Goal: Task Accomplishment & Management: Manage account settings

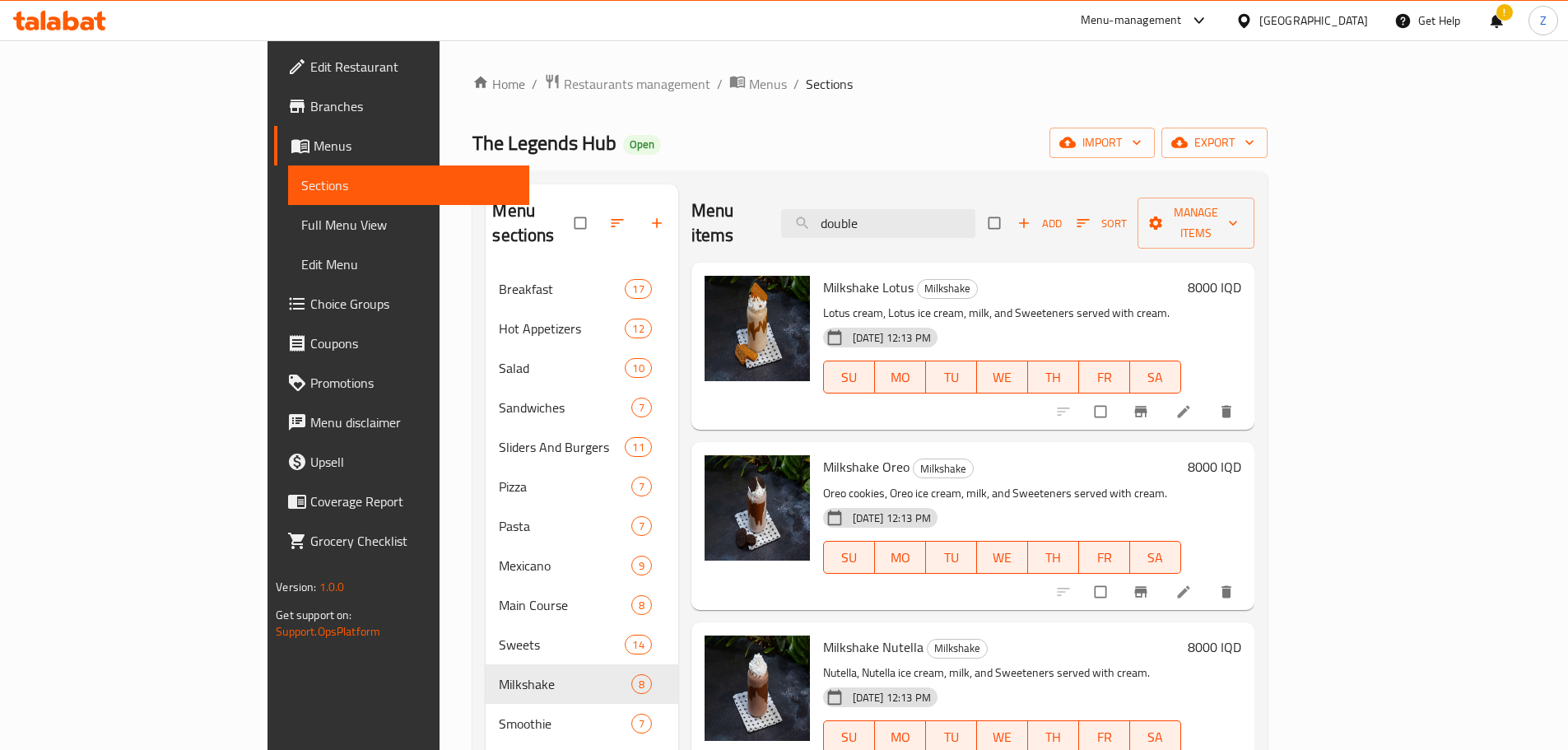
scroll to position [87, 0]
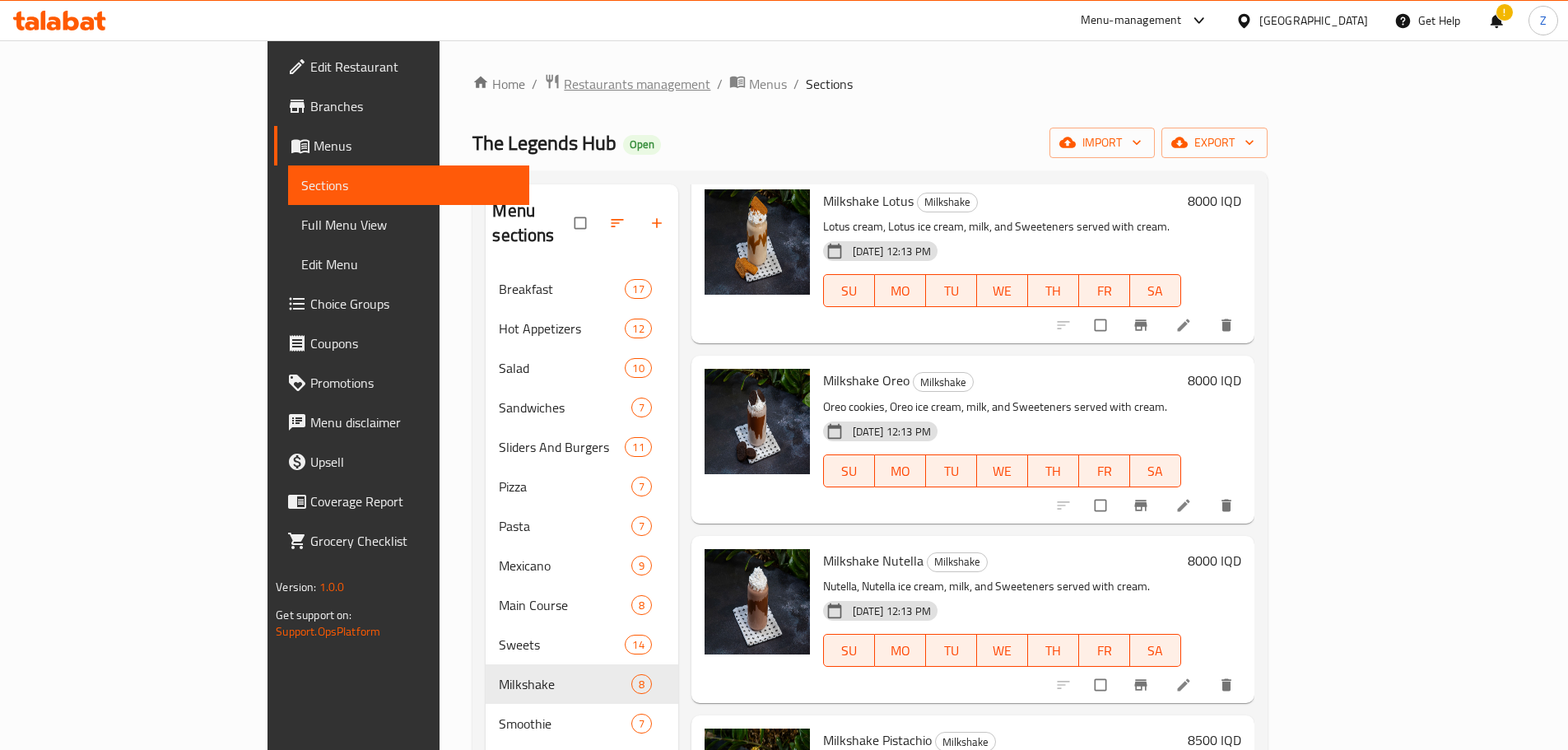
click at [564, 74] on span "Restaurants management" at bounding box center [637, 84] width 147 height 20
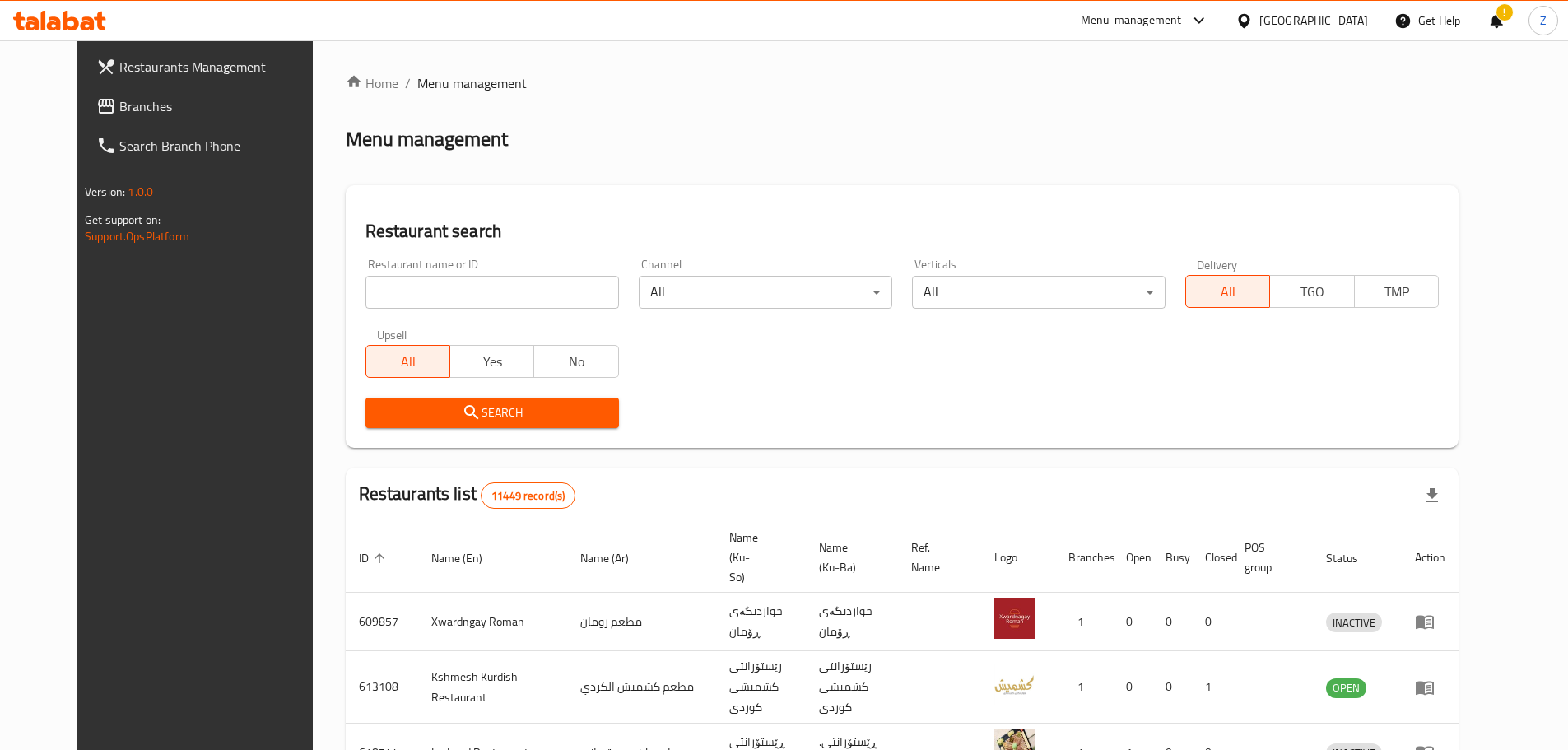
click at [474, 289] on input "search" at bounding box center [491, 292] width 253 height 33
paste input "686741"
type input "686741"
click at [520, 404] on span "Search" at bounding box center [491, 413] width 227 height 21
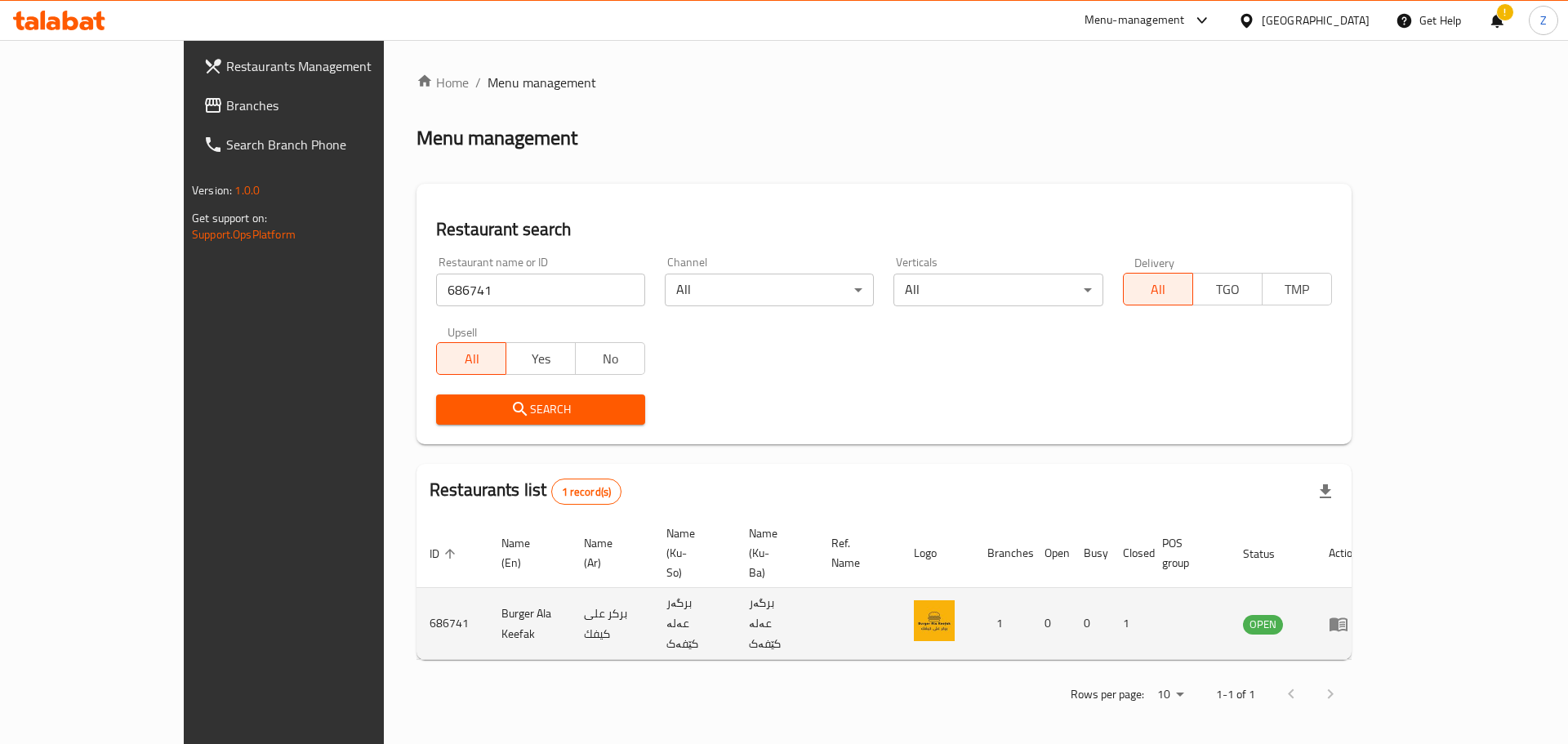
click at [1348, 617] on icon "enhanced table" at bounding box center [1338, 624] width 18 height 14
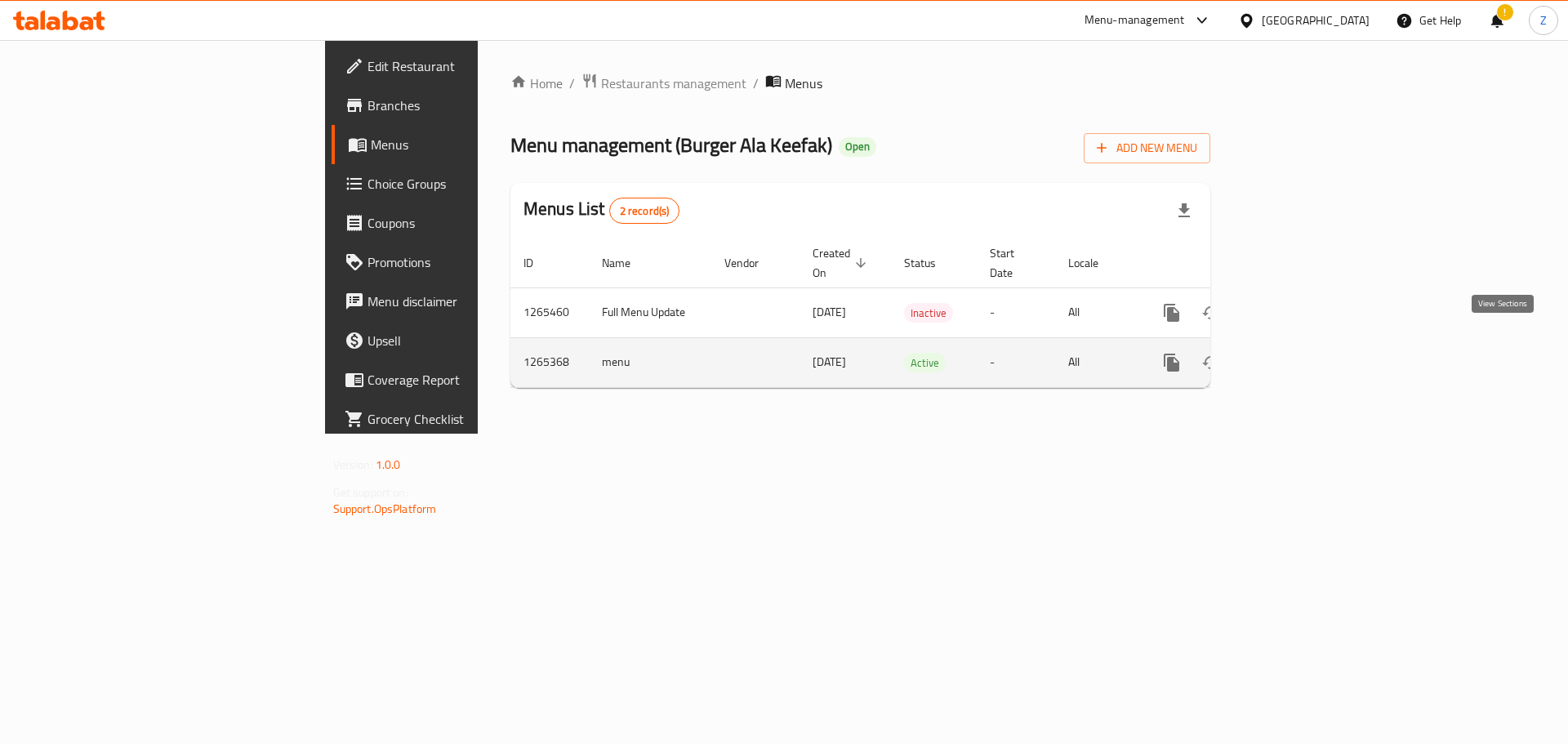
click at [1297, 355] on icon "enhanced table" at bounding box center [1290, 362] width 15 height 15
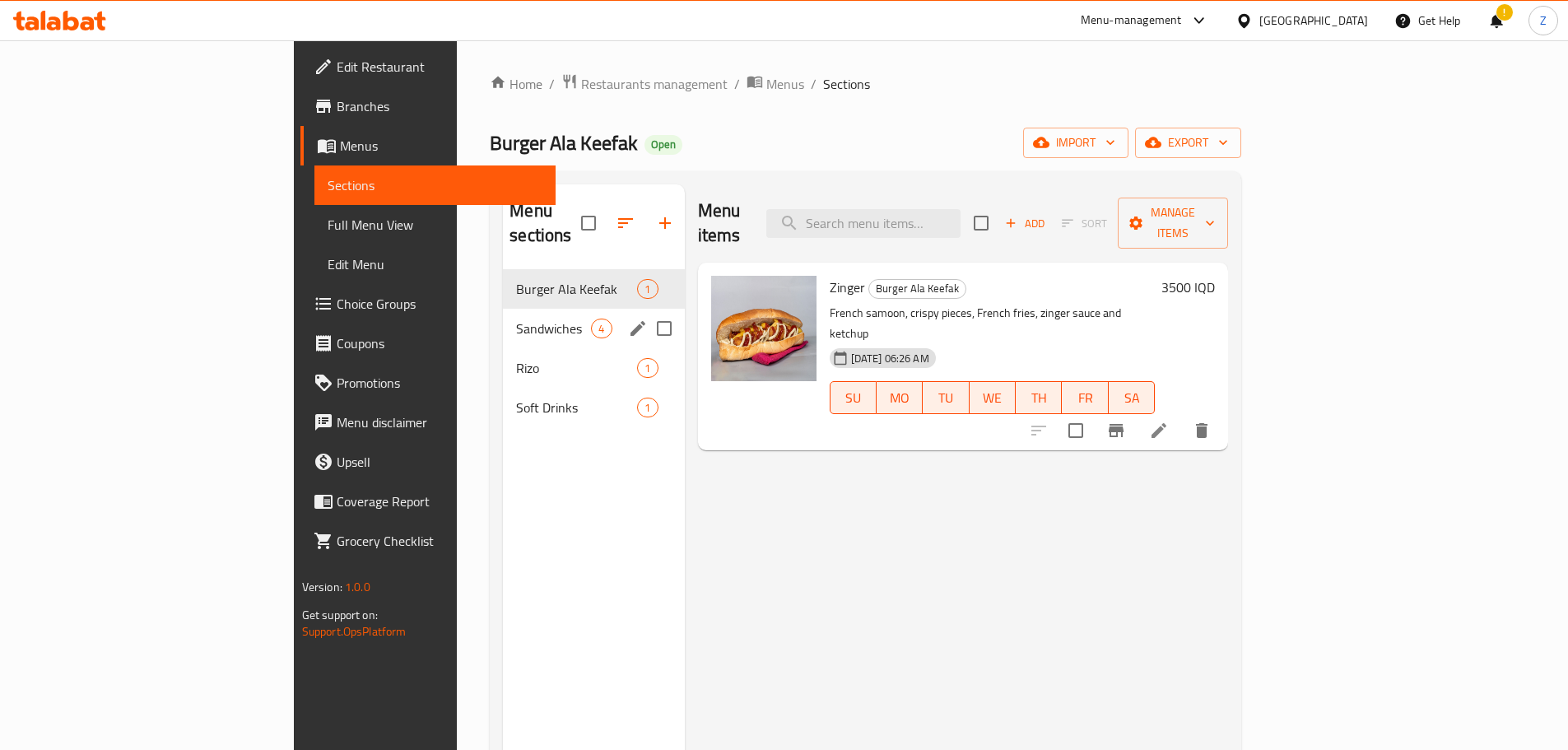
click at [503, 314] on div "Sandwiches 4" at bounding box center [593, 328] width 181 height 40
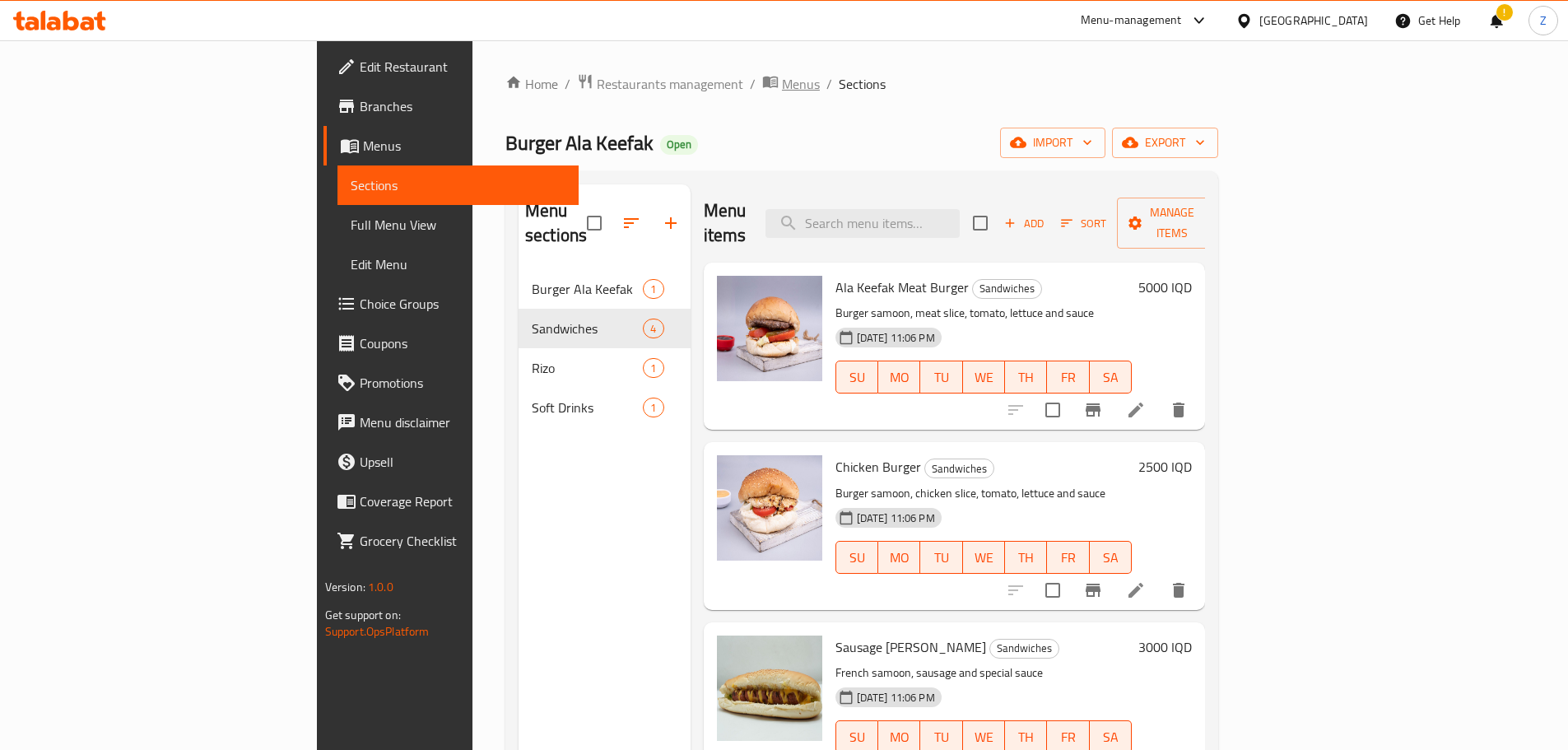
click at [782, 84] on span "Menus" at bounding box center [801, 84] width 38 height 20
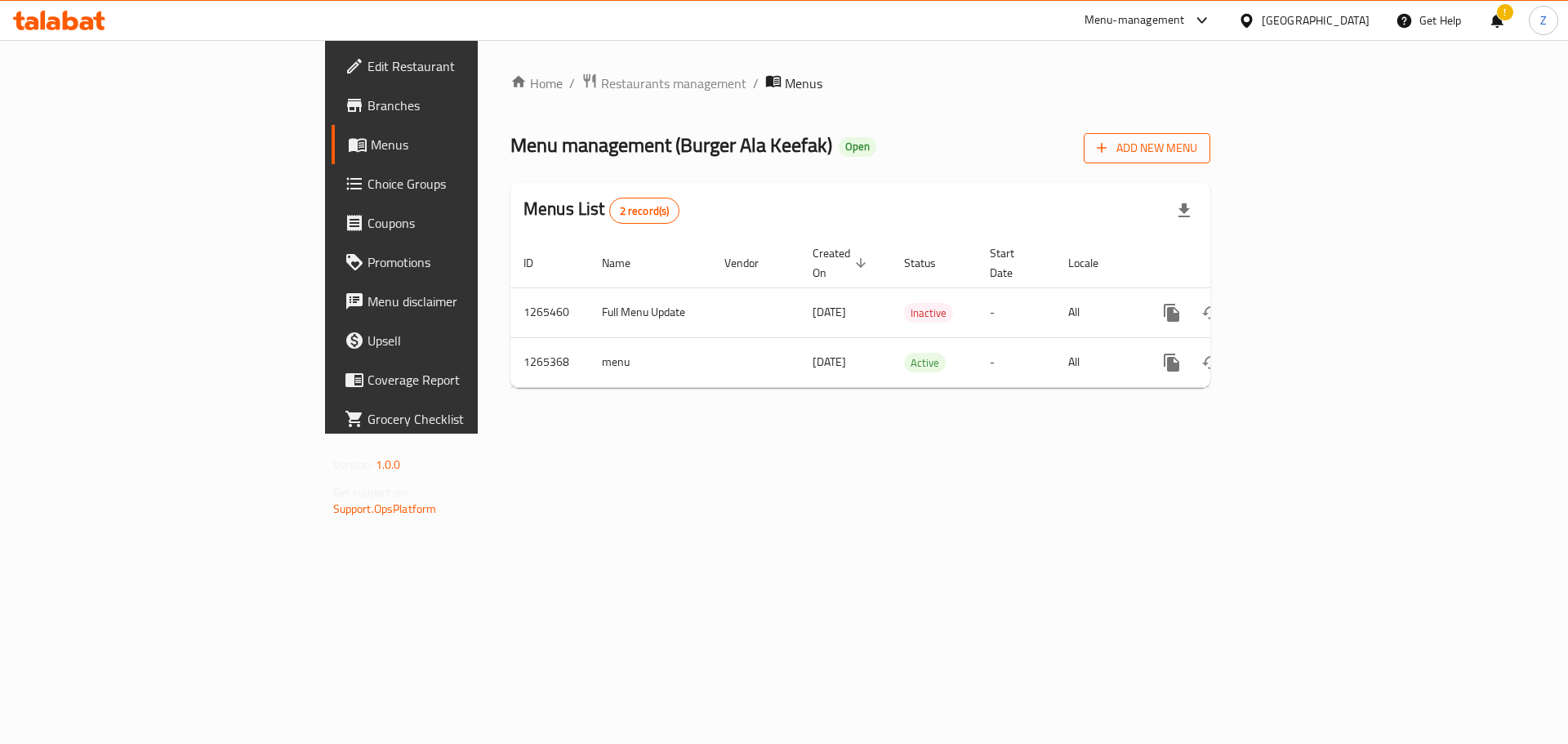
click at [1197, 154] on span "Add New Menu" at bounding box center [1148, 148] width 101 height 21
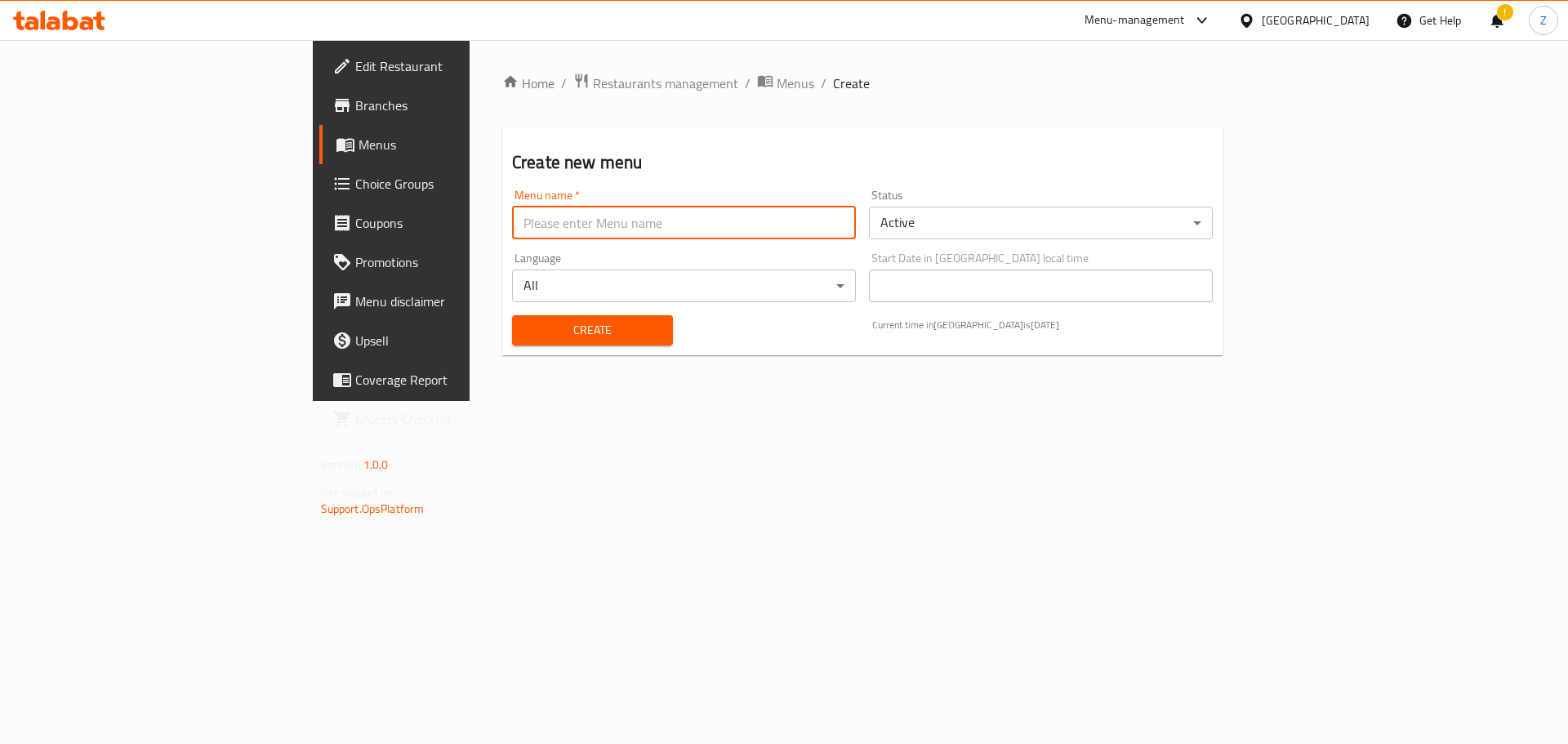
click at [634, 224] on input "text" at bounding box center [684, 222] width 344 height 33
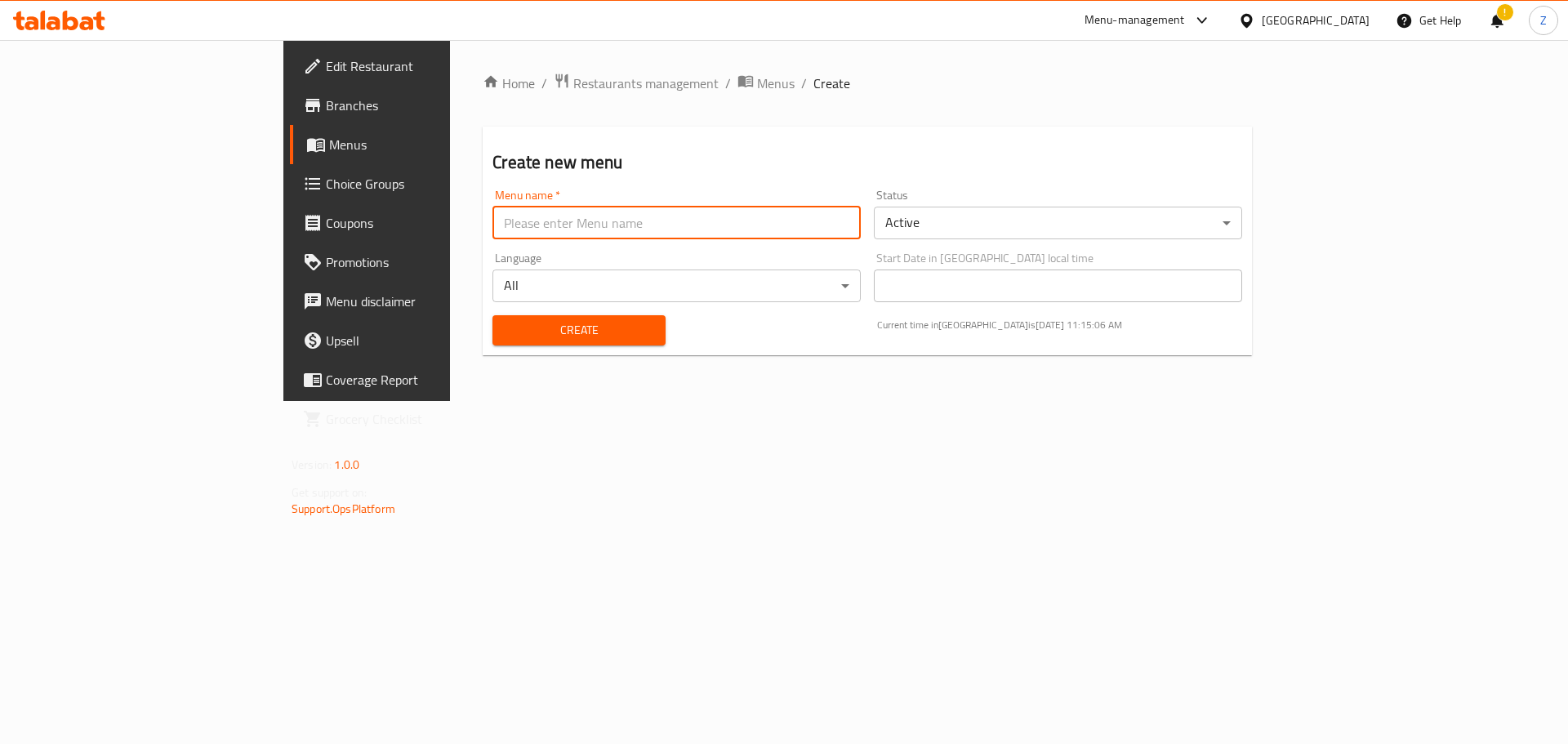
type input "Zahraa - Last Menu"
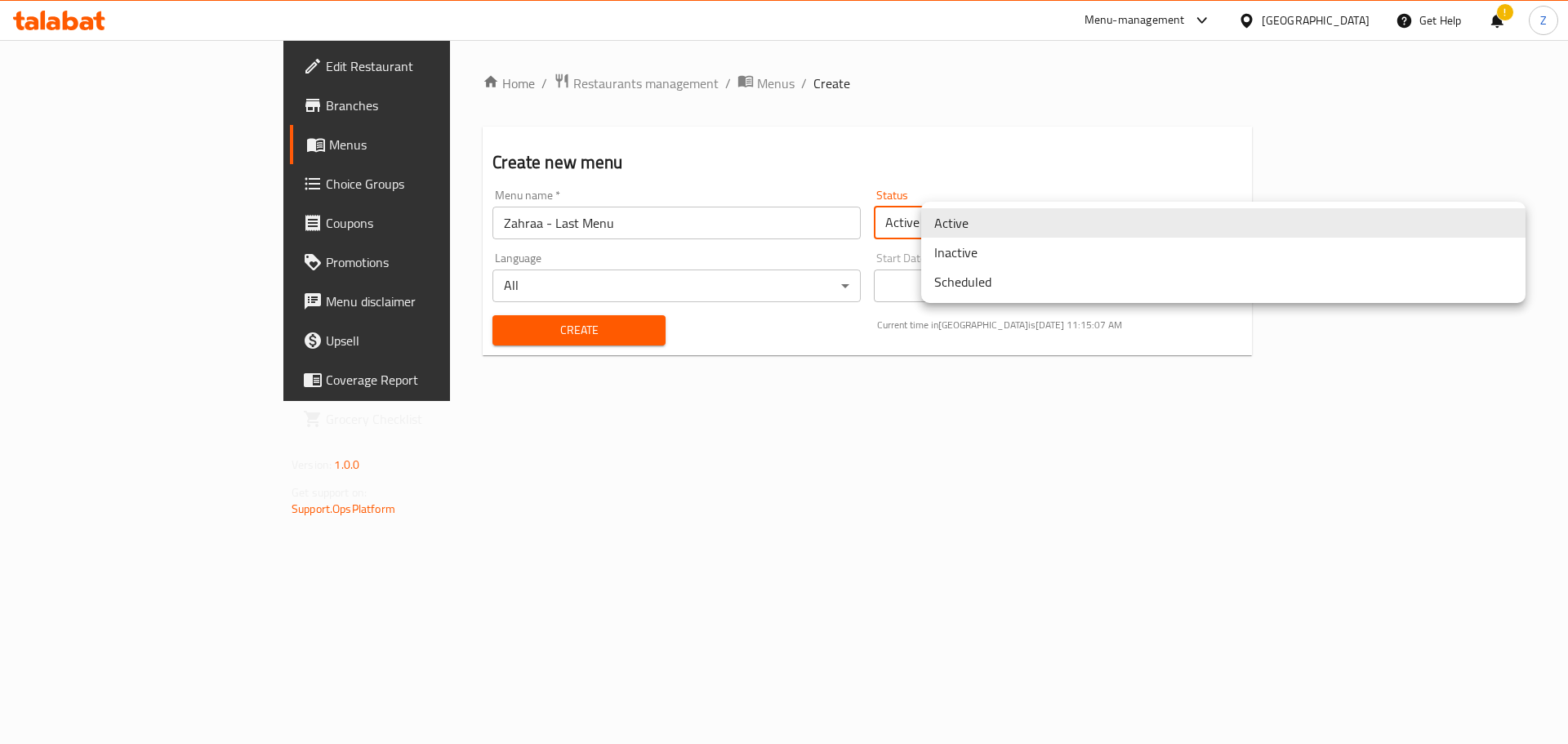
click at [952, 230] on body "​ Menu-management Iraq Get Help ! Z Edit Restaurant Branches Menus Choice Group…" at bounding box center [784, 392] width 1568 height 704
click at [954, 257] on li "Inactive" at bounding box center [1223, 252] width 604 height 29
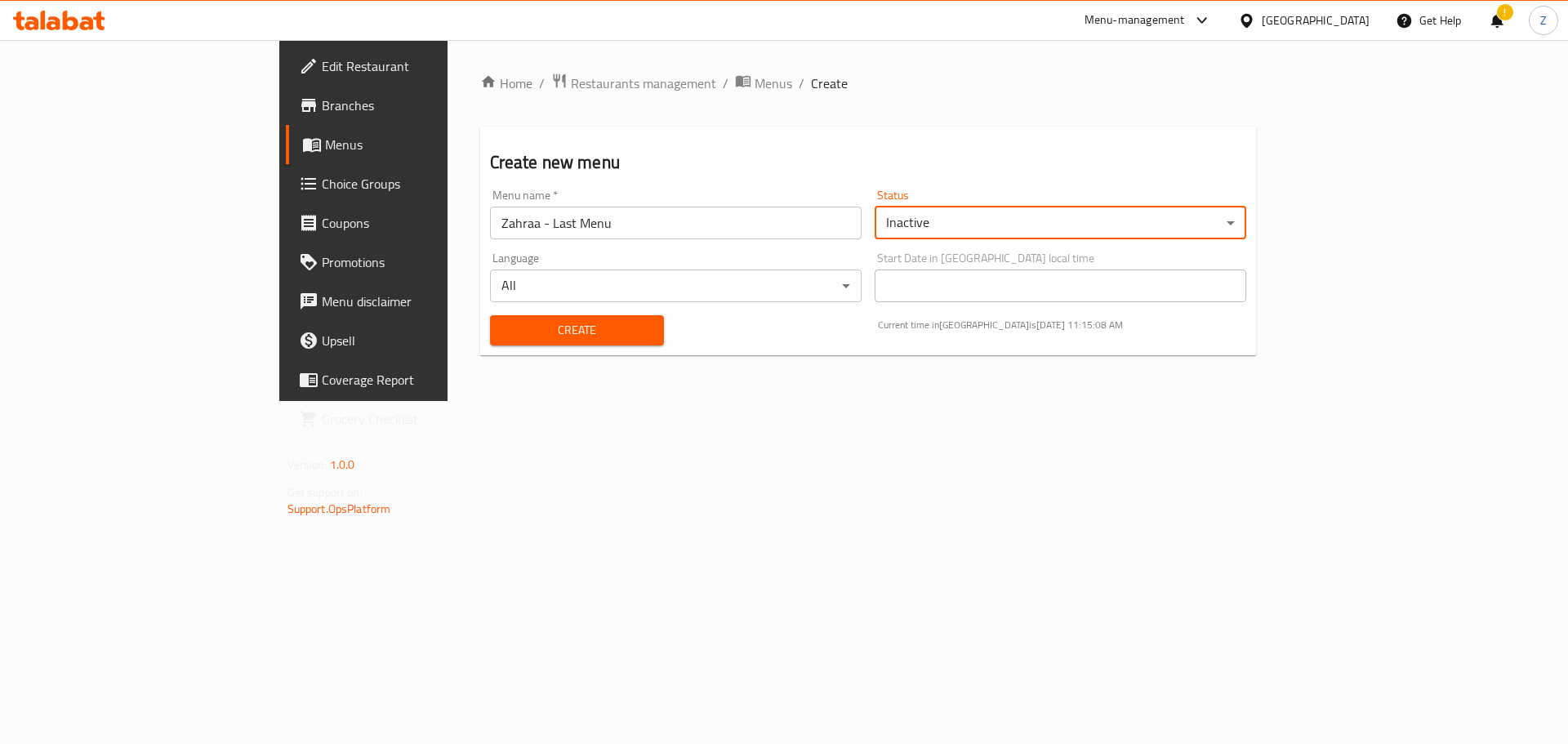
click at [503, 323] on span "Create" at bounding box center [577, 330] width 148 height 21
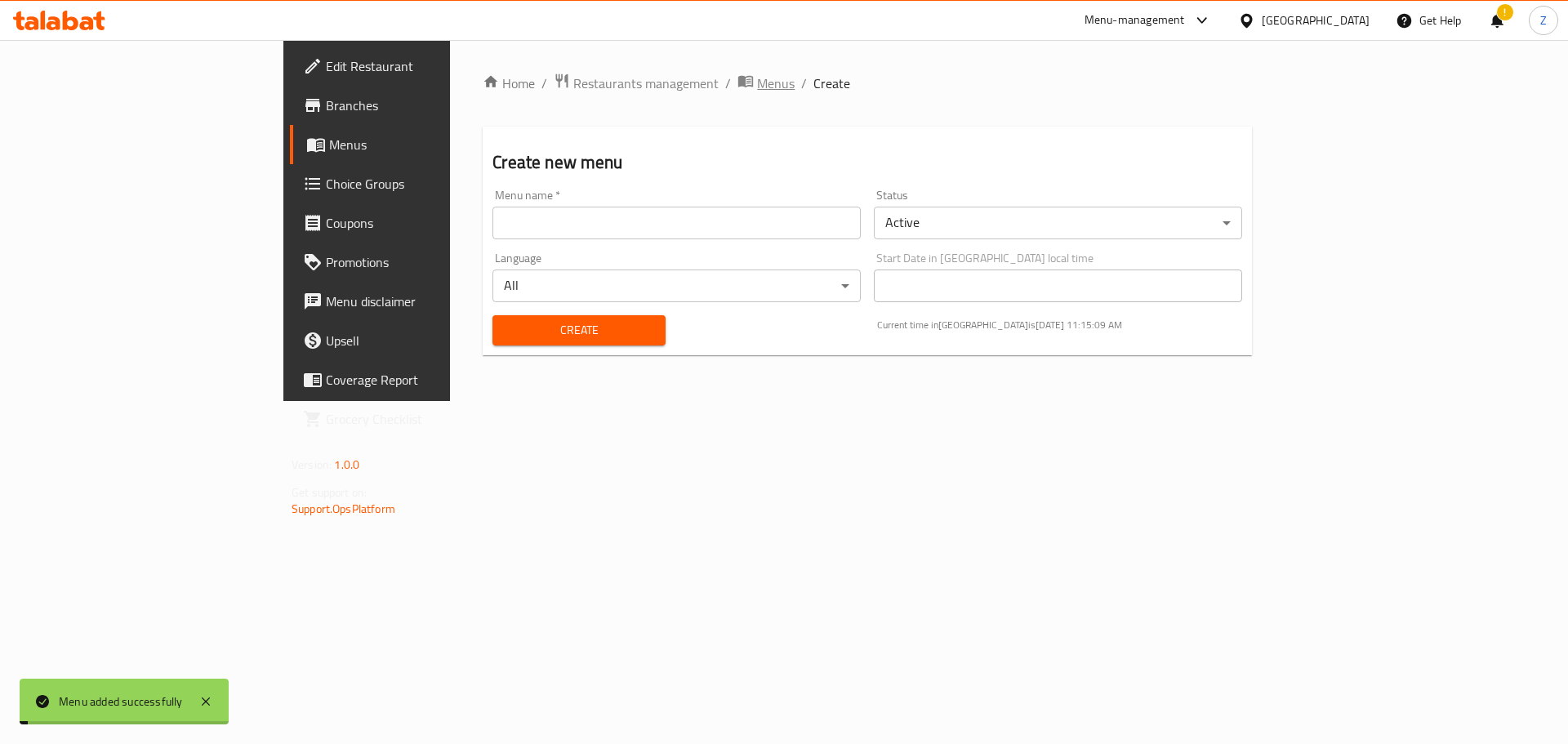
click at [757, 93] on span "Menus" at bounding box center [776, 83] width 37 height 20
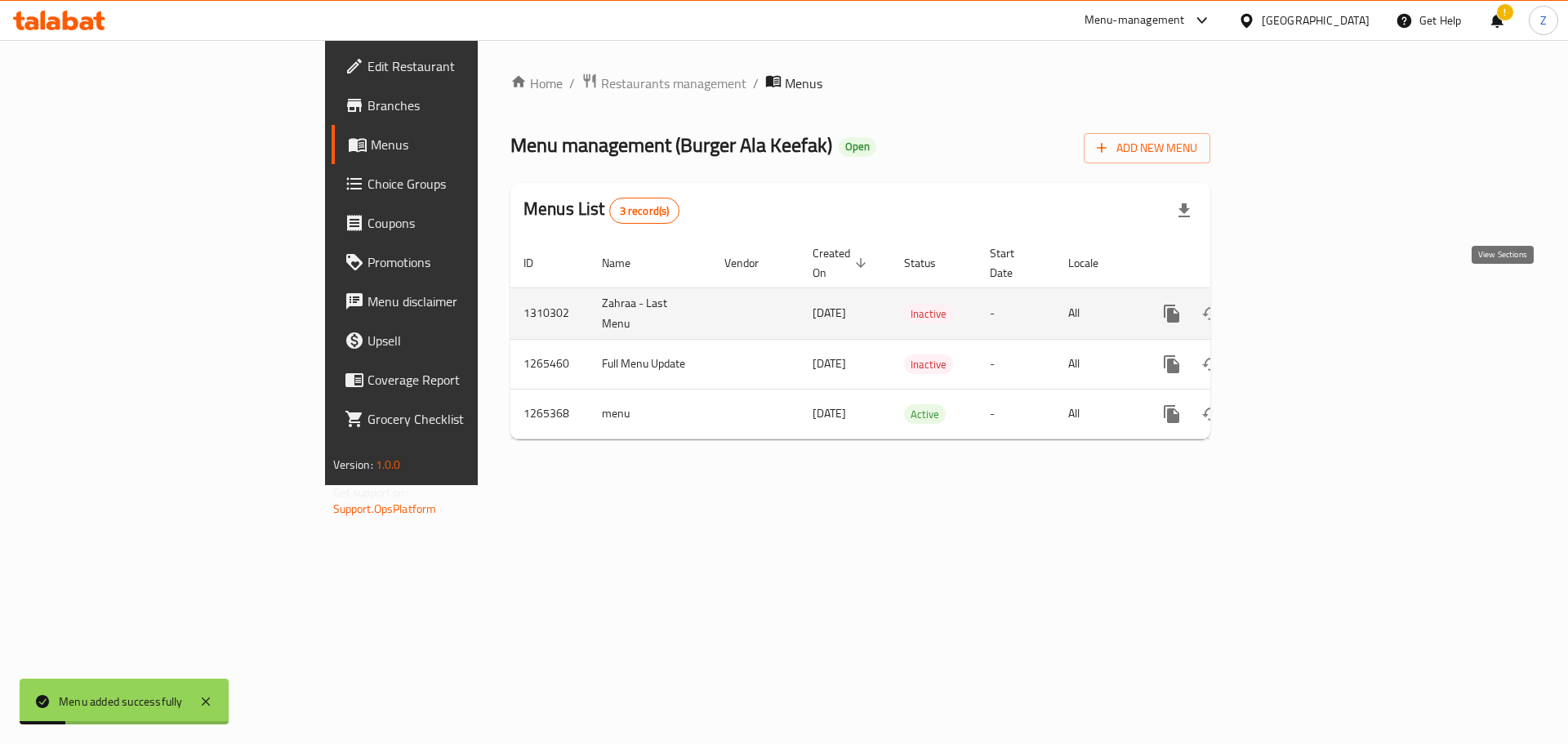
click at [1300, 303] on icon "enhanced table" at bounding box center [1290, 313] width 20 height 20
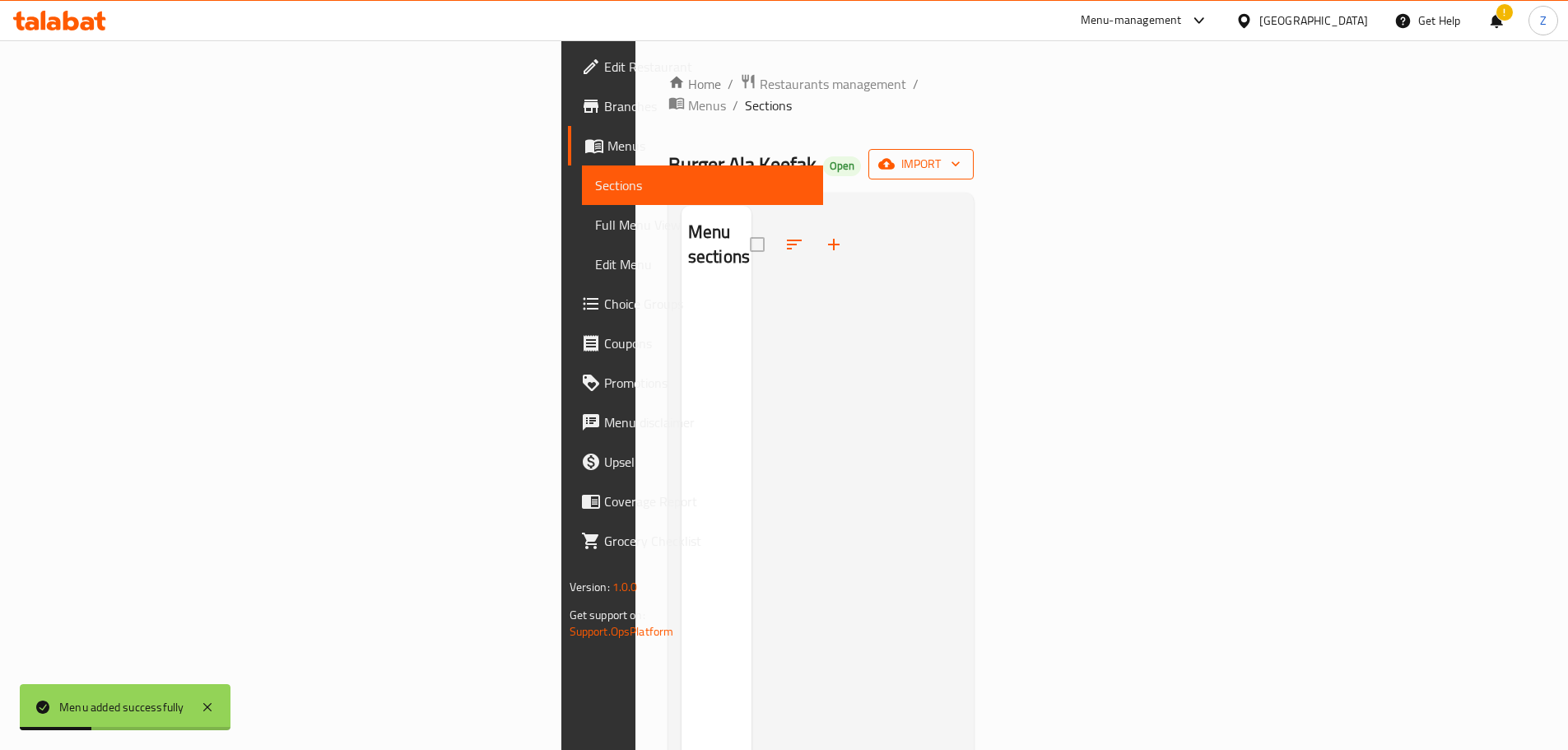
click at [961, 154] on span "import" at bounding box center [921, 165] width 79 height 21
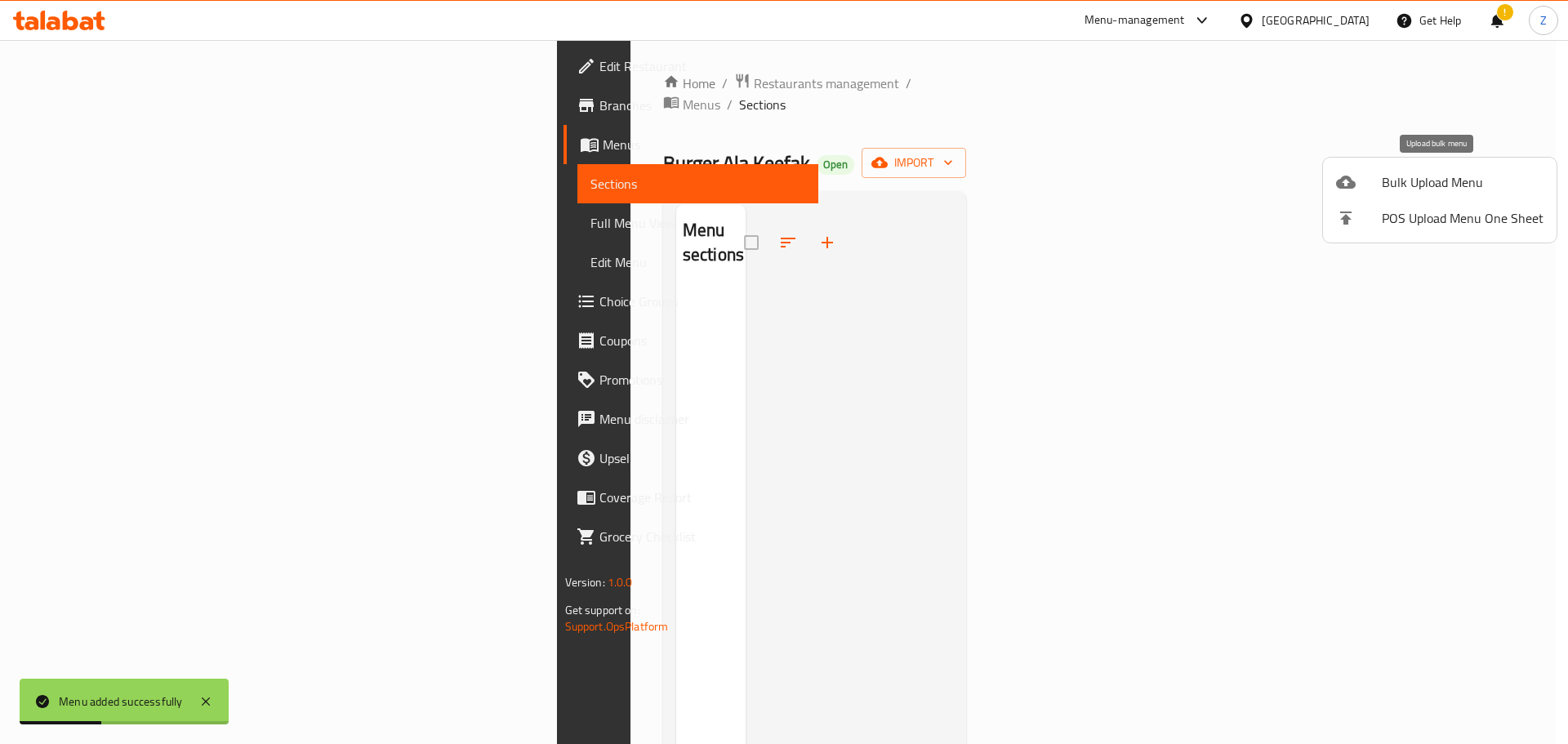
click at [1423, 187] on span "Bulk Upload Menu" at bounding box center [1462, 182] width 162 height 20
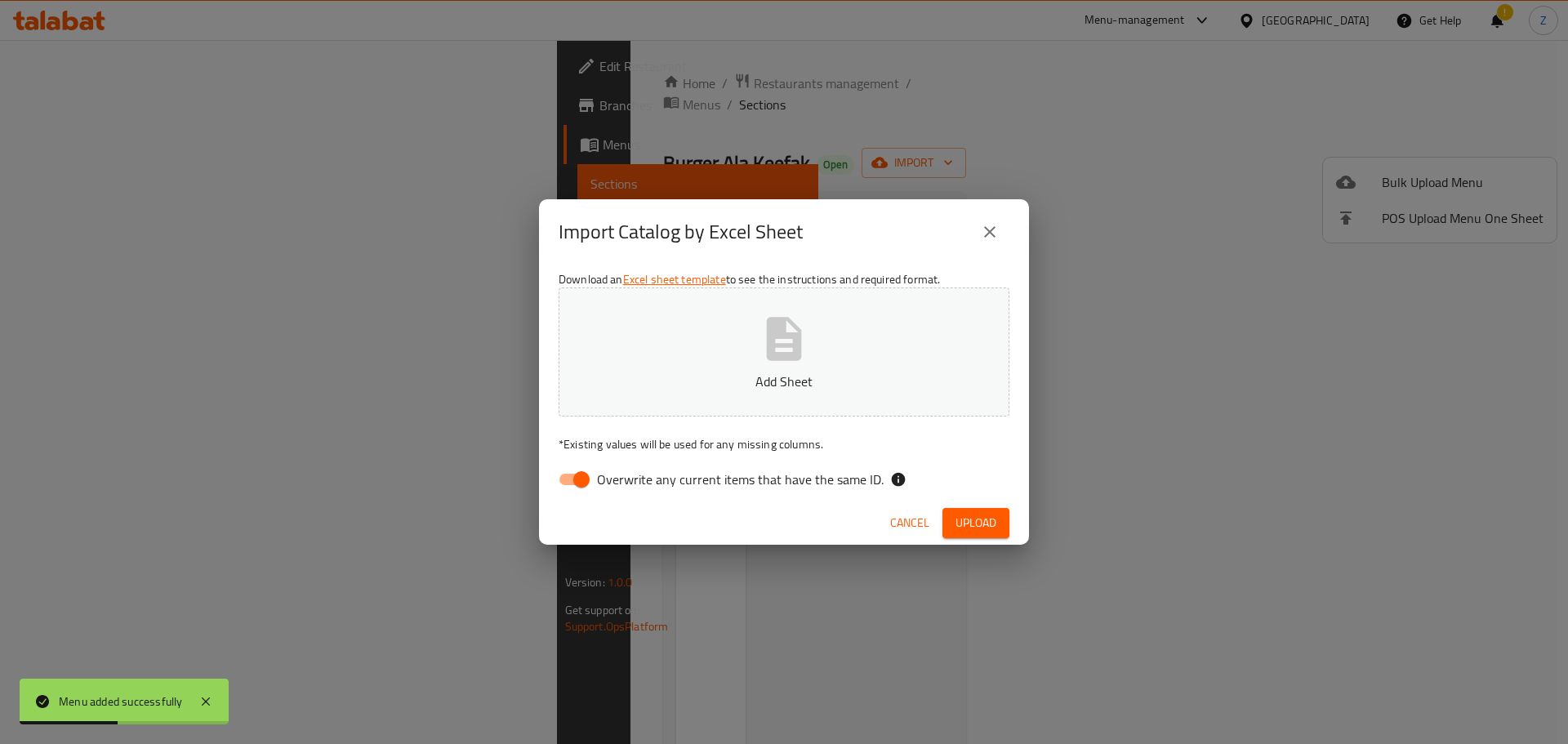
click at [862, 358] on button "Add Sheet" at bounding box center [784, 352] width 451 height 129
click at [586, 482] on input "Overwrite any current items that have the same ID." at bounding box center [582, 479] width 93 height 31
checkbox input "false"
click at [968, 512] on span "Upload" at bounding box center [976, 523] width 41 height 21
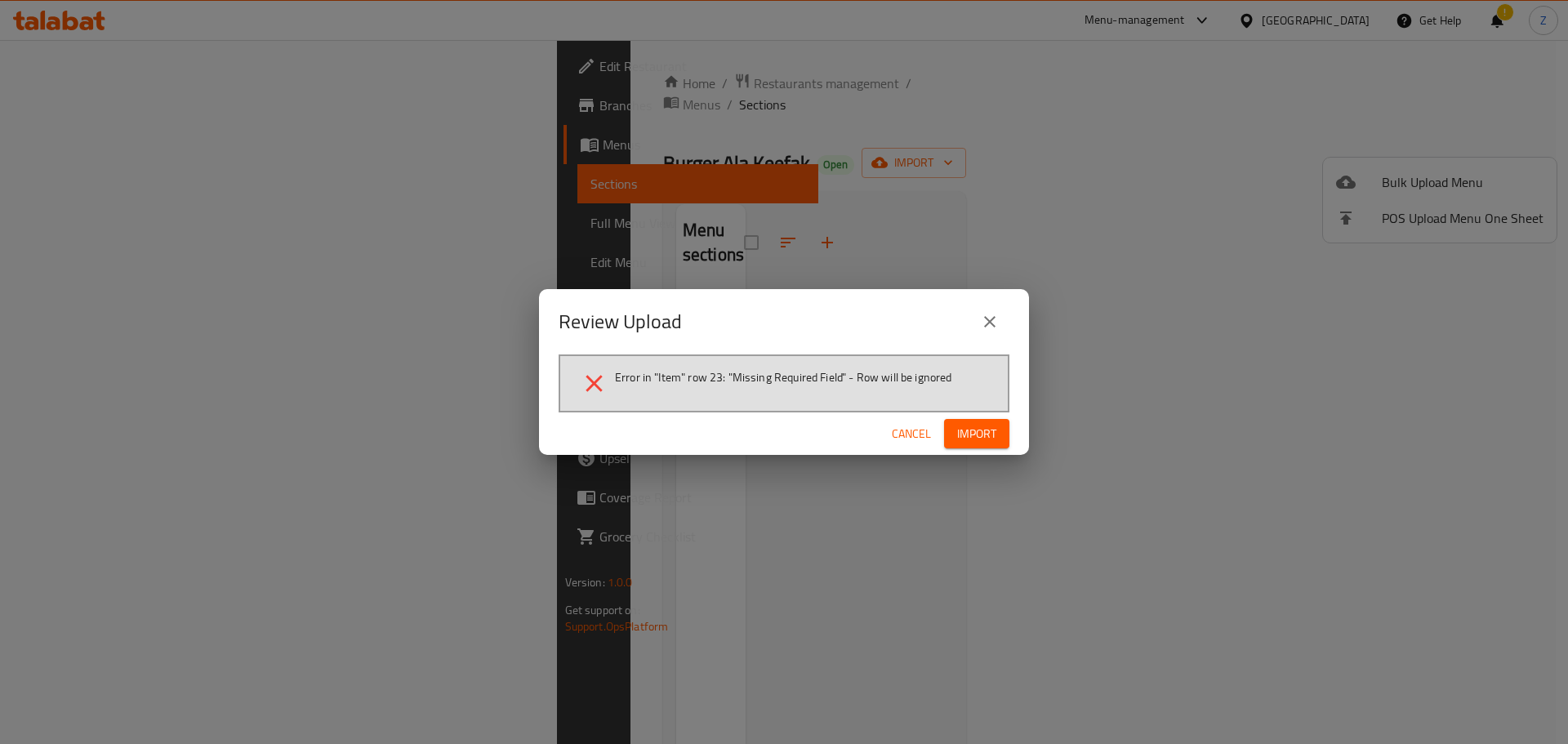
click at [989, 328] on icon "close" at bounding box center [990, 321] width 20 height 20
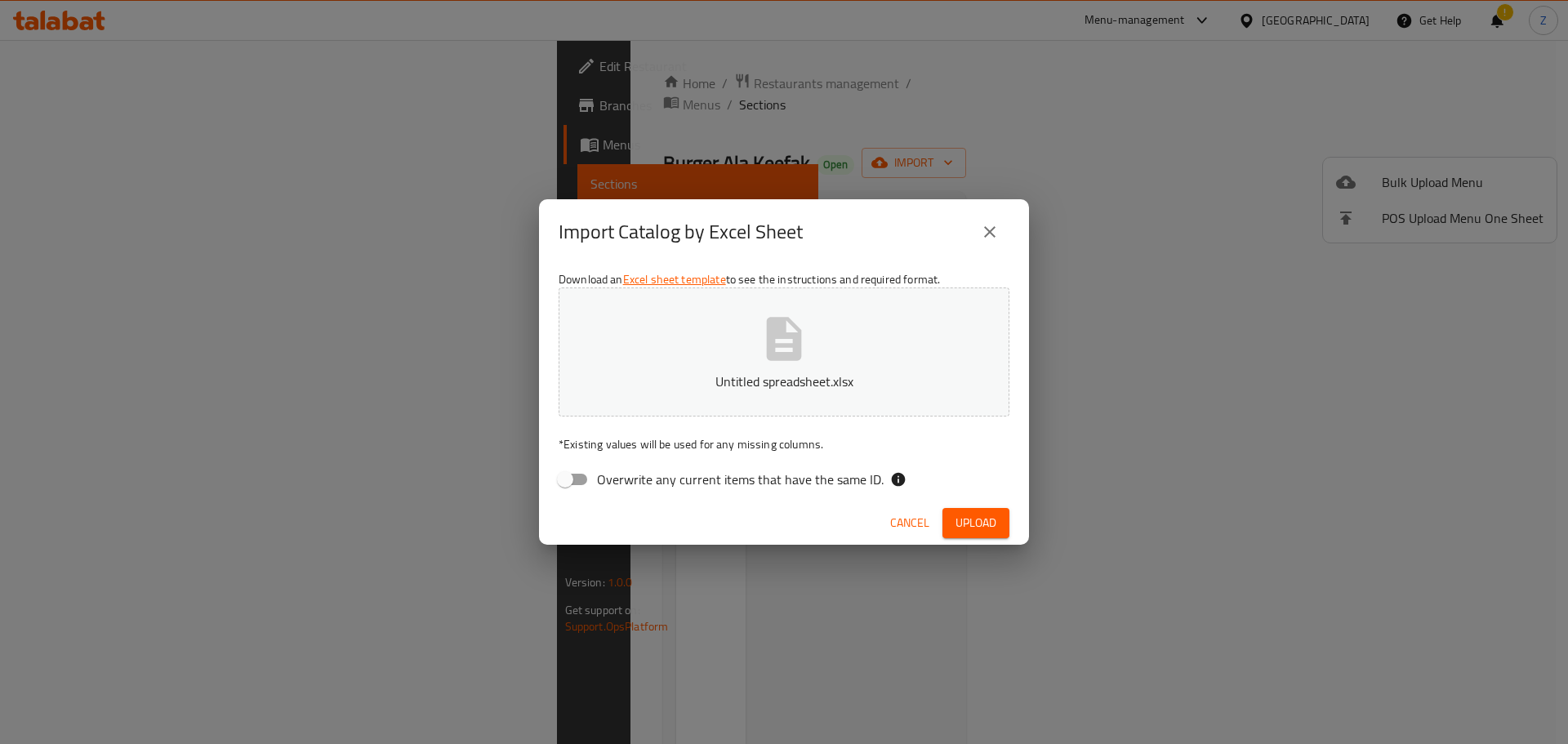
click at [996, 234] on icon "close" at bounding box center [990, 232] width 20 height 20
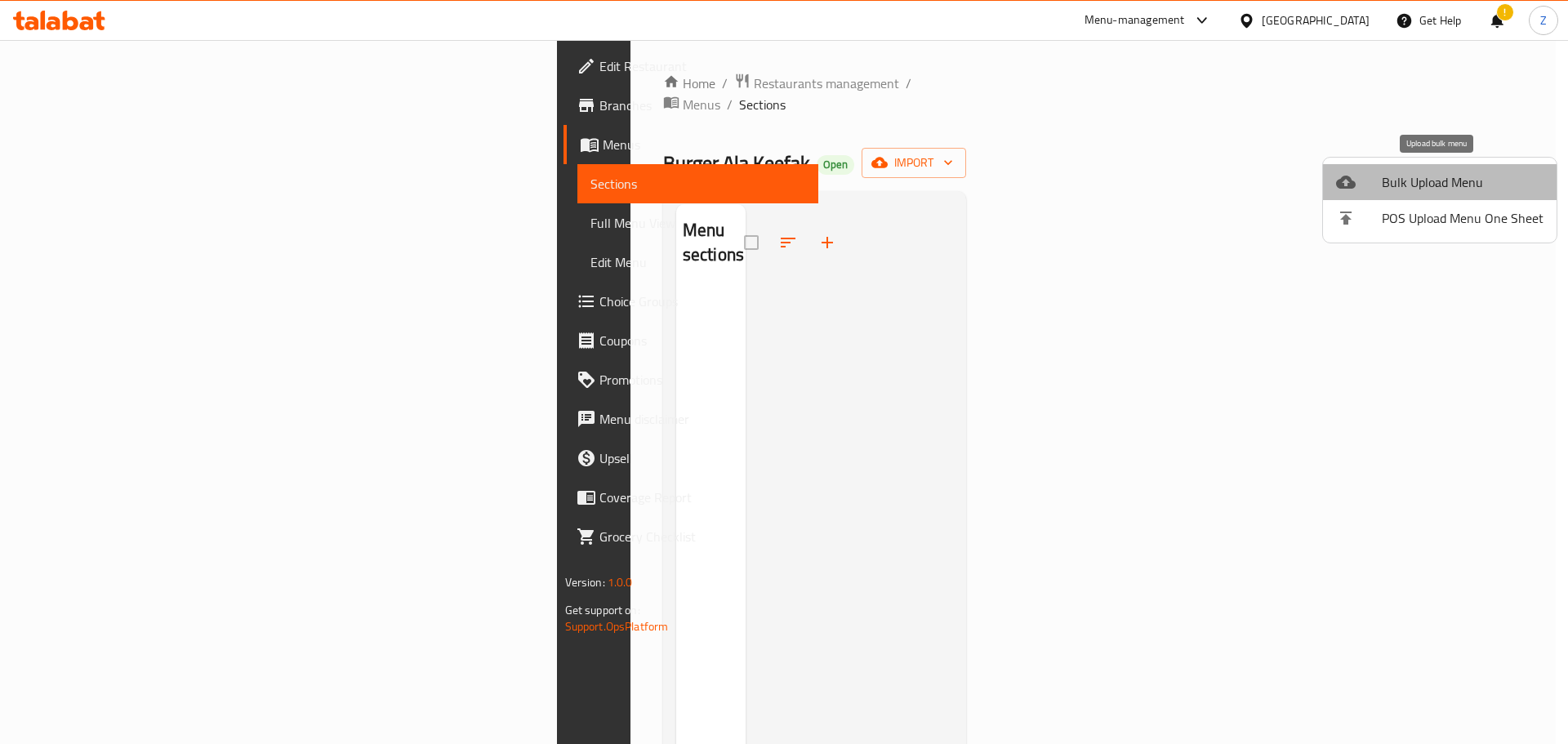
click at [1494, 186] on span "Bulk Upload Menu" at bounding box center [1462, 182] width 162 height 20
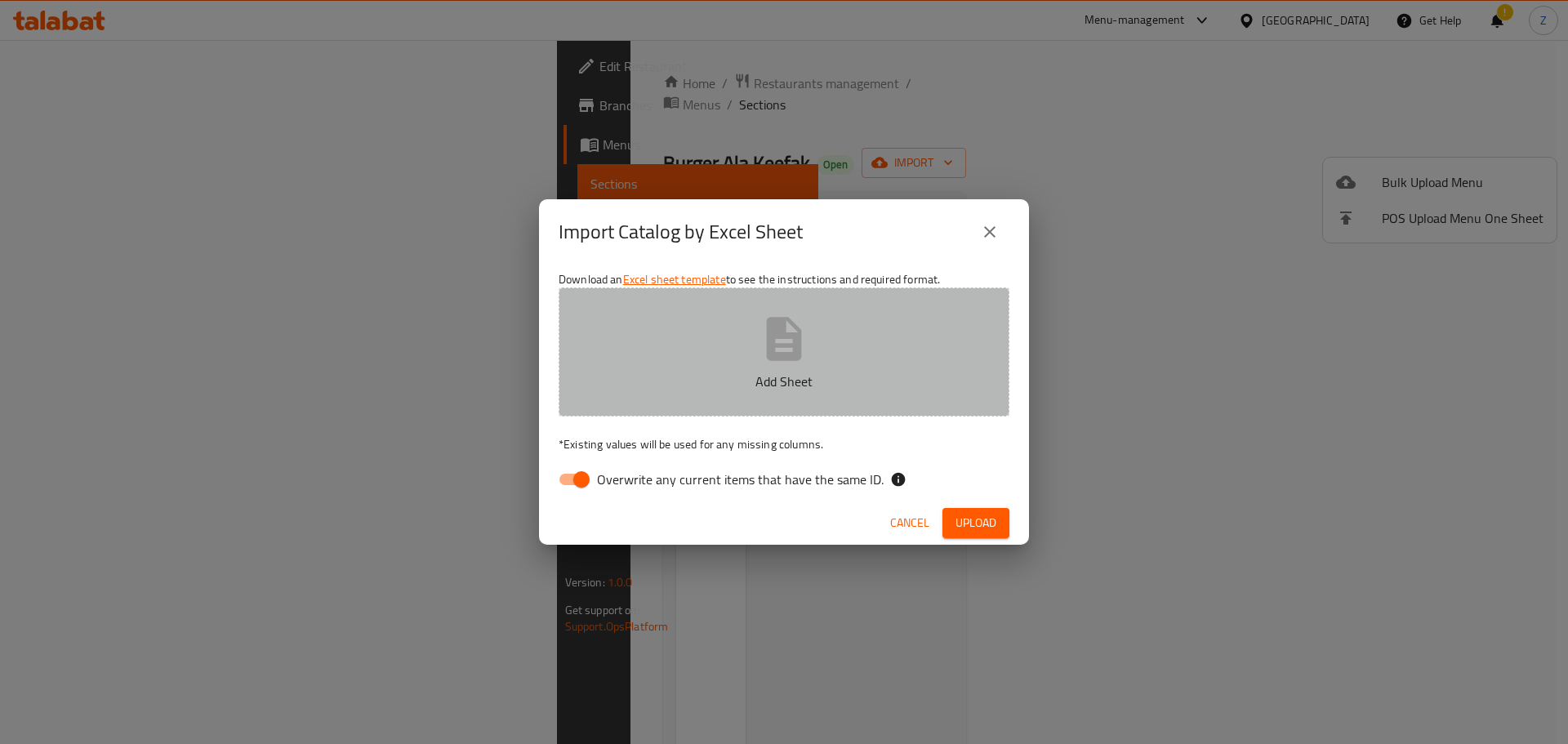
click at [795, 355] on icon "button" at bounding box center [784, 338] width 35 height 43
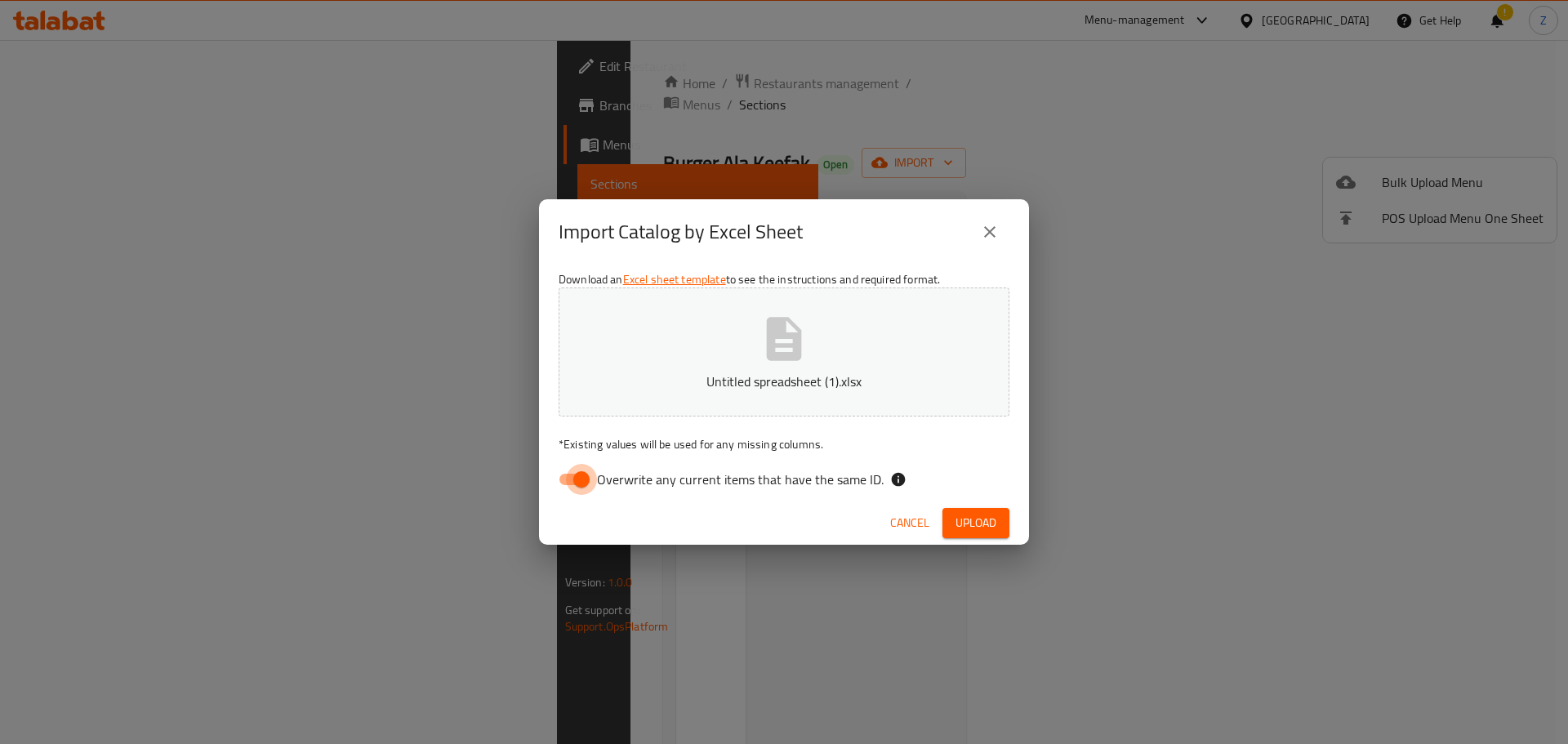
click at [580, 485] on input "Overwrite any current items that have the same ID." at bounding box center [582, 479] width 93 height 31
checkbox input "false"
click at [981, 525] on span "Upload" at bounding box center [976, 523] width 41 height 21
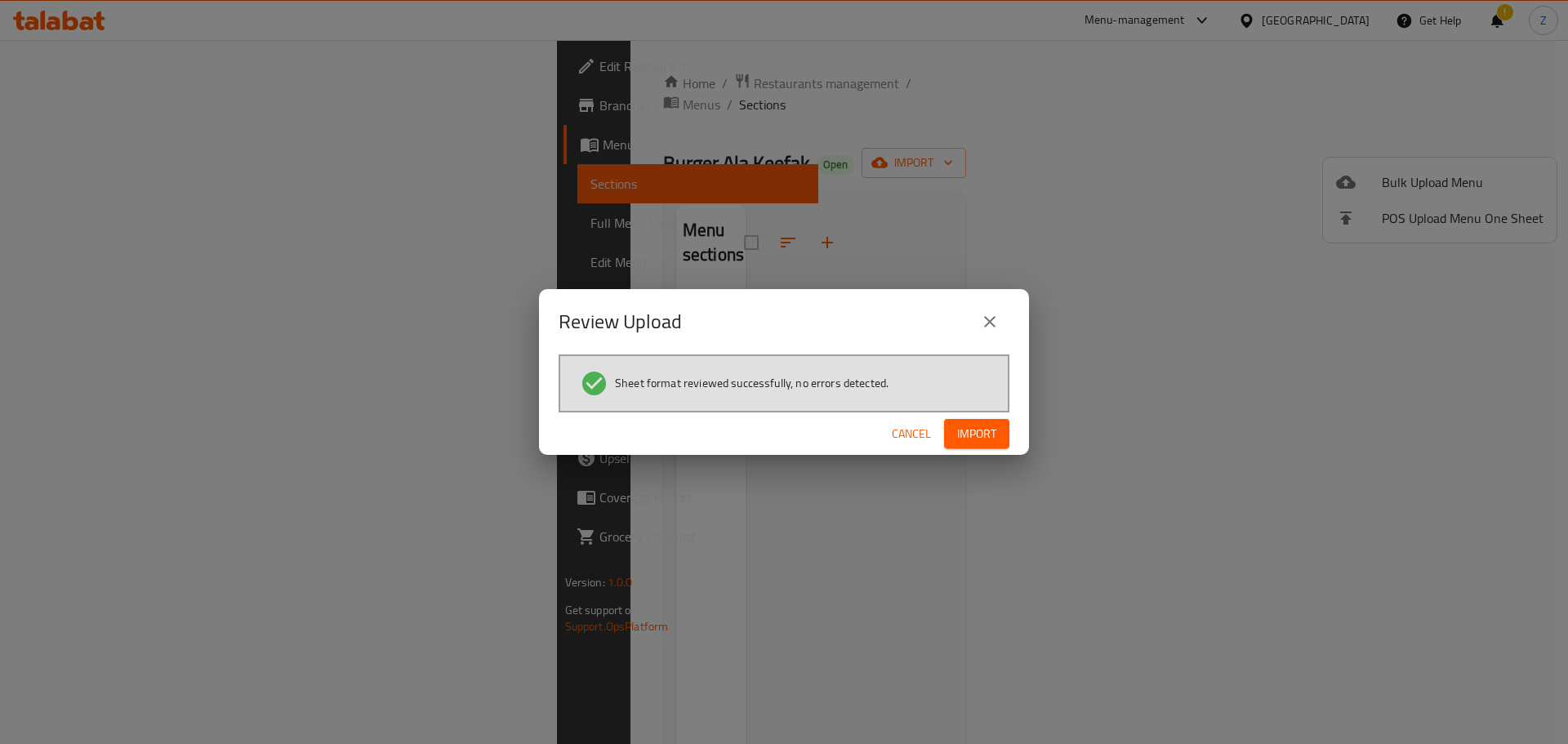
click at [973, 437] on span "Import" at bounding box center [977, 434] width 39 height 21
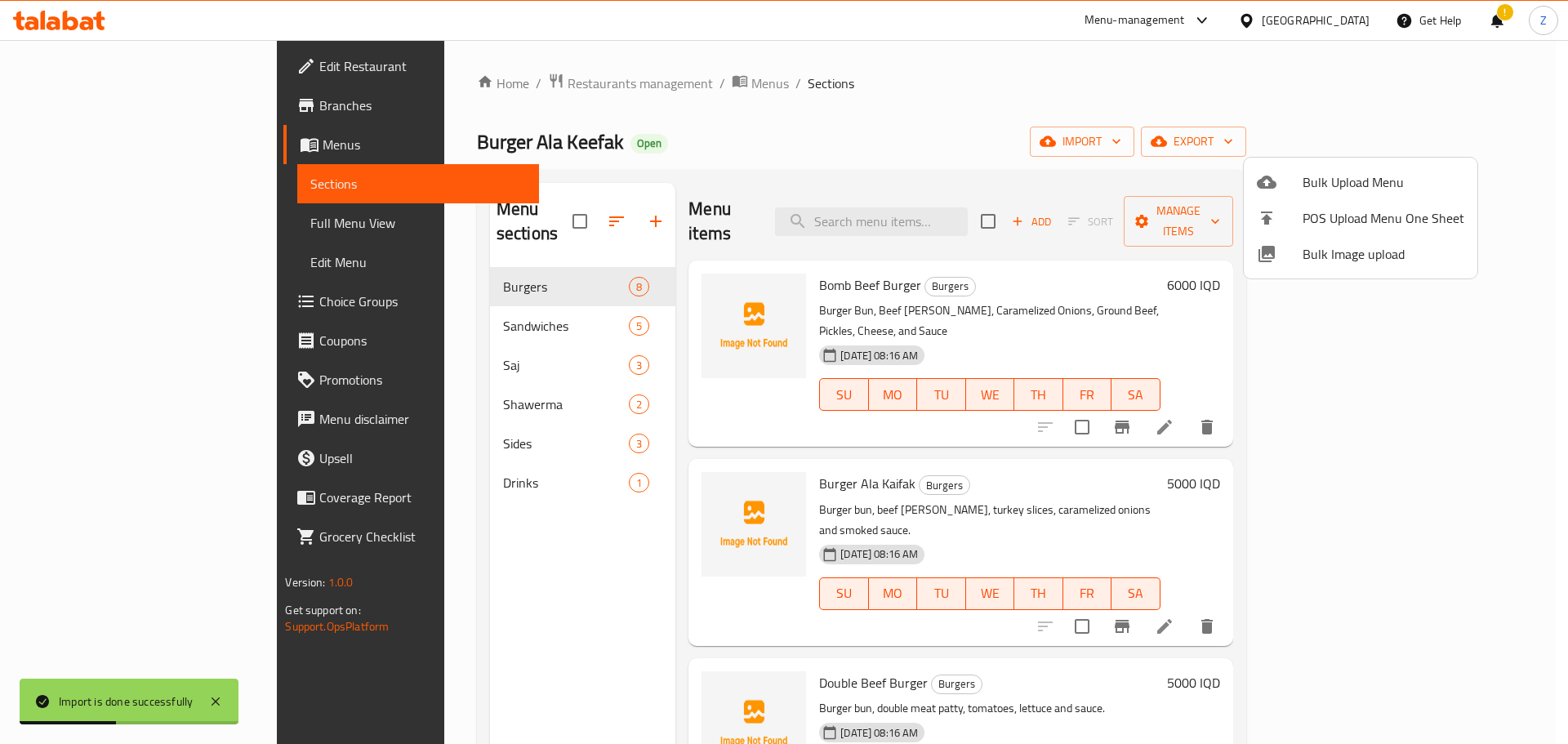
click at [1032, 472] on div at bounding box center [784, 372] width 1568 height 744
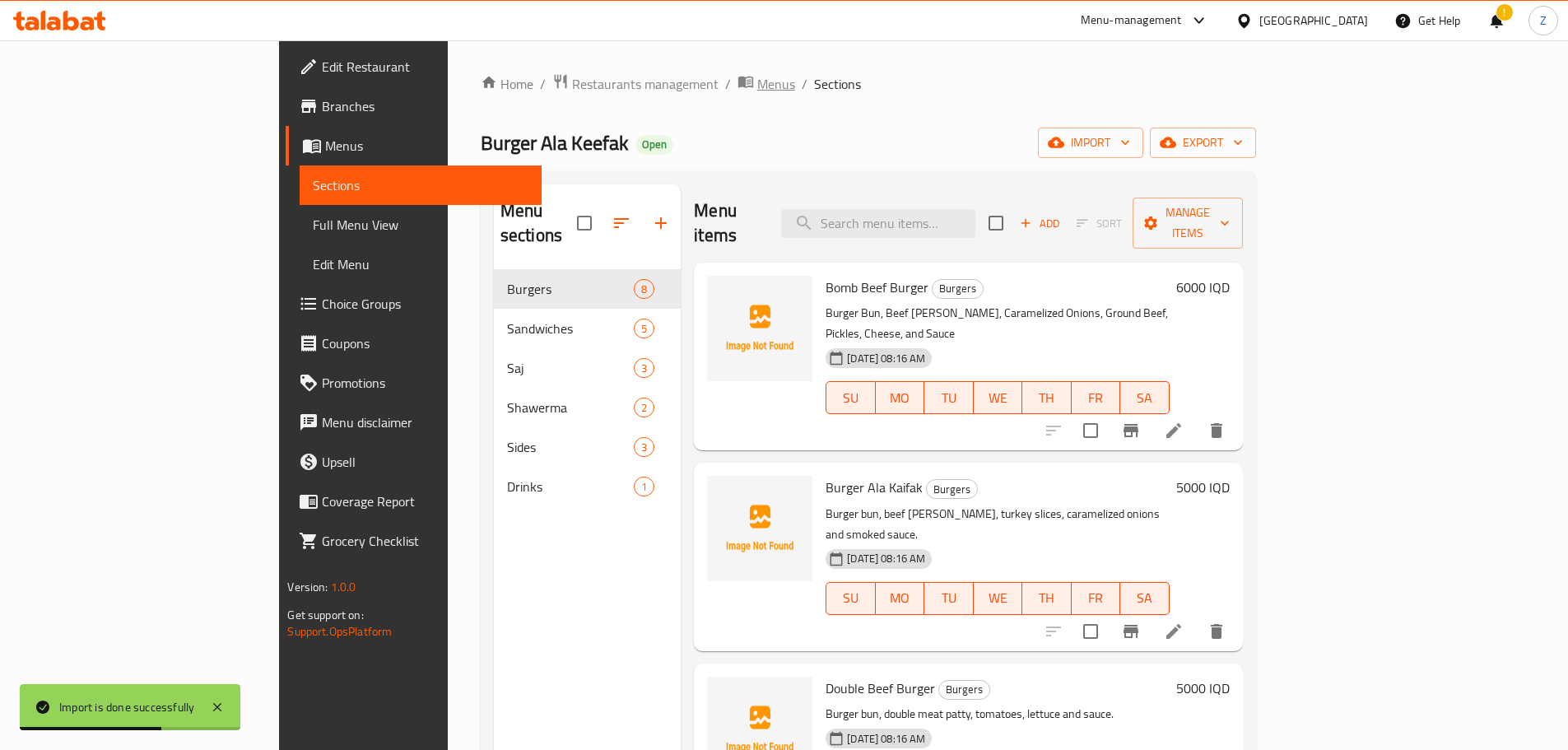
click at [758, 86] on span "Menus" at bounding box center [776, 84] width 38 height 20
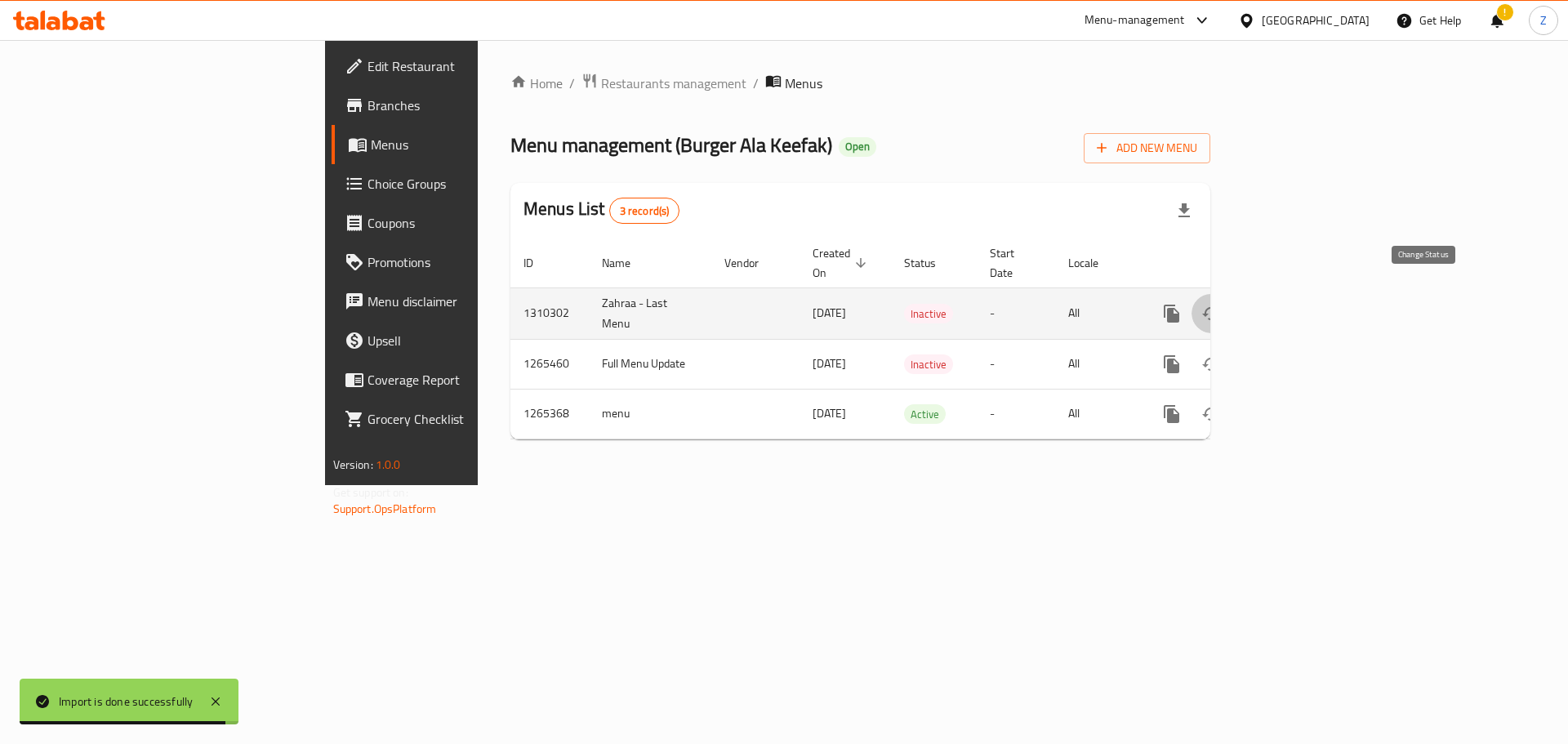
click at [1221, 307] on icon "enhanced table" at bounding box center [1210, 314] width 18 height 13
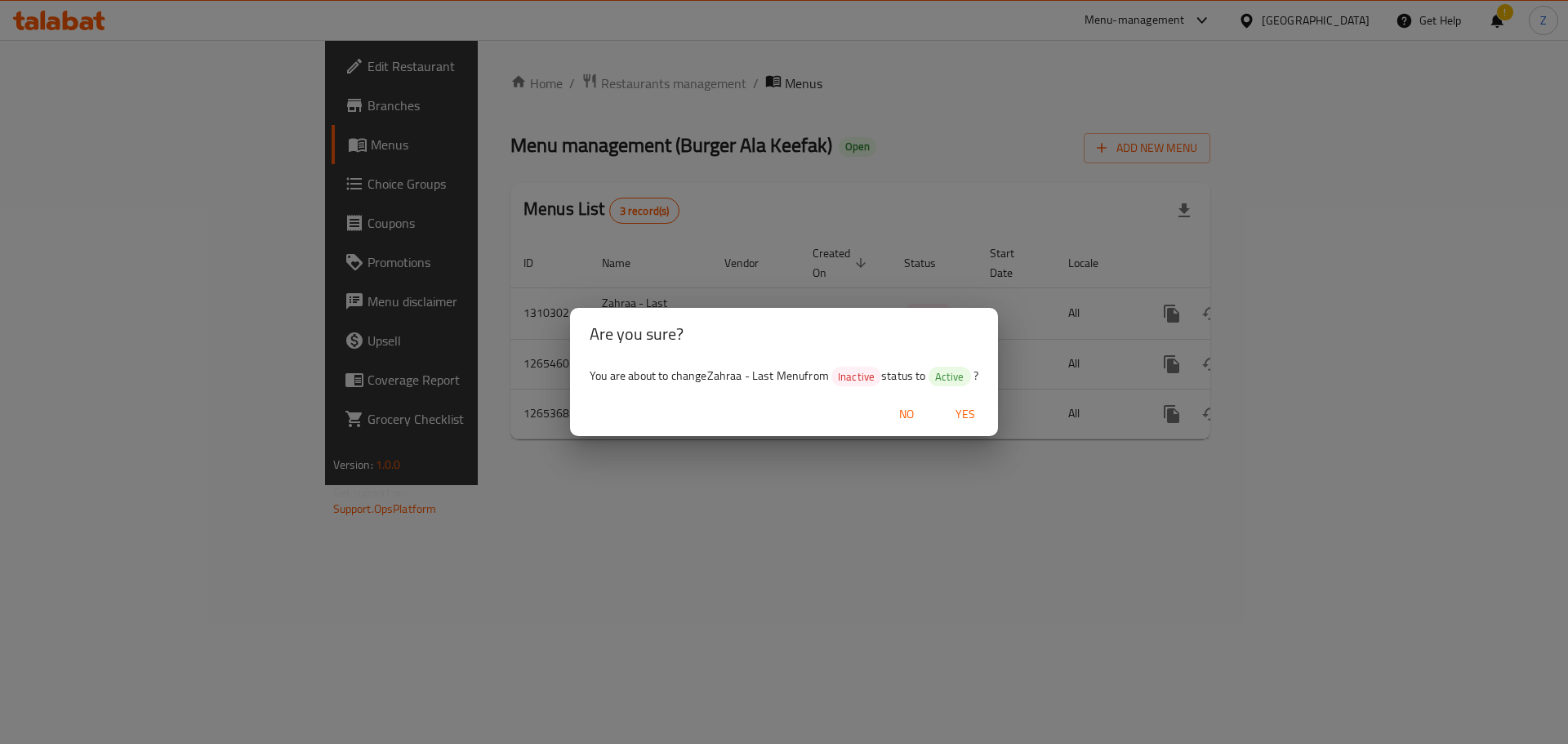
click at [969, 404] on span "Yes" at bounding box center [966, 414] width 39 height 21
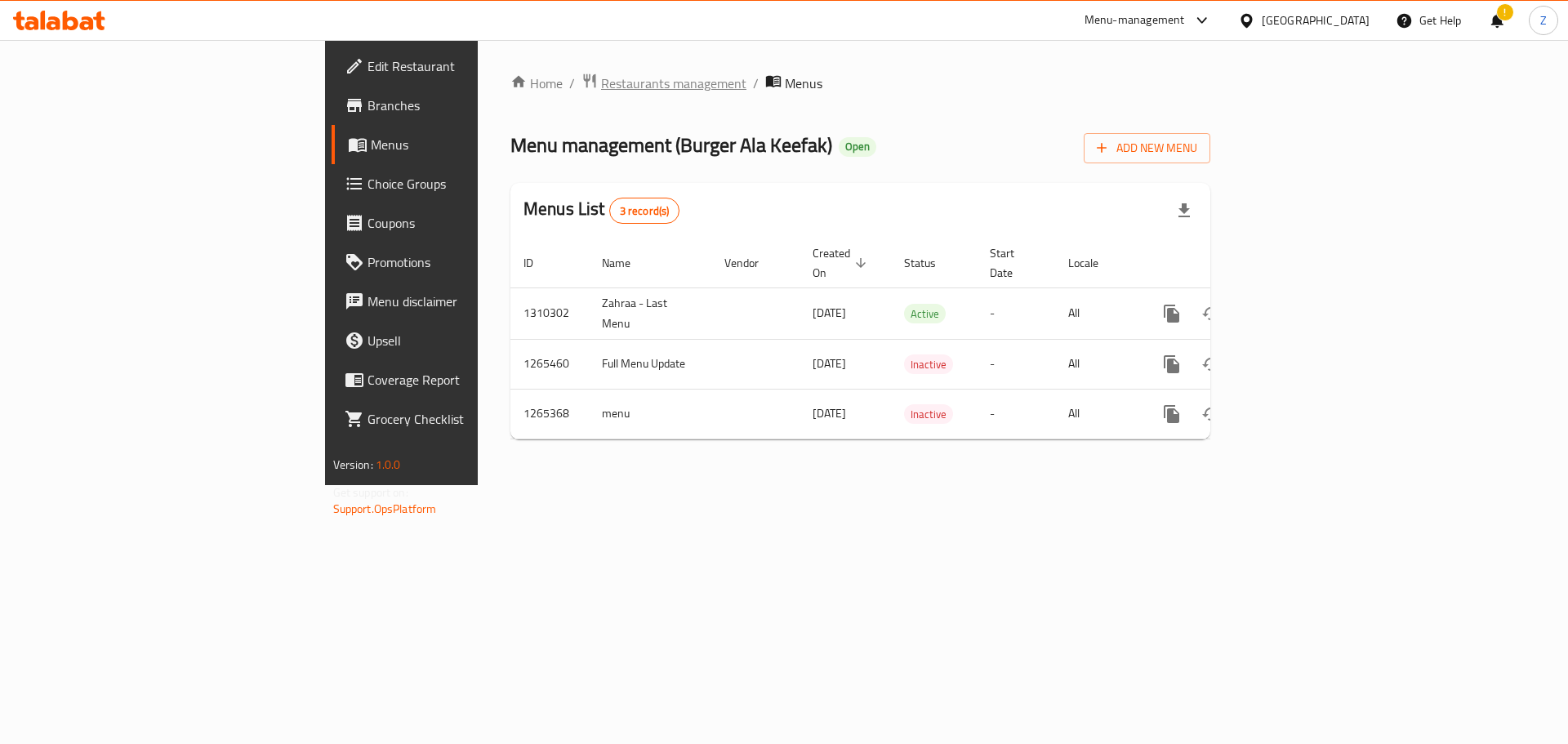
click at [601, 86] on span "Restaurants management" at bounding box center [674, 83] width 146 height 20
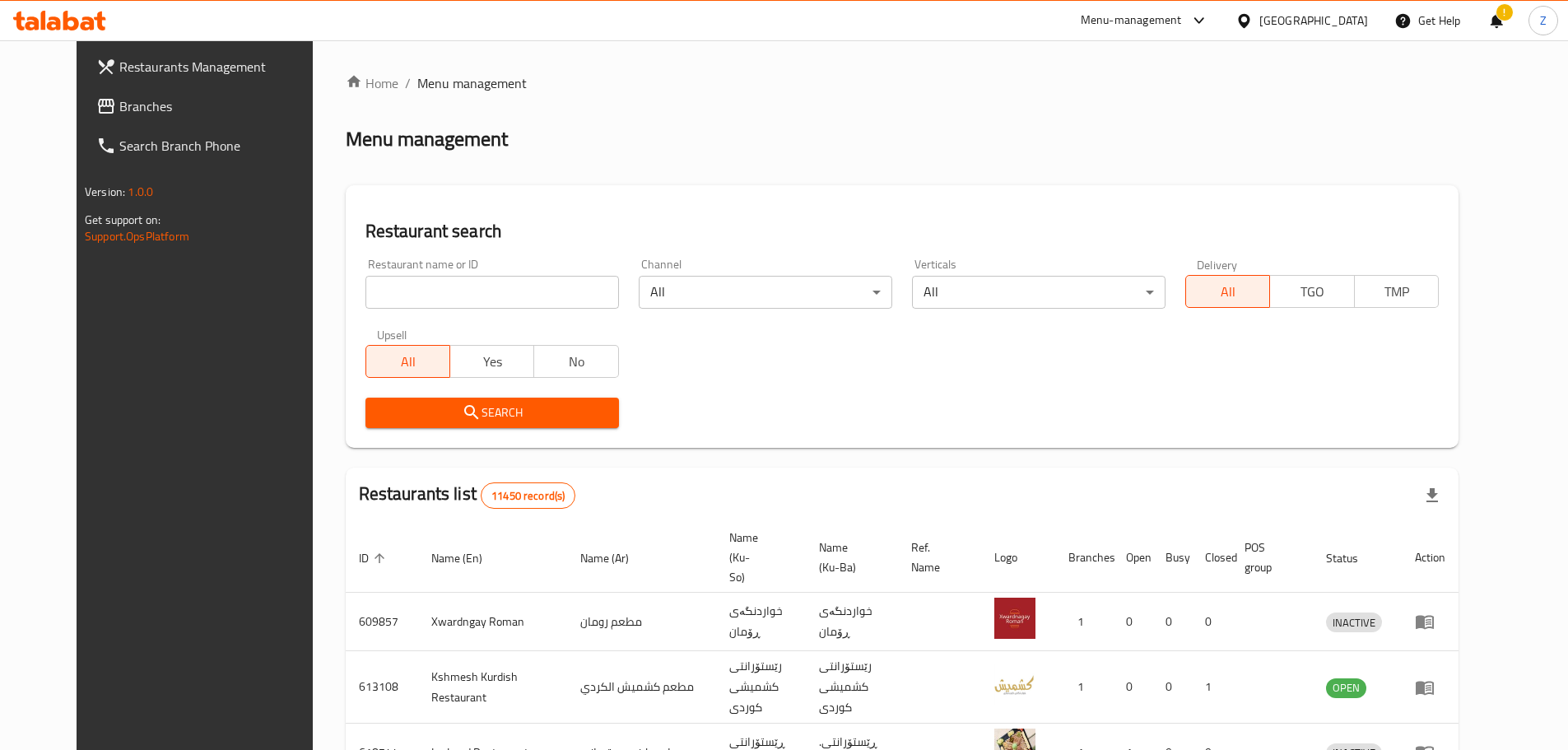
click at [554, 292] on div "Home / Menu management Menu management Restaurant search Restaurant name or ID …" at bounding box center [902, 640] width 1112 height 1134
click at [554, 292] on input "search" at bounding box center [491, 292] width 253 height 33
paste input "704936"
type input "704936"
click at [525, 426] on button "Search" at bounding box center [491, 412] width 253 height 30
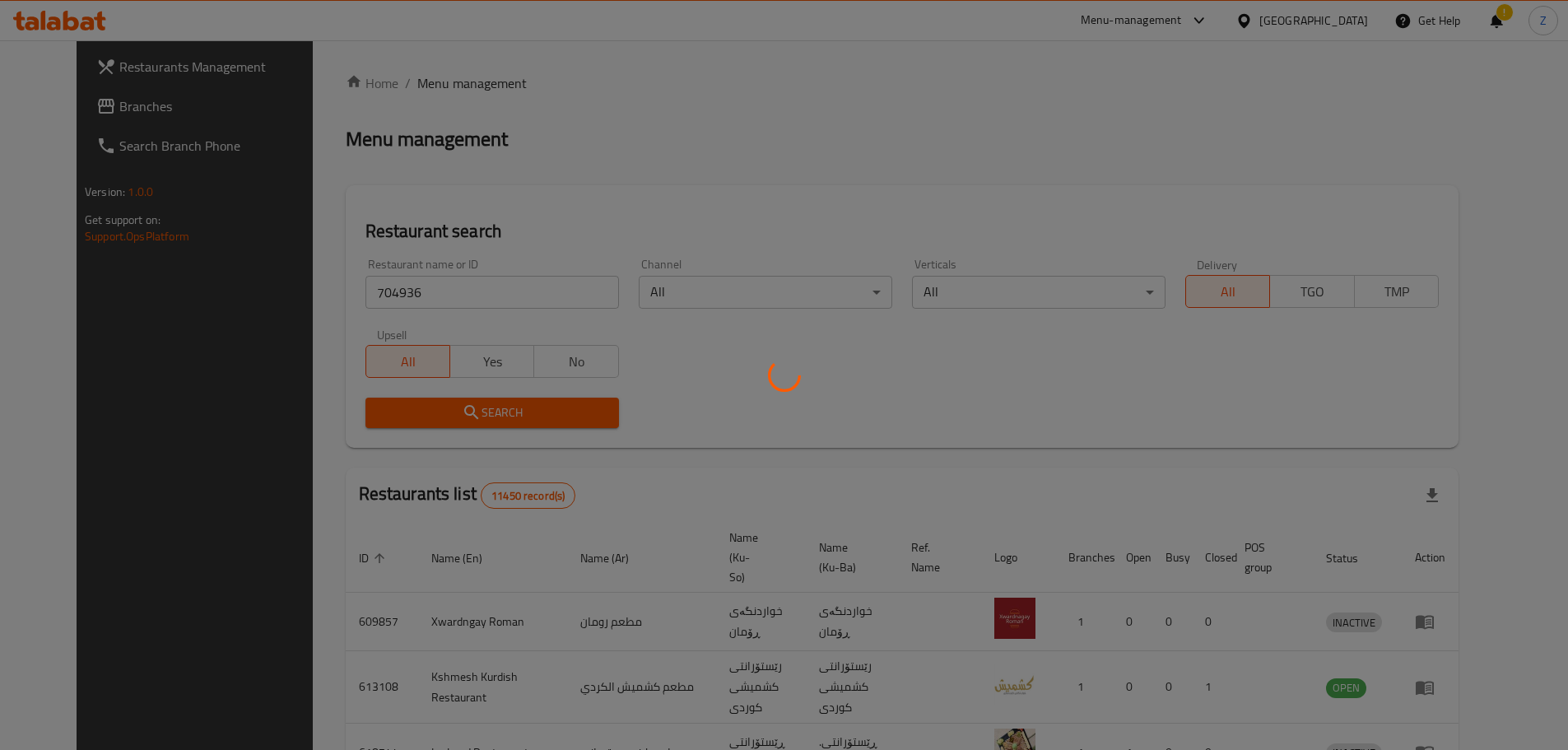
click at [536, 419] on div at bounding box center [784, 375] width 1568 height 750
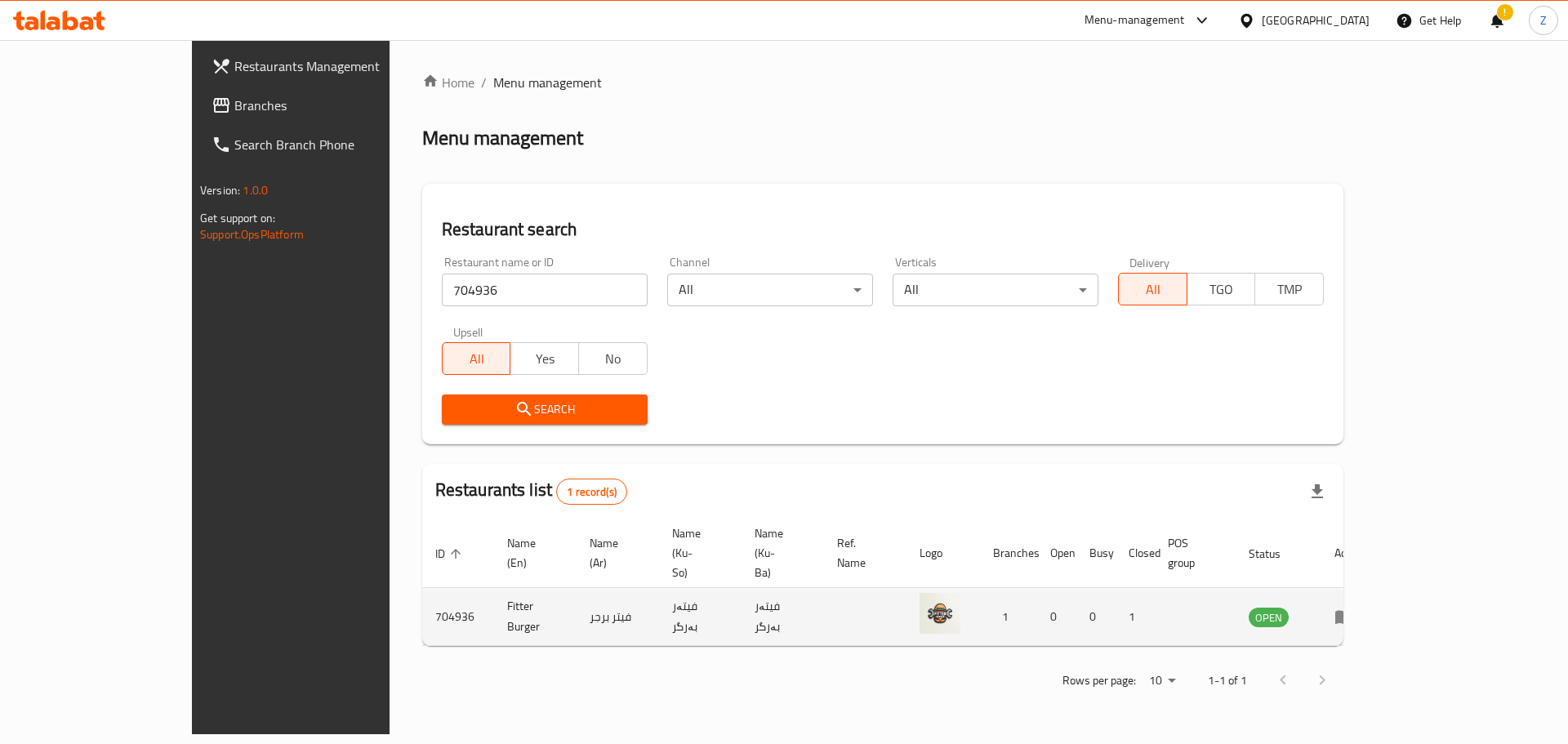
click at [1377, 588] on td "enhanced table" at bounding box center [1349, 617] width 56 height 58
click at [1353, 611] on icon "enhanced table" at bounding box center [1344, 617] width 18 height 14
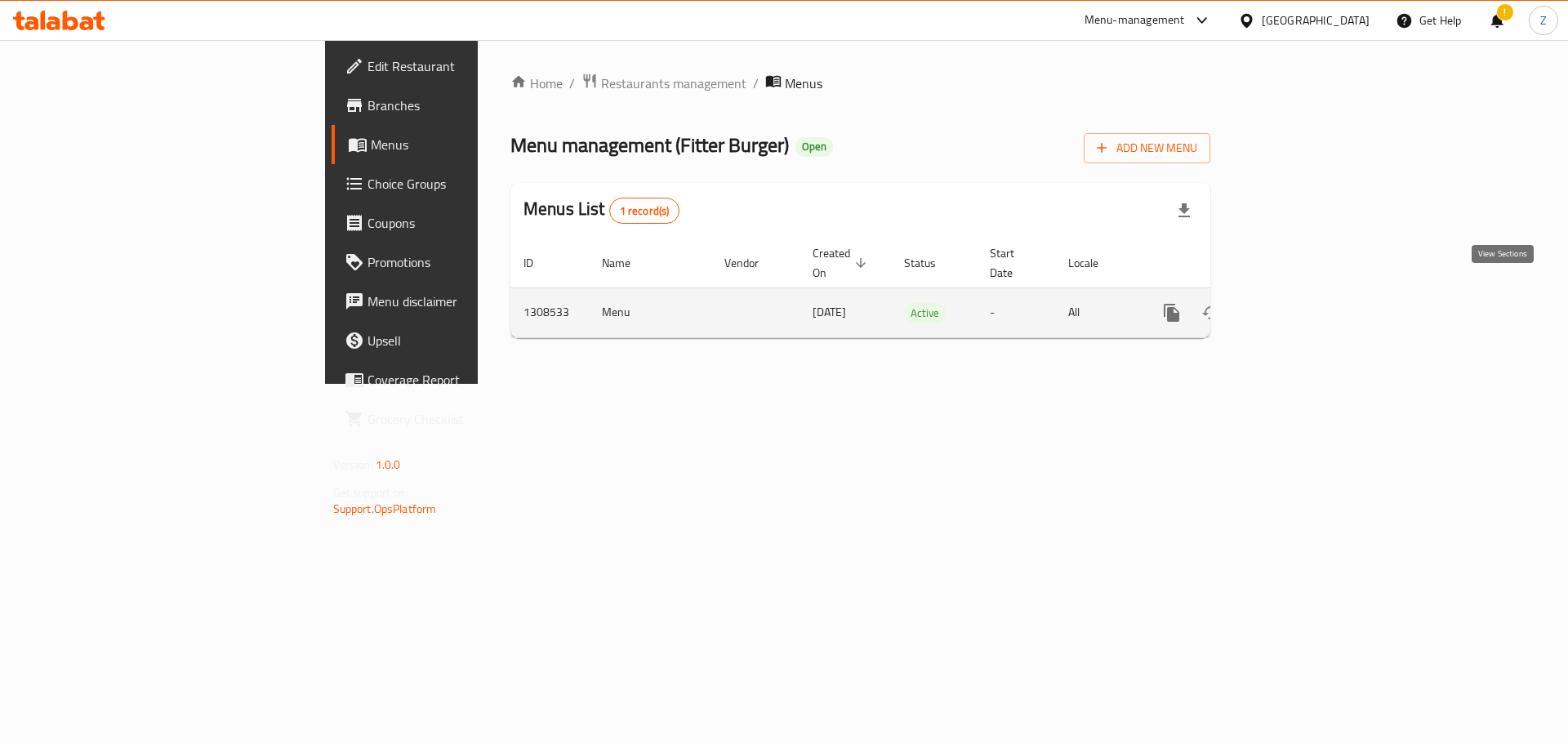
click at [1309, 295] on link "enhanced table" at bounding box center [1290, 313] width 39 height 39
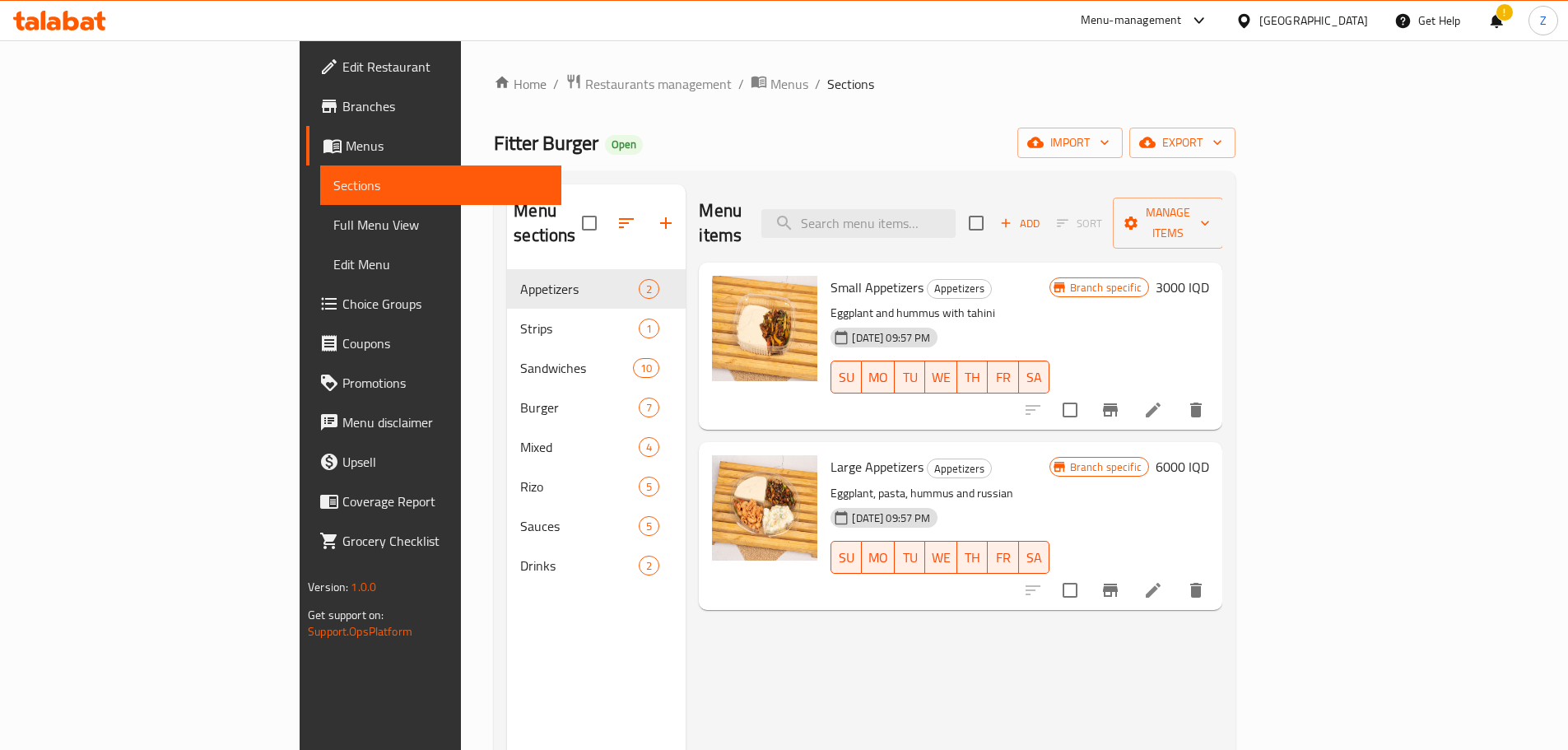
click at [988, 132] on div "Fitter Burger Open import export" at bounding box center [865, 143] width 742 height 30
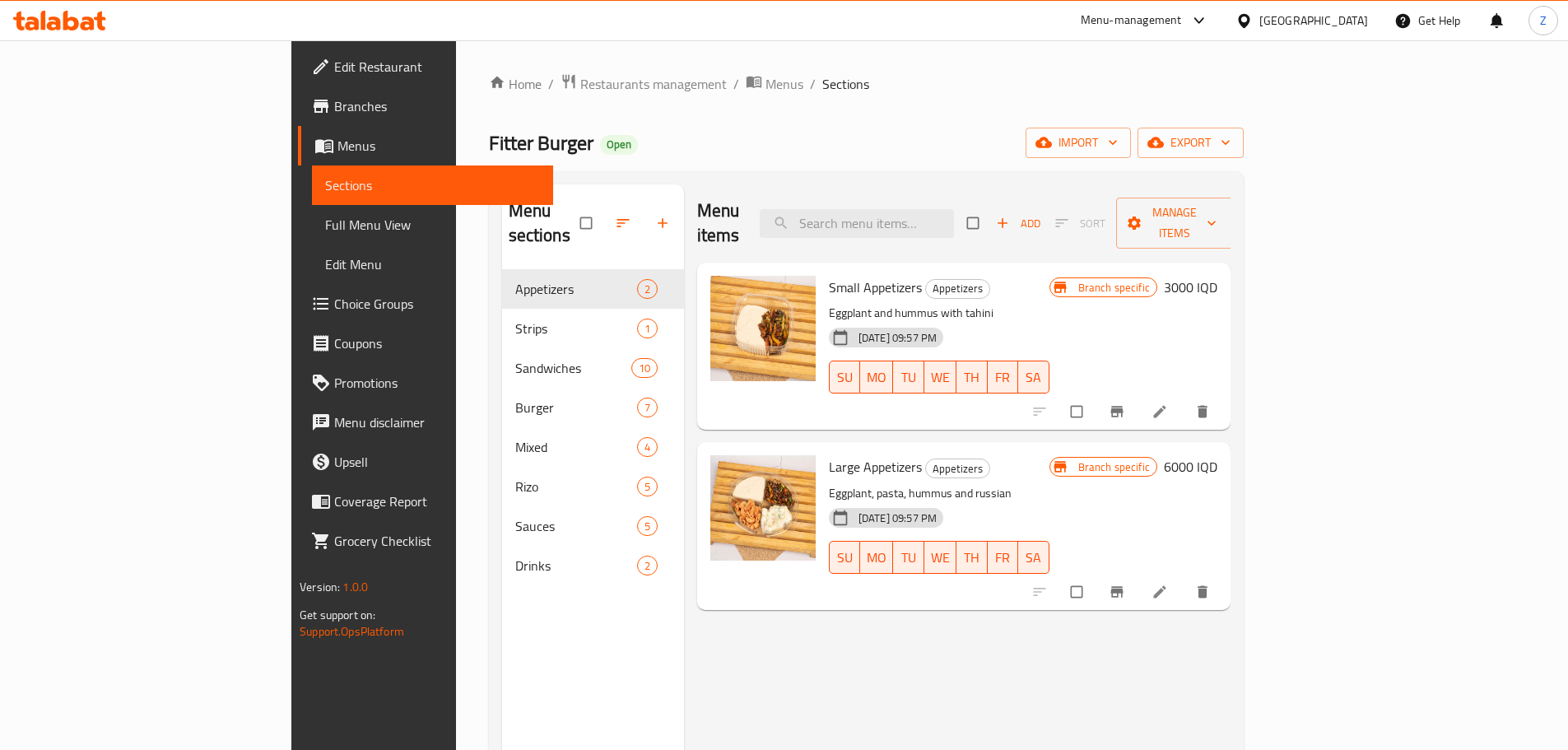
click at [986, 626] on div "Menu items Add Sort Manage items Small Appetizers Appetizers Eggplant and hummu…" at bounding box center [957, 559] width 547 height 750
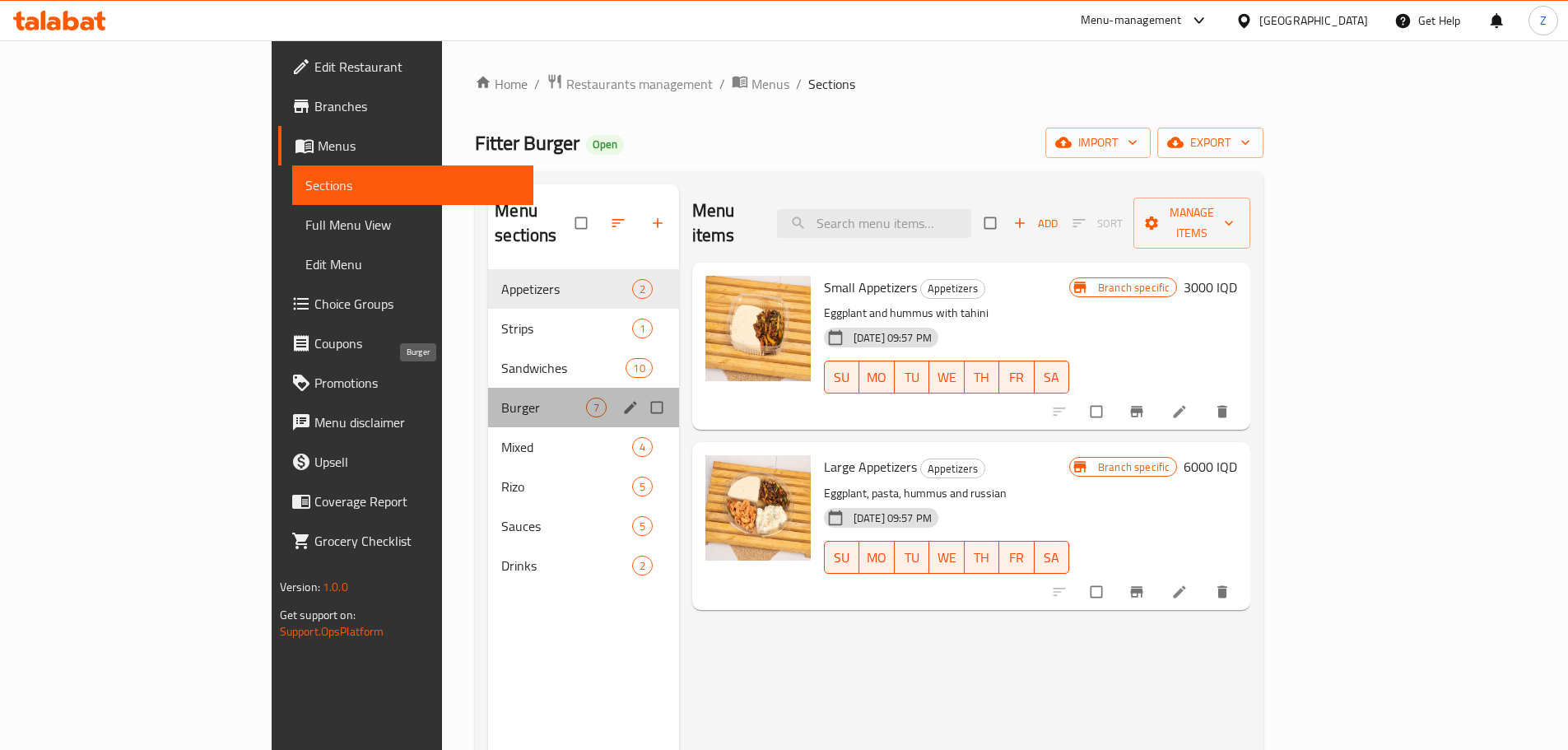
click at [502, 397] on span "Burger" at bounding box center [543, 407] width 84 height 20
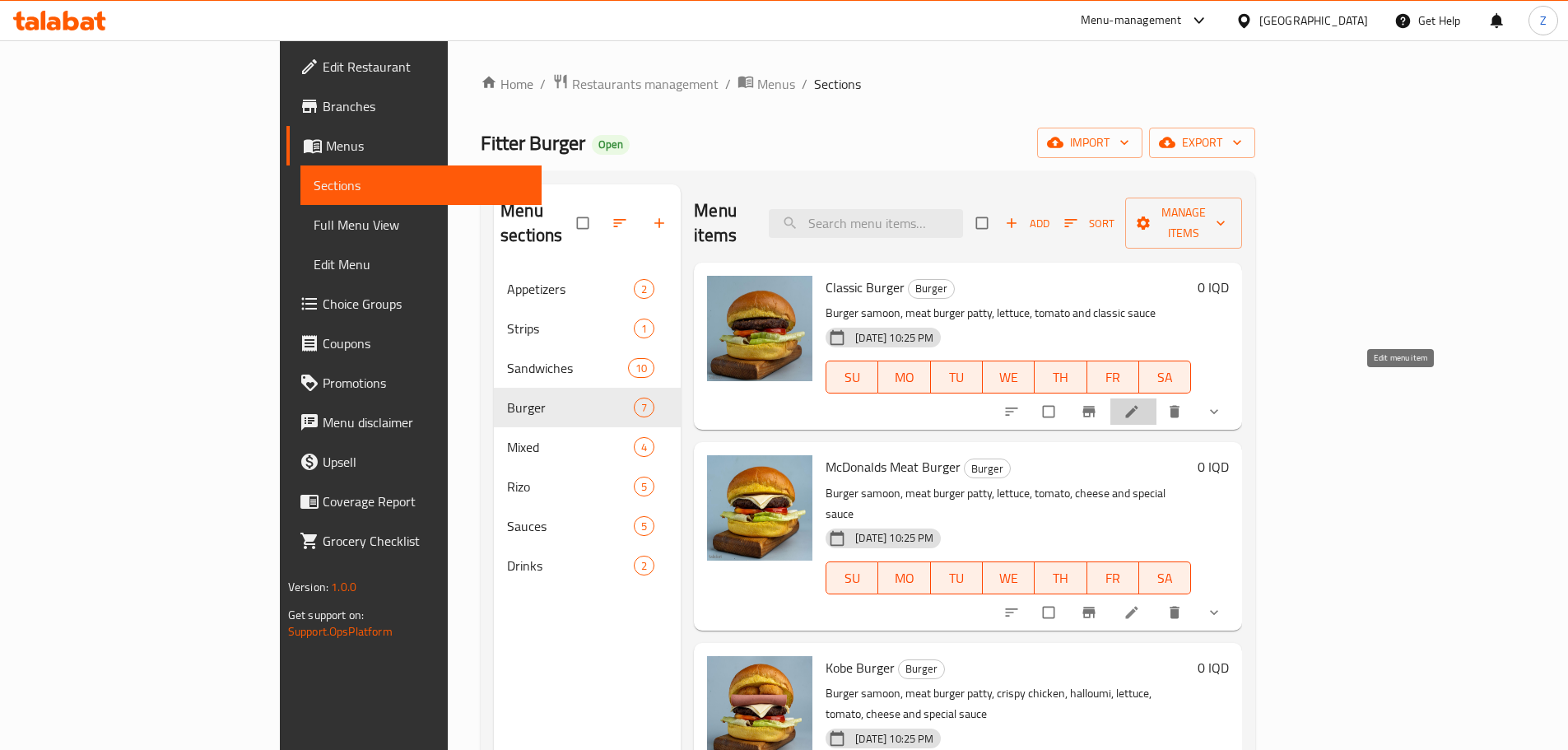
click at [1140, 404] on icon at bounding box center [1131, 411] width 16 height 16
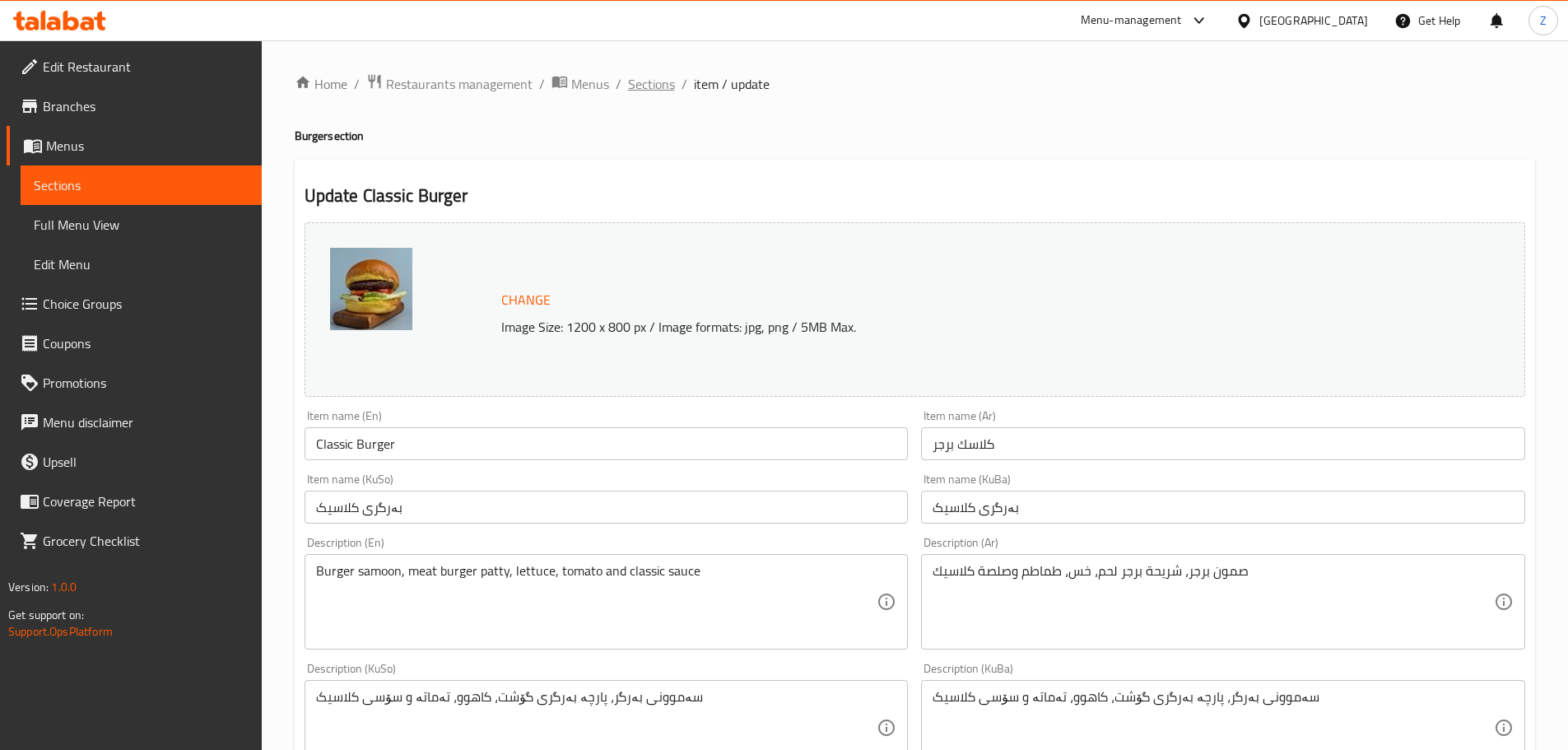
click at [648, 86] on span "Sections" at bounding box center [651, 84] width 47 height 20
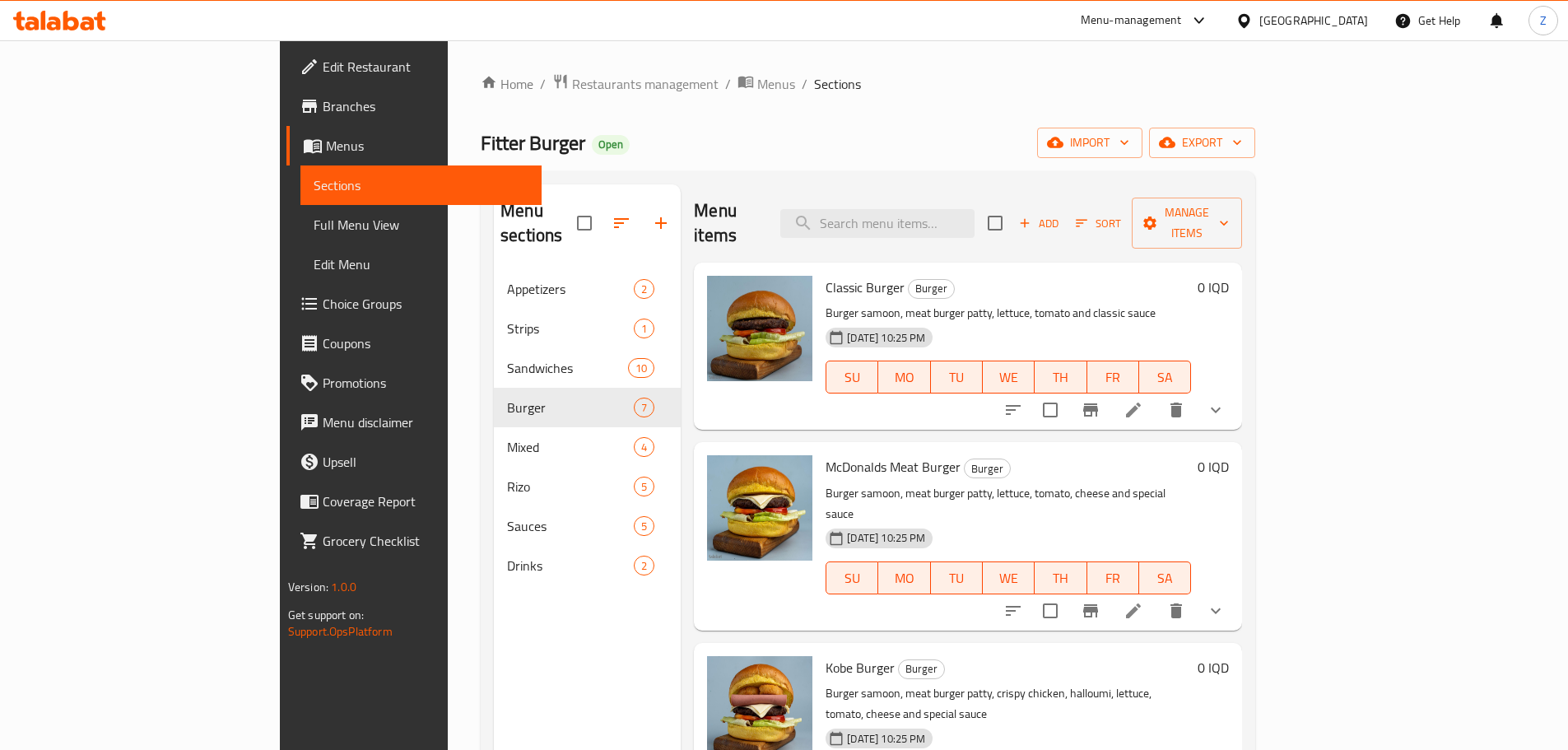
click at [1157, 596] on li at bounding box center [1133, 610] width 46 height 29
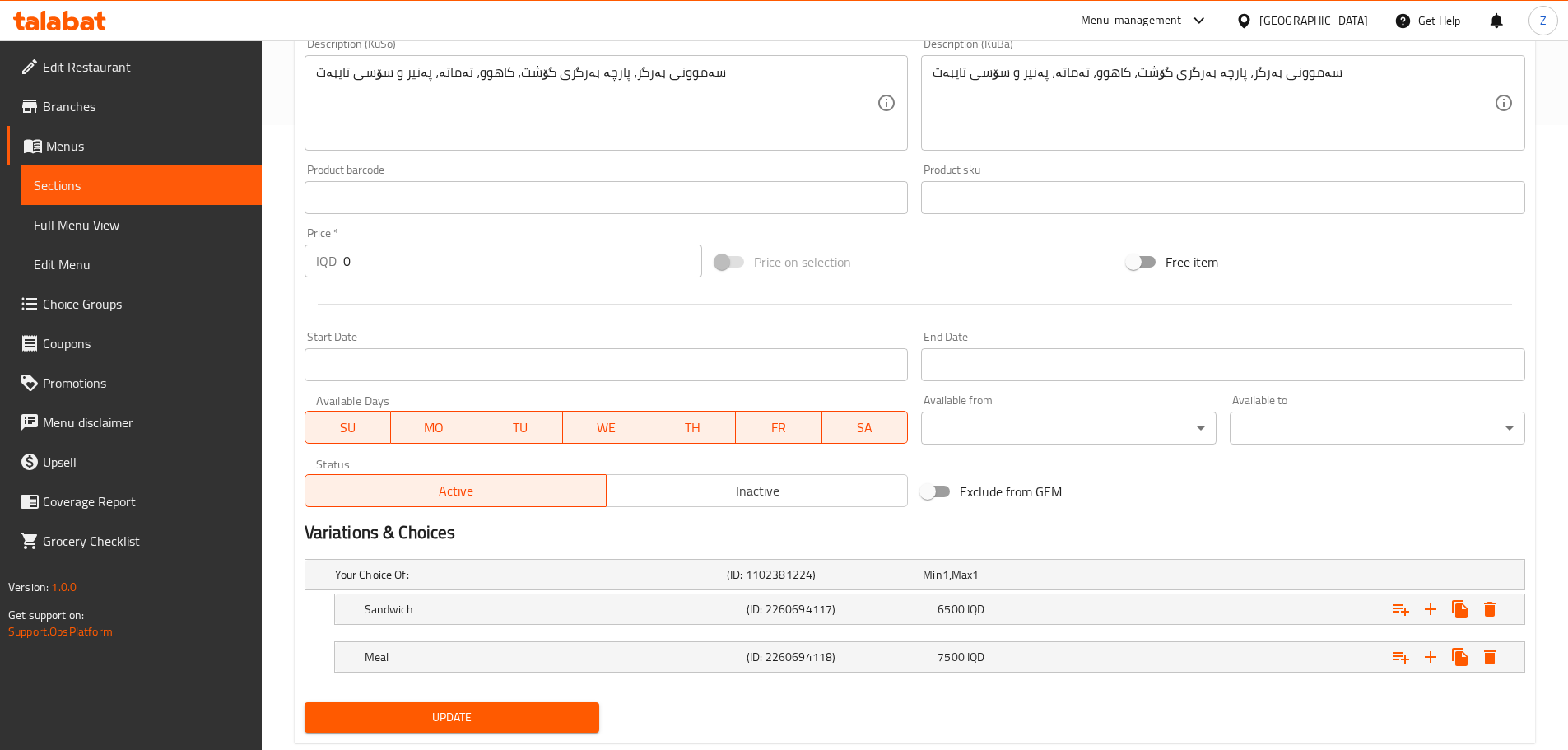
scroll to position [663, 0]
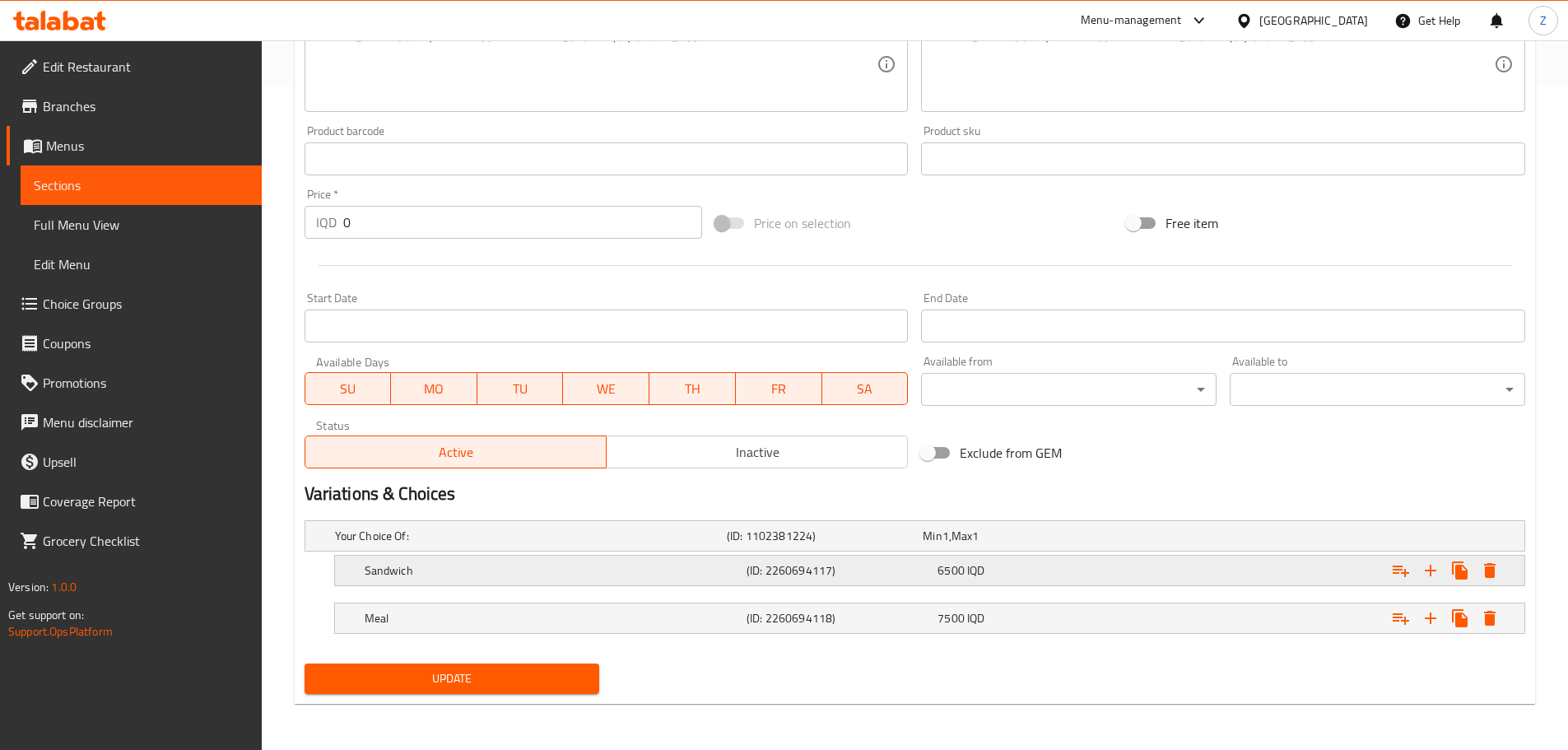
click at [998, 565] on div "6500 IQD" at bounding box center [1030, 569] width 184 height 16
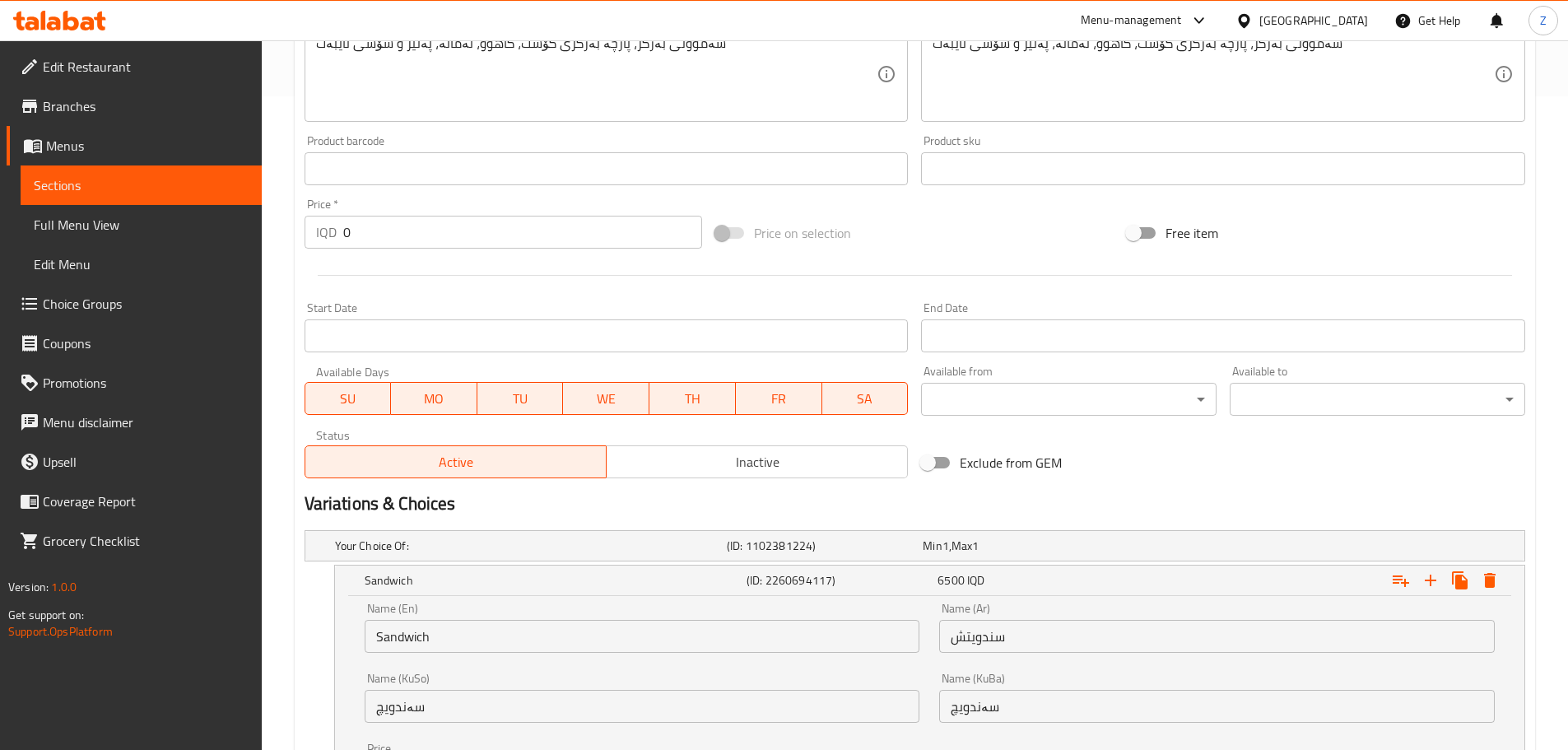
scroll to position [741, 0]
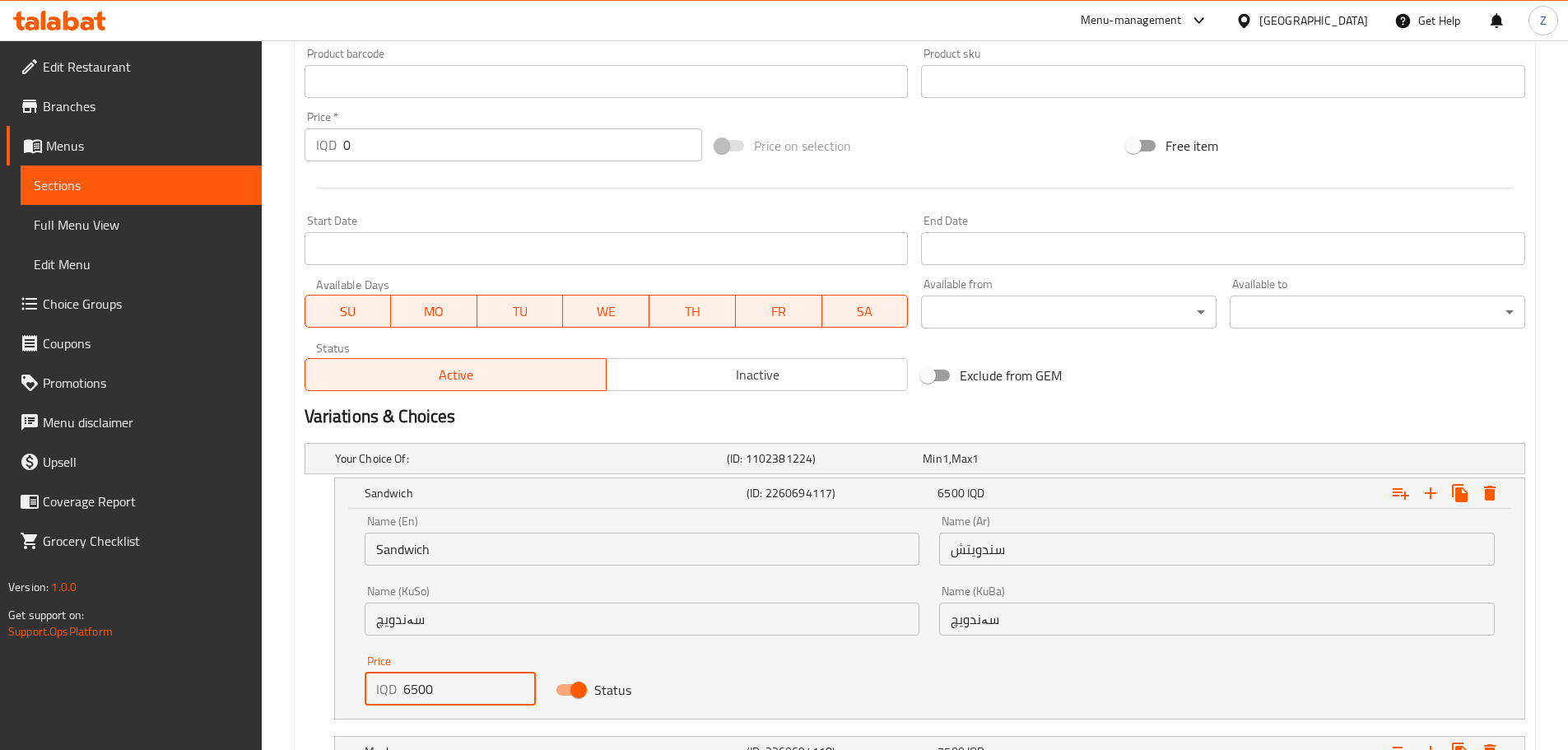
click at [417, 691] on input "6500" at bounding box center [471, 689] width 134 height 33
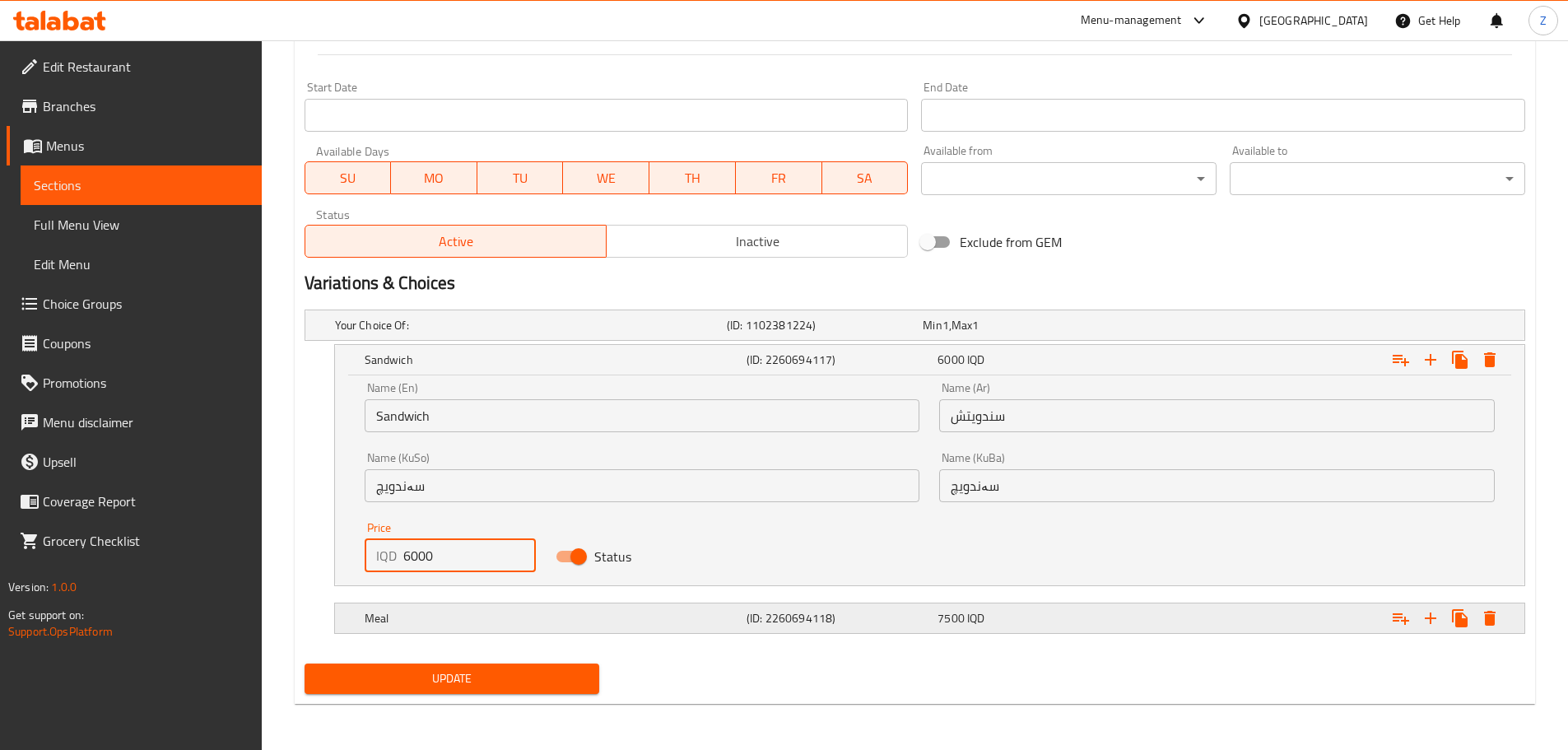
type input "6000"
click at [616, 617] on h5 "Meal" at bounding box center [552, 617] width 376 height 16
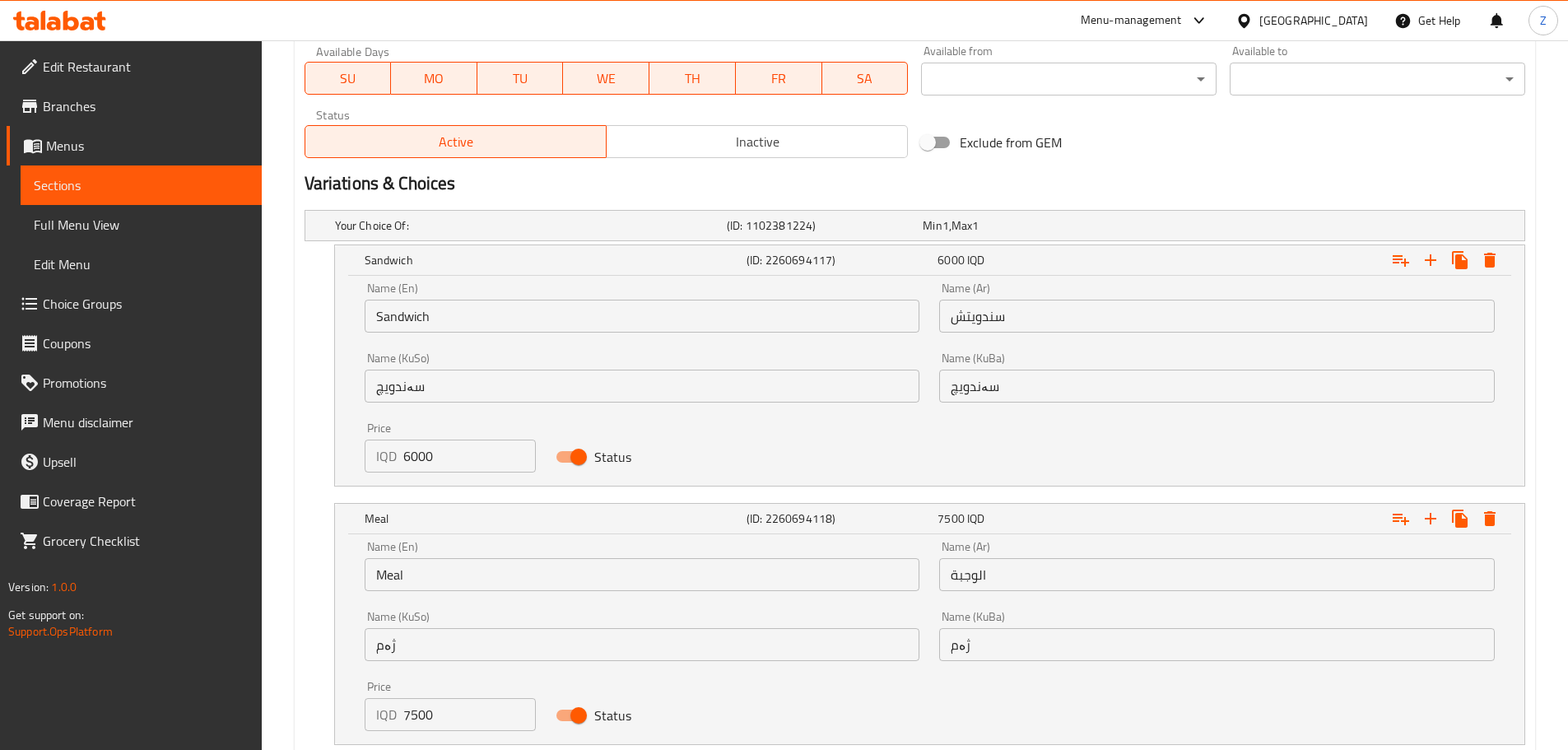
scroll to position [1074, 0]
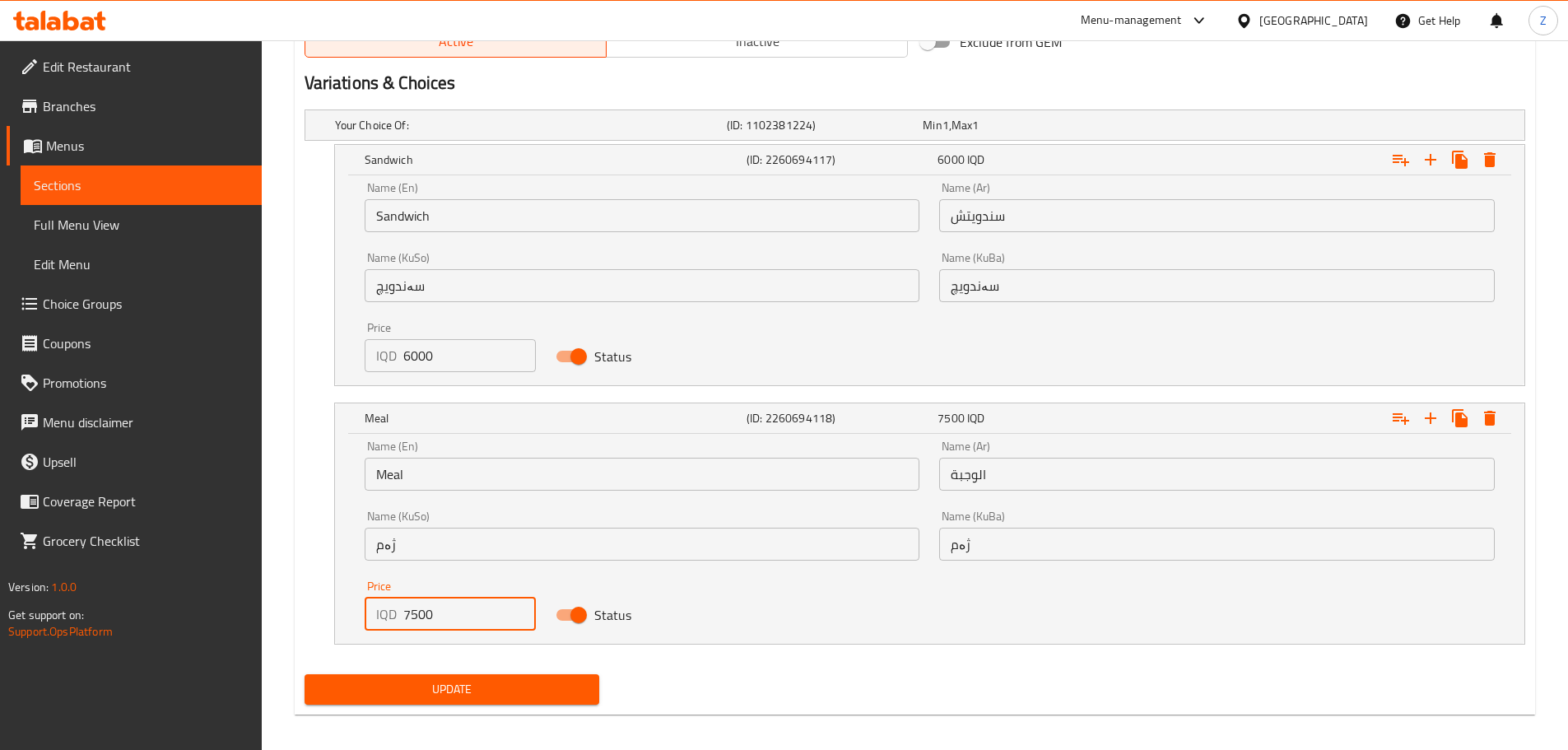
click at [417, 618] on input "7500" at bounding box center [471, 614] width 134 height 33
type input "7000"
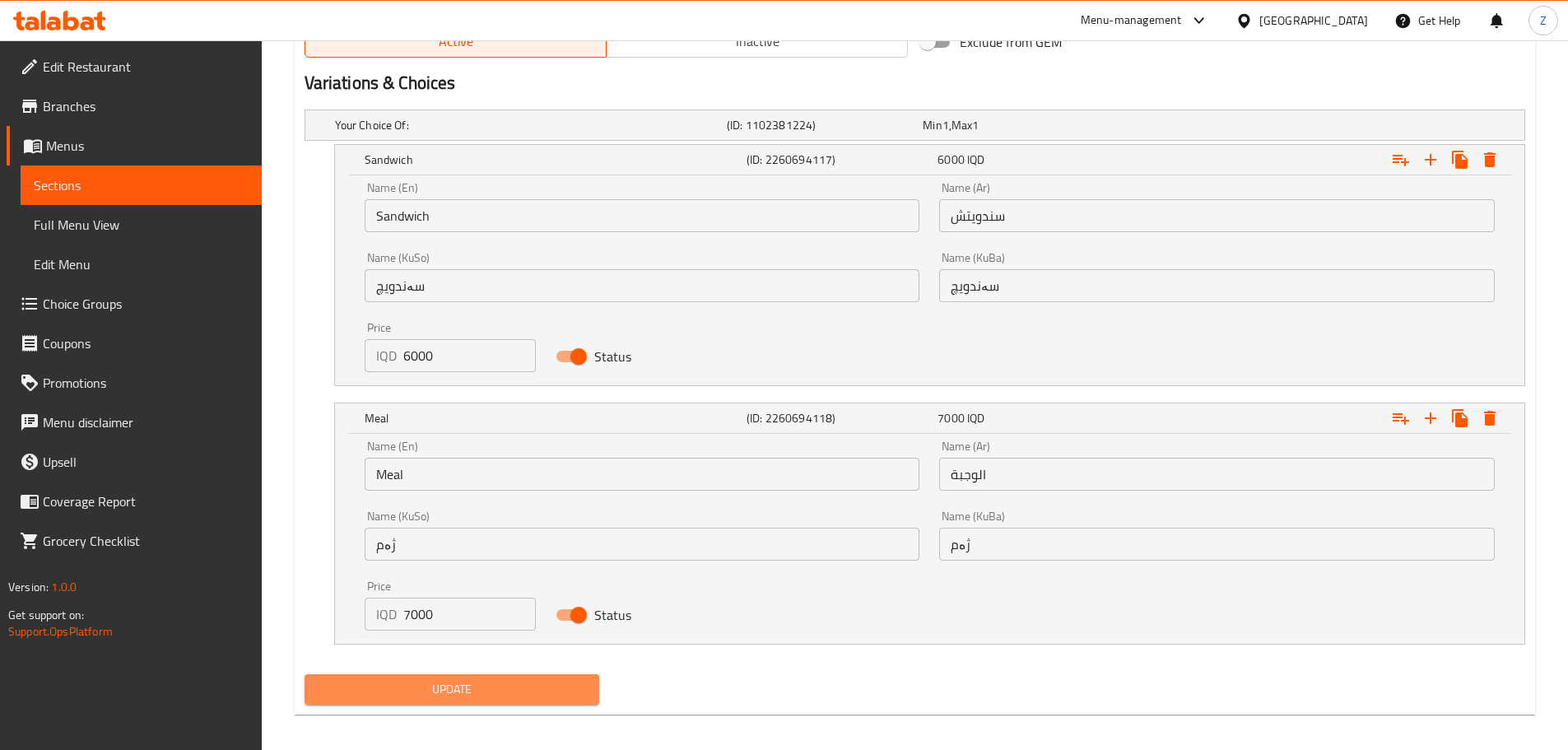
click at [478, 694] on span "Update" at bounding box center [453, 690] width 269 height 21
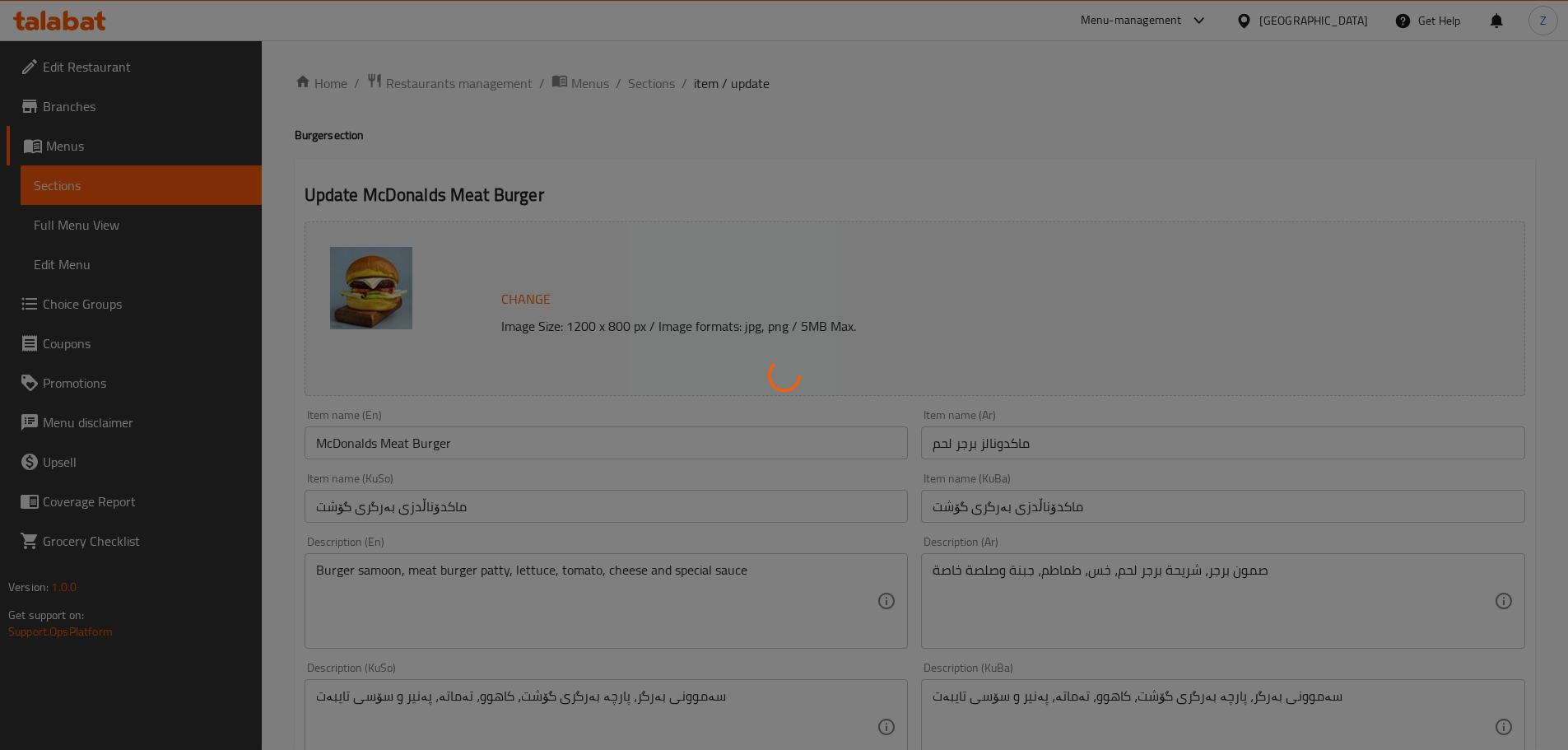
scroll to position [0, 0]
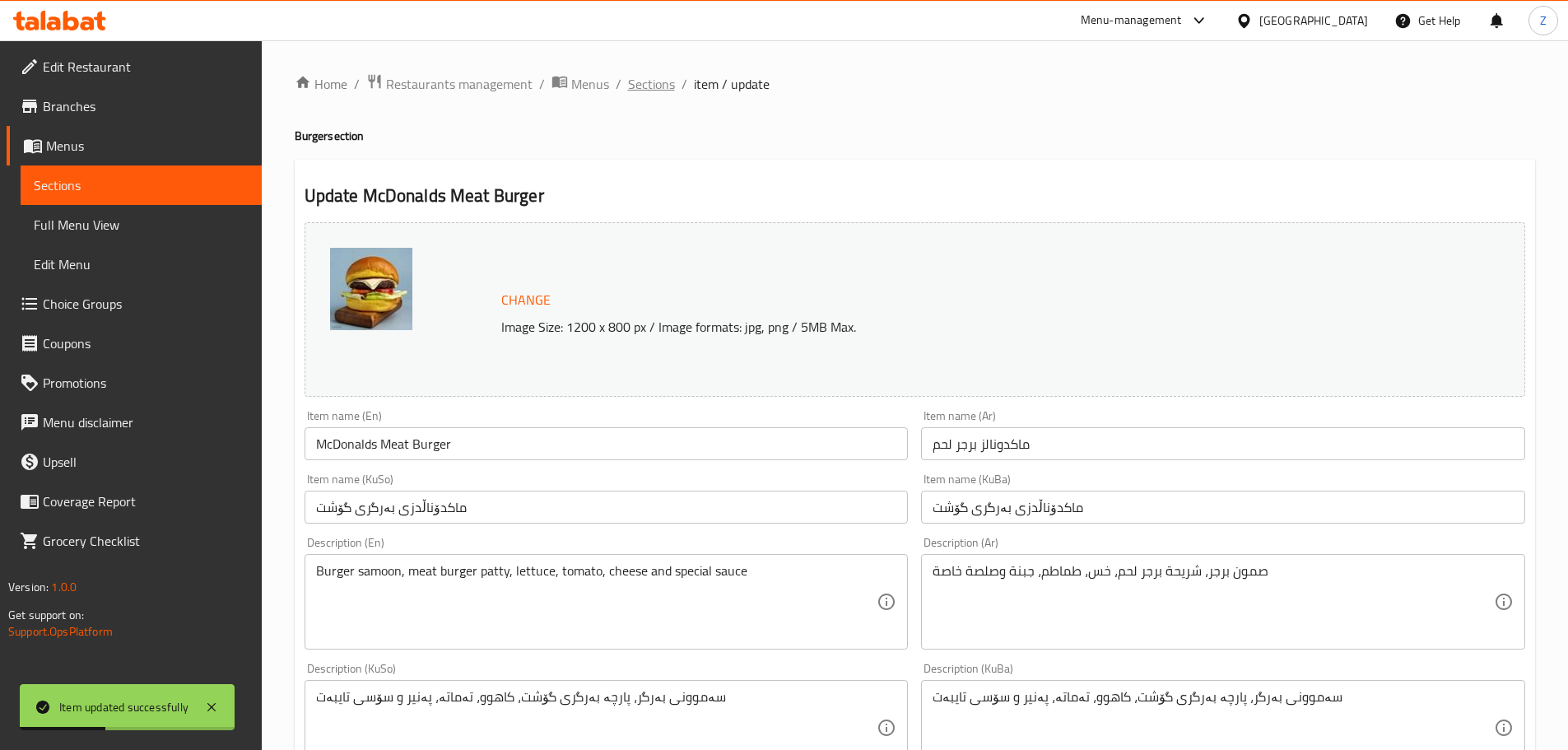
click at [653, 75] on span "Sections" at bounding box center [651, 84] width 47 height 20
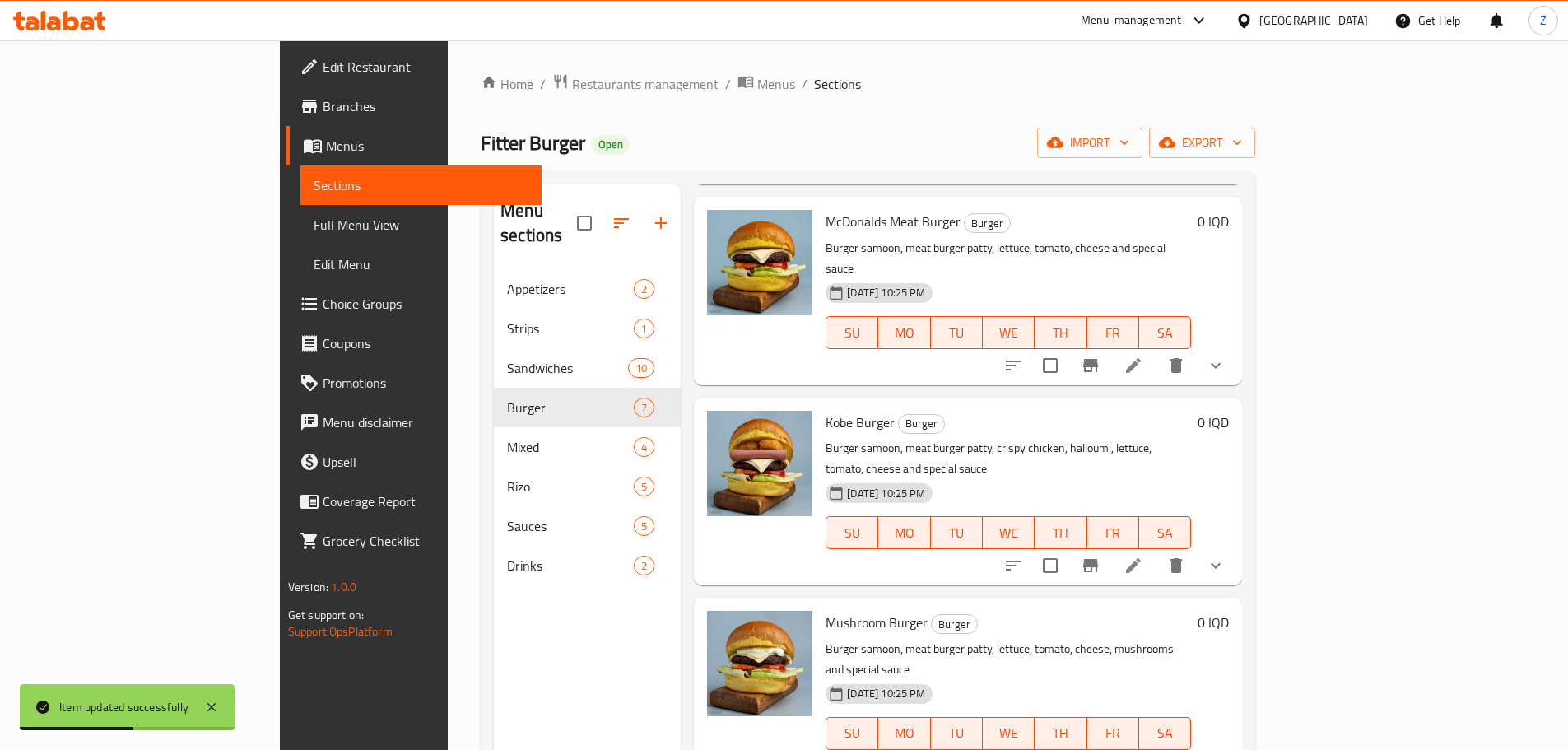
scroll to position [247, 0]
click at [1157, 549] on li at bounding box center [1133, 563] width 46 height 29
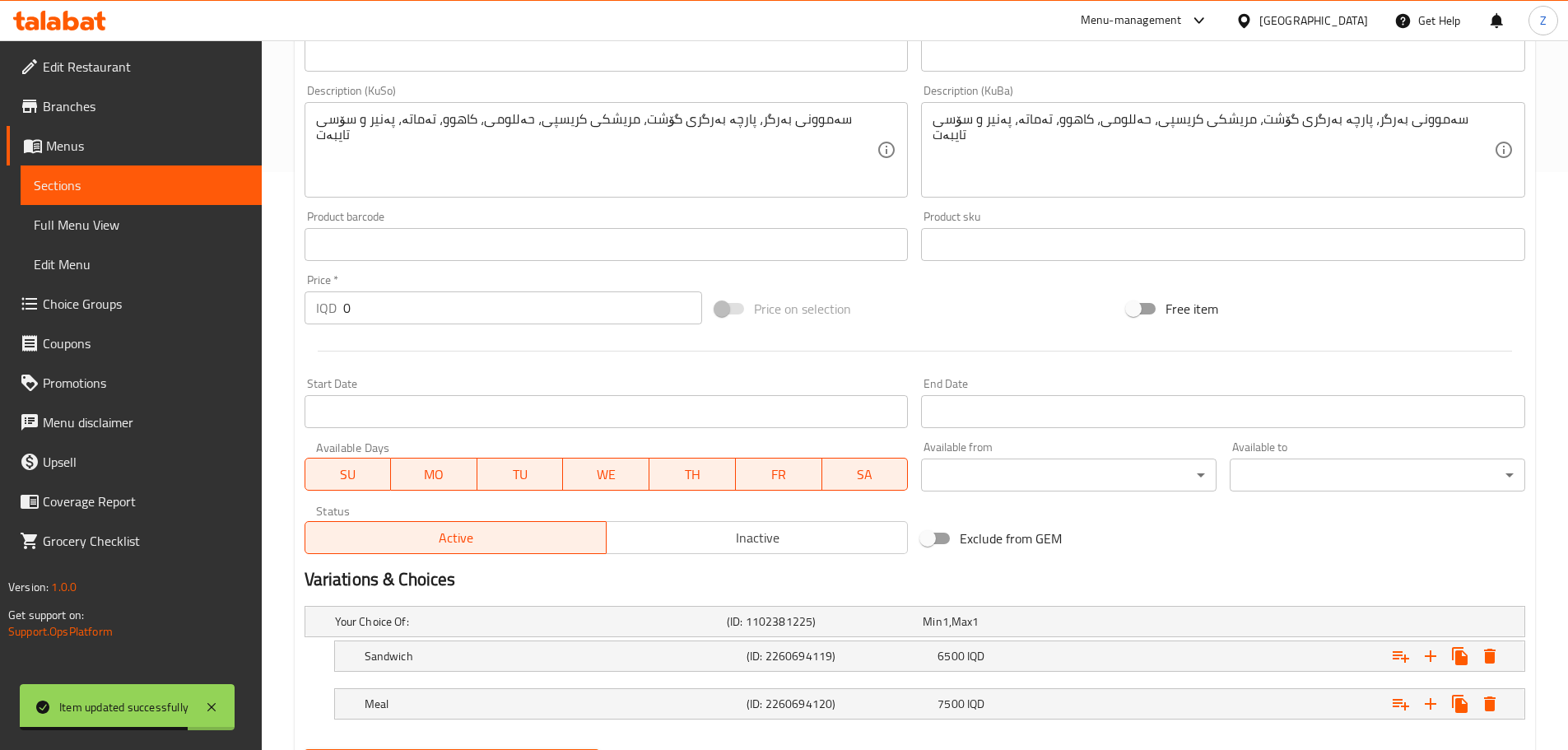
scroll to position [663, 0]
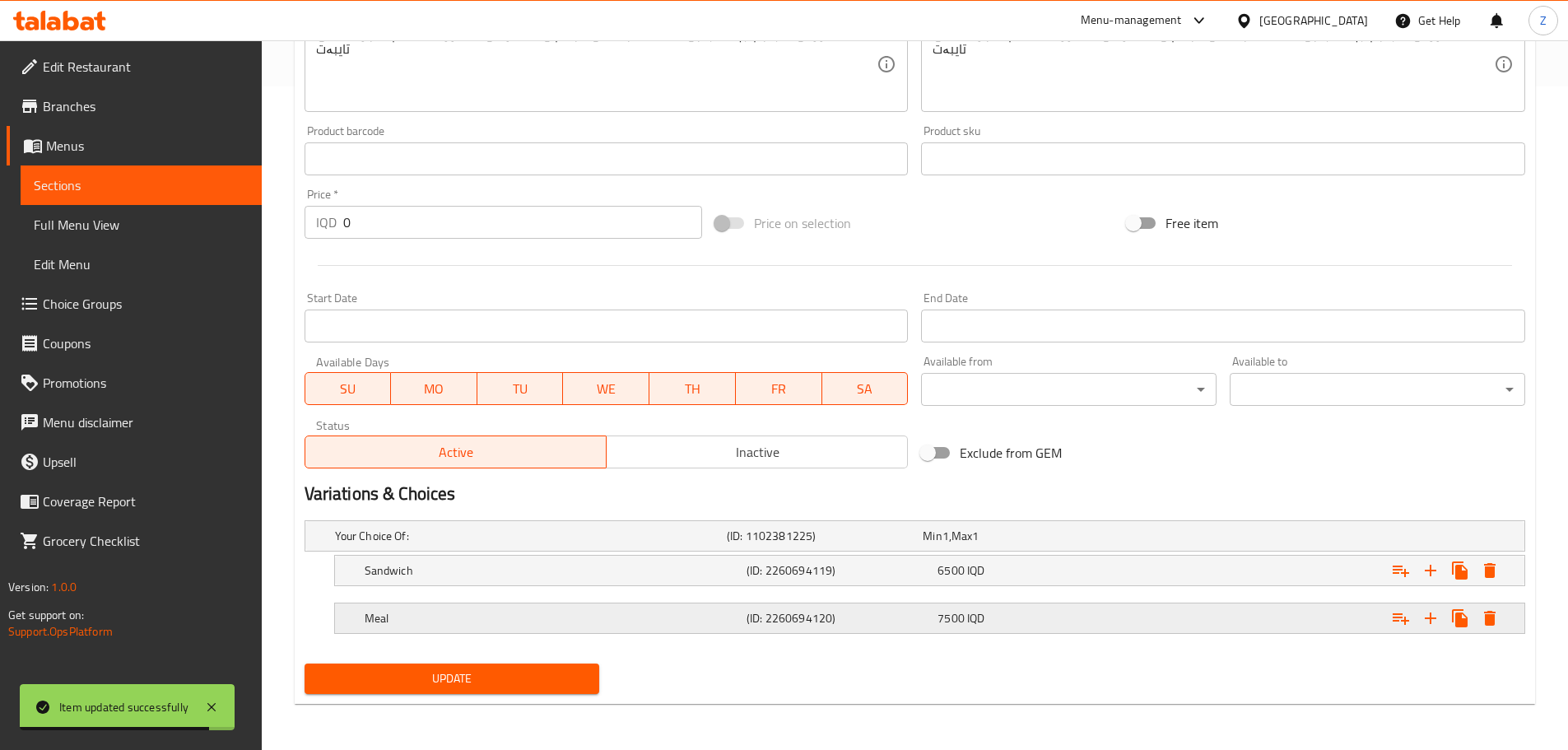
click at [956, 624] on span "7500" at bounding box center [951, 617] width 27 height 22
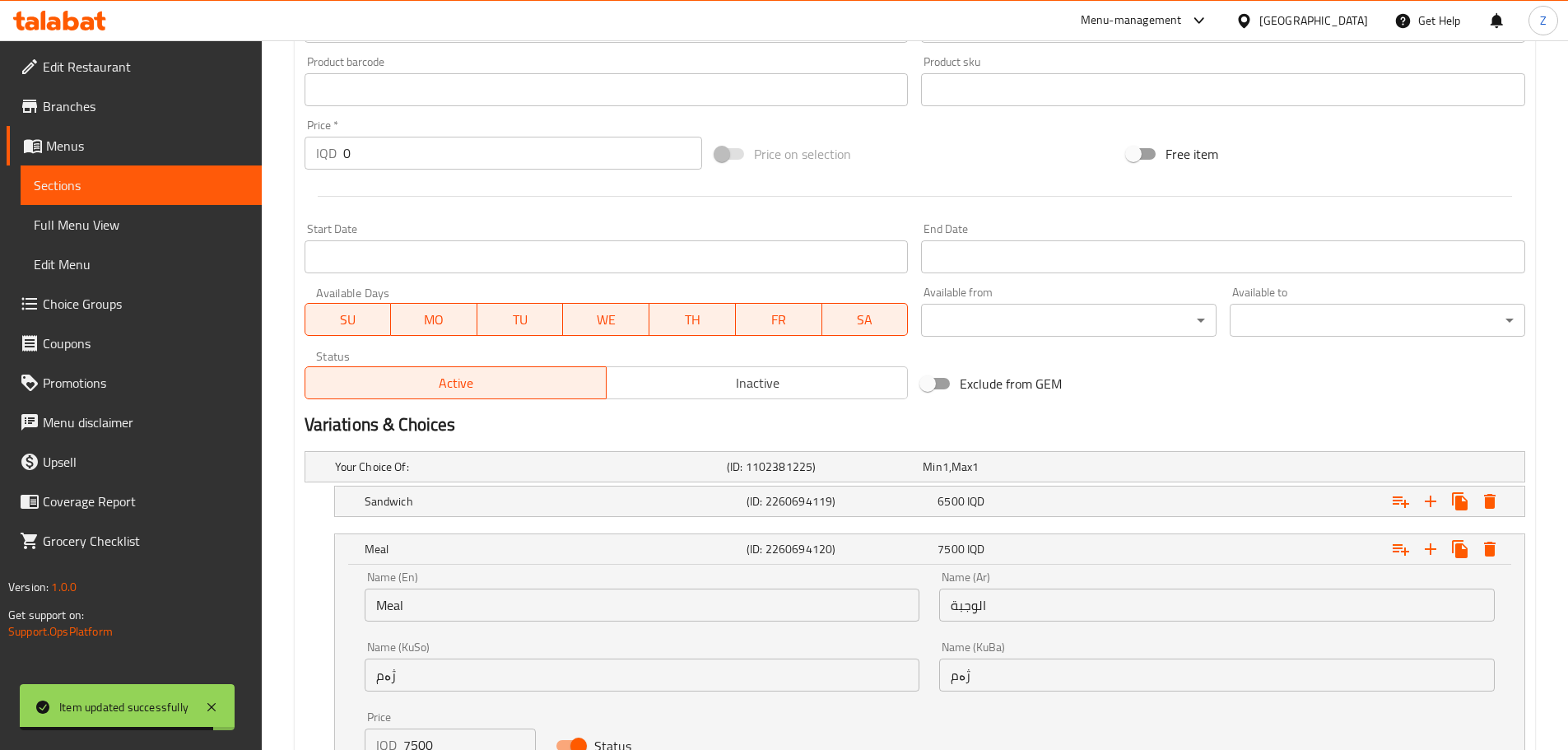
scroll to position [839, 0]
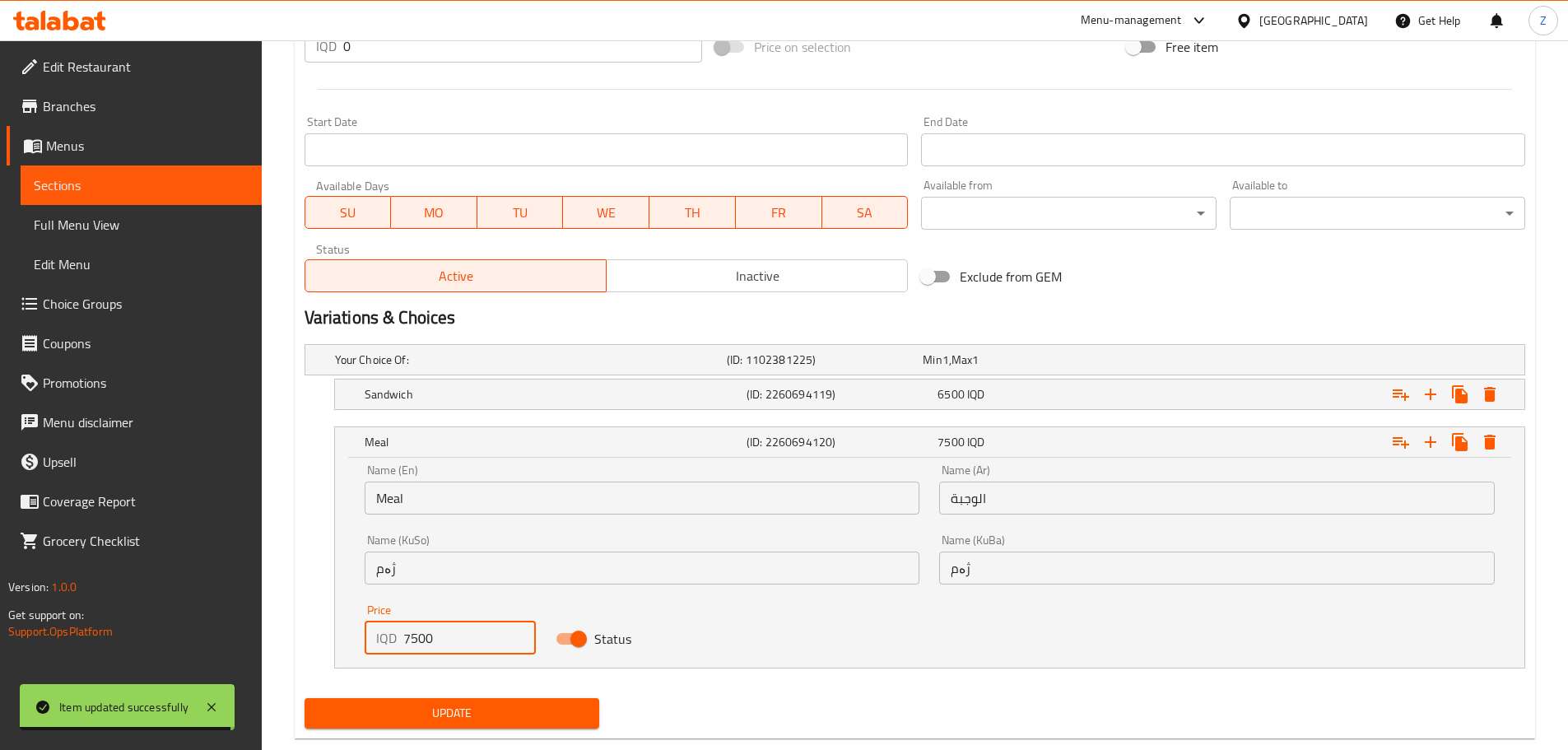
click at [482, 634] on input "7500" at bounding box center [471, 637] width 134 height 33
type input "8000"
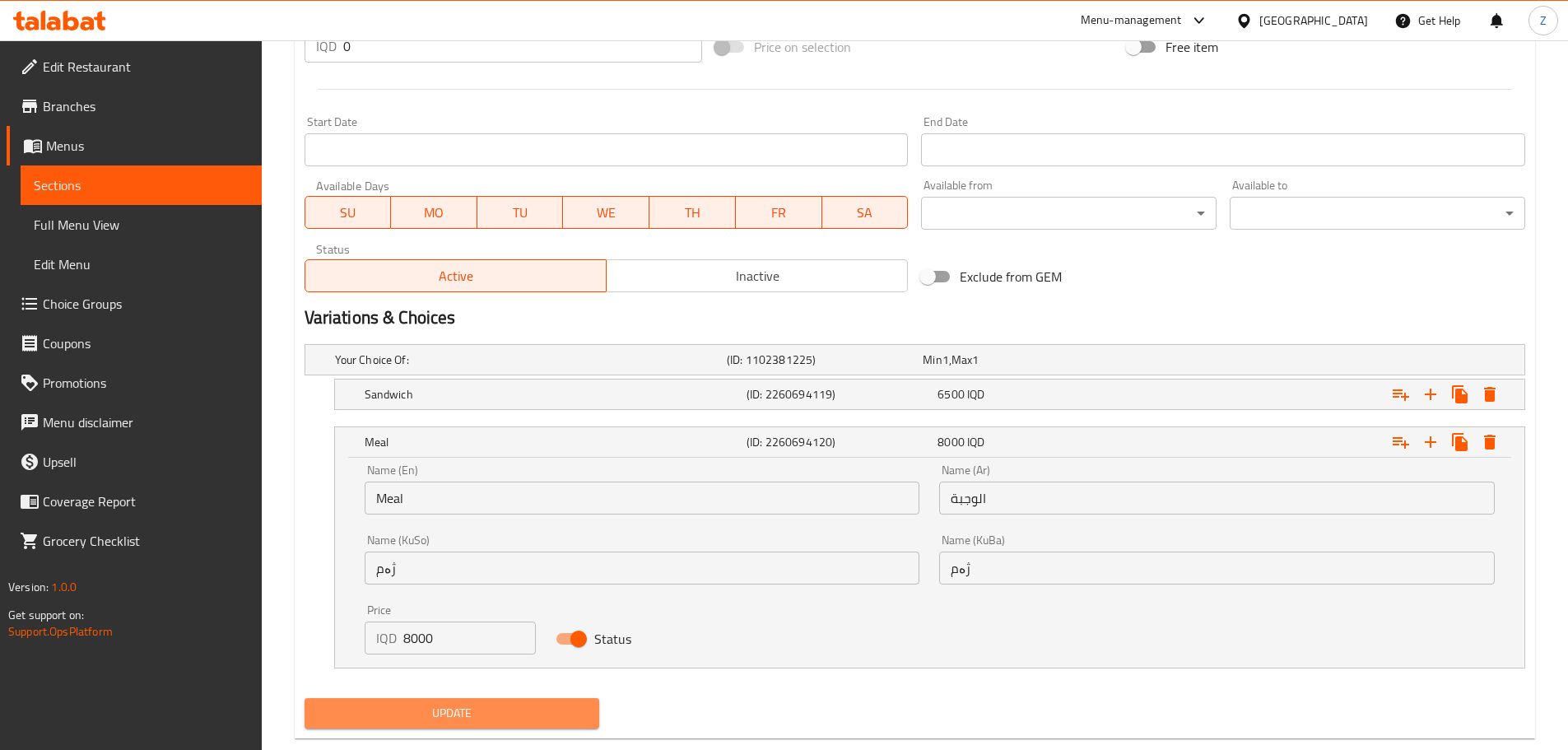
click at [515, 705] on span "Update" at bounding box center [453, 713] width 269 height 21
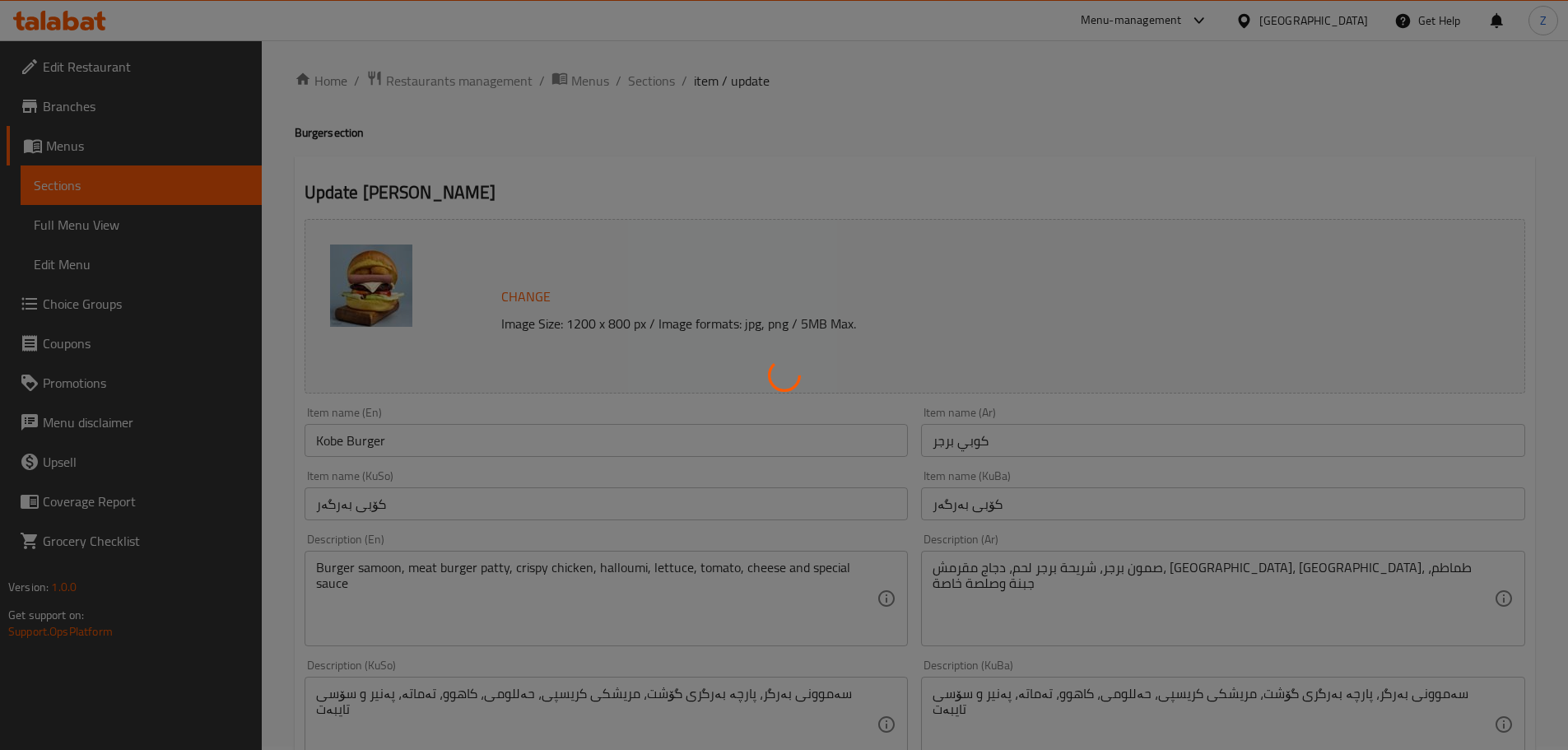
scroll to position [0, 0]
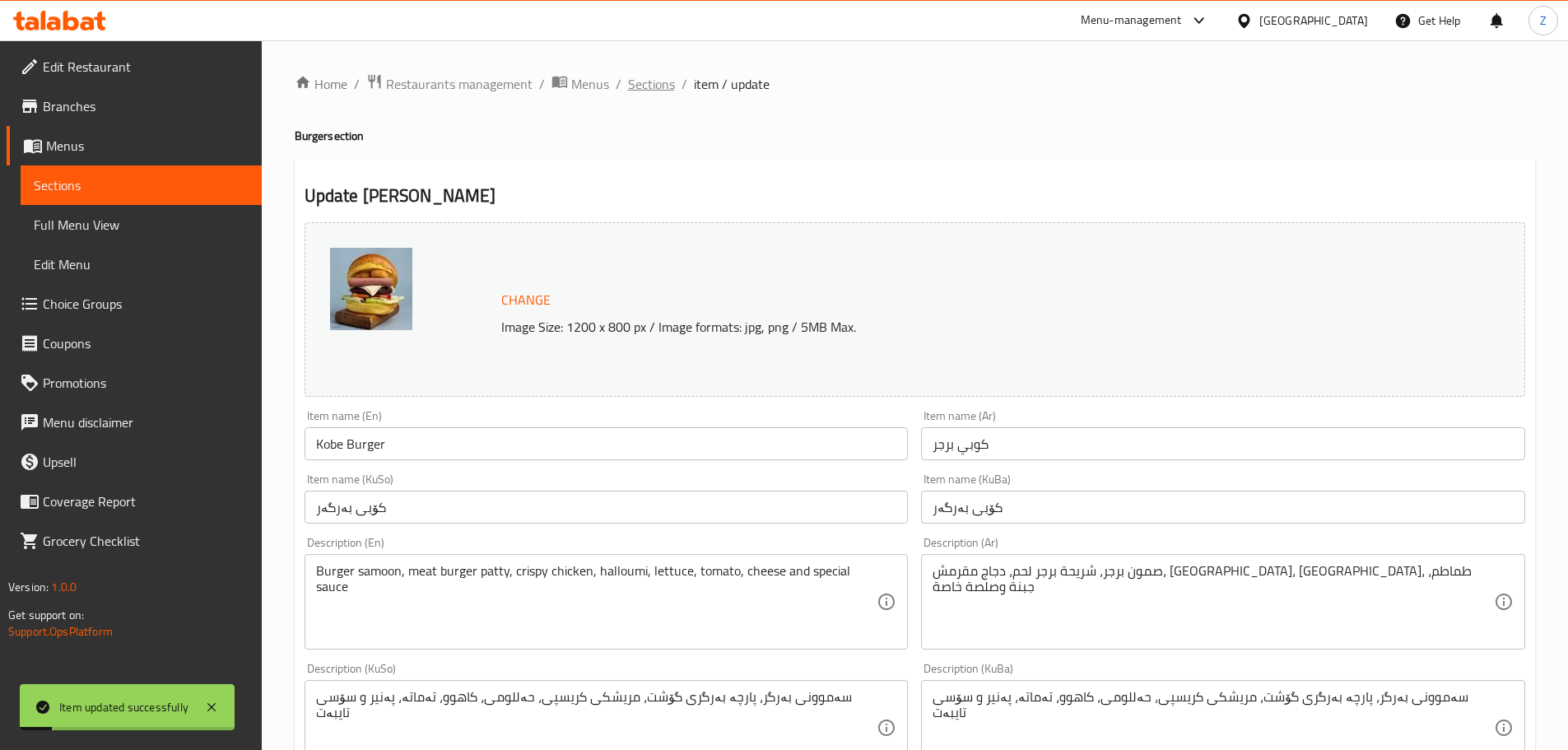
click at [648, 93] on span "Sections" at bounding box center [651, 84] width 47 height 20
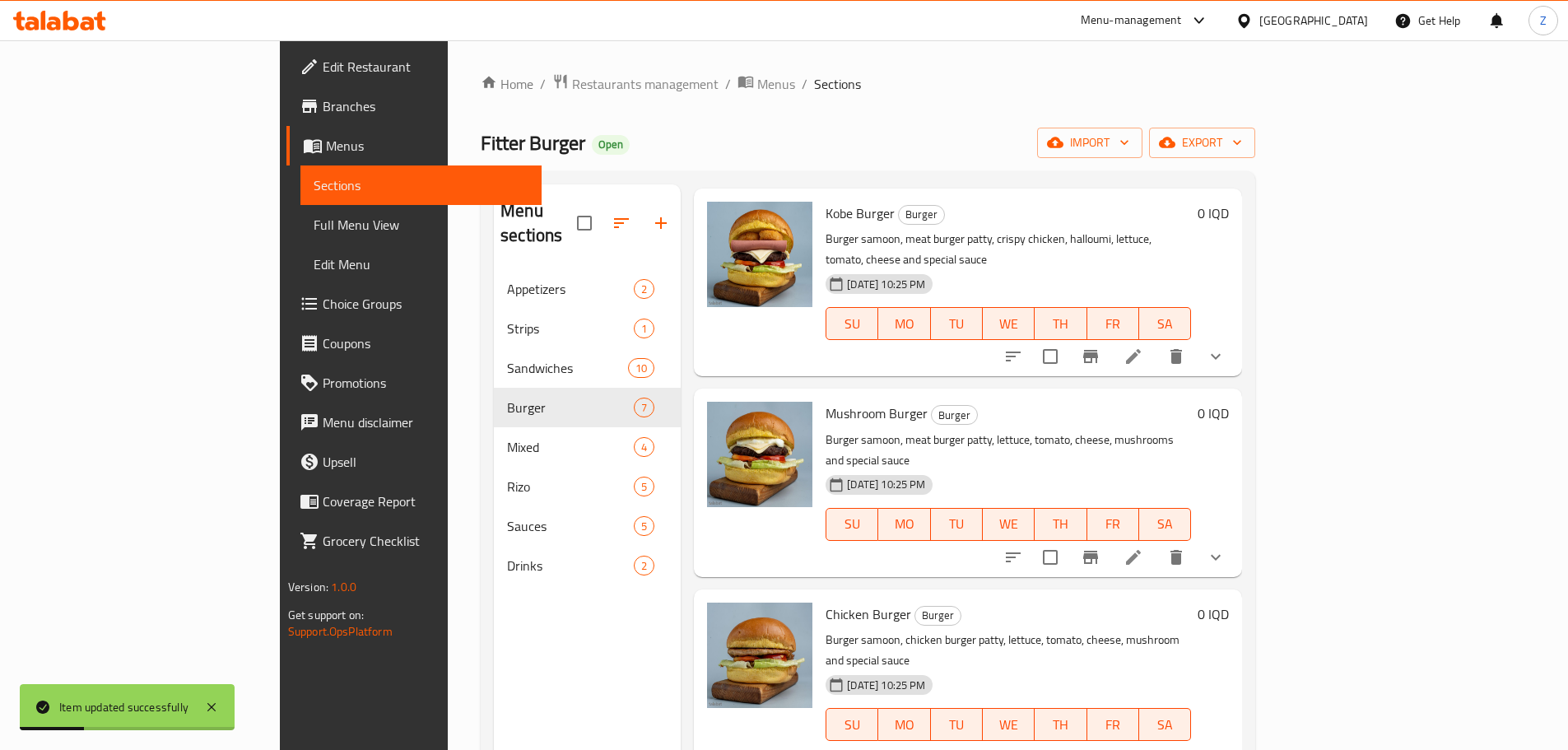
scroll to position [494, 0]
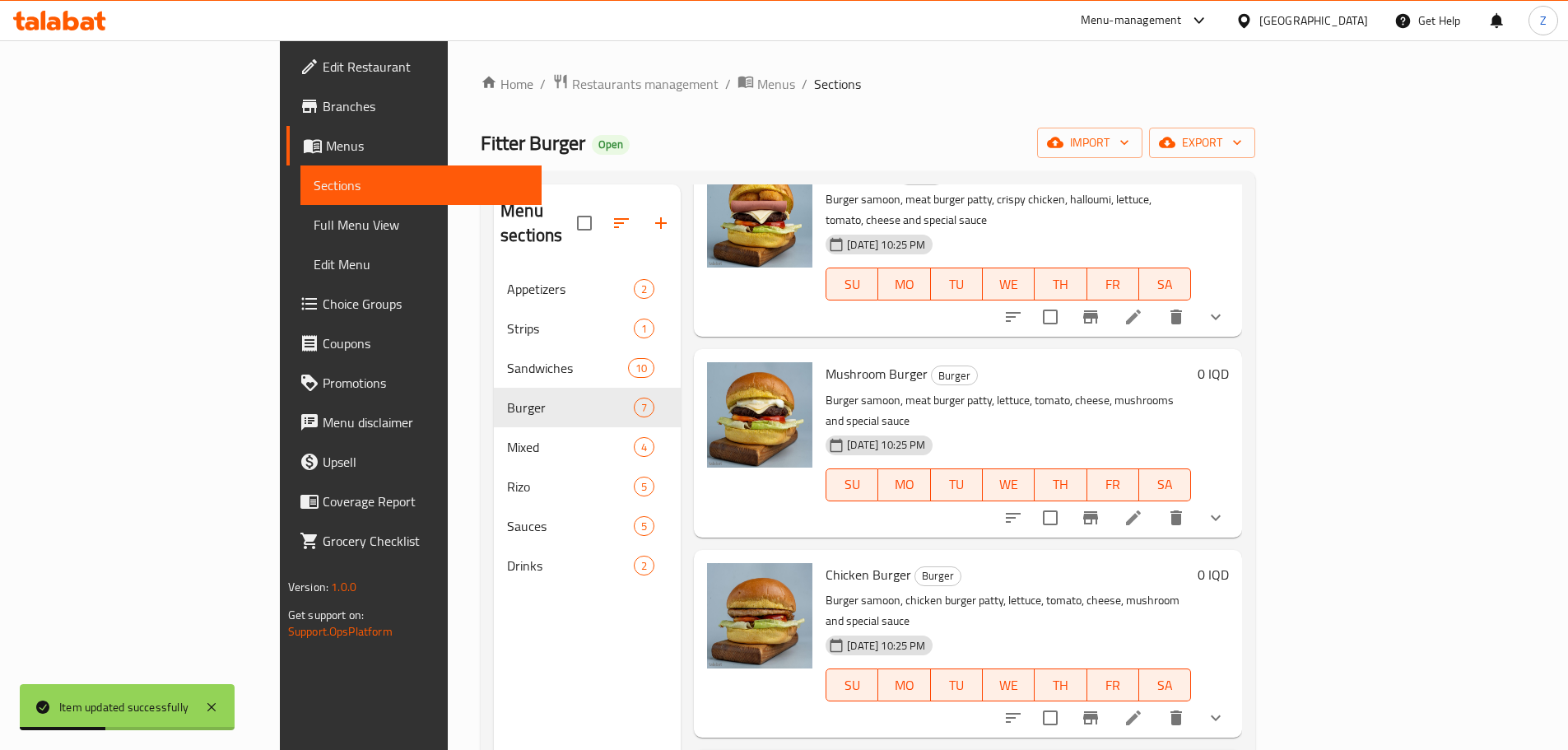
click at [1144, 508] on icon at bounding box center [1133, 518] width 20 height 20
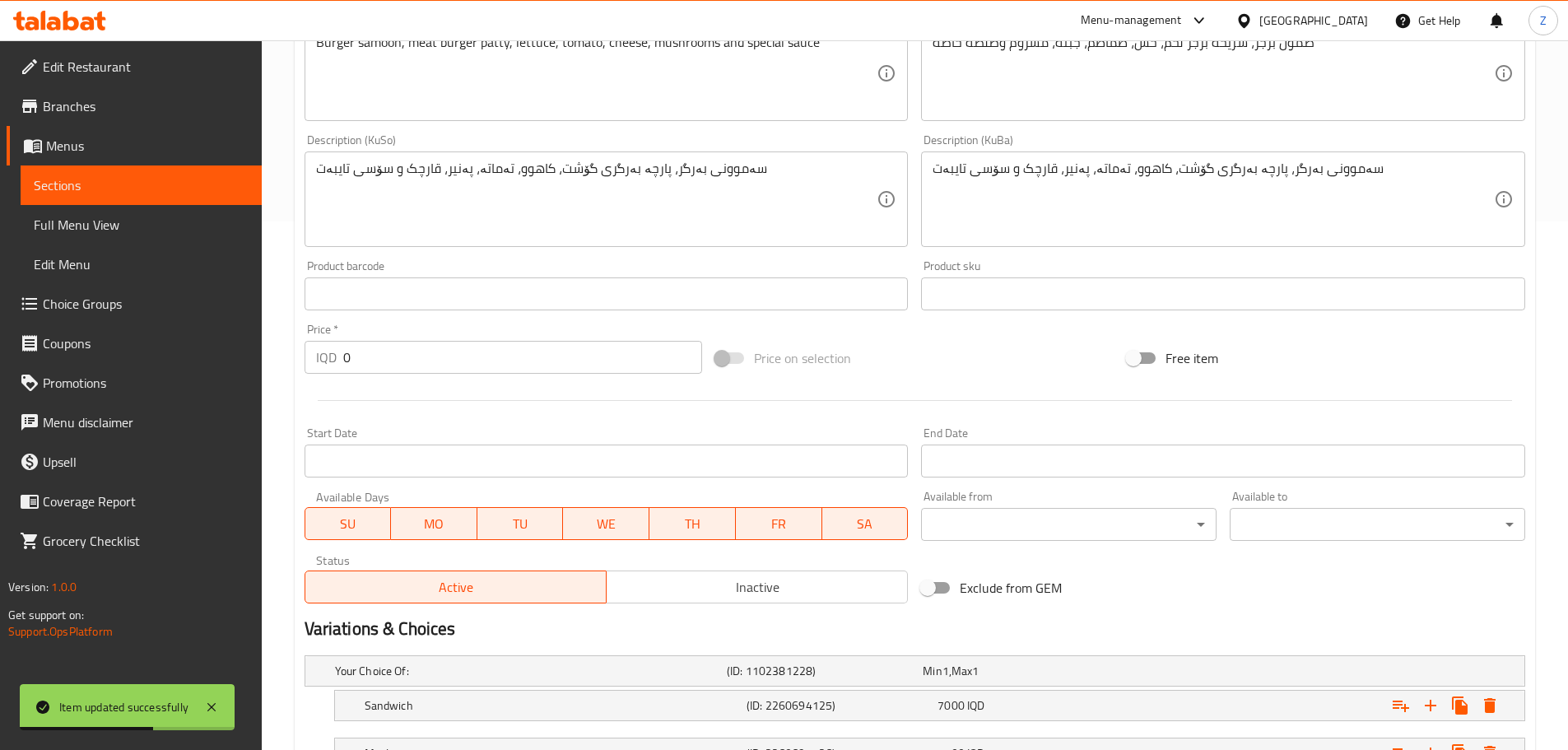
scroll to position [663, 0]
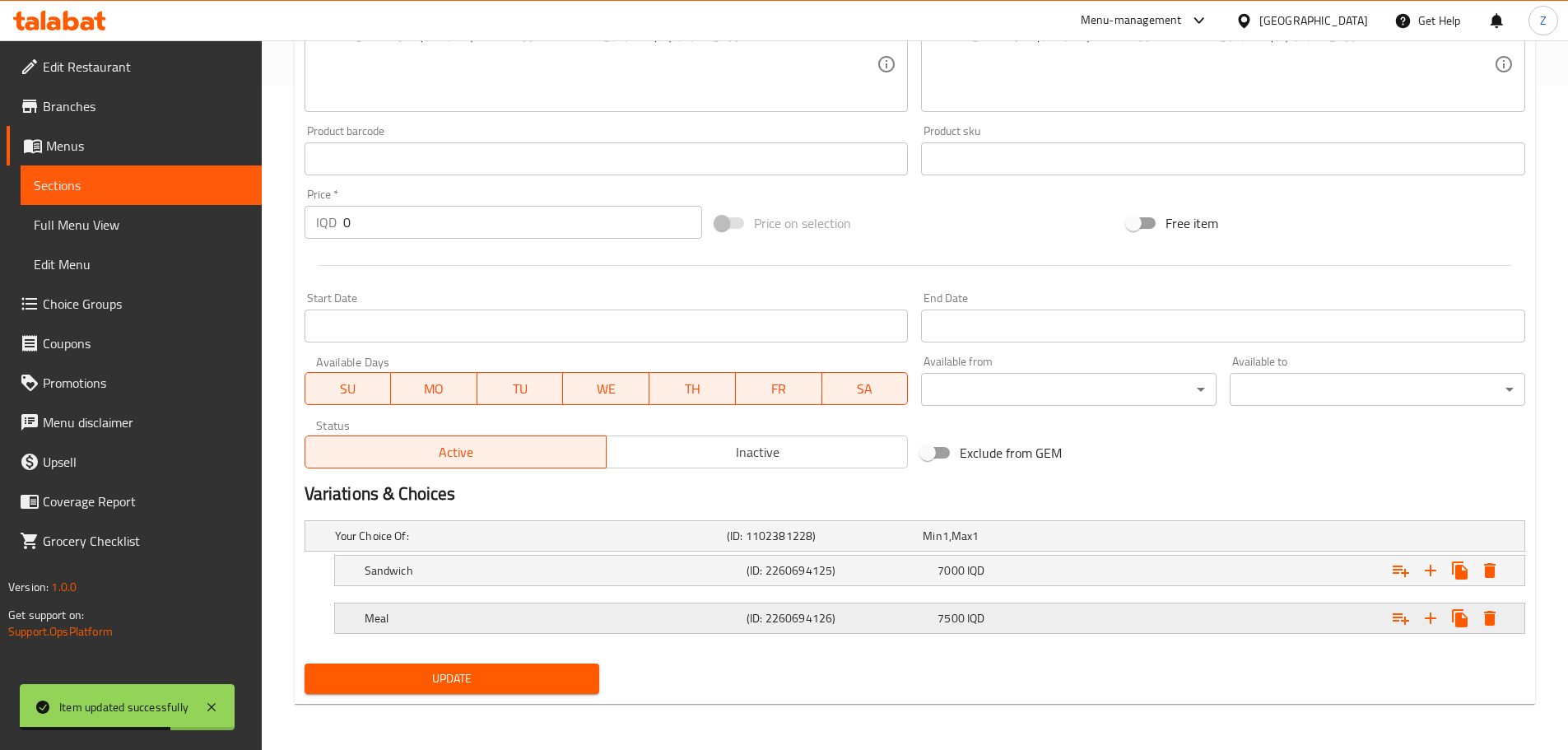
click at [976, 614] on span "IQD" at bounding box center [976, 617] width 17 height 22
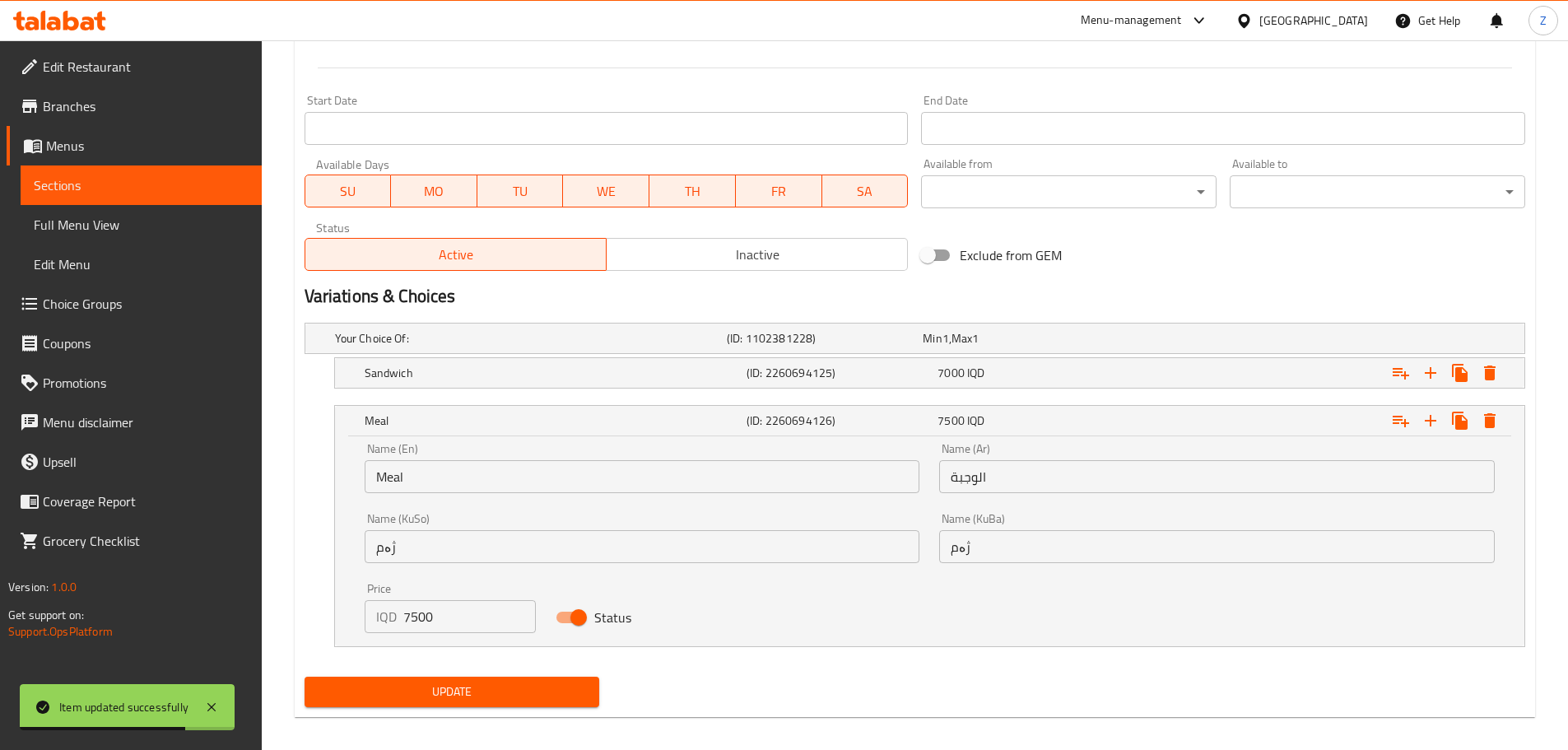
scroll to position [872, 0]
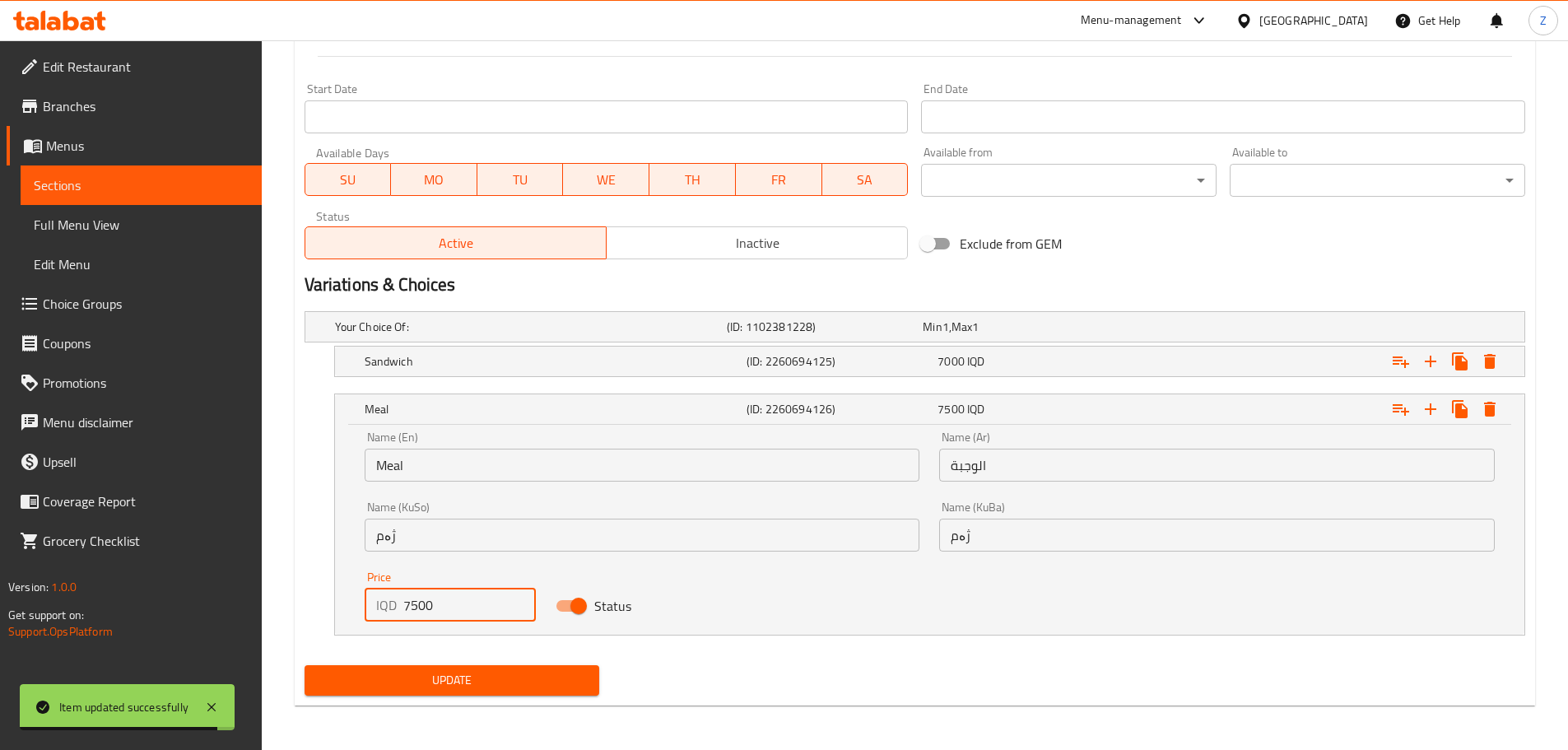
drag, startPoint x: 410, startPoint y: 606, endPoint x: 392, endPoint y: 600, distance: 19.0
click at [392, 600] on div "IQD 7500 Price" at bounding box center [450, 604] width 172 height 33
type input "8500"
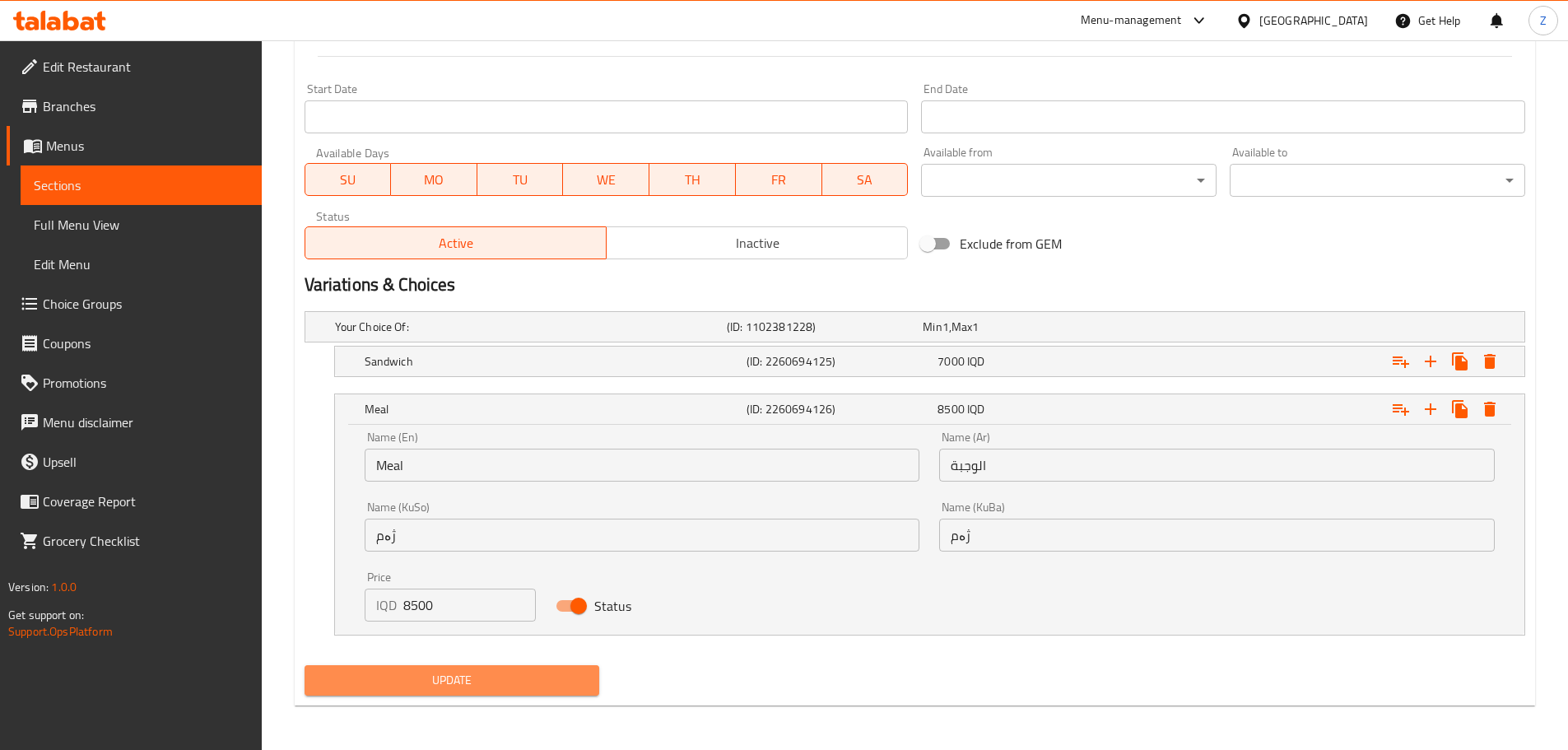
click at [443, 671] on span "Update" at bounding box center [453, 680] width 269 height 21
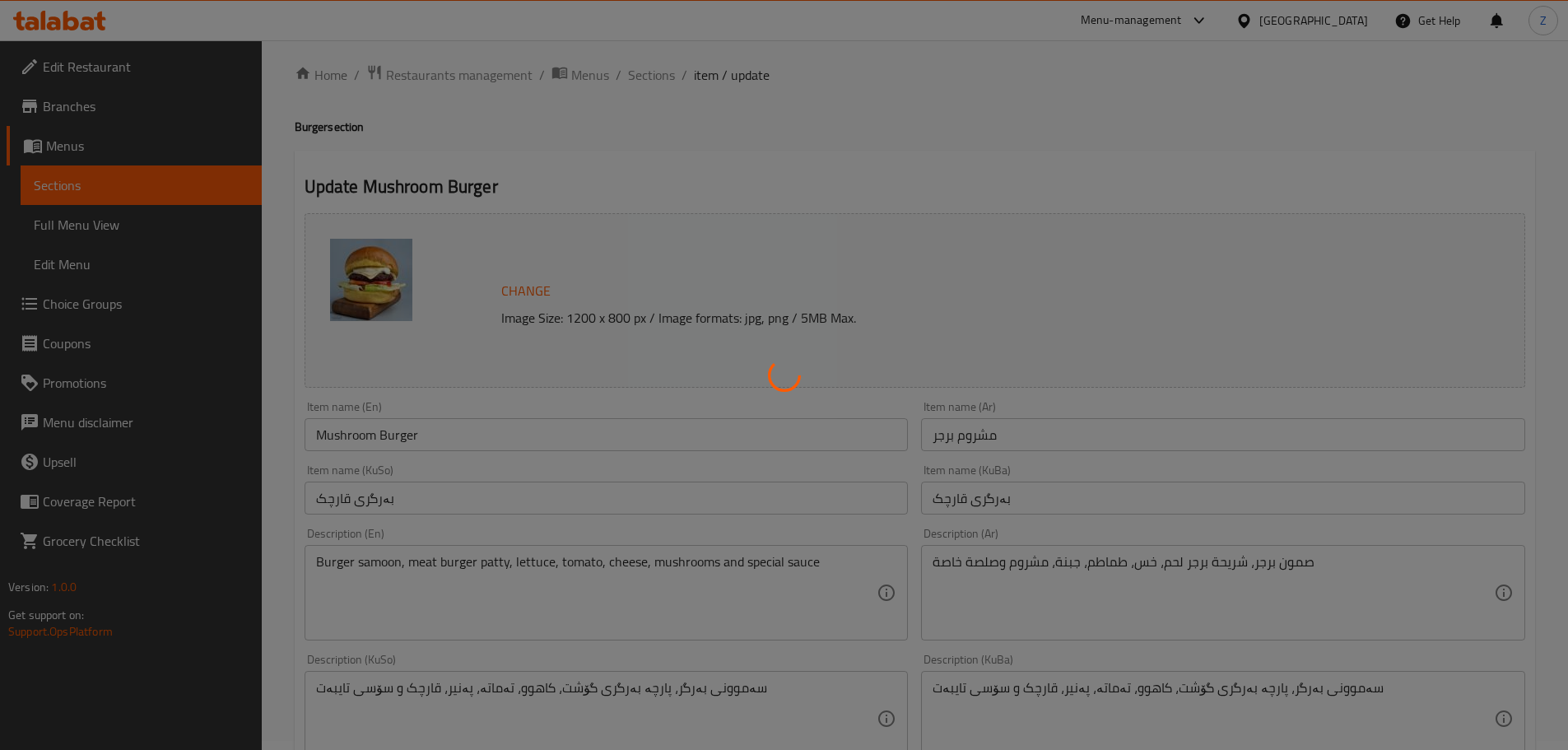
scroll to position [0, 0]
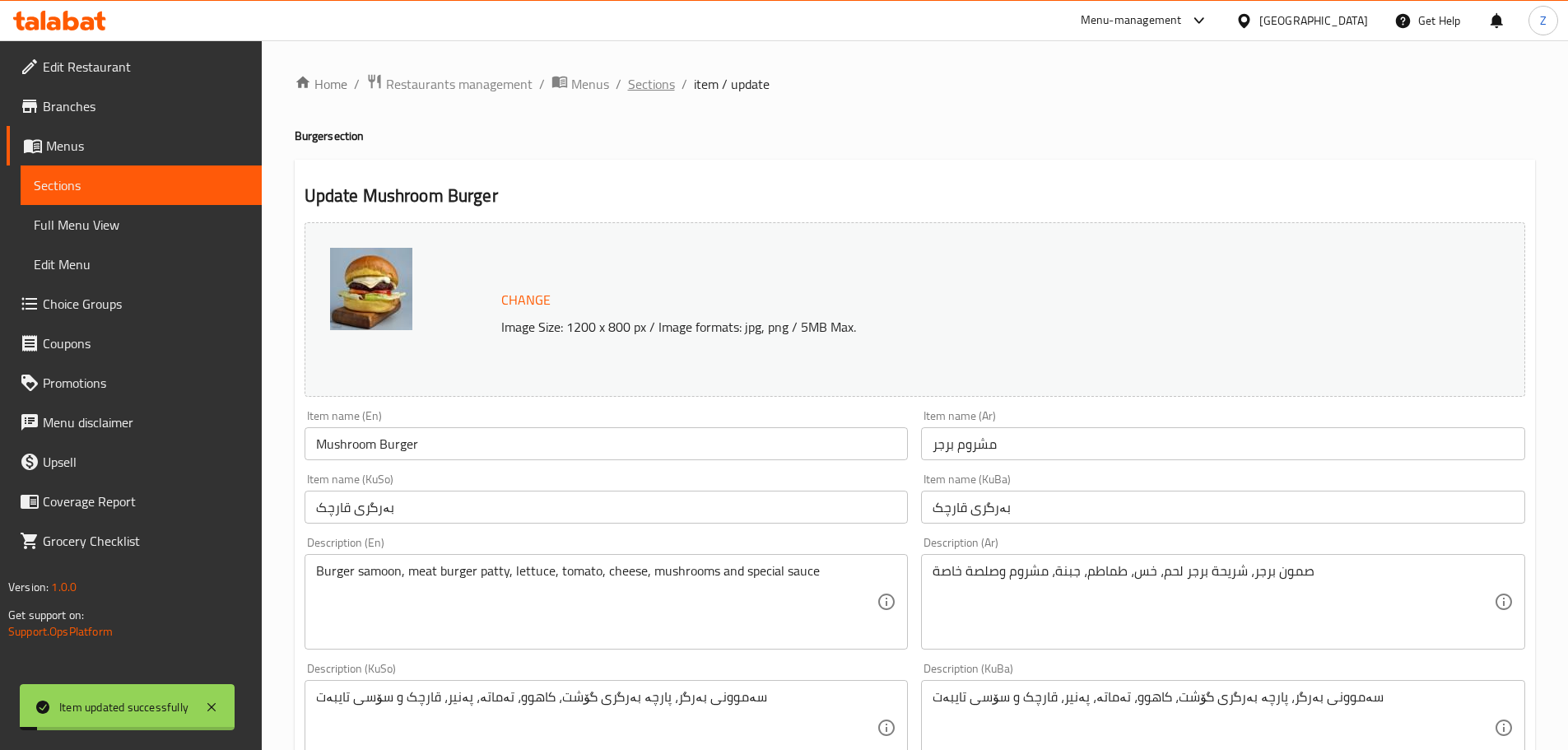
click at [659, 94] on span "Sections" at bounding box center [651, 84] width 47 height 20
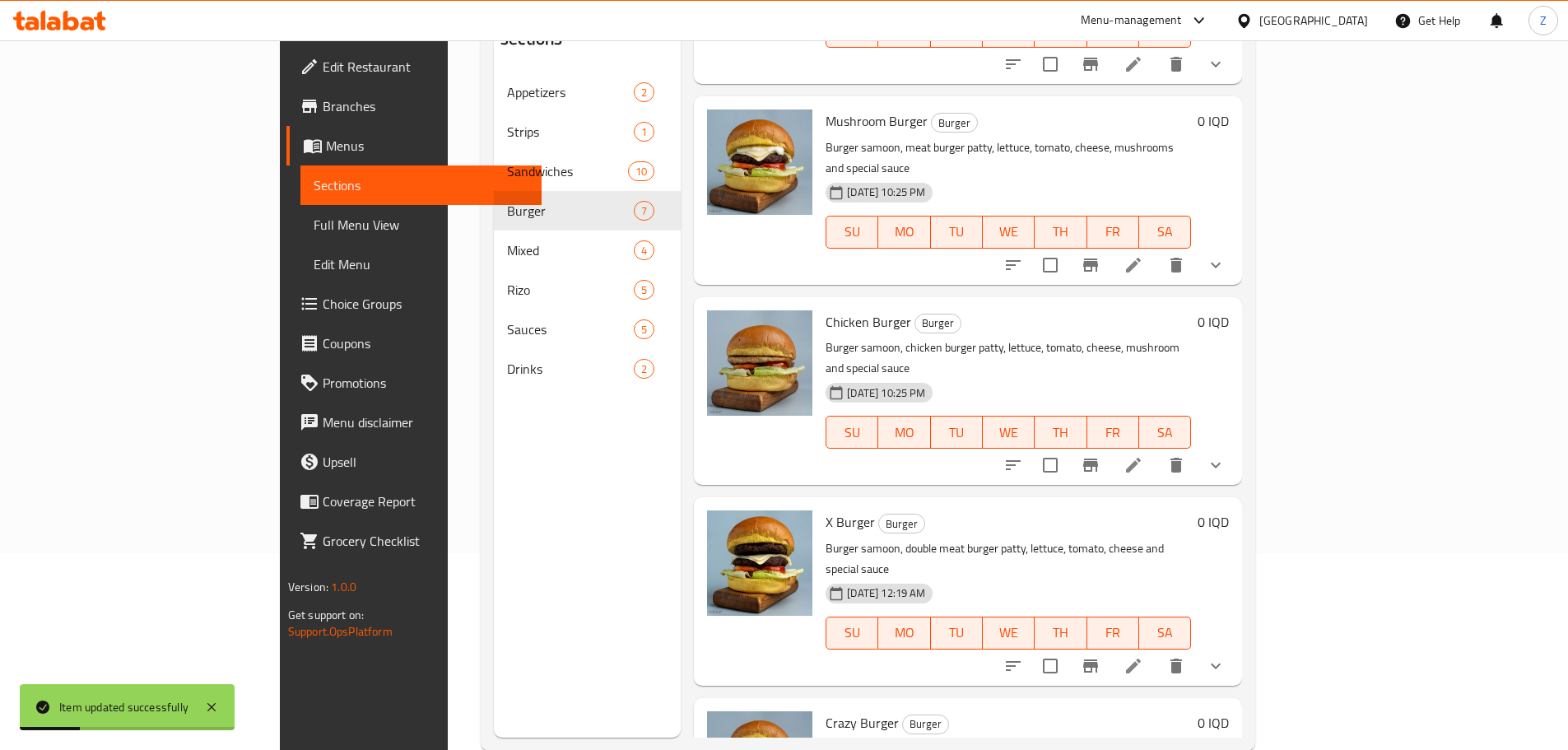
scroll to position [231, 0]
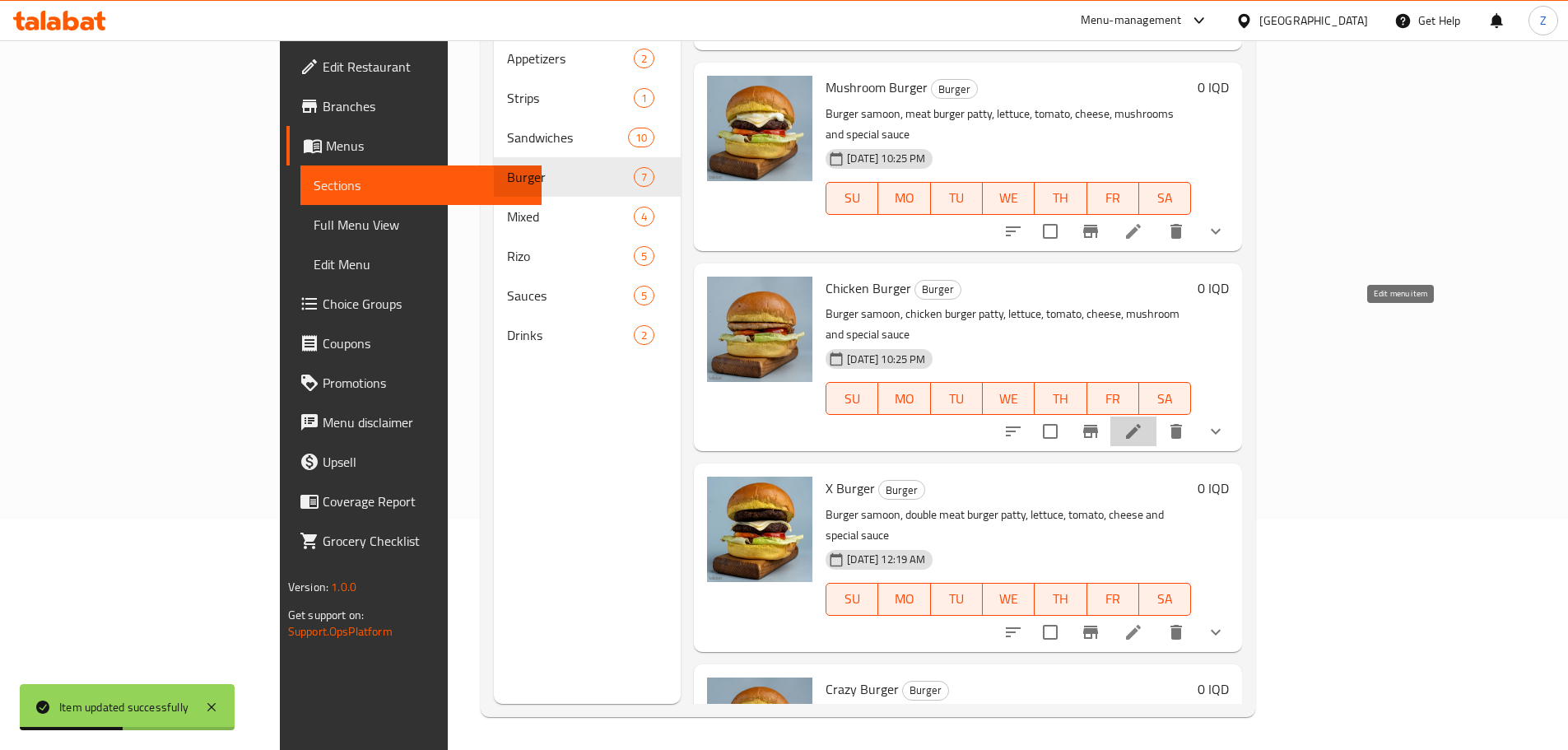
click at [1144, 422] on icon at bounding box center [1133, 431] width 20 height 20
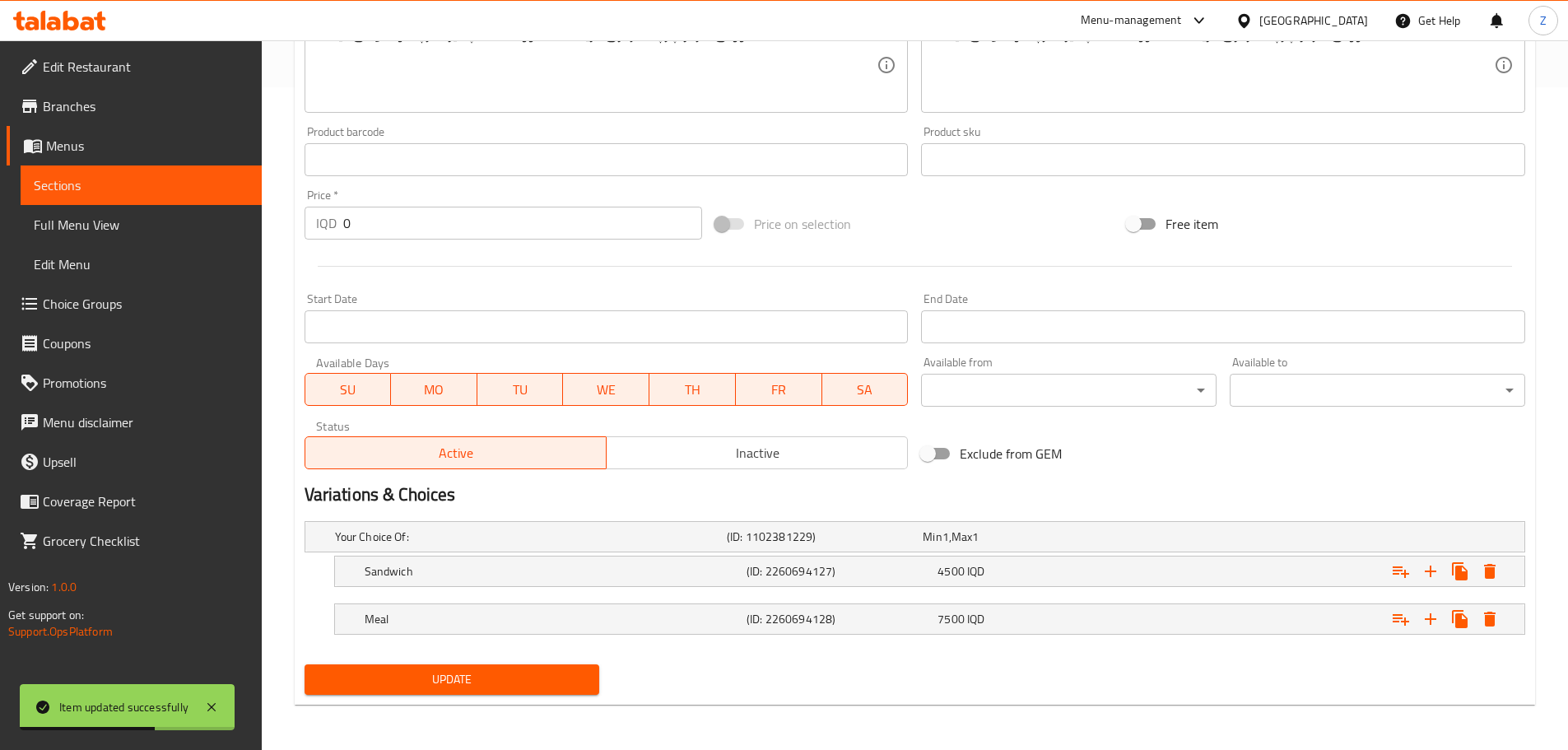
scroll to position [663, 0]
click at [979, 613] on span "IQD" at bounding box center [976, 617] width 17 height 22
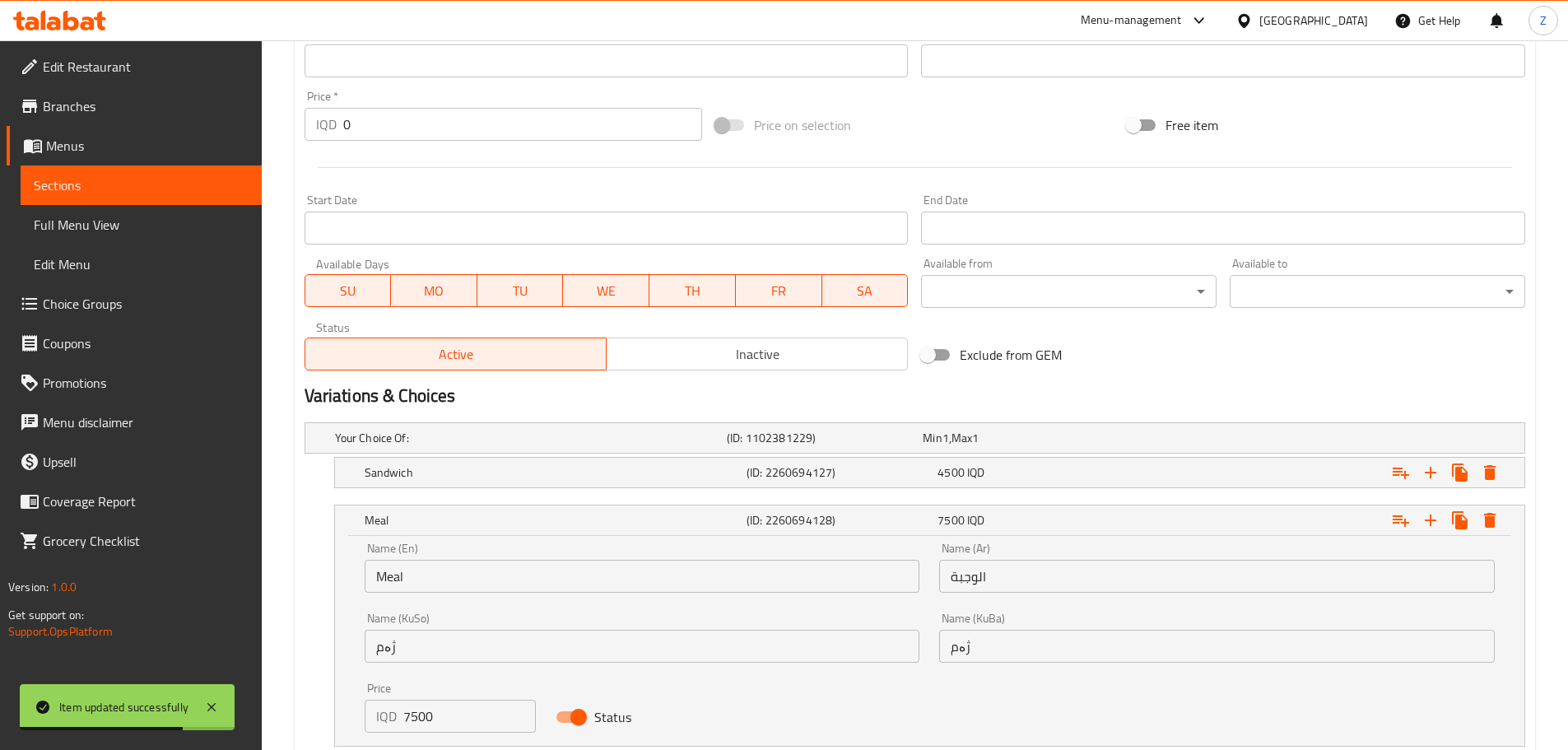
scroll to position [856, 0]
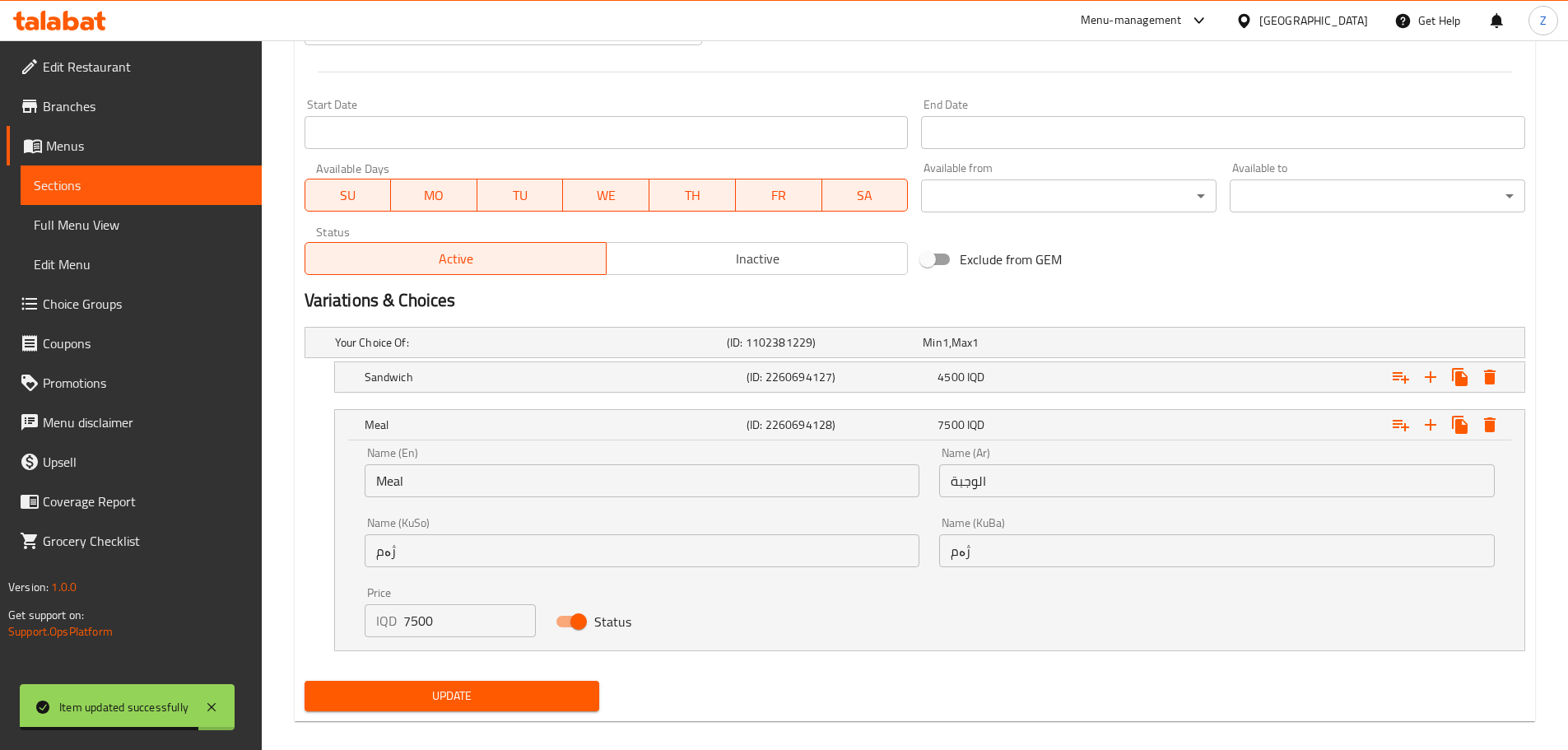
click at [468, 620] on input "7500" at bounding box center [471, 620] width 134 height 33
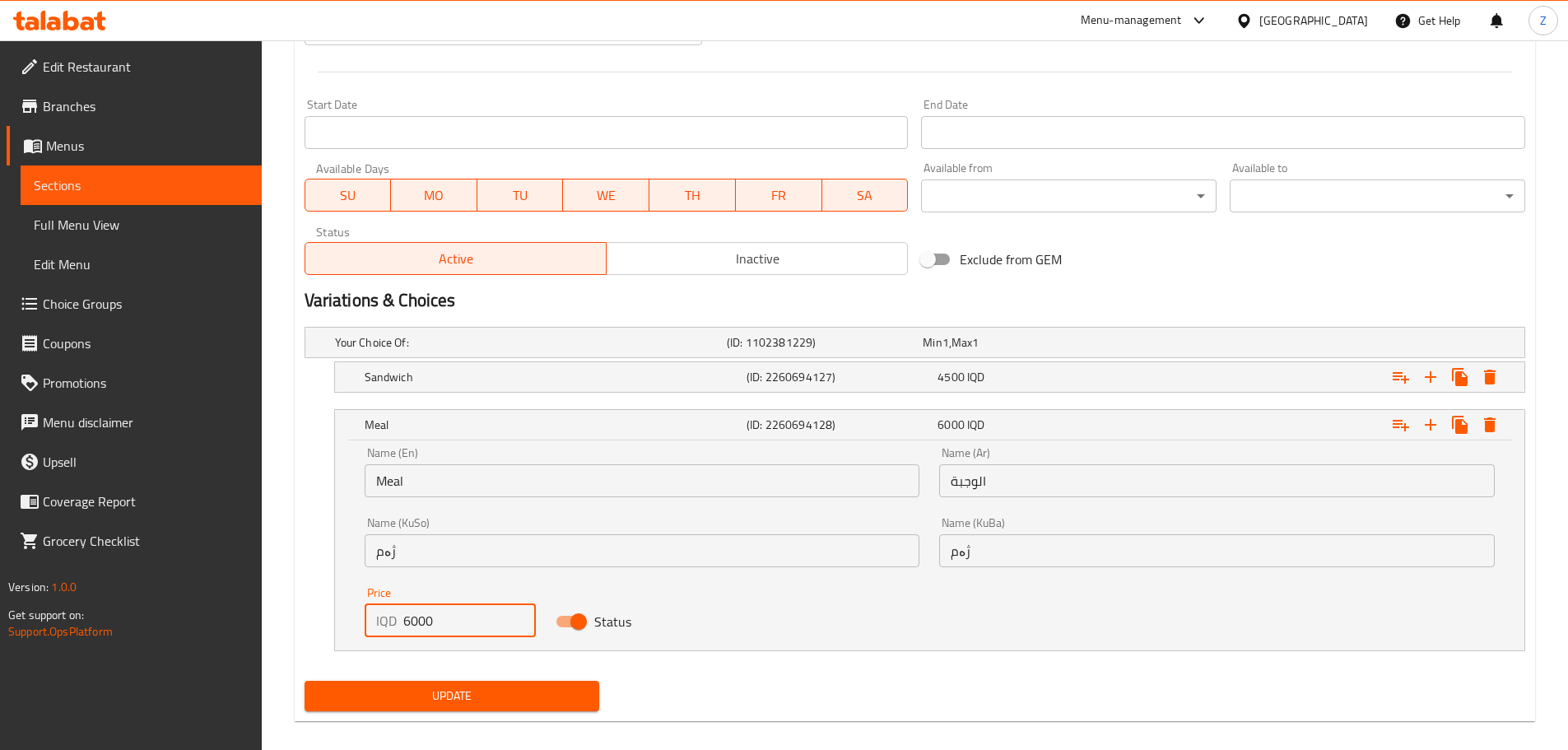
type input "6000"
click at [500, 700] on span "Update" at bounding box center [453, 696] width 269 height 21
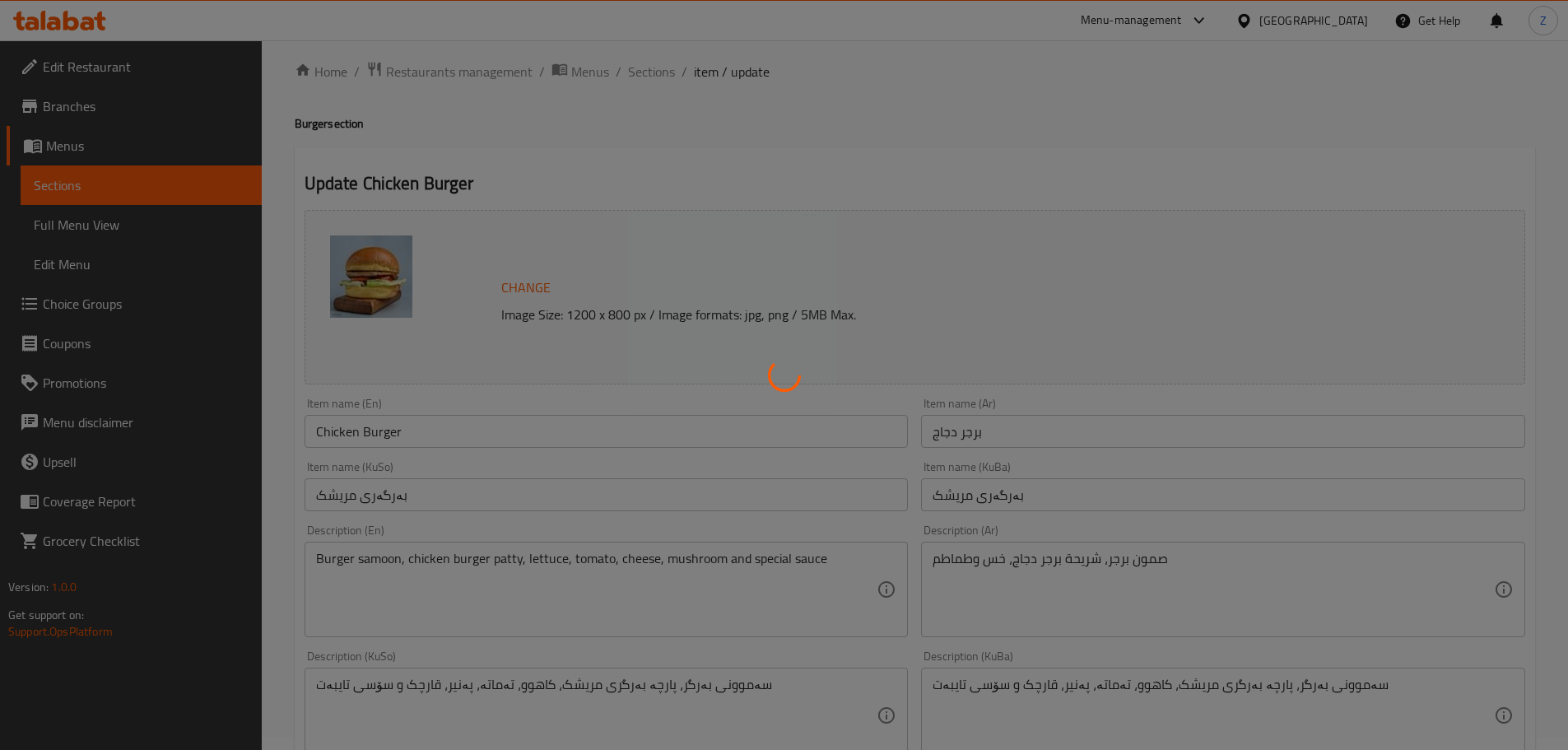
scroll to position [0, 0]
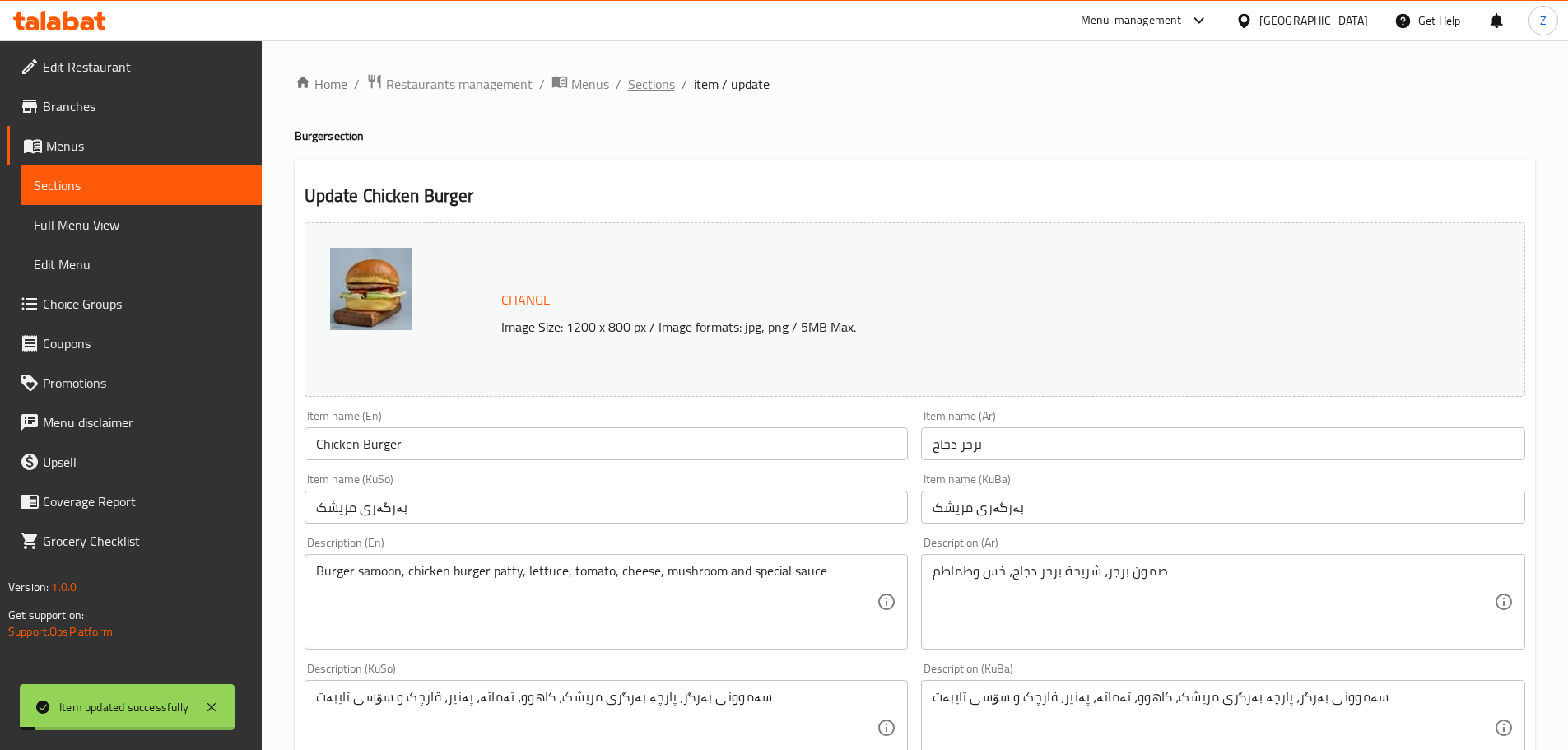
click at [664, 82] on span "Sections" at bounding box center [651, 84] width 47 height 20
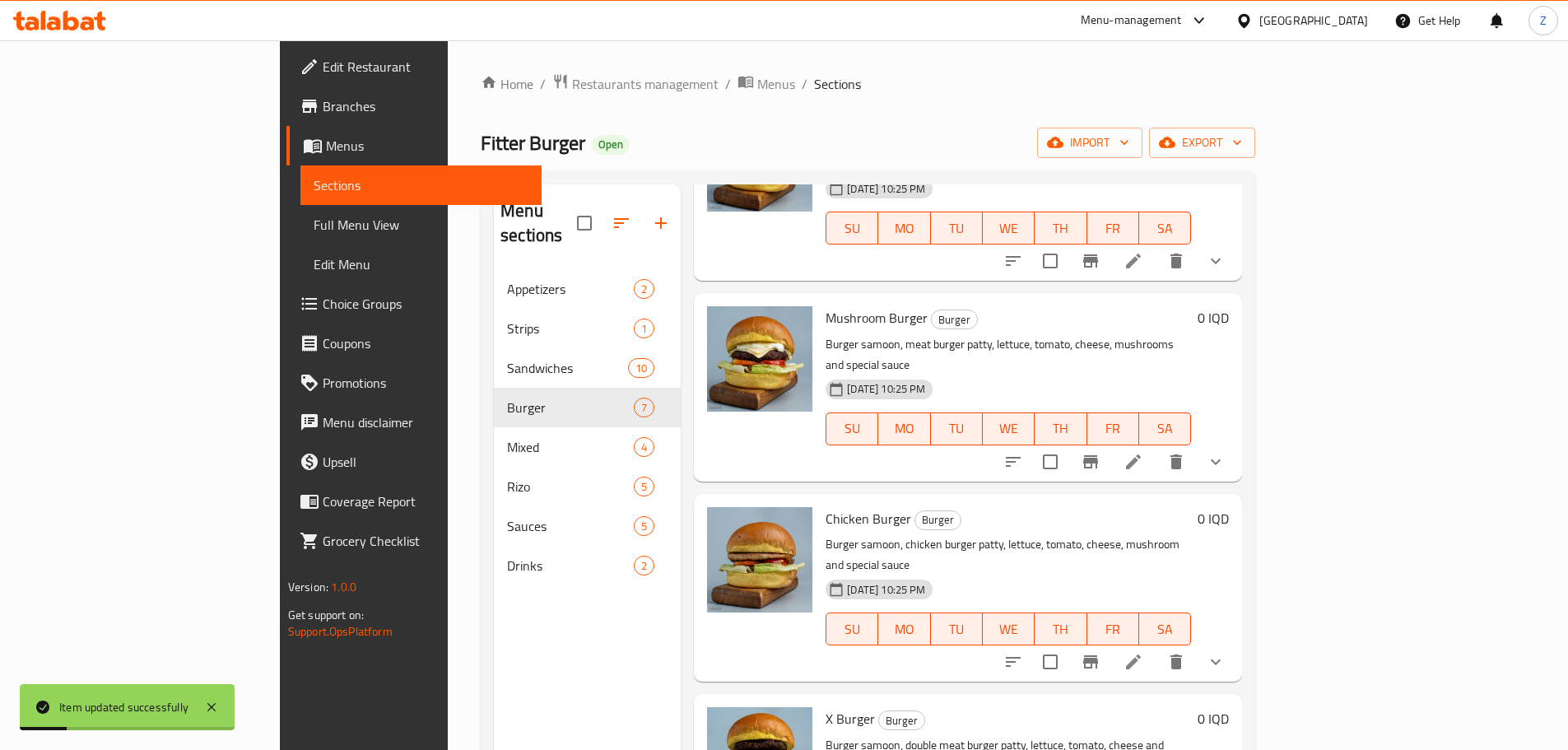
scroll to position [231, 0]
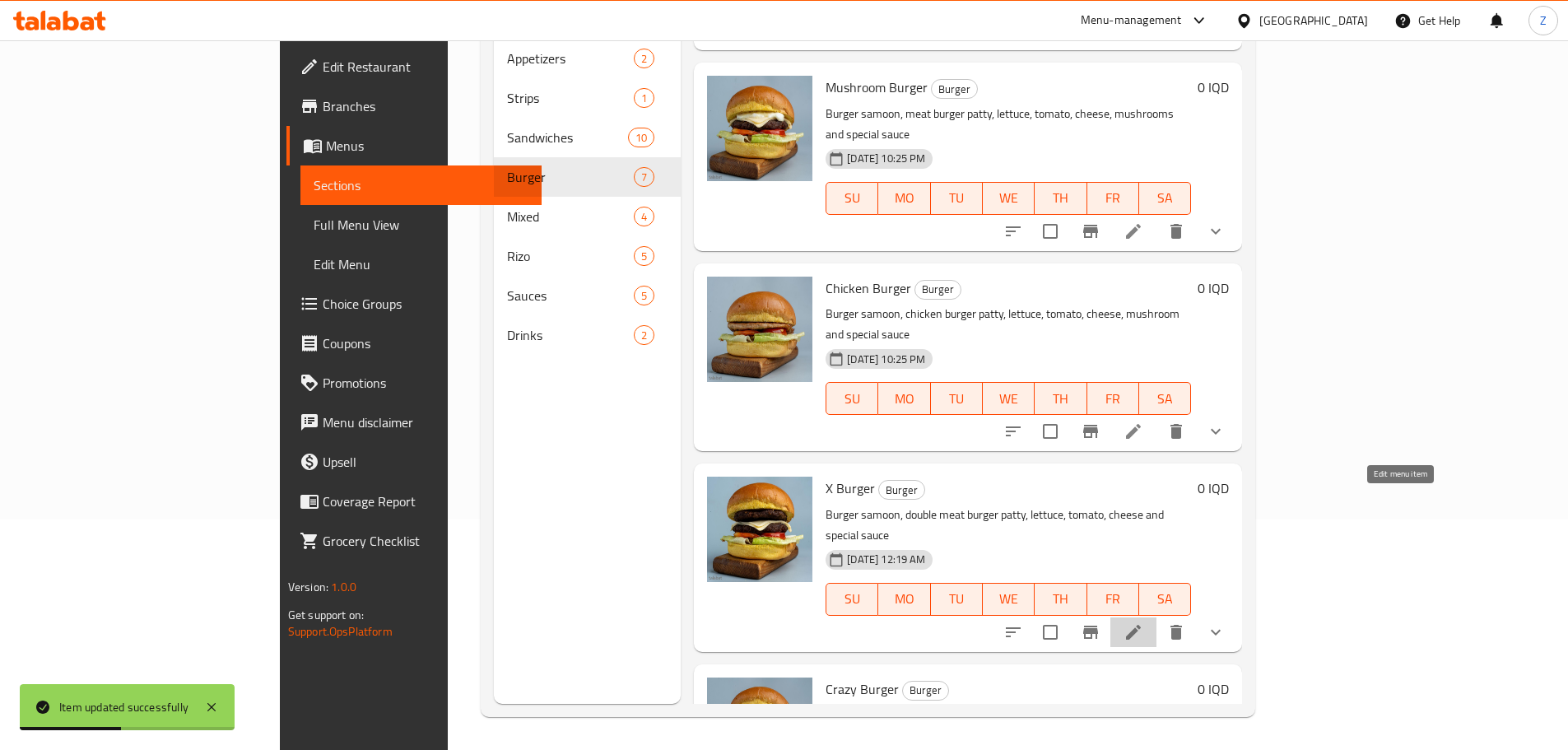
click at [1141, 625] on icon at bounding box center [1133, 632] width 15 height 15
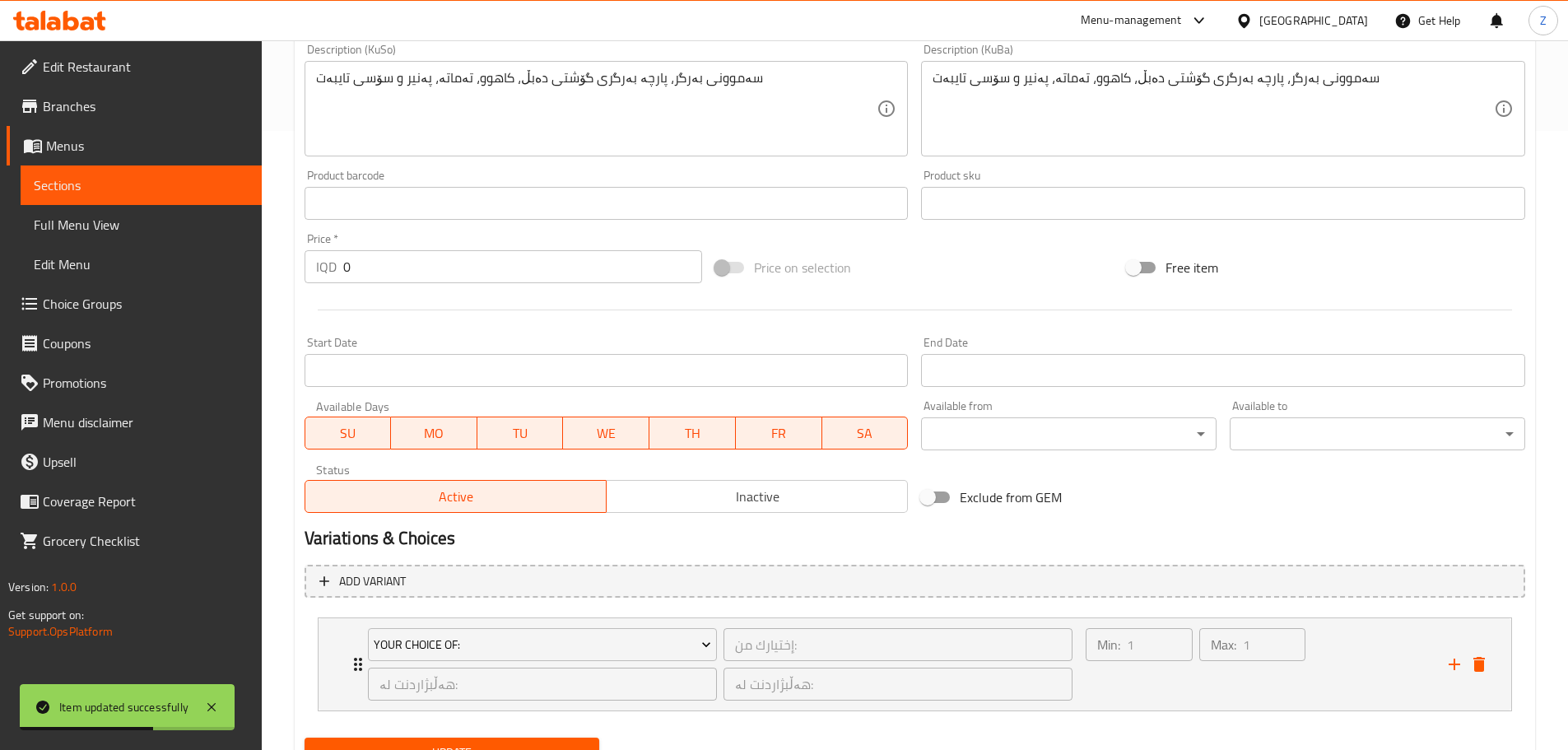
scroll to position [693, 0]
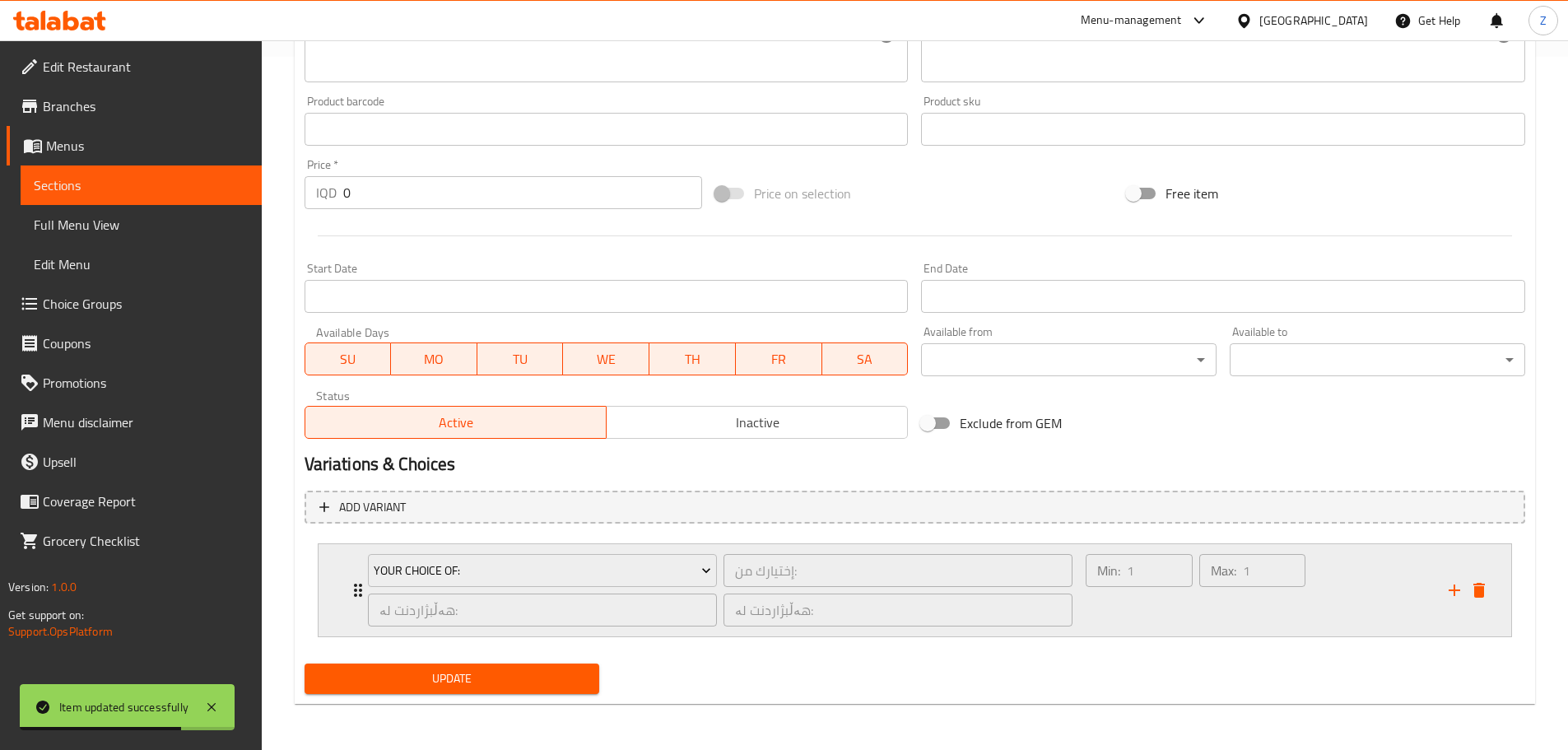
click at [1281, 633] on div "Min: 1 ​ Max: 1 ​" at bounding box center [1196, 590] width 233 height 86
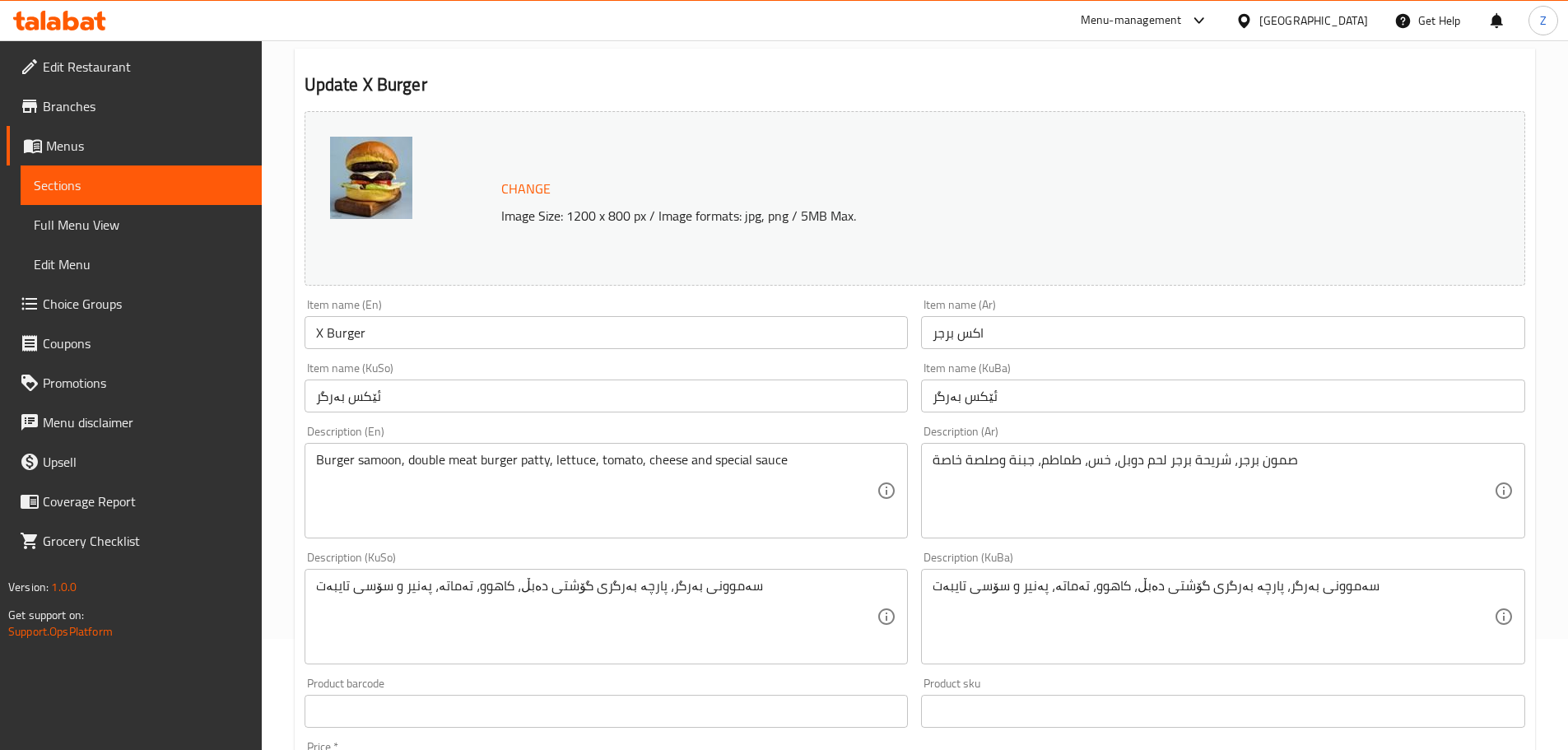
scroll to position [0, 0]
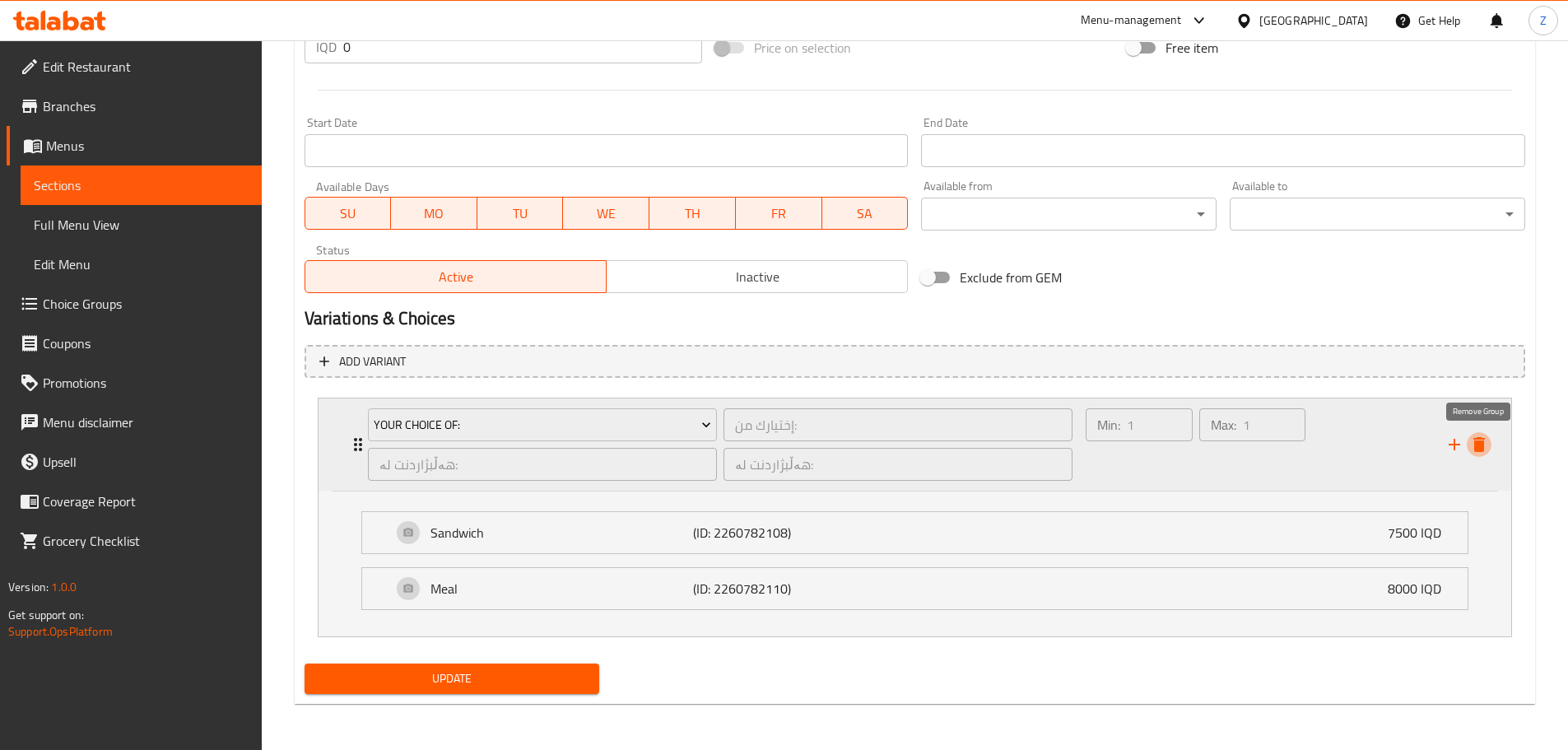
click at [1480, 432] on button "delete" at bounding box center [1480, 444] width 24 height 24
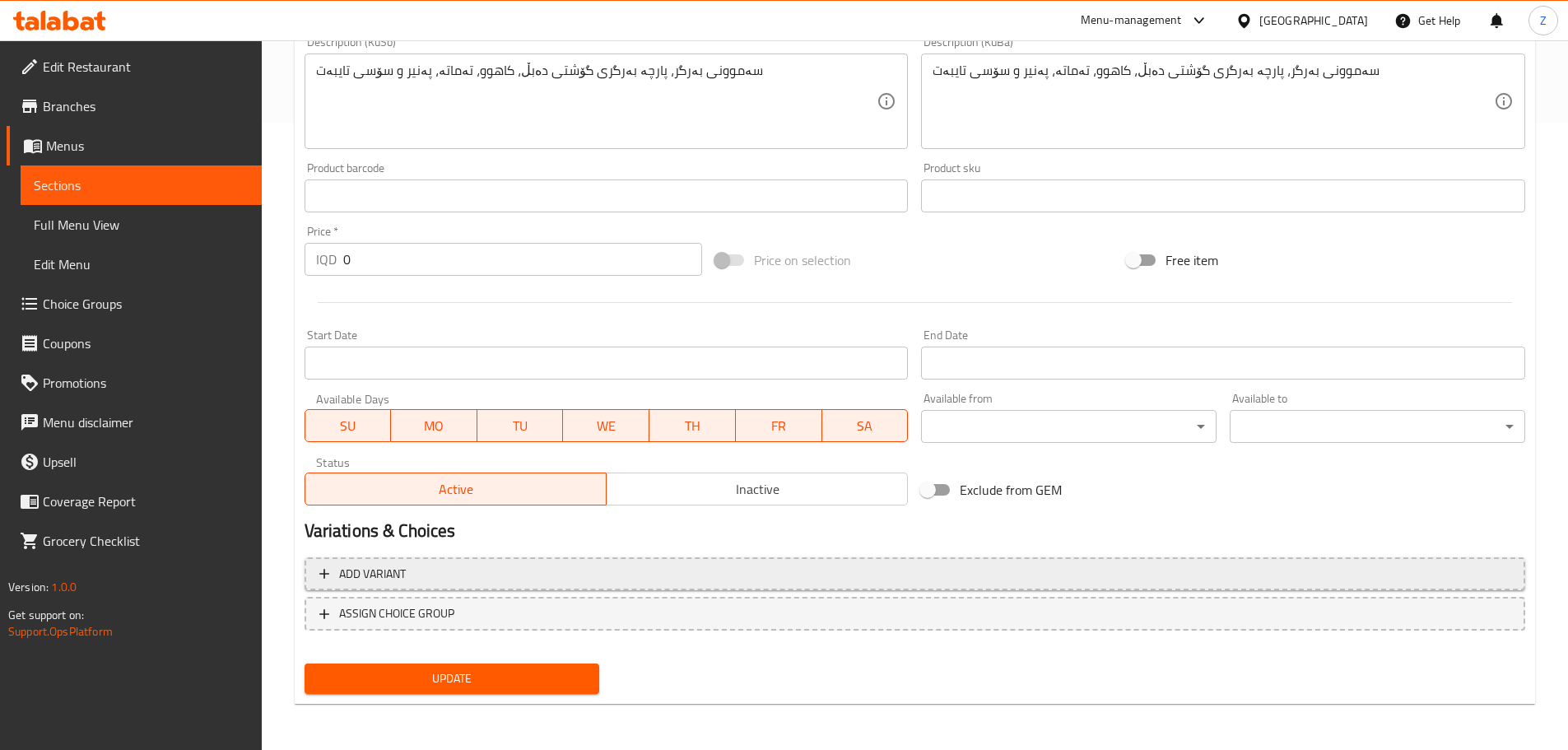
click at [632, 570] on span "Add variant" at bounding box center [915, 574] width 1192 height 21
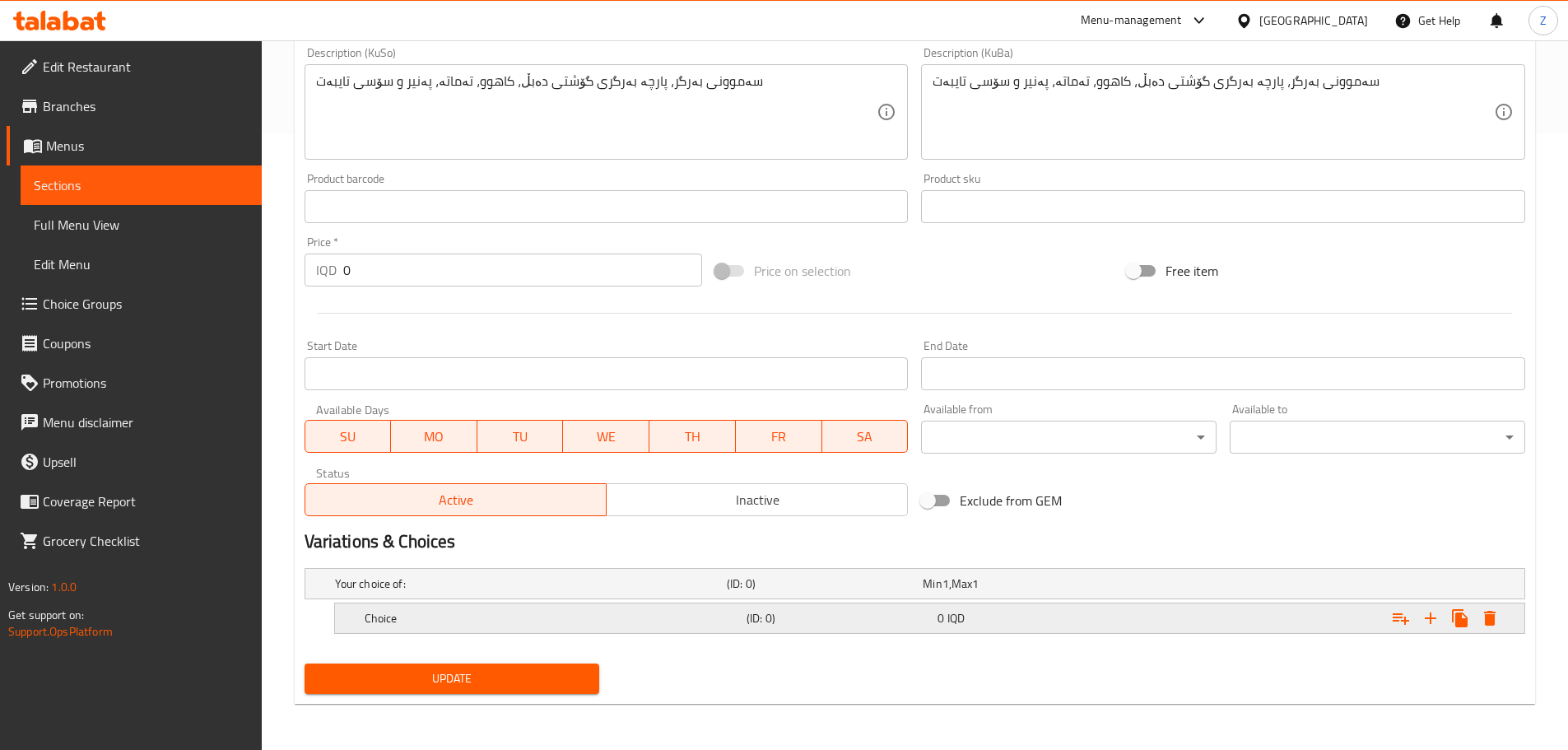
click at [581, 618] on h5 "Choice" at bounding box center [552, 617] width 376 height 16
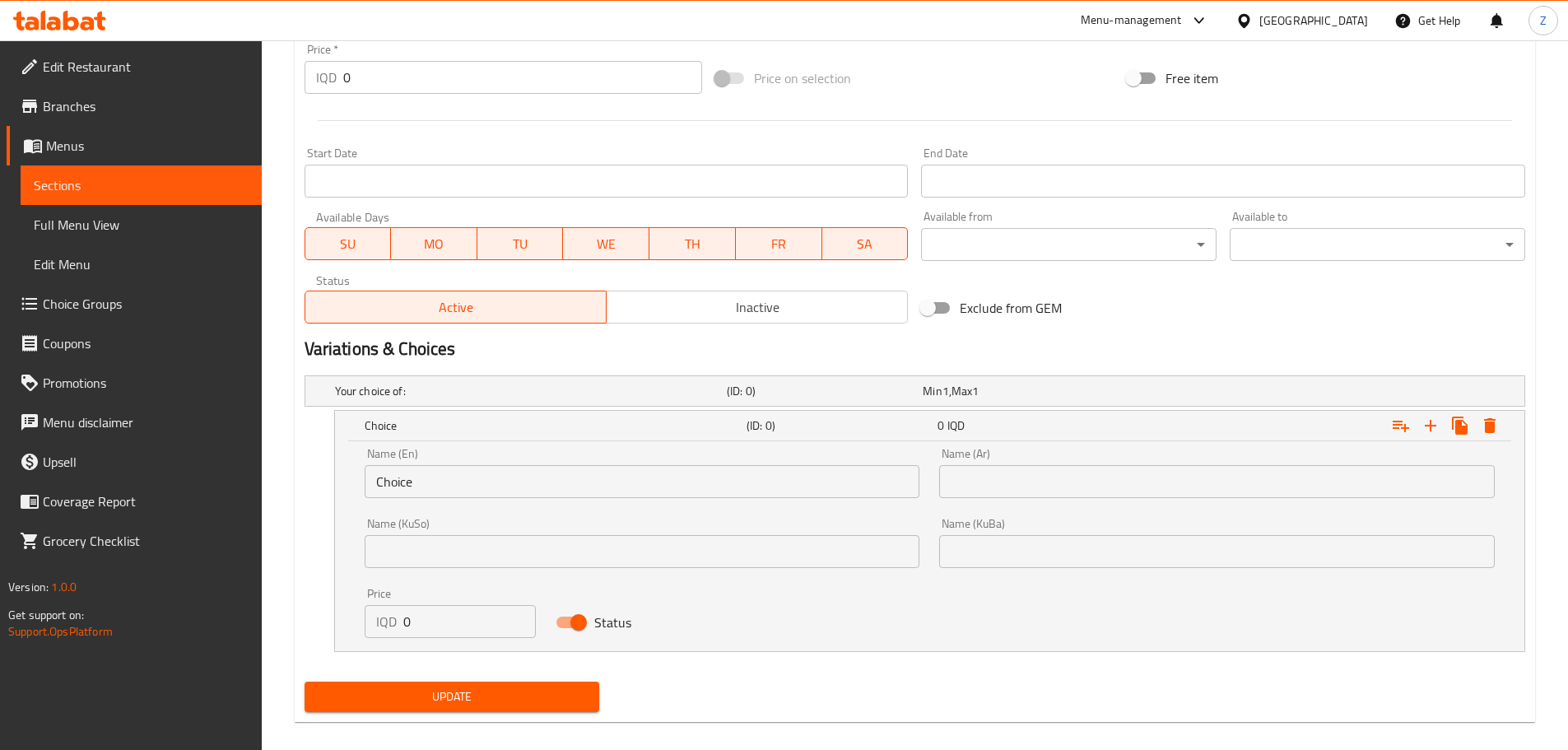
scroll to position [809, 0]
click at [415, 484] on input "Choice" at bounding box center [642, 480] width 555 height 33
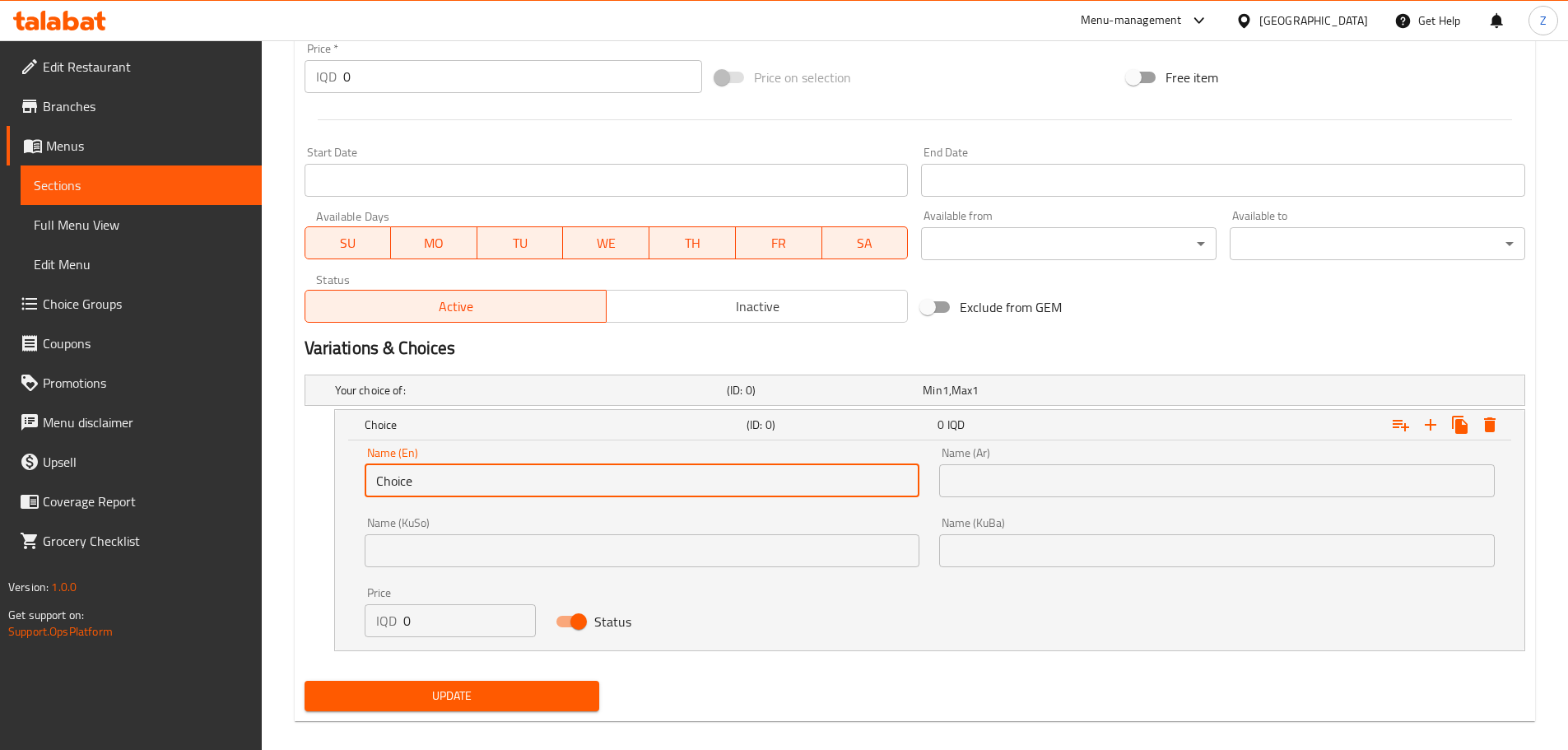
click at [415, 484] on input "Choice" at bounding box center [642, 480] width 555 height 33
type input "Sandwich"
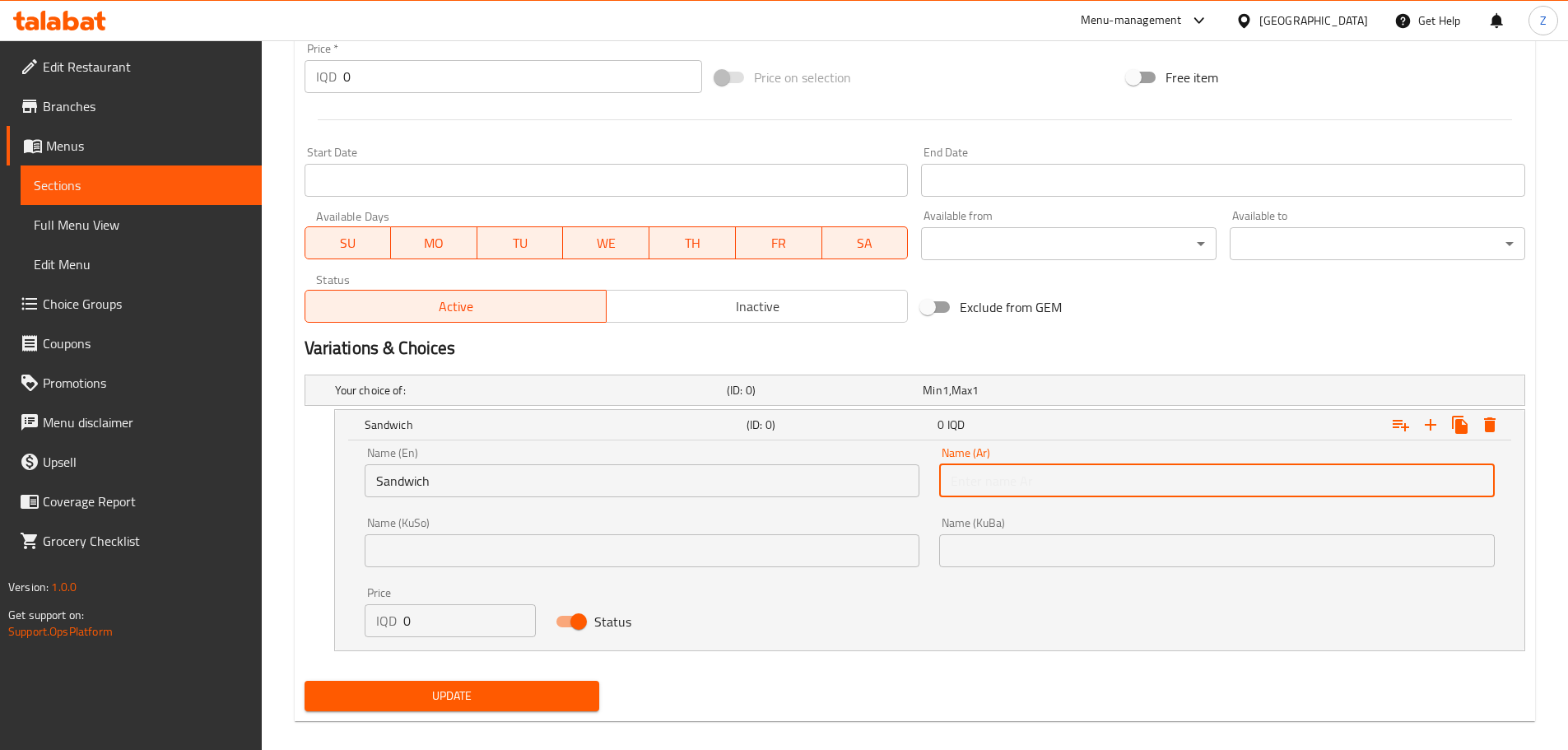
click at [1089, 476] on input "text" at bounding box center [1217, 480] width 555 height 33
type input "سندويش"
click at [447, 621] on input "0" at bounding box center [471, 620] width 134 height 33
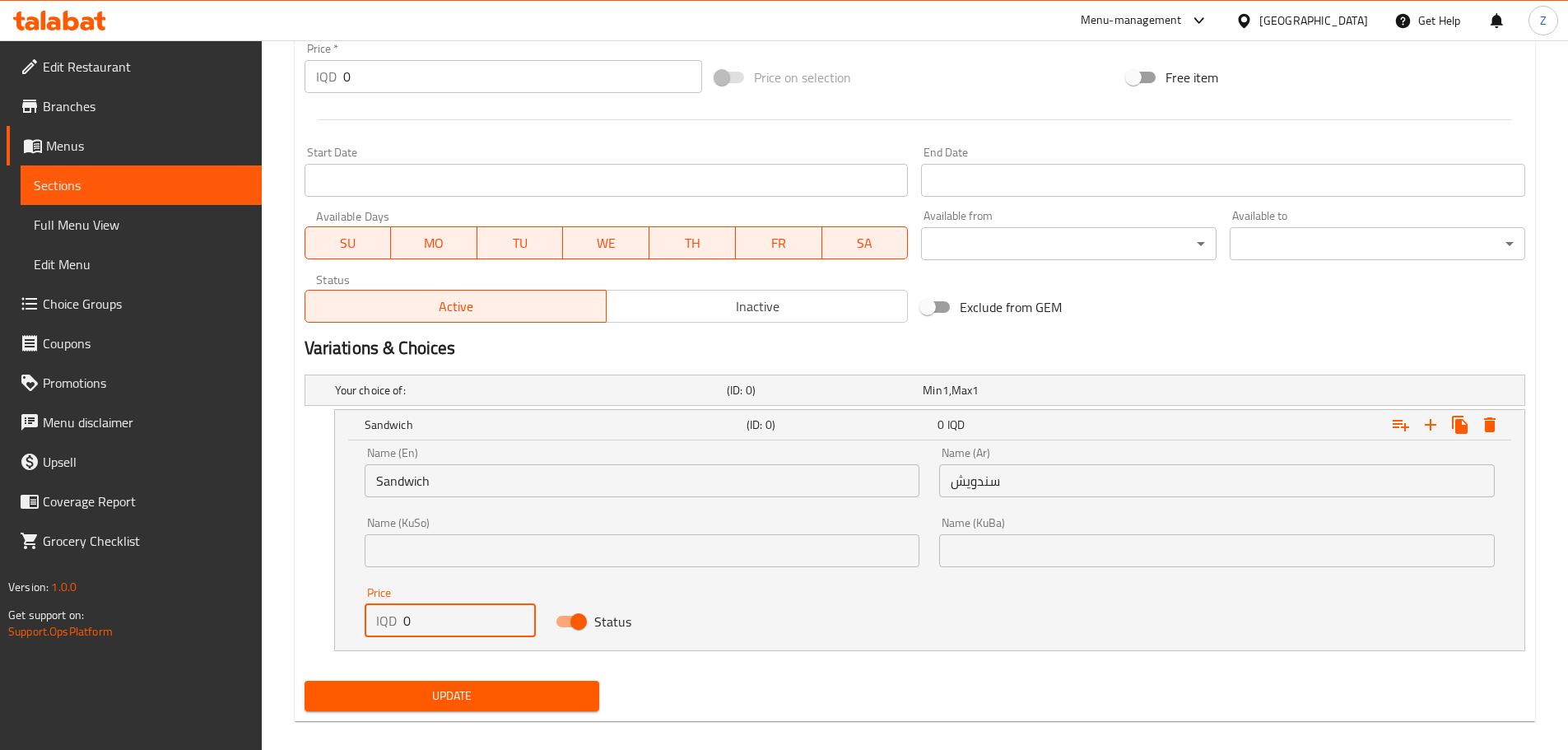
click at [447, 621] on input "0" at bounding box center [471, 620] width 134 height 33
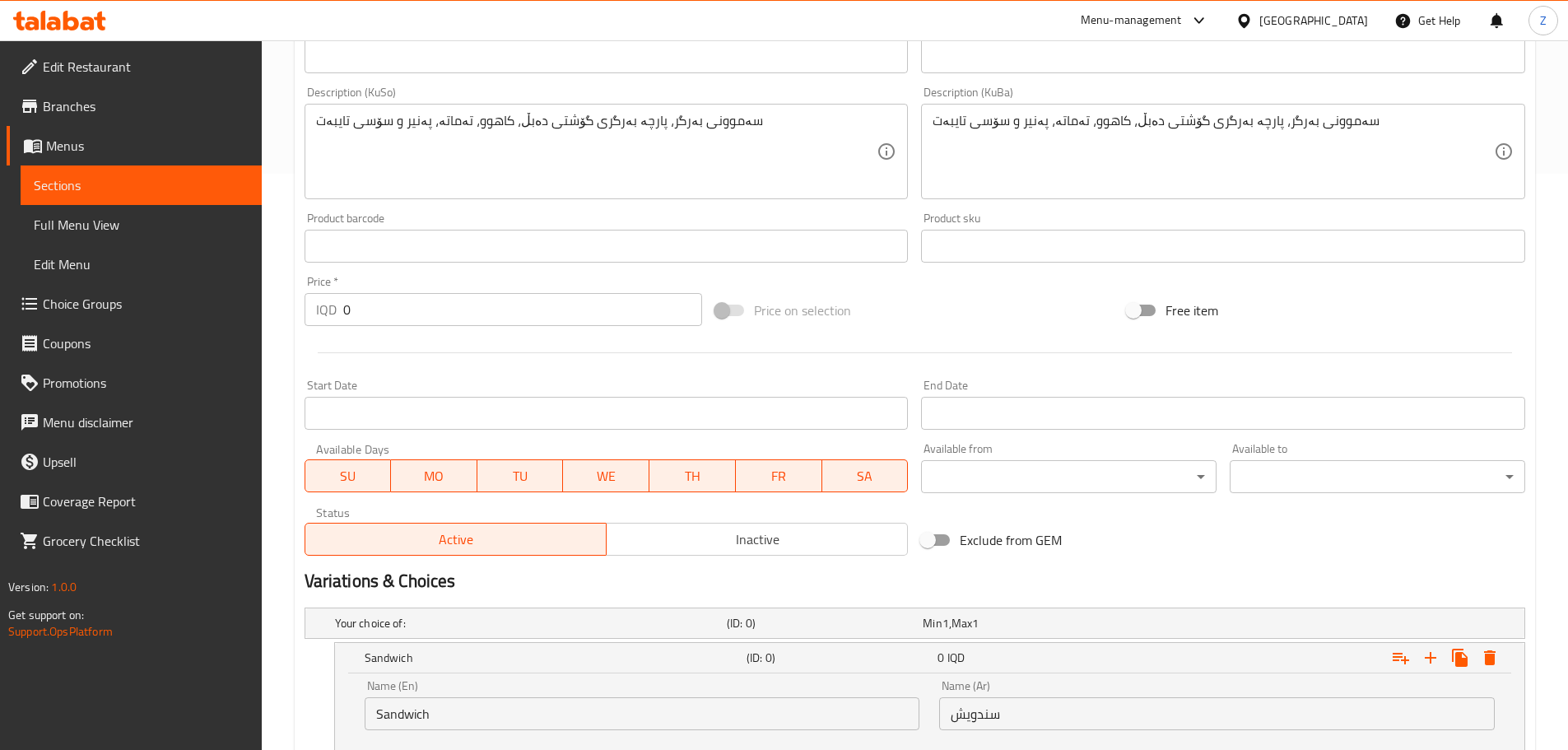
scroll to position [826, 0]
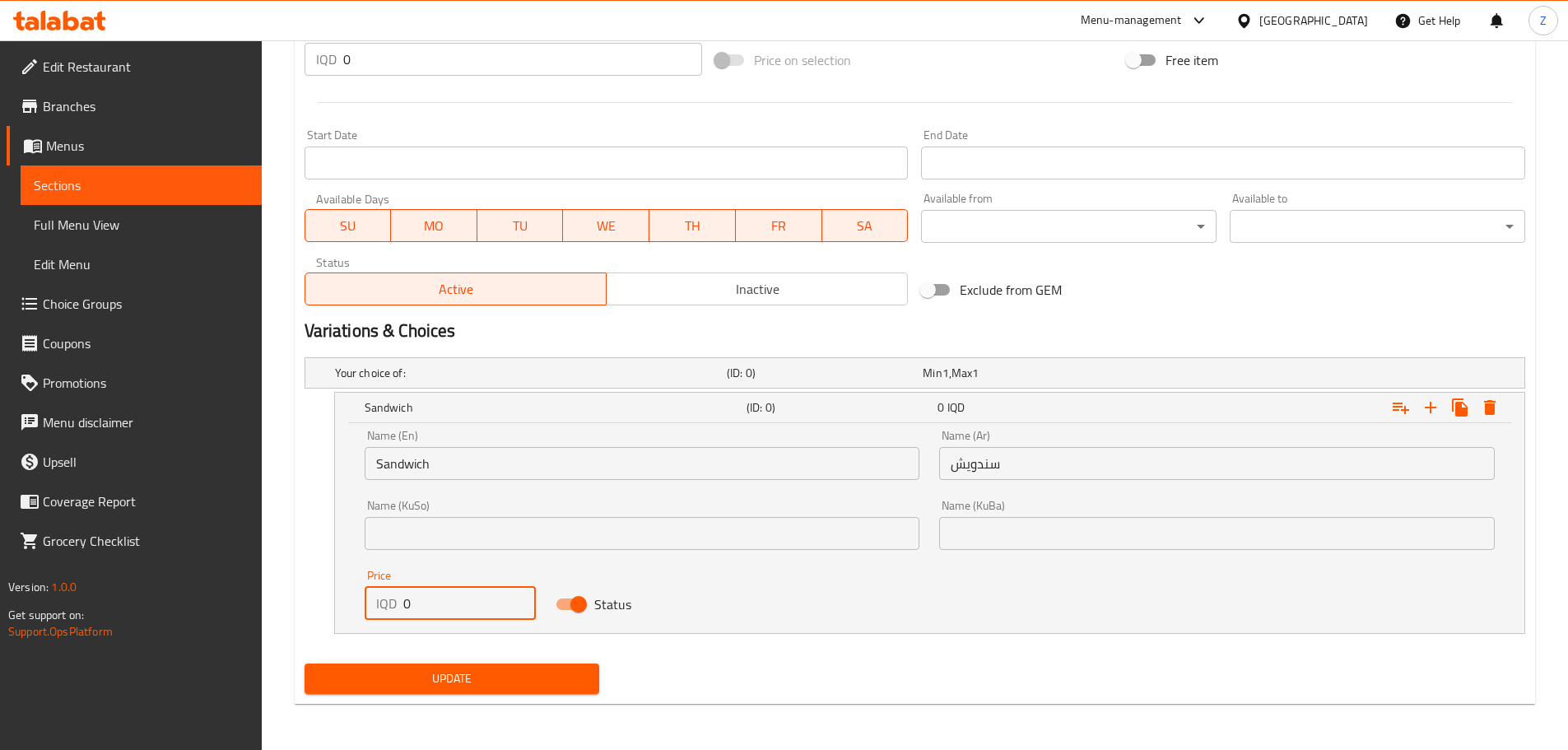
click at [450, 600] on input "0" at bounding box center [471, 603] width 134 height 33
type input "7500"
click at [1433, 406] on icon "Expand" at bounding box center [1431, 407] width 20 height 20
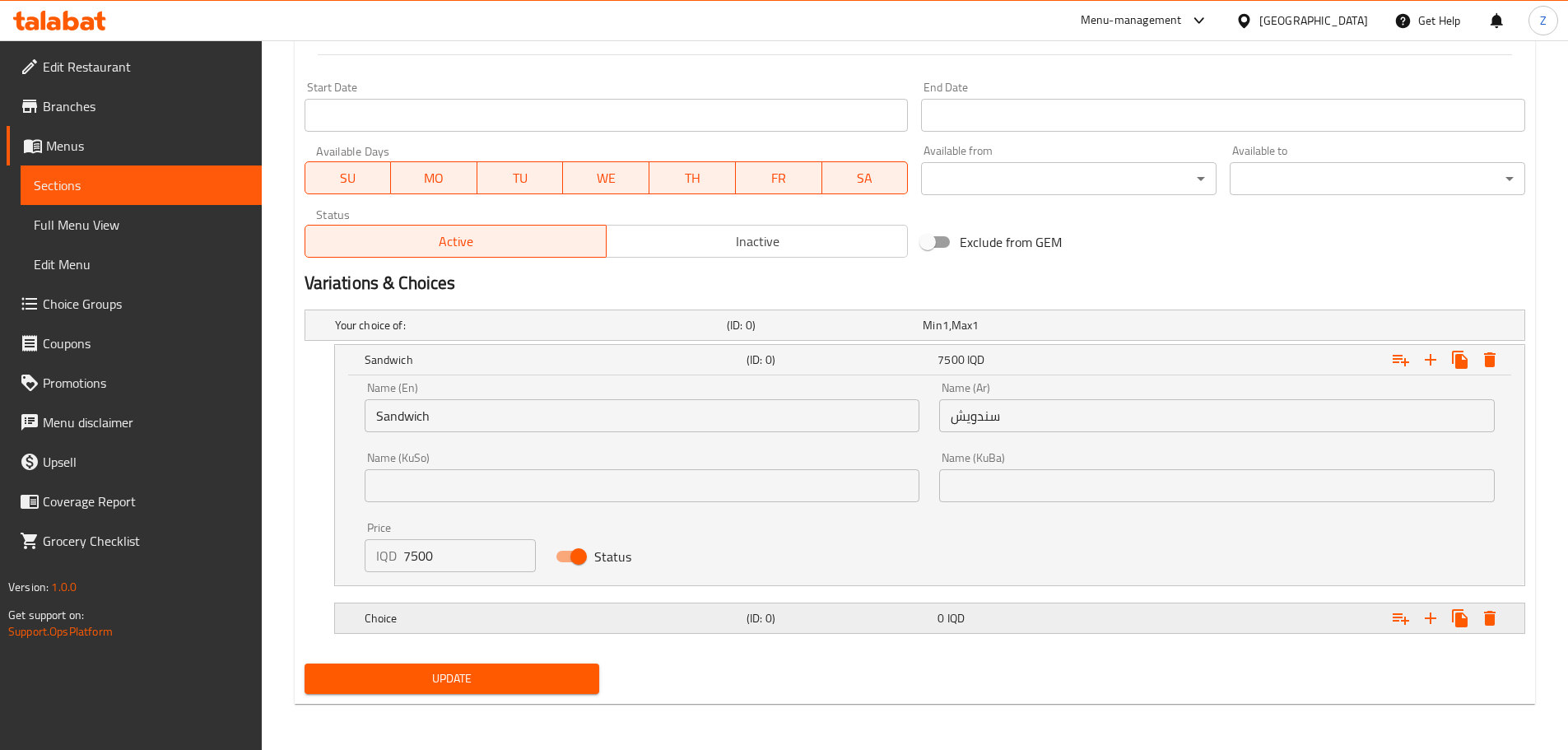
click at [564, 610] on h5 "Choice" at bounding box center [552, 617] width 376 height 16
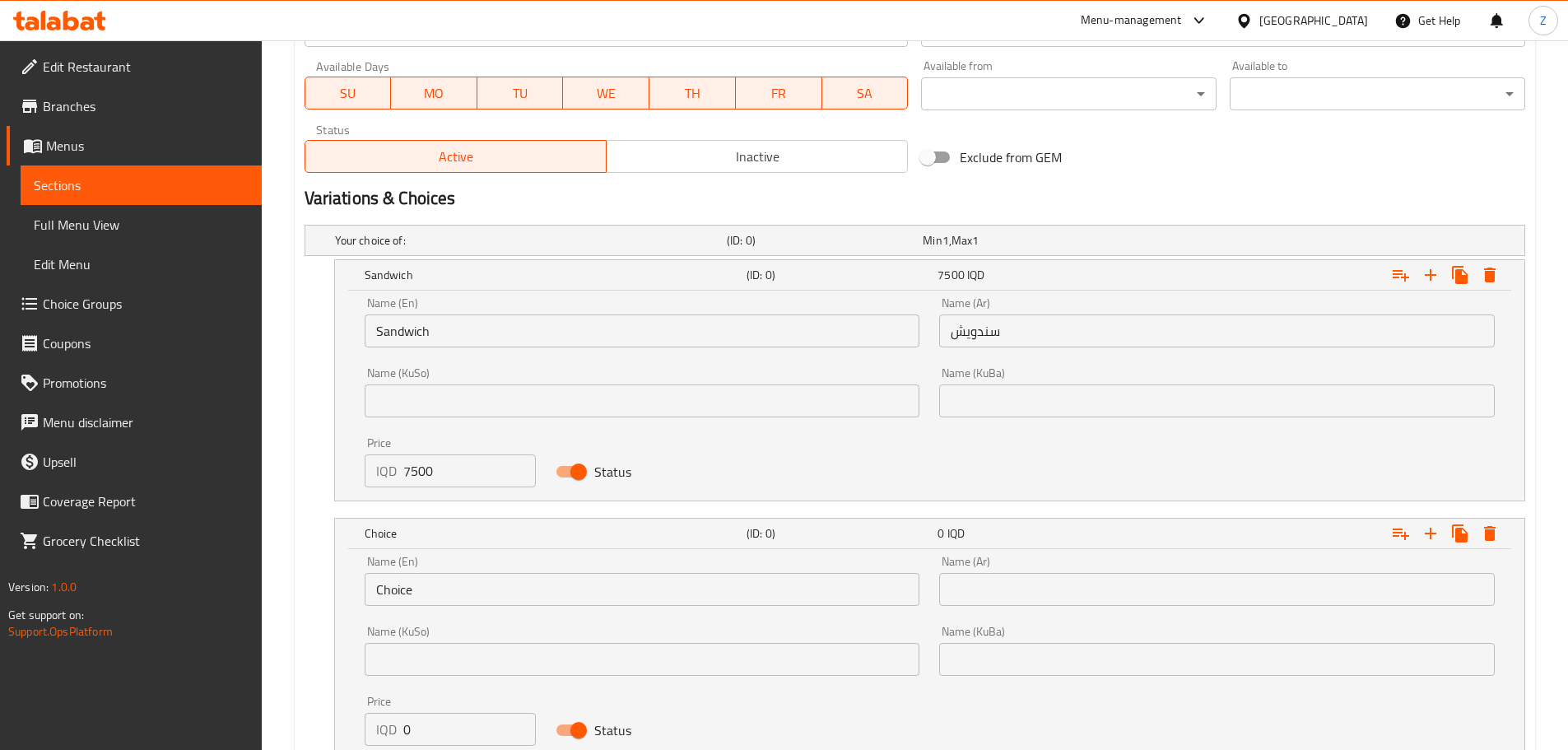
scroll to position [1074, 0]
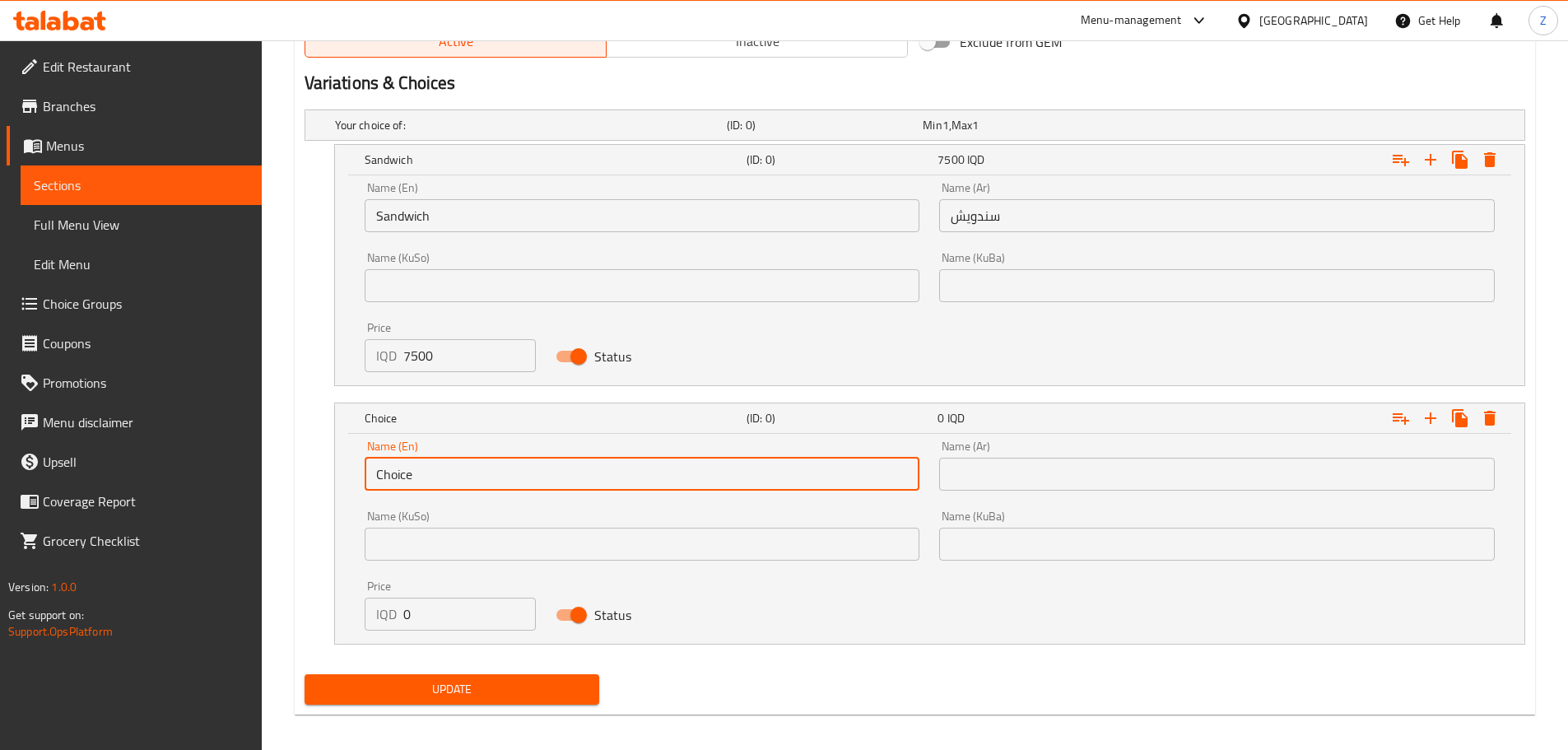
click at [497, 477] on input "Choice" at bounding box center [642, 473] width 555 height 33
type input "Meal"
click at [1046, 473] on div "Name (Ar) Name (Ar)" at bounding box center [1217, 465] width 555 height 50
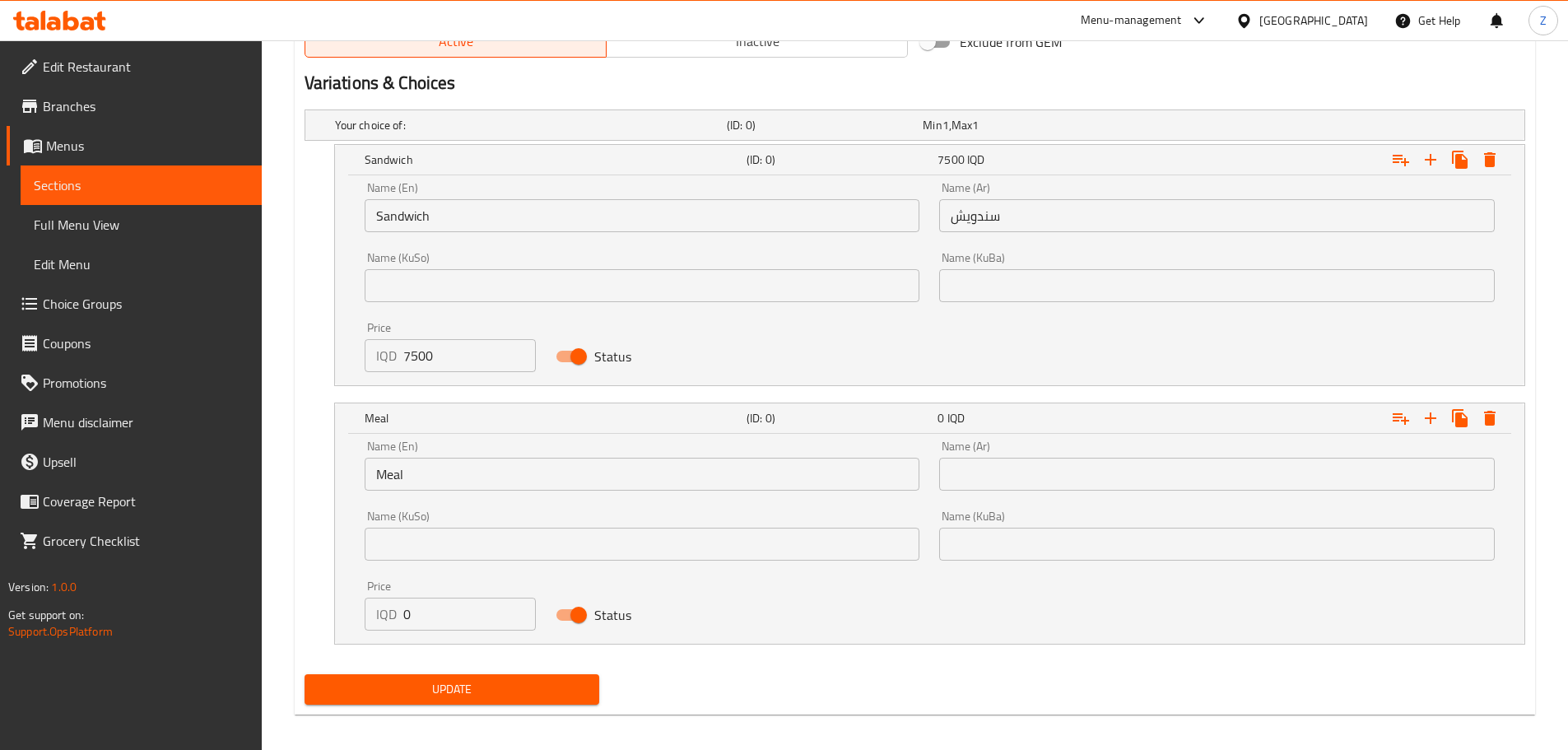
click at [1045, 479] on input "text" at bounding box center [1217, 473] width 555 height 33
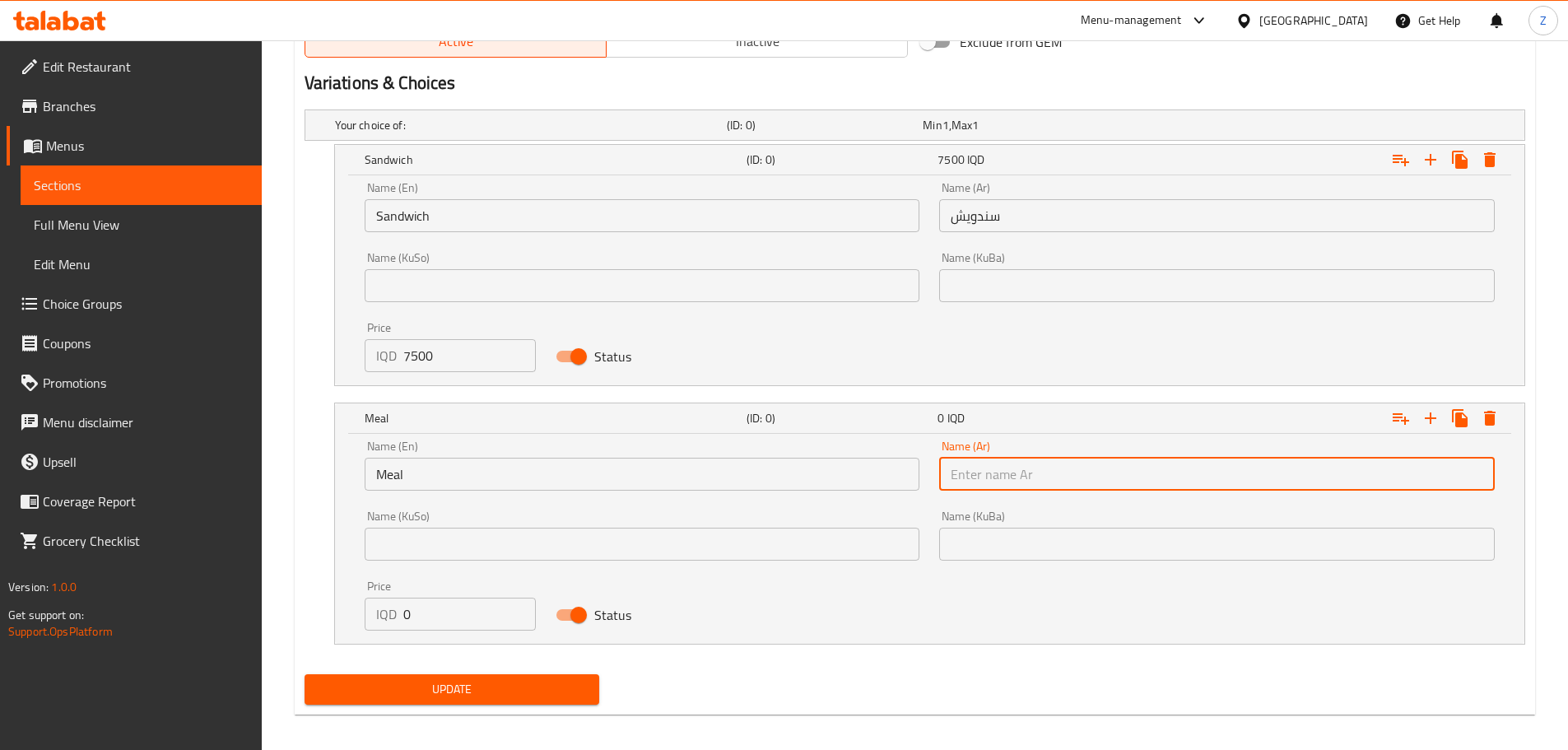
type input "وجبة"
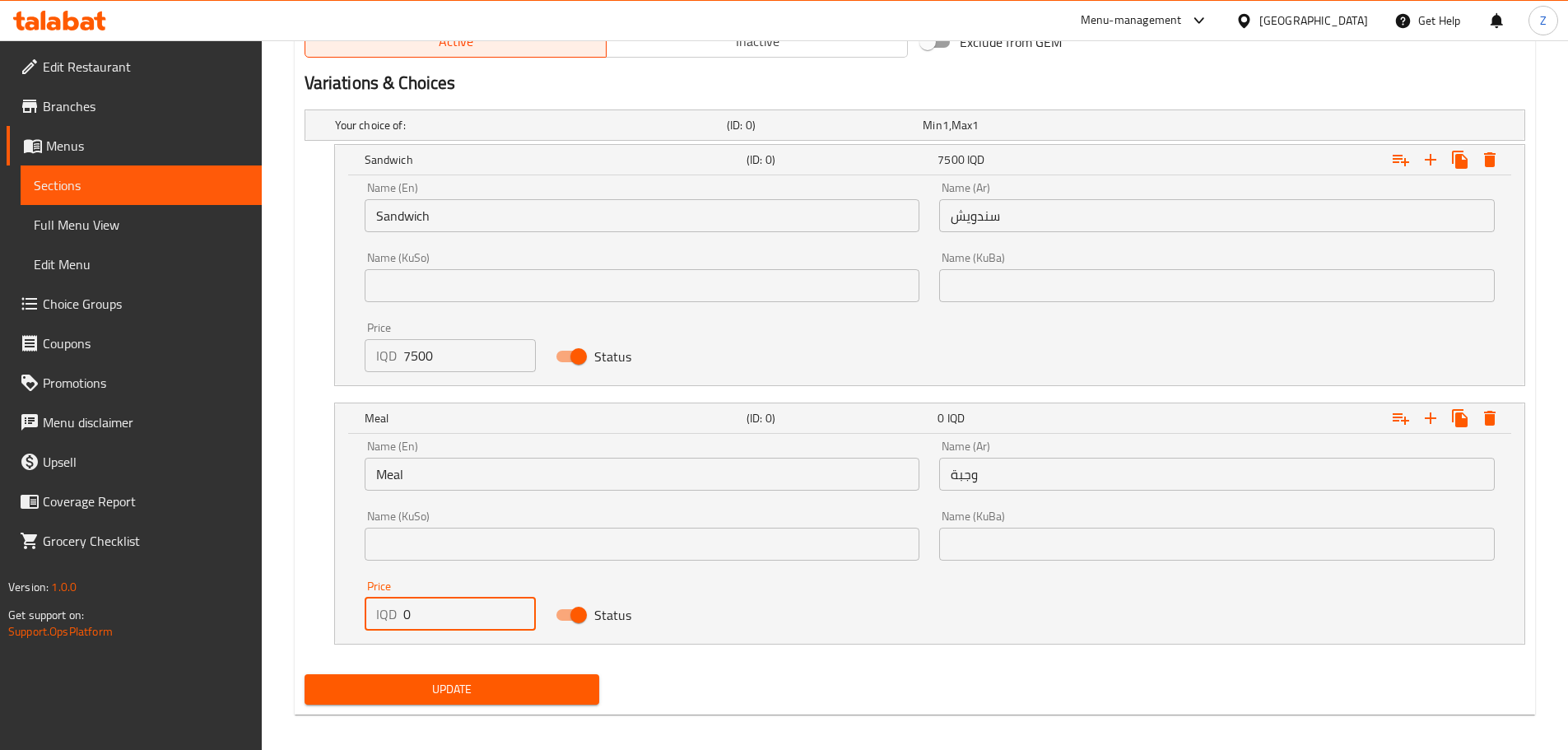
click at [462, 616] on input "0" at bounding box center [471, 614] width 134 height 33
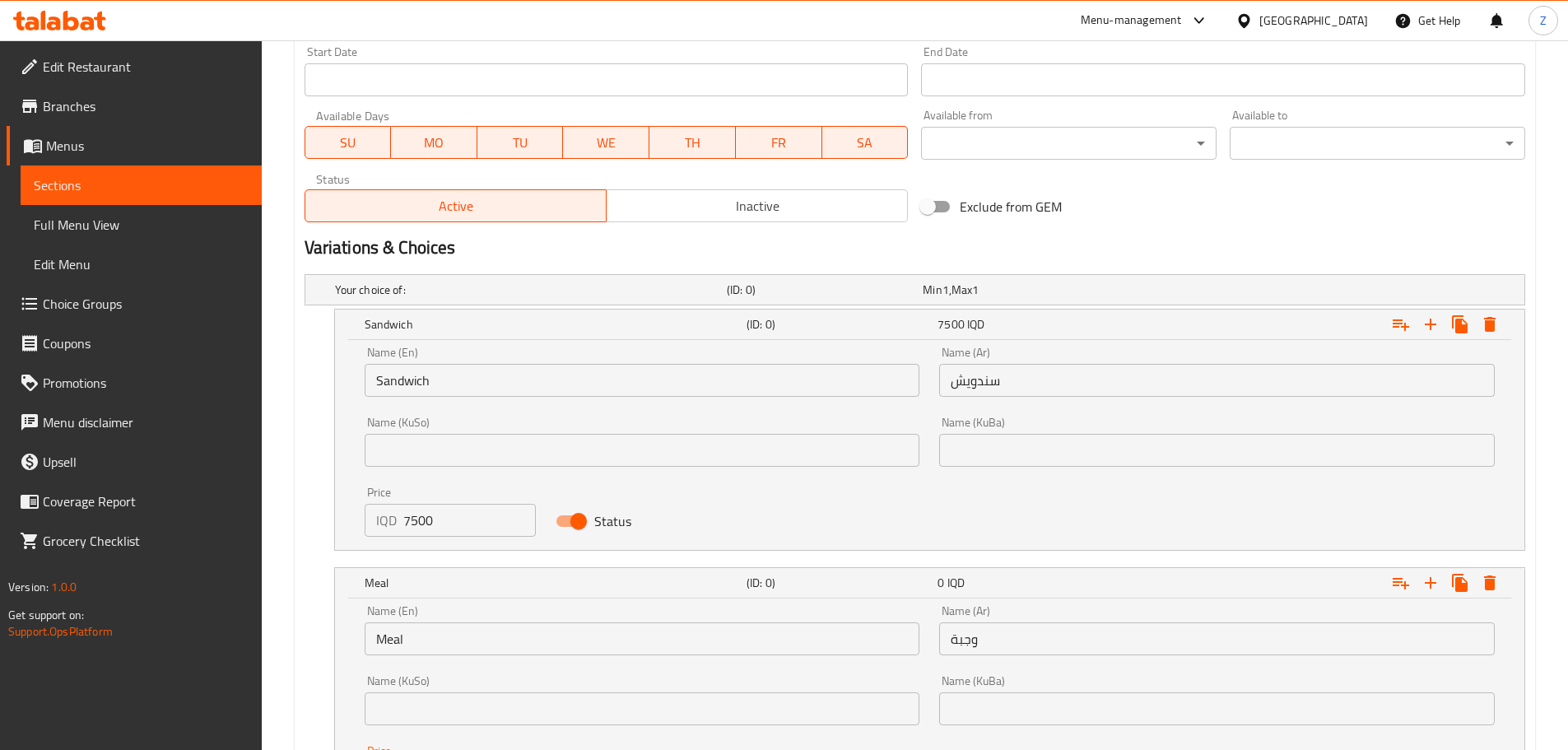
scroll to position [1085, 0]
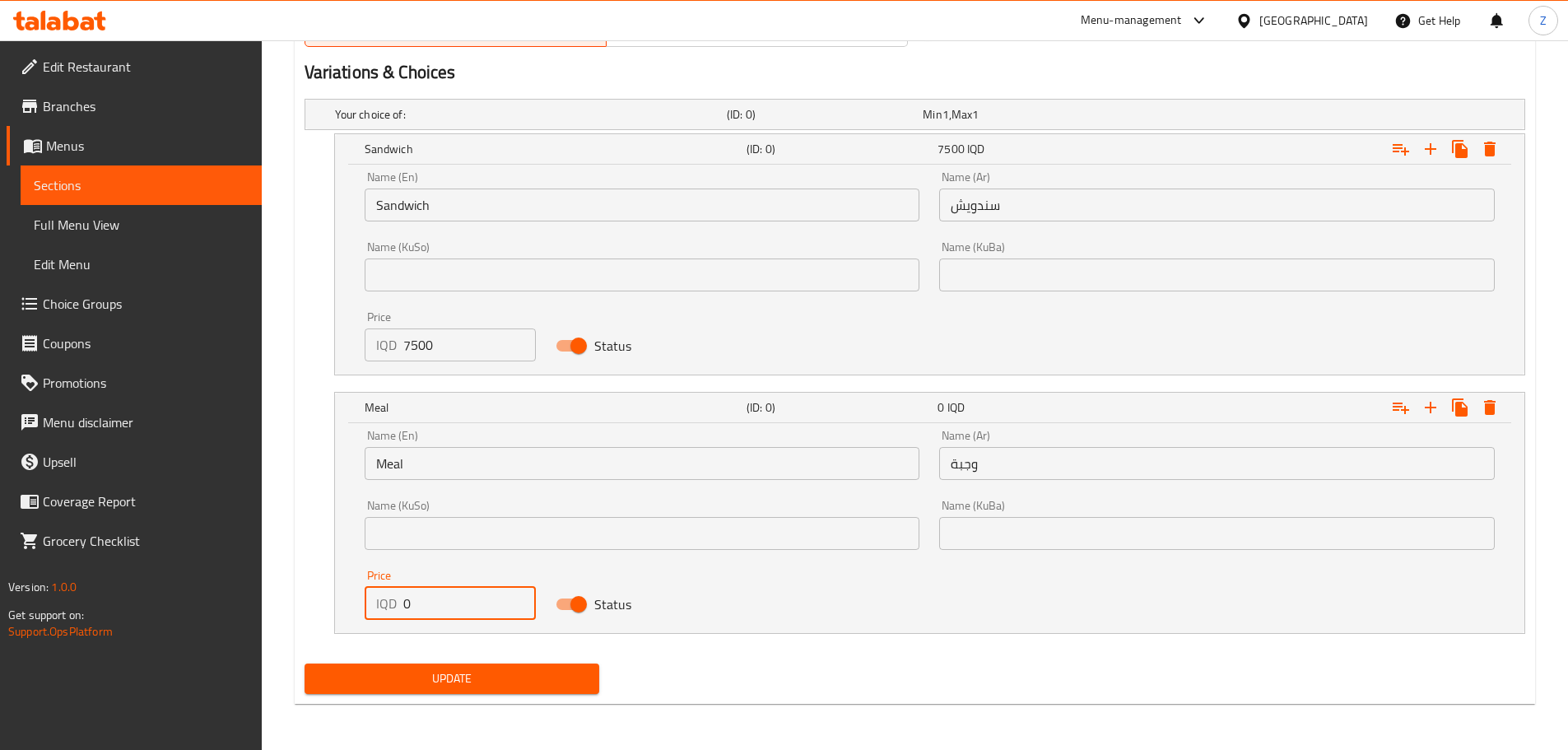
click at [450, 594] on input "0" at bounding box center [471, 603] width 134 height 33
type input "9000"
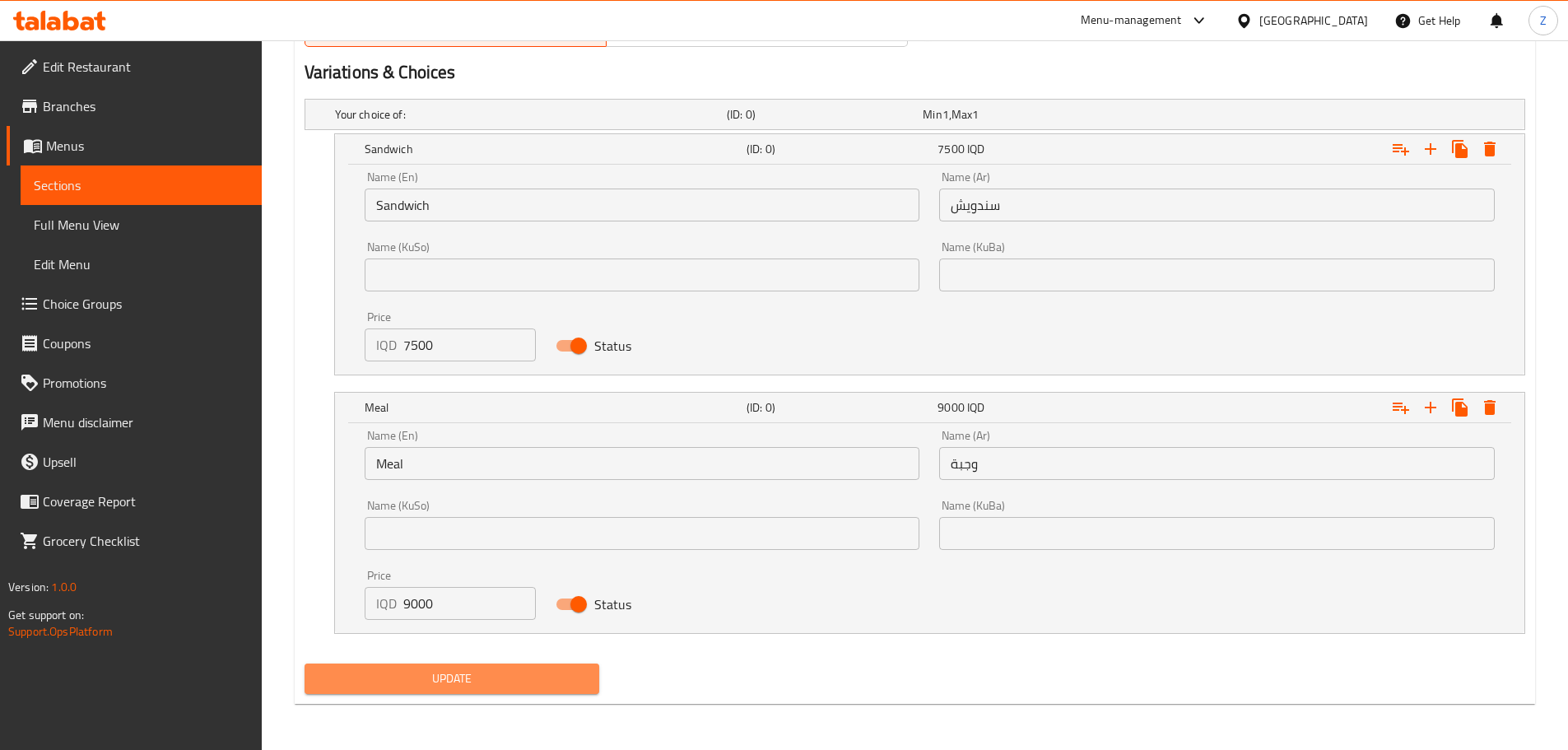
click at [473, 678] on span "Update" at bounding box center [453, 678] width 269 height 21
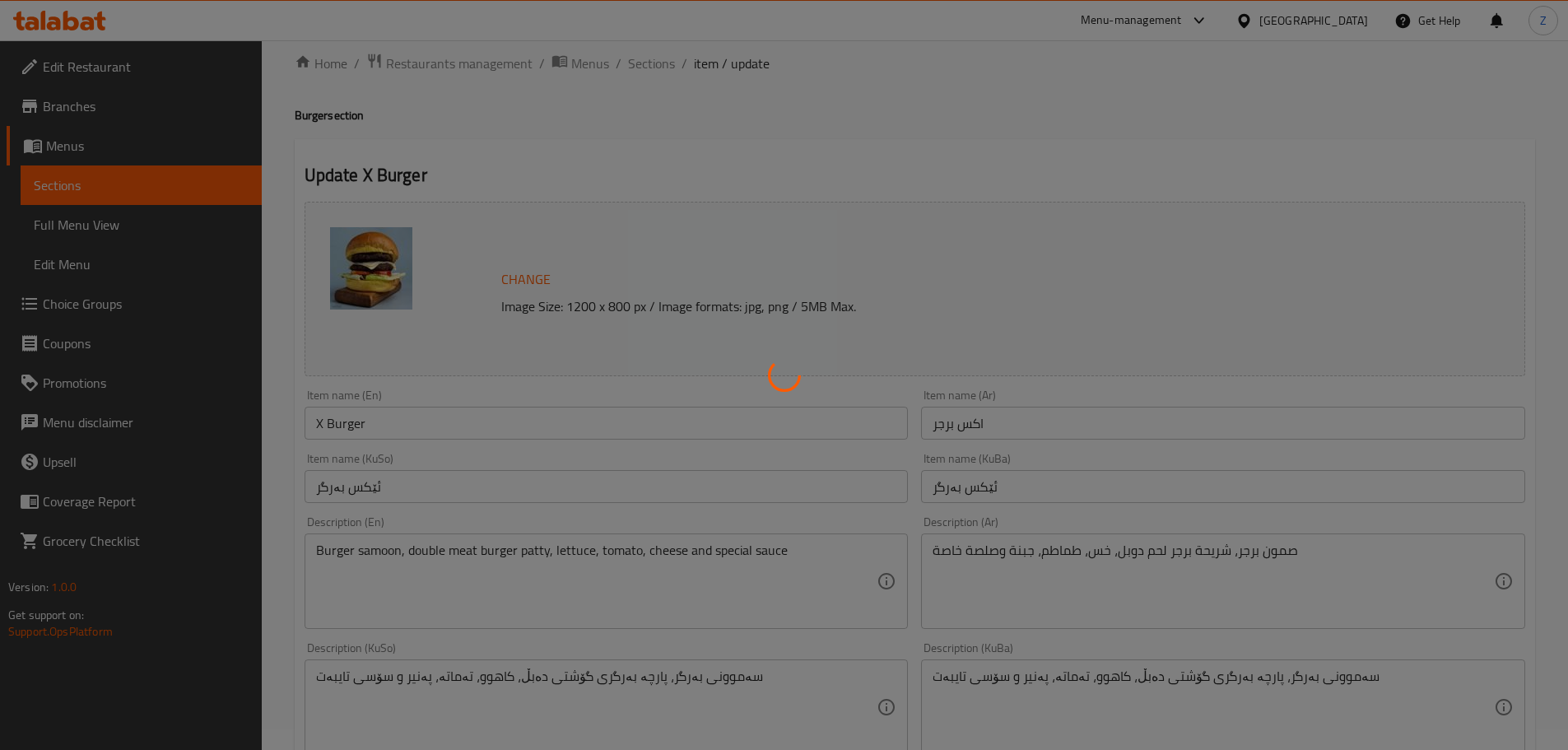
scroll to position [0, 0]
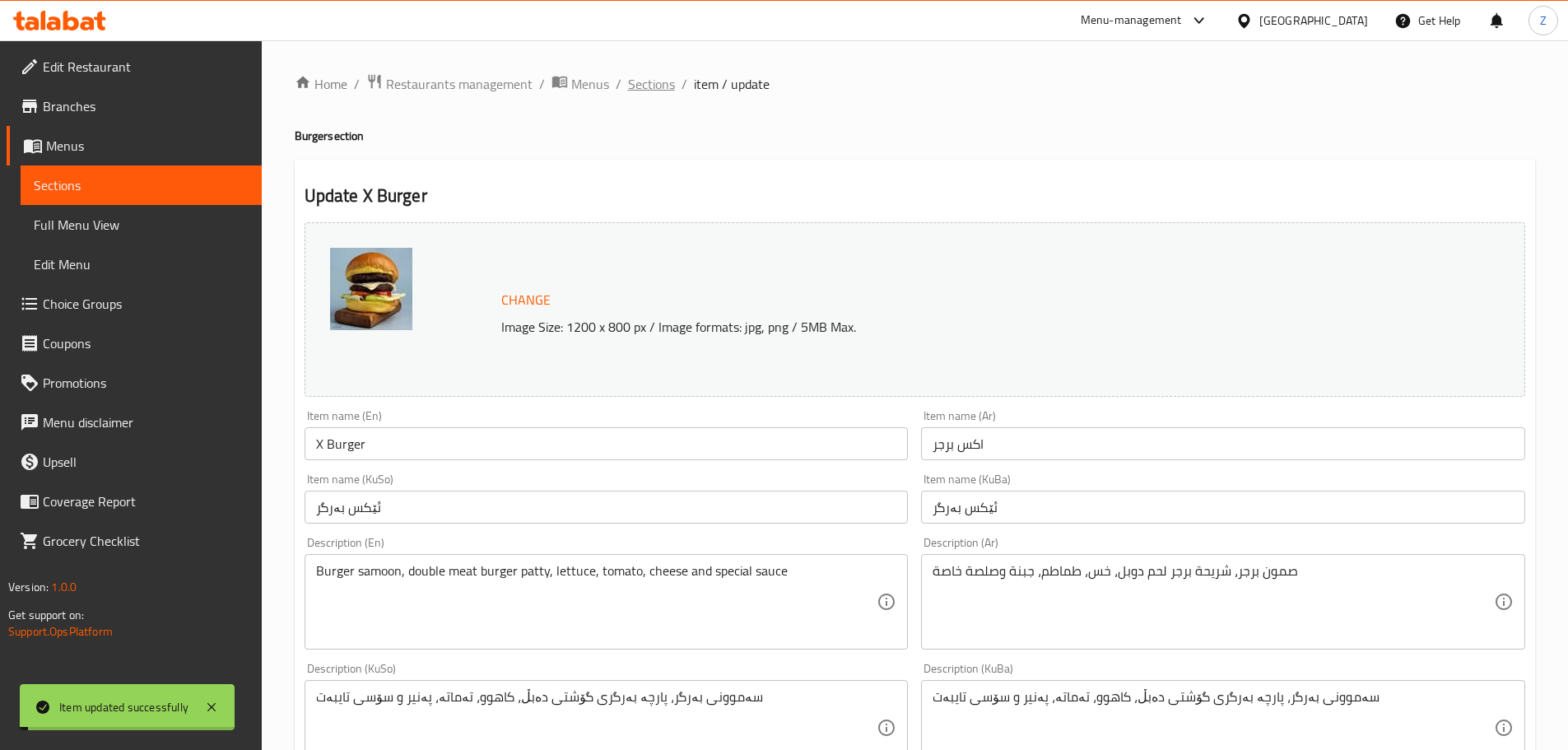
click at [648, 82] on span "Sections" at bounding box center [651, 84] width 47 height 20
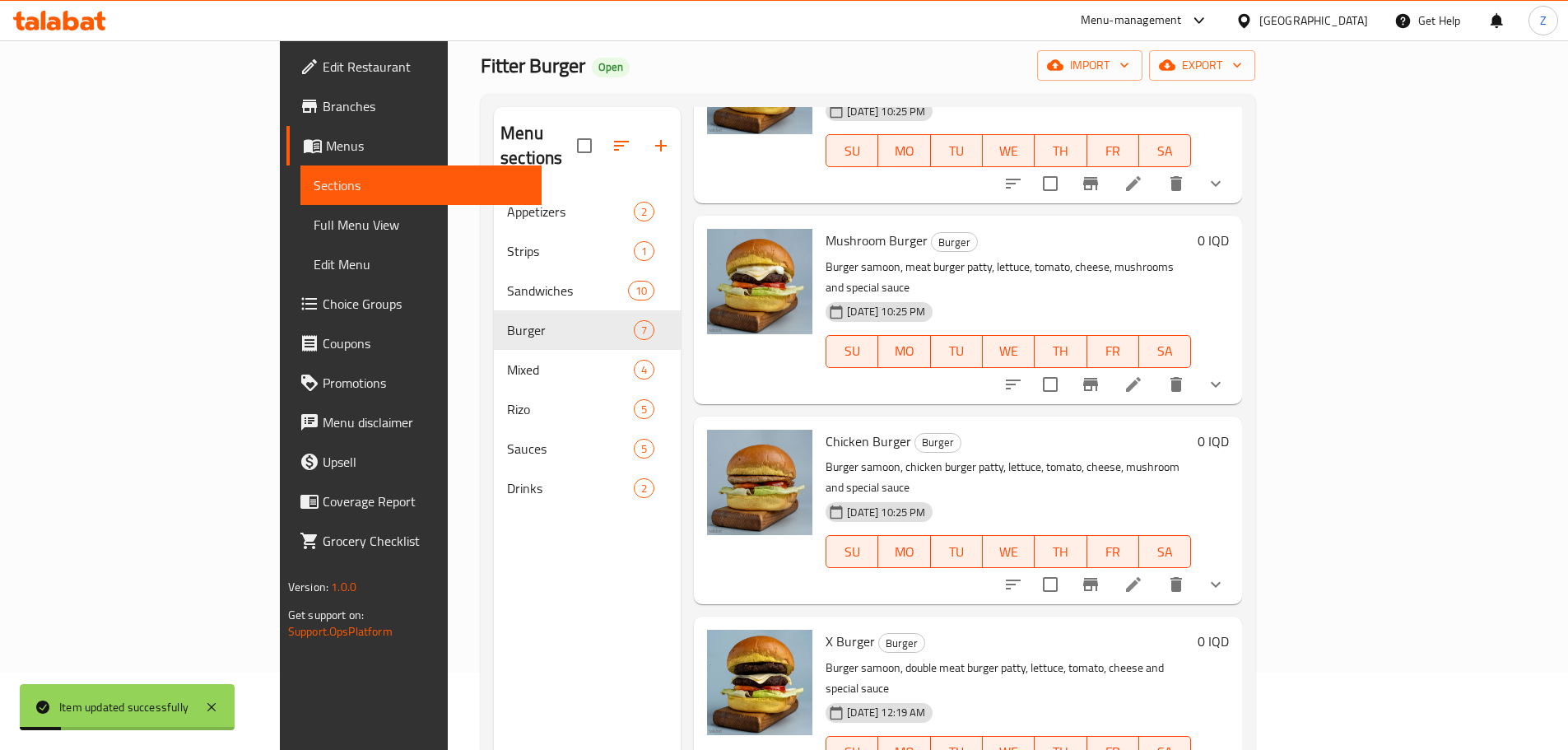
scroll to position [231, 0]
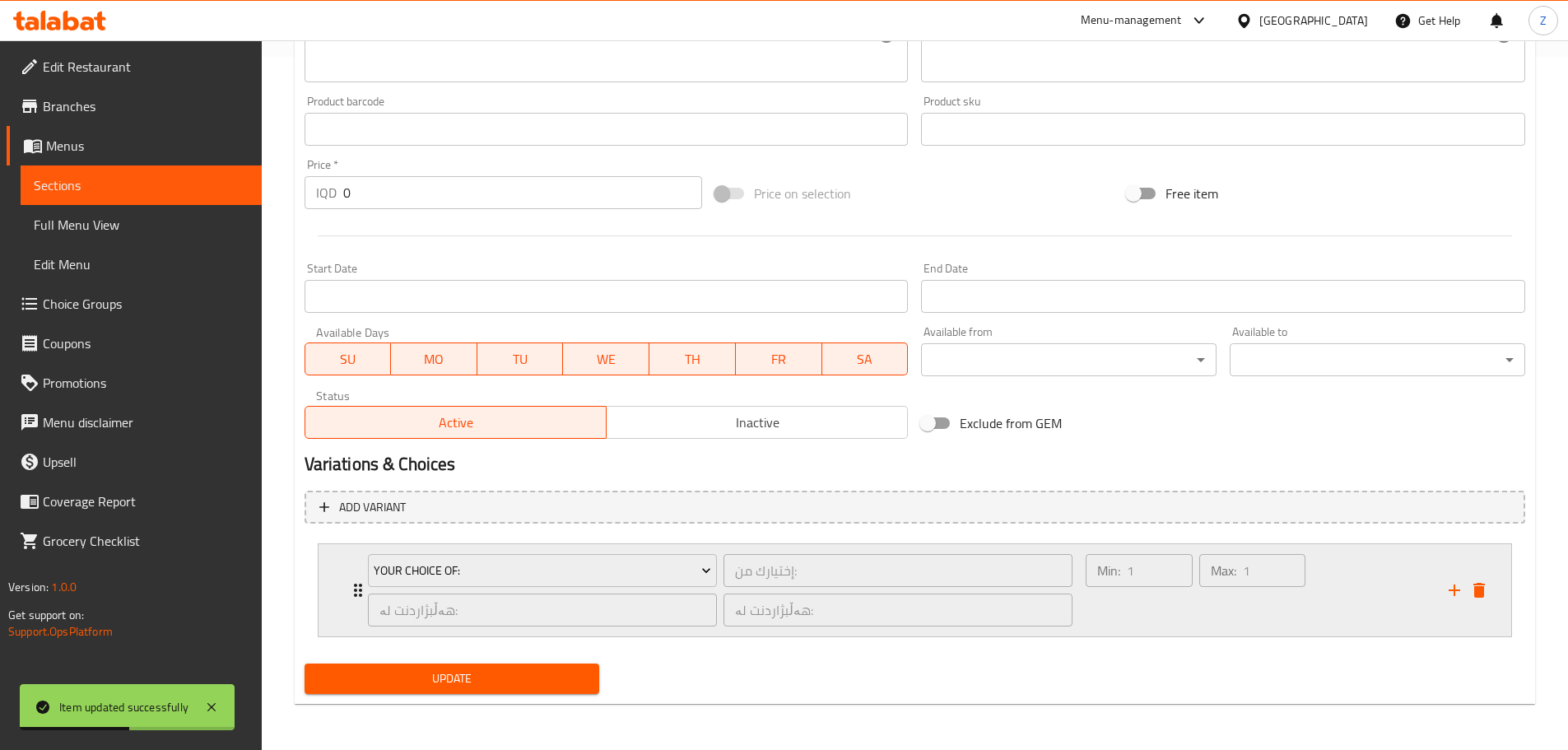
click at [1139, 616] on div "Min: 1 ​" at bounding box center [1139, 590] width 113 height 79
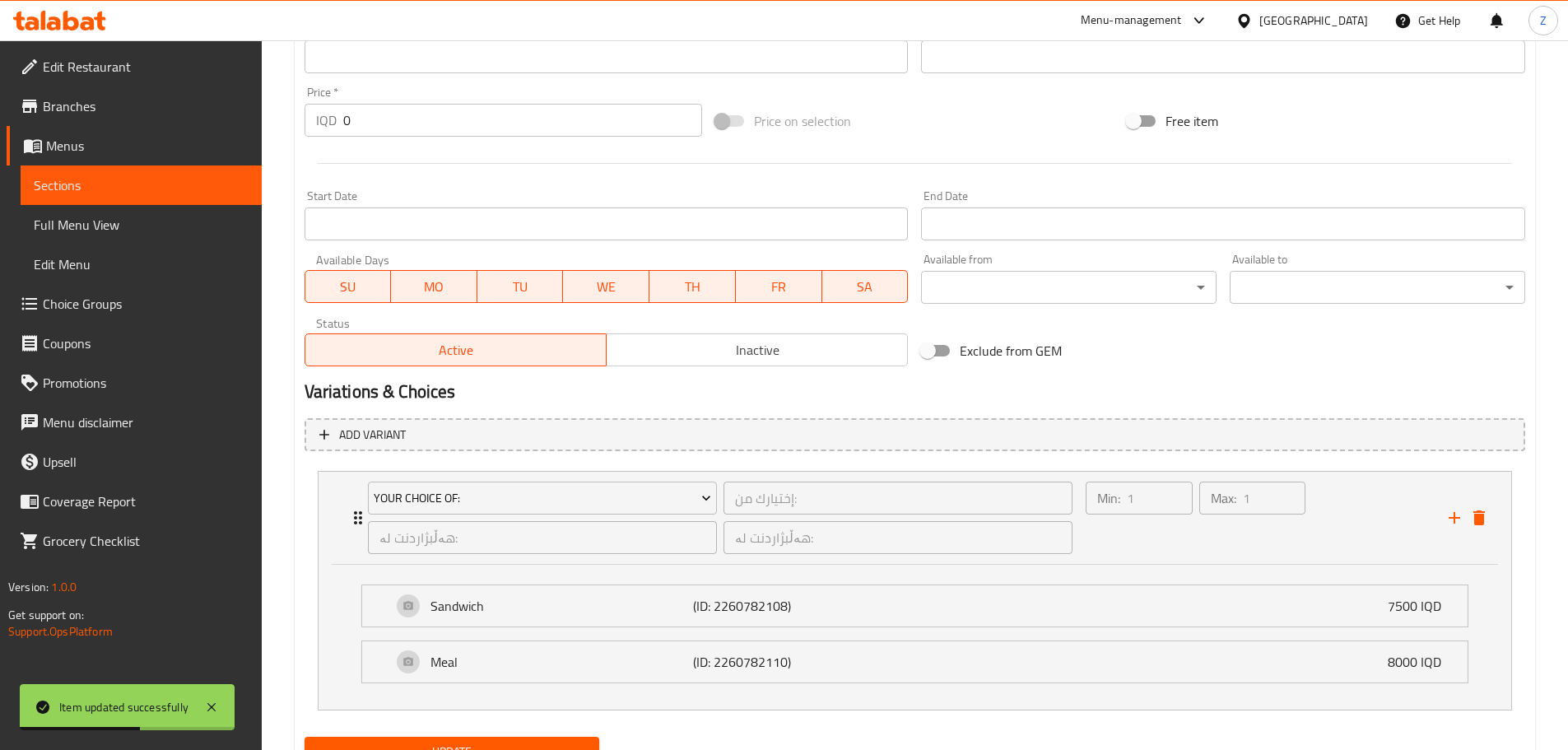
scroll to position [838, 0]
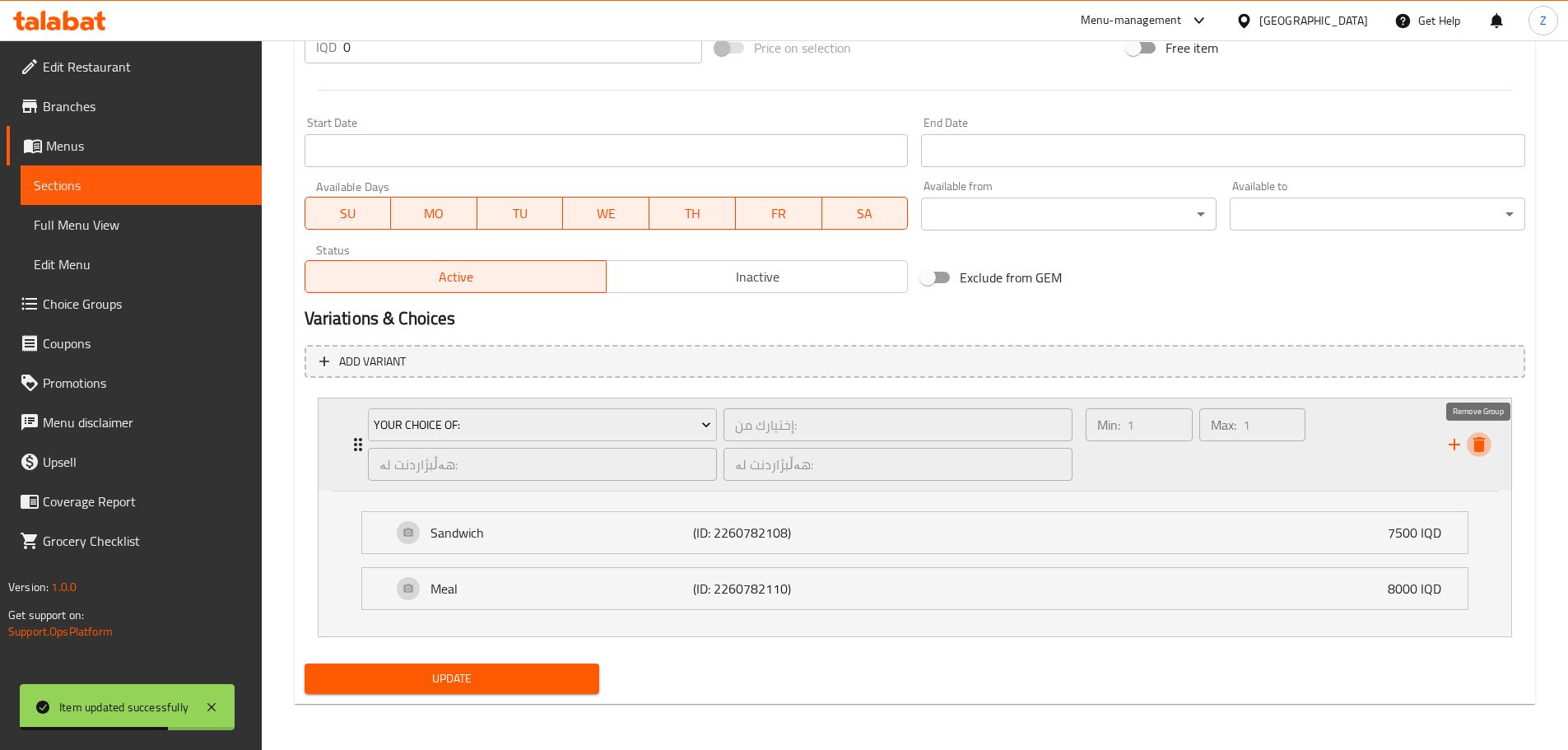
click at [1480, 444] on icon "delete" at bounding box center [1480, 444] width 11 height 15
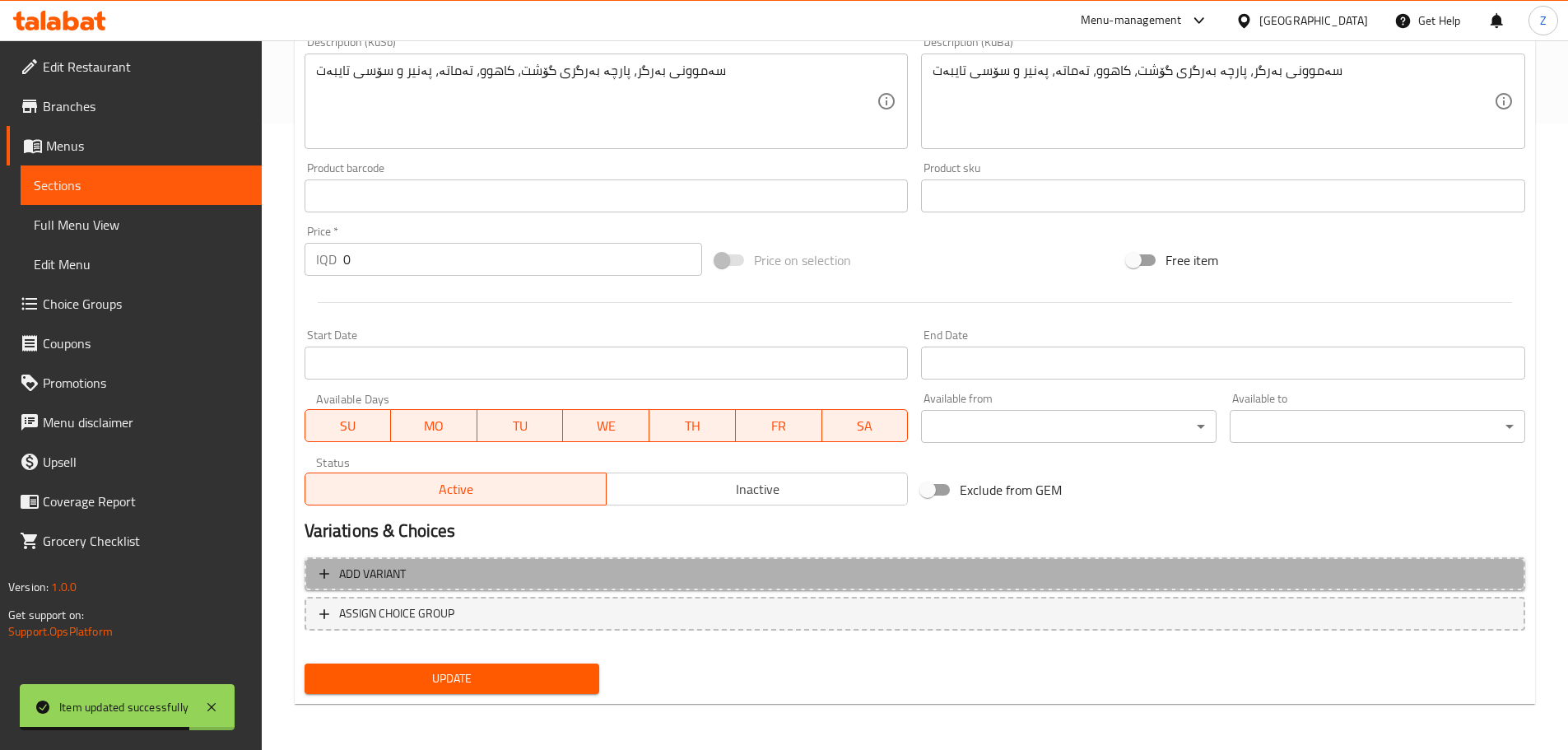
click at [424, 572] on span "Add variant" at bounding box center [915, 574] width 1192 height 21
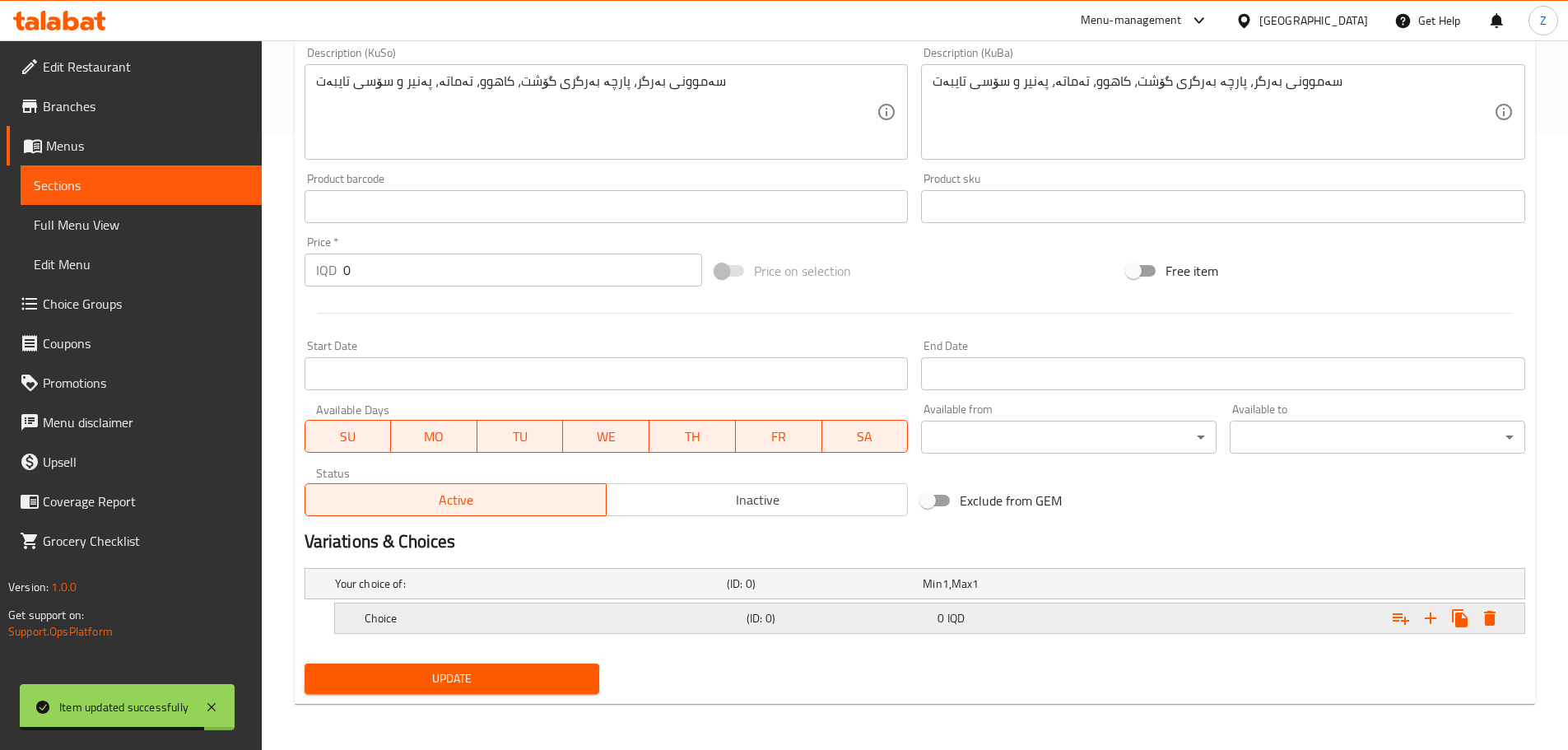
click at [450, 620] on h5 "Choice" at bounding box center [552, 617] width 376 height 16
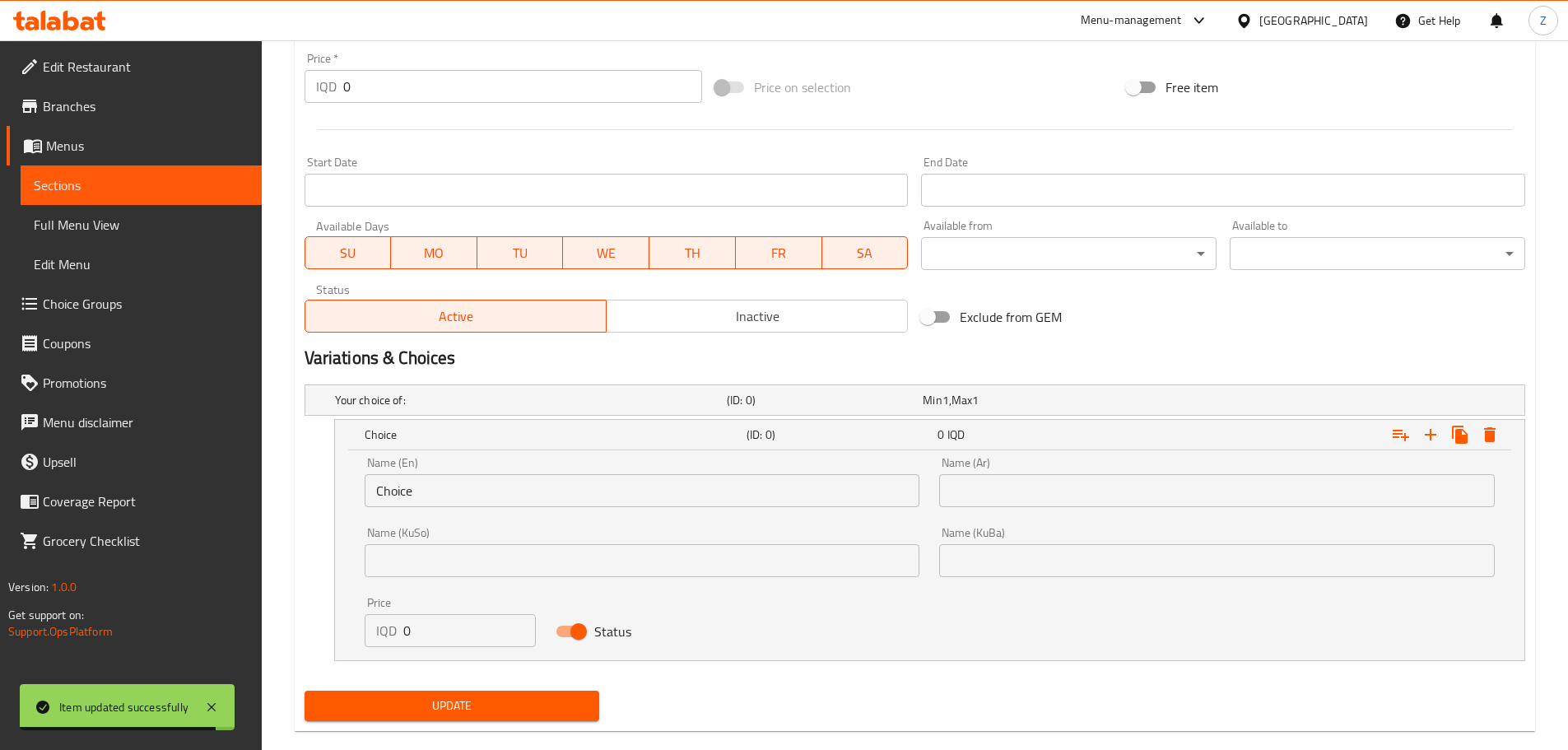
scroll to position [810, 0]
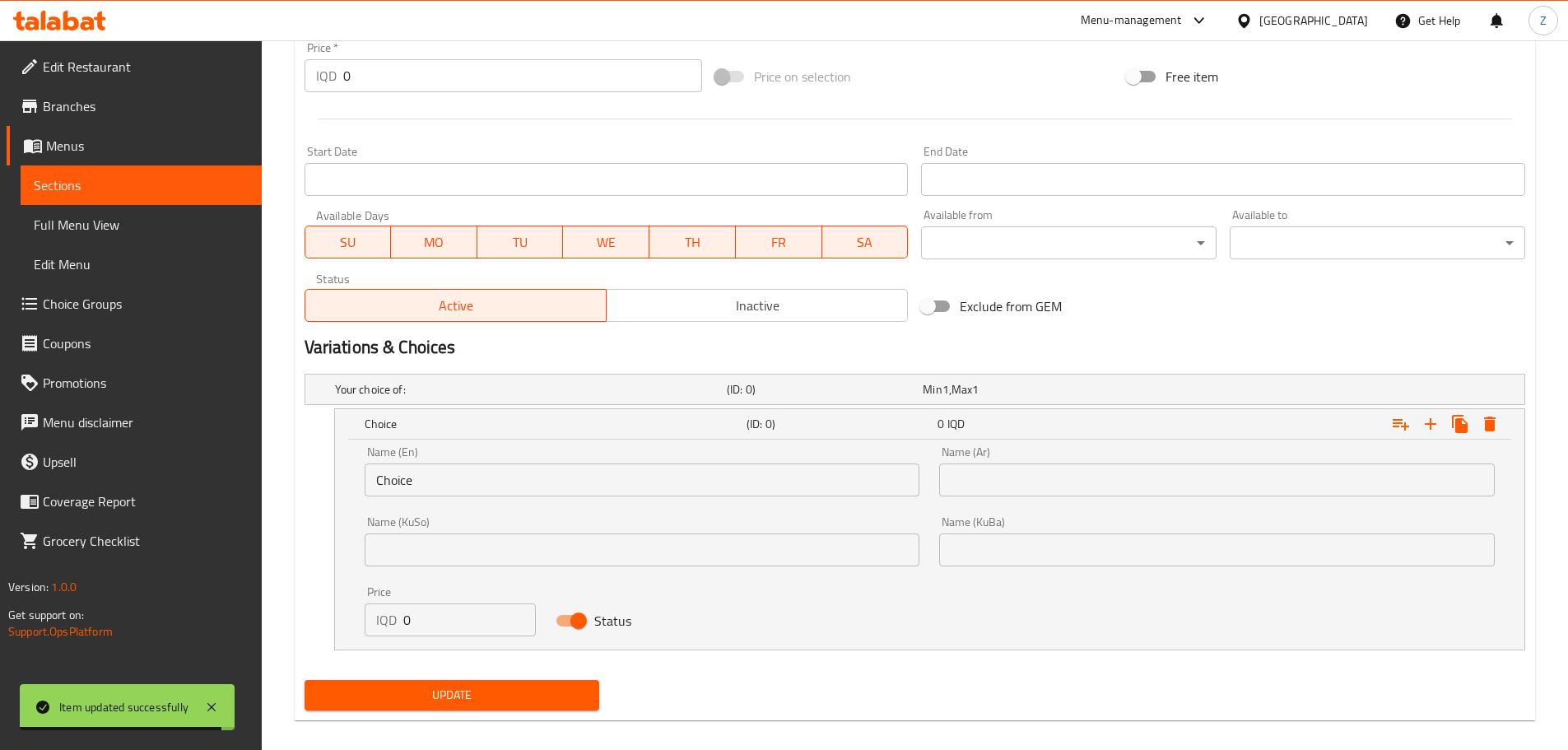
click at [456, 477] on input "Choice" at bounding box center [642, 479] width 555 height 33
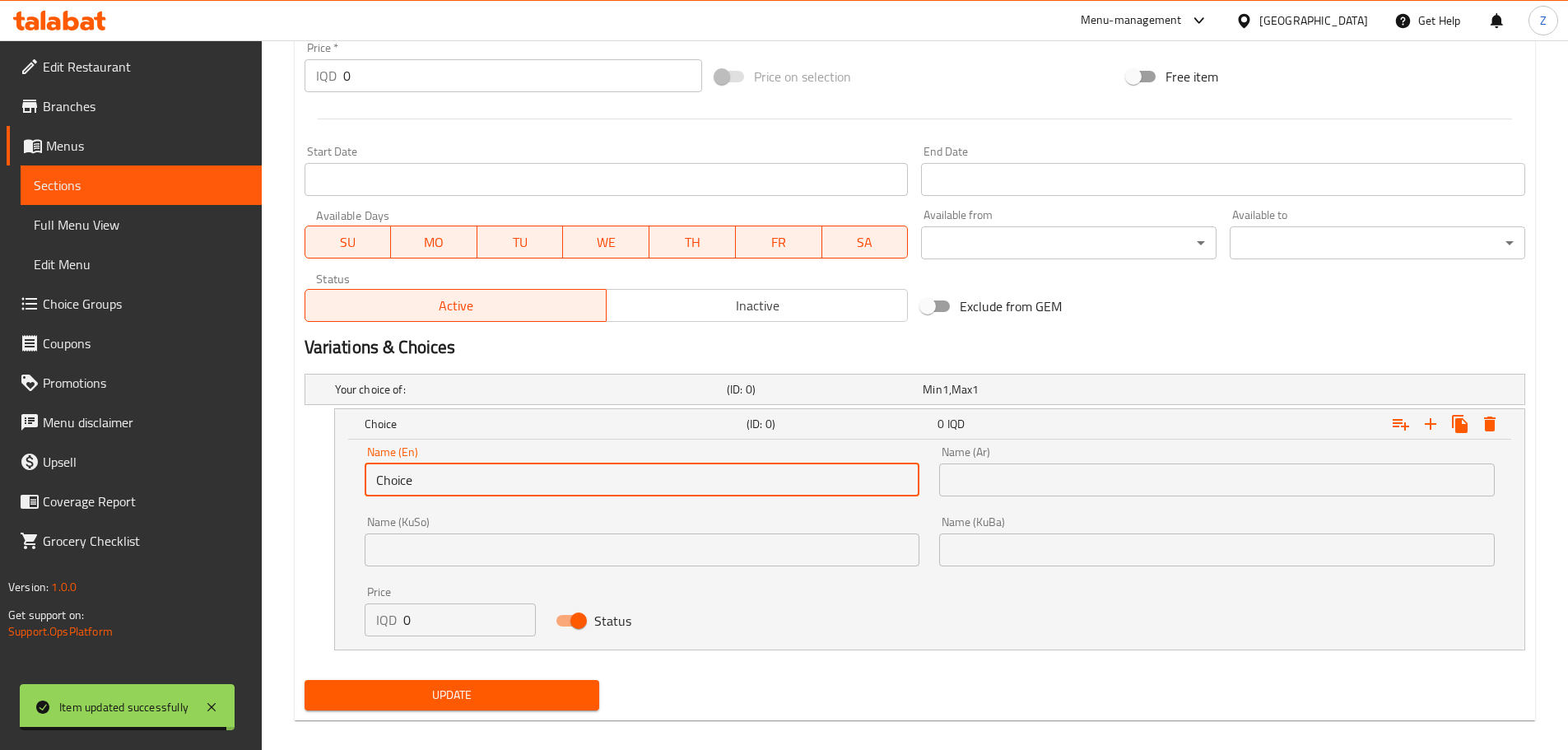
click at [456, 476] on input "Choice" at bounding box center [642, 479] width 555 height 33
type input "Sandwich"
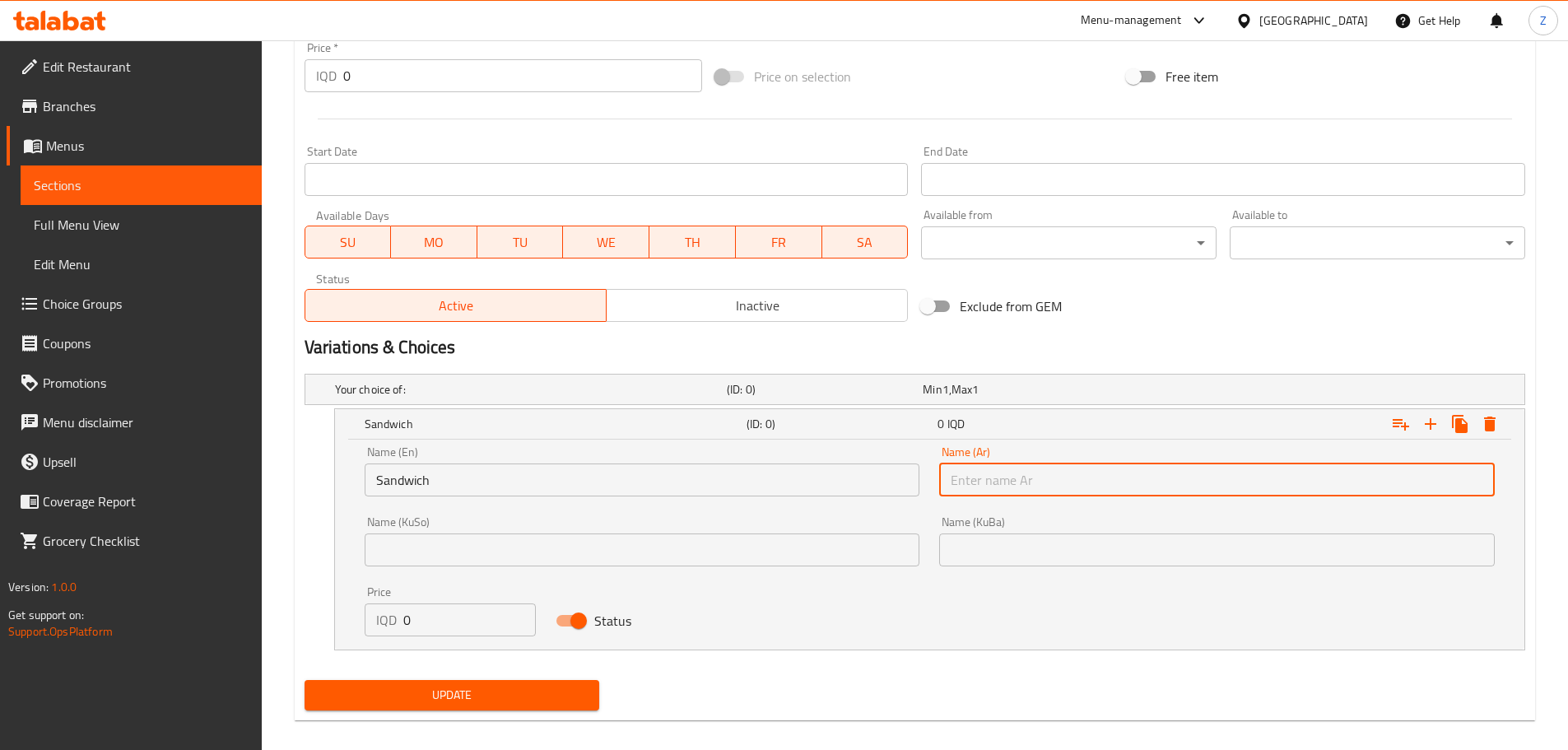
click at [1095, 464] on input "text" at bounding box center [1217, 479] width 555 height 33
type input "سندويش"
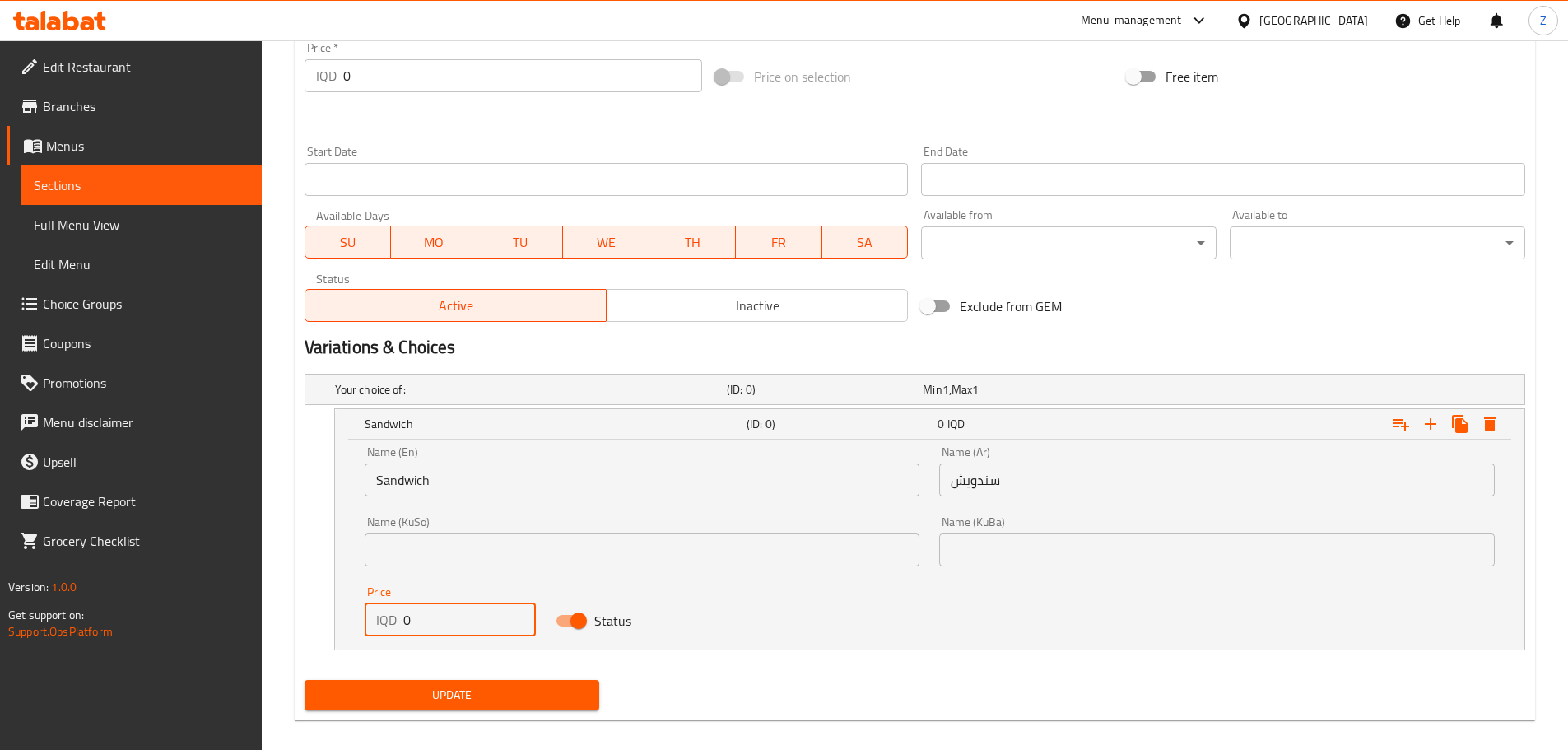
click at [437, 635] on input "0" at bounding box center [471, 619] width 134 height 33
click at [446, 627] on input "0" at bounding box center [471, 619] width 134 height 33
type input "8000"
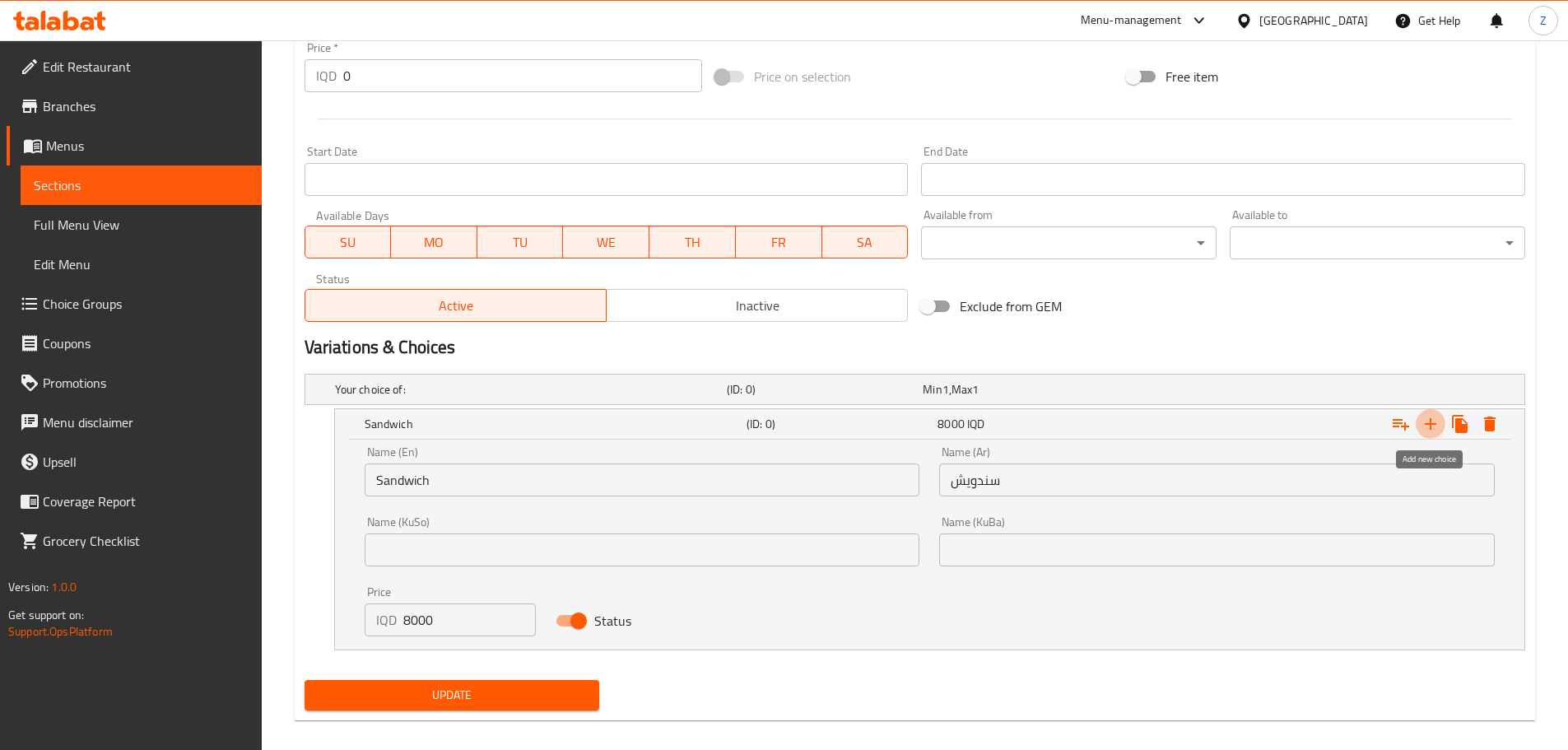
drag, startPoint x: 1422, startPoint y: 426, endPoint x: 1336, endPoint y: 483, distance: 103.2
click at [1421, 426] on icon "Expand" at bounding box center [1431, 423] width 20 height 20
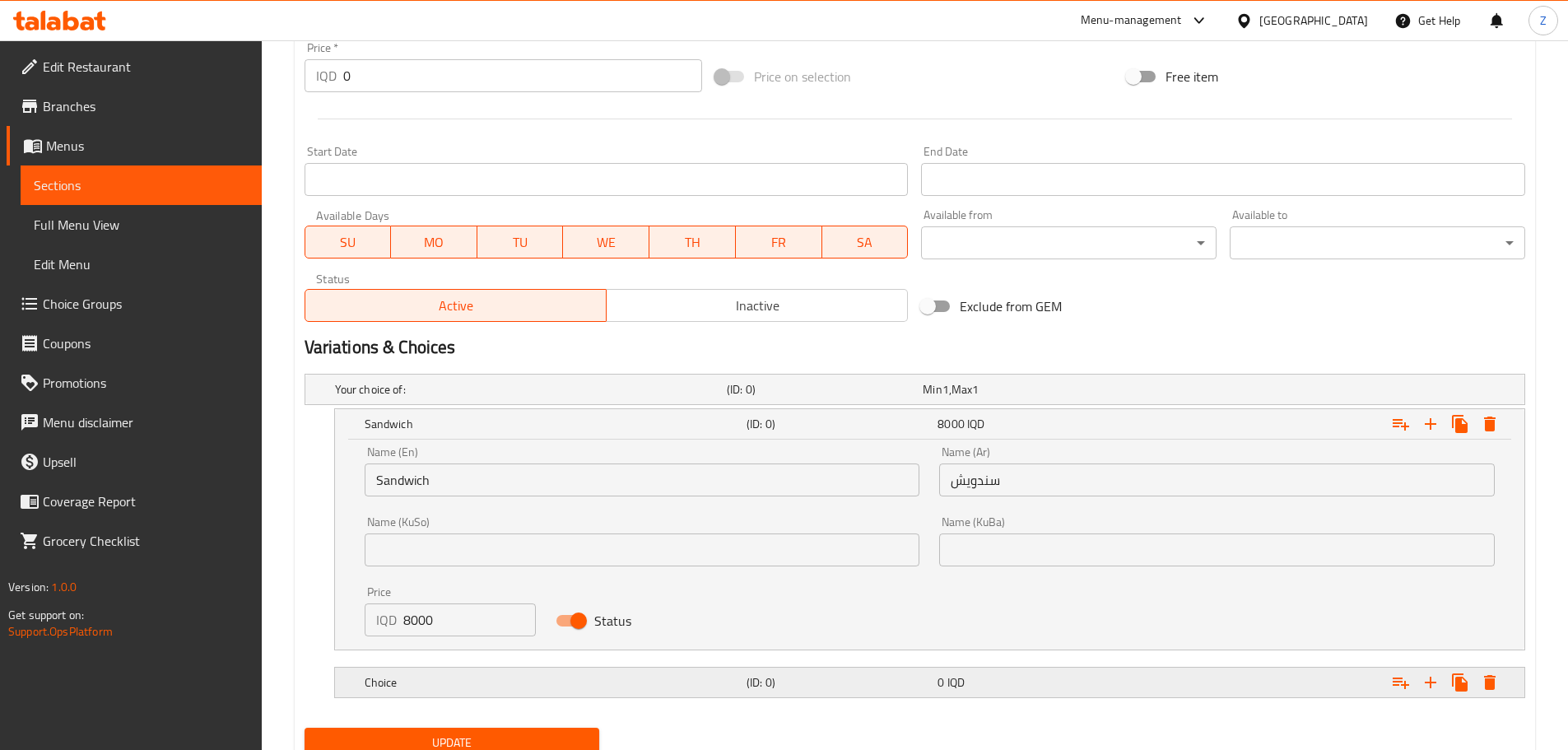
click at [518, 681] on h5 "Choice" at bounding box center [552, 681] width 376 height 16
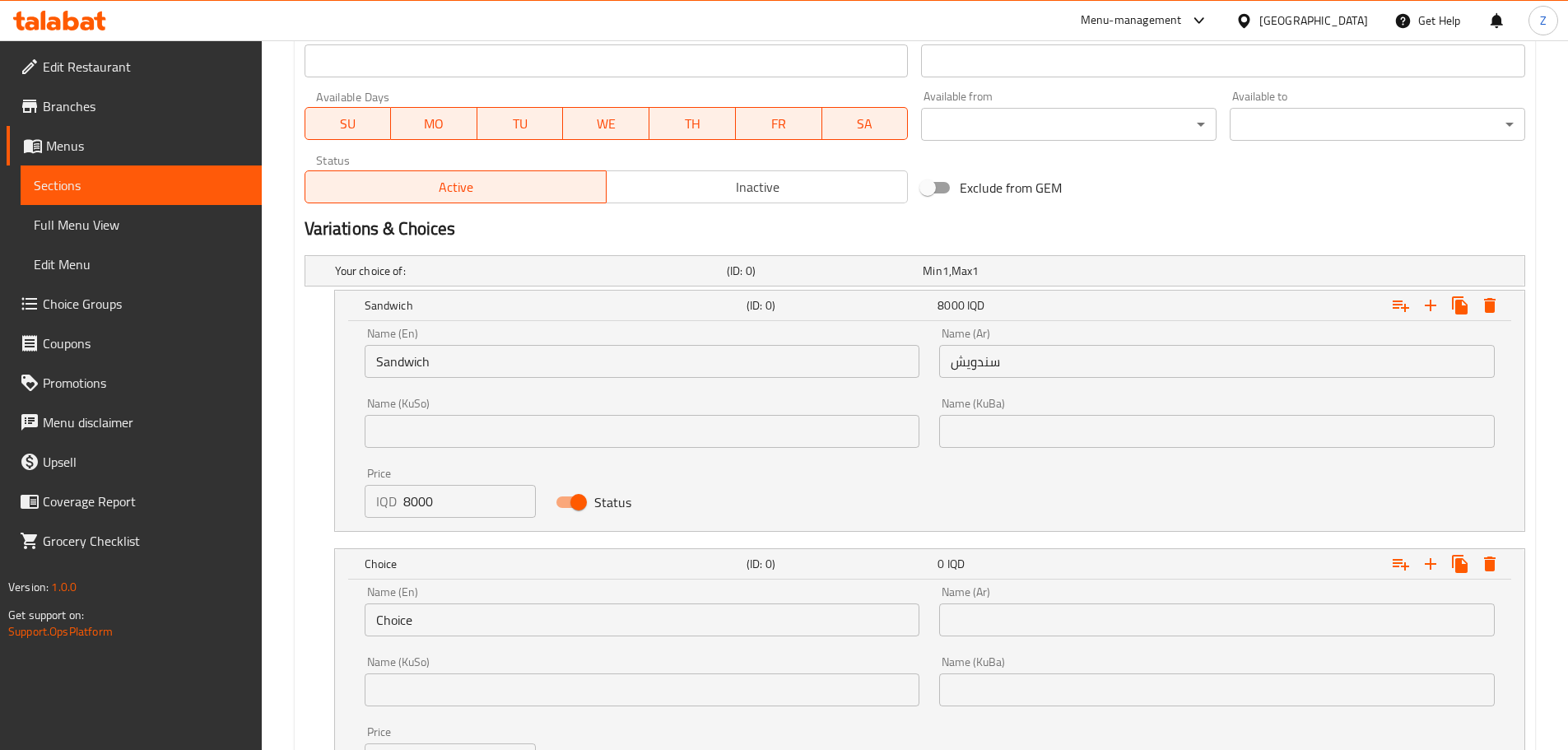
scroll to position [1057, 0]
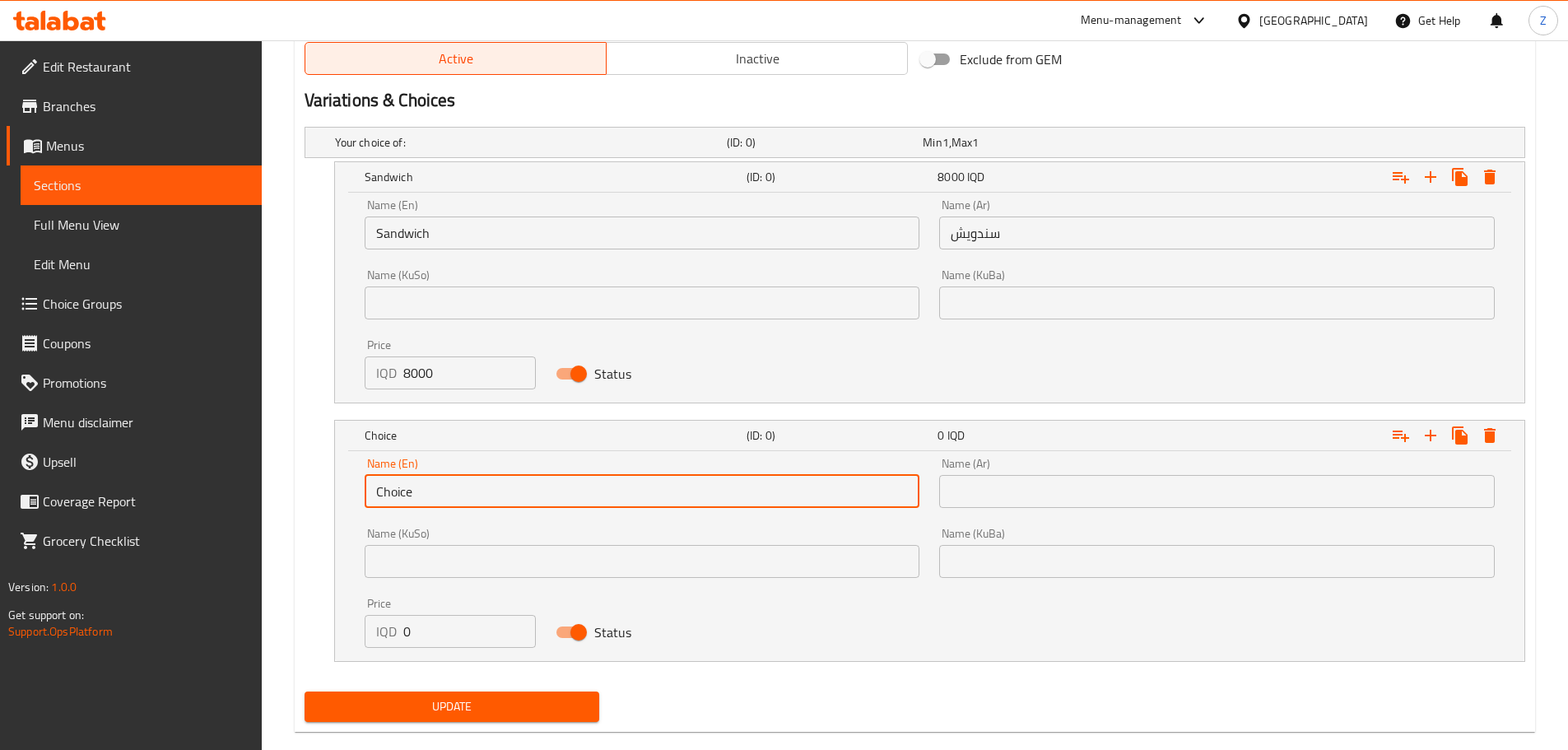
click at [447, 484] on input "Choice" at bounding box center [642, 491] width 555 height 33
type input "Meal"
click at [988, 500] on input "text" at bounding box center [1217, 491] width 555 height 33
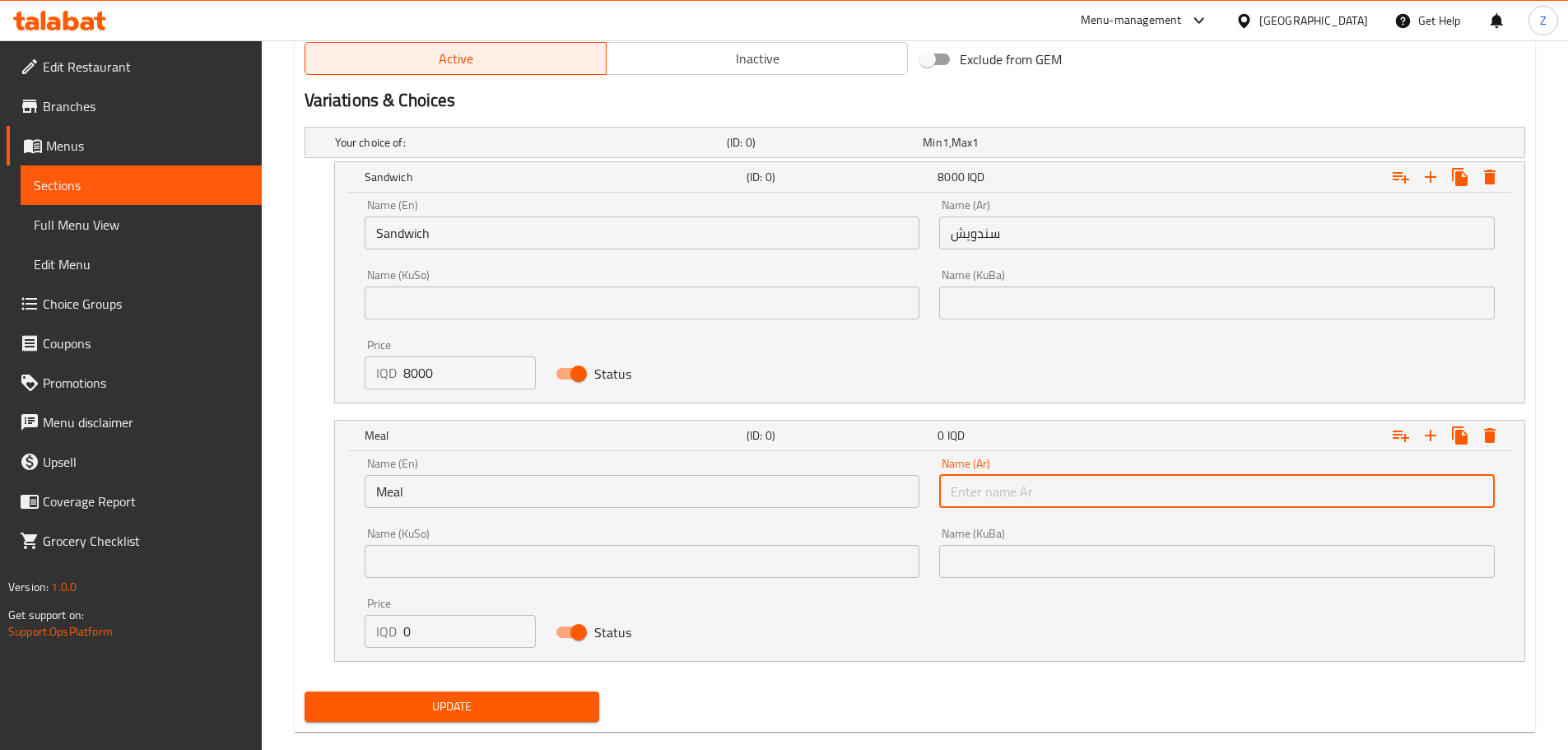
type input "وجبة"
click at [404, 632] on input "0" at bounding box center [471, 630] width 134 height 33
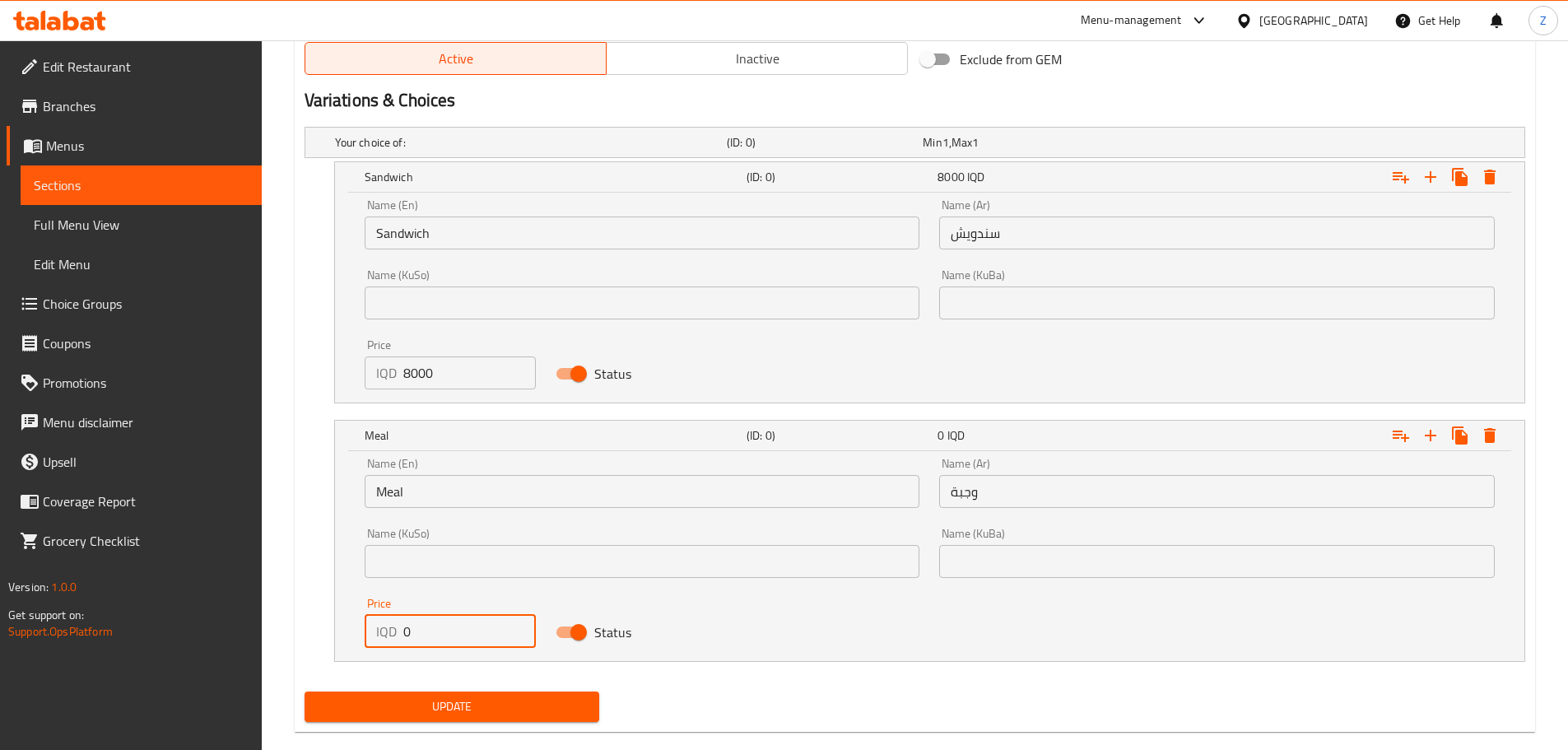
click at [404, 632] on input "0" at bounding box center [471, 630] width 134 height 33
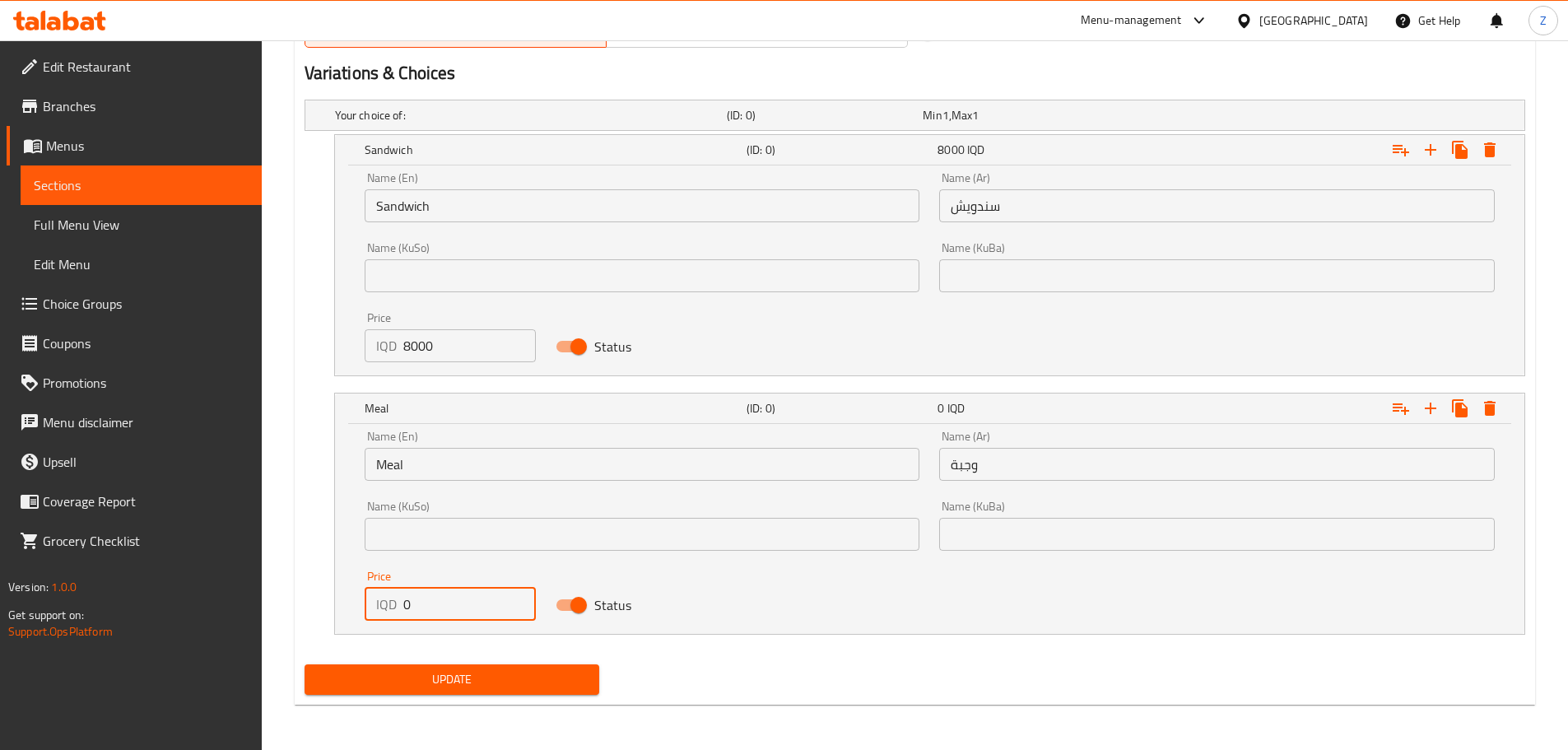
scroll to position [1085, 0]
click at [450, 603] on input "0" at bounding box center [471, 603] width 134 height 33
type input "9000"
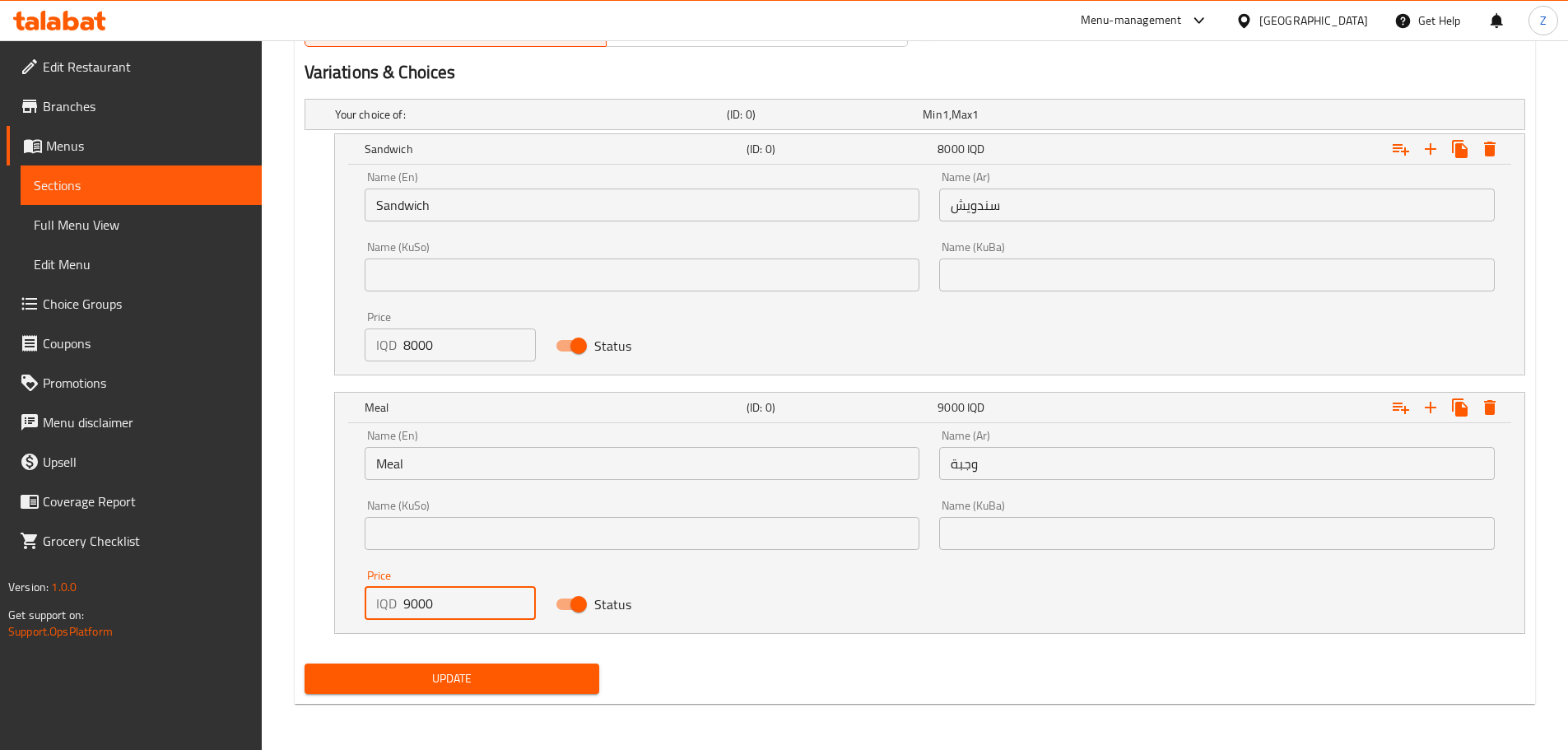
click at [467, 670] on span "Update" at bounding box center [453, 678] width 269 height 21
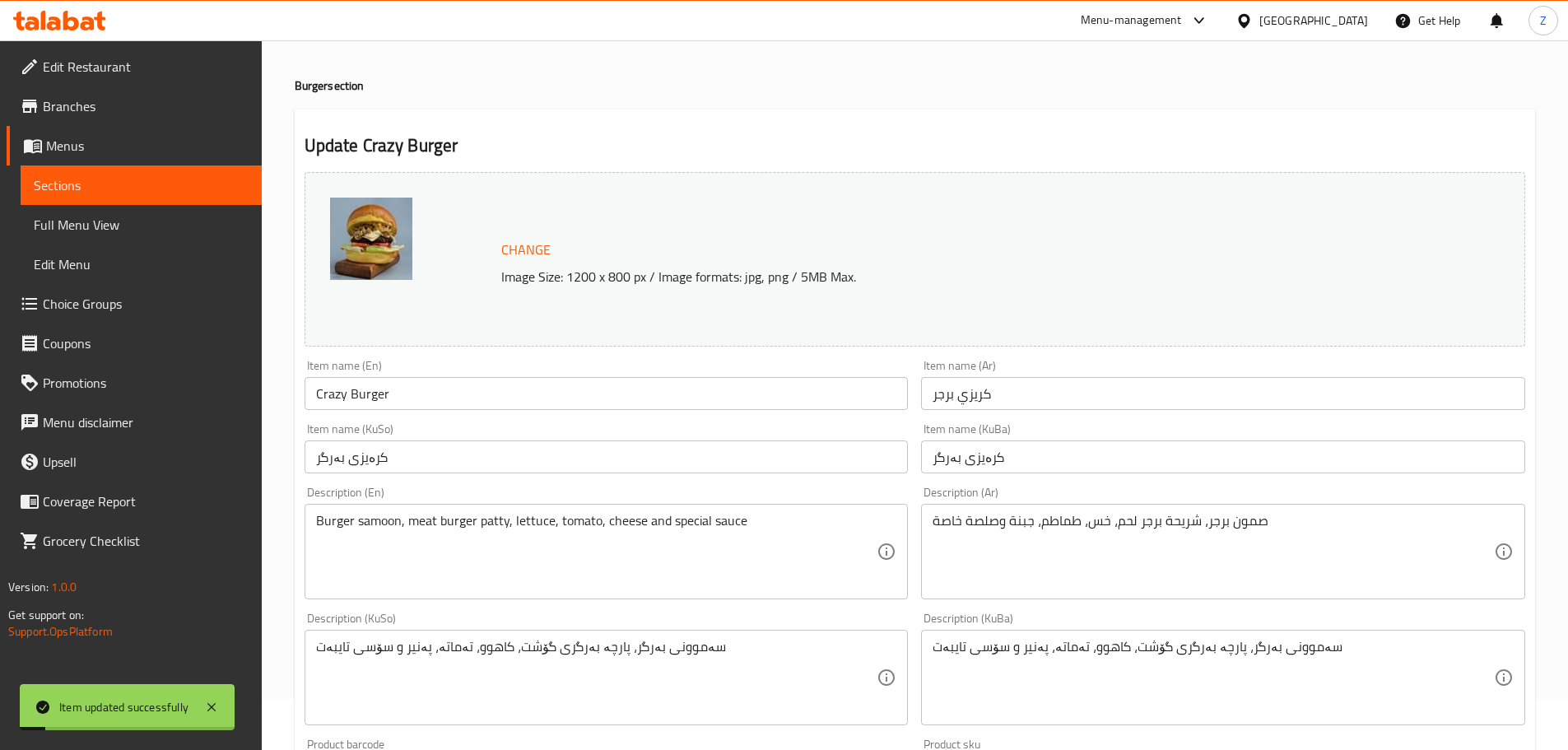
scroll to position [0, 0]
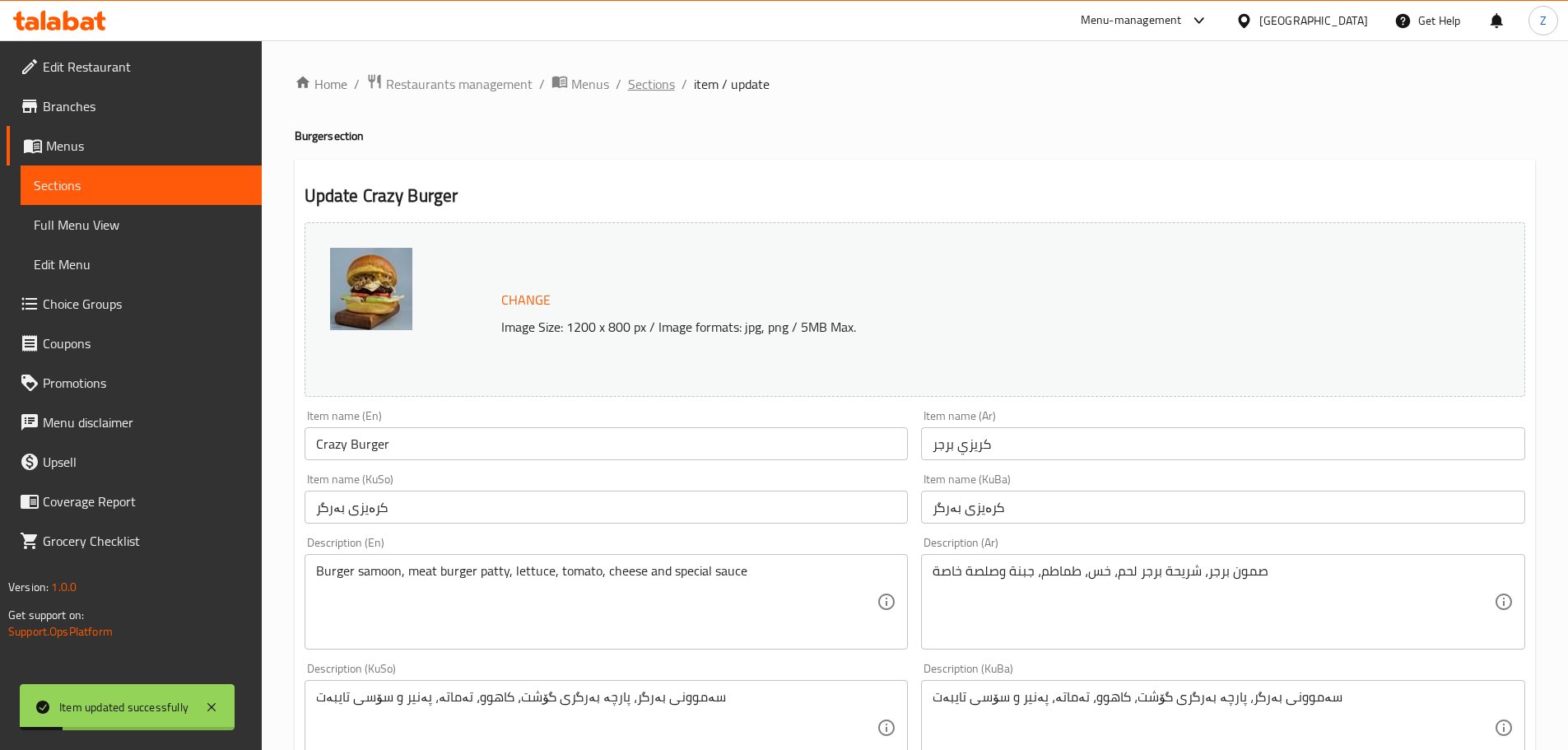
click at [671, 88] on span "Sections" at bounding box center [651, 84] width 47 height 20
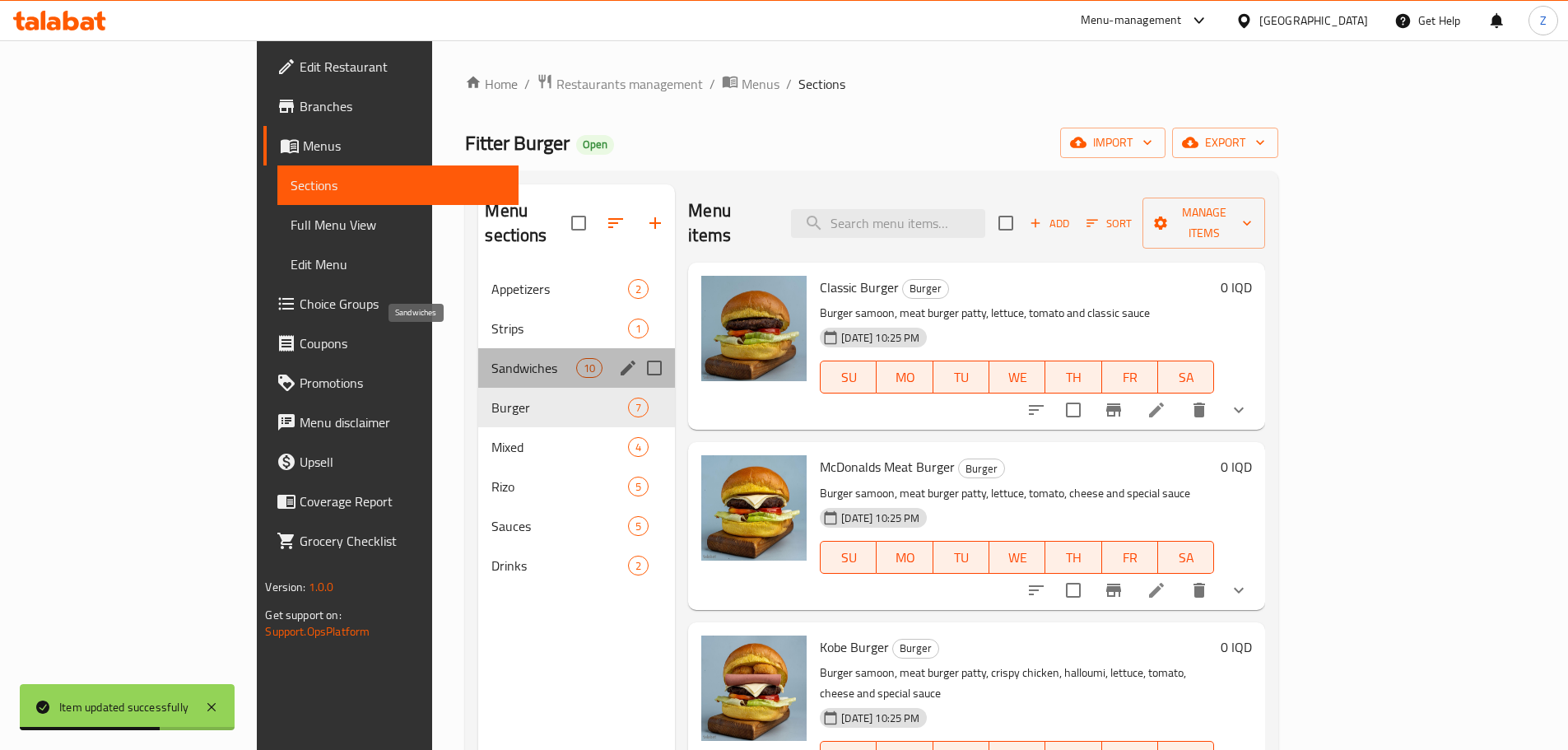
click at [491, 358] on span "Sandwiches" at bounding box center [534, 367] width 85 height 20
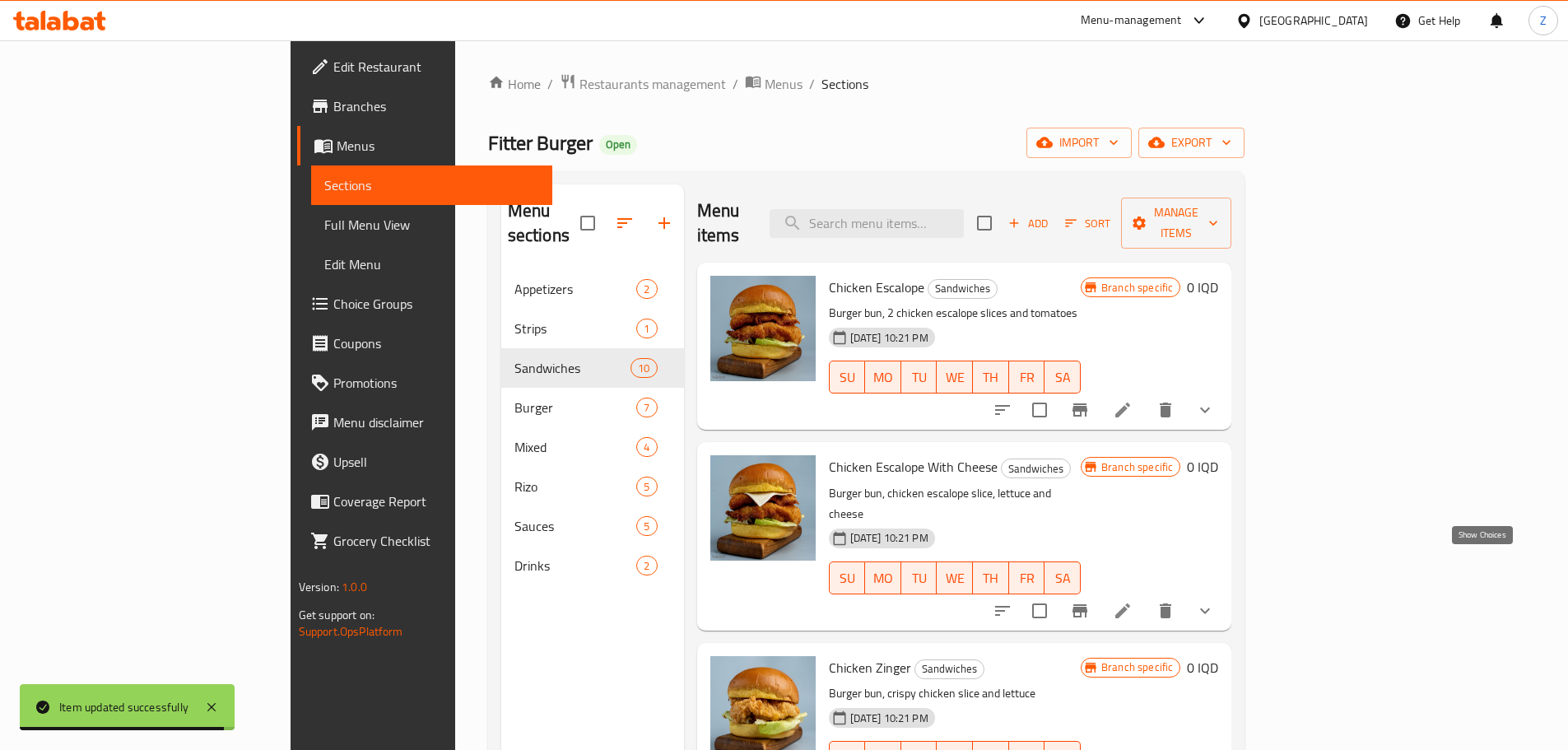
click at [1210, 607] on icon "show more" at bounding box center [1205, 610] width 9 height 6
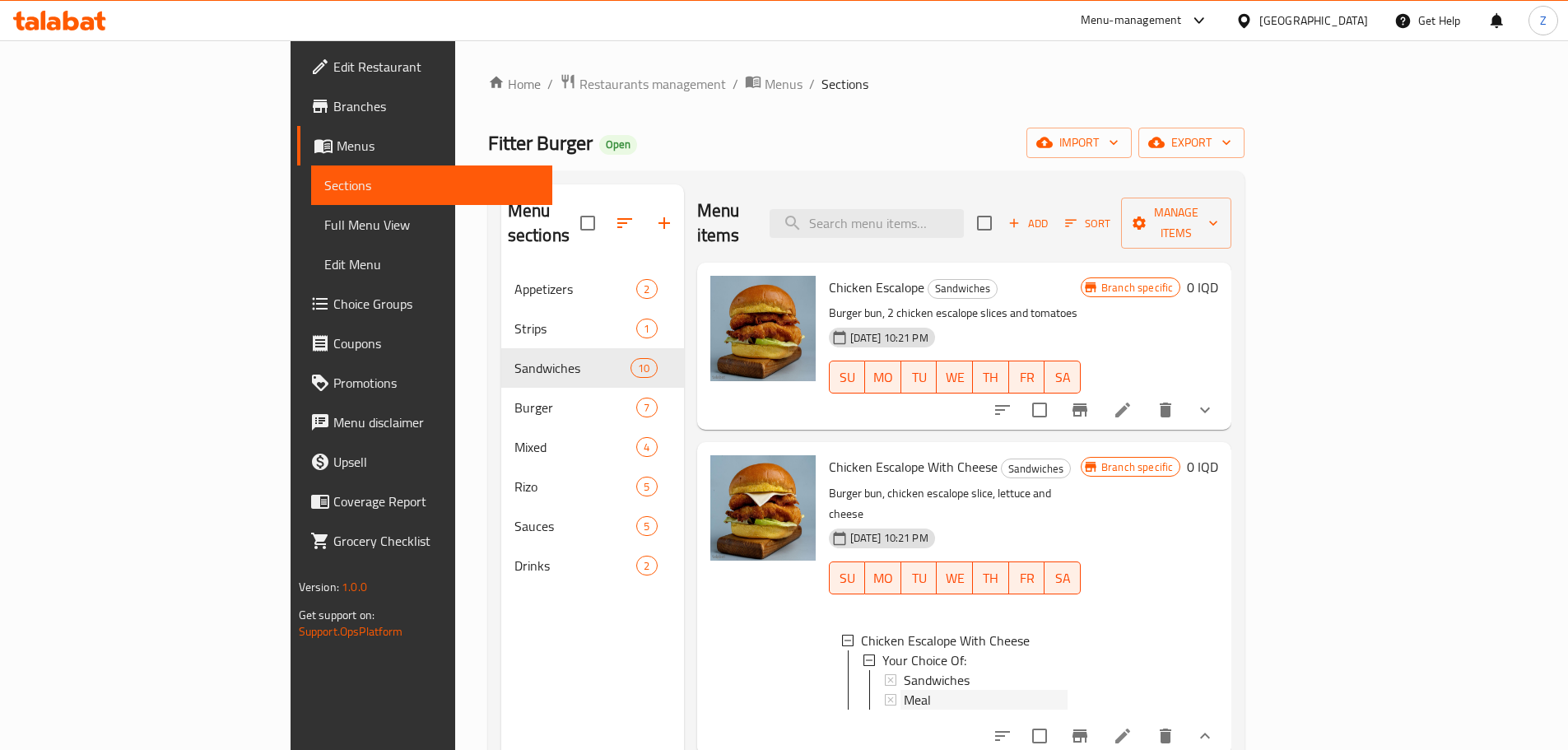
click at [1025, 690] on div "Meal" at bounding box center [985, 699] width 164 height 20
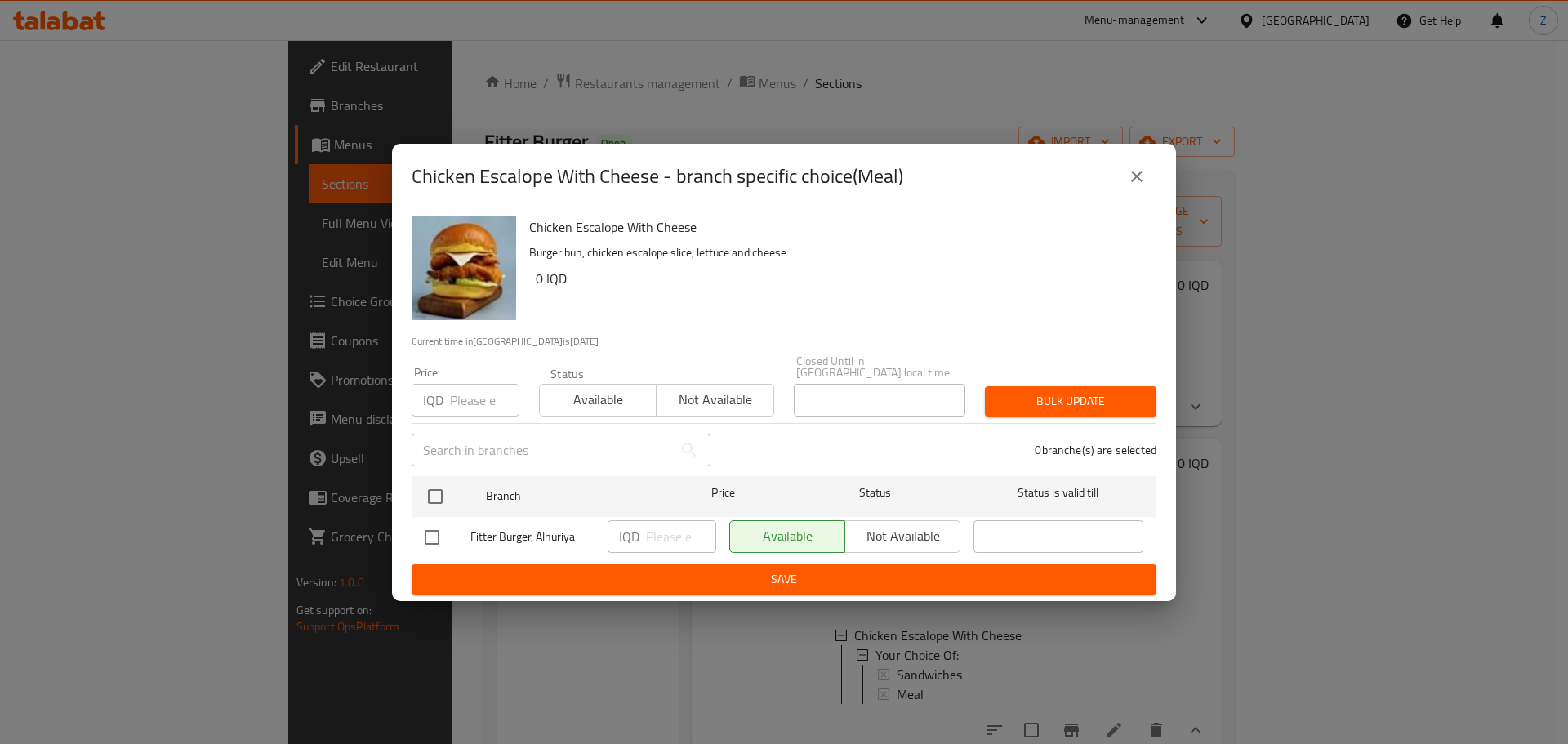
click at [1139, 186] on icon "close" at bounding box center [1137, 175] width 20 height 20
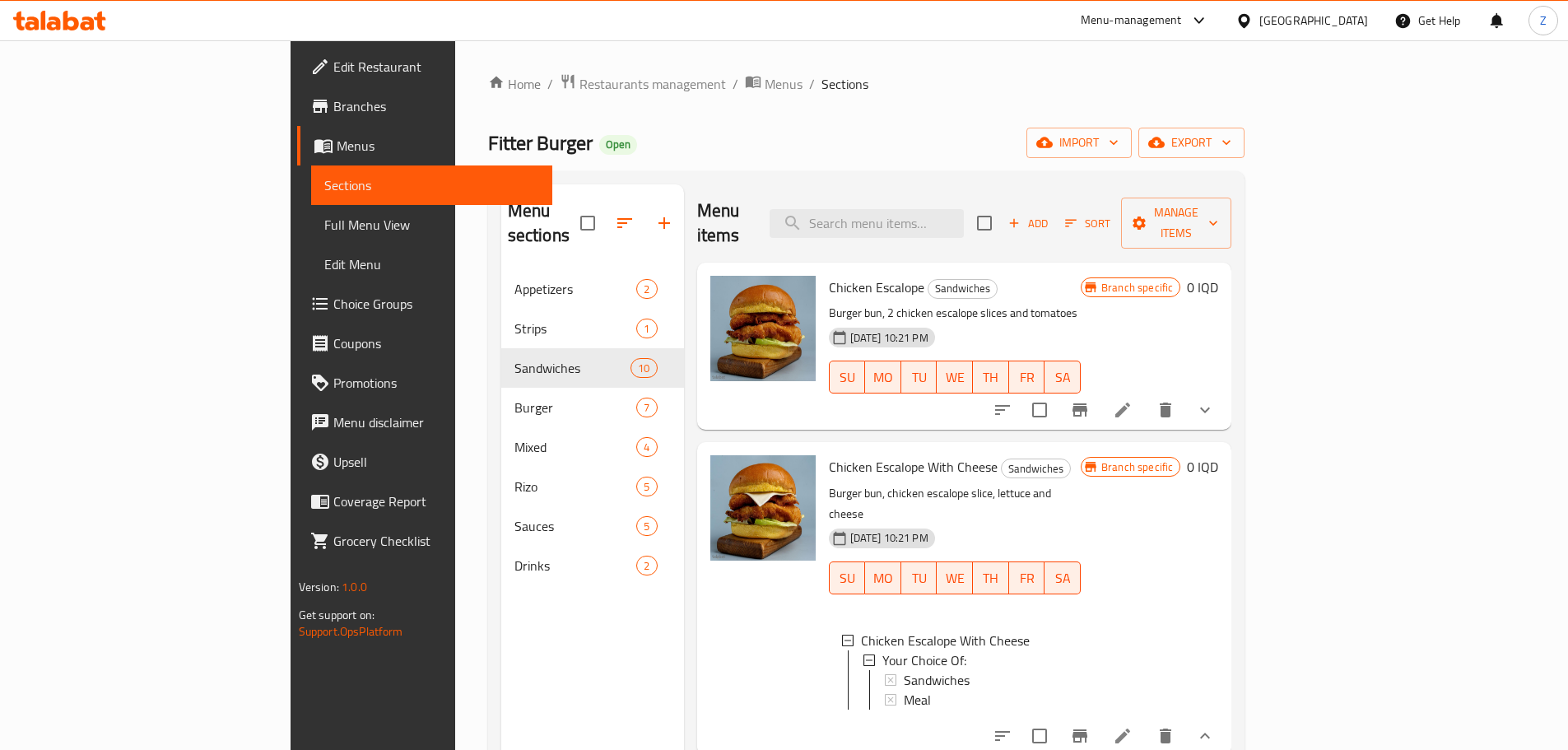
click at [1099, 716] on button "Branch-specific-item" at bounding box center [1080, 736] width 40 height 40
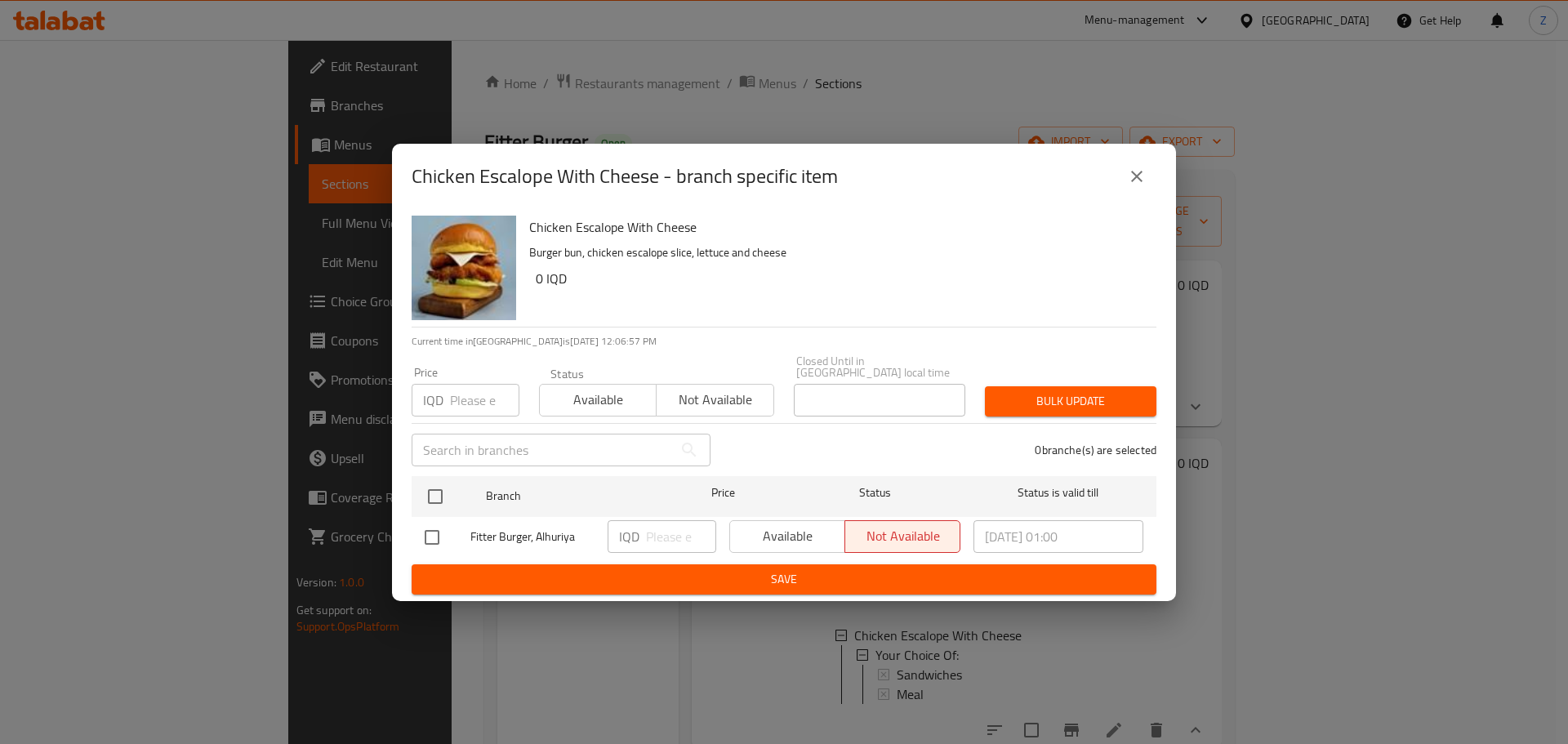
click at [1134, 177] on icon "close" at bounding box center [1137, 175] width 20 height 20
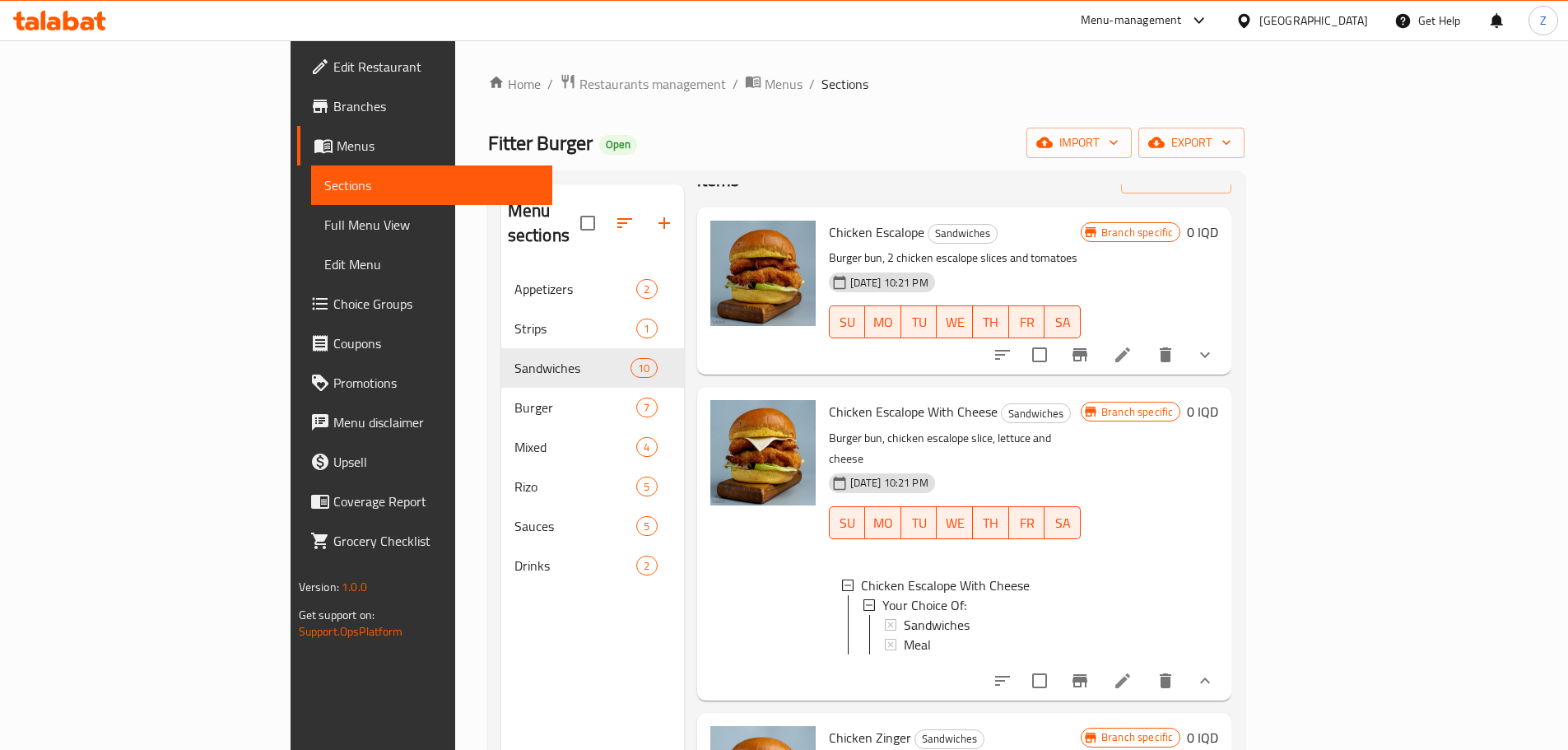
scroll to position [82, 0]
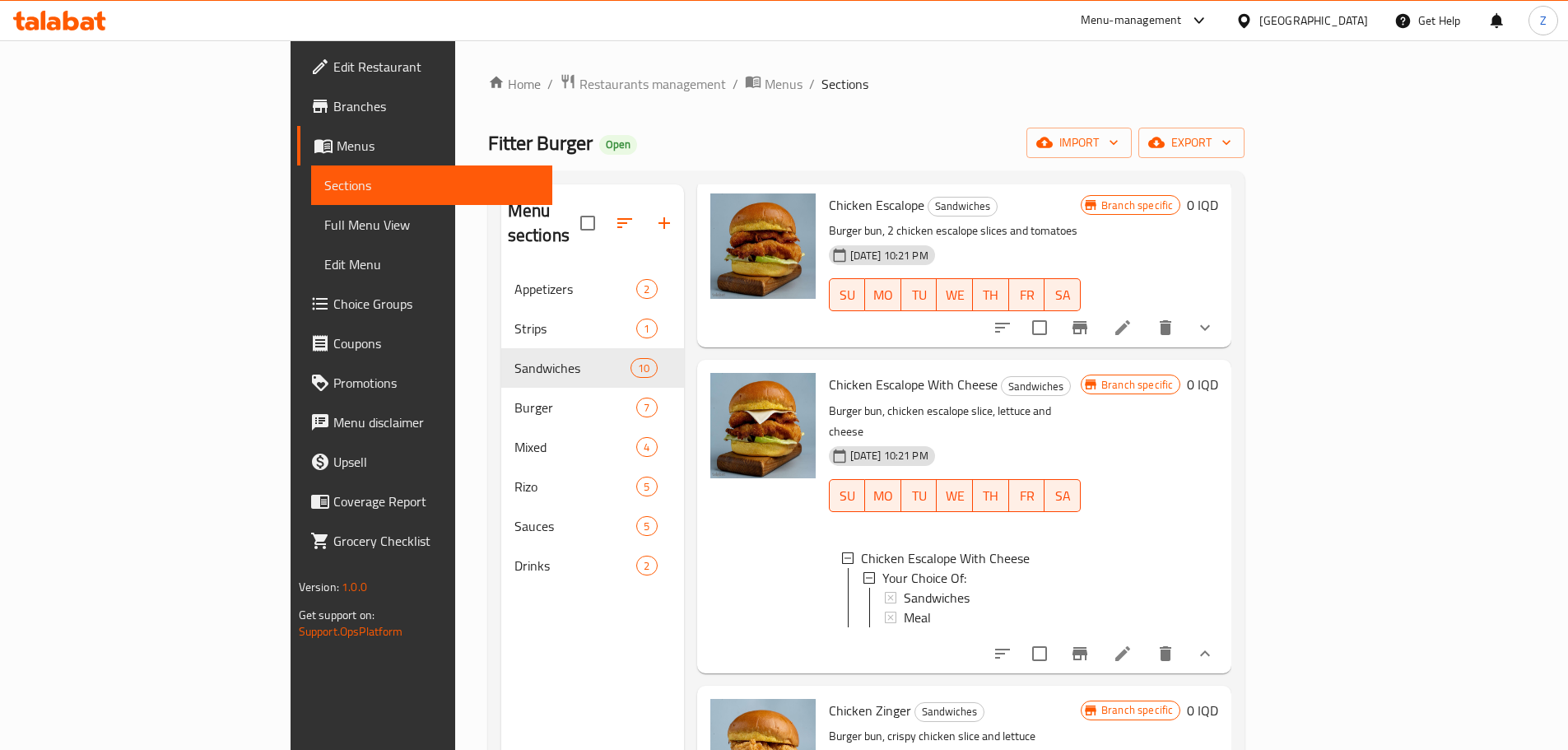
click at [1224, 633] on button "show more" at bounding box center [1205, 653] width 40 height 40
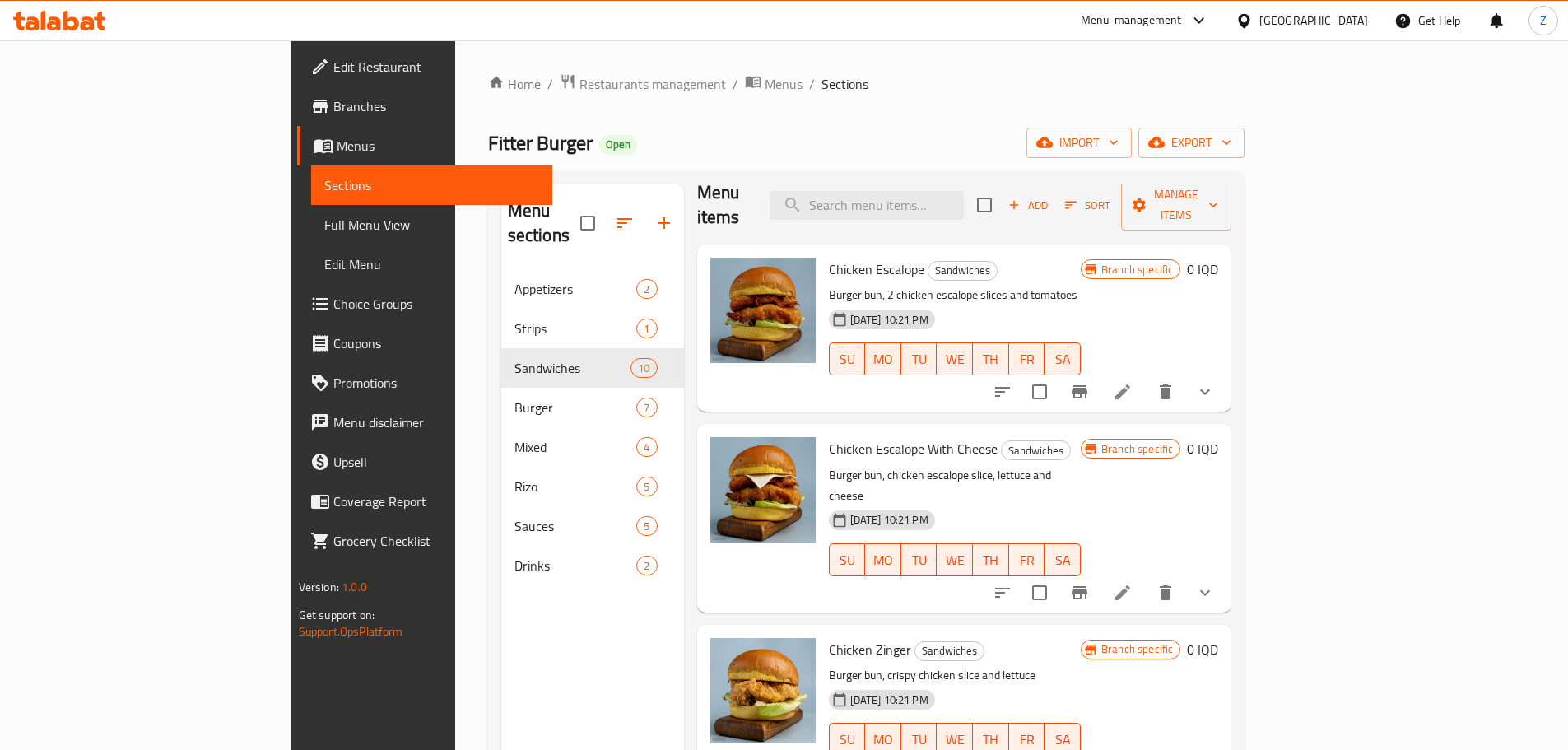
scroll to position [0, 0]
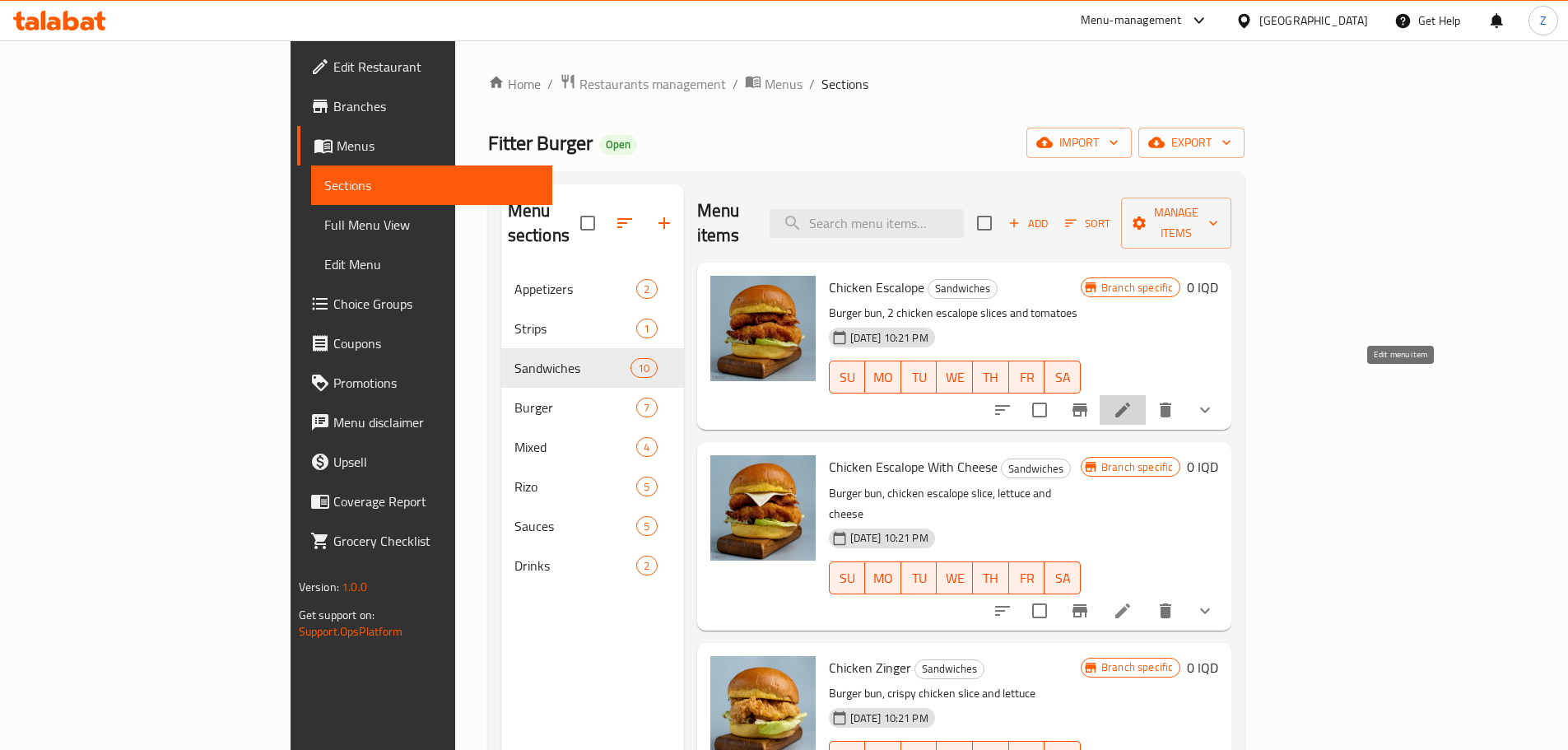
click at [1132, 400] on icon at bounding box center [1122, 409] width 20 height 20
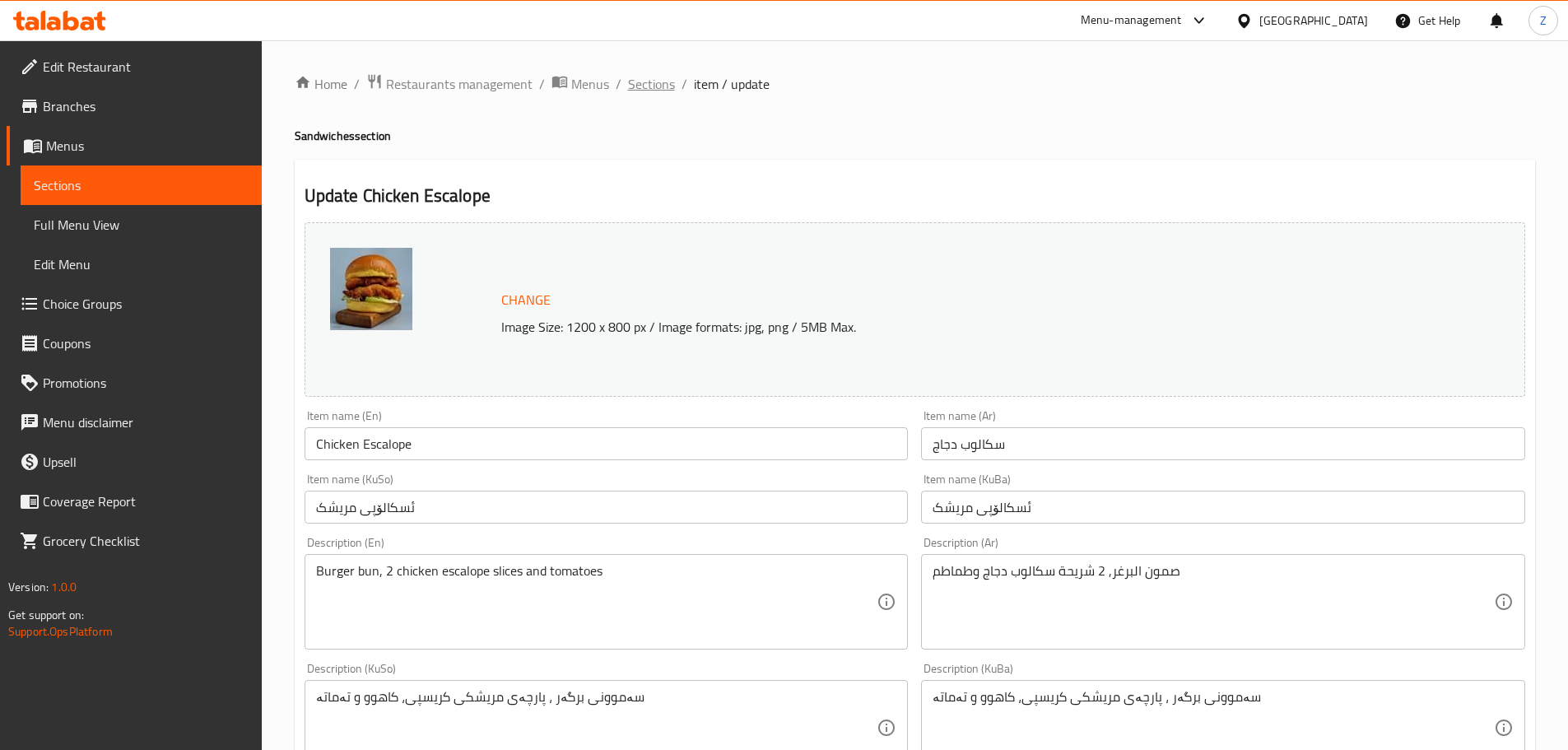
click at [656, 86] on span "Sections" at bounding box center [651, 84] width 47 height 20
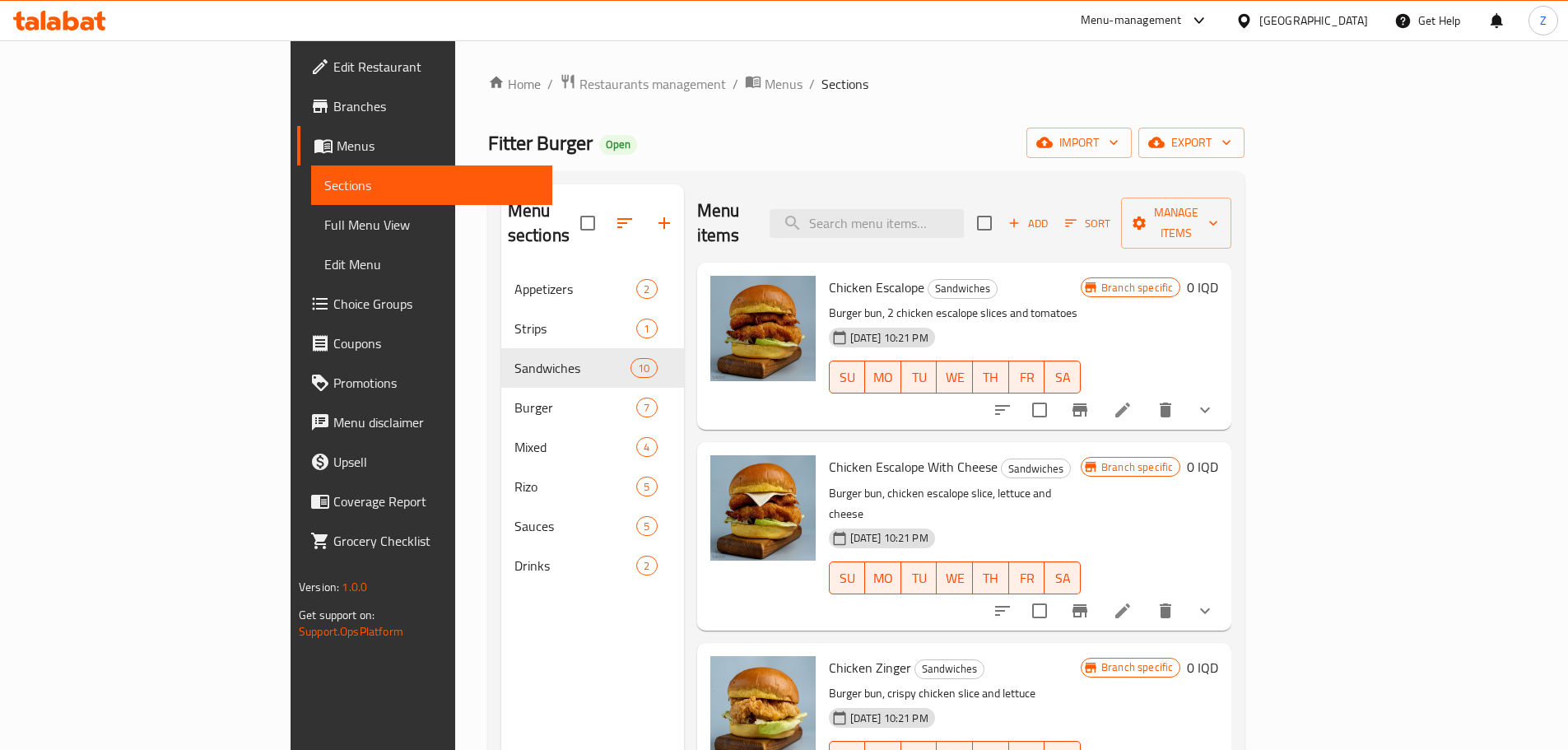
click at [1145, 596] on li at bounding box center [1122, 610] width 46 height 29
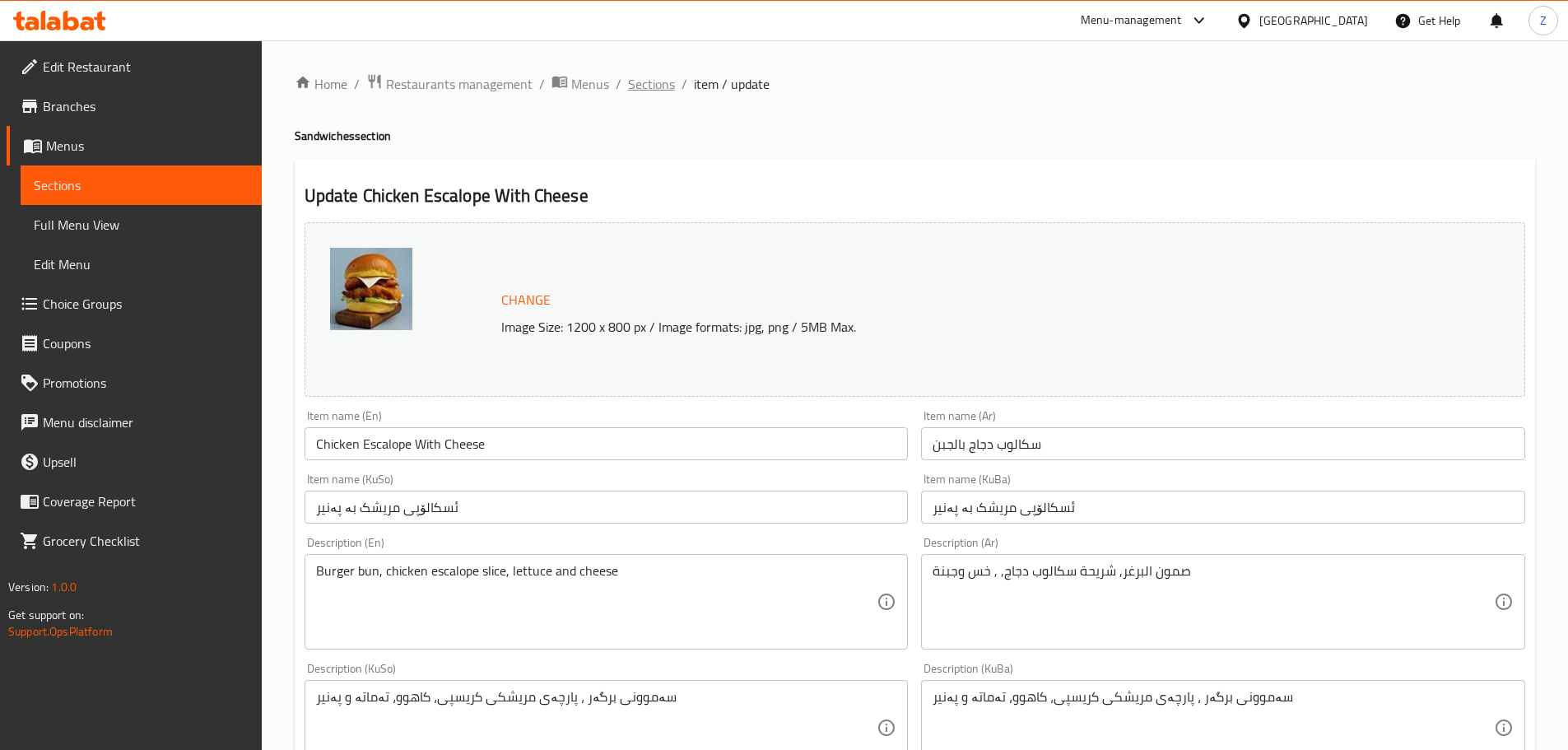
click at [660, 76] on span "Sections" at bounding box center [651, 84] width 47 height 20
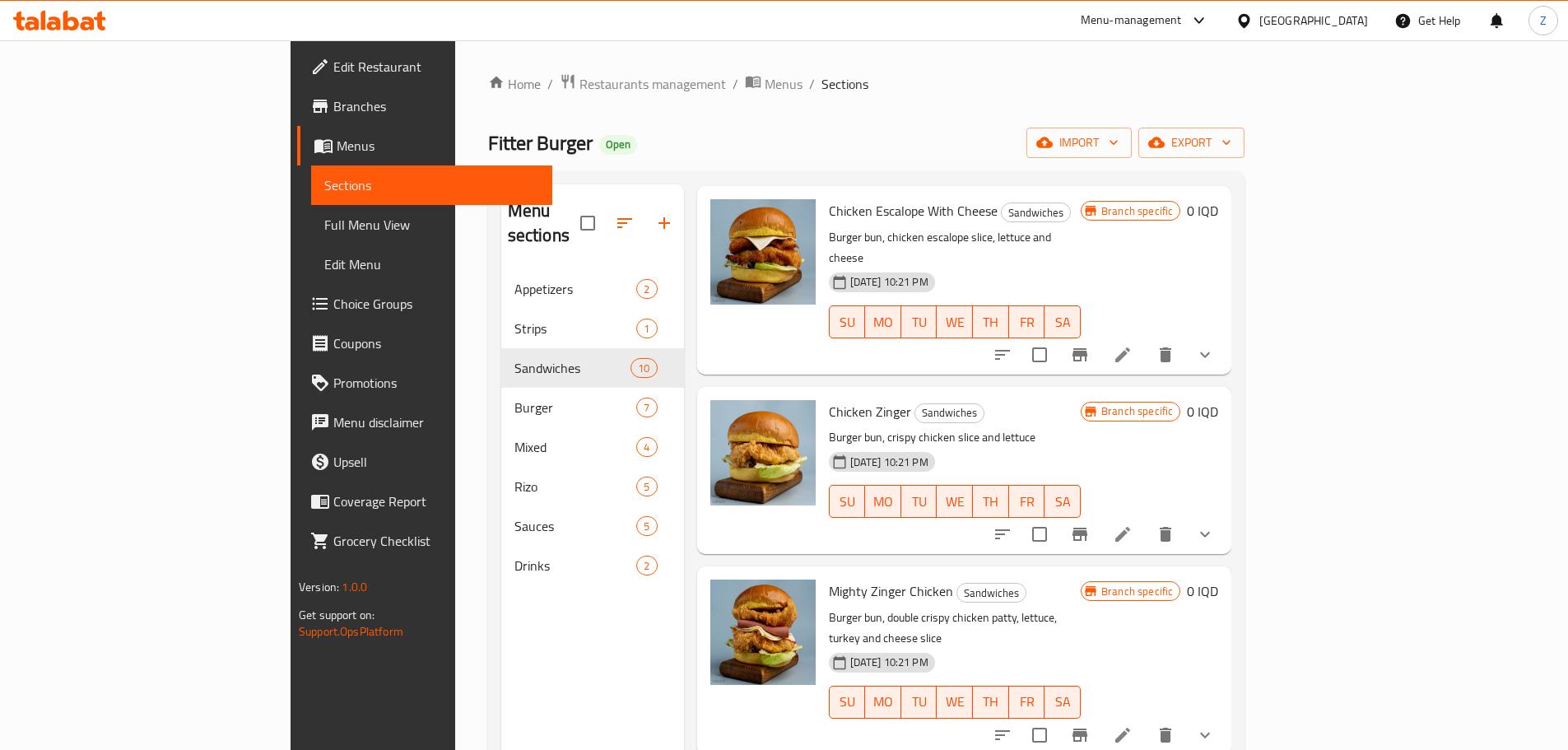
scroll to position [329, 0]
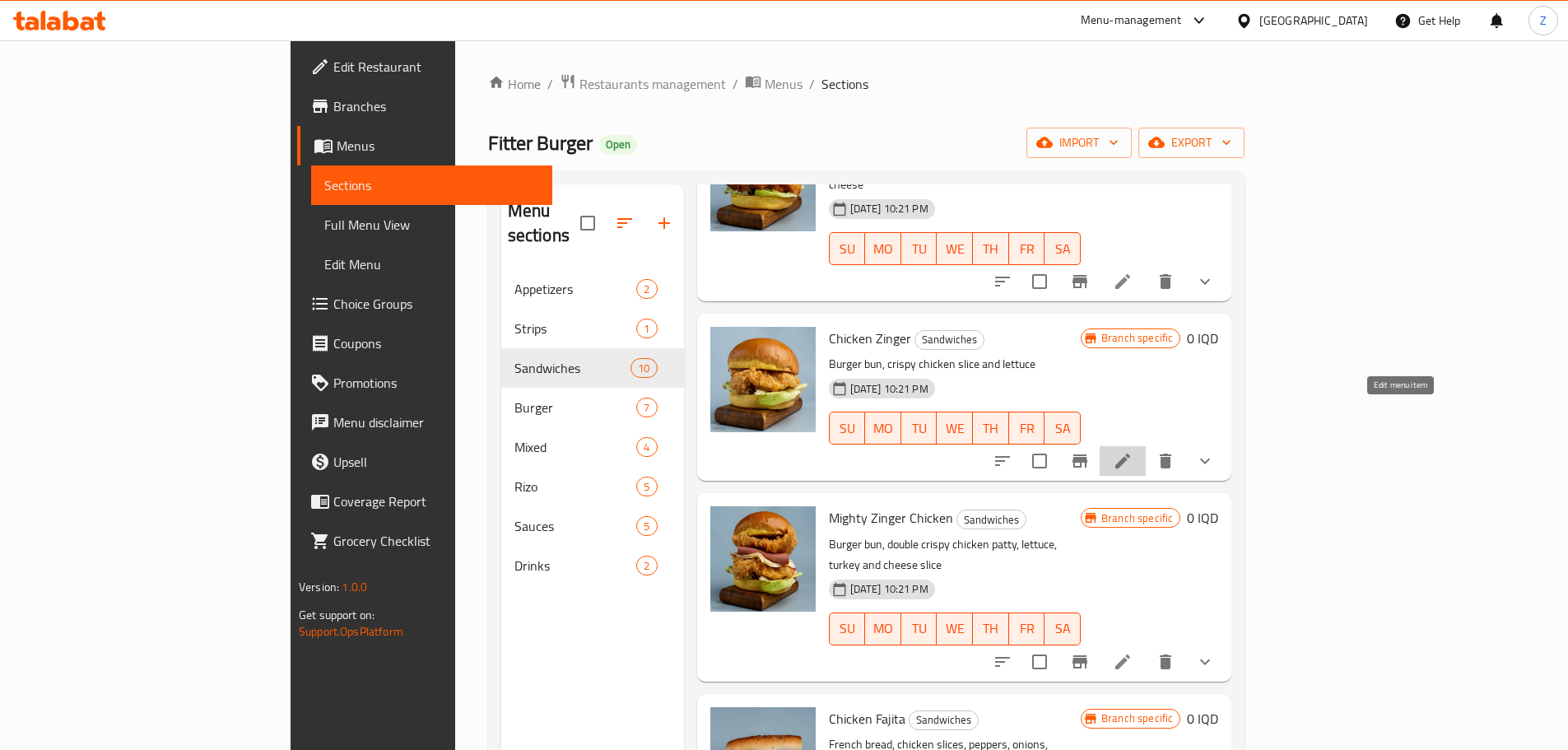
click at [1132, 451] on icon at bounding box center [1122, 460] width 20 height 20
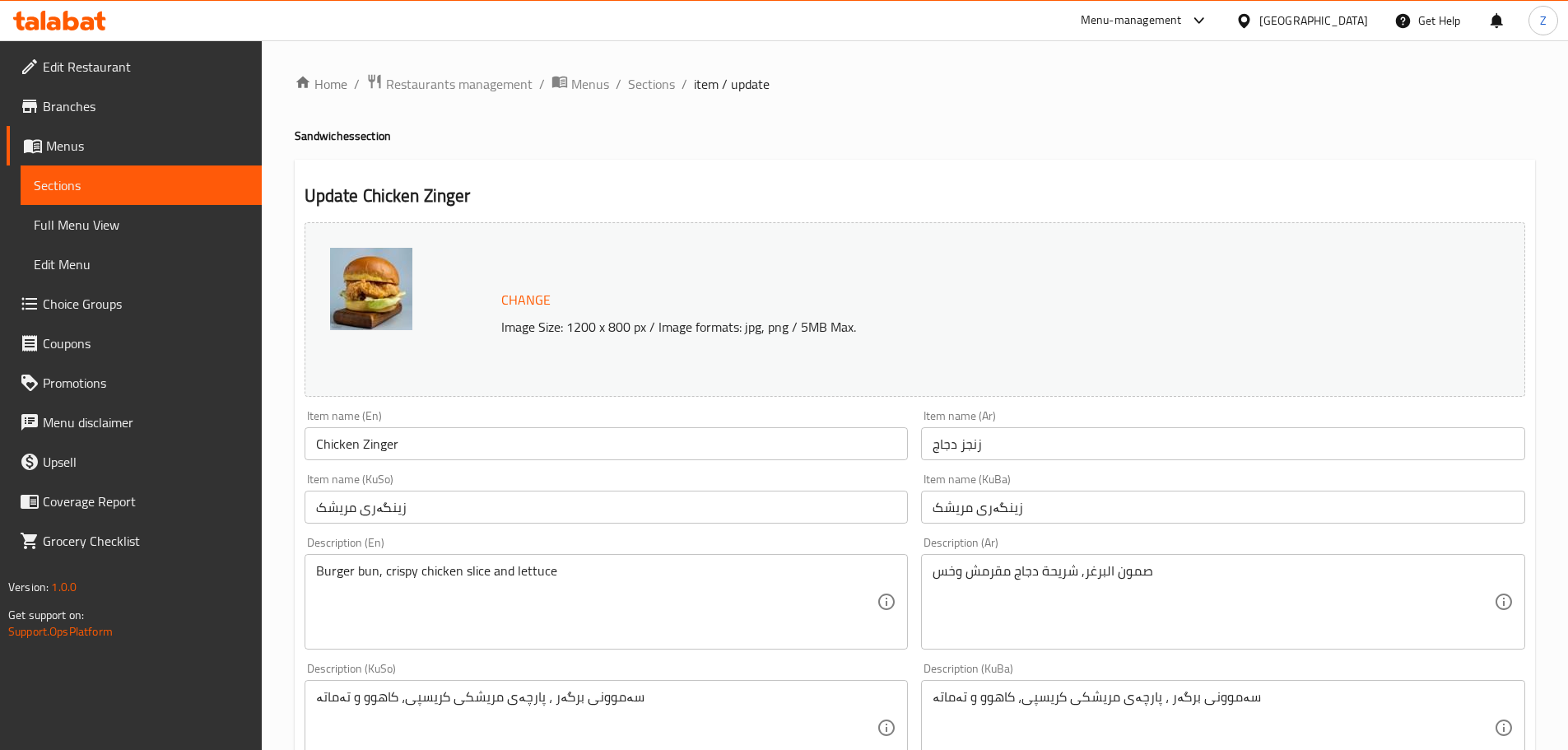
click at [669, 96] on div "Home / Restaurants management / Menus / Sections / item / update Sandwiches sec…" at bounding box center [915, 726] width 1240 height 1307
click at [663, 82] on span "Sections" at bounding box center [651, 84] width 47 height 20
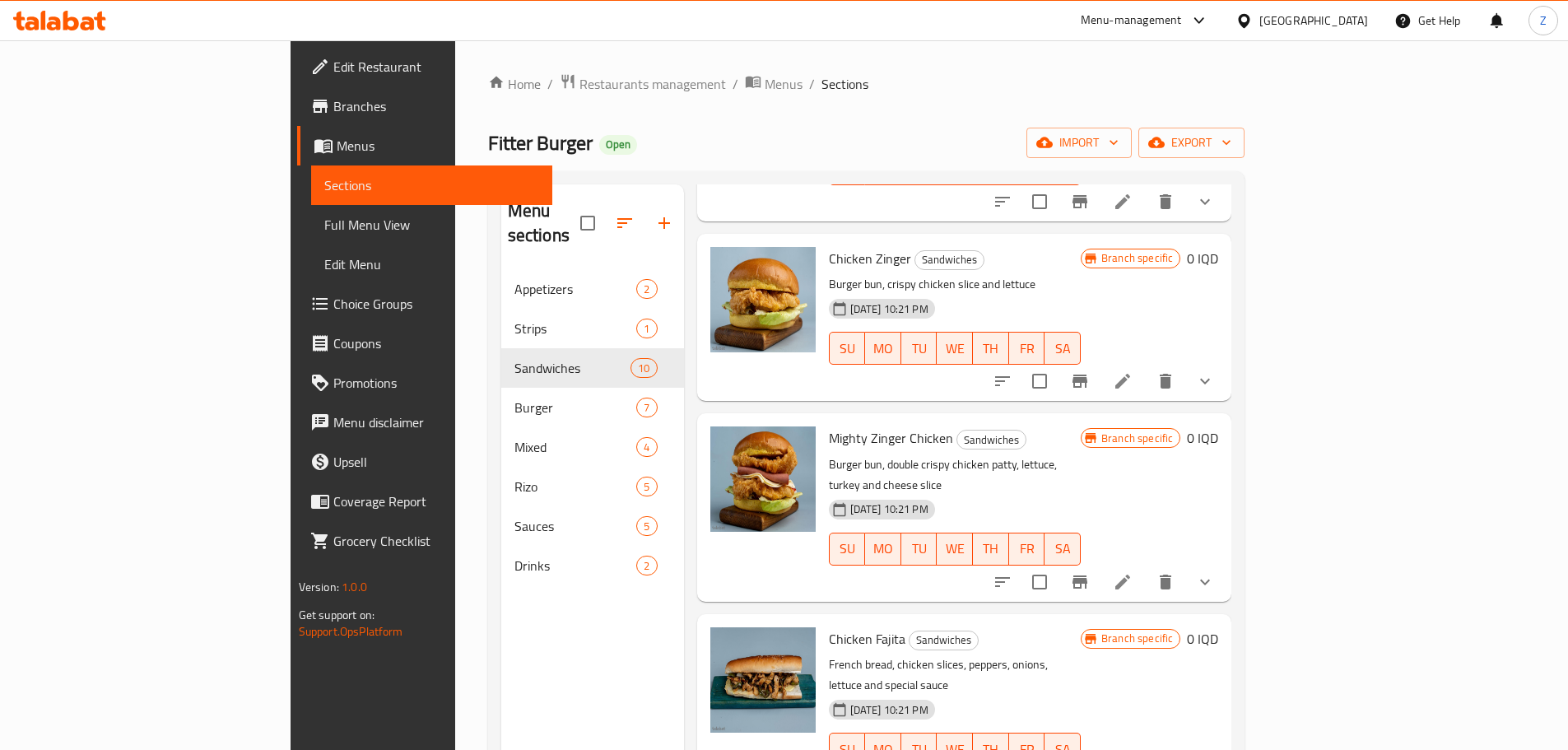
scroll to position [411, 0]
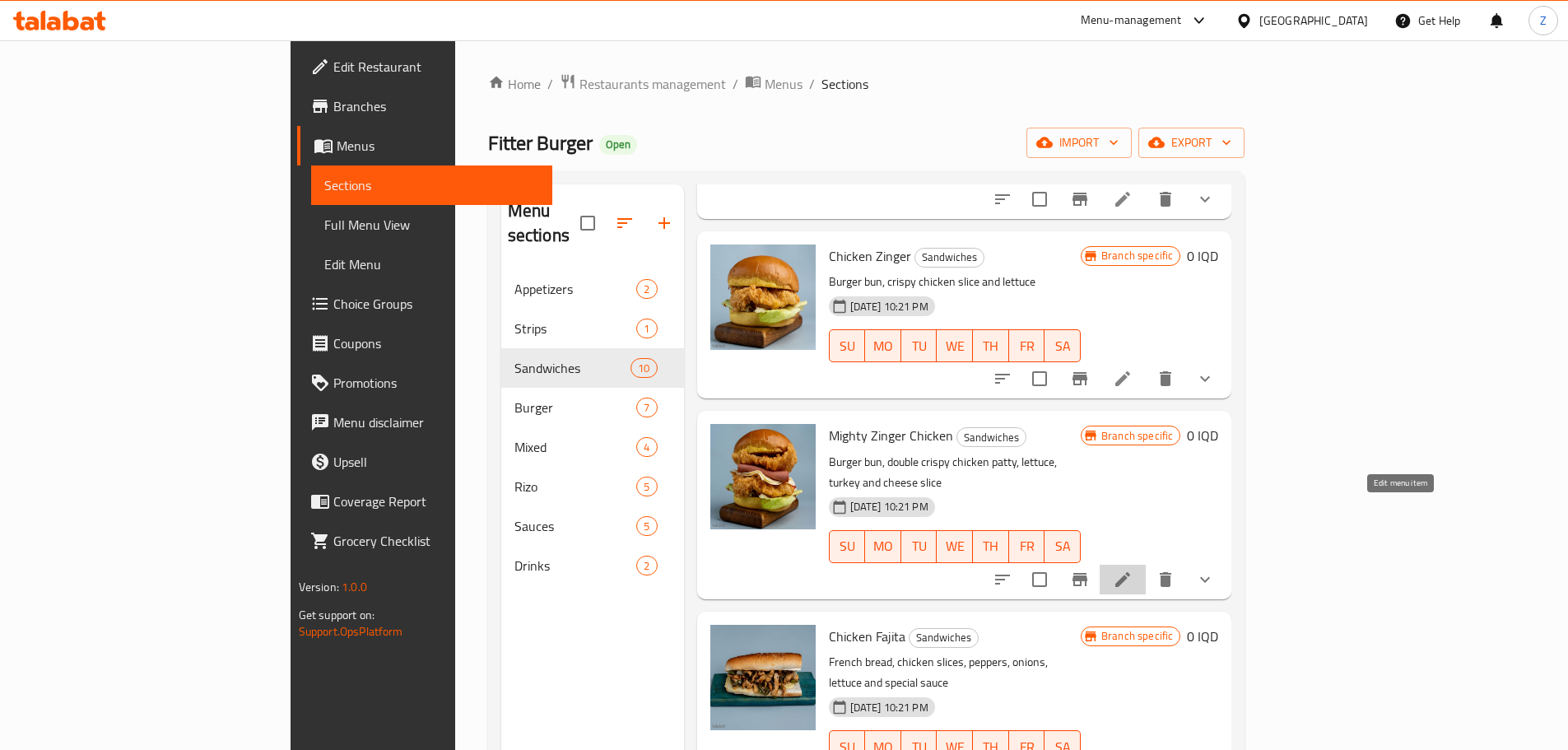
click at [1132, 569] on icon at bounding box center [1122, 579] width 20 height 20
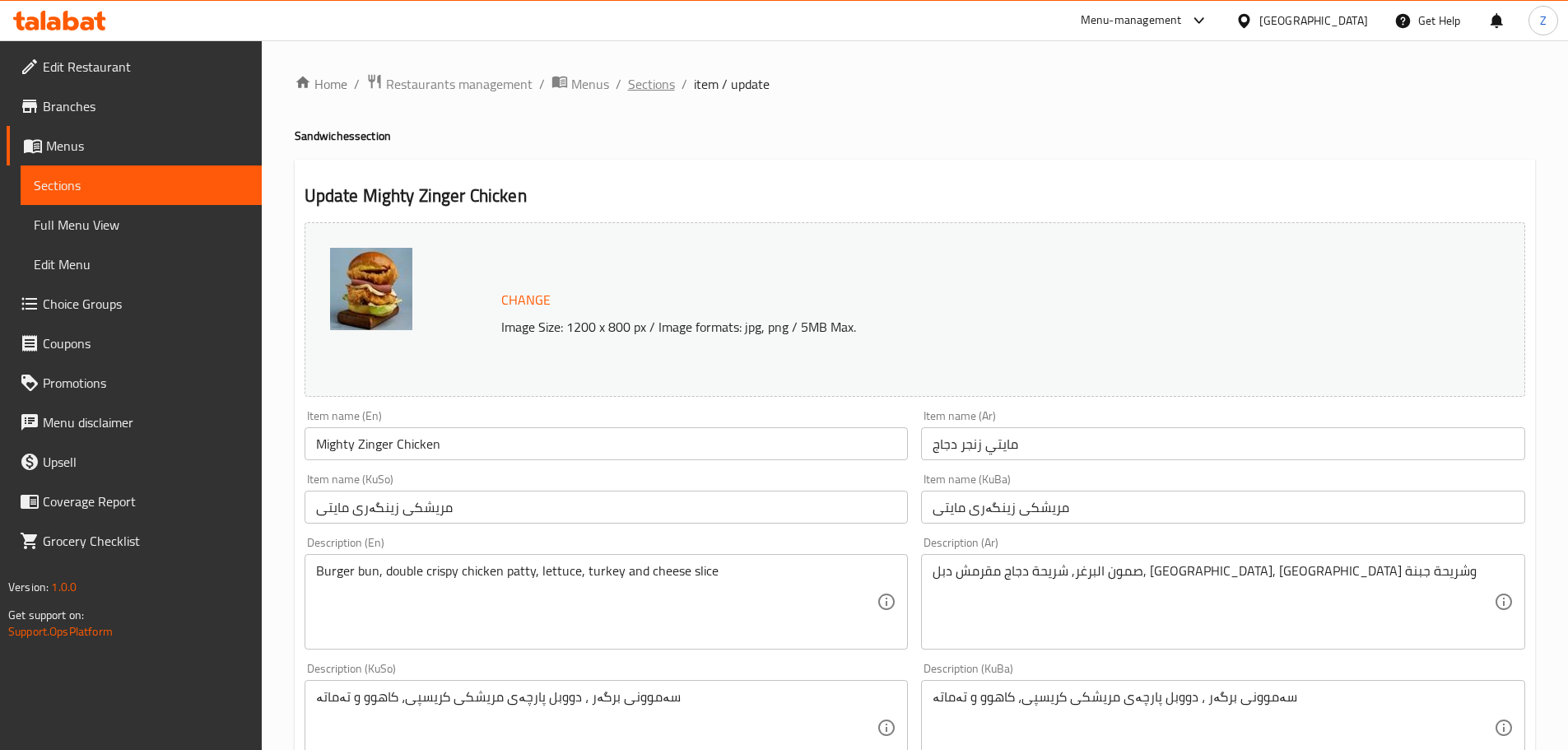
click at [630, 90] on span "Sections" at bounding box center [651, 84] width 47 height 20
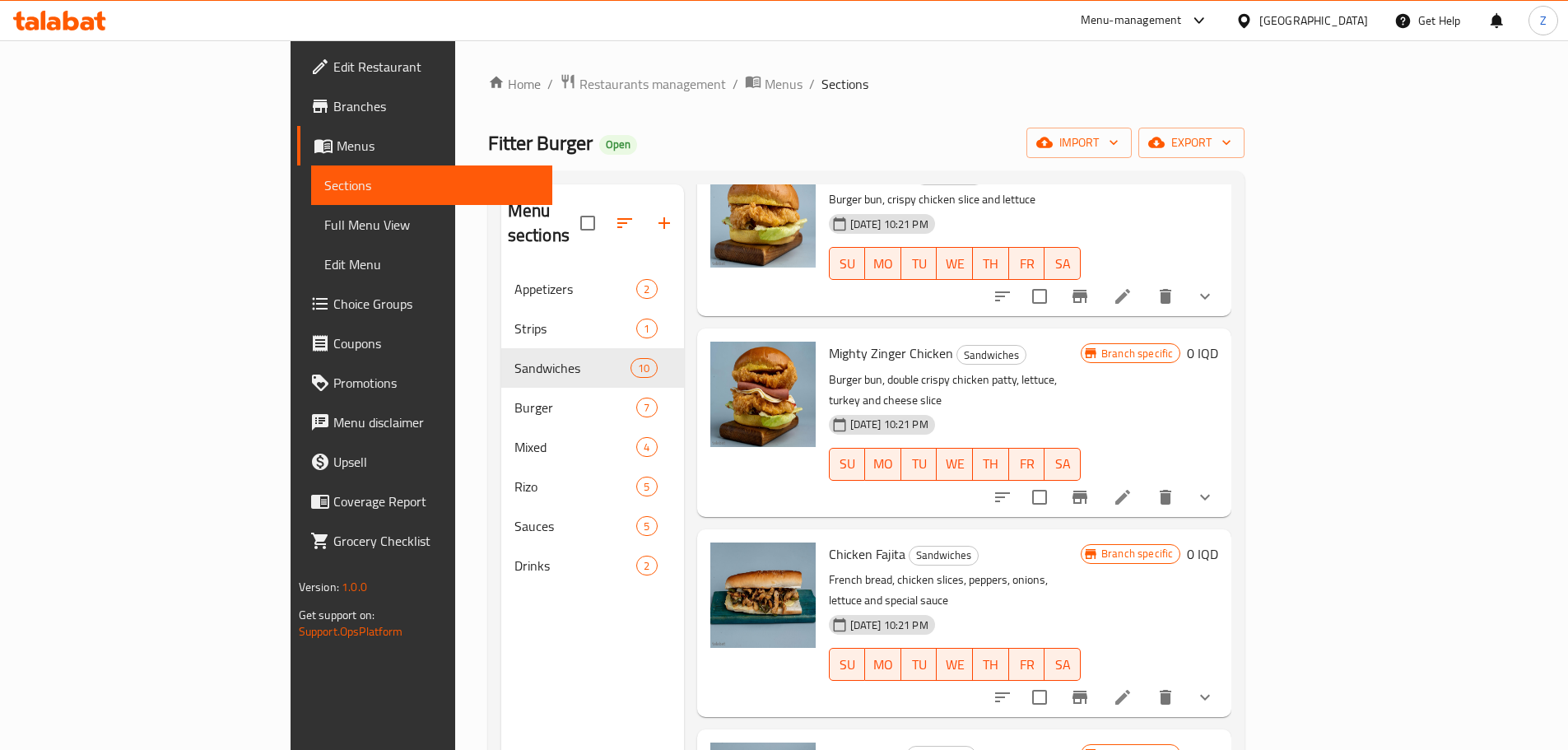
scroll to position [659, 0]
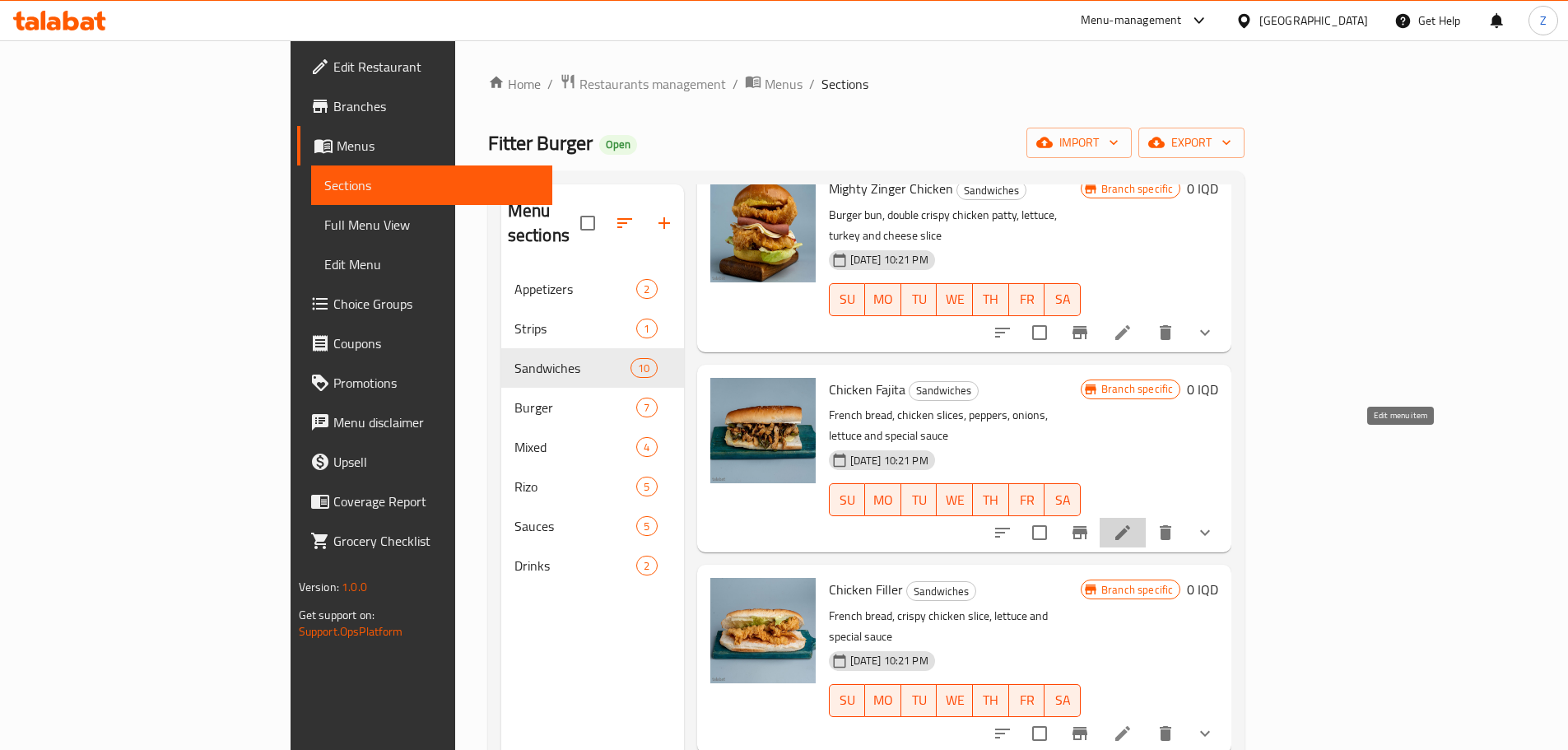
click at [1132, 522] on icon at bounding box center [1122, 532] width 20 height 20
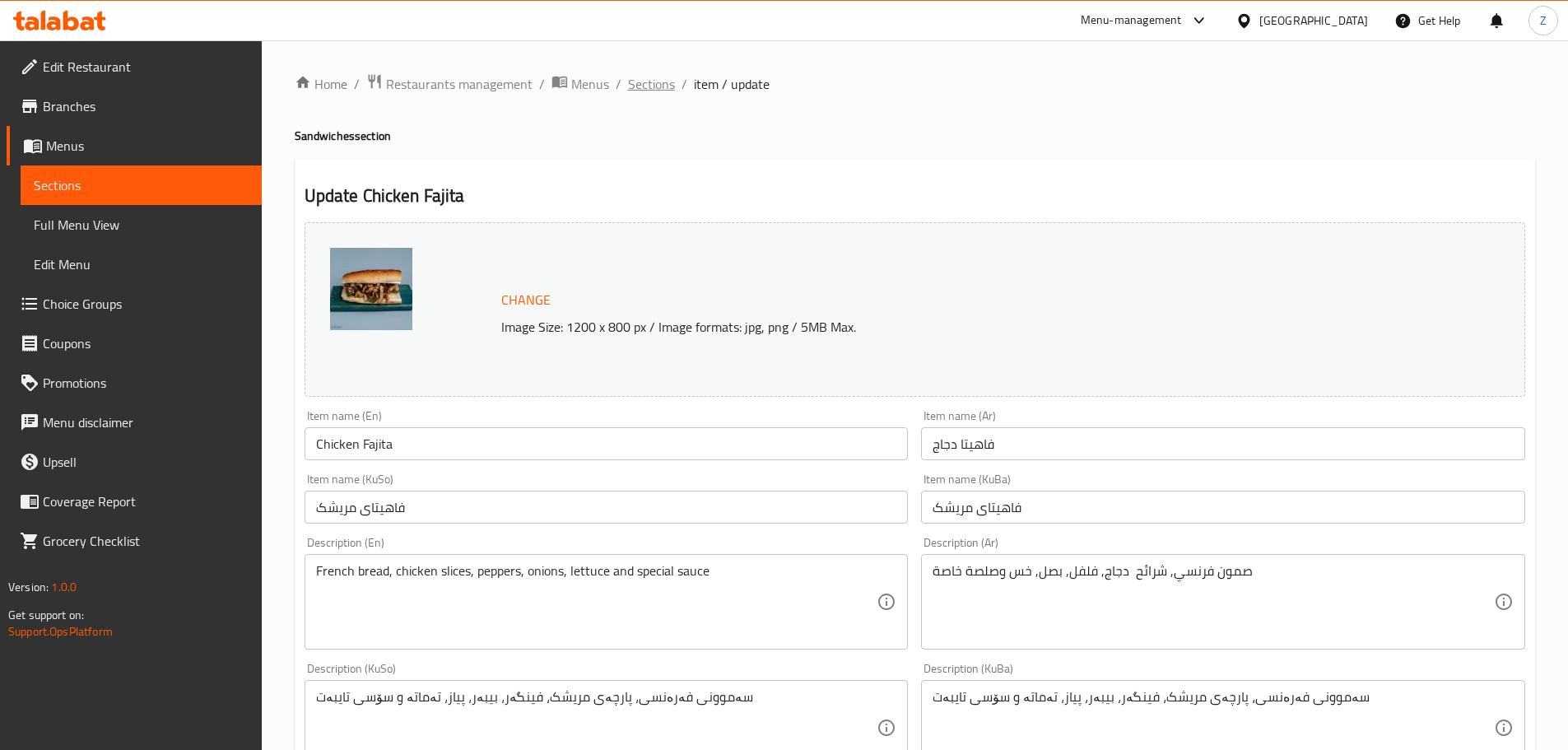
click at [654, 78] on span "Sections" at bounding box center [651, 84] width 47 height 20
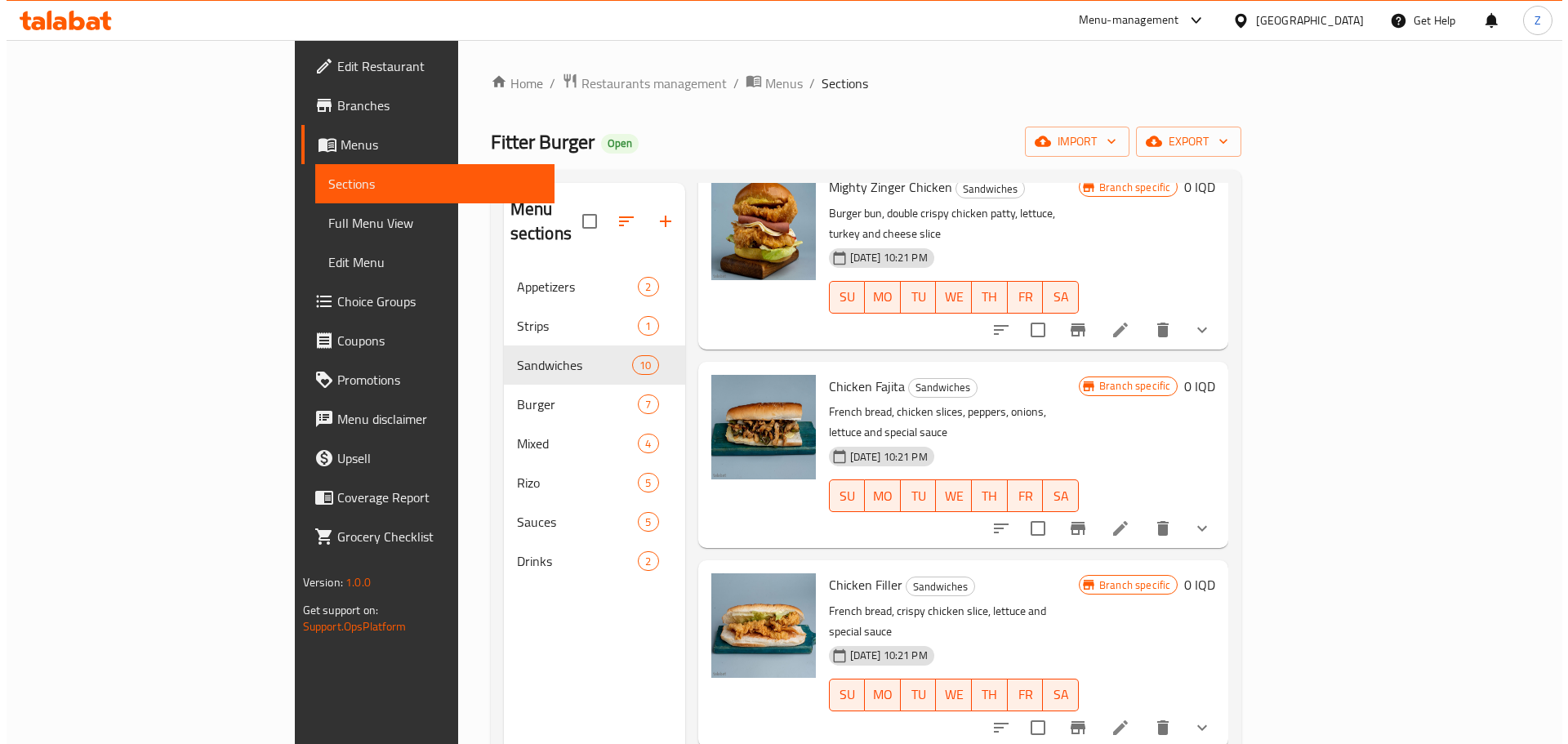
scroll to position [817, 0]
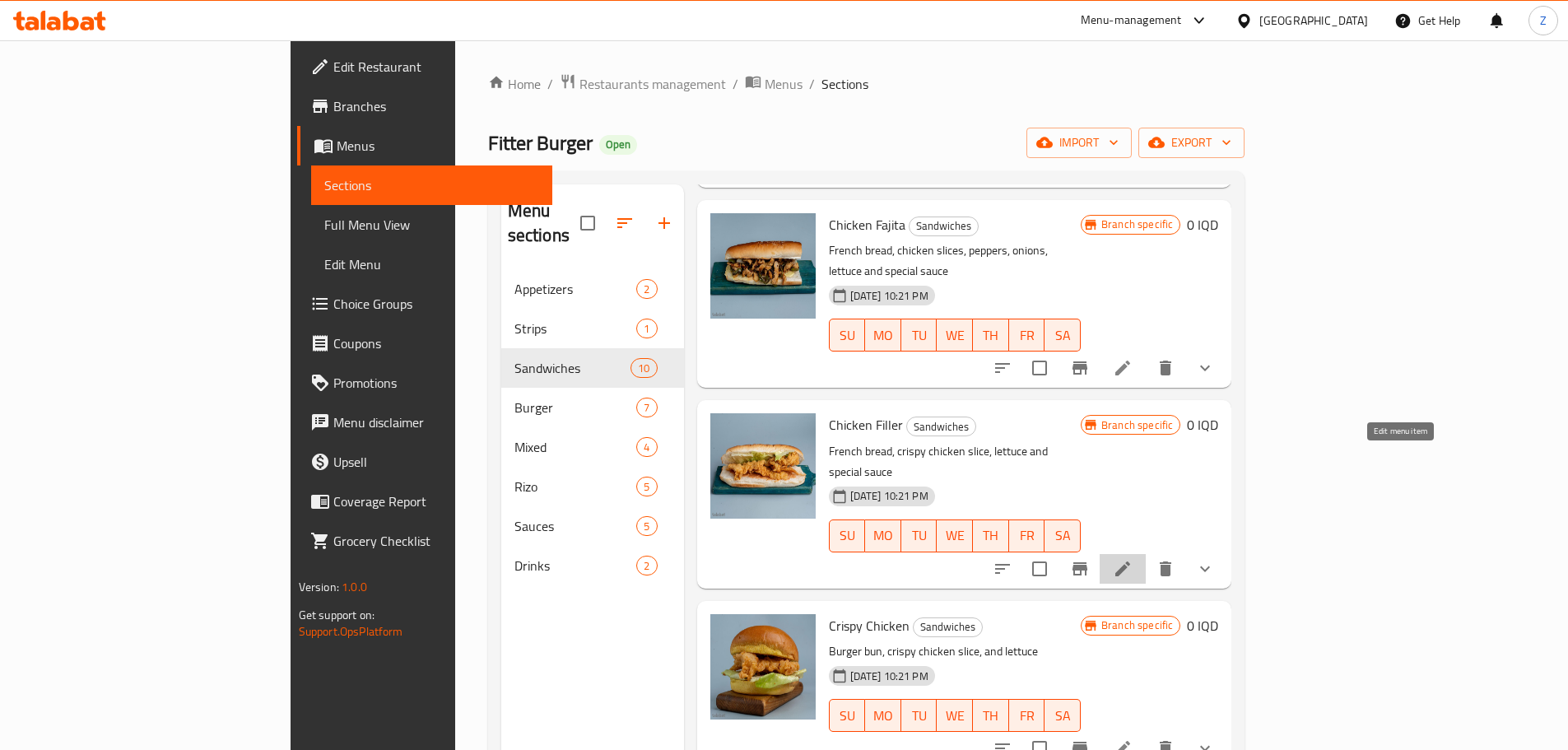
click at [1132, 559] on icon at bounding box center [1122, 568] width 20 height 20
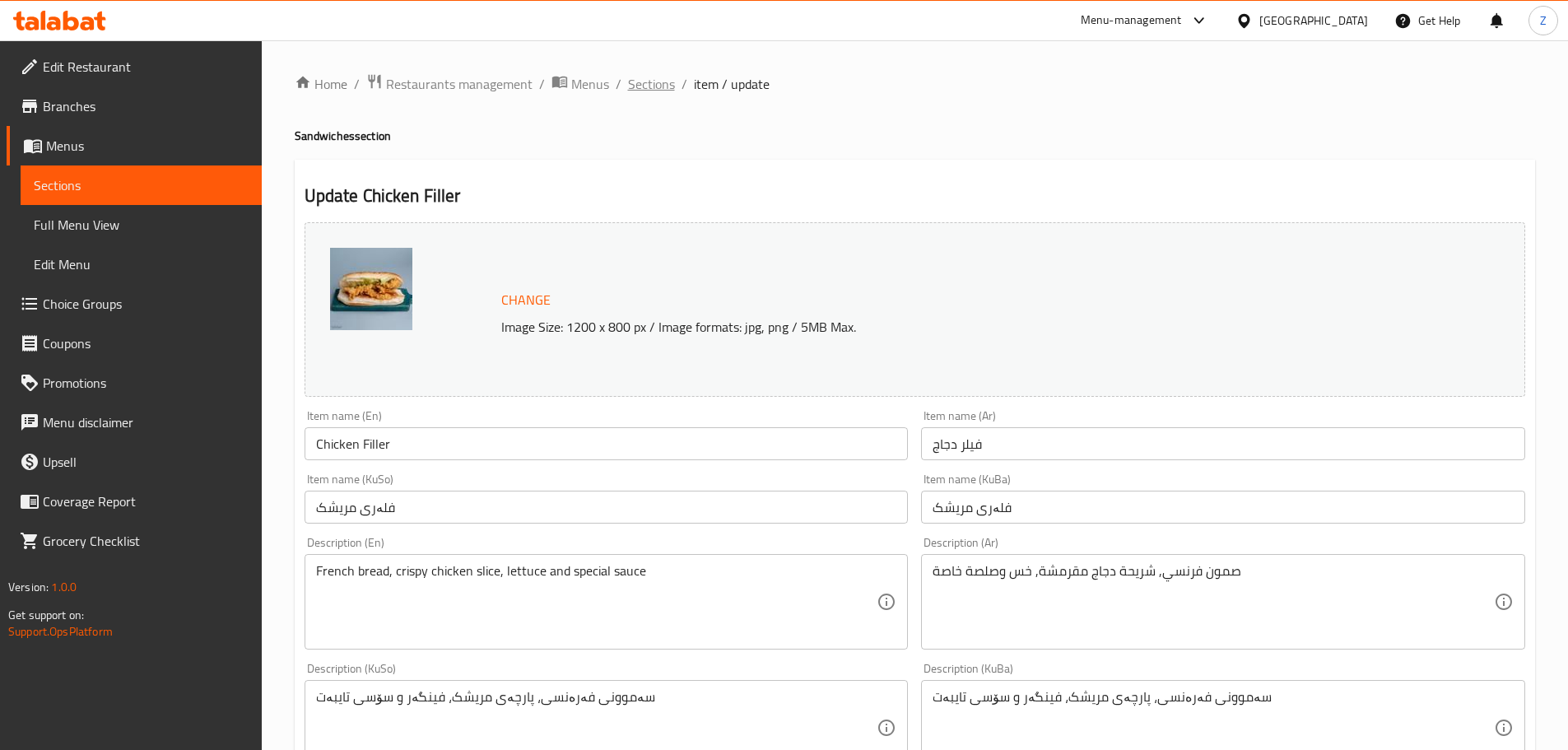
click at [657, 88] on span "Sections" at bounding box center [651, 84] width 47 height 20
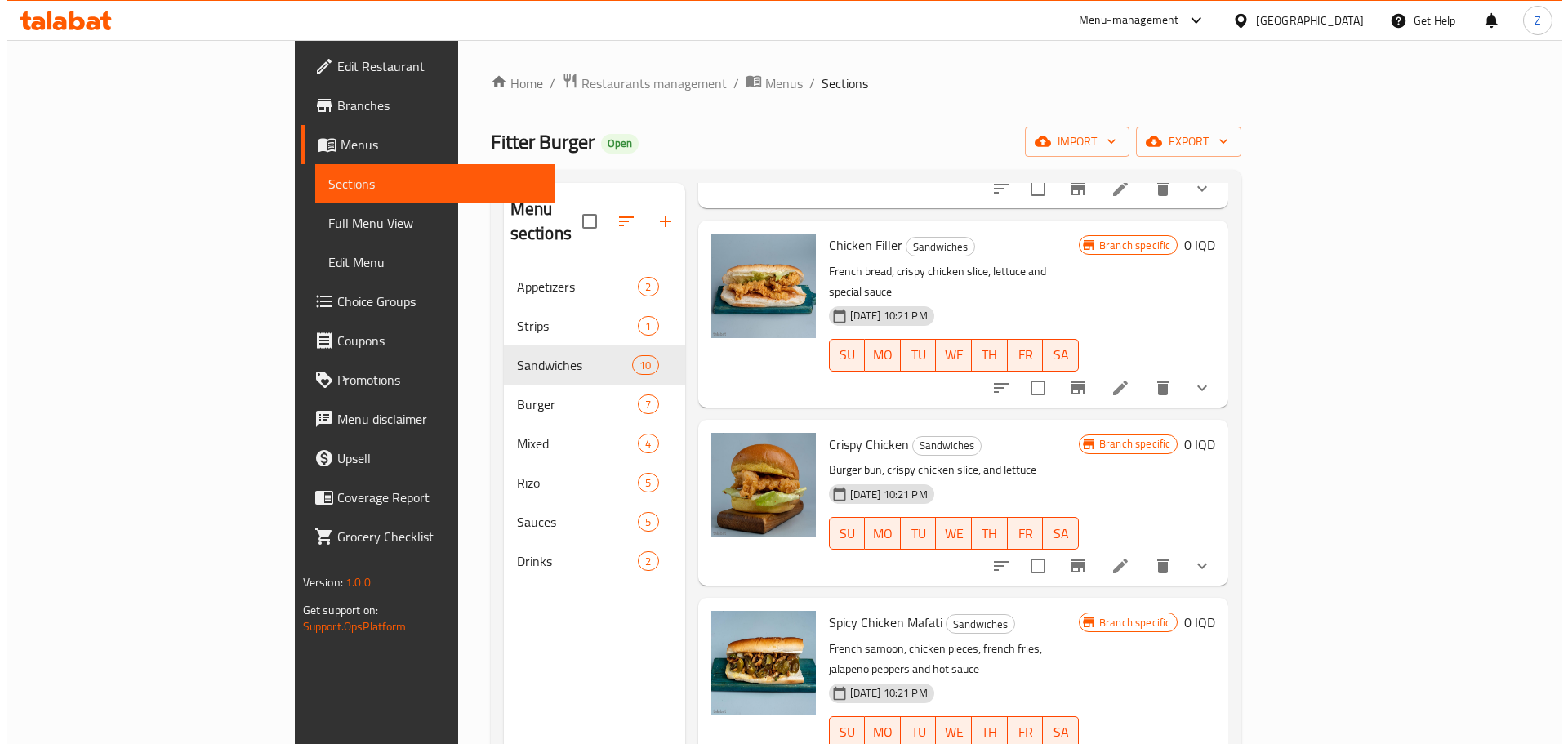
scroll to position [1061, 0]
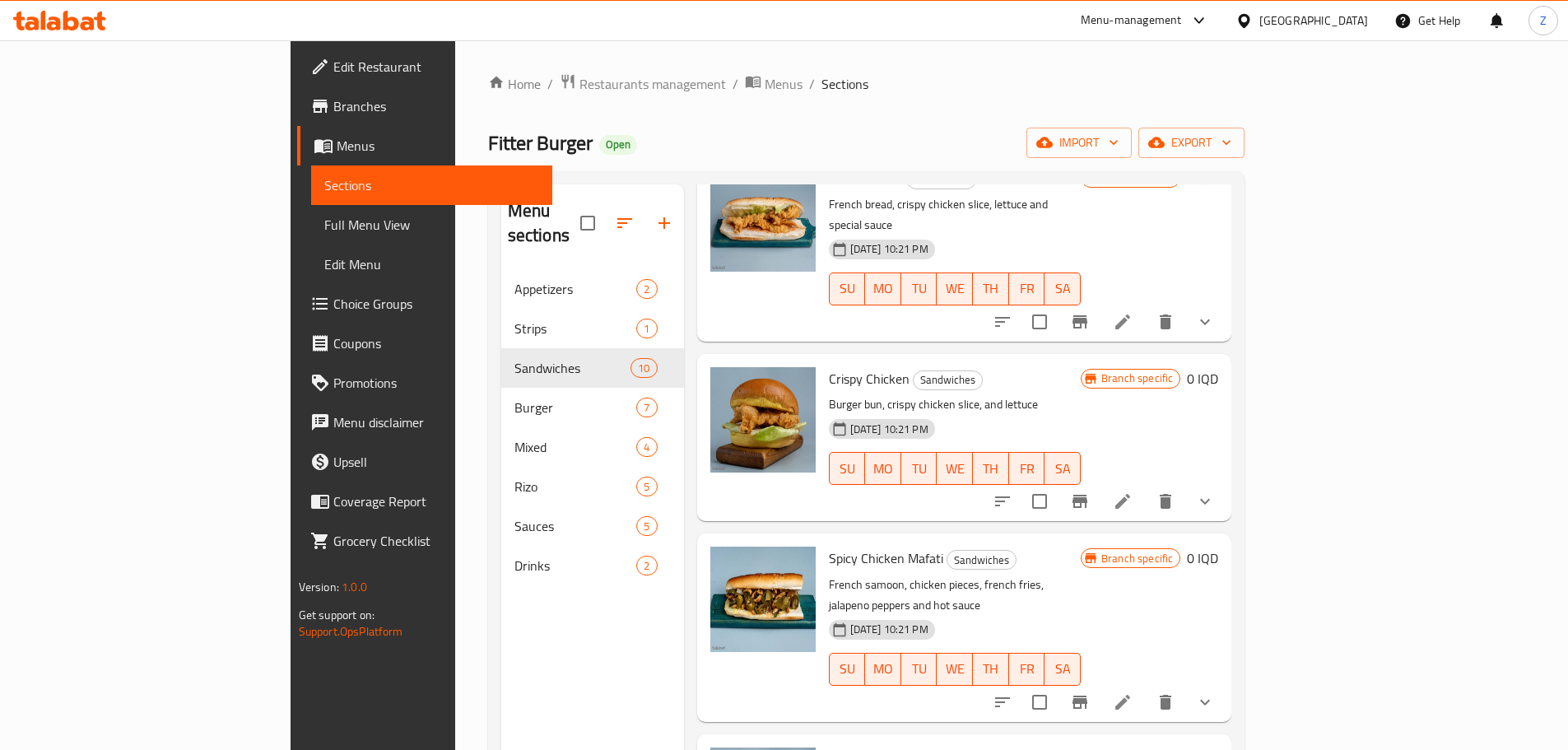
click at [1145, 487] on li at bounding box center [1122, 501] width 46 height 29
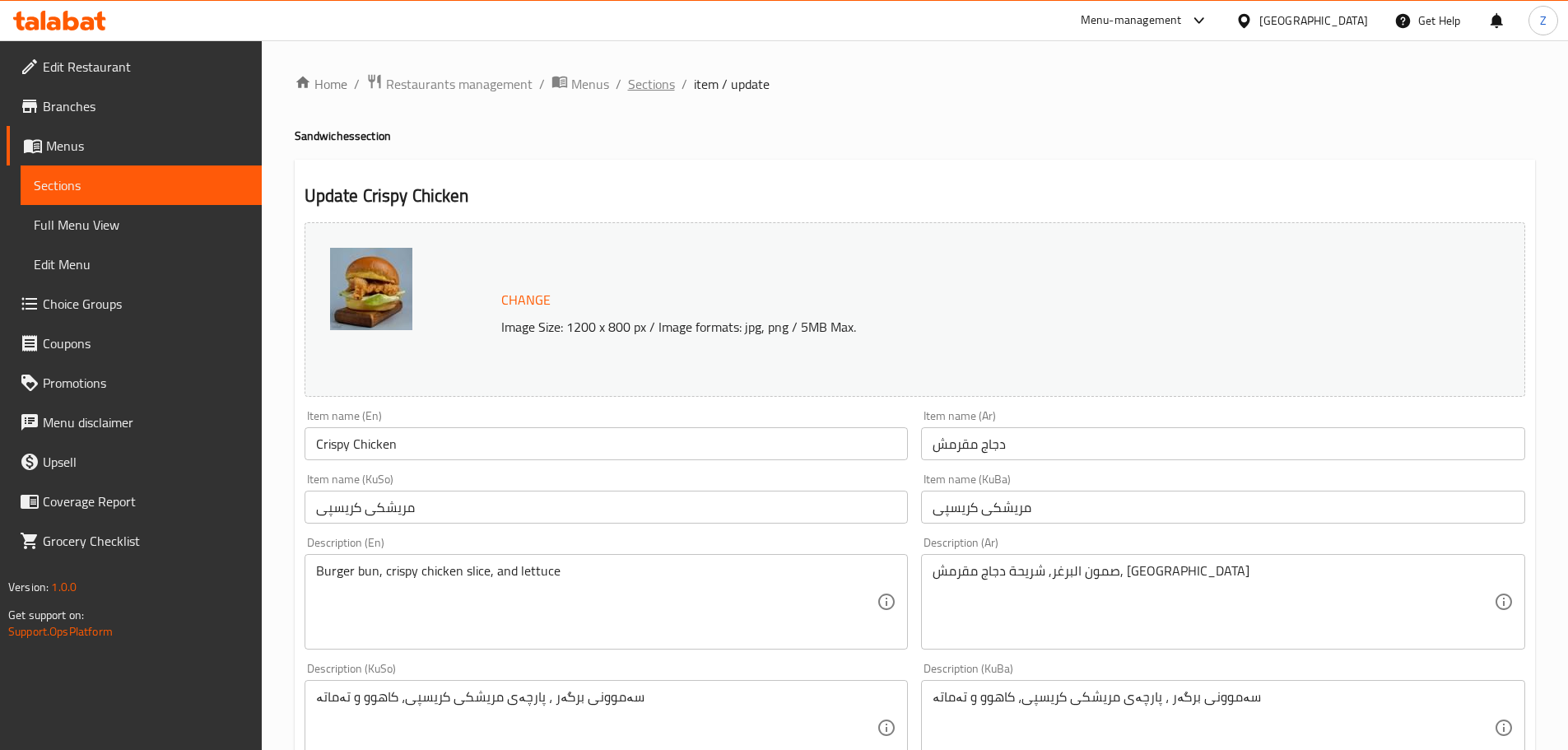
click at [668, 89] on span "Sections" at bounding box center [651, 84] width 47 height 20
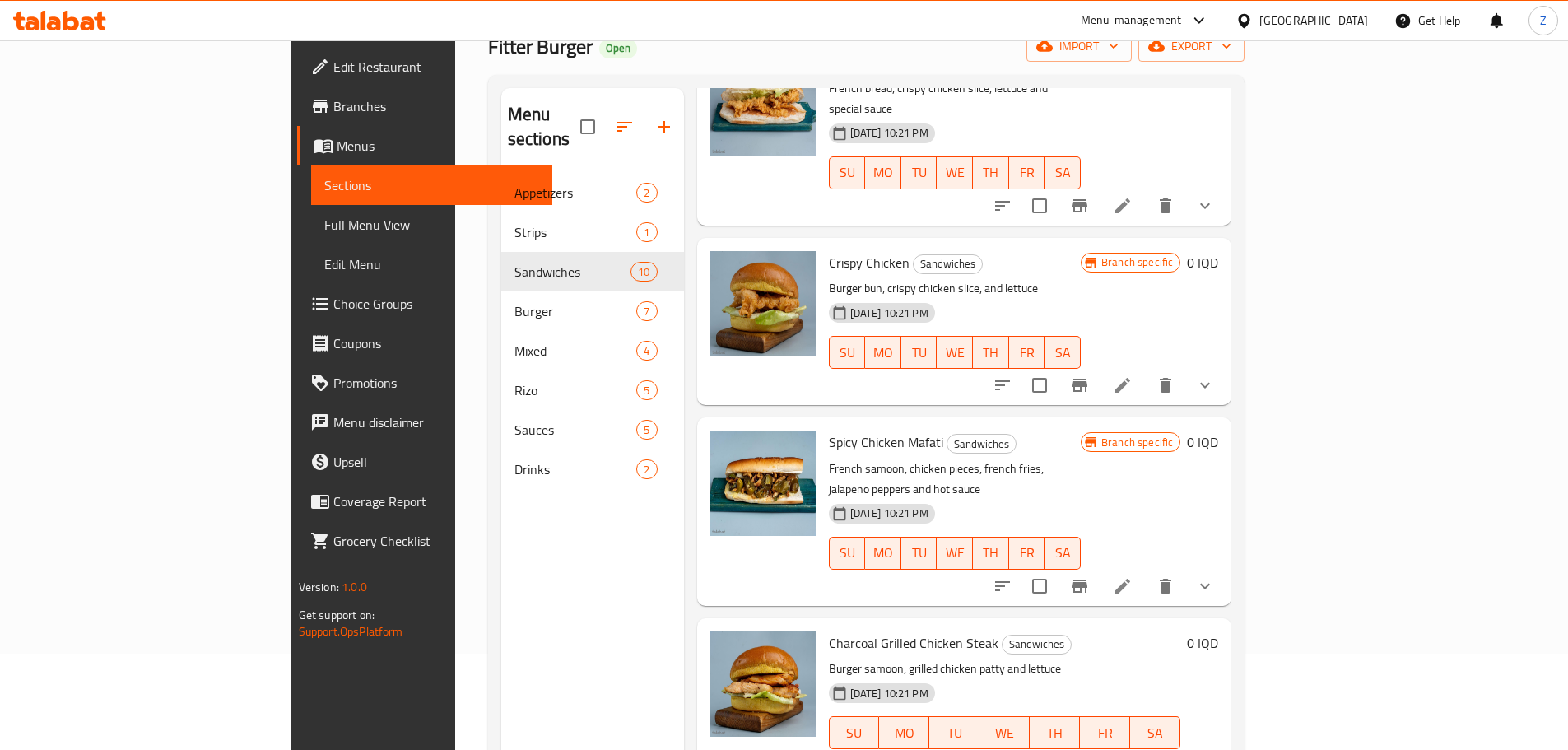
scroll to position [231, 0]
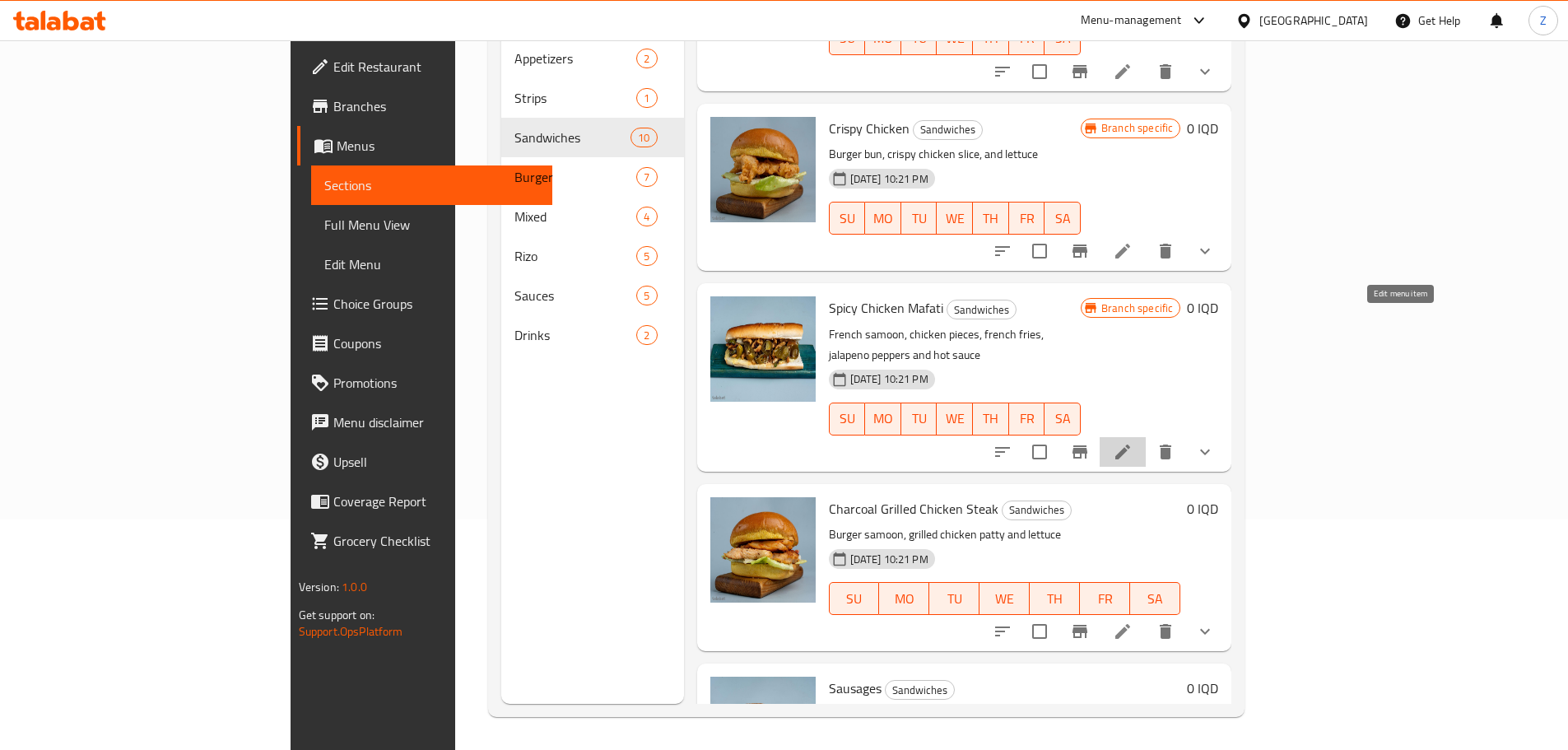
click at [1130, 444] on icon at bounding box center [1123, 452] width 15 height 15
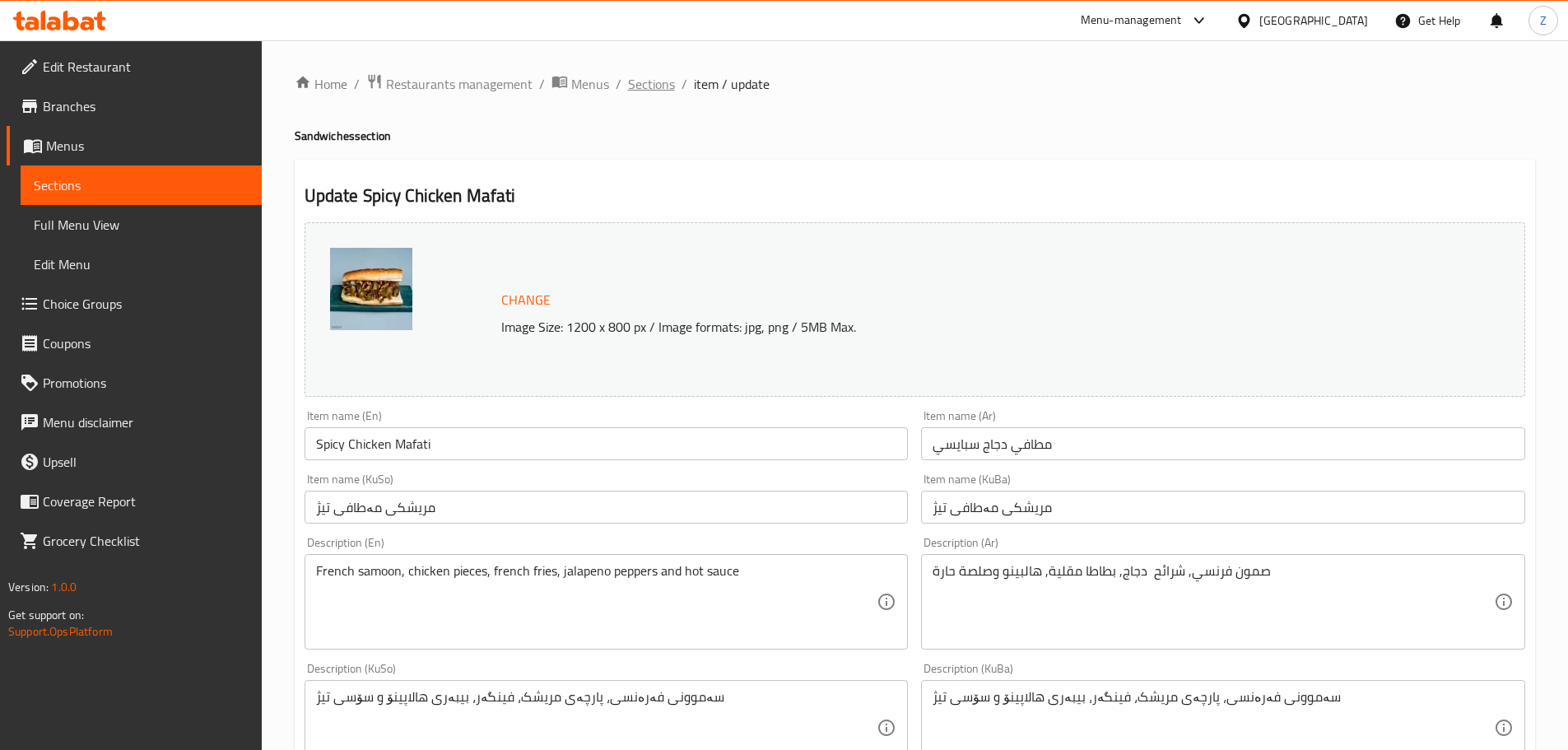
click at [669, 89] on span "Sections" at bounding box center [651, 84] width 47 height 20
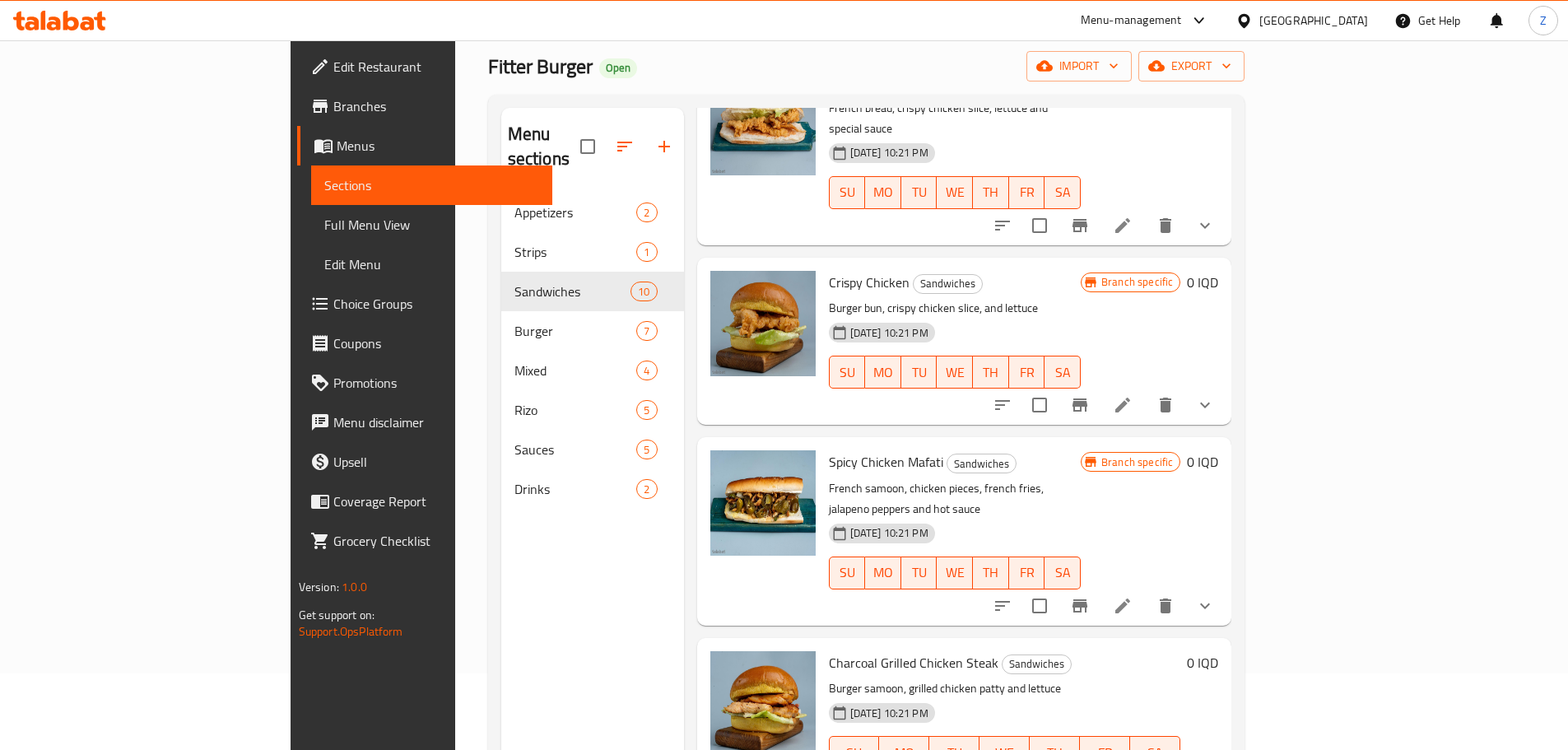
scroll to position [231, 0]
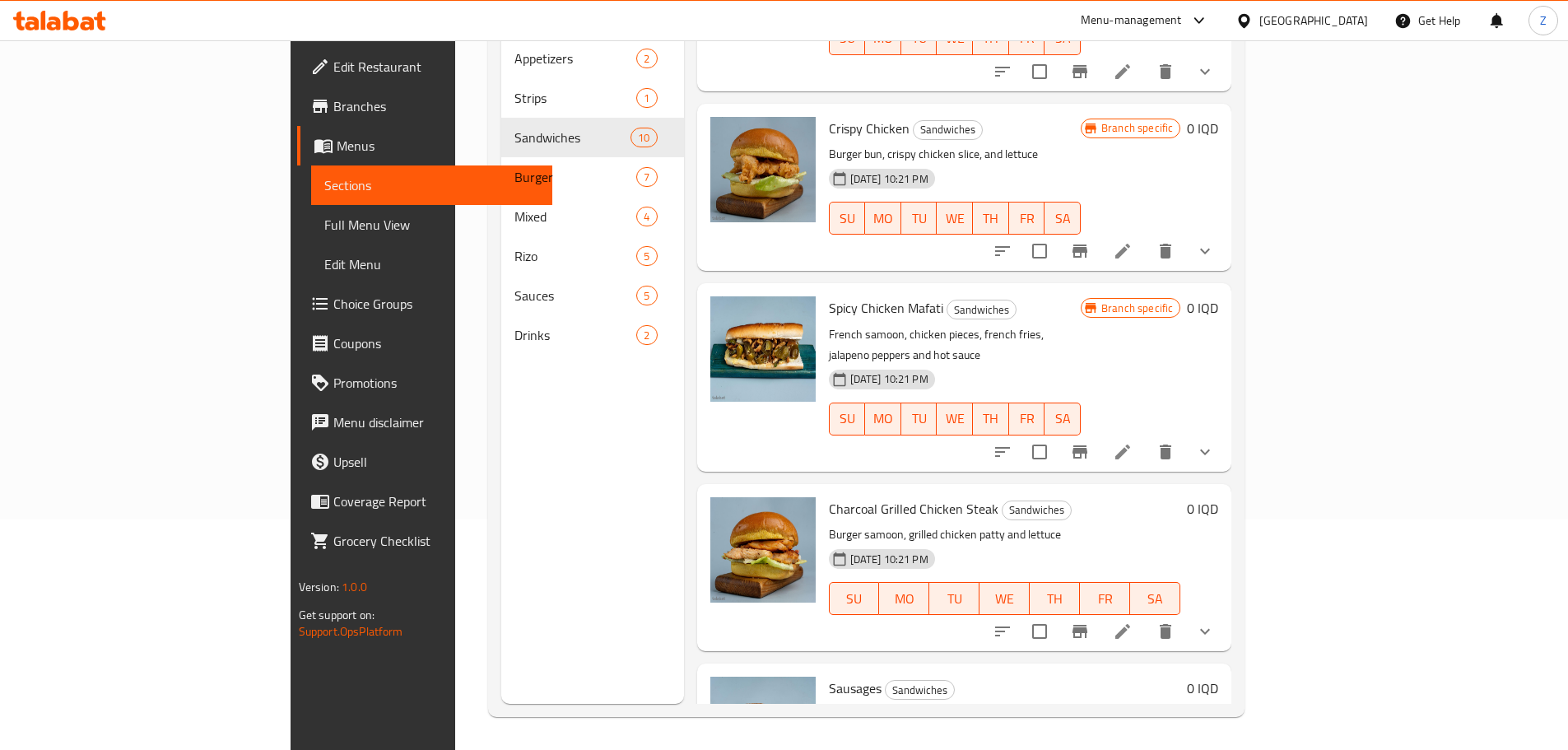
click at [1145, 616] on li at bounding box center [1122, 630] width 46 height 29
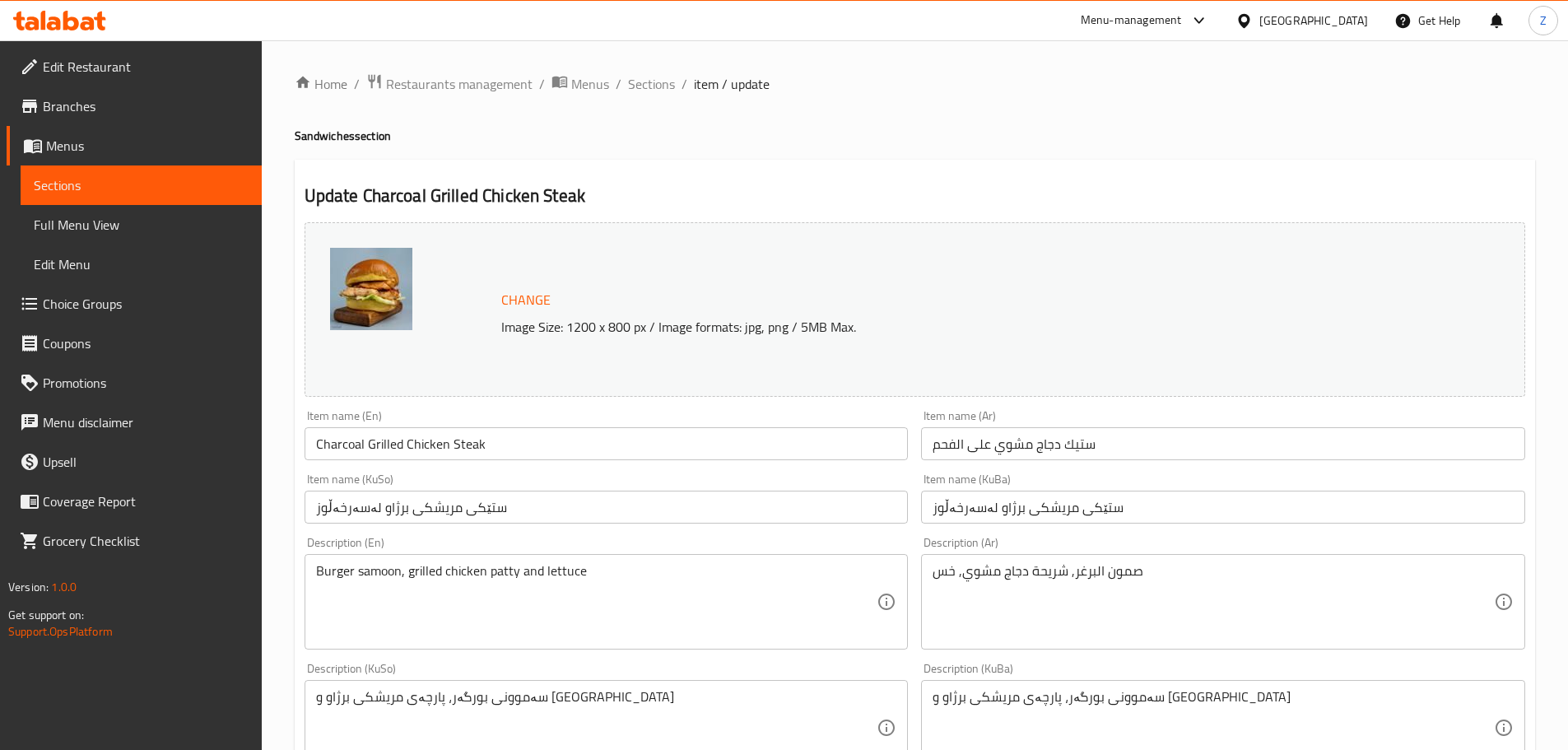
drag, startPoint x: 660, startPoint y: 82, endPoint x: 698, endPoint y: 99, distance: 41.6
click at [660, 82] on span "Sections" at bounding box center [651, 84] width 47 height 20
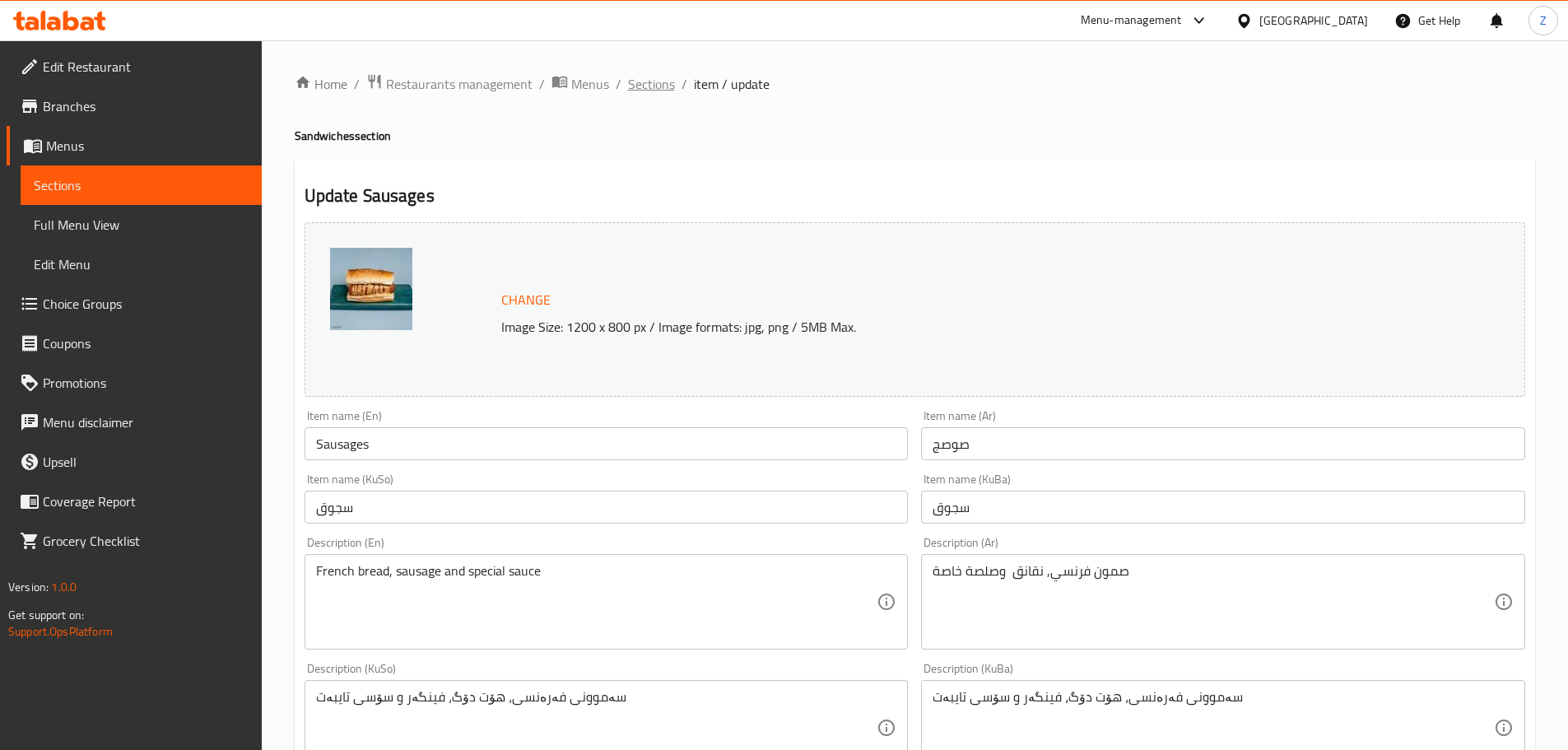
click at [647, 92] on span "Sections" at bounding box center [651, 84] width 47 height 20
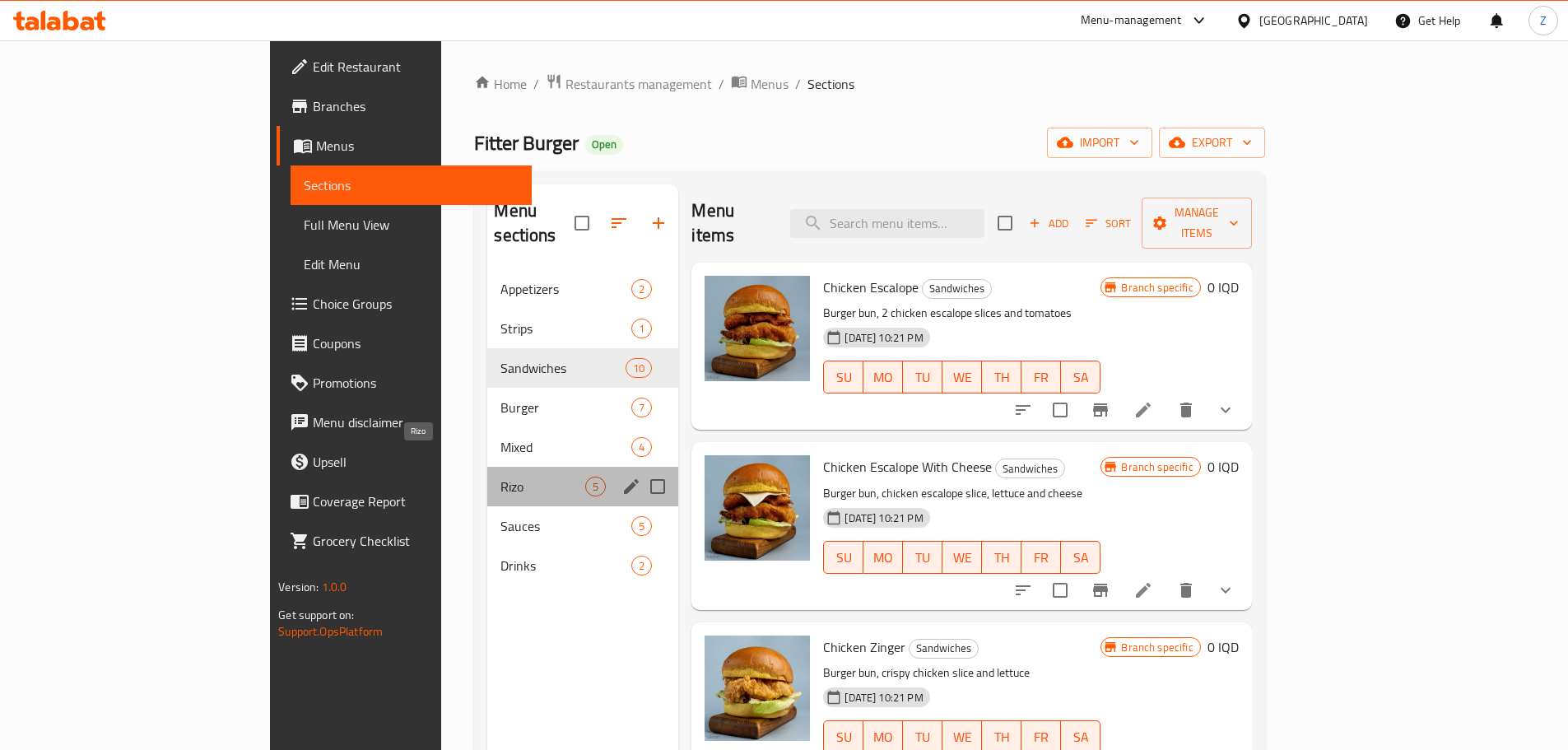
click at [501, 476] on span "Rizo" at bounding box center [543, 486] width 85 height 20
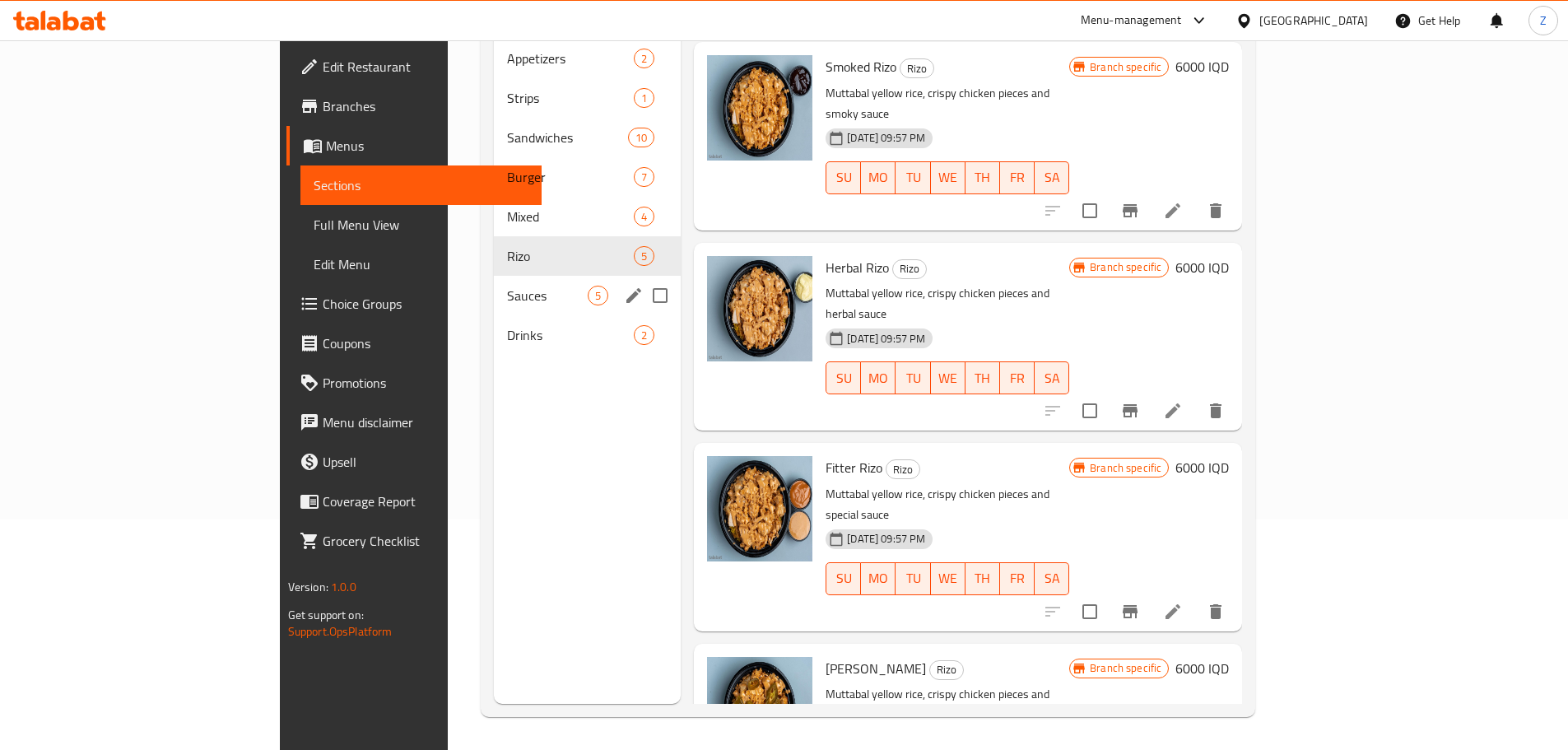
scroll to position [148, 0]
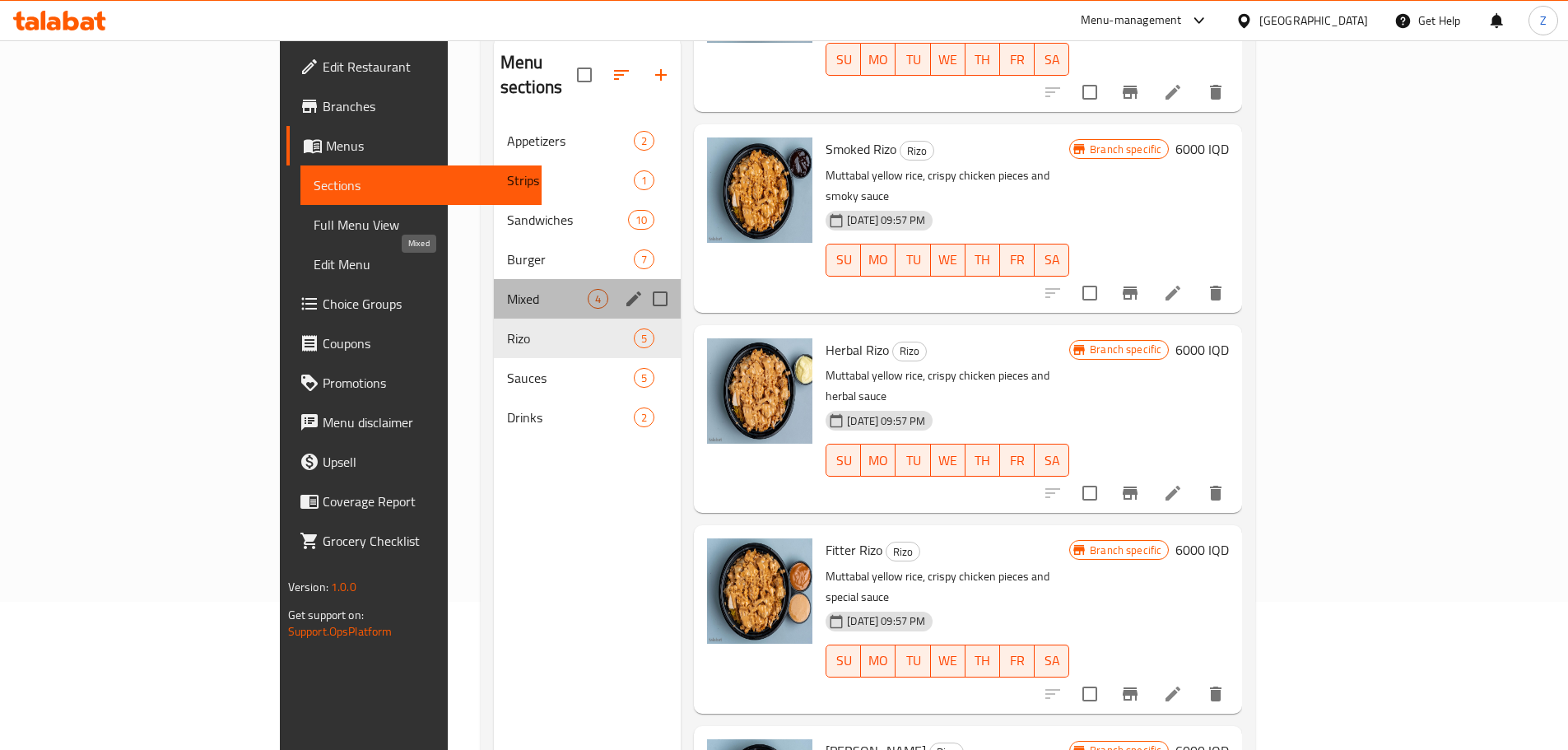
click at [507, 289] on span "Mixed" at bounding box center [548, 298] width 81 height 20
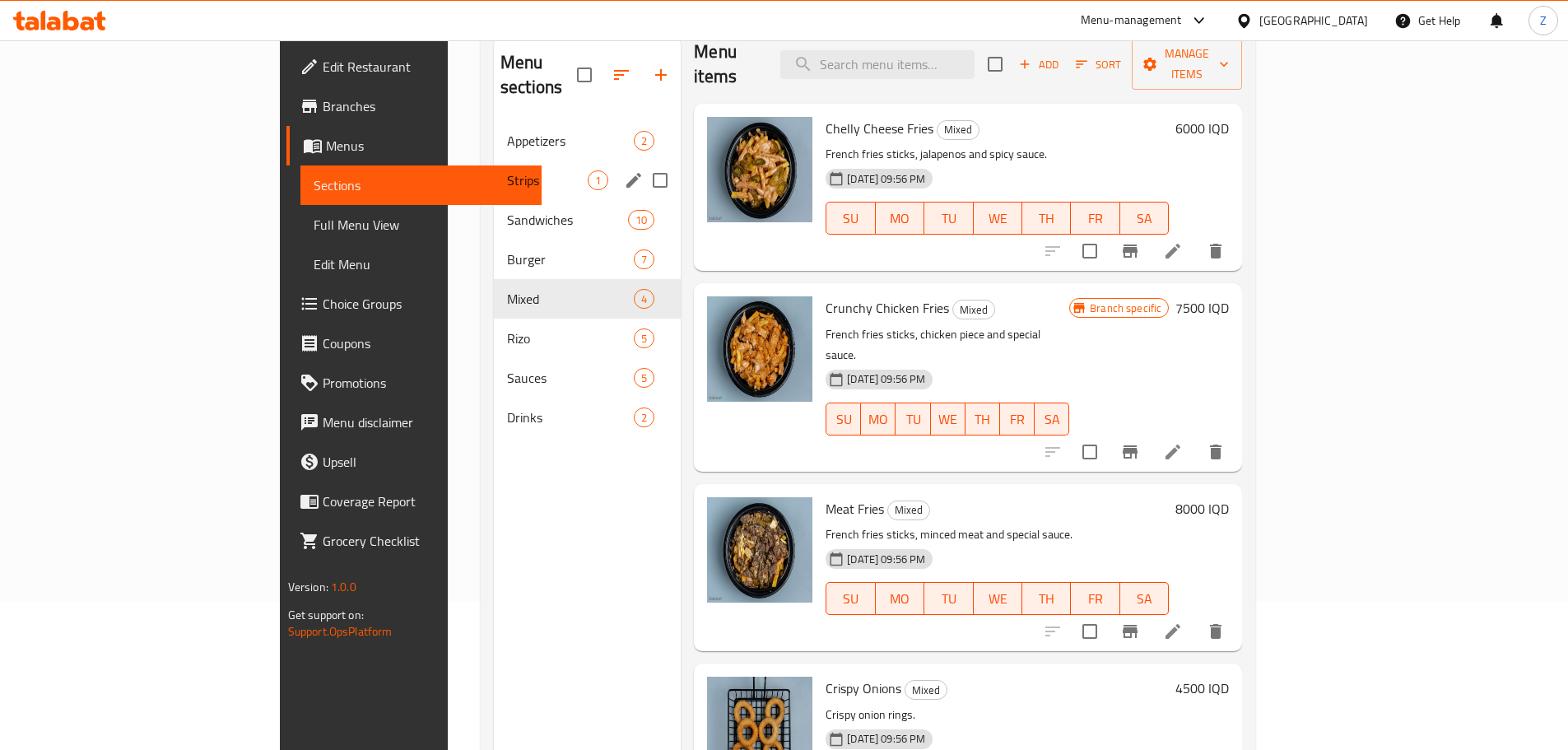
click at [494, 170] on div "Strips 1" at bounding box center [587, 181] width 187 height 40
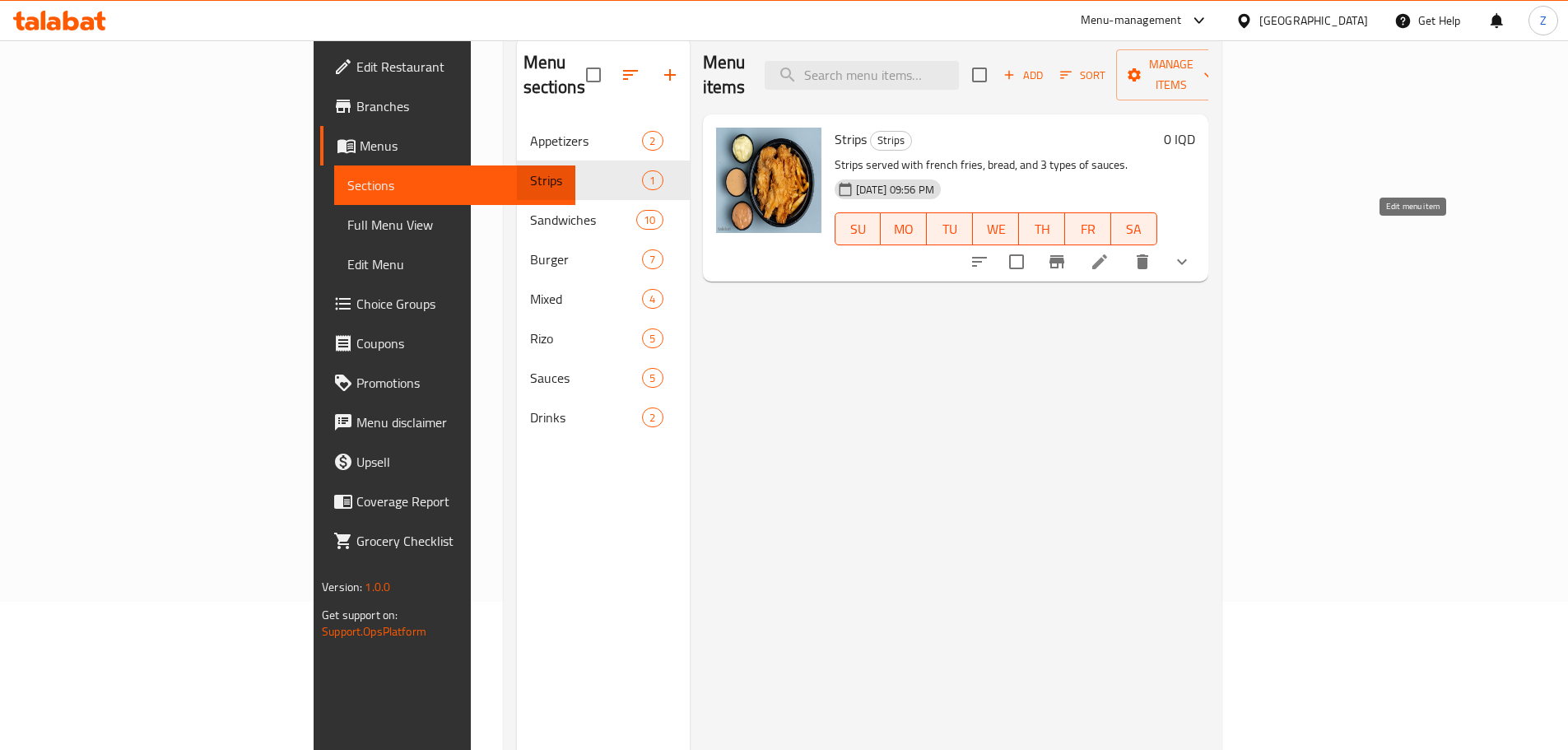
click at [1110, 252] on icon at bounding box center [1099, 262] width 20 height 20
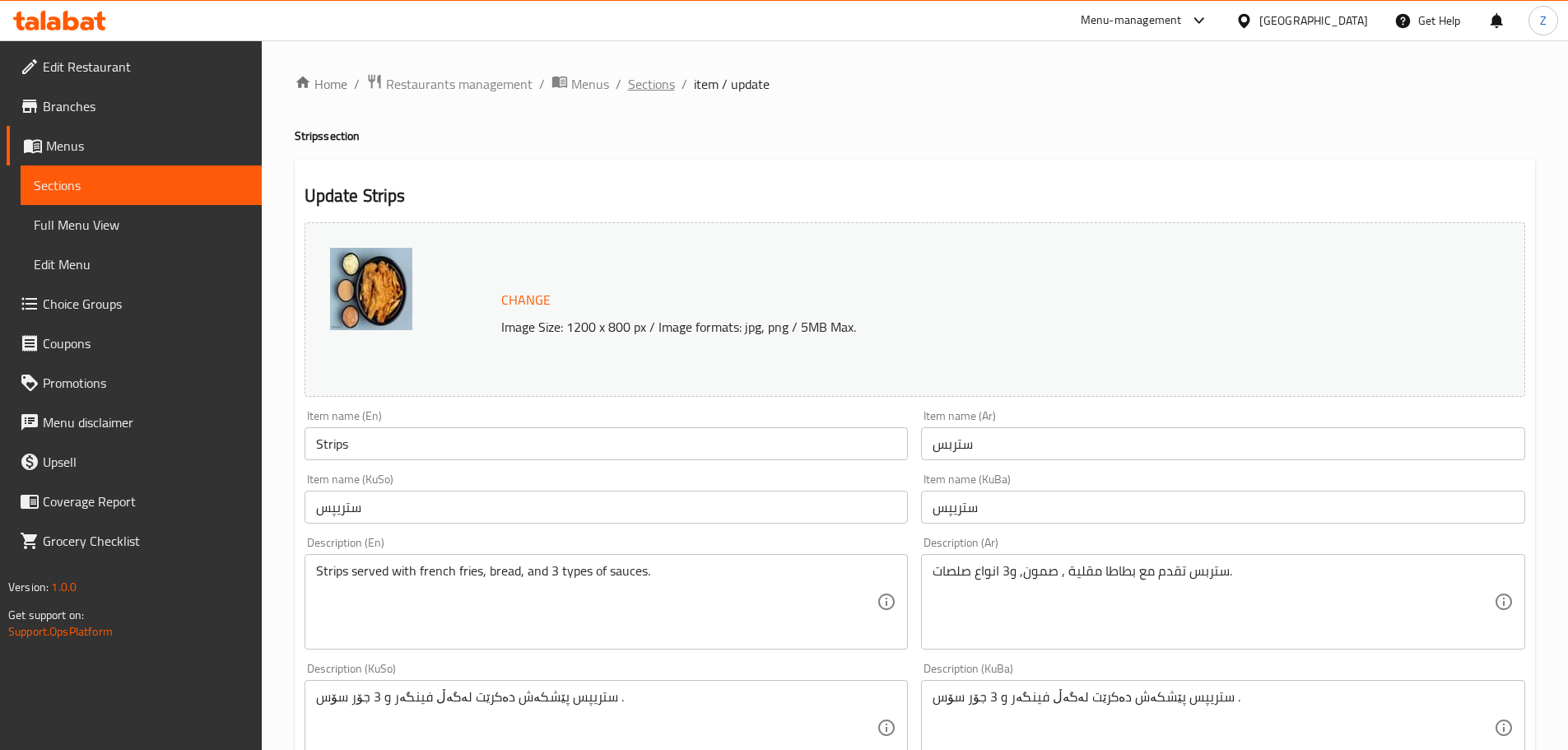
click at [640, 77] on span "Sections" at bounding box center [651, 84] width 47 height 20
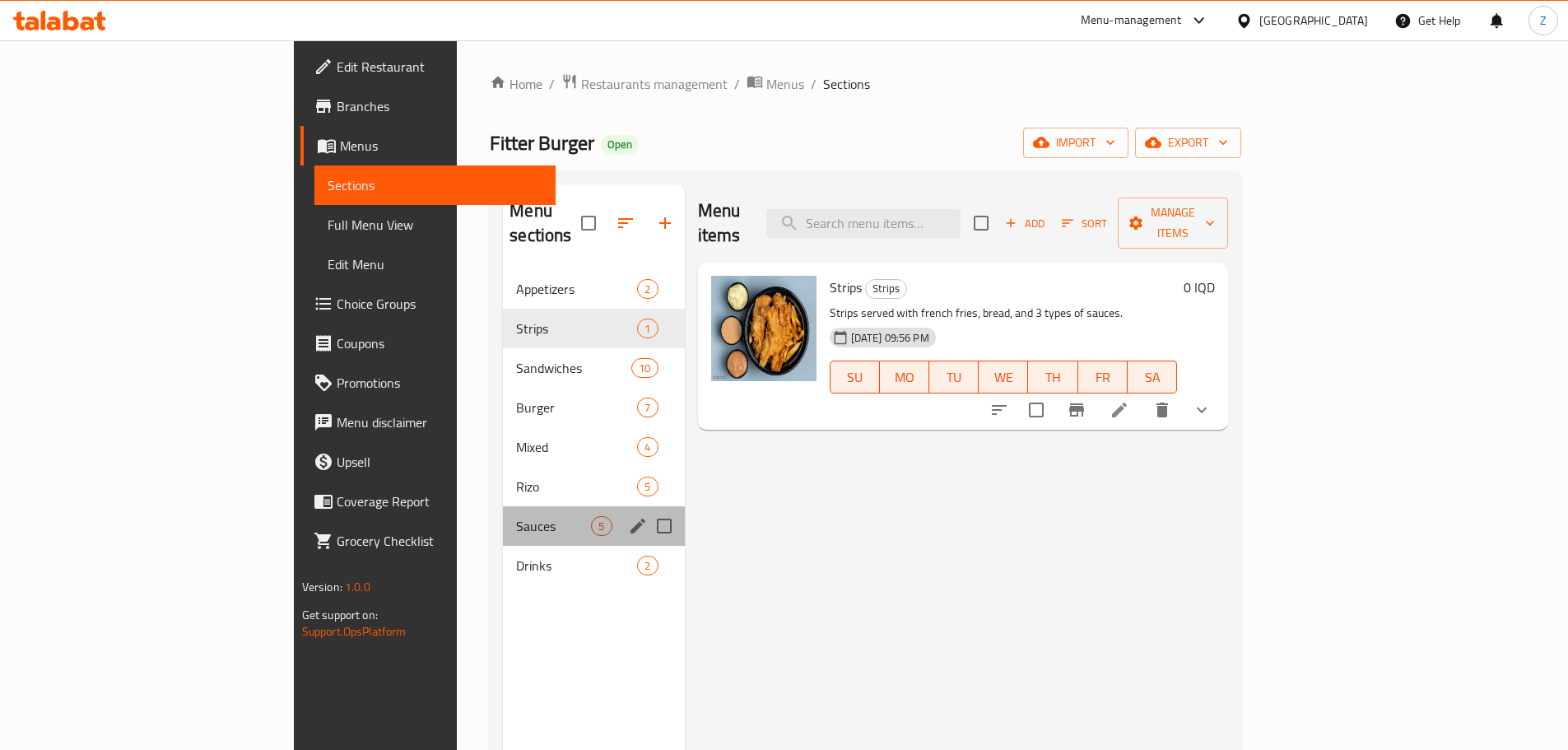
click at [503, 506] on div "Sauces 5" at bounding box center [593, 526] width 181 height 40
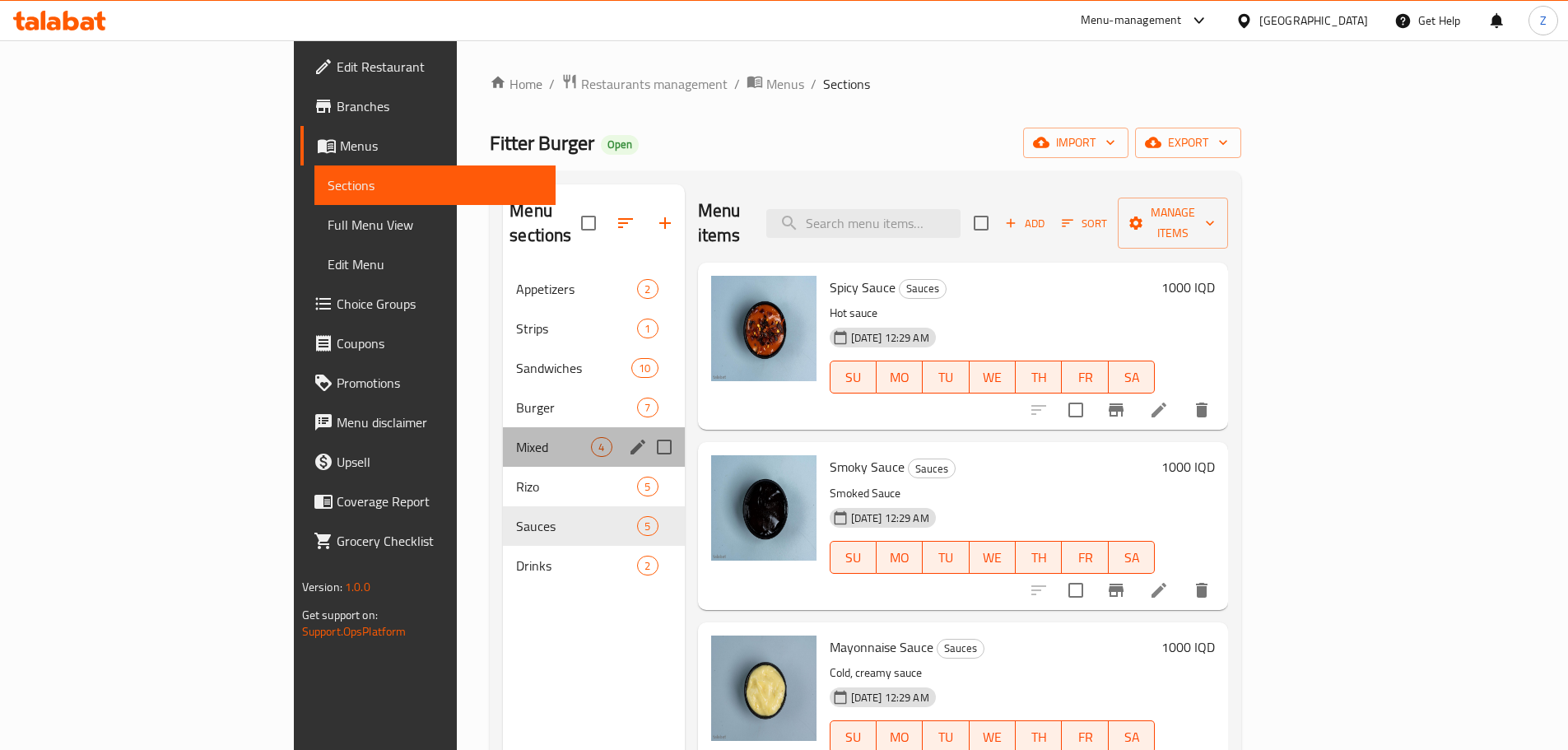
click at [503, 427] on div "Mixed 4" at bounding box center [593, 447] width 181 height 40
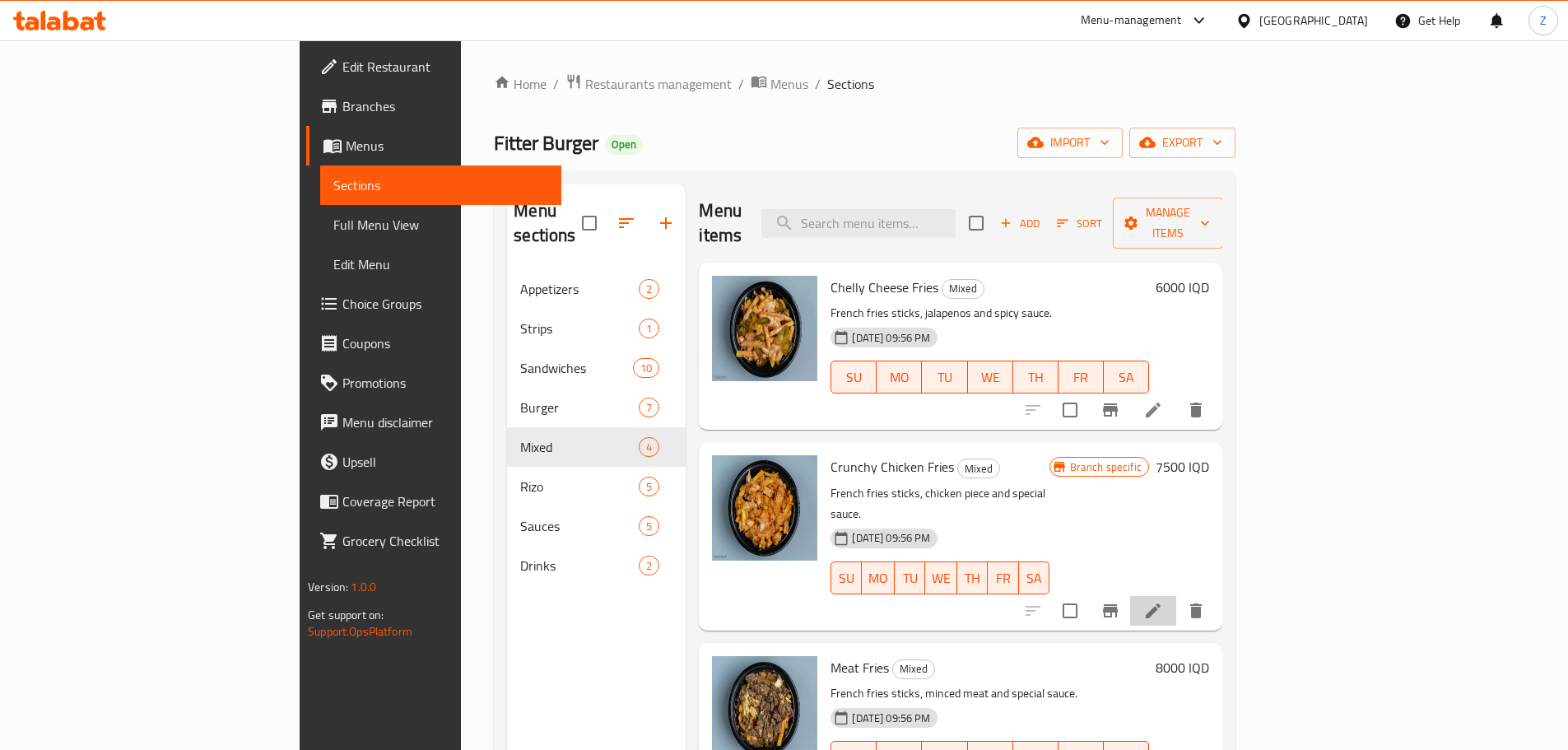
click at [1176, 596] on li at bounding box center [1153, 610] width 46 height 29
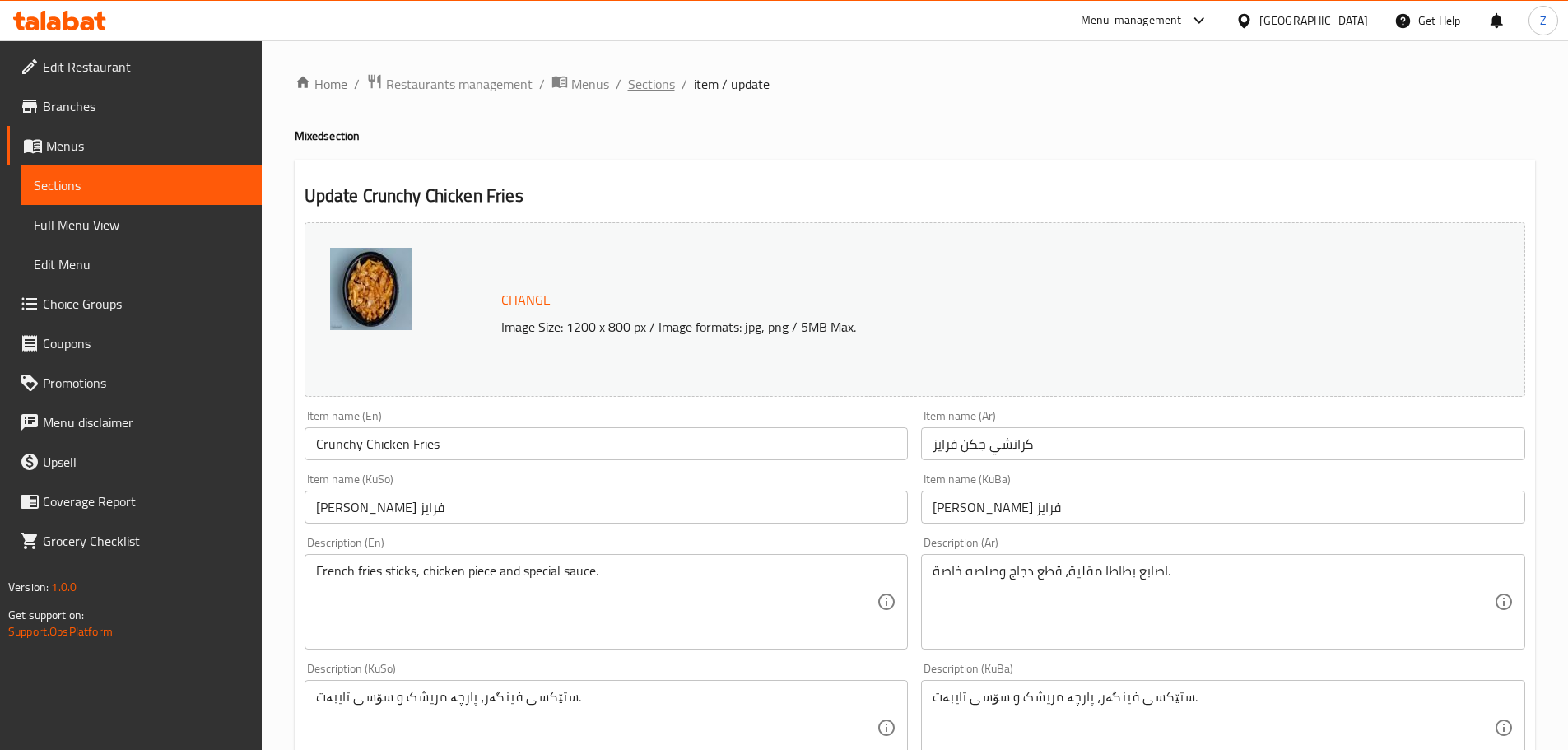
click at [671, 94] on span "Sections" at bounding box center [651, 84] width 47 height 20
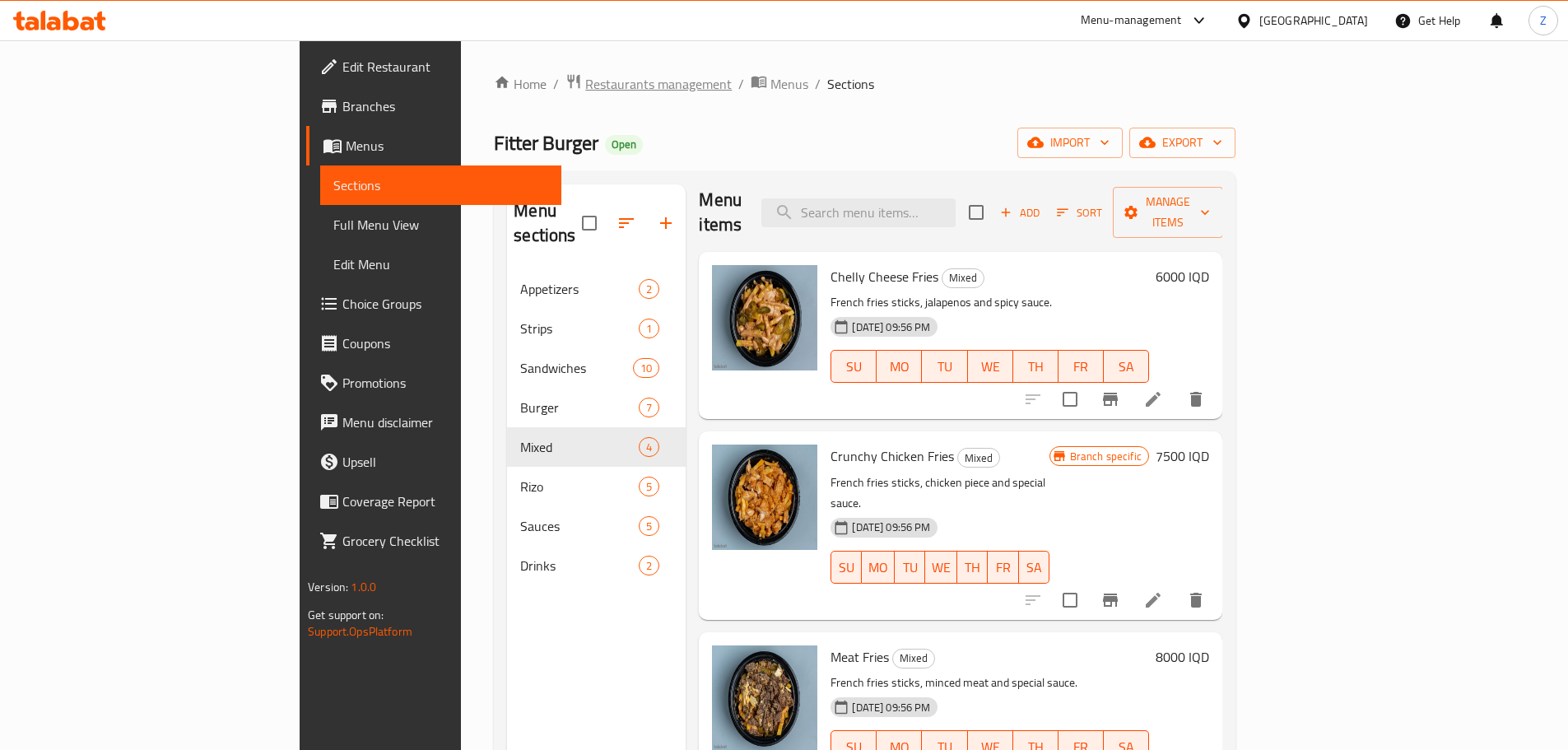
click at [585, 94] on span "Restaurants management" at bounding box center [659, 84] width 147 height 20
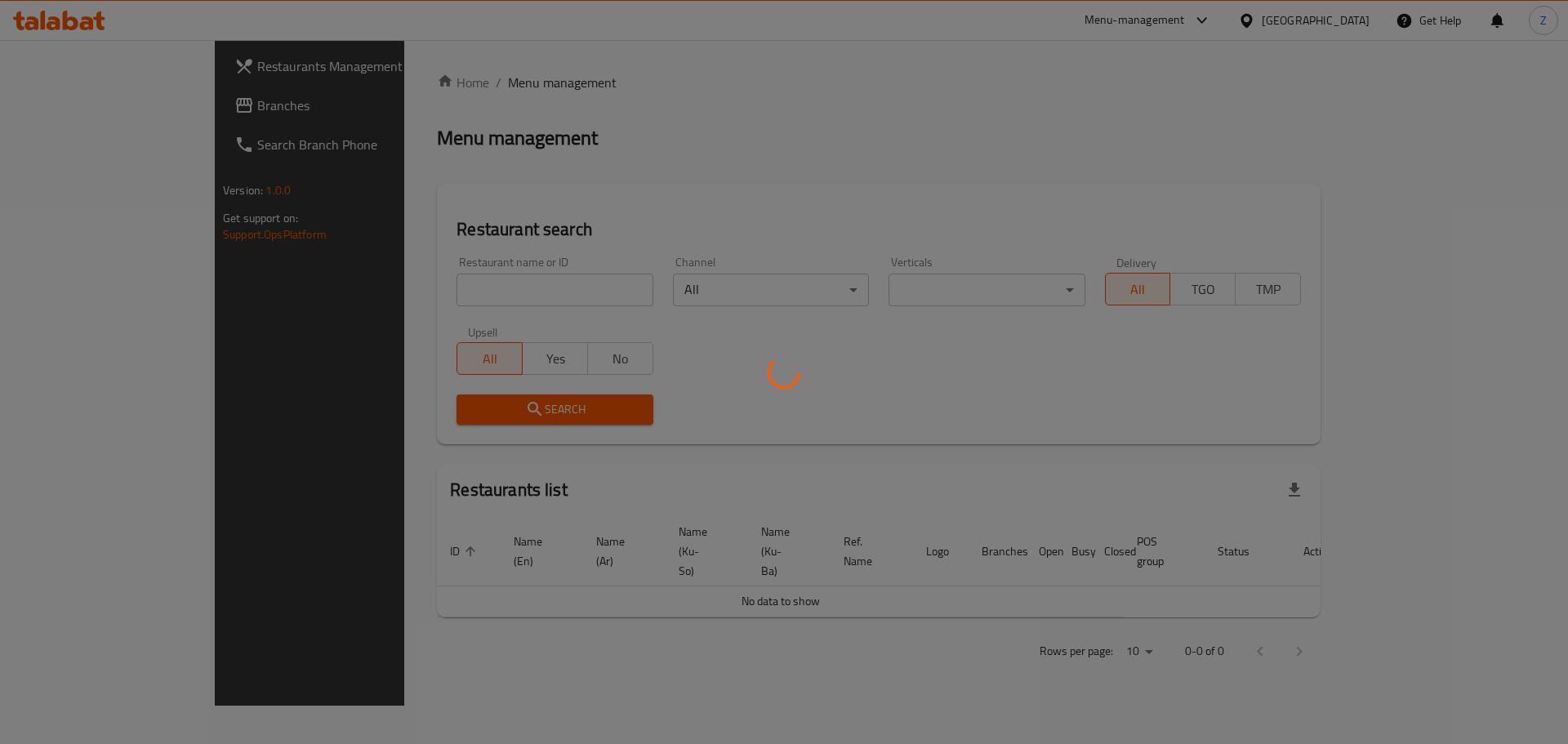
click at [480, 287] on div at bounding box center [784, 372] width 1568 height 744
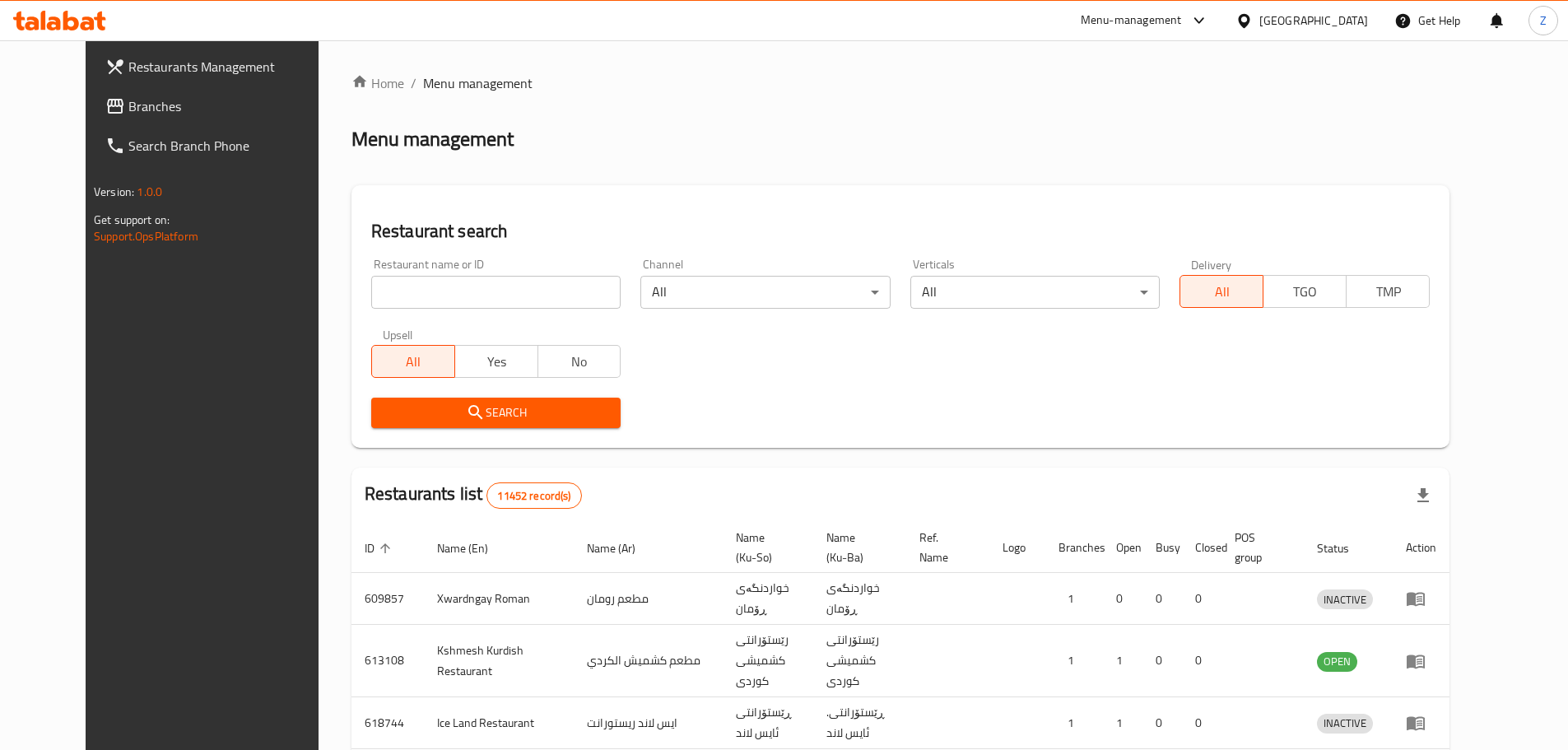
click at [488, 285] on div at bounding box center [784, 375] width 1568 height 750
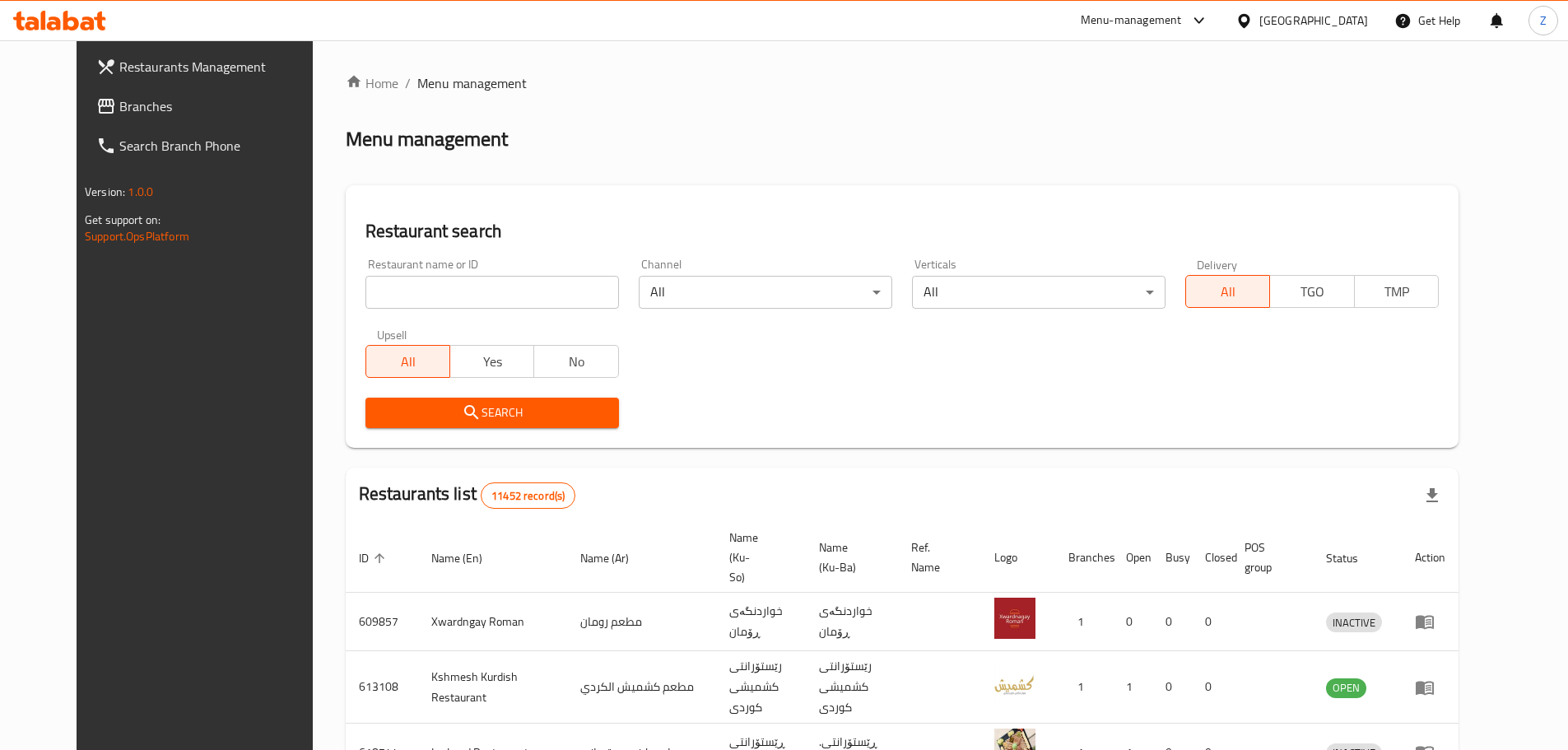
click at [488, 285] on input "search" at bounding box center [491, 292] width 253 height 33
paste input "703125"
type input "703125"
click at [475, 416] on span "Search" at bounding box center [491, 413] width 227 height 21
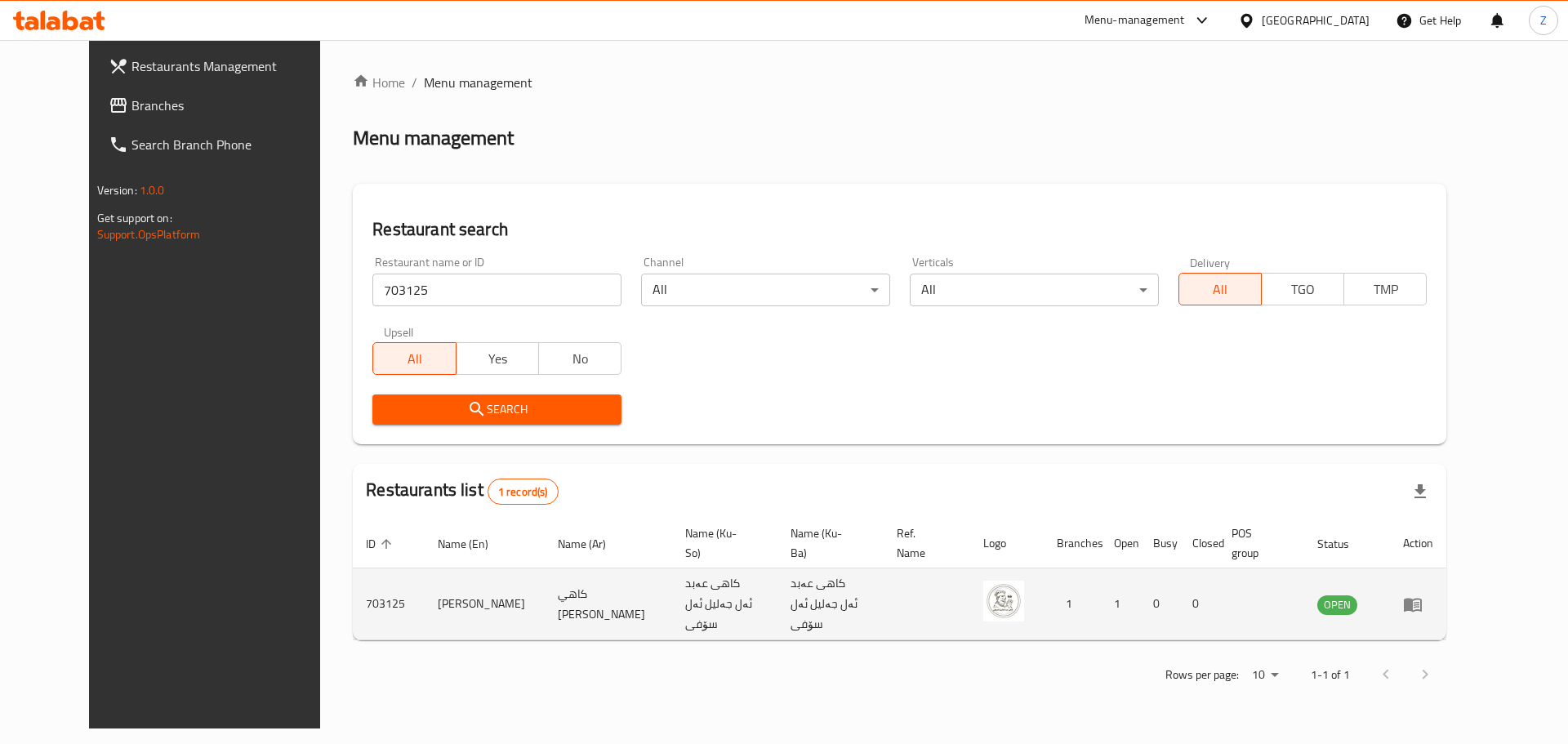
click at [1447, 597] on td "enhanced table" at bounding box center [1419, 604] width 56 height 72
click at [1434, 600] on link "enhanced table" at bounding box center [1419, 604] width 30 height 20
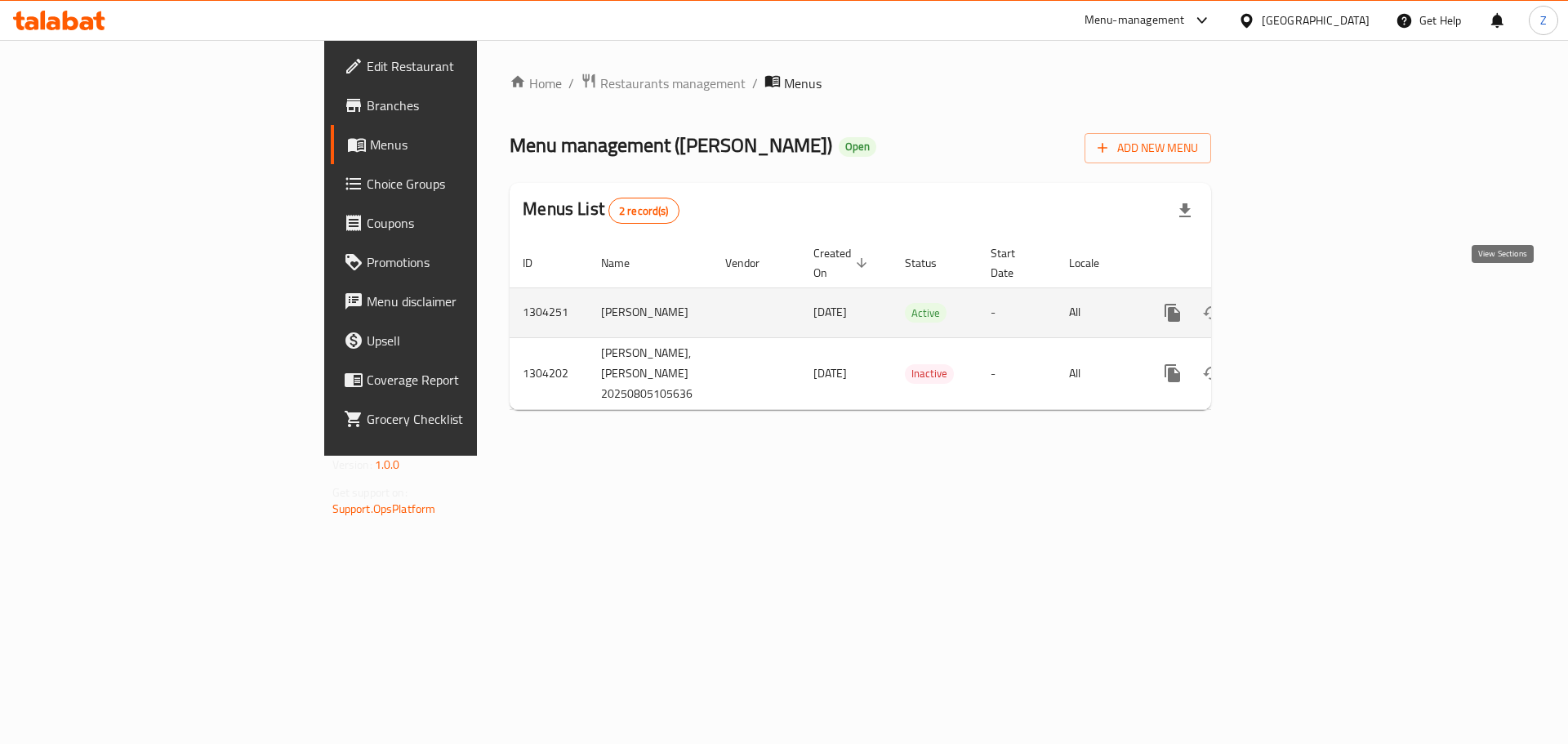
click at [1310, 295] on link "enhanced table" at bounding box center [1291, 313] width 39 height 39
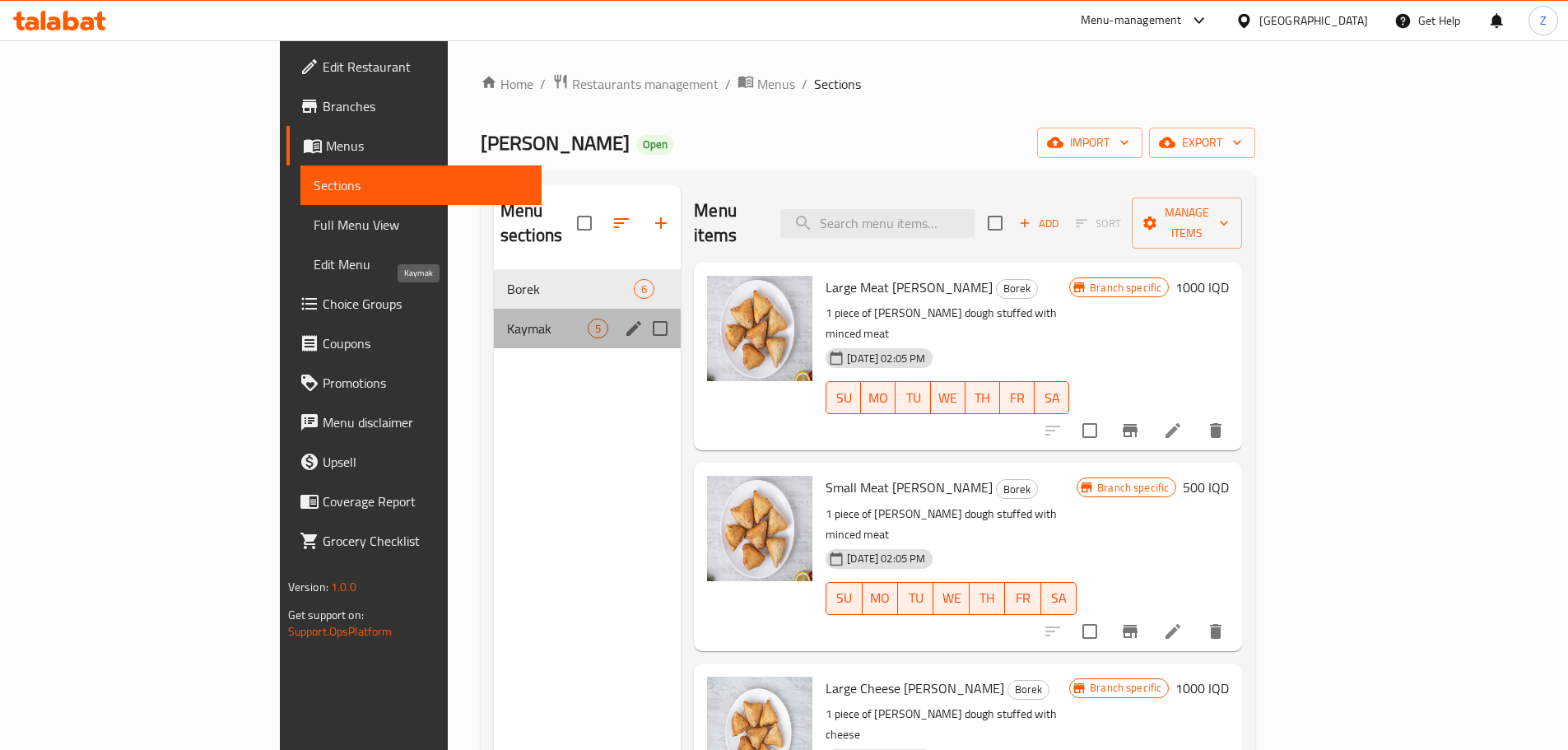
click at [507, 318] on span "Kaymak" at bounding box center [548, 327] width 81 height 20
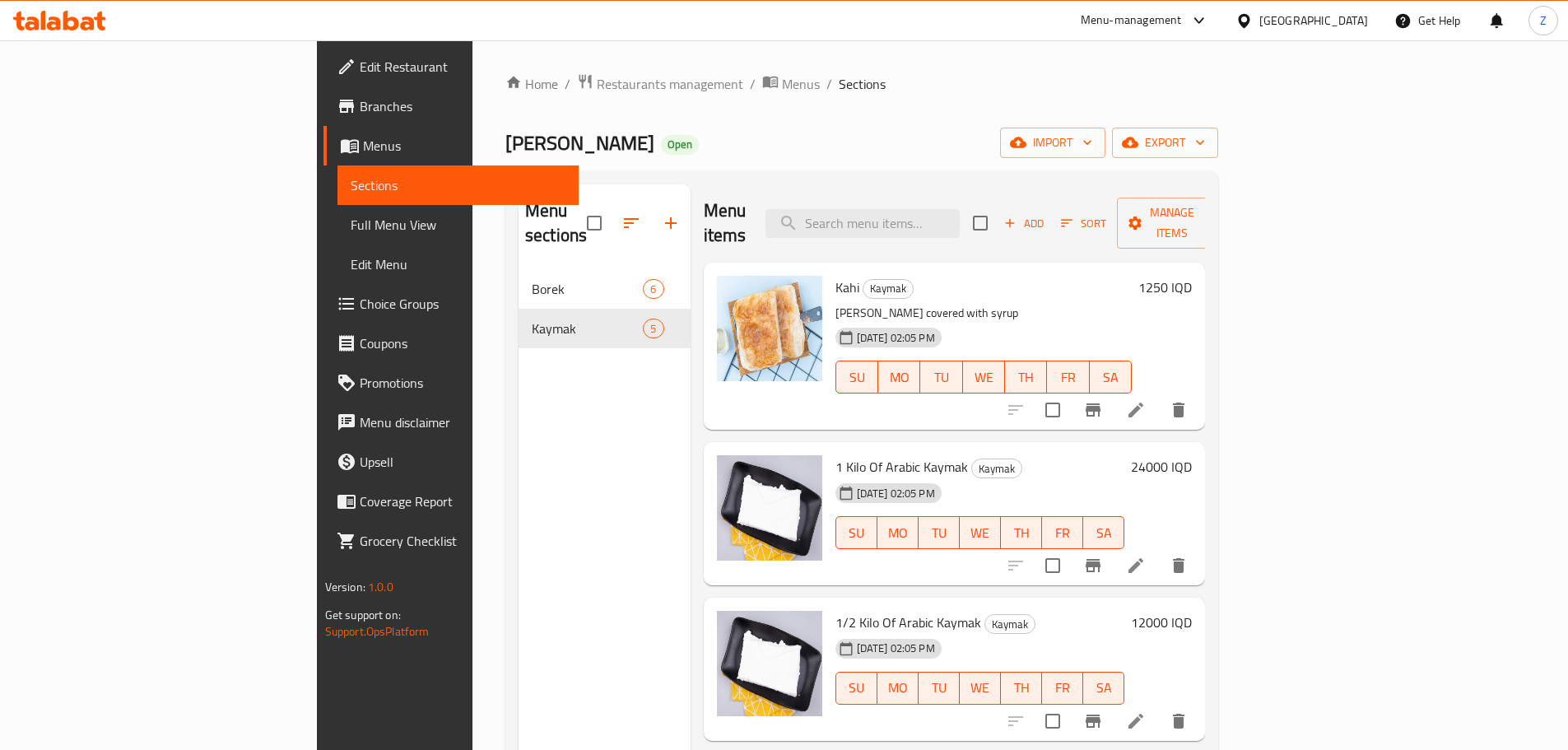
click at [1192, 276] on h6 "1250 IQD" at bounding box center [1165, 287] width 54 height 23
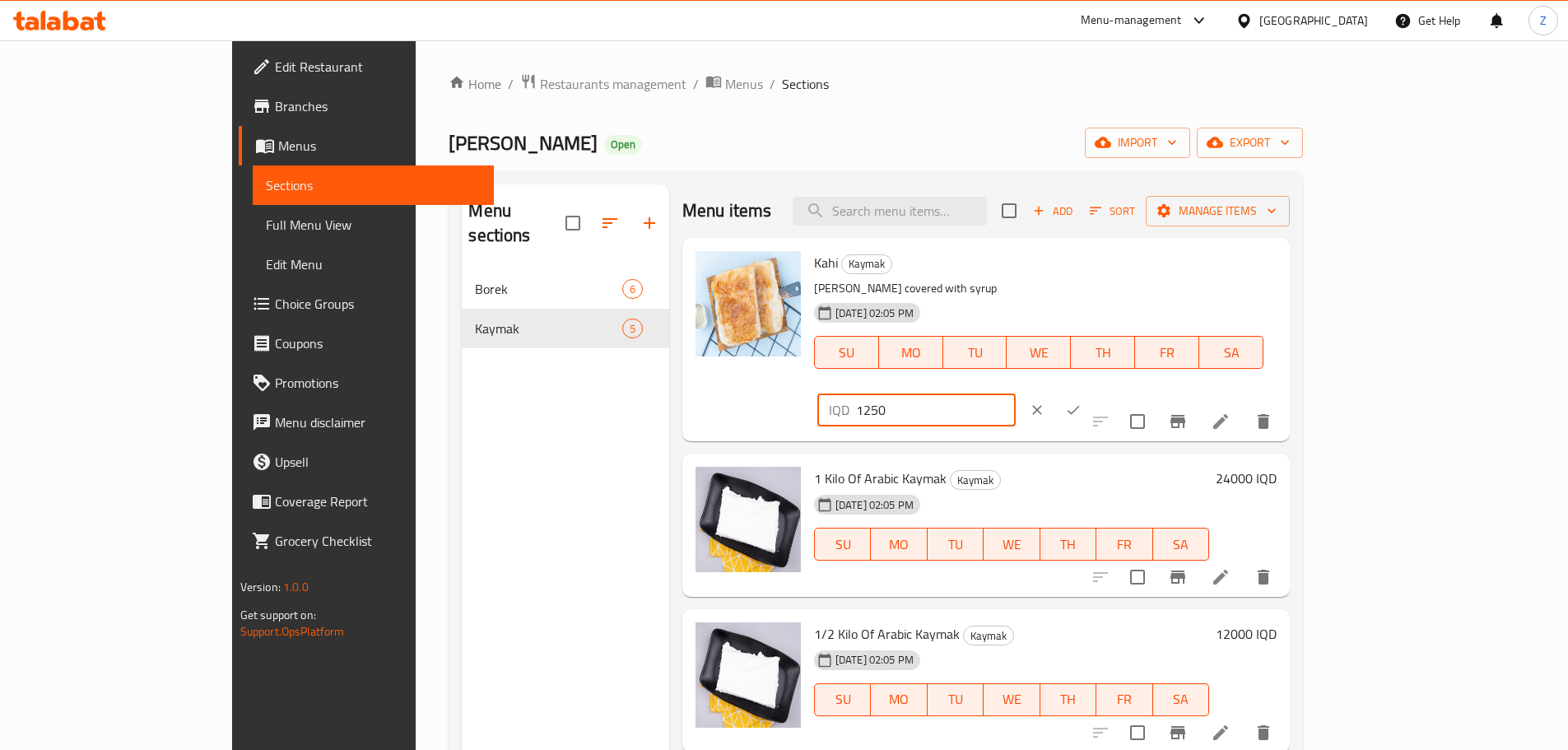
drag, startPoint x: 1315, startPoint y: 259, endPoint x: 1282, endPoint y: 262, distance: 33.1
click at [1016, 393] on input "1250" at bounding box center [936, 409] width 160 height 33
type input "1500"
click at [1092, 391] on button "ok" at bounding box center [1073, 409] width 36 height 36
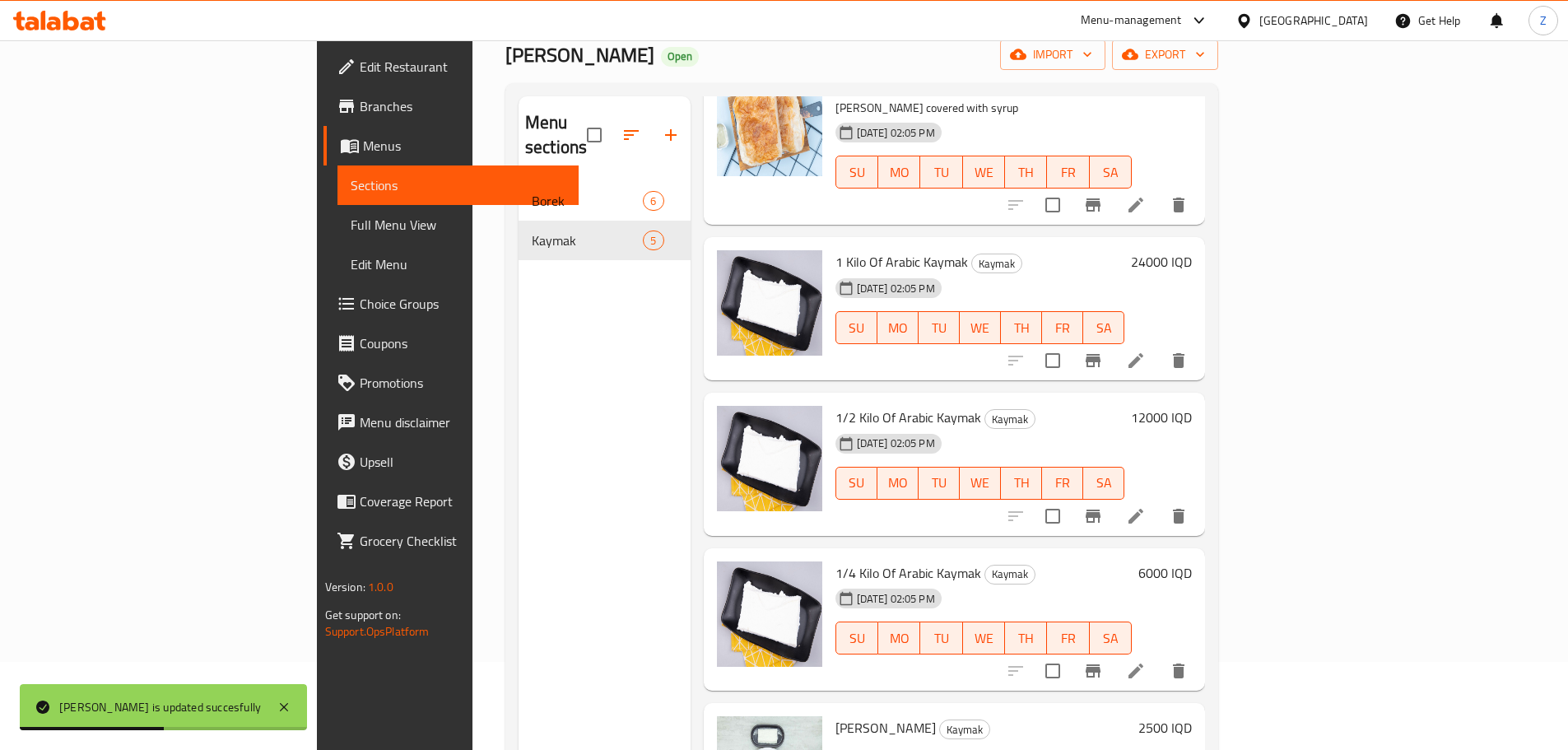
scroll to position [231, 0]
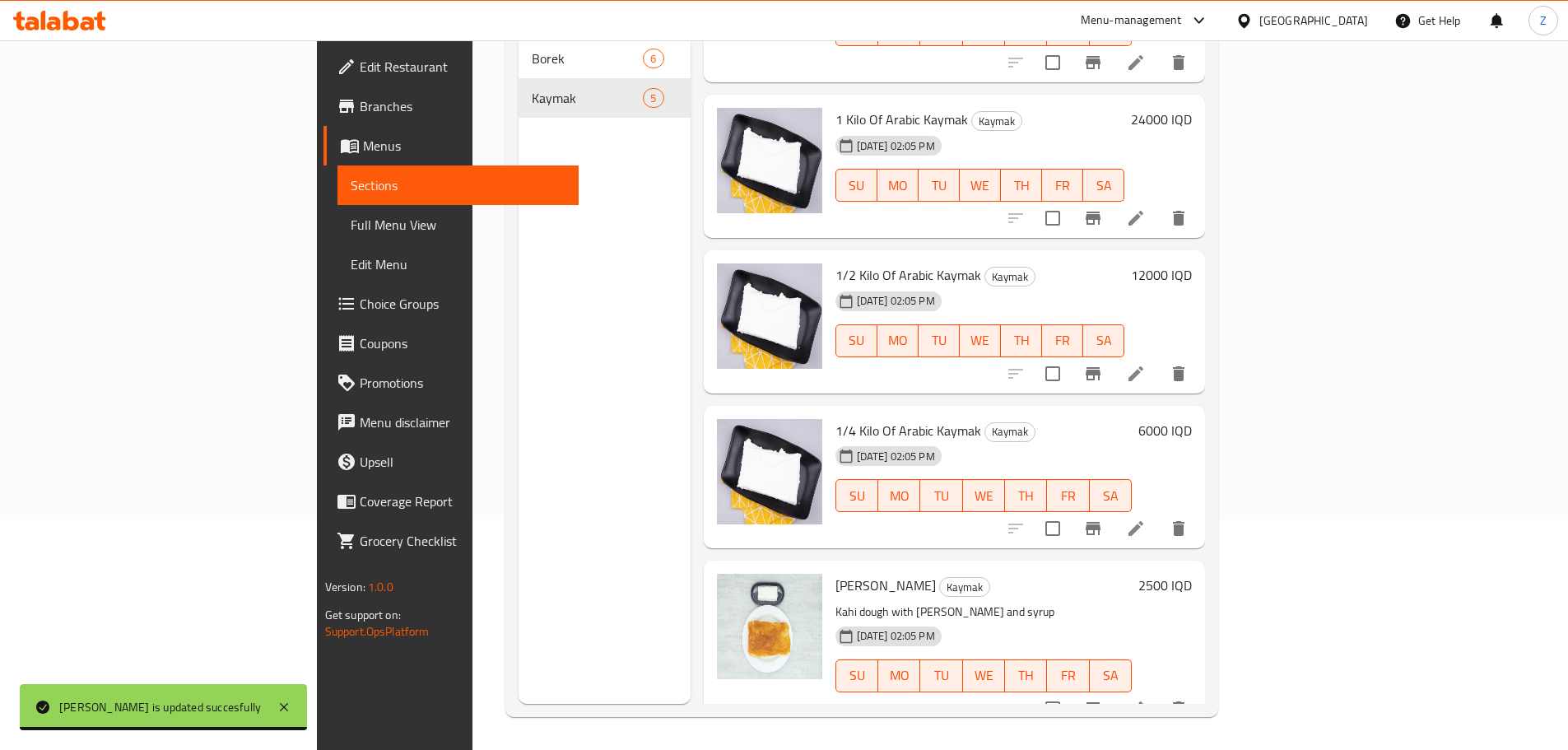
click at [1192, 574] on h6 "2500 IQD" at bounding box center [1165, 585] width 54 height 23
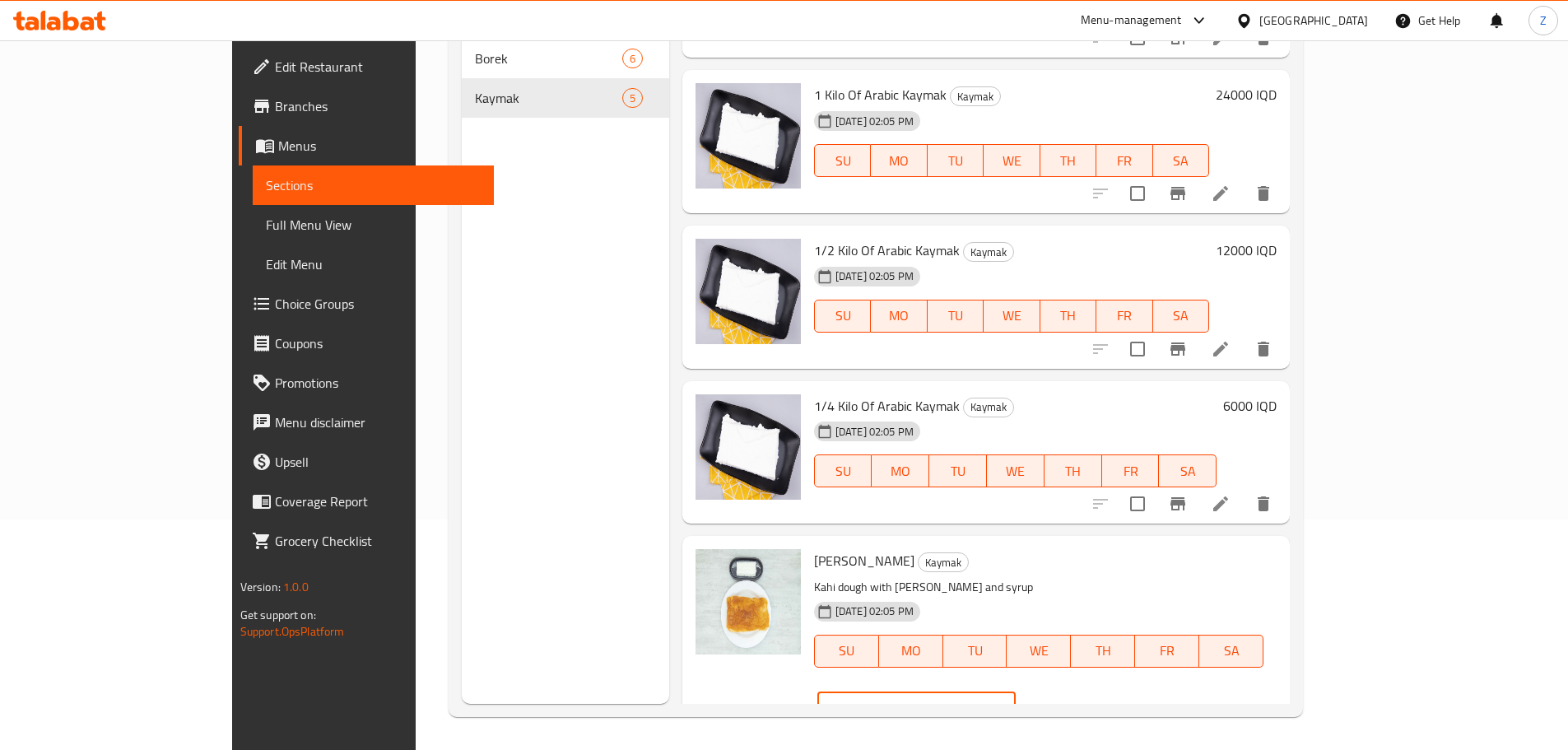
drag, startPoint x: 1279, startPoint y: 564, endPoint x: 1256, endPoint y: 559, distance: 23.5
click at [1016, 693] on div "IQD 2500 ​" at bounding box center [916, 709] width 199 height 33
type input "3500"
click at [1092, 691] on button "ok" at bounding box center [1073, 709] width 36 height 36
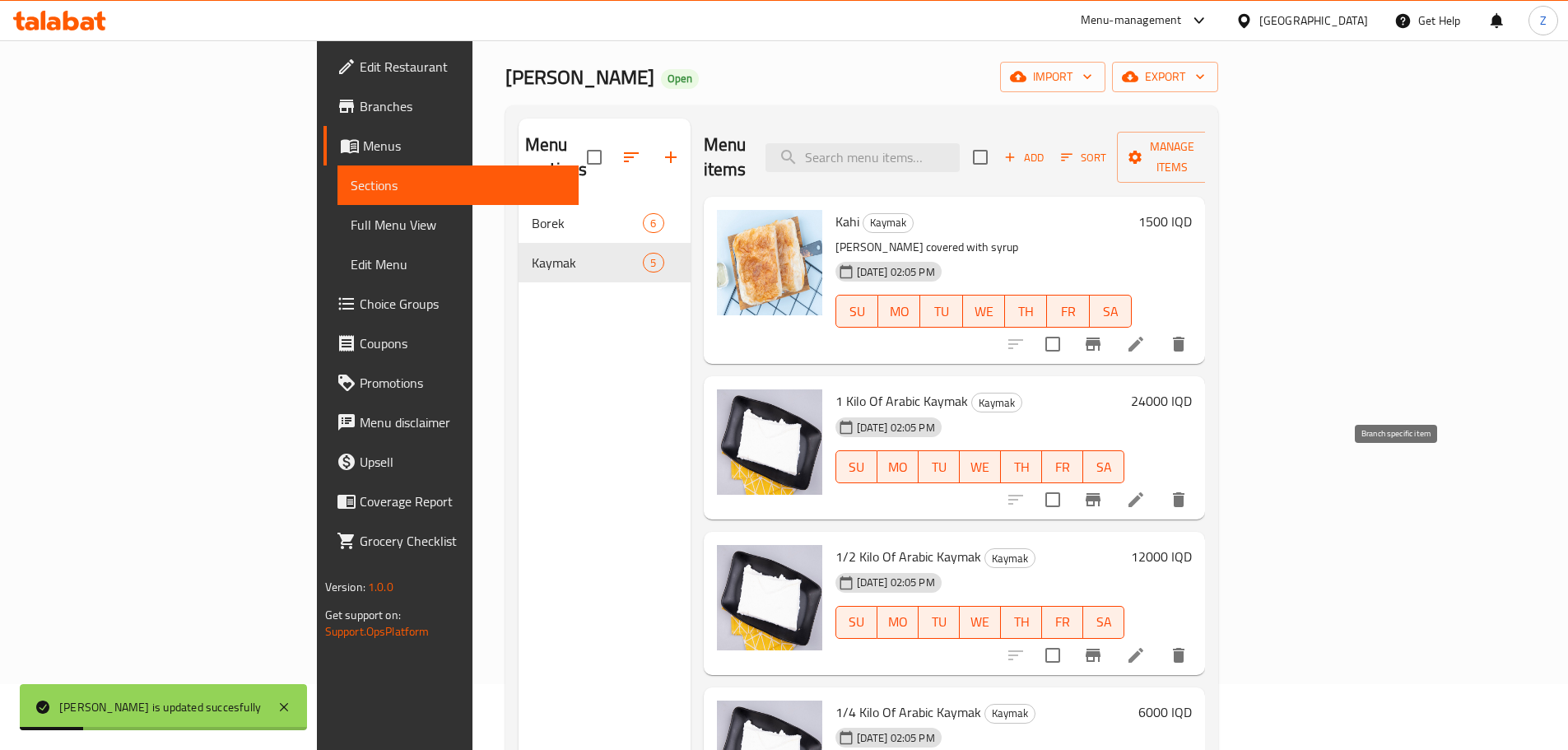
scroll to position [82, 0]
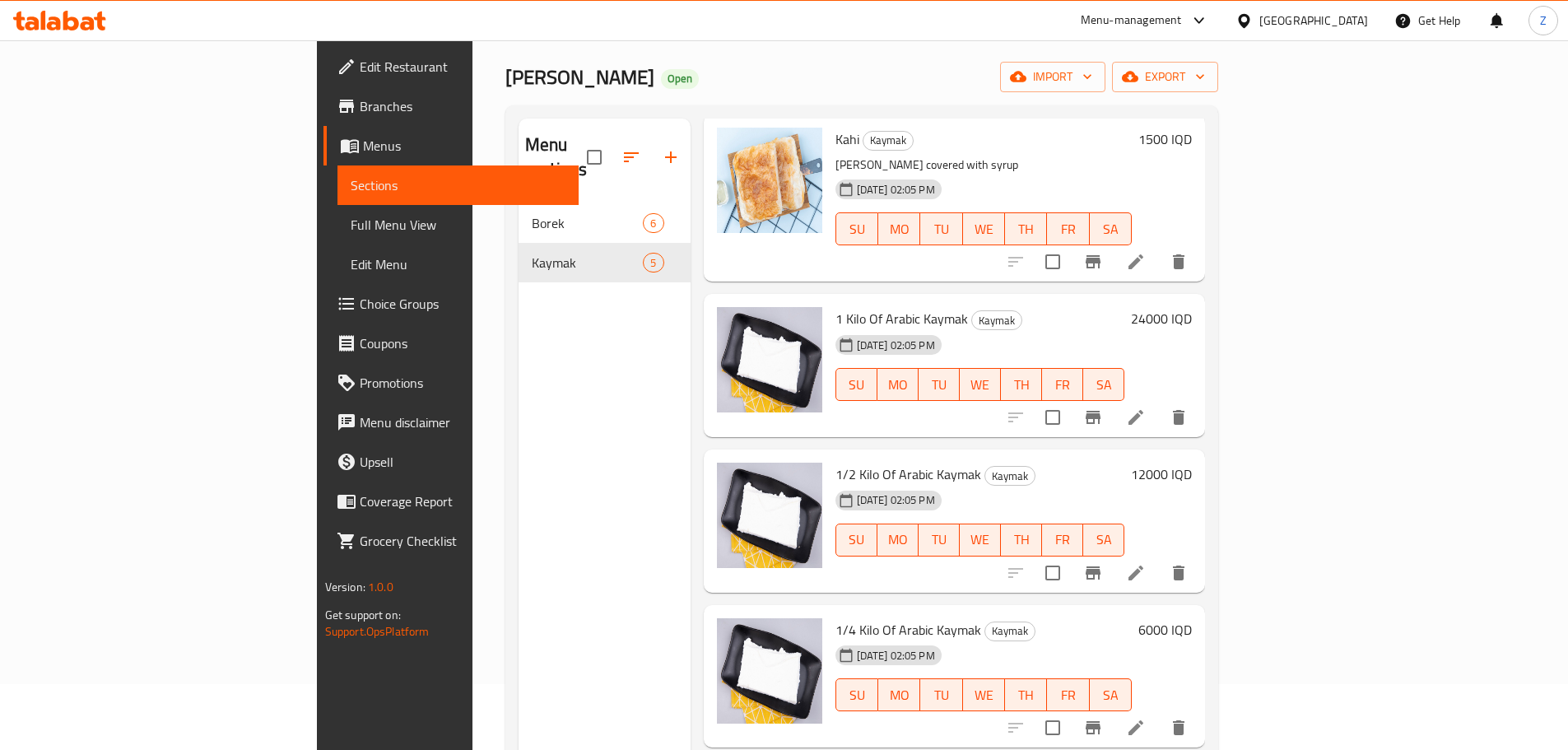
click at [1192, 307] on h6 "24000 IQD" at bounding box center [1161, 318] width 61 height 23
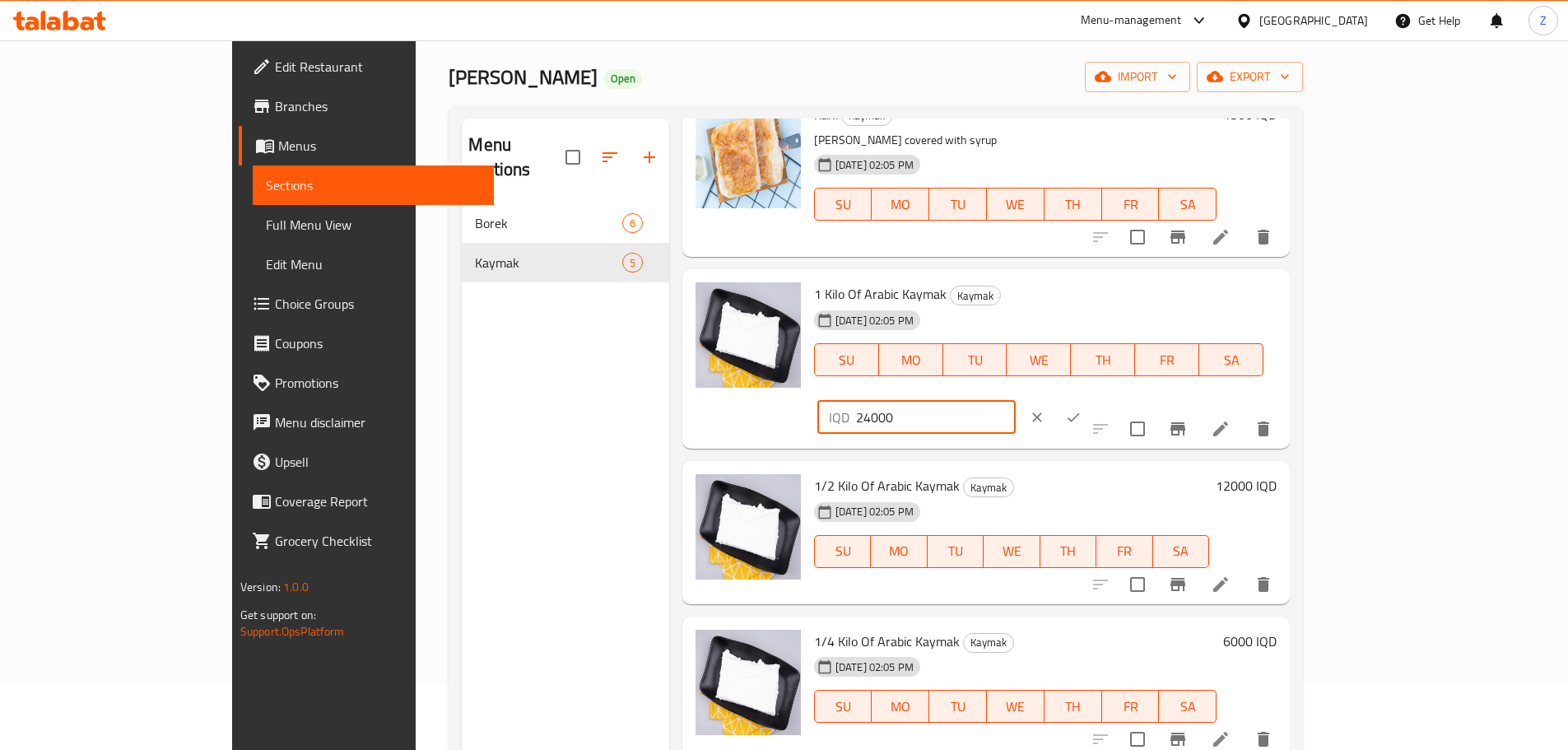
drag, startPoint x: 1288, startPoint y: 304, endPoint x: 1257, endPoint y: 308, distance: 31.3
click at [1016, 401] on div "IQD 24000 ​" at bounding box center [916, 417] width 199 height 33
type input "30000"
click at [1092, 399] on button "ok" at bounding box center [1073, 417] width 36 height 36
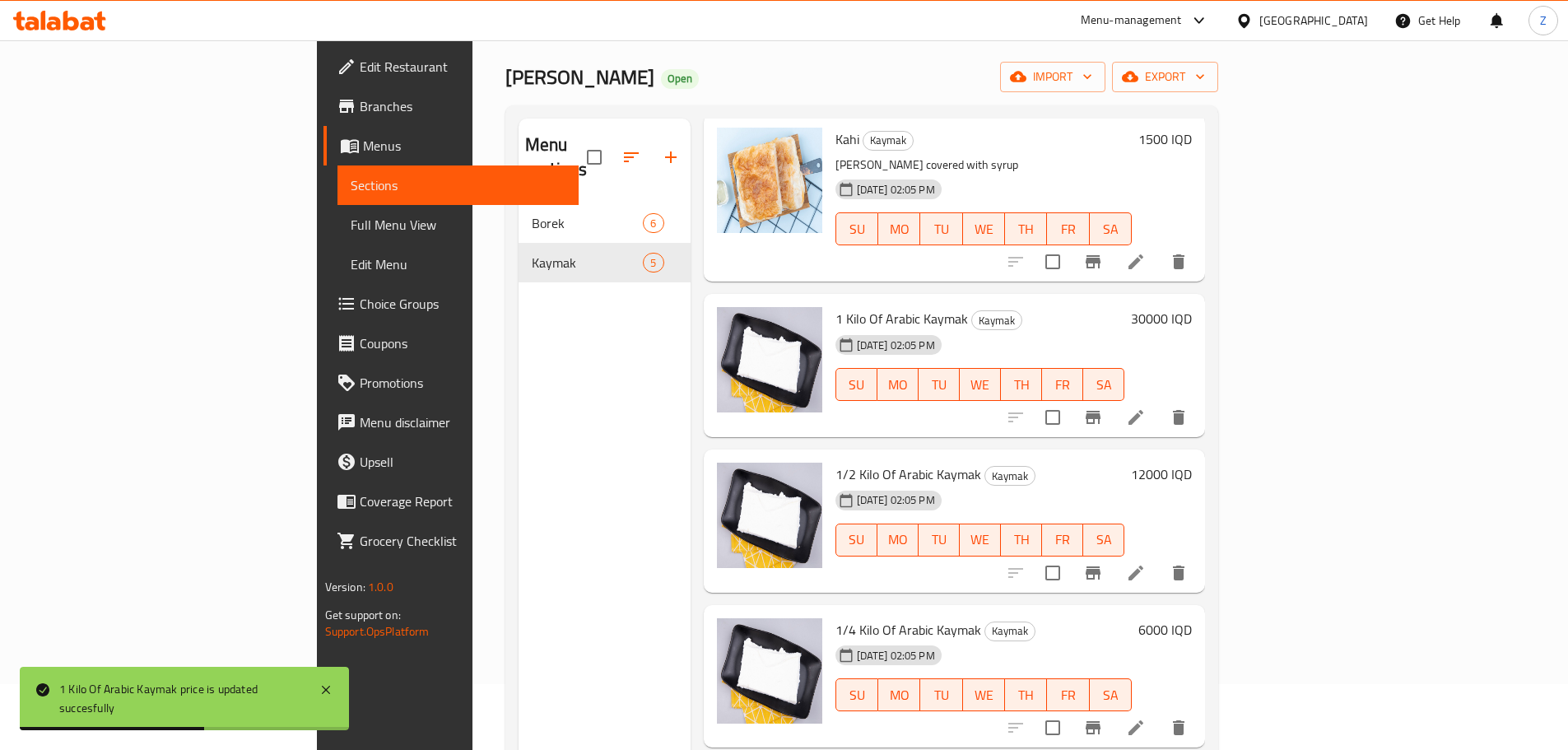
click at [1192, 463] on h6 "12000 IQD" at bounding box center [1161, 474] width 61 height 23
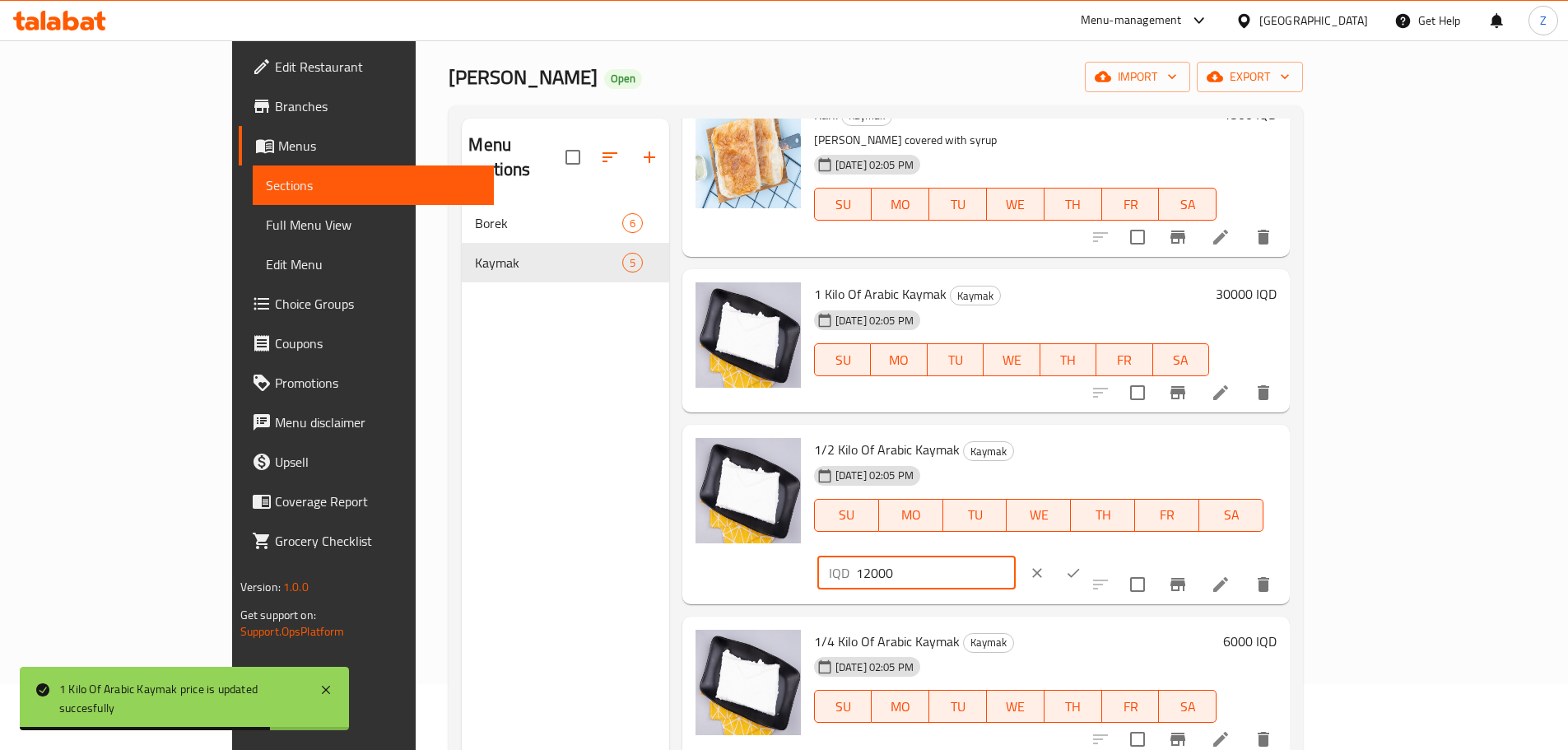
click at [1016, 556] on input "12000" at bounding box center [936, 572] width 160 height 33
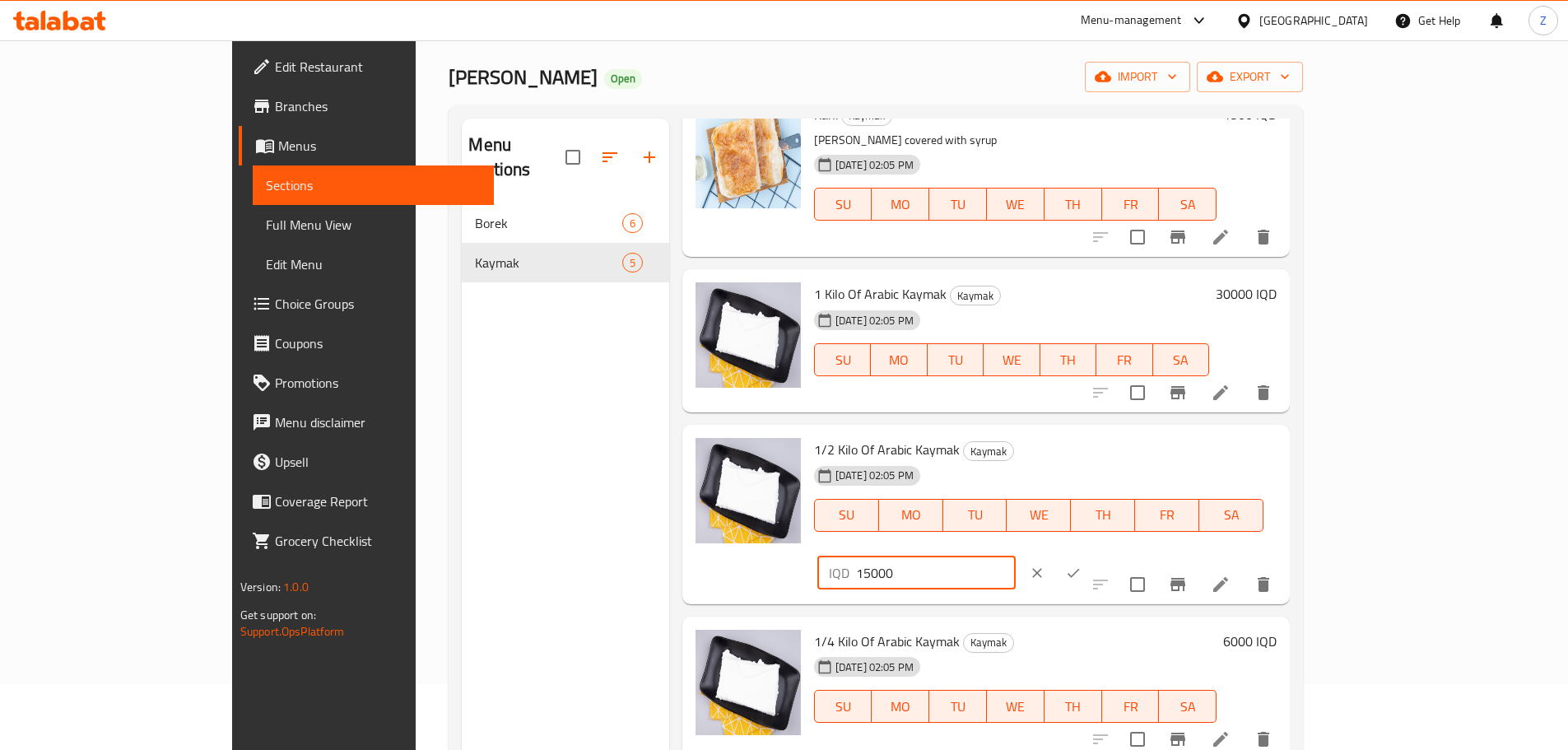
type input "15000"
click at [1092, 554] on button "ok" at bounding box center [1073, 572] width 36 height 36
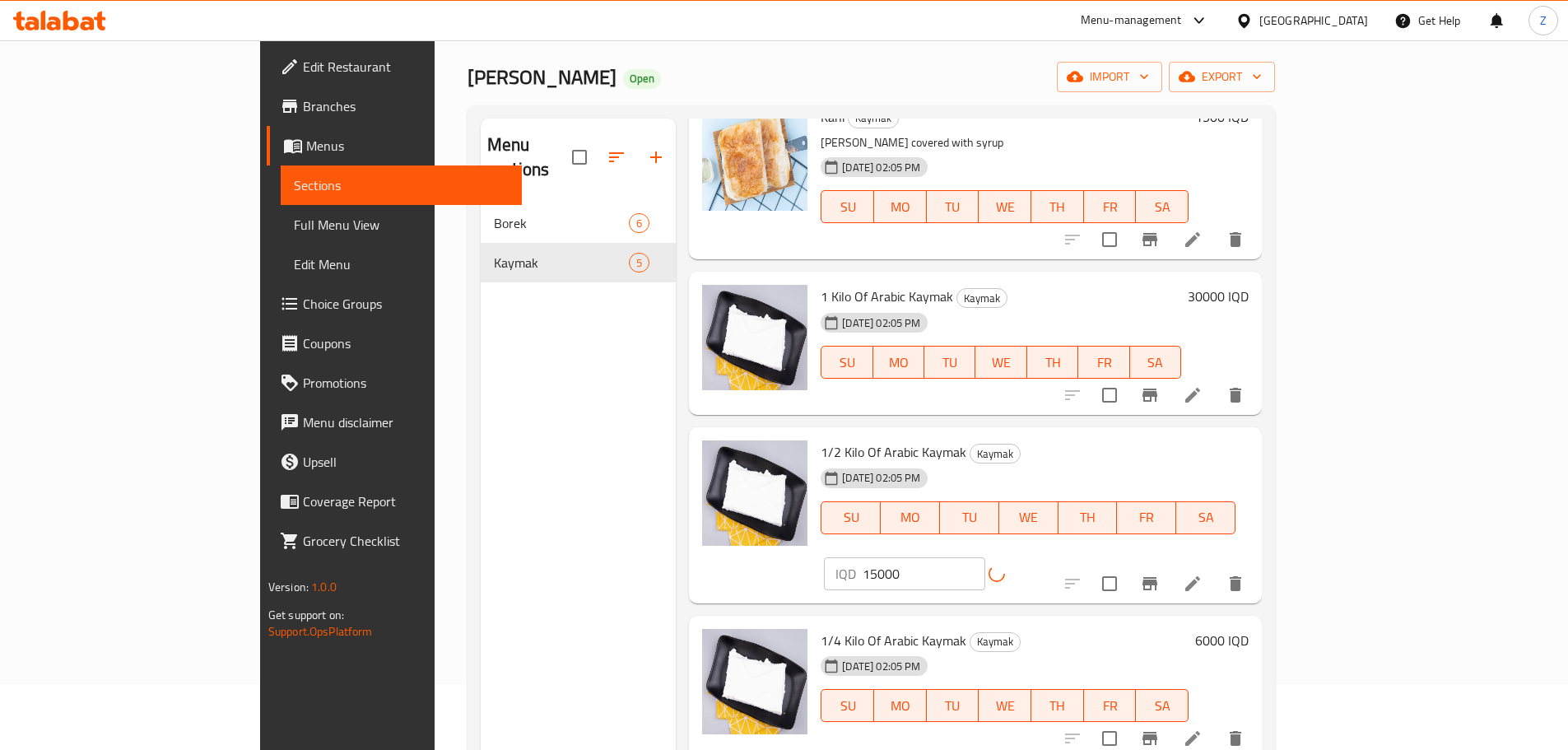
scroll to position [117, 0]
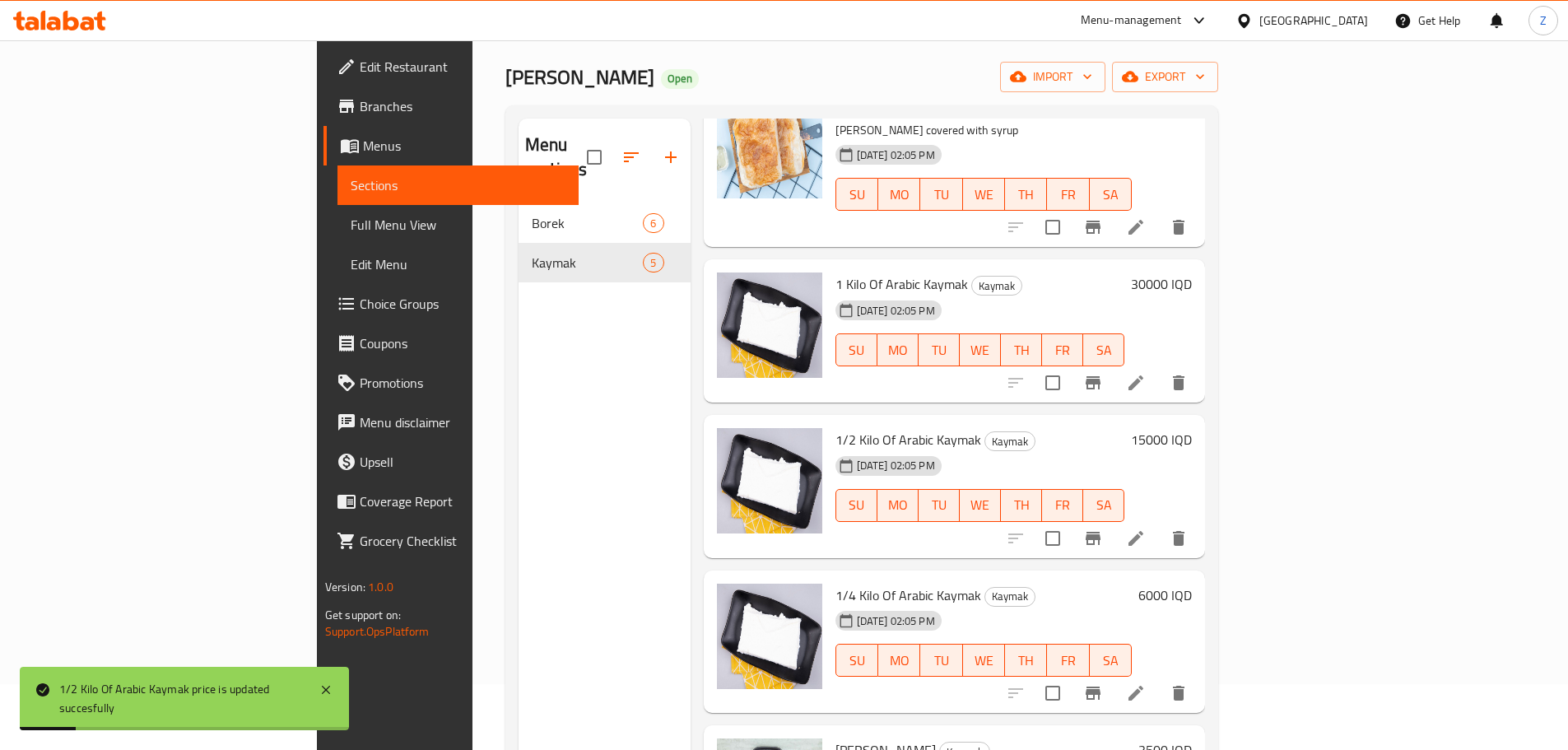
click at [1192, 583] on h6 "6000 IQD" at bounding box center [1165, 595] width 54 height 23
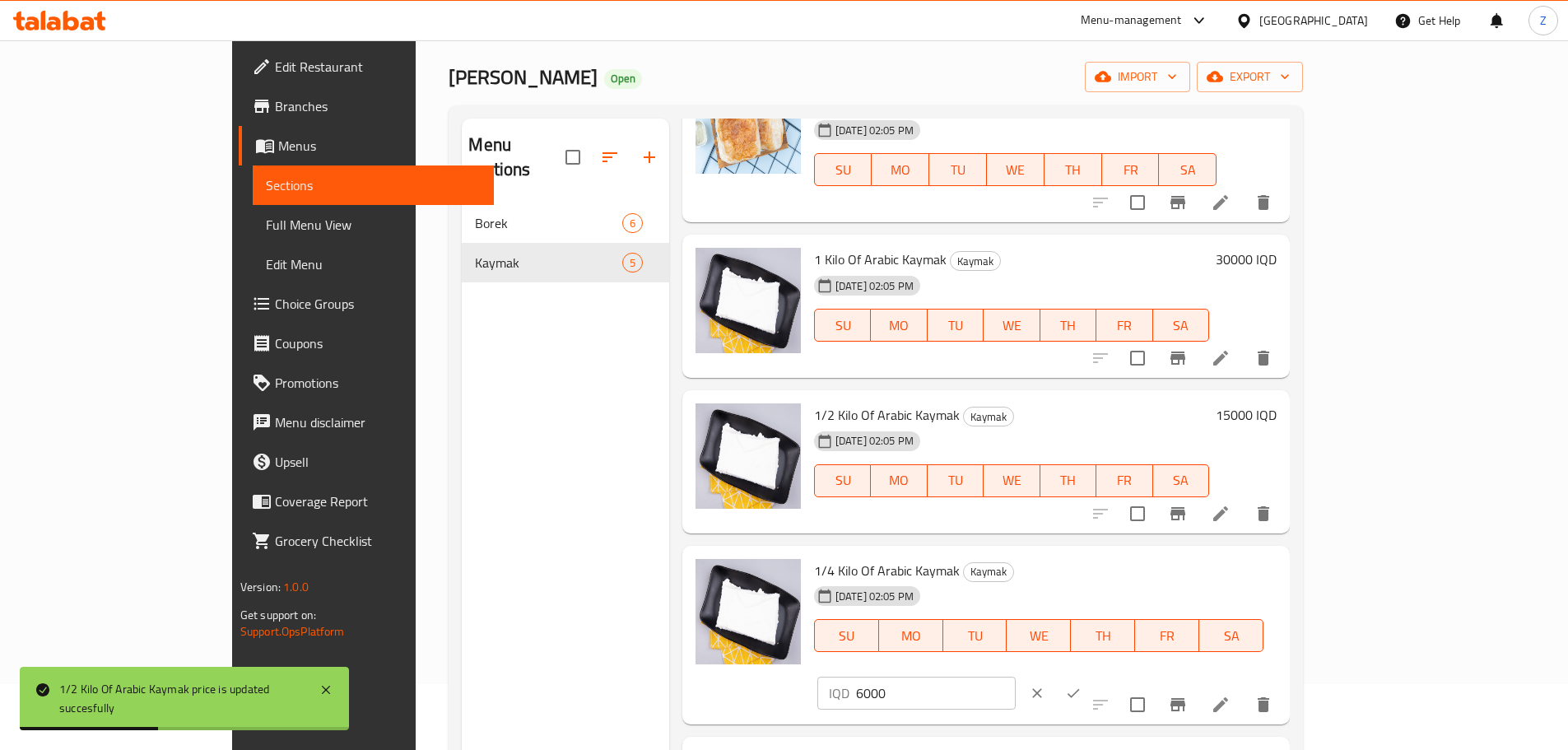
click at [1016, 677] on input "6000" at bounding box center [936, 693] width 160 height 33
type input "7500"
click at [1081, 685] on icon "ok" at bounding box center [1073, 693] width 16 height 16
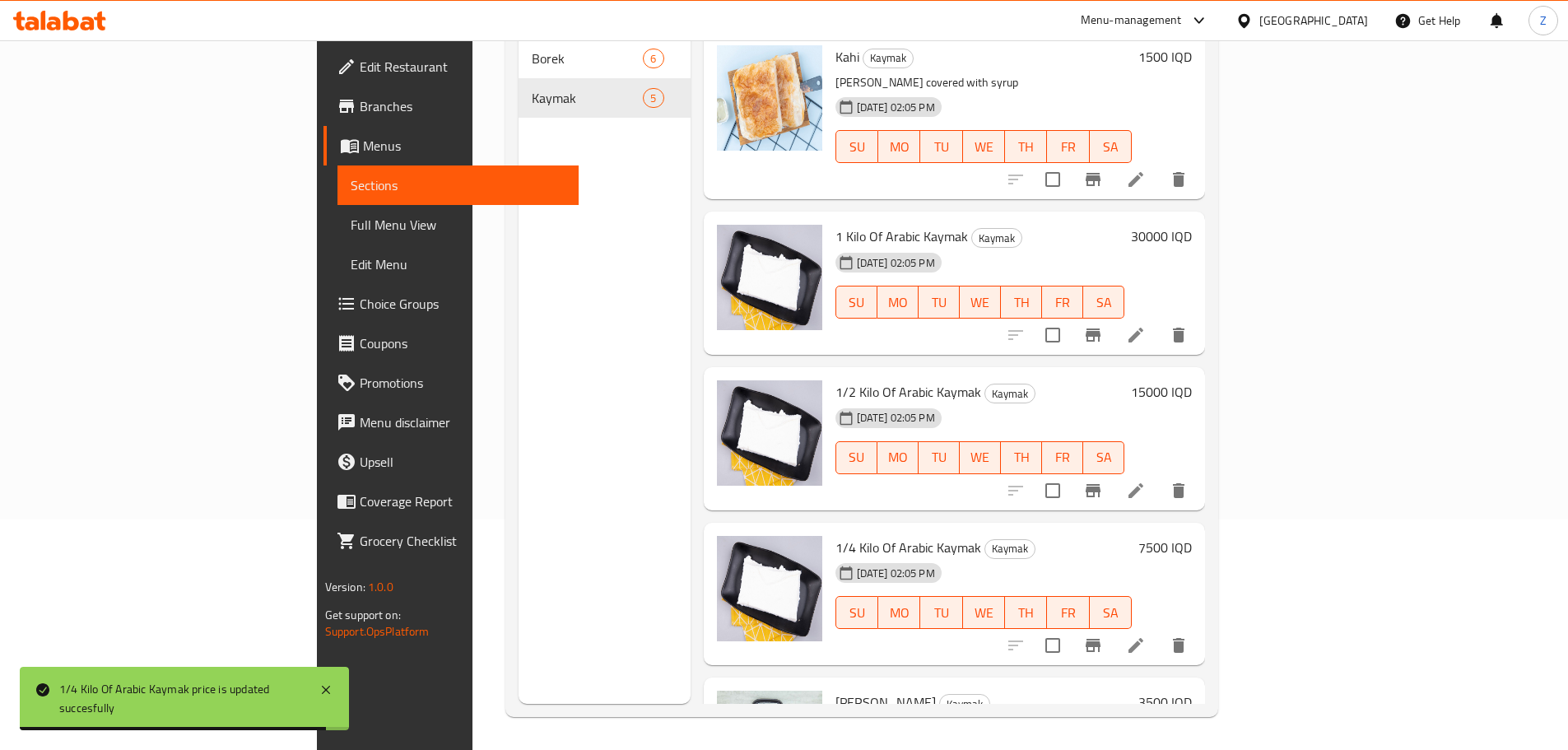
scroll to position [148, 0]
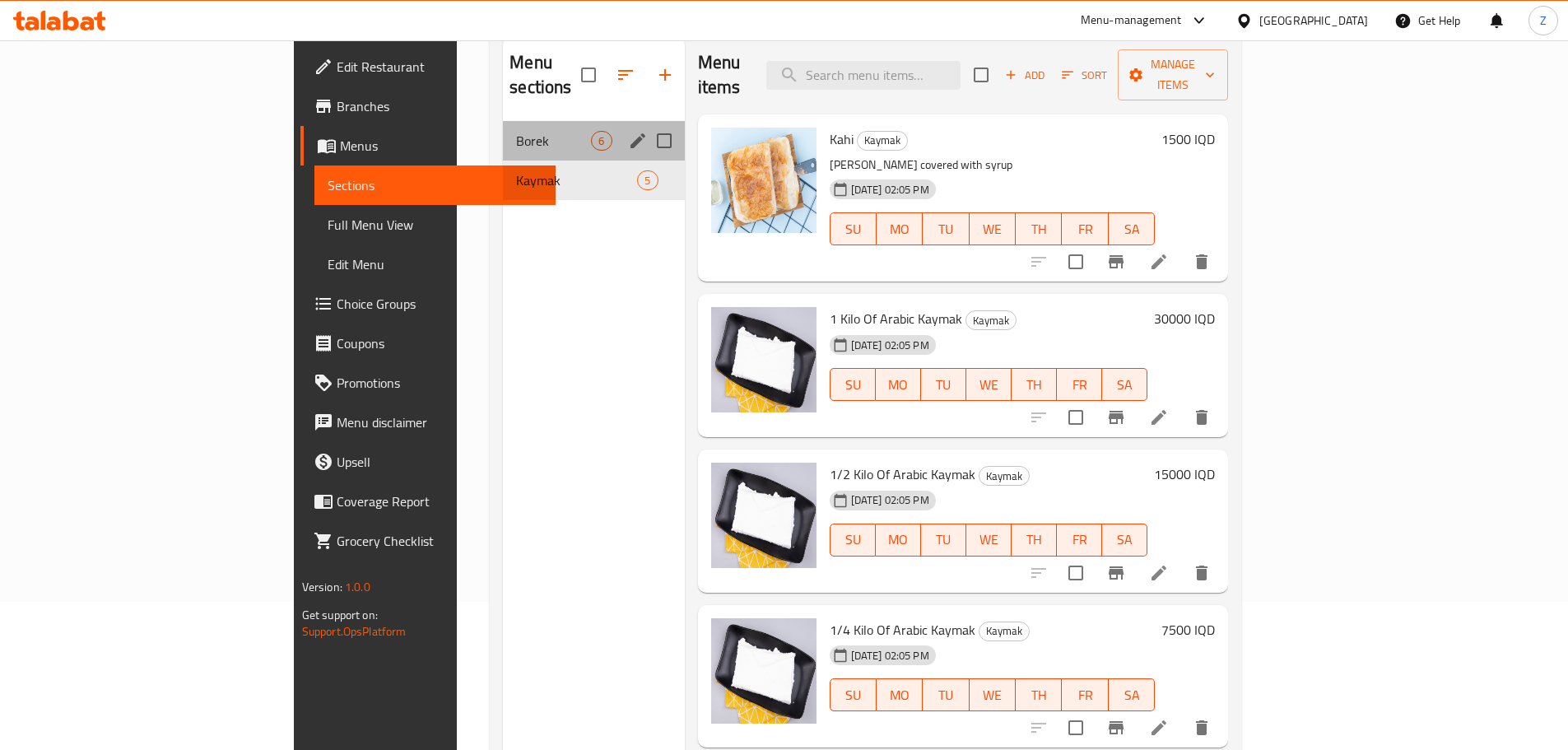
click at [503, 121] on div "[PERSON_NAME] 6" at bounding box center [593, 141] width 181 height 40
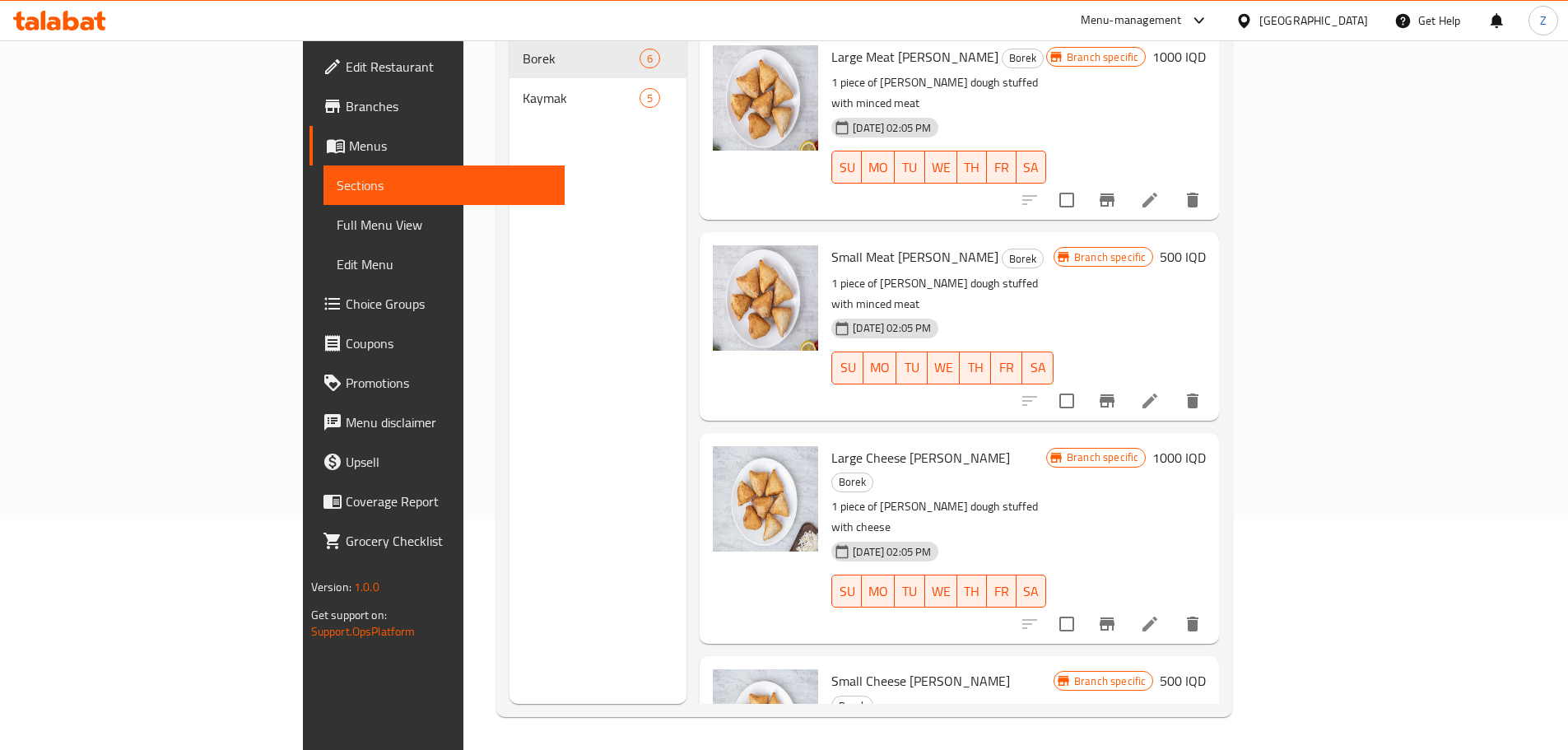
scroll to position [371, 0]
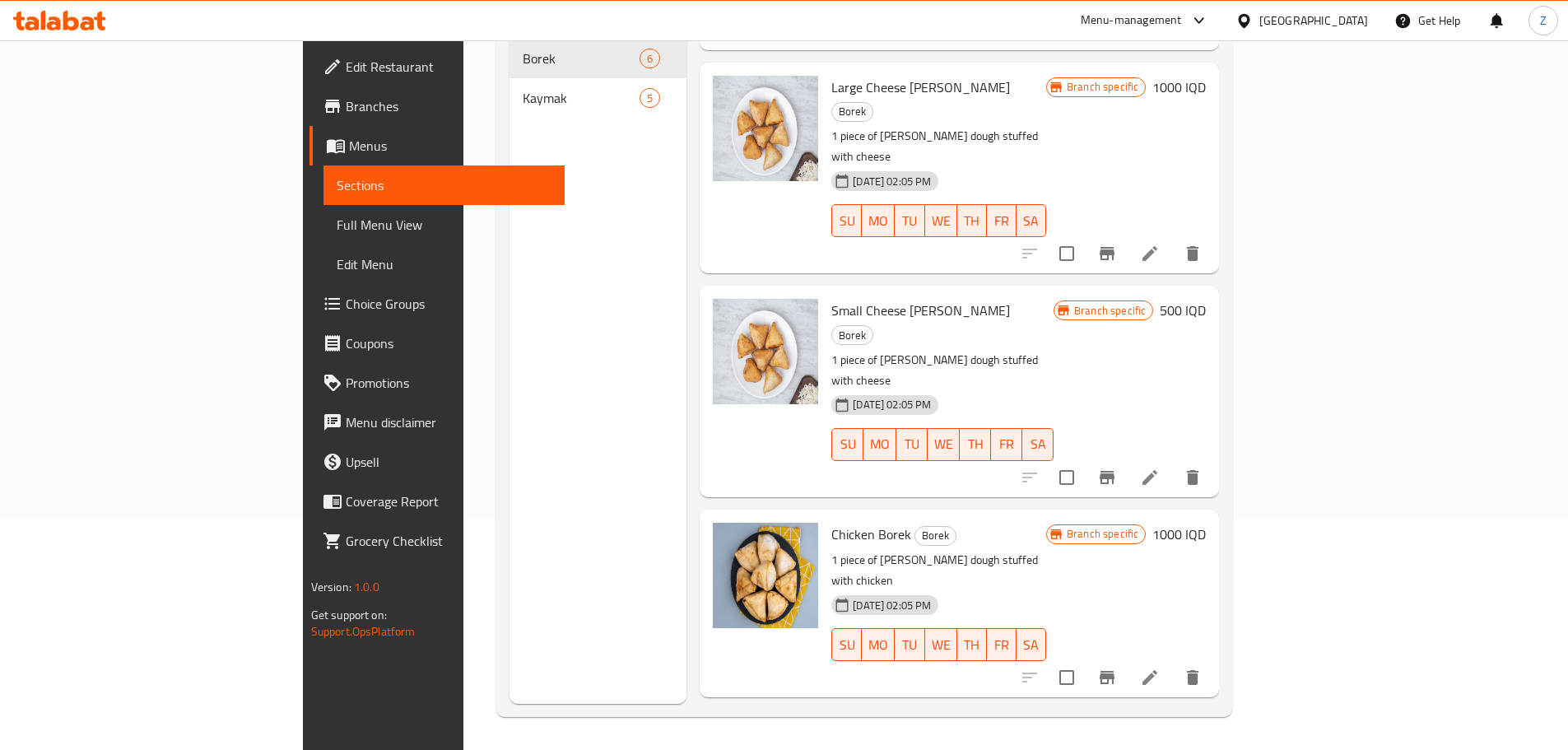
click at [1206, 723] on h6 "1500 IQD" at bounding box center [1178, 734] width 54 height 23
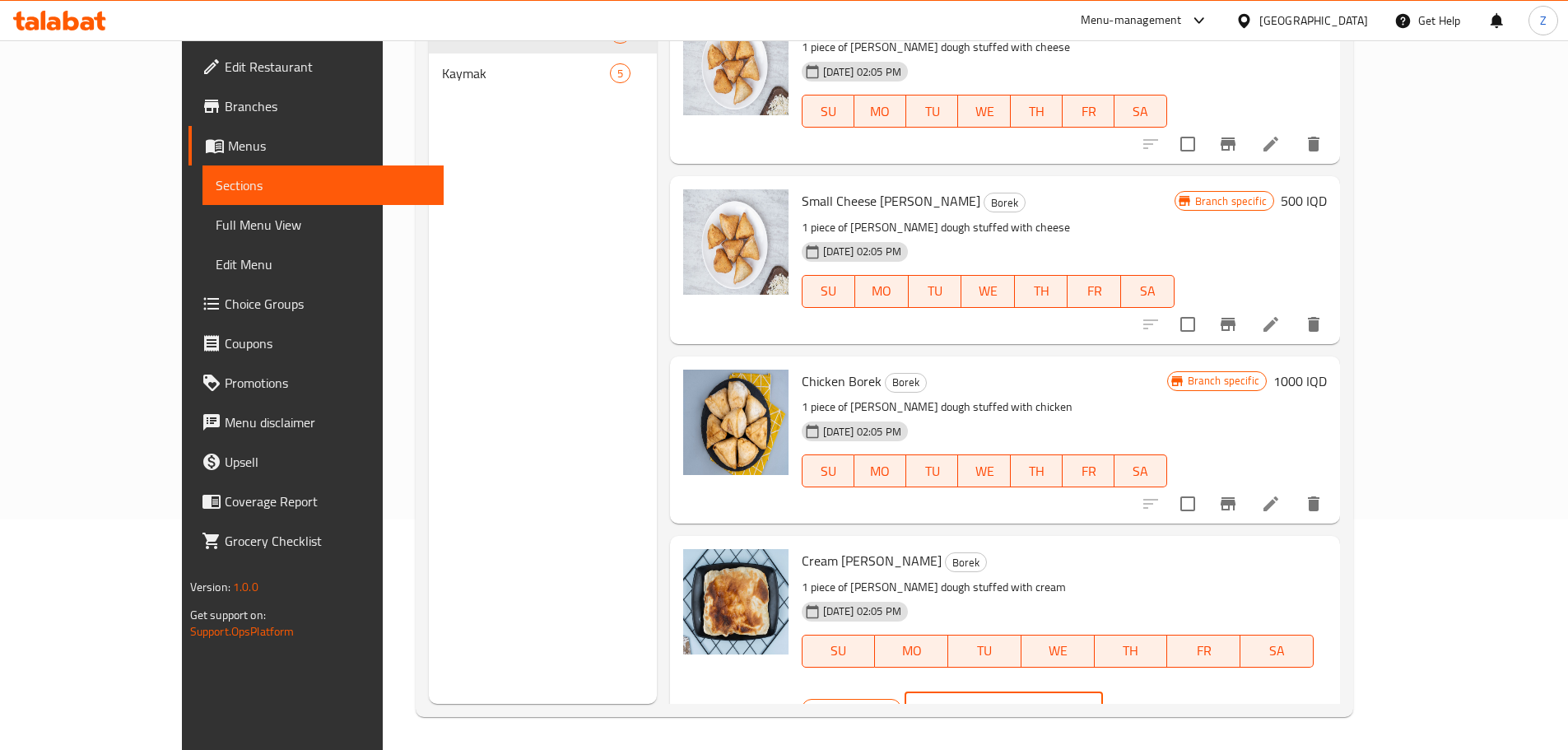
drag, startPoint x: 1341, startPoint y: 574, endPoint x: 1275, endPoint y: 561, distance: 67.3
click at [1103, 693] on input "1500" at bounding box center [1023, 709] width 160 height 33
type input "1750"
click at [1169, 700] on icon "ok" at bounding box center [1160, 708] width 16 height 16
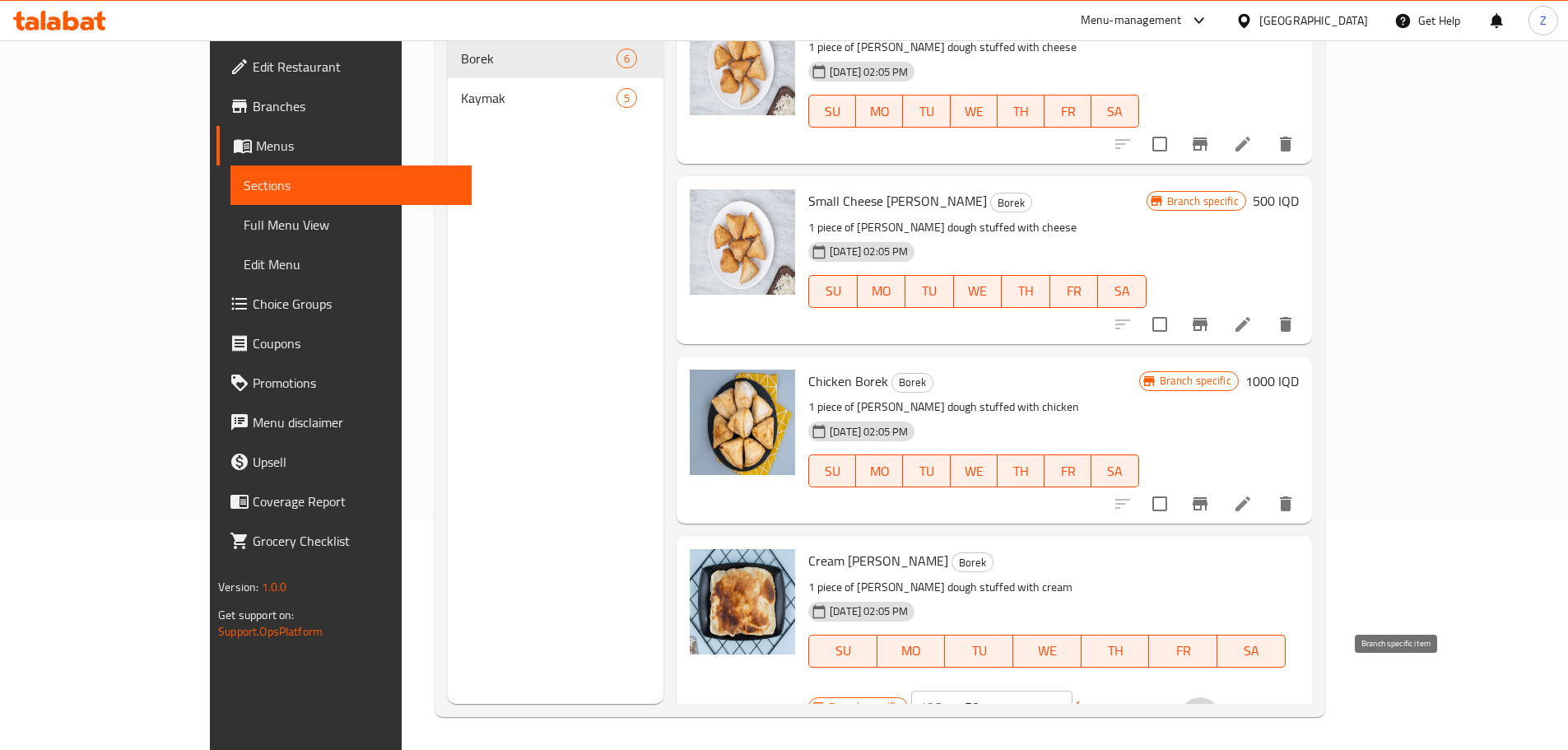
click at [1220, 697] on button "Branch-specific-item" at bounding box center [1200, 717] width 40 height 40
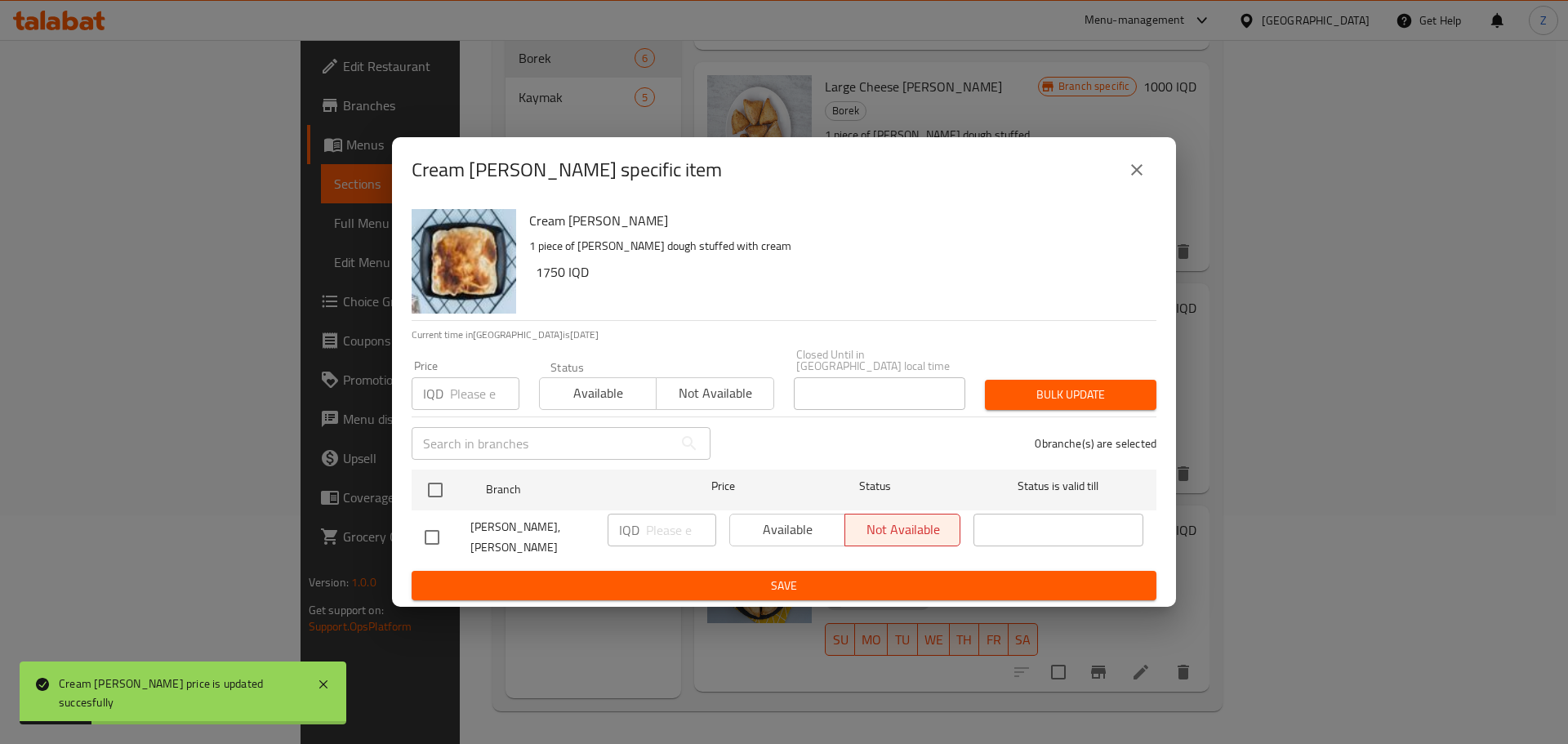
click at [1133, 190] on button "close" at bounding box center [1137, 170] width 39 height 39
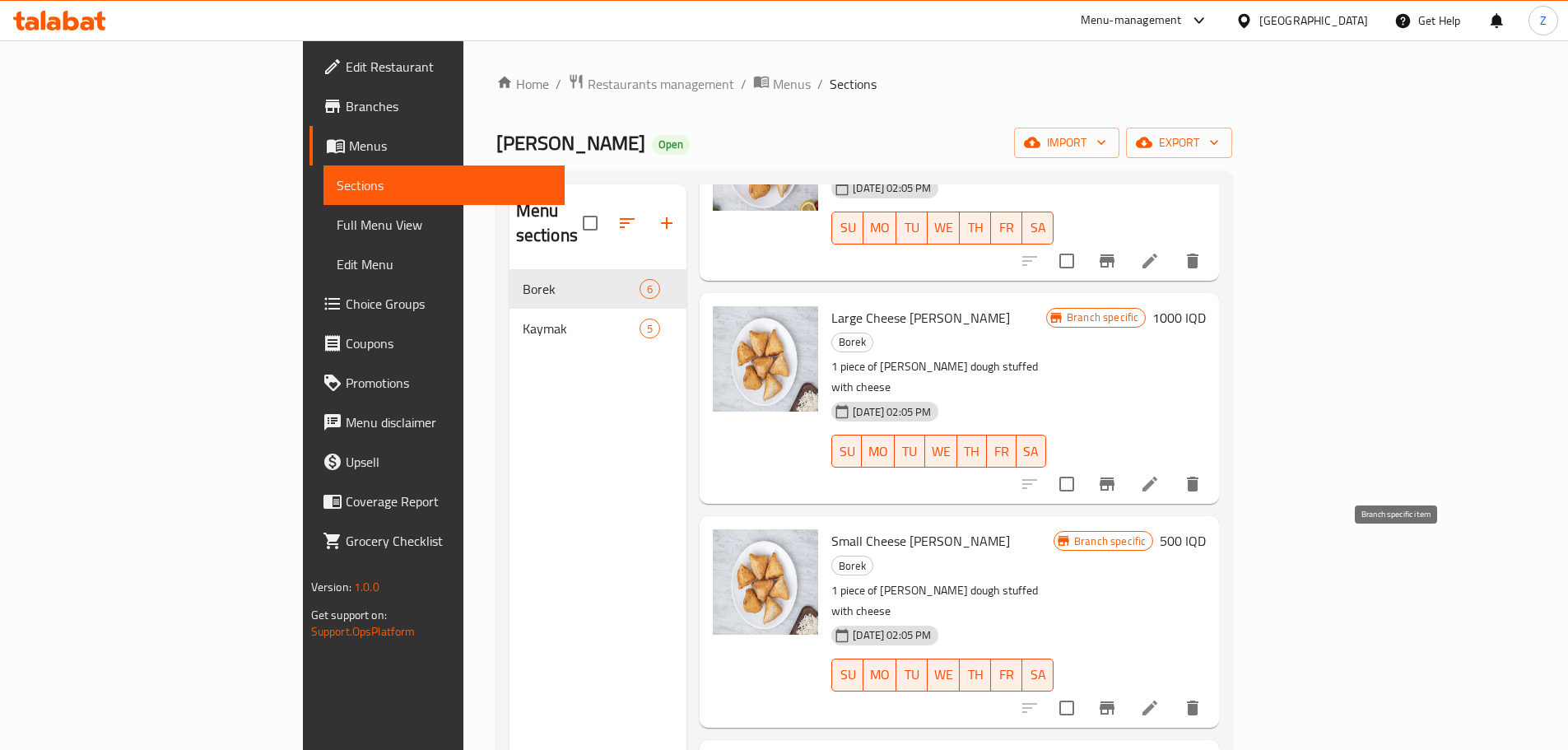
click at [1114, 701] on icon "Branch-specific-item" at bounding box center [1107, 708] width 15 height 13
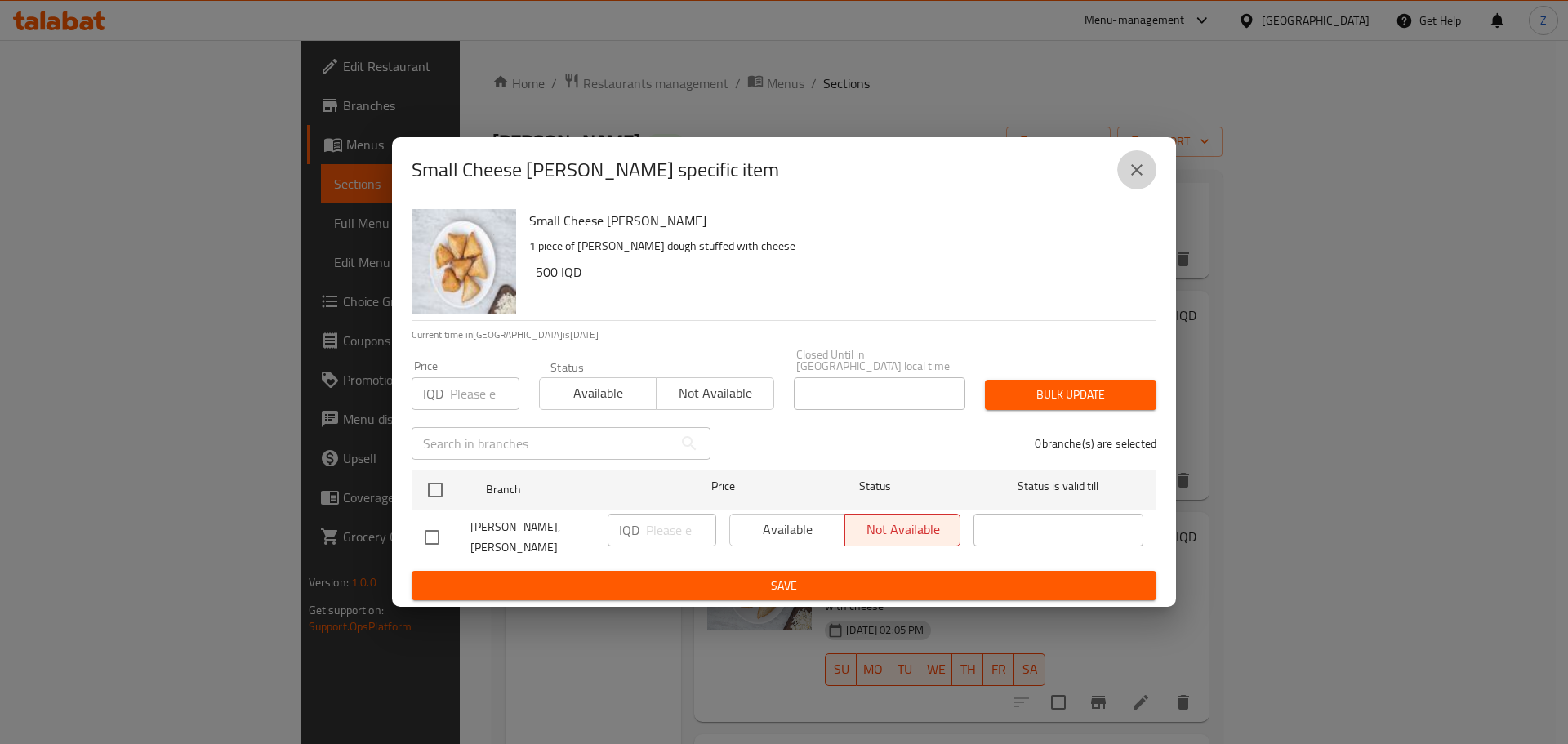
click at [1153, 173] on button "close" at bounding box center [1137, 170] width 39 height 39
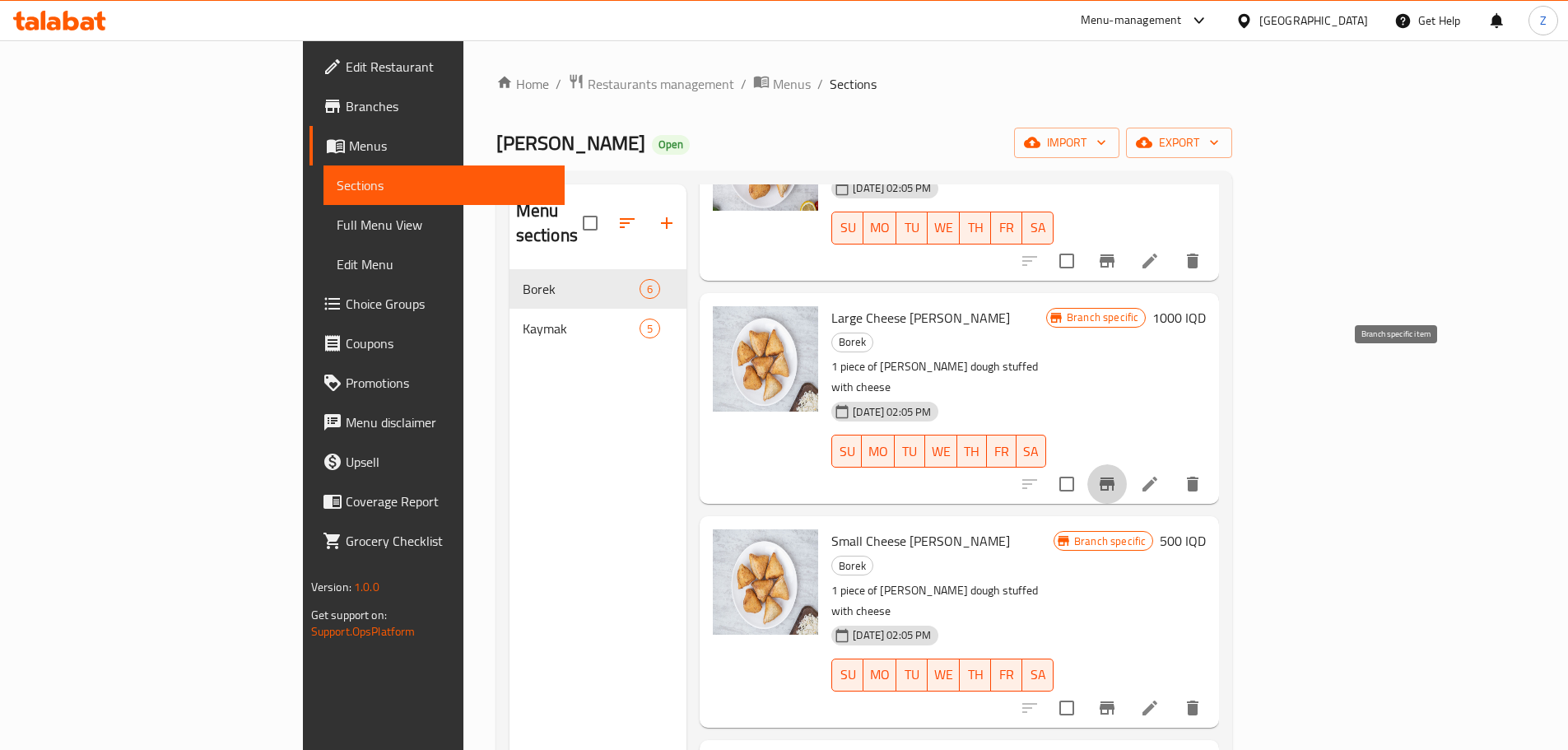
click at [1117, 474] on icon "Branch-specific-item" at bounding box center [1107, 484] width 20 height 20
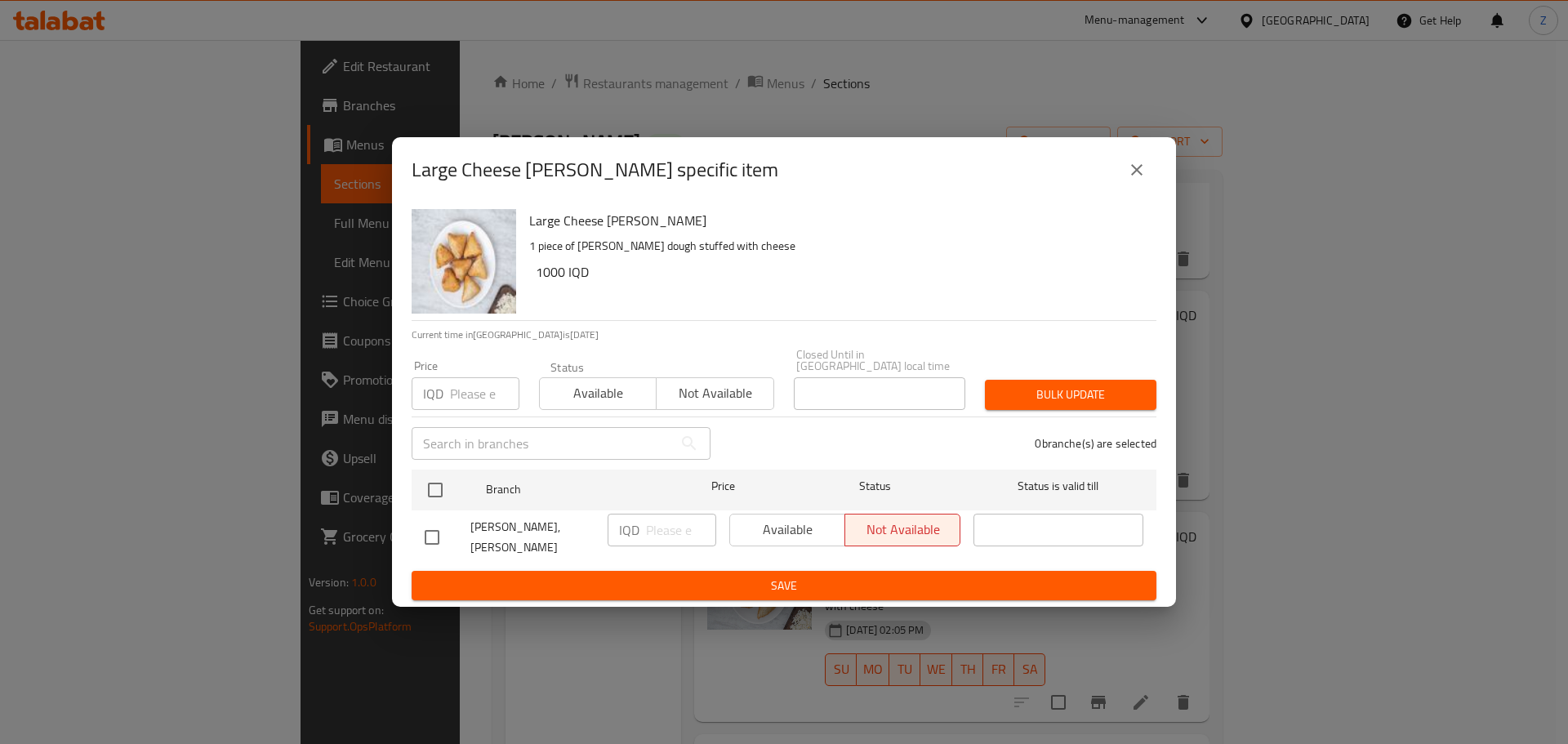
click at [1128, 190] on button "close" at bounding box center [1137, 170] width 39 height 39
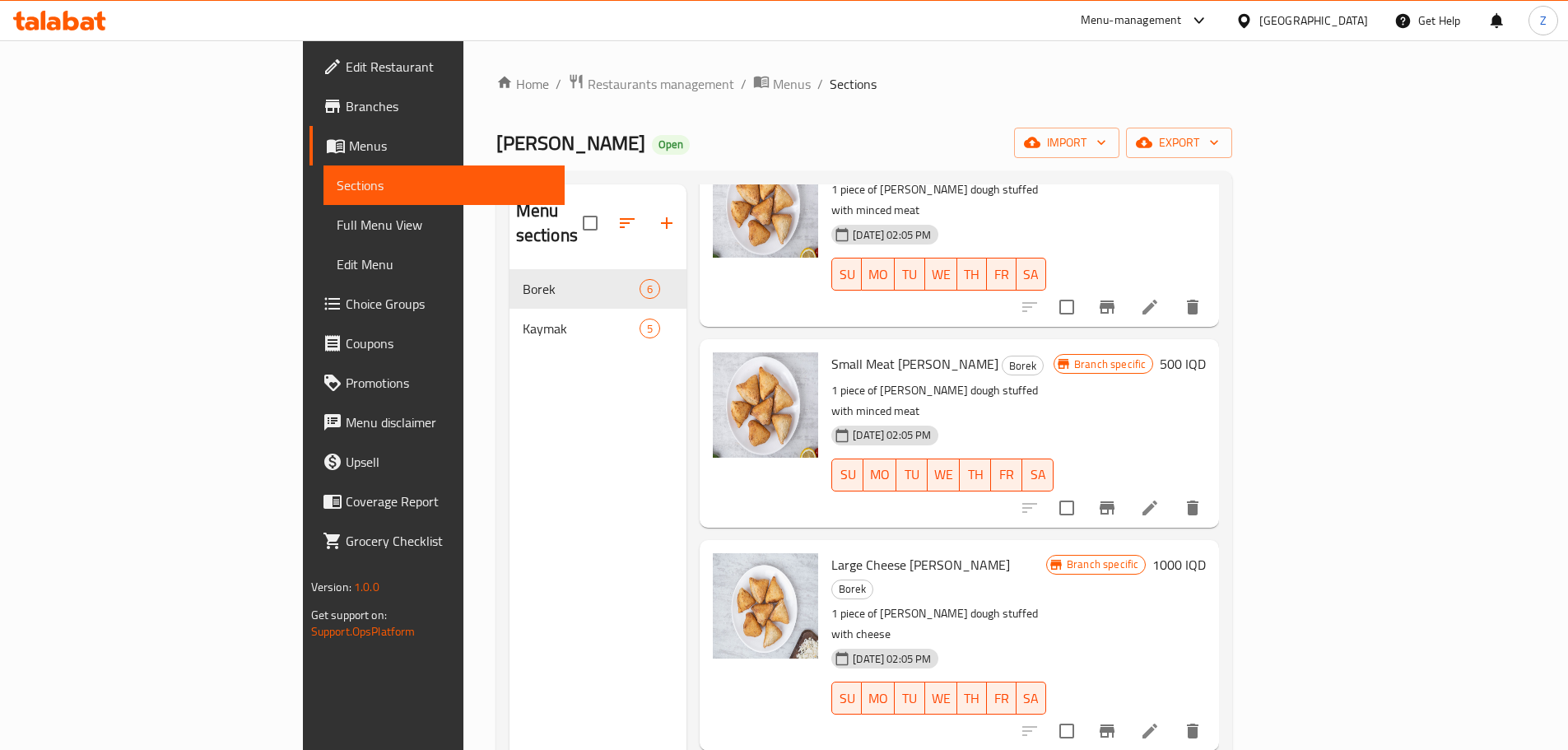
scroll to position [0, 0]
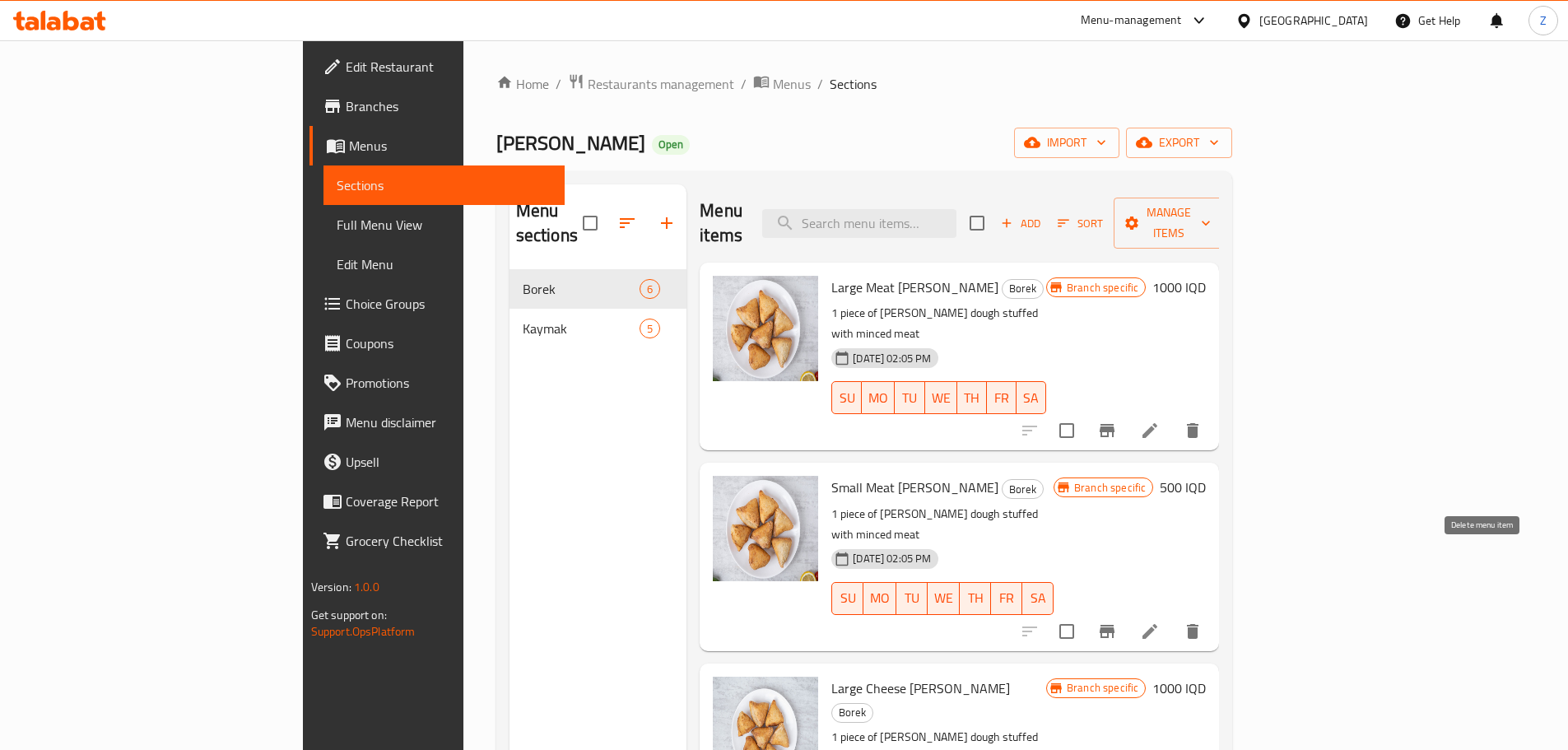
click at [1212, 612] on button "delete" at bounding box center [1192, 631] width 40 height 40
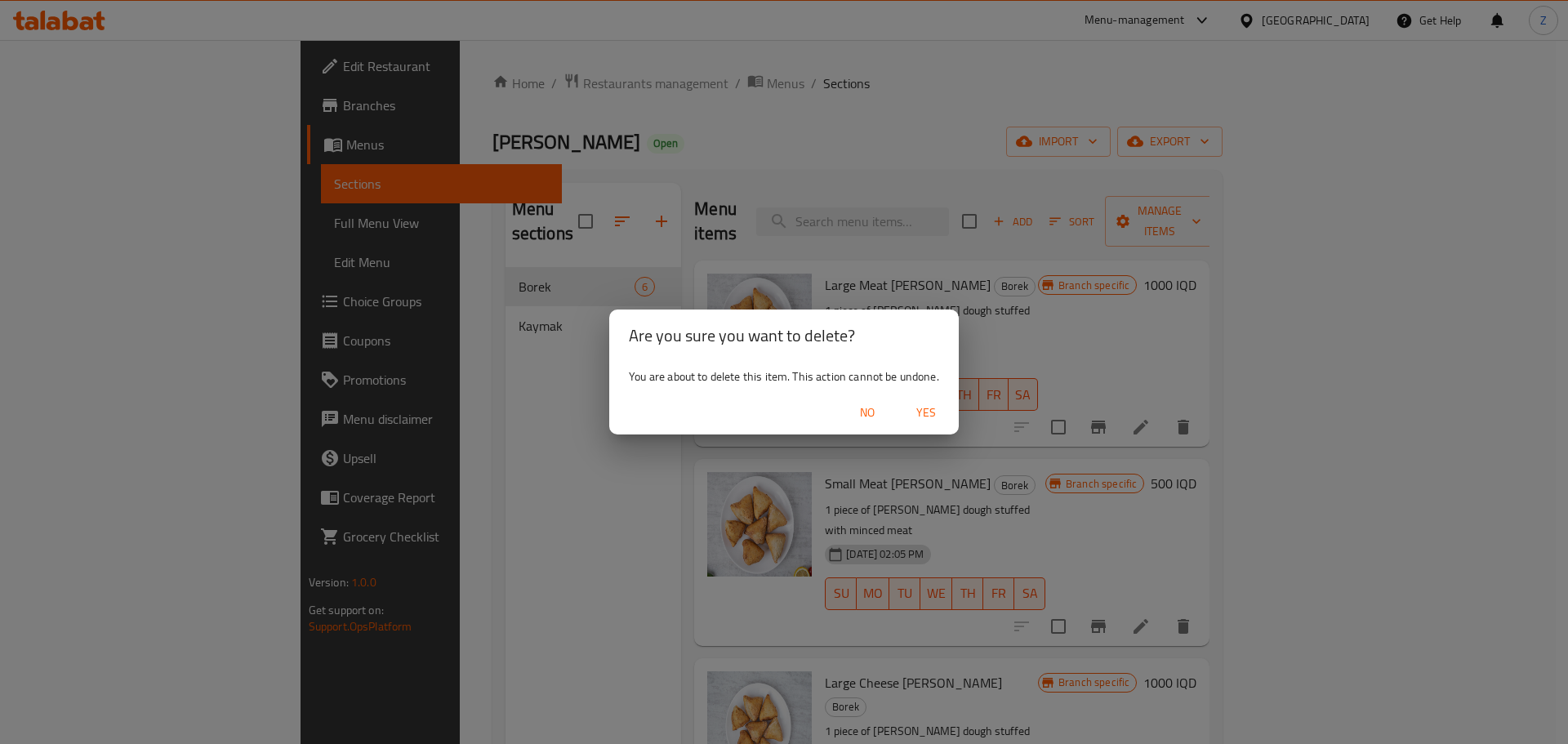
click at [934, 422] on button "Yes" at bounding box center [926, 413] width 52 height 30
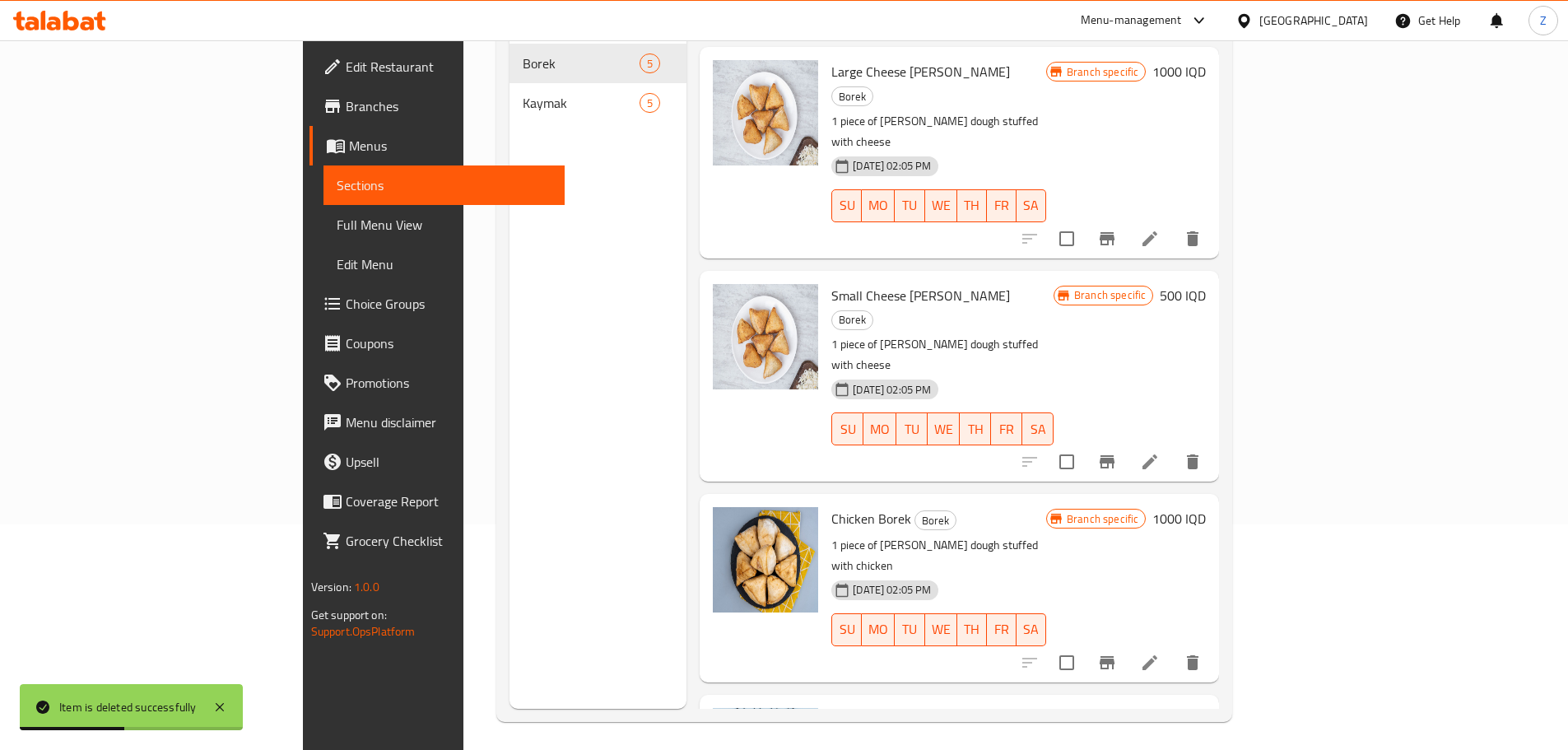
scroll to position [231, 0]
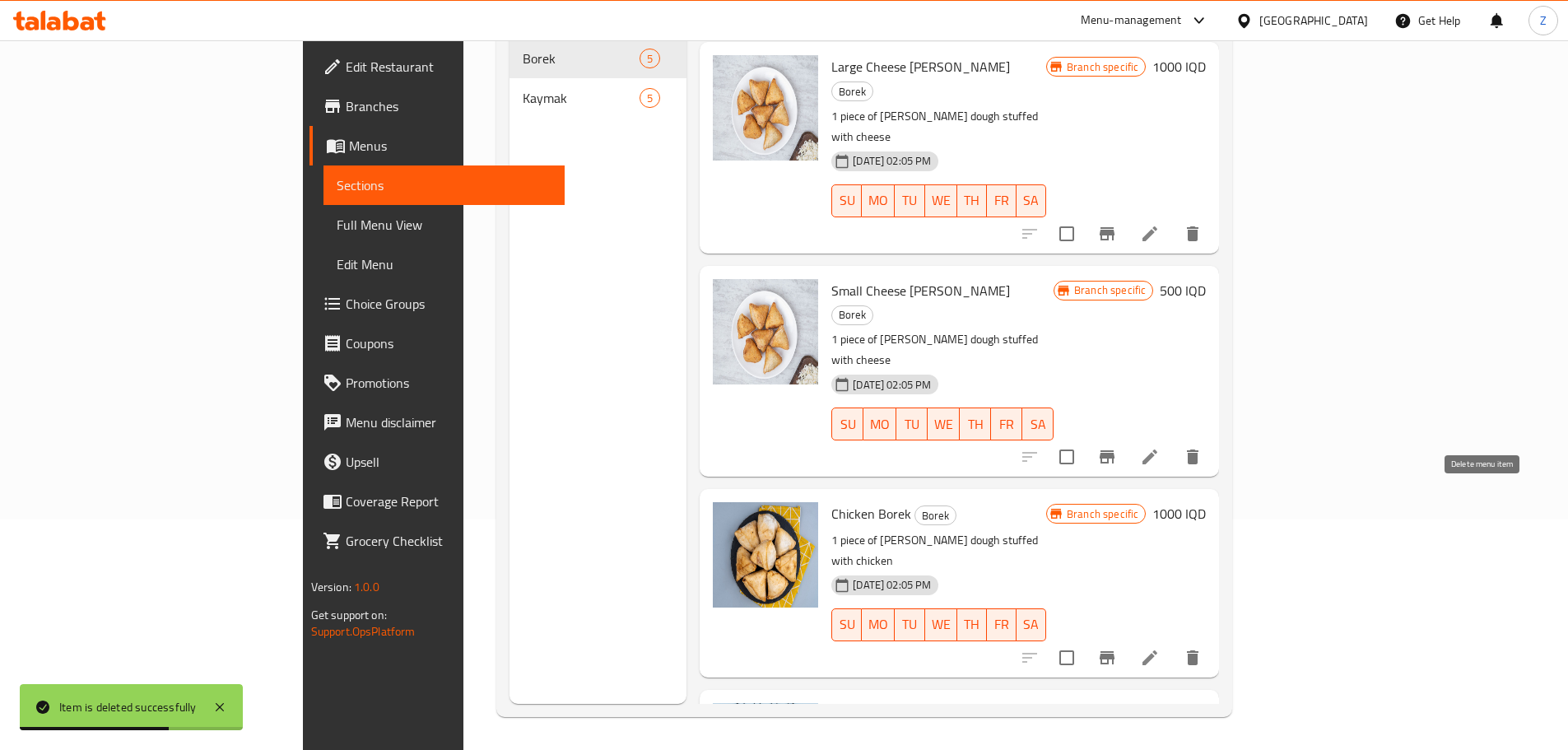
click at [1203, 647] on icon "delete" at bounding box center [1192, 657] width 20 height 20
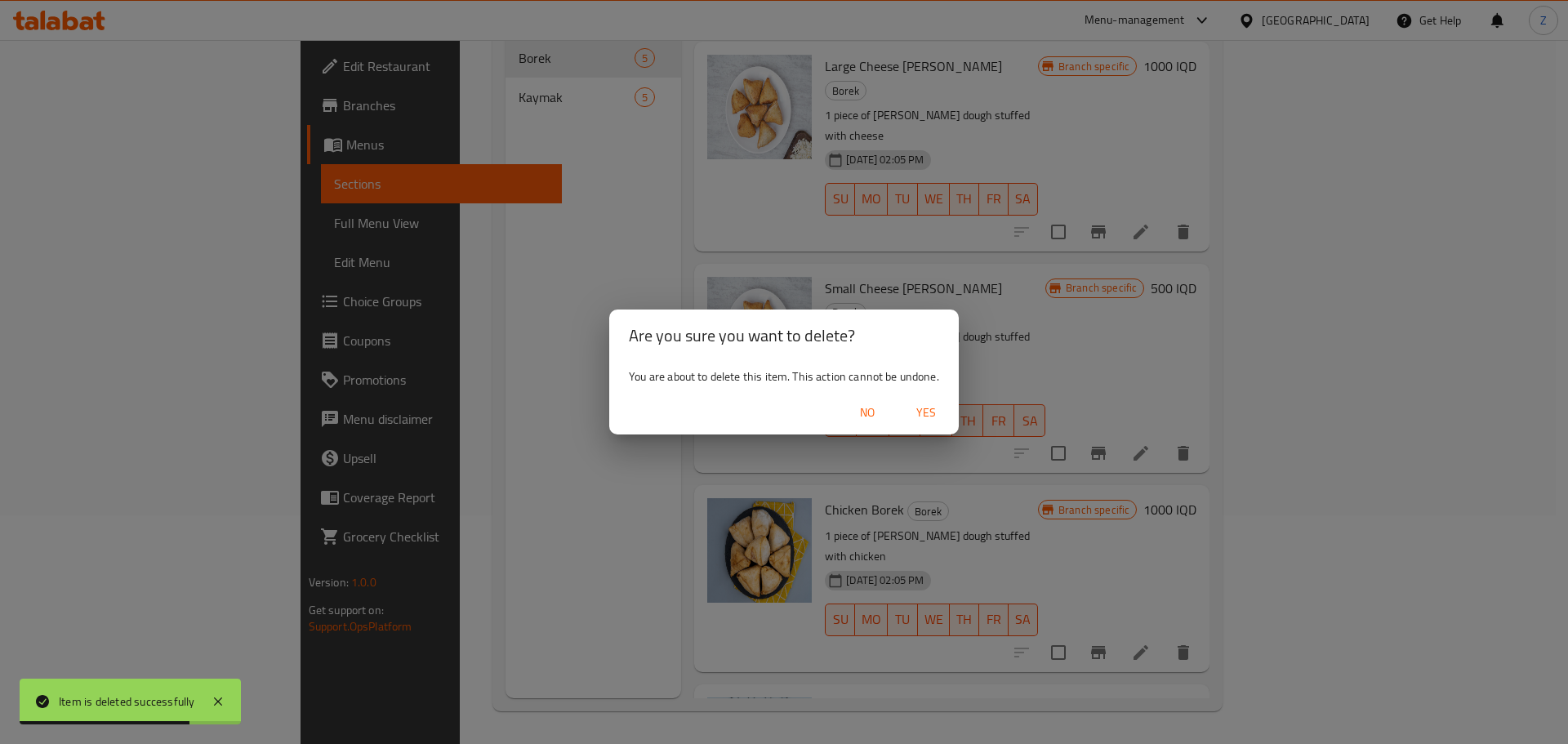
click at [1113, 350] on div "Are you sure you want to delete? You are about to delete this item. This action…" at bounding box center [784, 372] width 1568 height 744
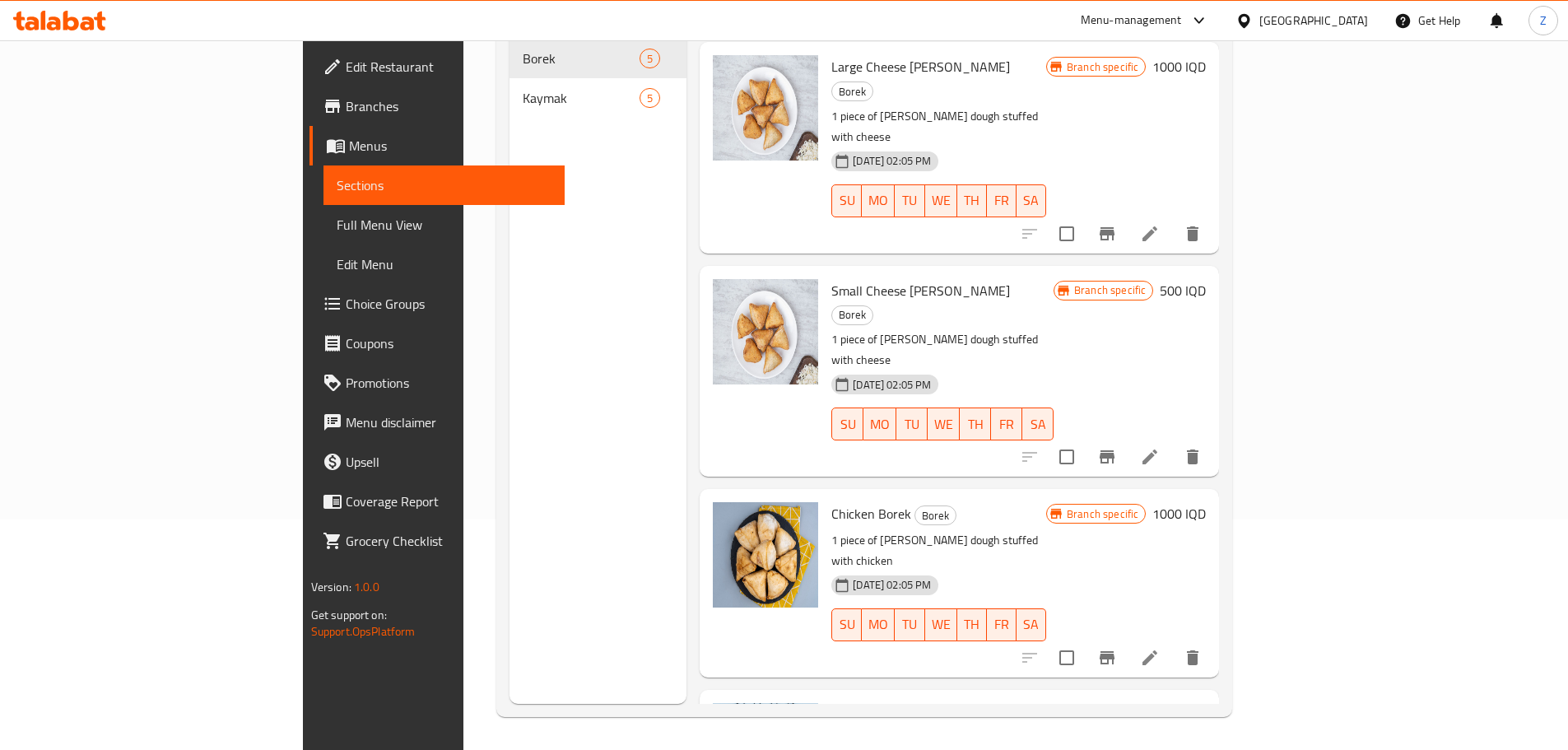
scroll to position [0, 0]
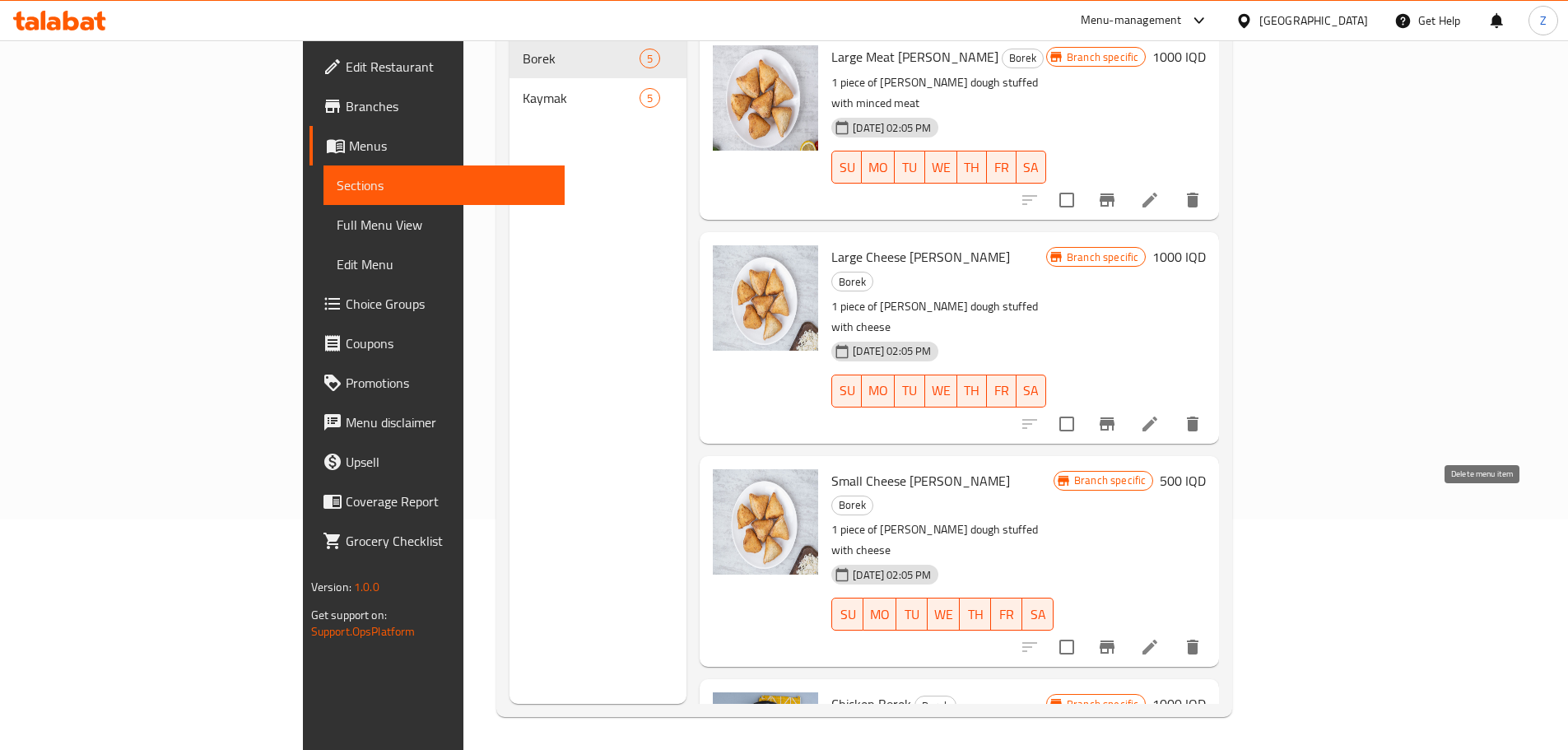
click at [1198, 640] on icon "delete" at bounding box center [1192, 647] width 11 height 15
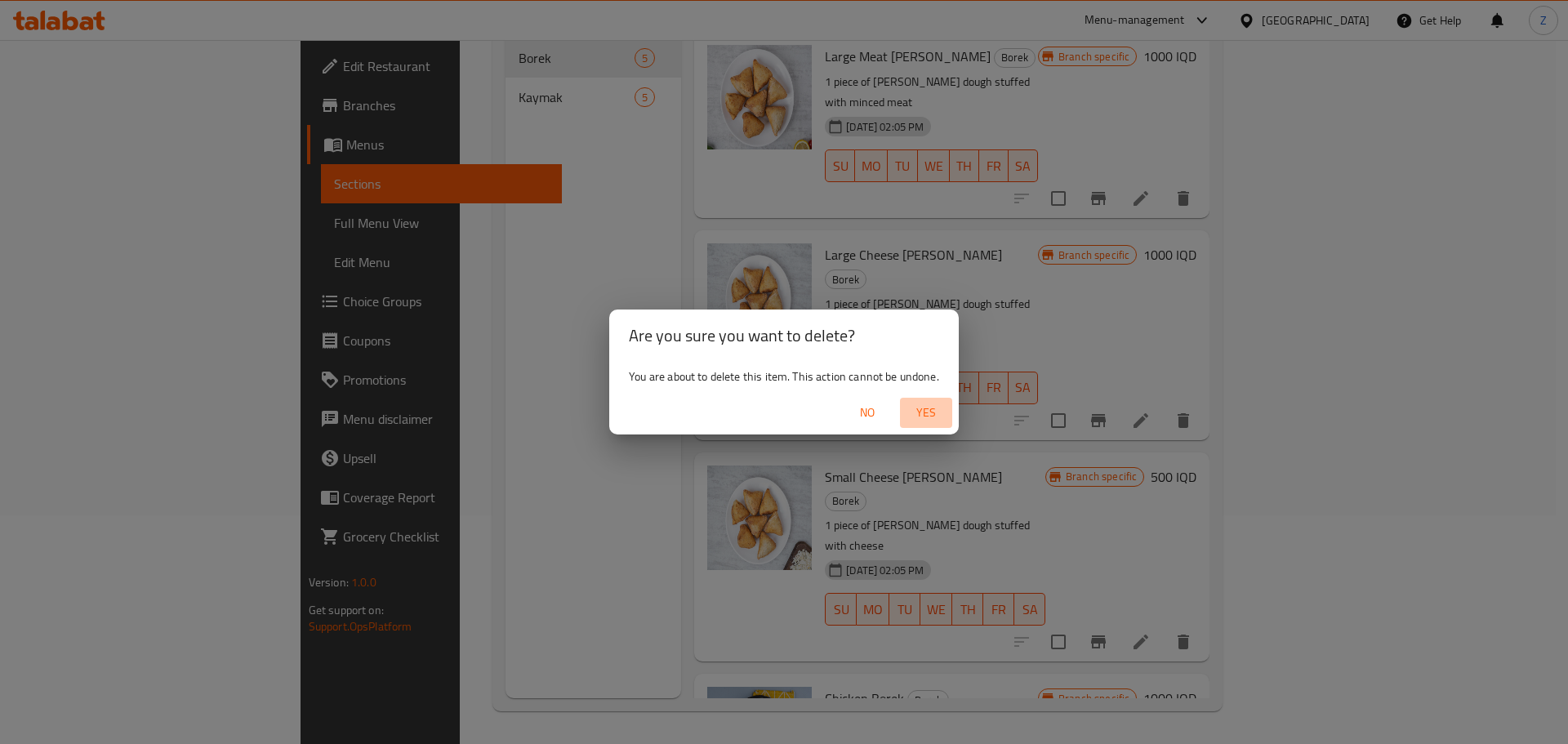
click at [931, 407] on span "Yes" at bounding box center [926, 413] width 39 height 21
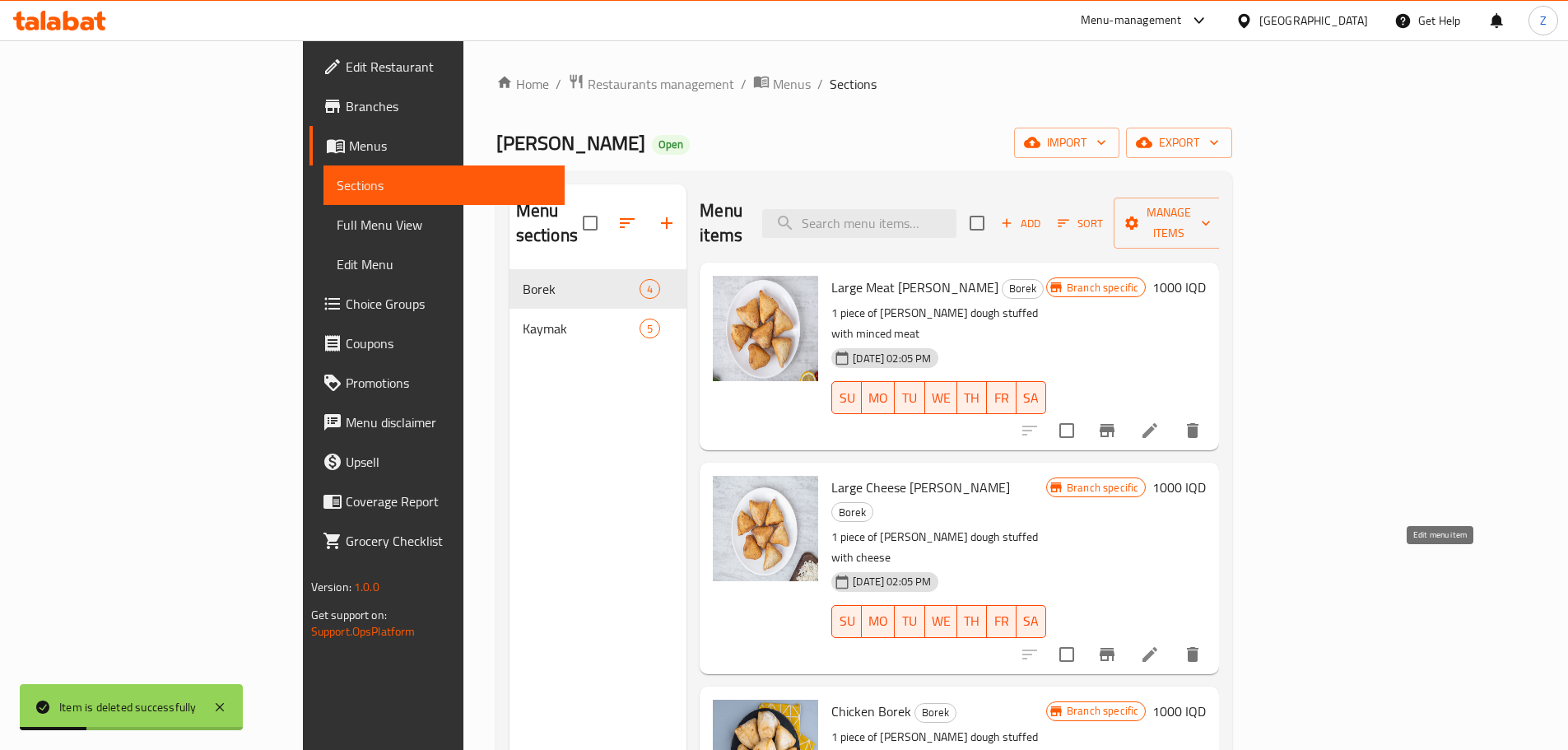
click at [1158, 646] on icon at bounding box center [1150, 654] width 15 height 15
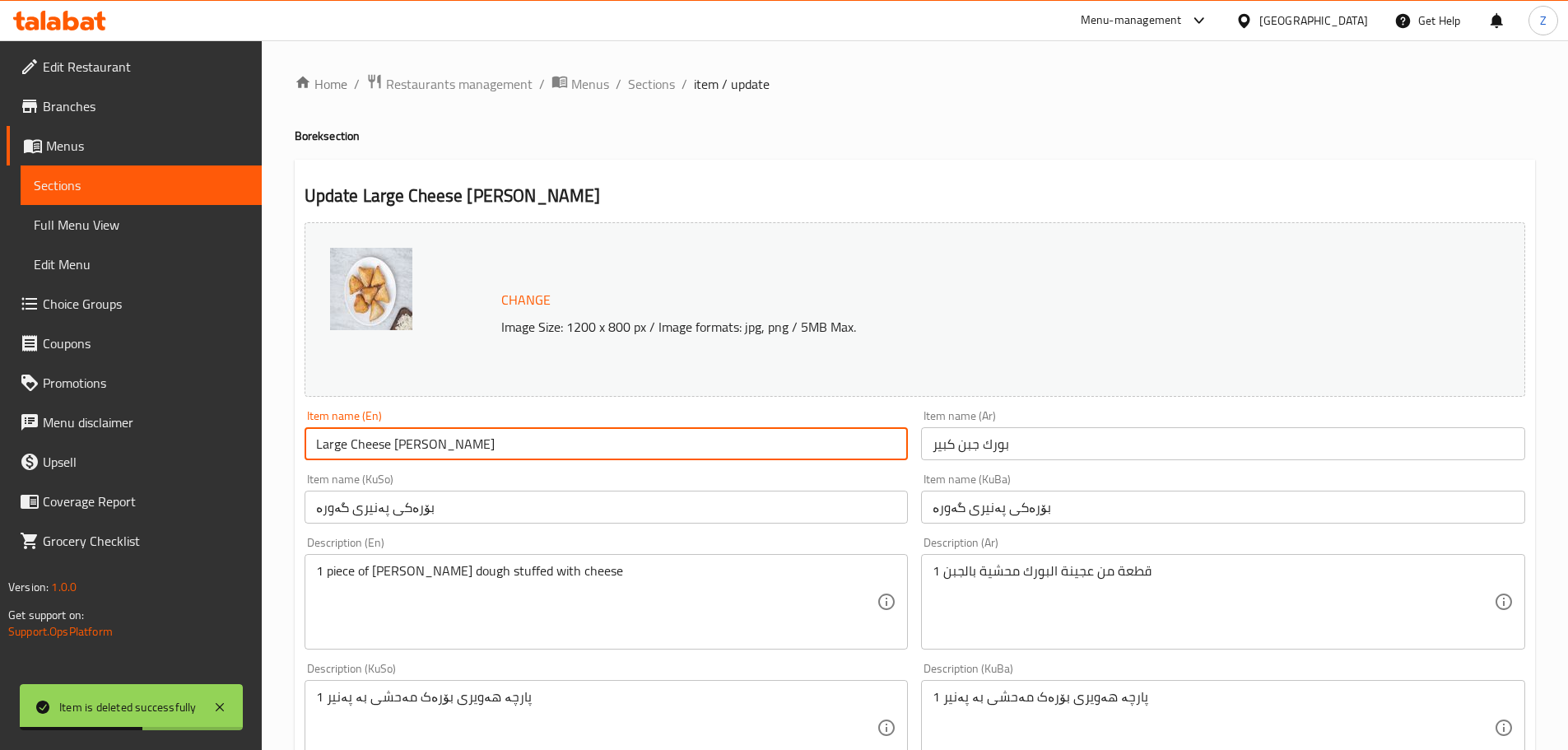
drag, startPoint x: 348, startPoint y: 443, endPoint x: 197, endPoint y: 439, distance: 151.1
click at [197, 439] on div "Edit Restaurant Branches Menus Sections Full Menu View Edit Menu Choice Groups …" at bounding box center [784, 709] width 1568 height 1336
type input "Cheese Borek"
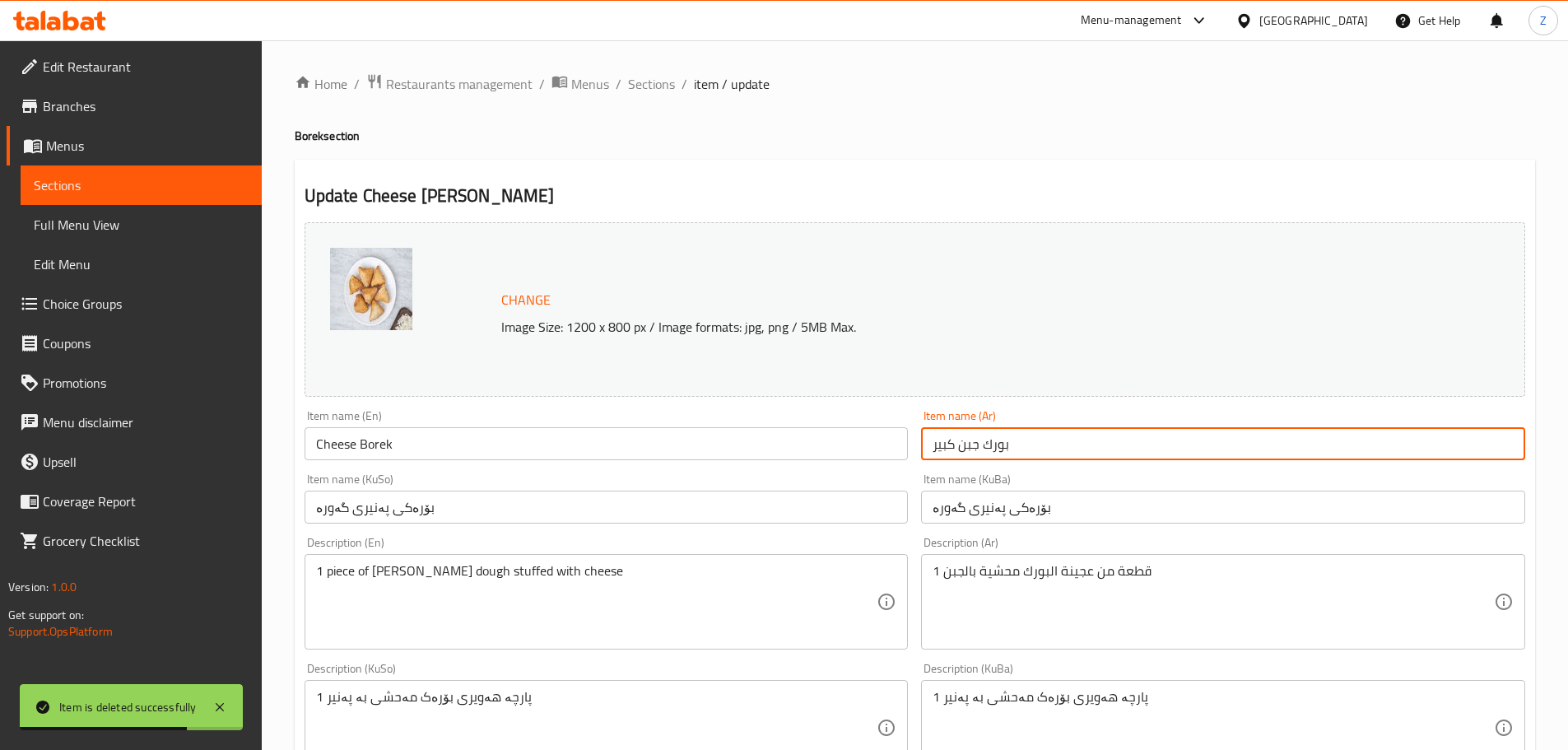
drag, startPoint x: 960, startPoint y: 451, endPoint x: 810, endPoint y: 442, distance: 150.3
click at [816, 437] on div "Change Image Size: 1200 x 800 px / Image formats: jpg, png / 5MB Max. Item name…" at bounding box center [915, 677] width 1234 height 922
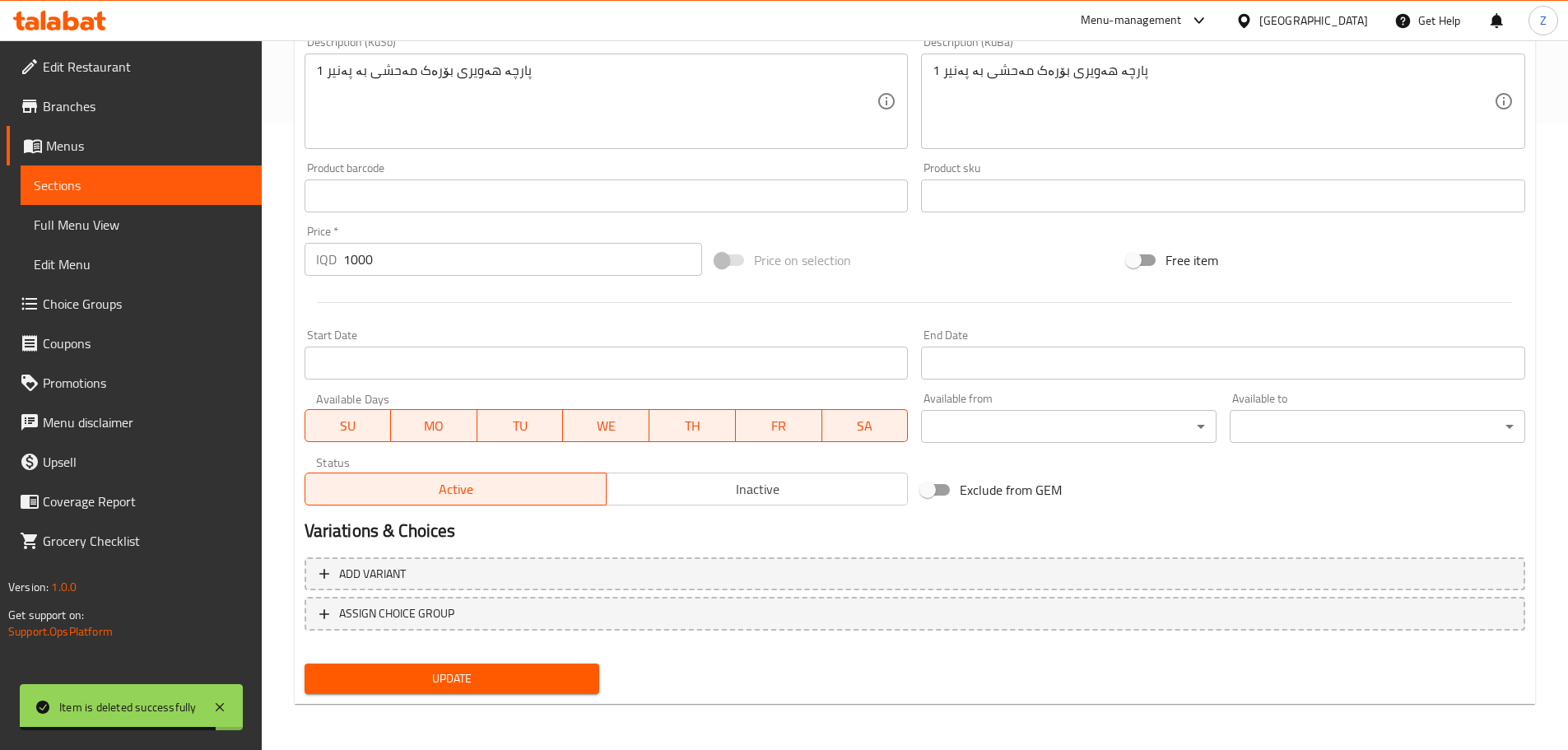
type input "بورك جبن"
click at [552, 679] on span "Update" at bounding box center [453, 678] width 269 height 21
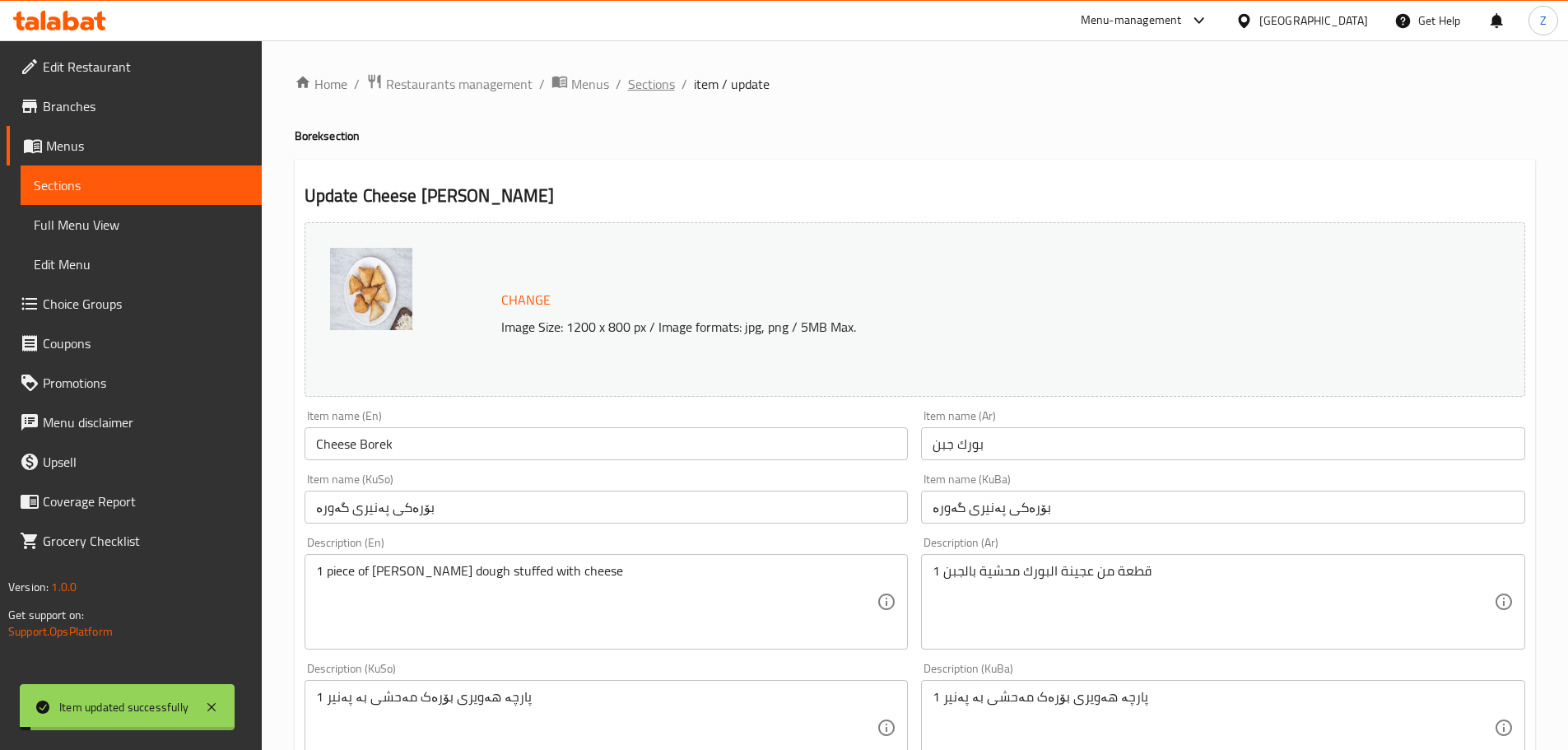
click at [646, 75] on span "Sections" at bounding box center [651, 84] width 47 height 20
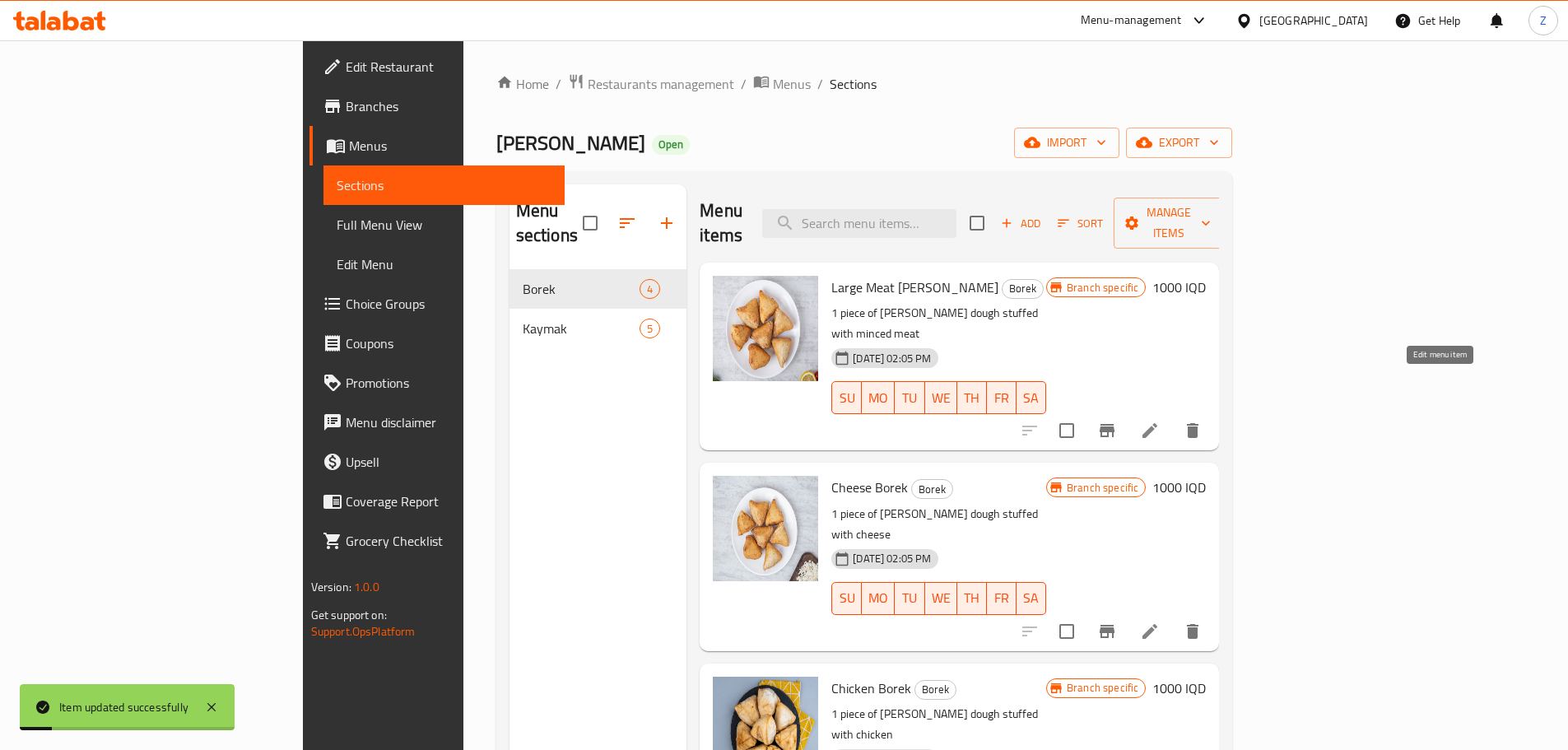
click at [1158, 423] on icon at bounding box center [1150, 431] width 15 height 15
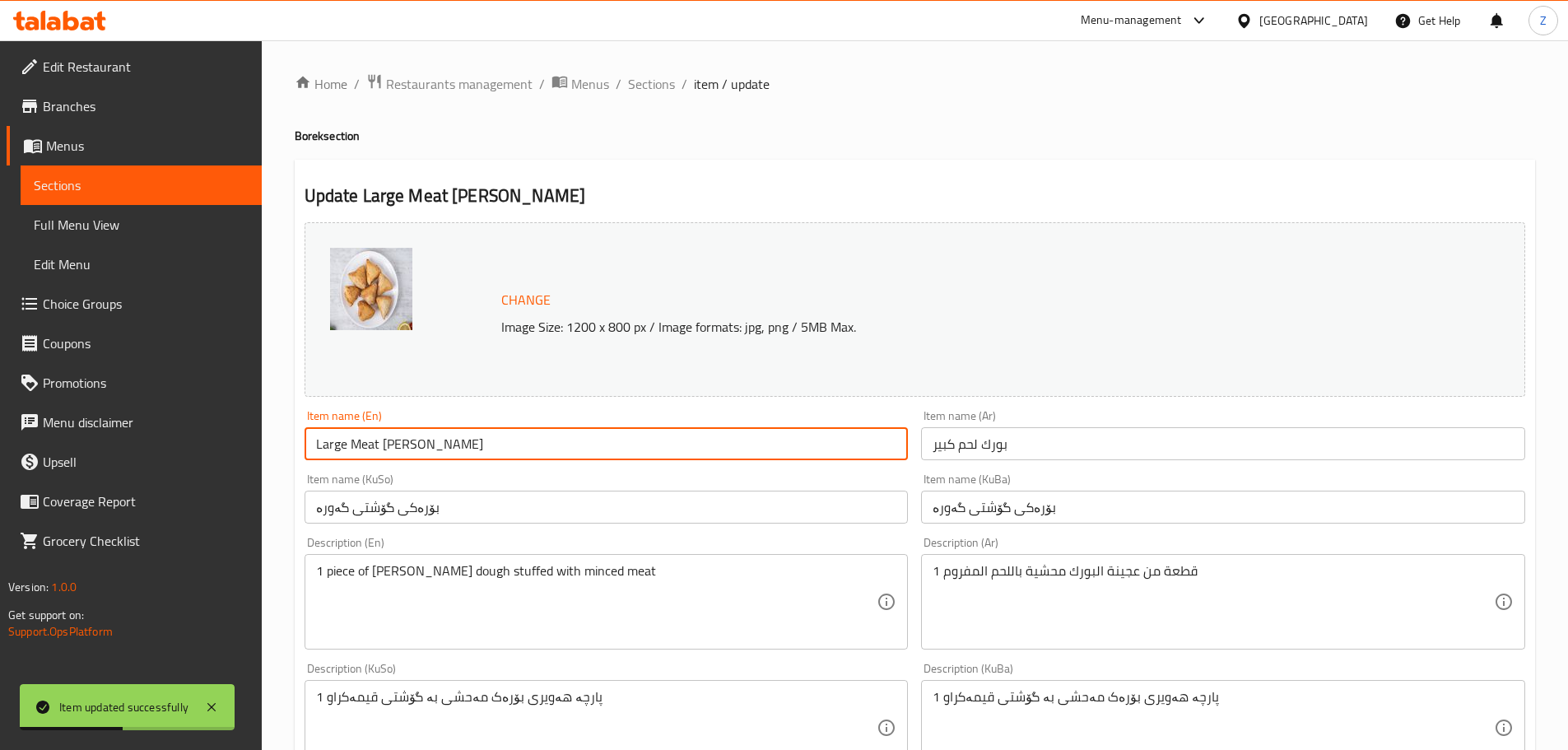
drag, startPoint x: 351, startPoint y: 444, endPoint x: 233, endPoint y: 455, distance: 118.5
click at [233, 455] on div "Edit Restaurant Branches Menus Sections Full Menu View Edit Menu Choice Groups …" at bounding box center [784, 709] width 1568 height 1336
type input "Meat Borek"
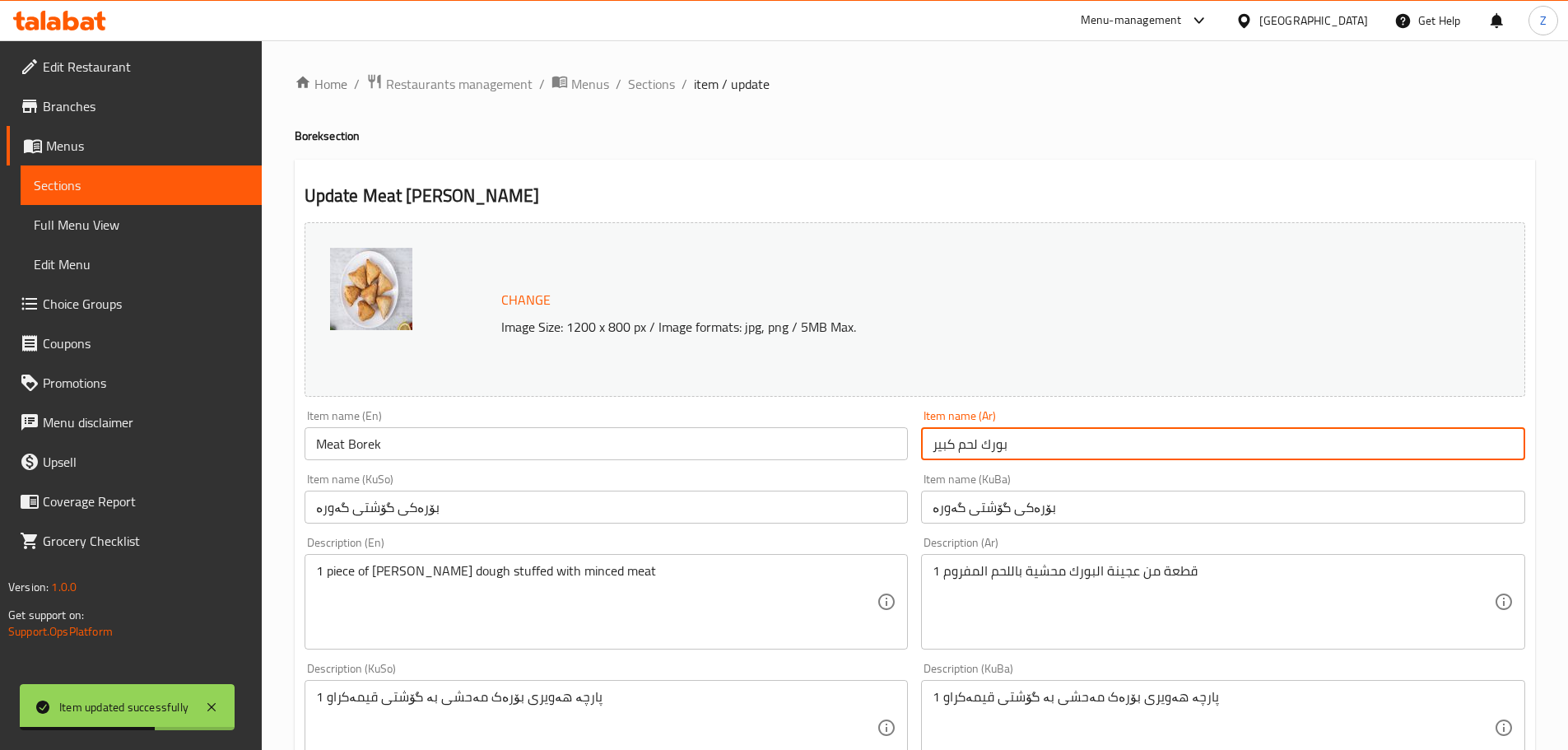
drag, startPoint x: 960, startPoint y: 450, endPoint x: 789, endPoint y: 431, distance: 172.1
click at [789, 431] on div "Change Image Size: 1200 x 800 px / Image formats: jpg, png / 5MB Max. Item name…" at bounding box center [915, 677] width 1234 height 922
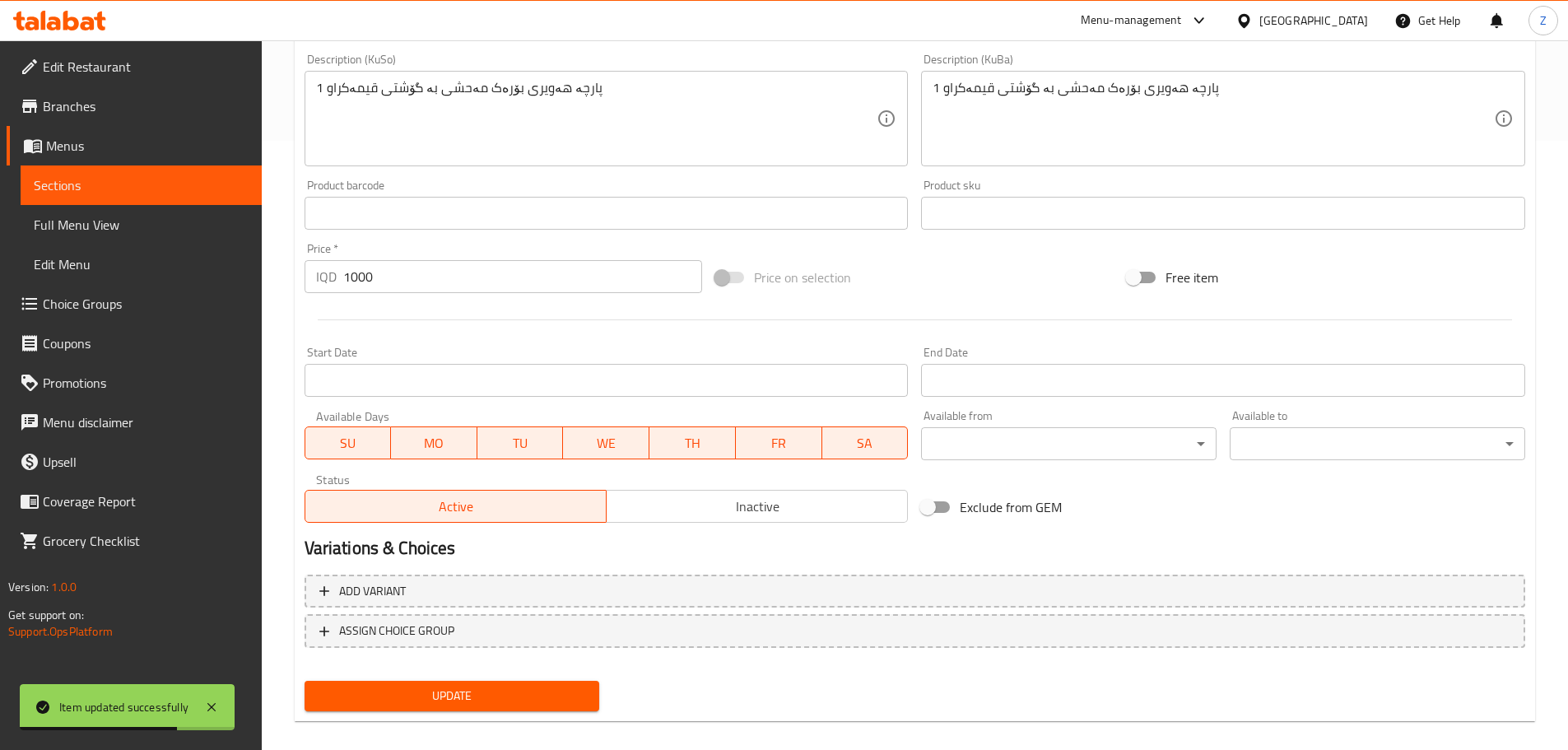
scroll to position [627, 0]
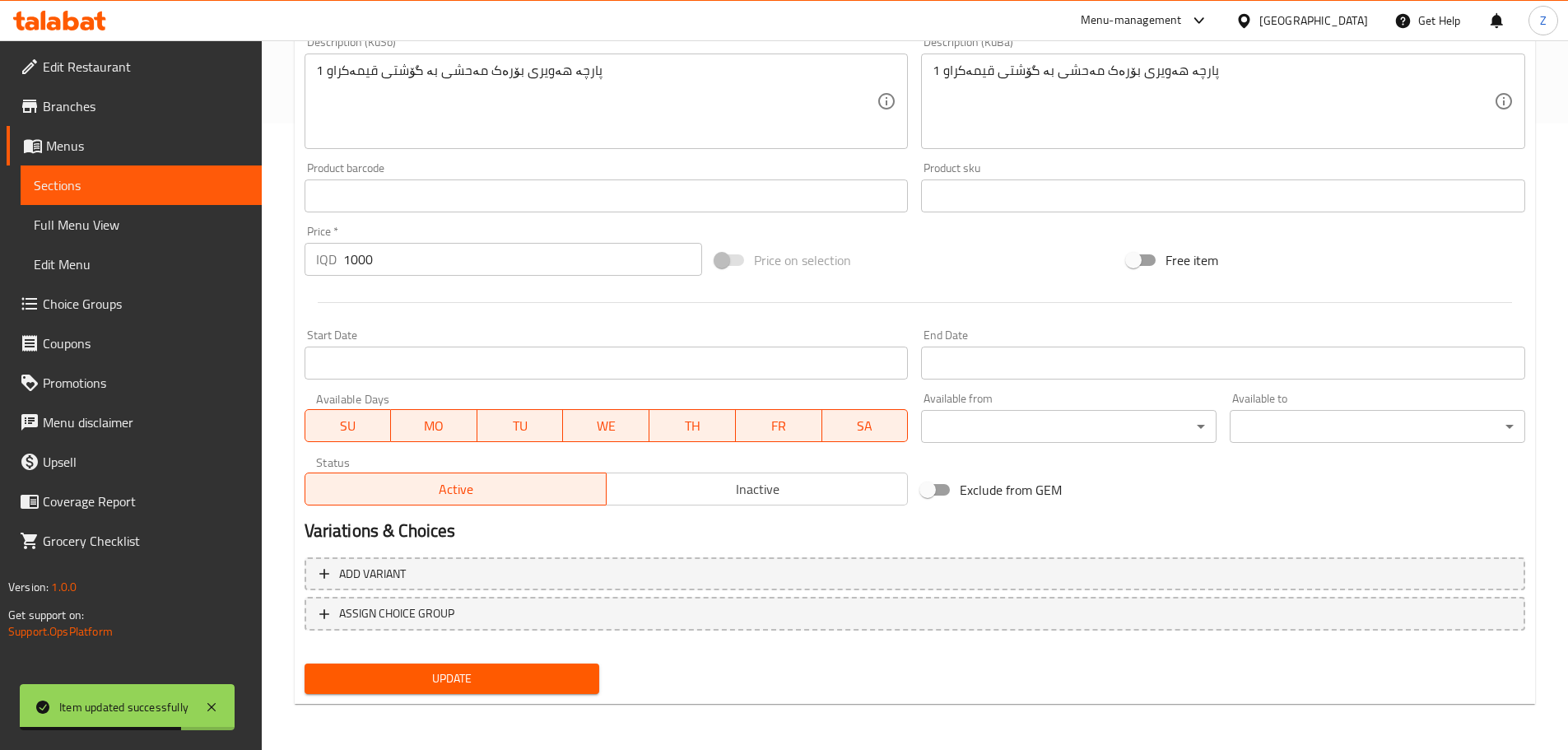
type input "بورك لحم"
click at [477, 662] on div "Update" at bounding box center [453, 678] width 309 height 43
click at [485, 693] on button "Update" at bounding box center [453, 678] width 296 height 30
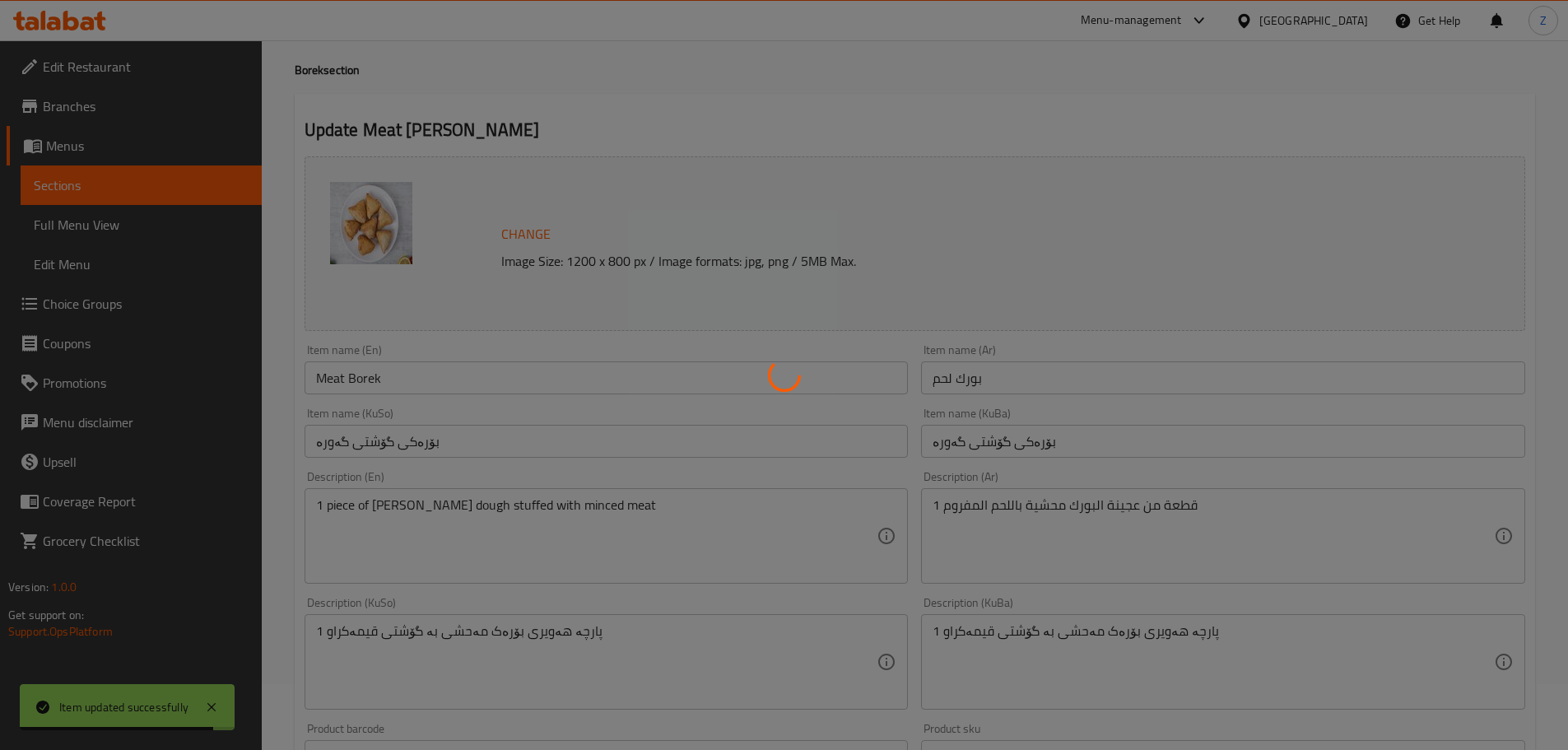
scroll to position [0, 0]
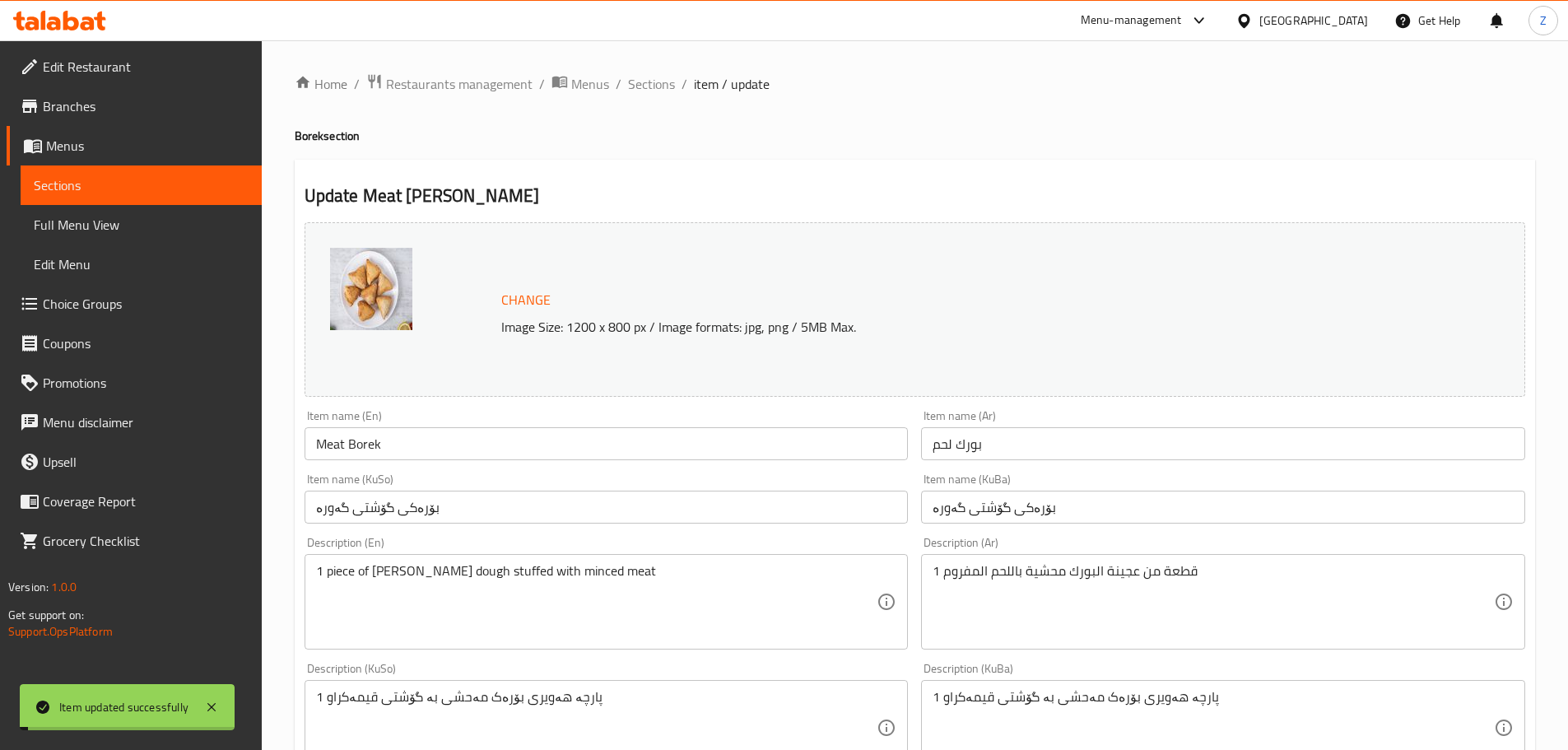
click at [659, 80] on span "Sections" at bounding box center [651, 84] width 47 height 20
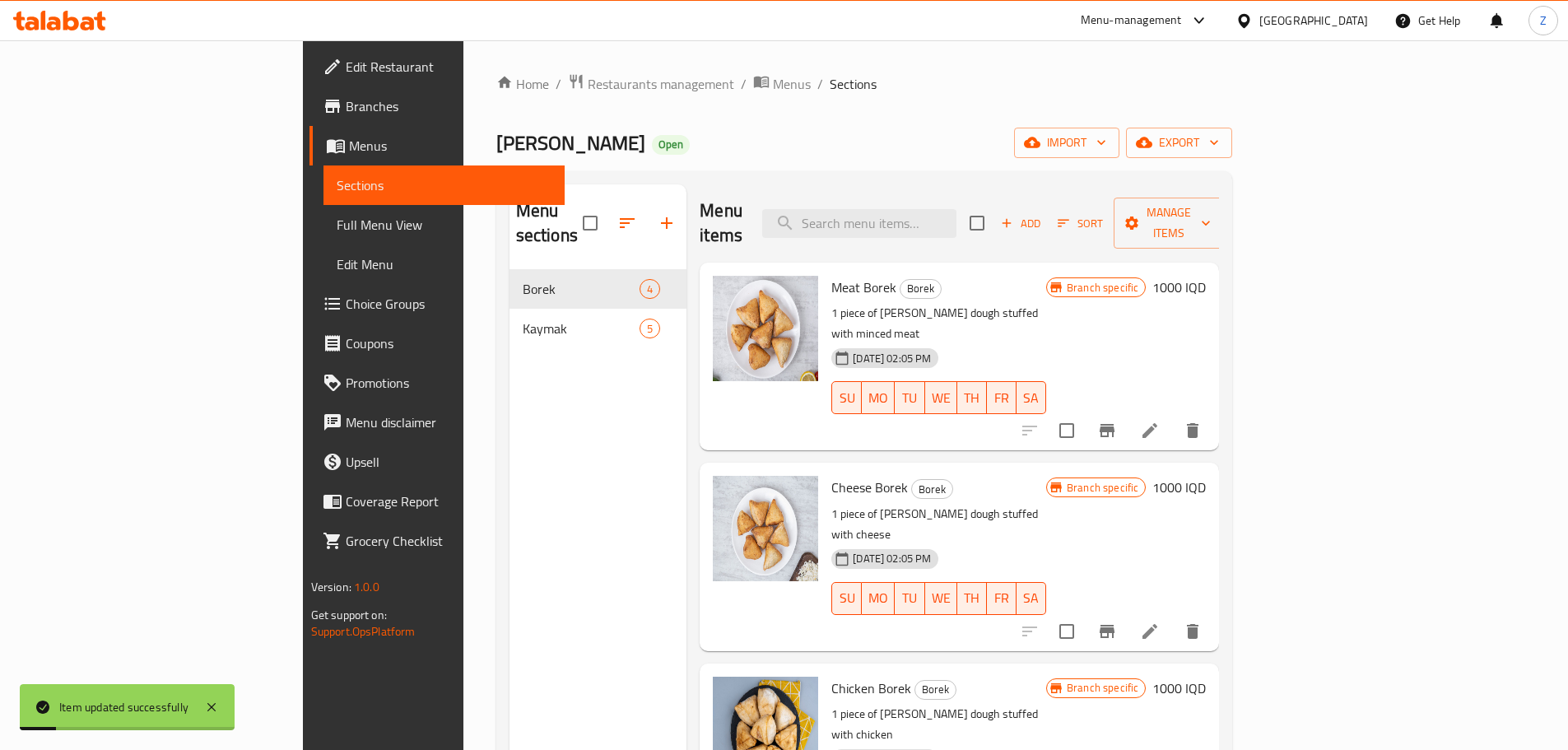
click at [1206, 276] on h6 "1000 IQD" at bounding box center [1178, 287] width 54 height 23
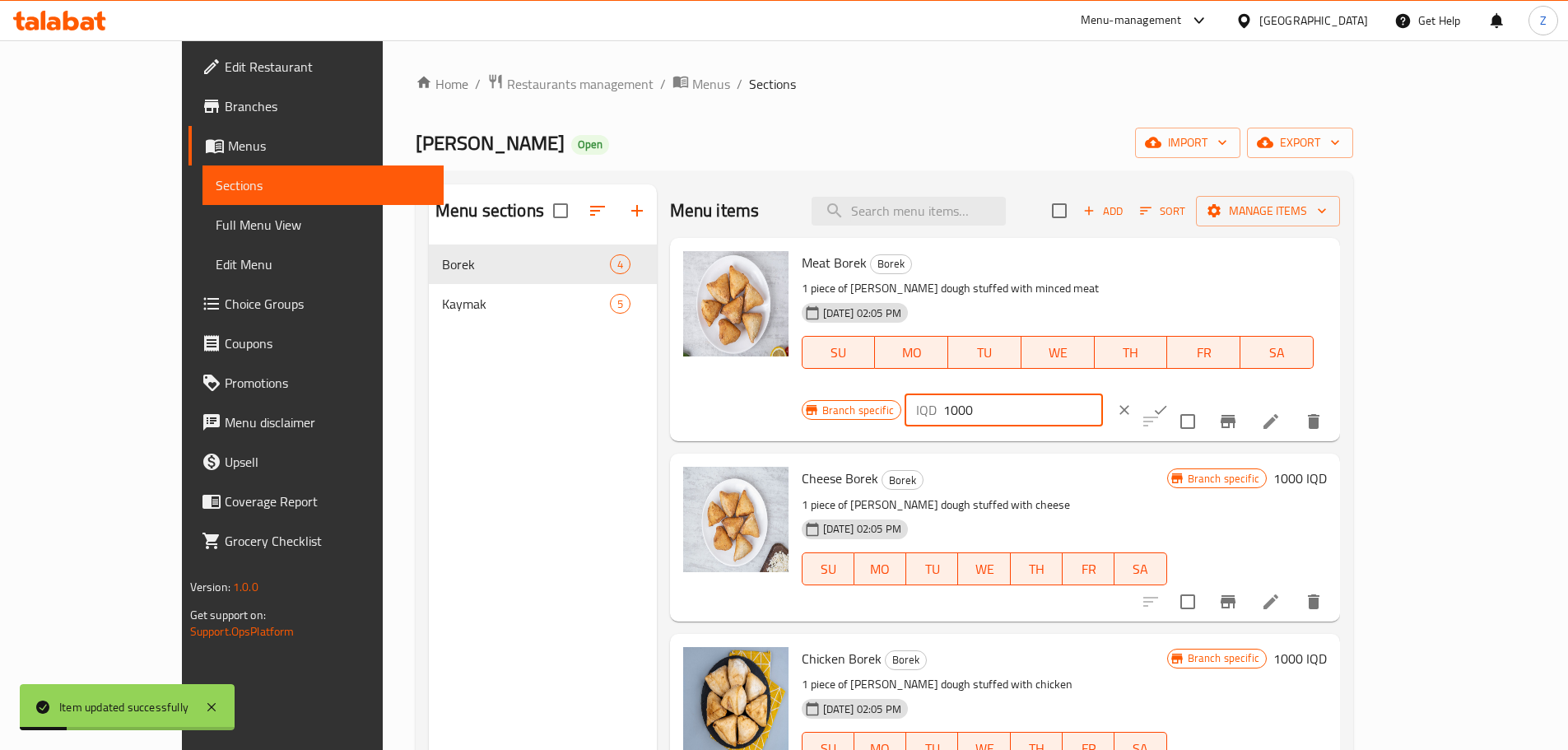
click at [1103, 393] on input "1000" at bounding box center [1023, 409] width 160 height 33
click at [1103, 393] on input "750" at bounding box center [1023, 409] width 160 height 33
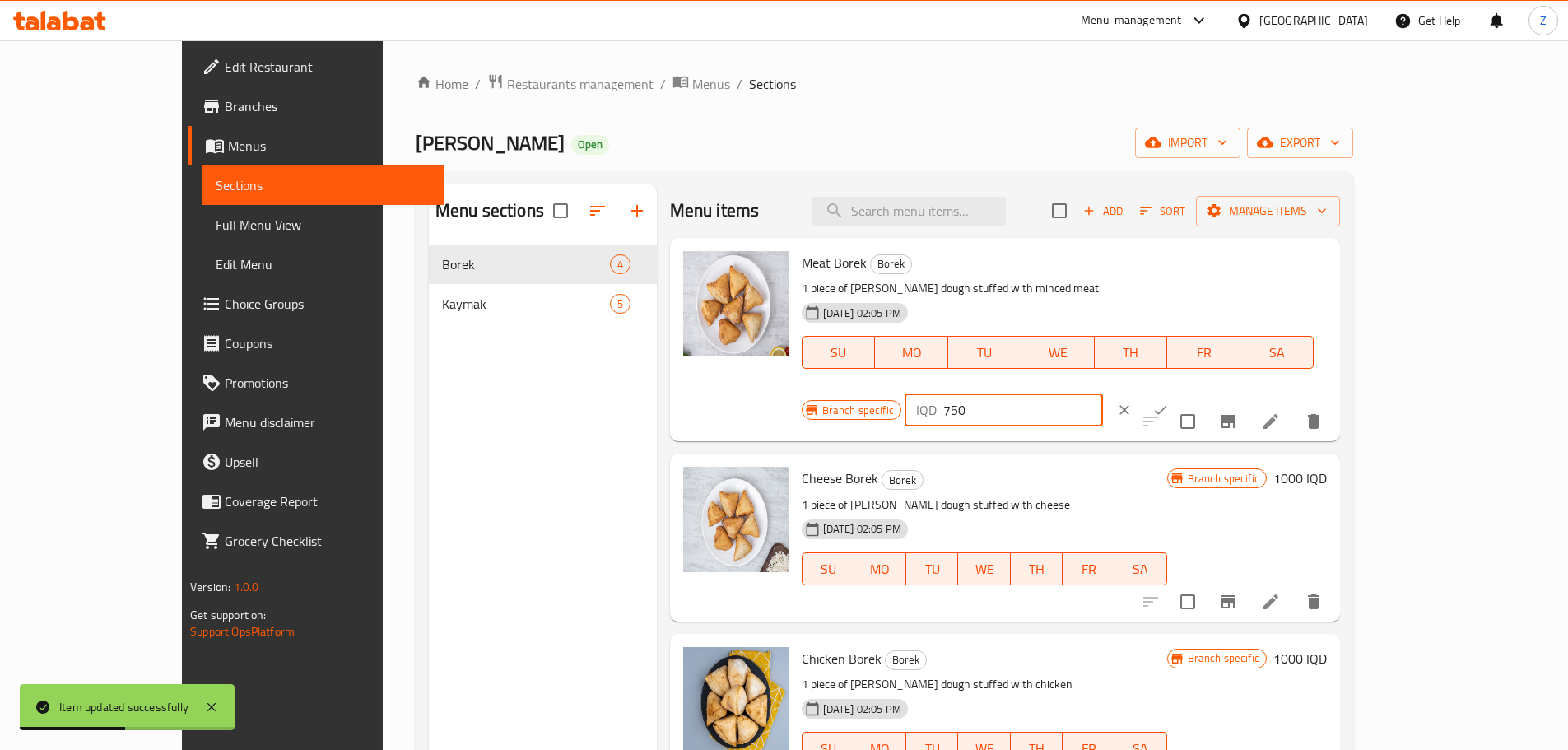
click at [1103, 393] on input "750" at bounding box center [1023, 409] width 160 height 33
type input "750"
click at [1178, 391] on button "ok" at bounding box center [1160, 409] width 36 height 36
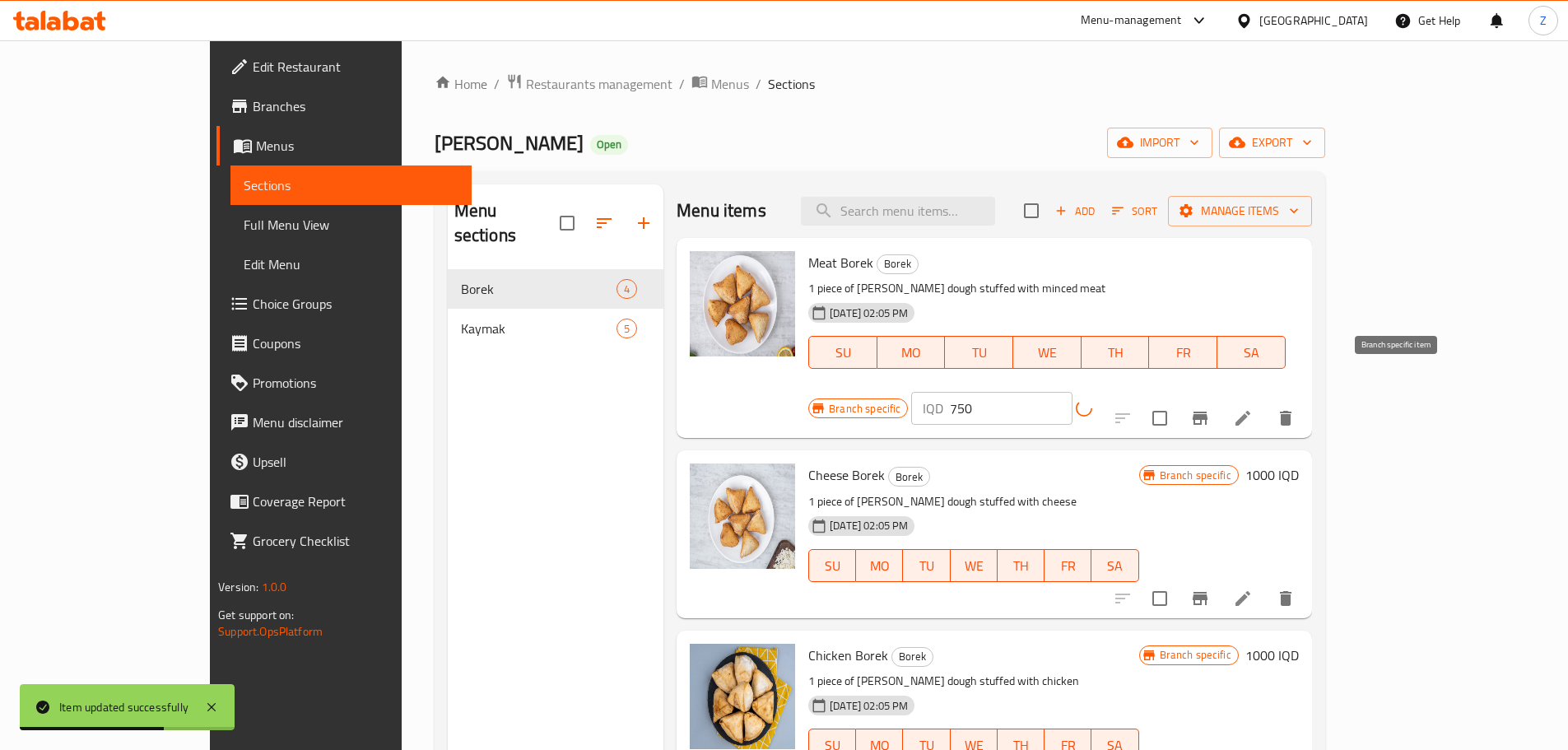
click at [1220, 398] on button "Branch-specific-item" at bounding box center [1200, 418] width 40 height 40
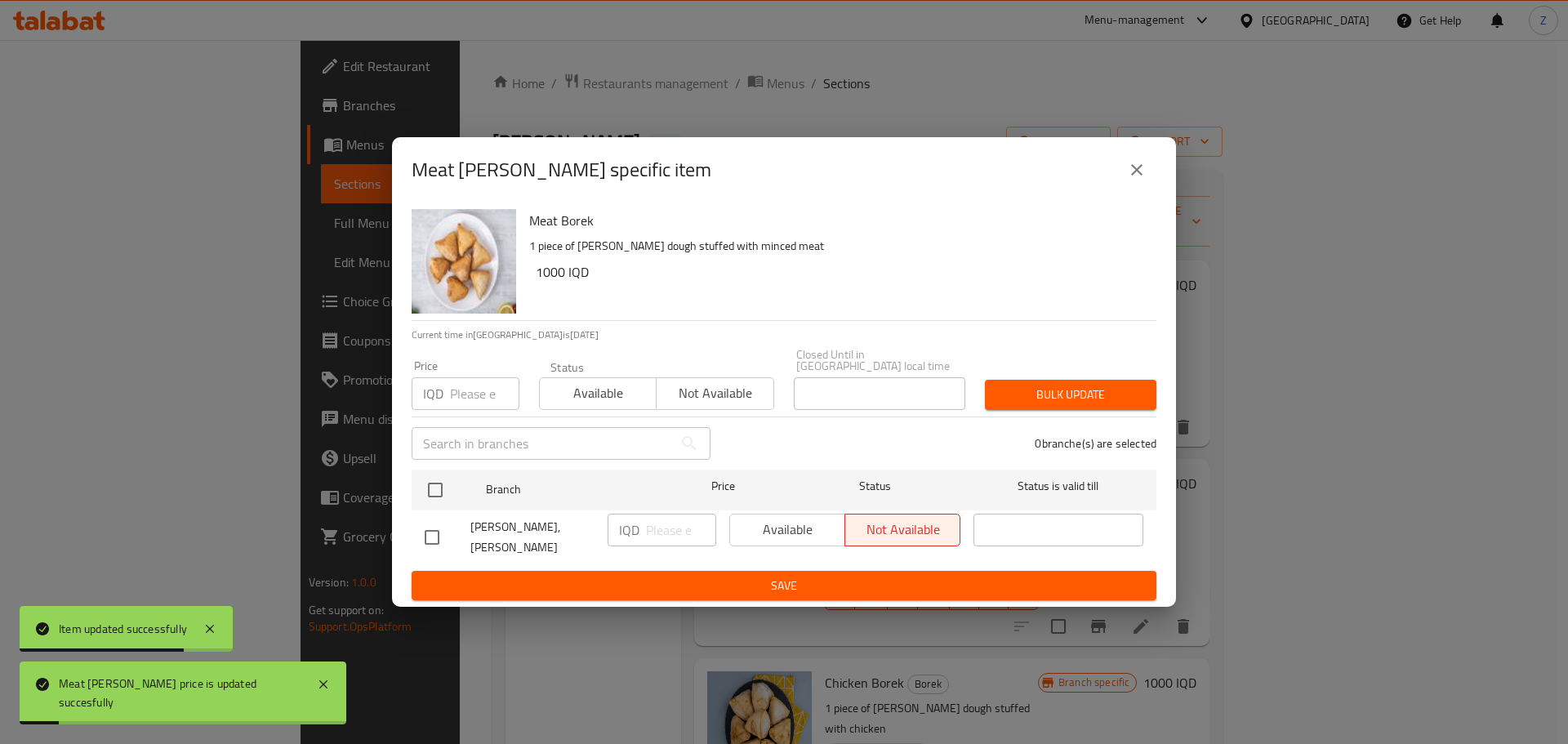
click at [1123, 190] on div "Meat [PERSON_NAME] specific item" at bounding box center [784, 170] width 745 height 39
click at [1131, 179] on icon "close" at bounding box center [1137, 169] width 20 height 20
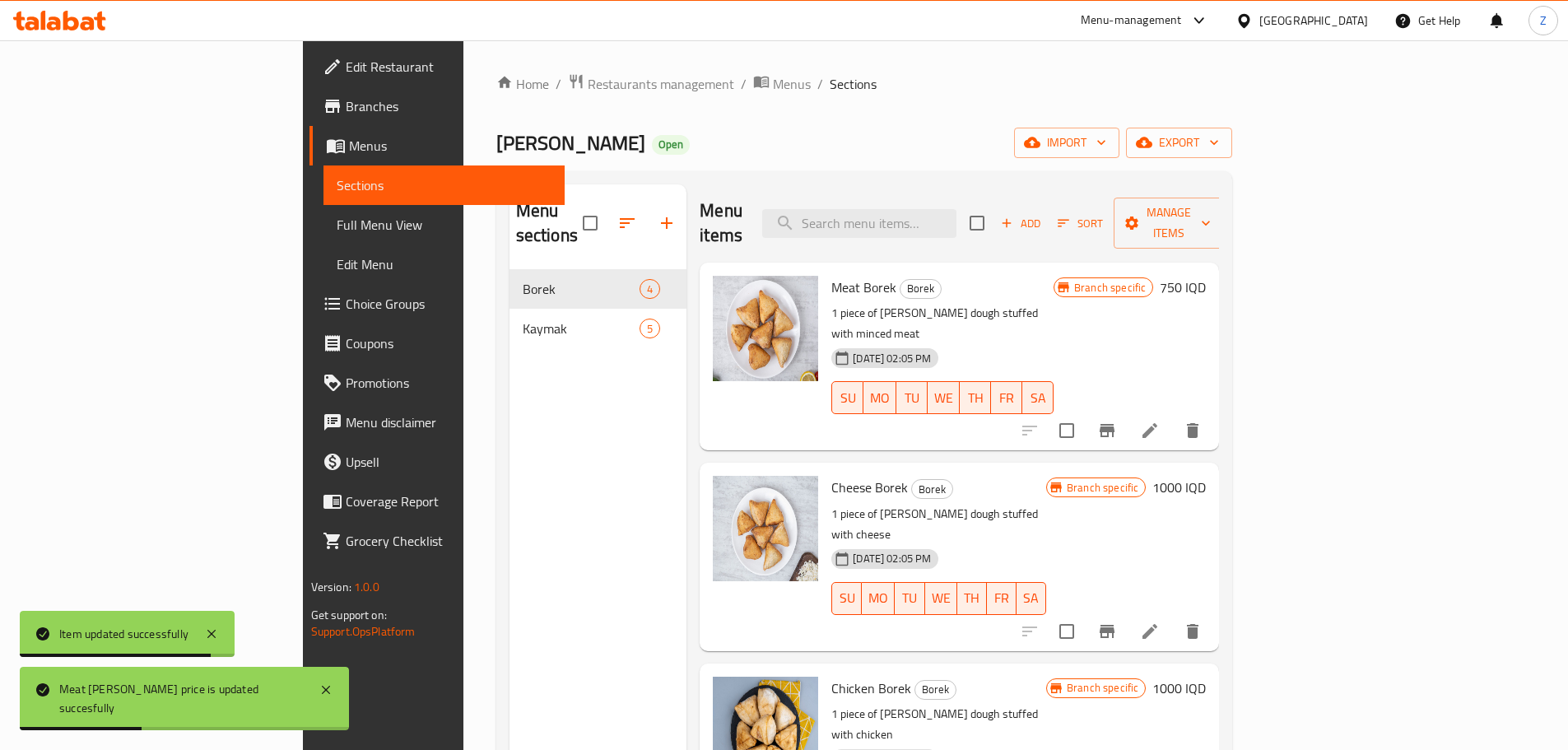
click at [1206, 476] on h6 "1000 IQD" at bounding box center [1178, 487] width 54 height 23
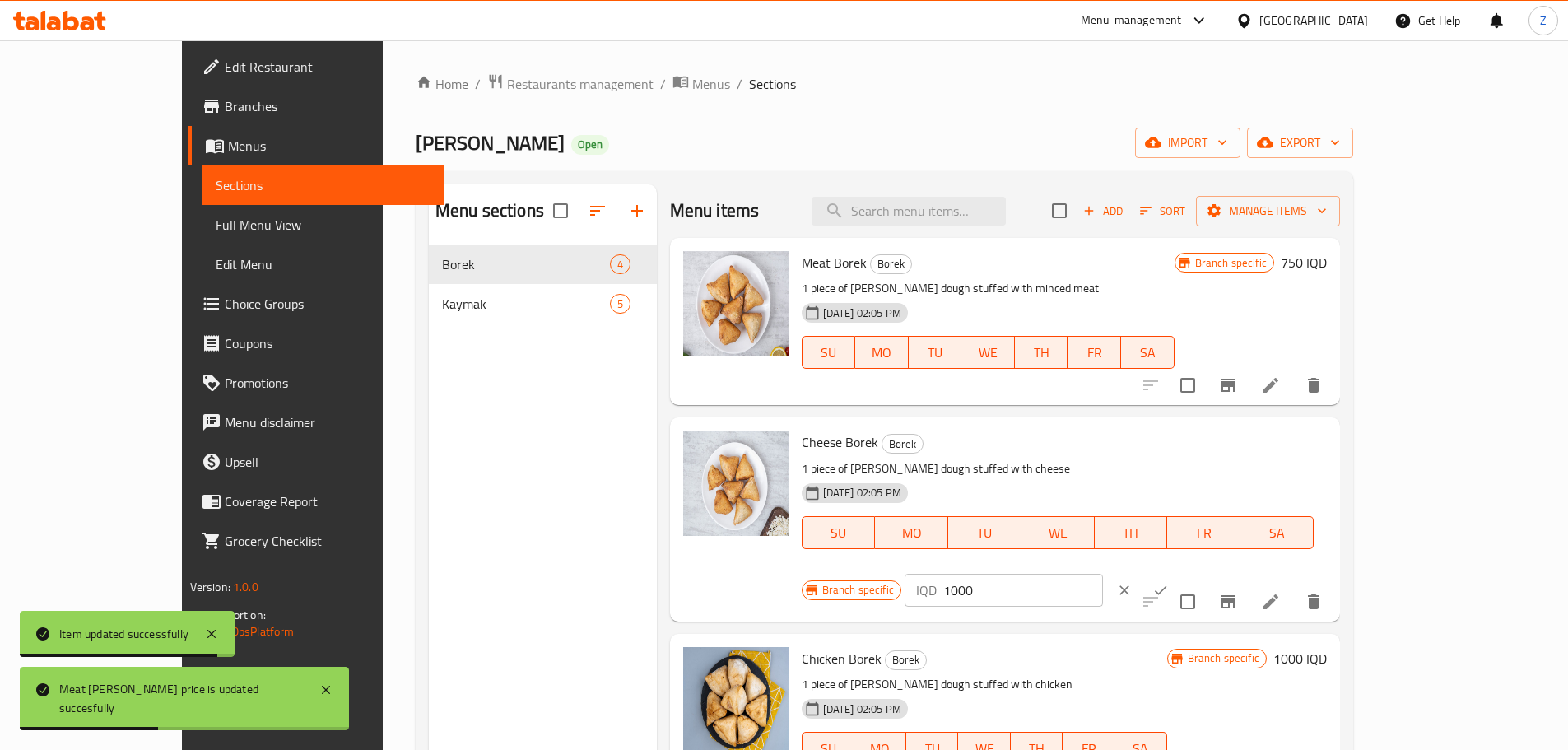
click at [1103, 574] on input "1000" at bounding box center [1023, 590] width 160 height 33
paste input "75"
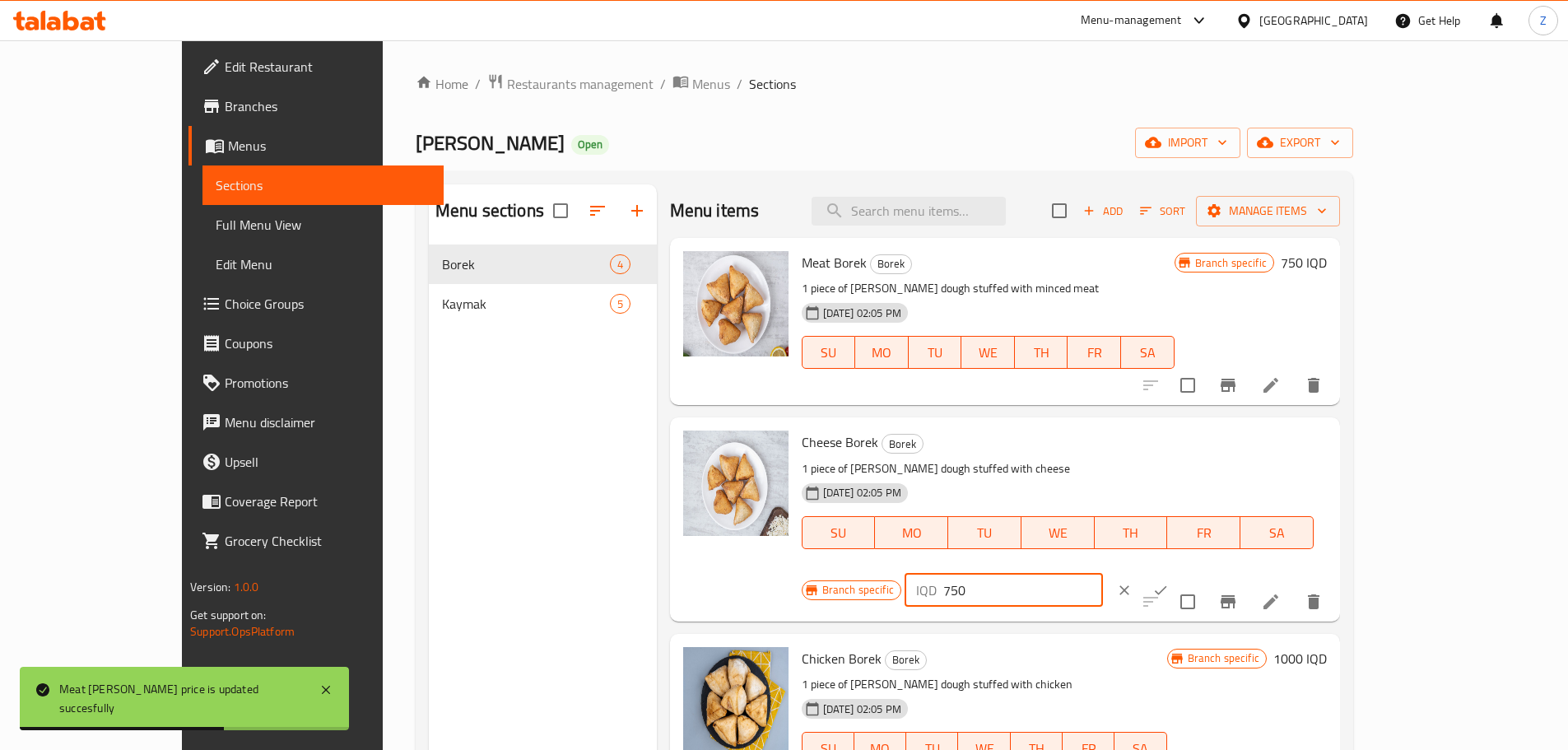
type input "750"
click at [1169, 582] on icon "ok" at bounding box center [1160, 589] width 16 height 16
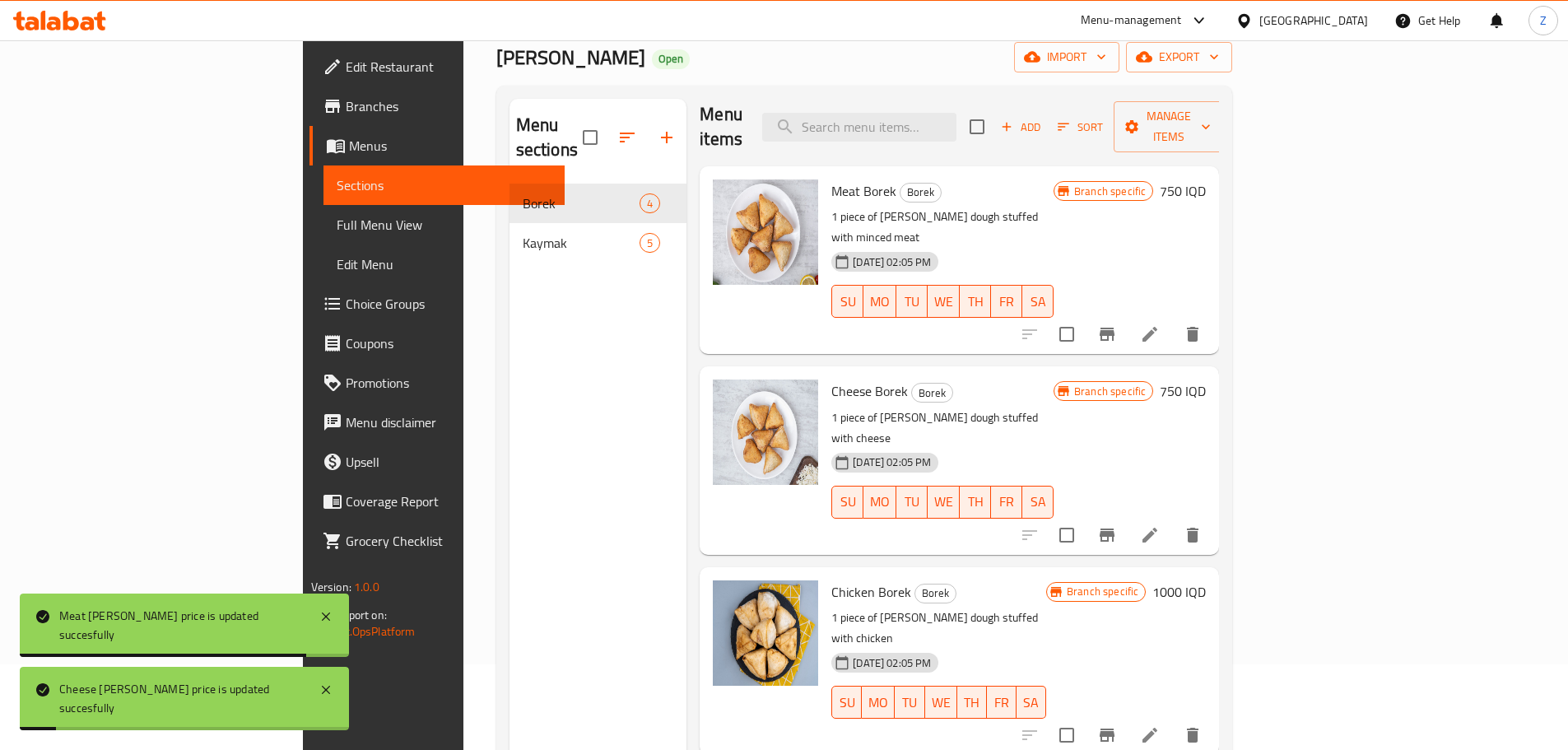
scroll to position [231, 0]
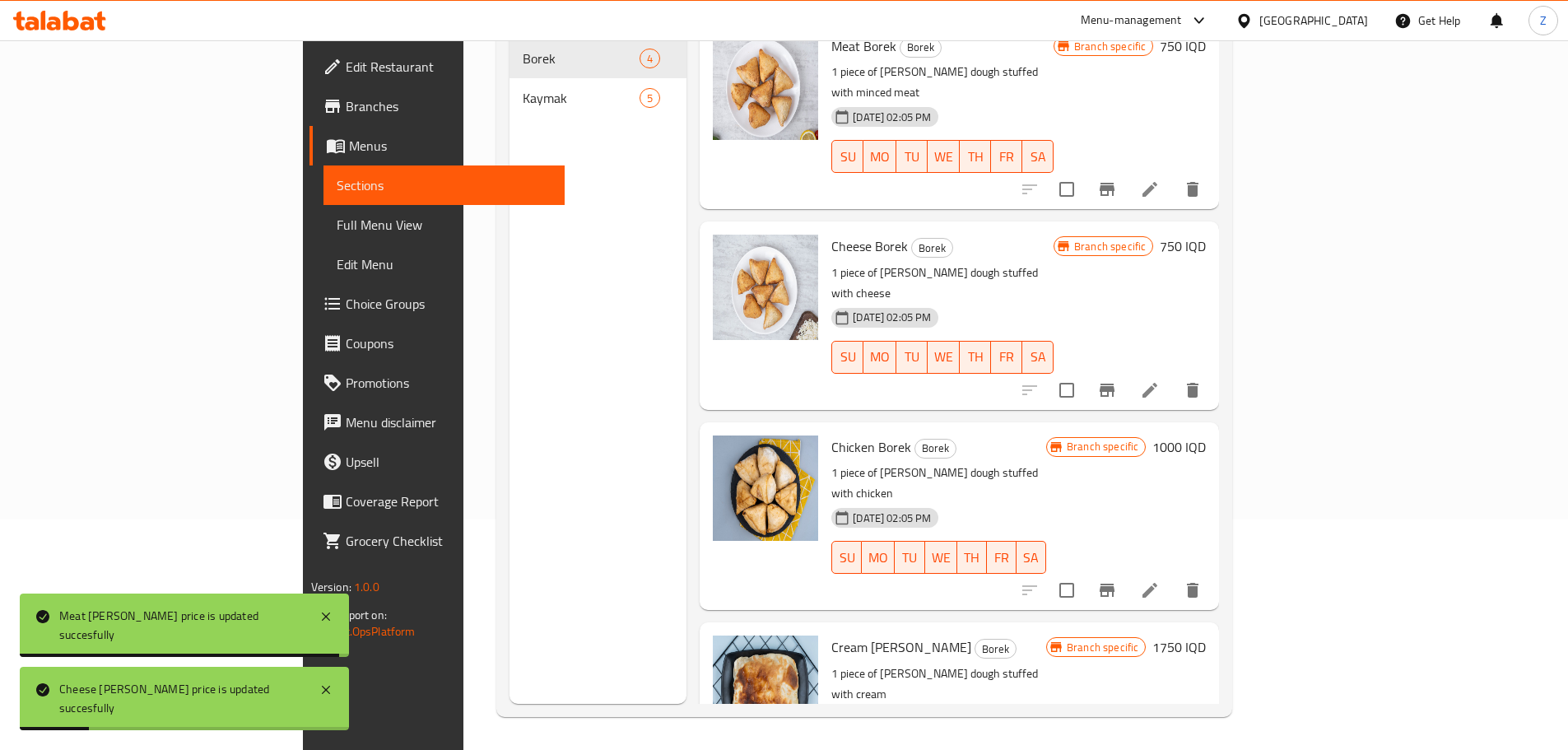
click at [1206, 436] on h6 "1000 IQD" at bounding box center [1178, 447] width 54 height 23
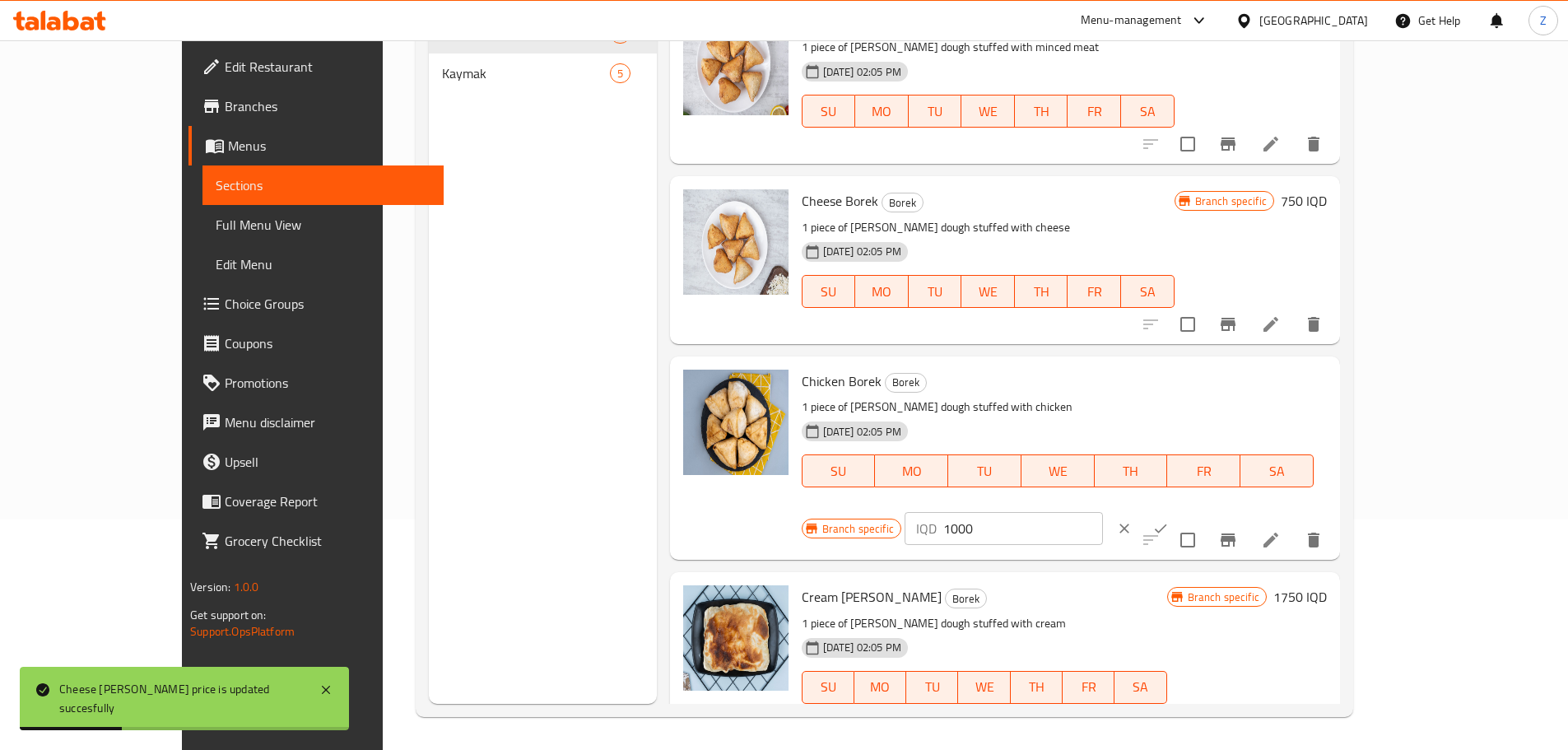
click at [1103, 512] on input "1000" at bounding box center [1023, 528] width 160 height 33
paste input "75"
type input "750"
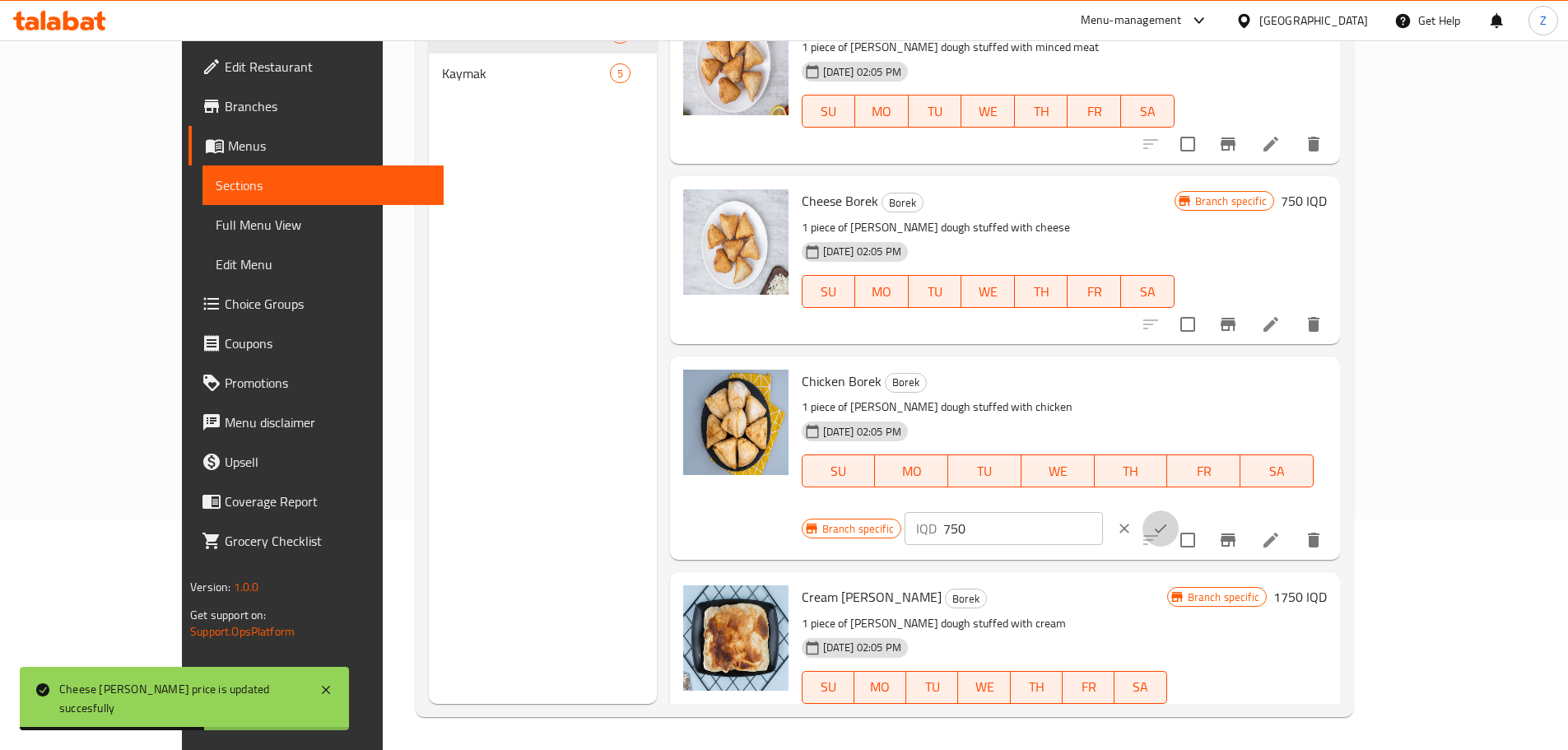
click at [1167, 524] on icon "ok" at bounding box center [1160, 529] width 12 height 9
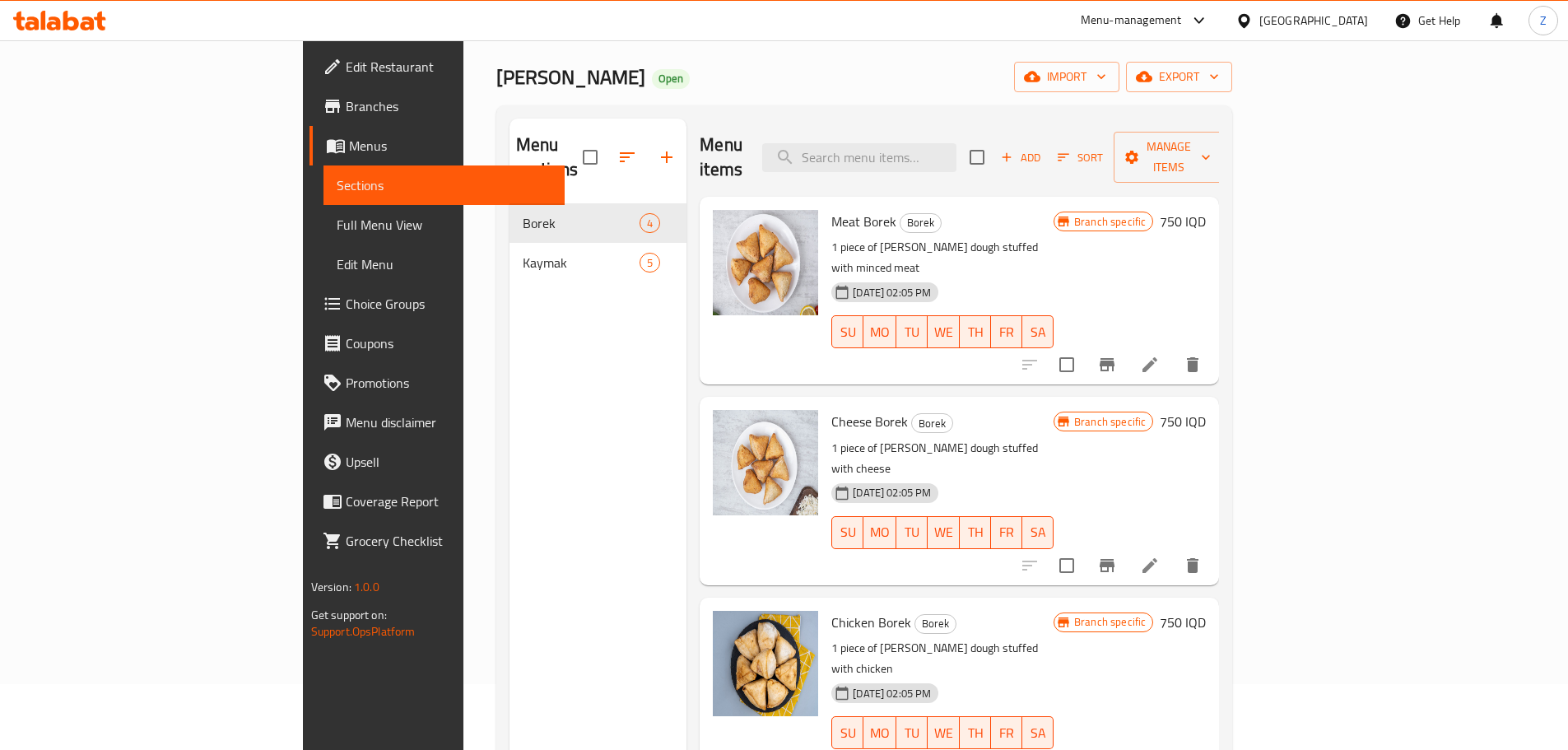
scroll to position [0, 0]
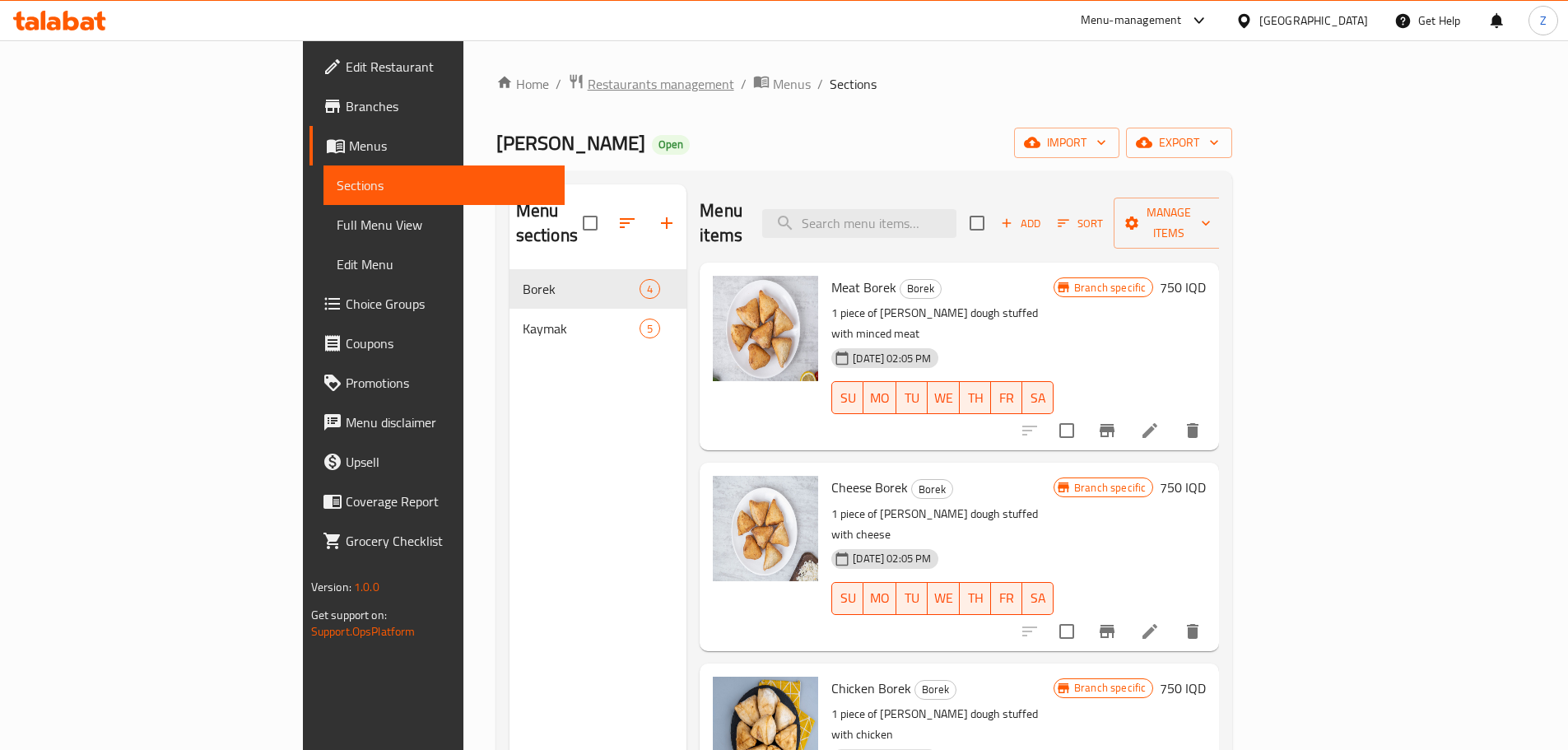
click at [587, 79] on span "Restaurants management" at bounding box center [661, 84] width 147 height 20
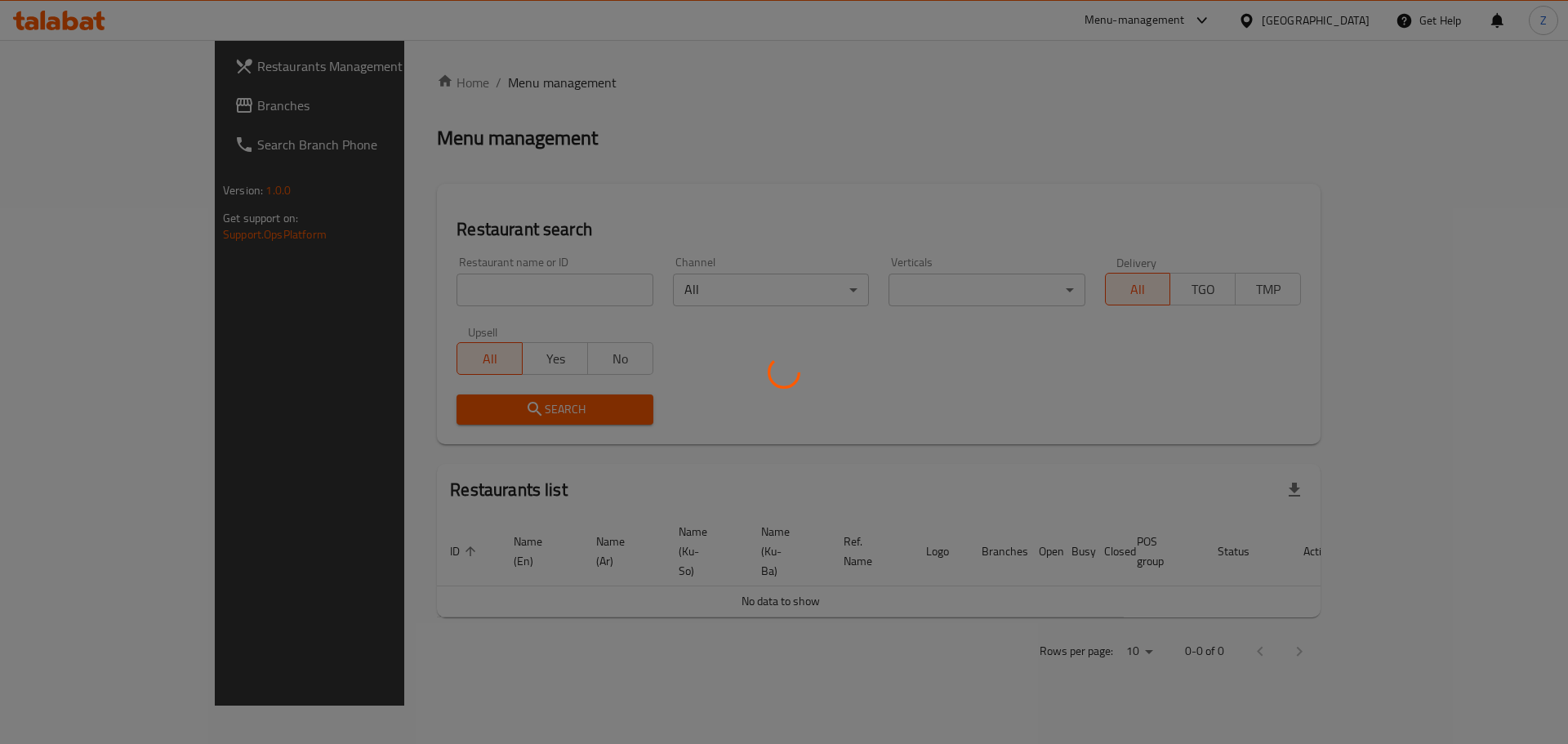
click at [497, 296] on div at bounding box center [784, 372] width 1568 height 744
click at [507, 294] on div at bounding box center [784, 372] width 1568 height 744
click at [507, 293] on div at bounding box center [784, 372] width 1568 height 744
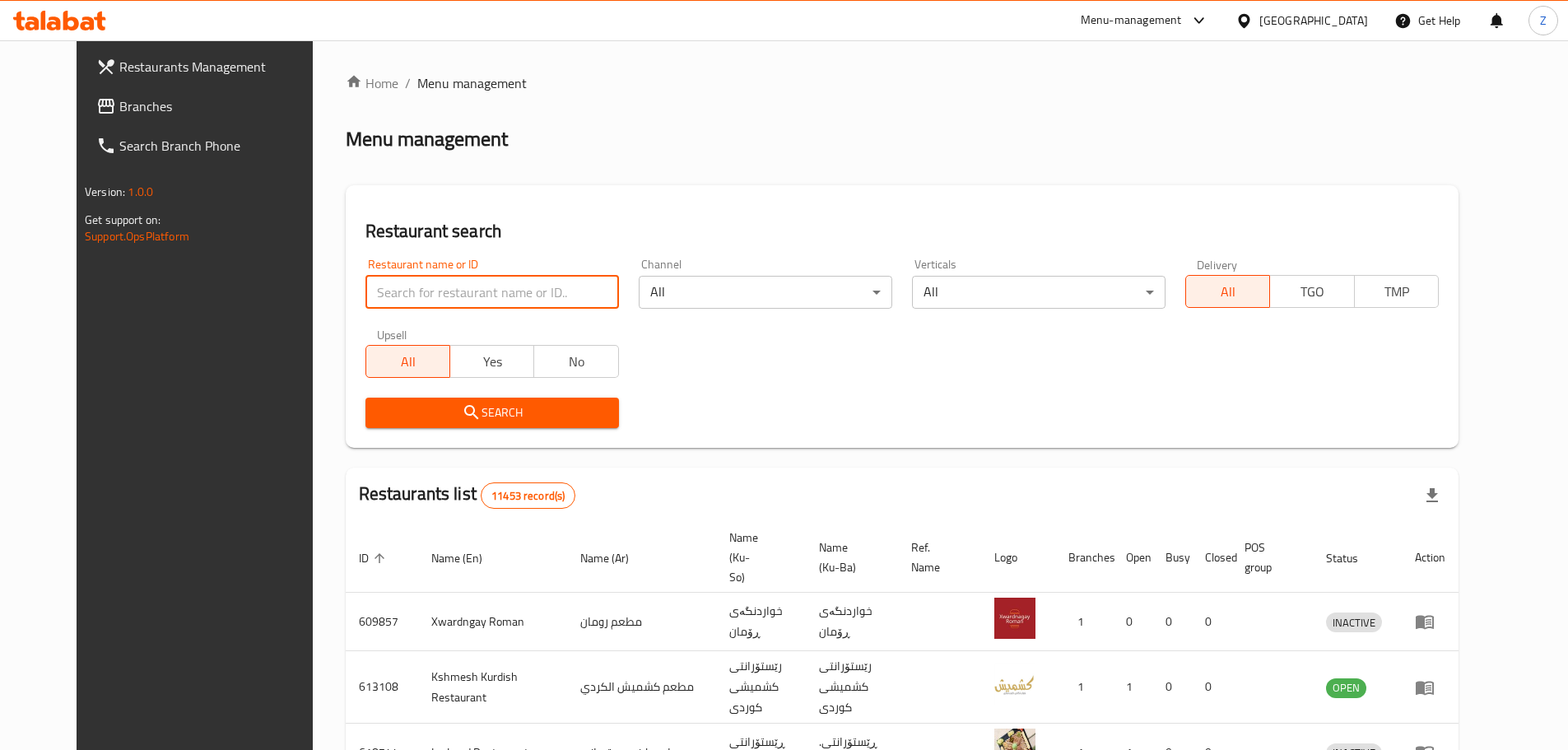
click at [511, 295] on input "search" at bounding box center [491, 292] width 253 height 33
type input "om shams"
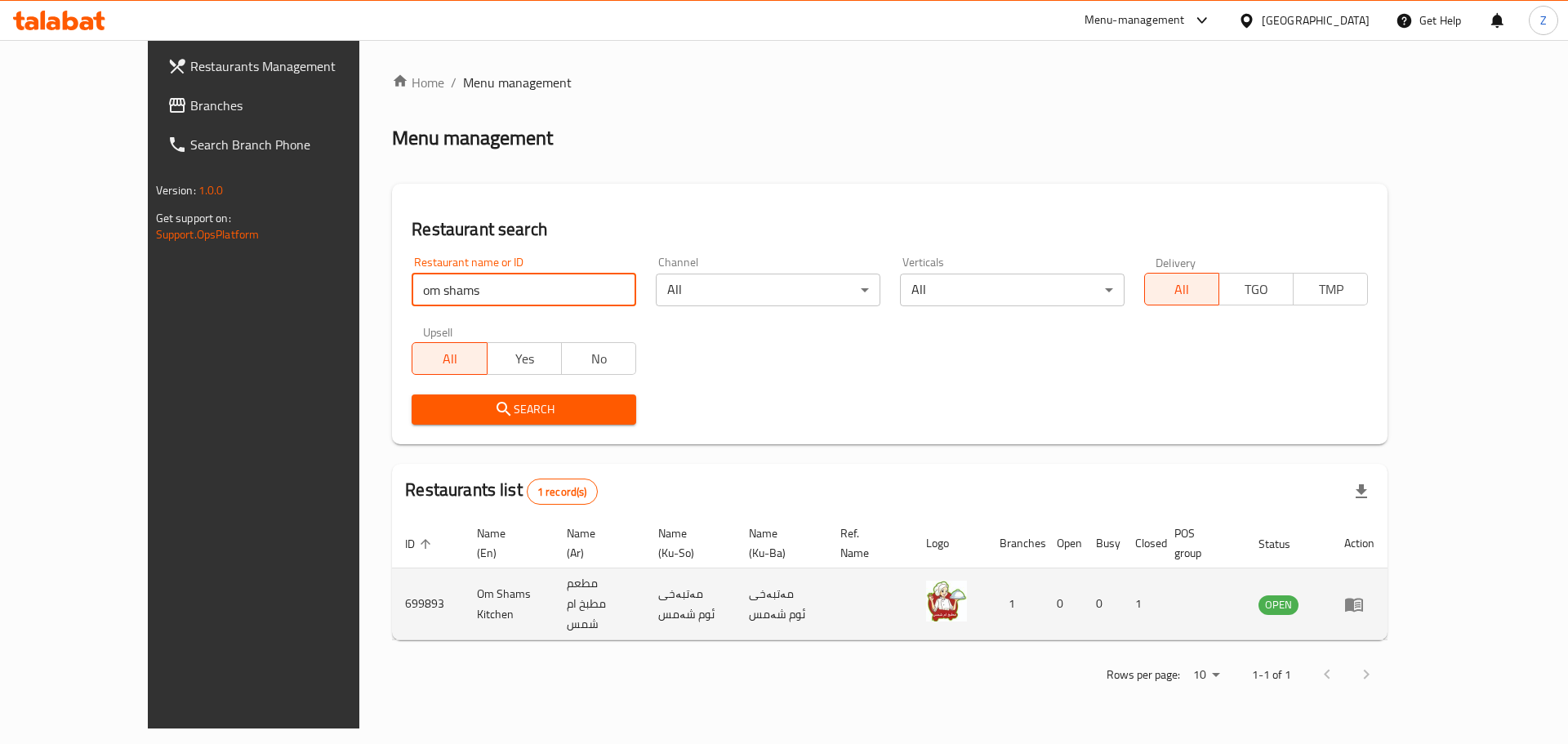
click at [1388, 580] on td "enhanced table" at bounding box center [1360, 604] width 56 height 72
click at [1363, 597] on icon "enhanced table" at bounding box center [1354, 604] width 18 height 14
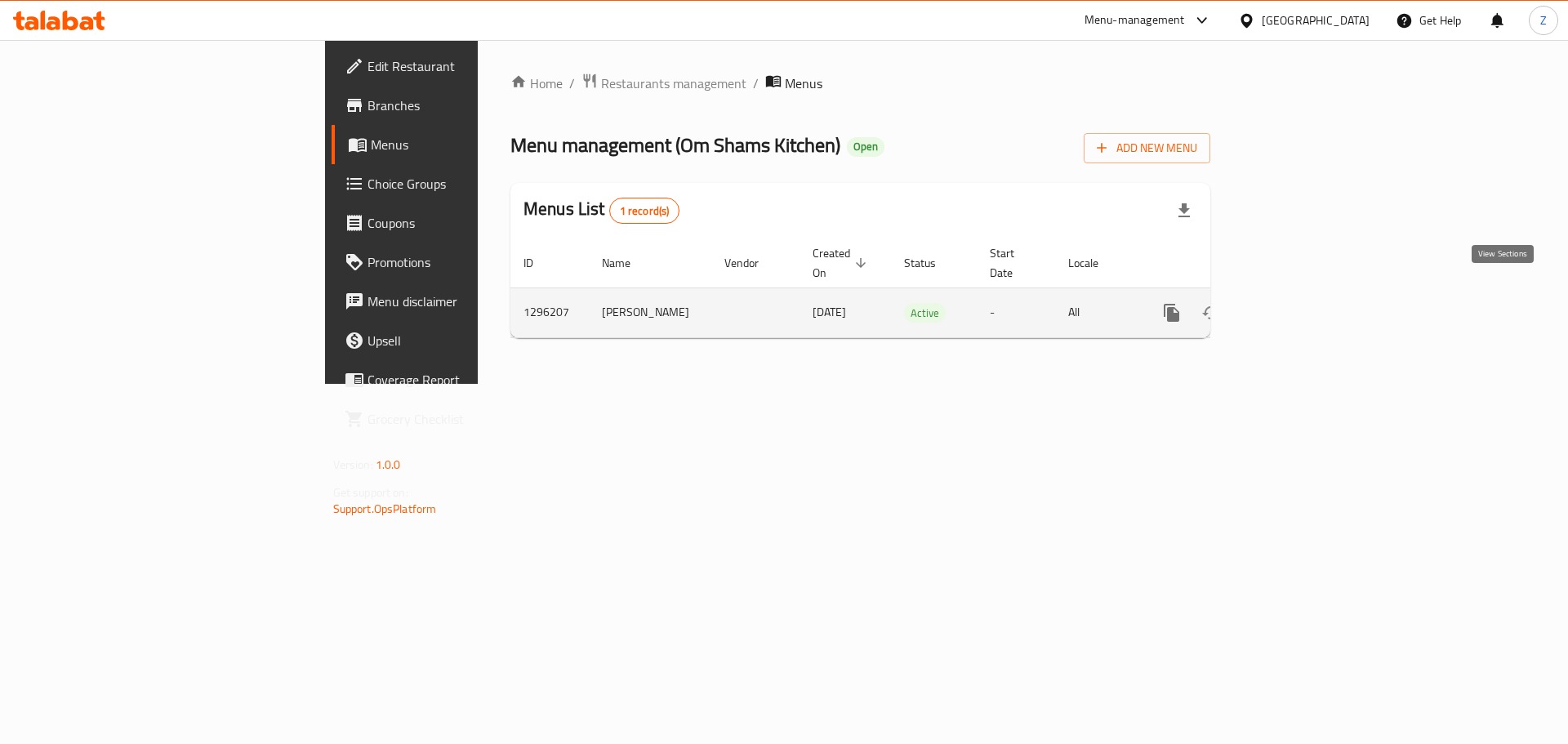
click at [1300, 302] on icon "enhanced table" at bounding box center [1290, 312] width 20 height 20
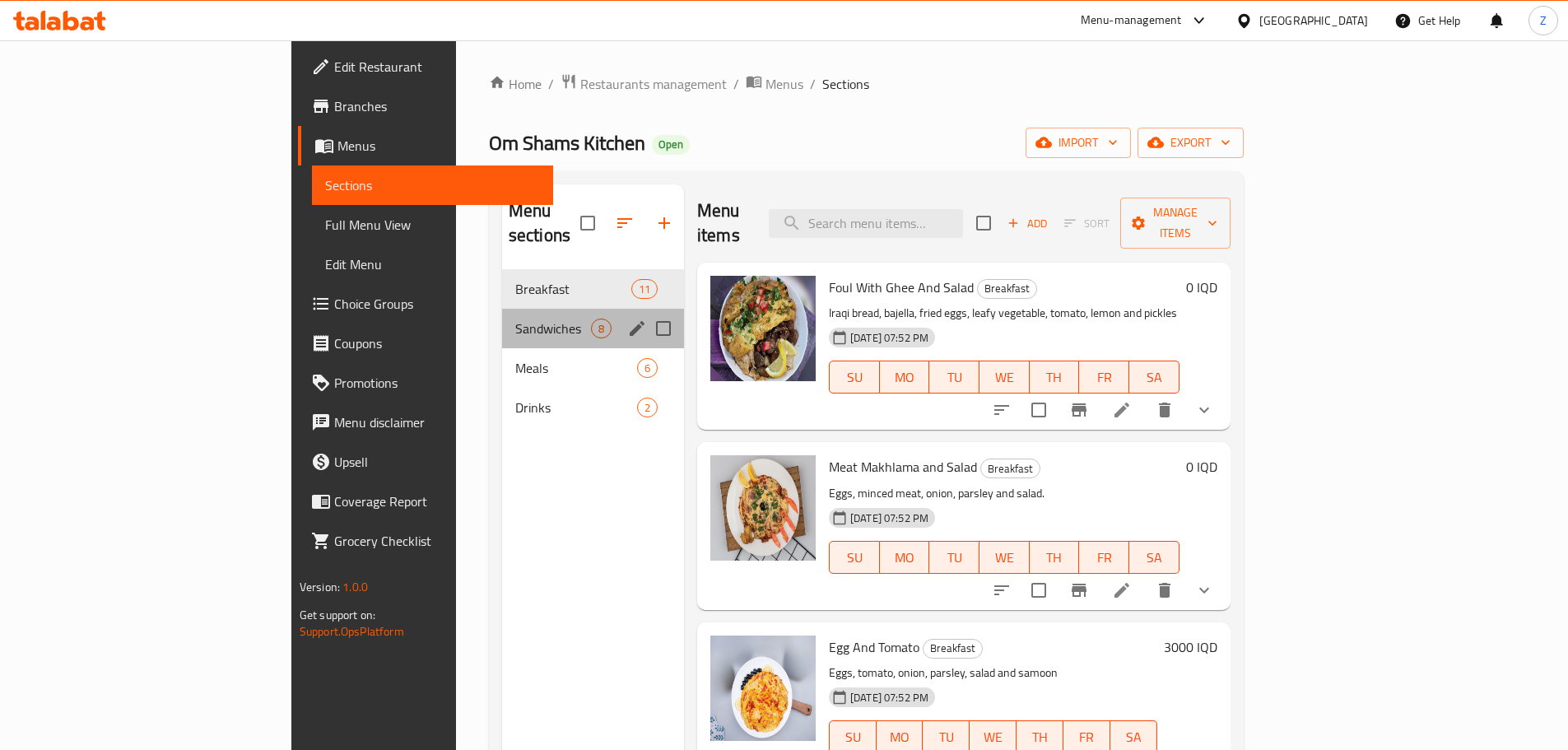
click at [516, 318] on span "Sandwiches" at bounding box center [553, 327] width 75 height 20
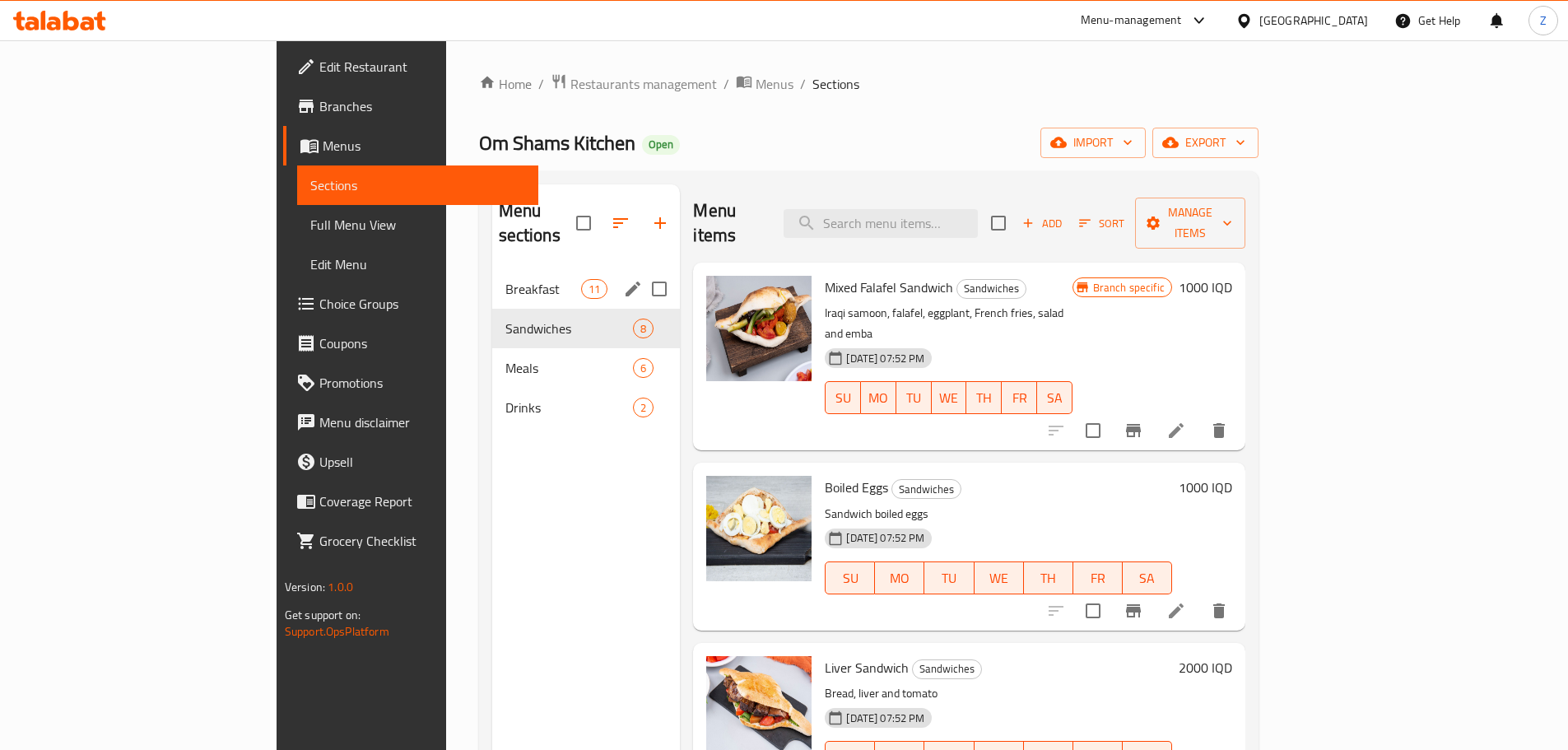
click at [505, 279] on span "Breakfast" at bounding box center [543, 288] width 76 height 20
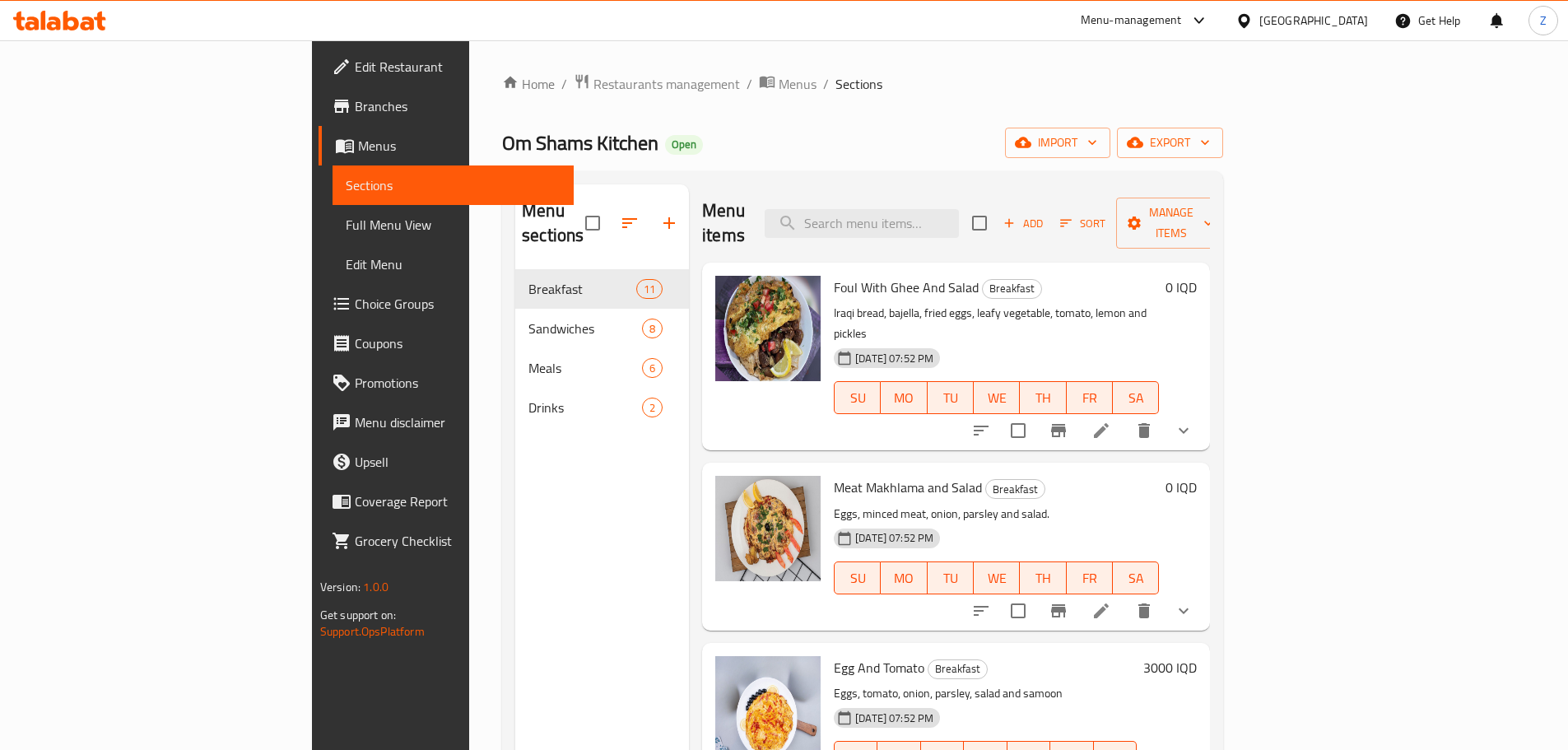
click at [1110, 222] on button "Sort" at bounding box center [1082, 223] width 54 height 25
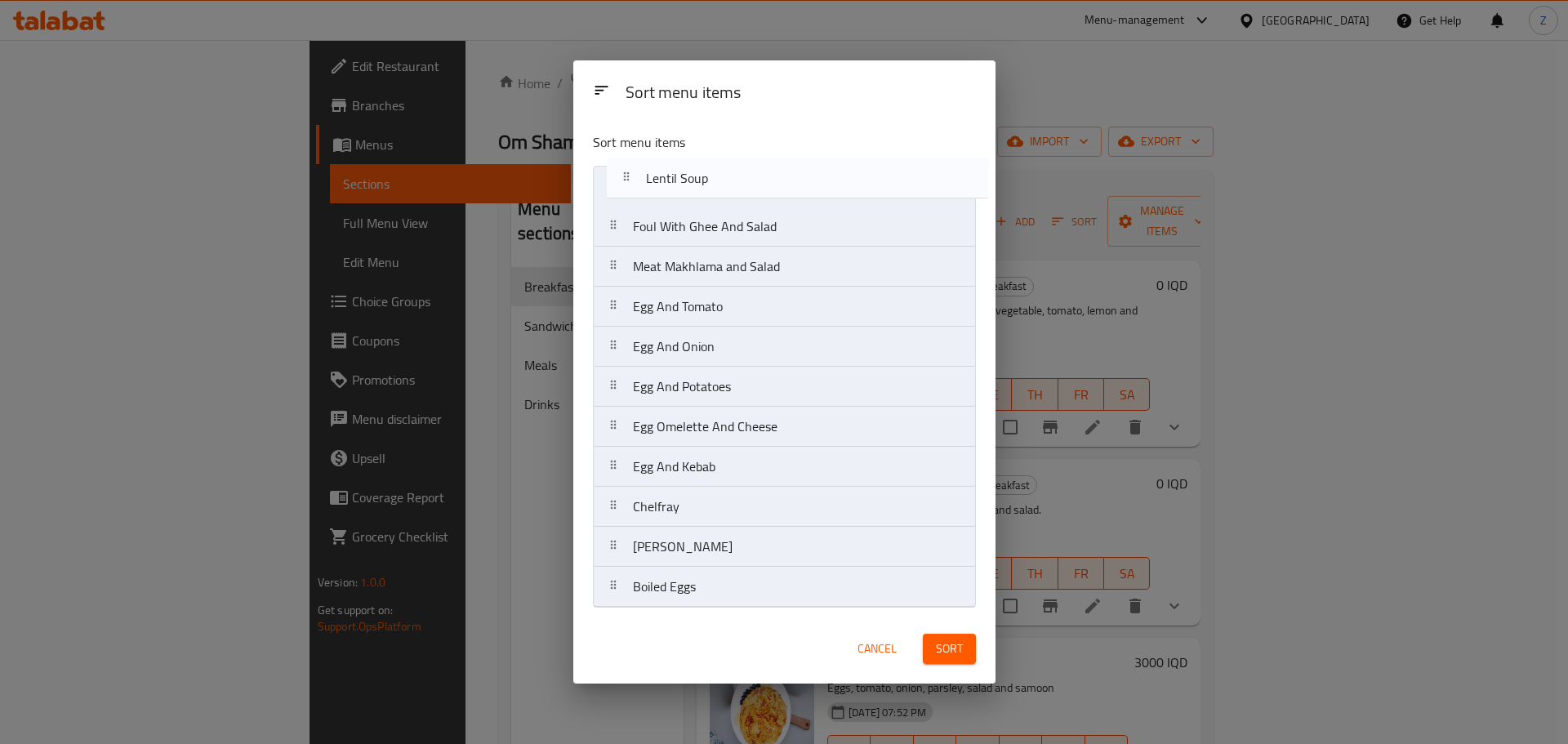
drag, startPoint x: 725, startPoint y: 515, endPoint x: 741, endPoint y: 171, distance: 344.4
click at [741, 171] on nav "Foul With Ghee And Salad Meat Makhlama and Salad Egg And Tomato Egg And Onion E…" at bounding box center [784, 386] width 383 height 442
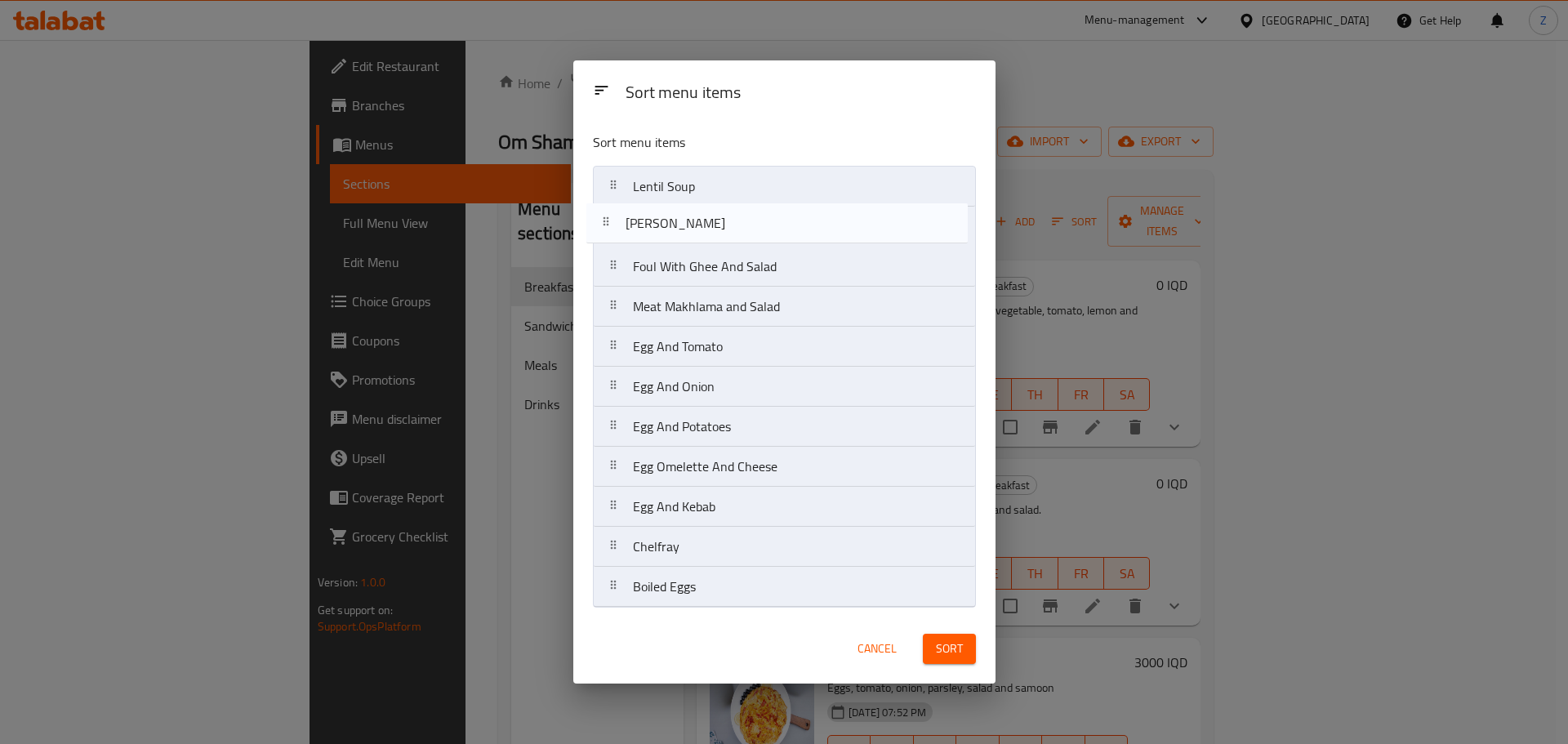
drag, startPoint x: 777, startPoint y: 556, endPoint x: 770, endPoint y: 227, distance: 329.1
click at [770, 227] on nav "Lentil Soup Foul With Ghee And Salad Meat Makhlama and Salad Egg And Tomato Egg…" at bounding box center [784, 386] width 383 height 442
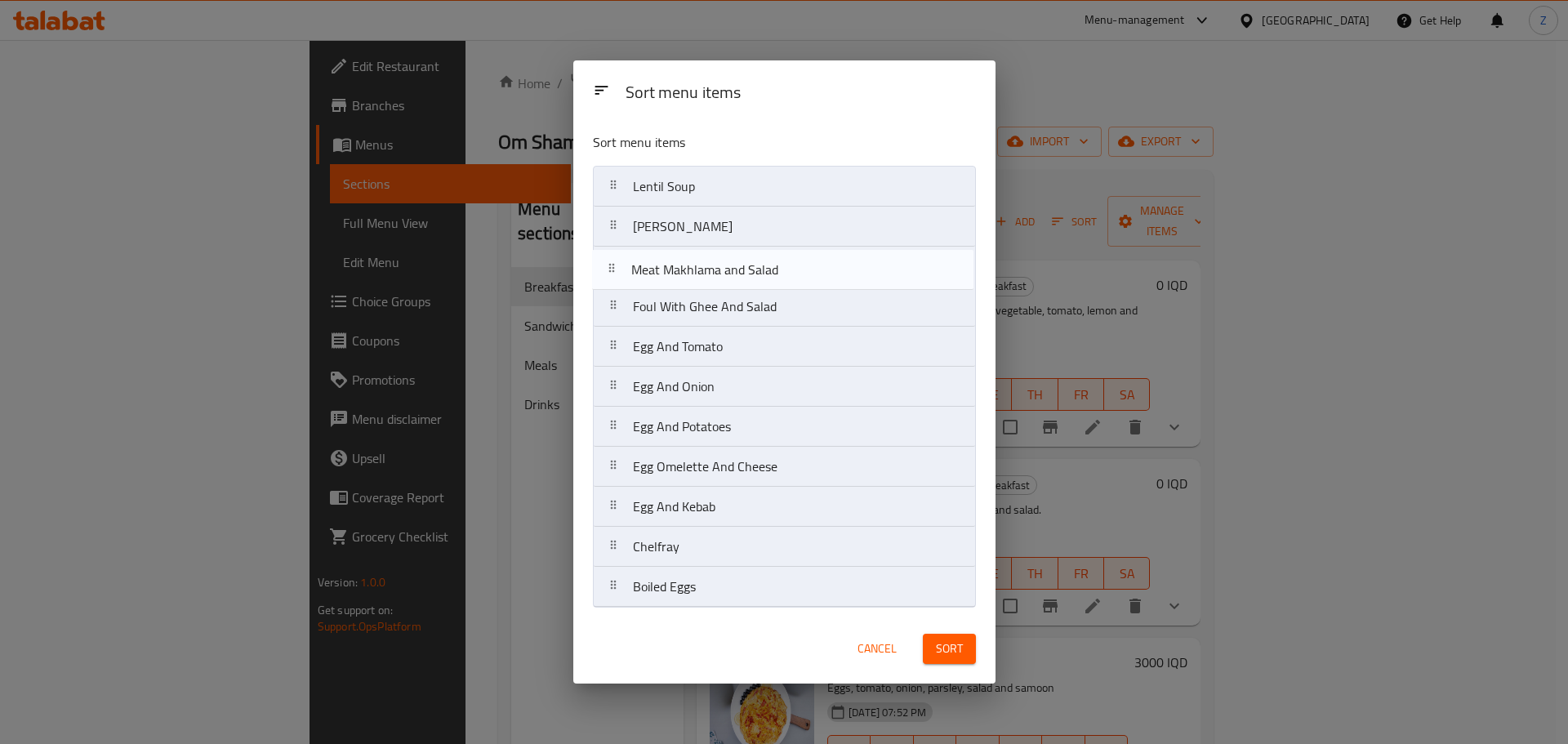
drag, startPoint x: 752, startPoint y: 303, endPoint x: 750, endPoint y: 262, distance: 41.0
click at [750, 262] on nav "Lentil Soup [PERSON_NAME] Foul With Ghee And Salad Meat Makhlama and Salad Egg …" at bounding box center [784, 386] width 383 height 442
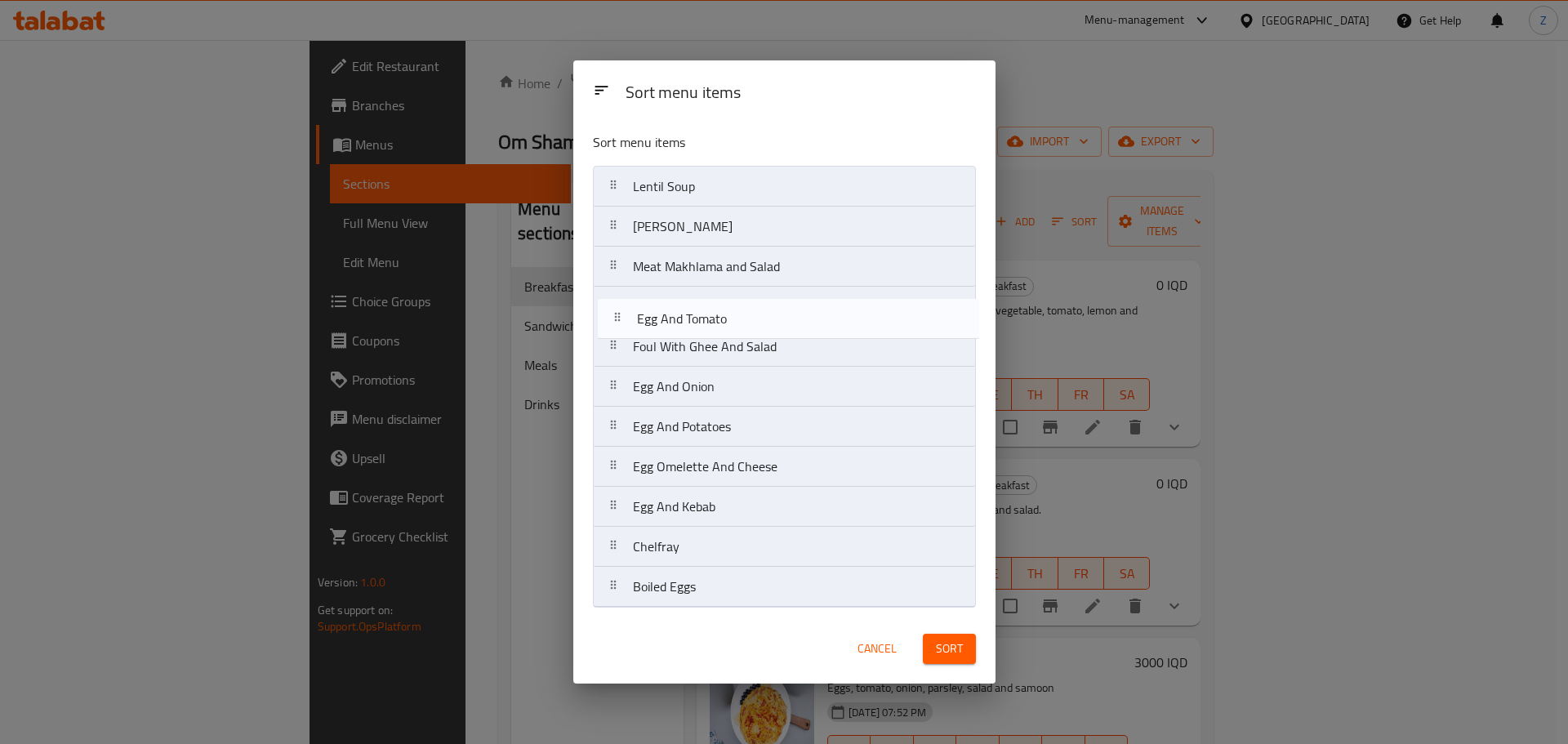
drag, startPoint x: 726, startPoint y: 354, endPoint x: 732, endPoint y: 308, distance: 46.4
click at [732, 308] on nav "Lentil Soup Saray Kibbeh Meat Makhlama and Salad Foul With Ghee And Salad Egg A…" at bounding box center [784, 386] width 383 height 442
click at [721, 333] on nav "Lentil Soup Saray Kibbeh Meat Makhlama and Salad Egg And Tomato Foul With Ghee …" at bounding box center [784, 386] width 383 height 442
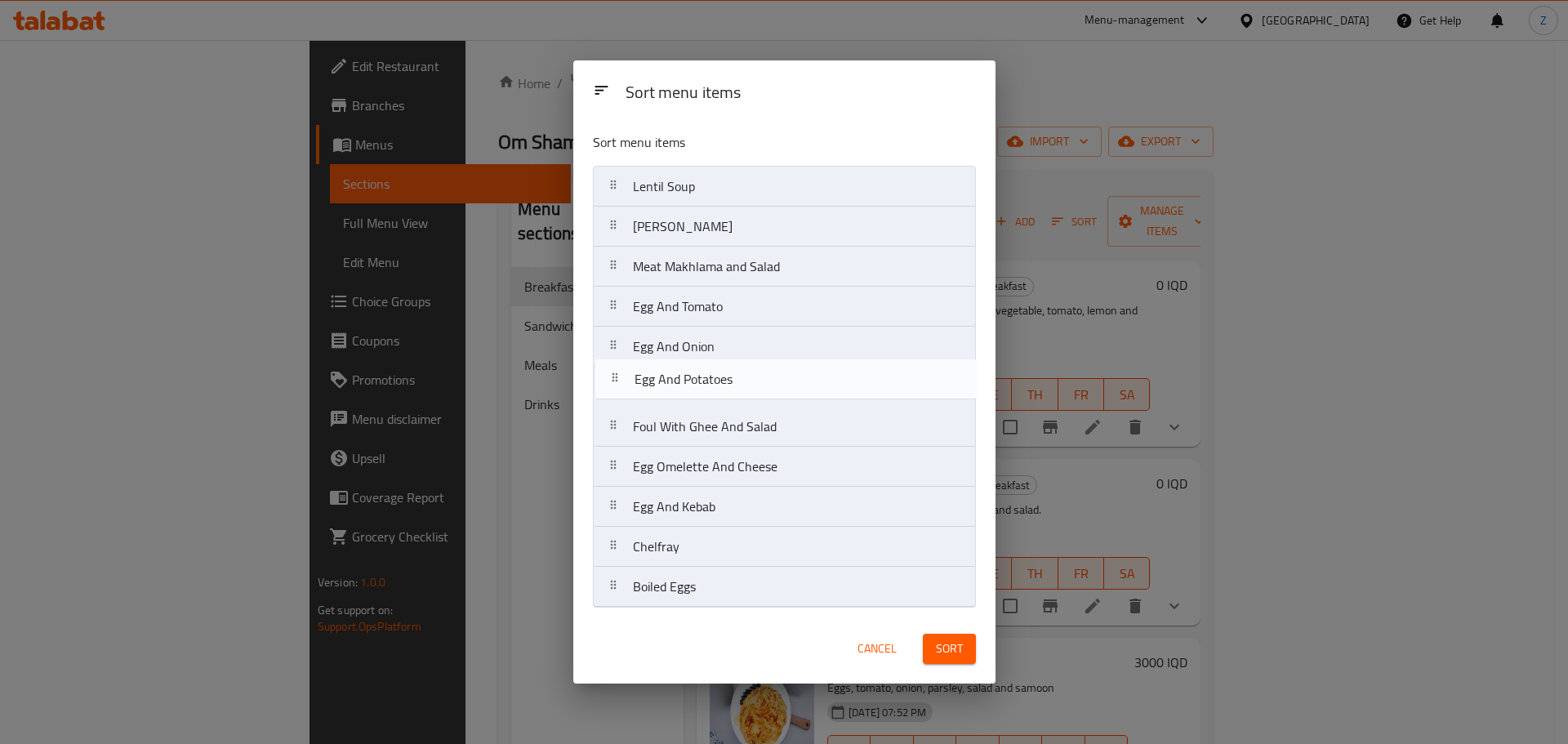
click at [715, 364] on nav "Lentil Soup [PERSON_NAME] Meat Makhlama and Salad Egg And Tomato Egg And Onion …" at bounding box center [784, 386] width 383 height 442
click at [719, 399] on nav "Lentil Soup Saray Kibbeh Meat Makhlama and Salad Egg And Tomato Egg And Onion E…" at bounding box center [784, 386] width 383 height 442
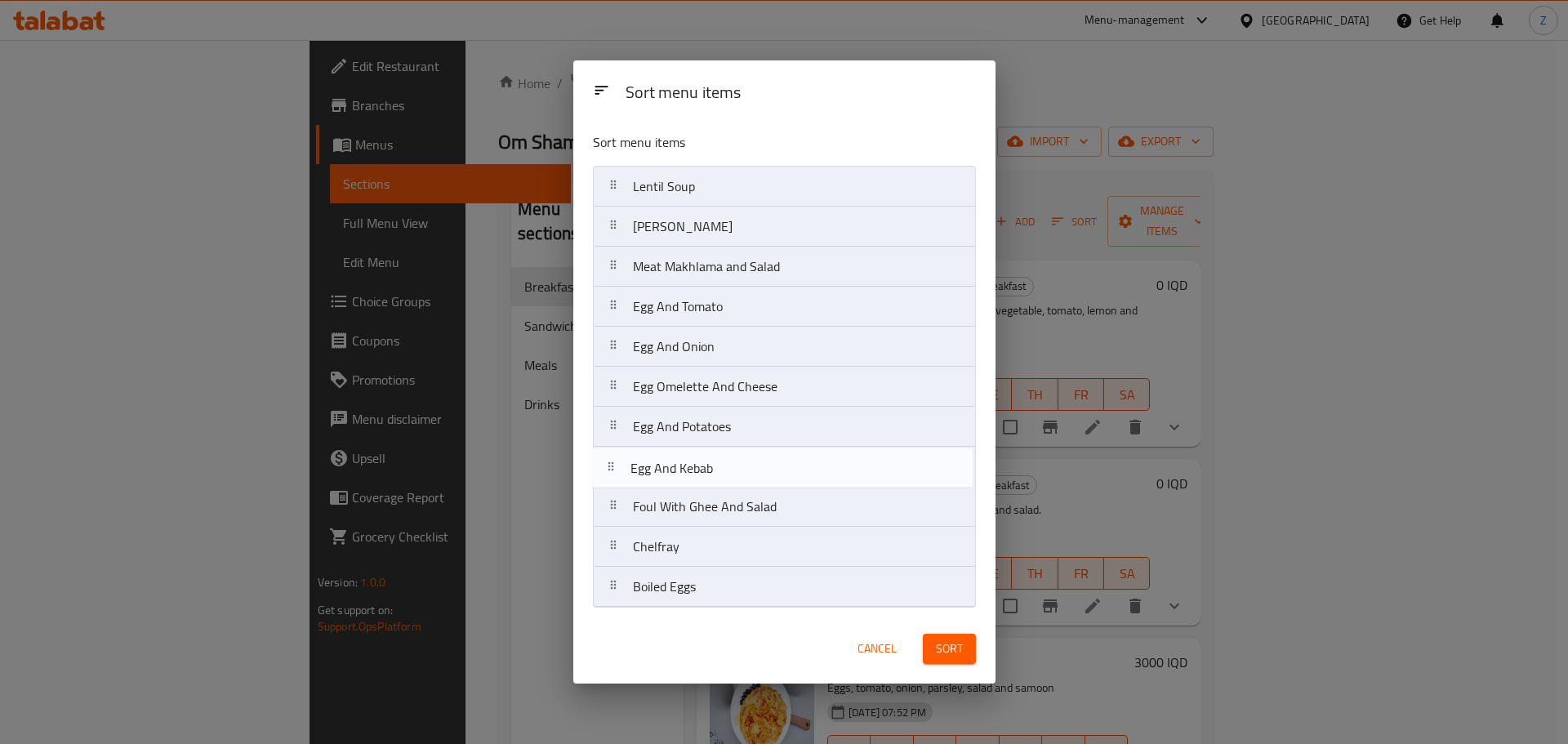
drag, startPoint x: 733, startPoint y: 501, endPoint x: 733, endPoint y: 472, distance: 29.0
click at [733, 472] on nav "Lentil Soup Saray Kibbeh Meat Makhlama and Salad Egg And Tomato Egg And Onion E…" at bounding box center [784, 386] width 383 height 442
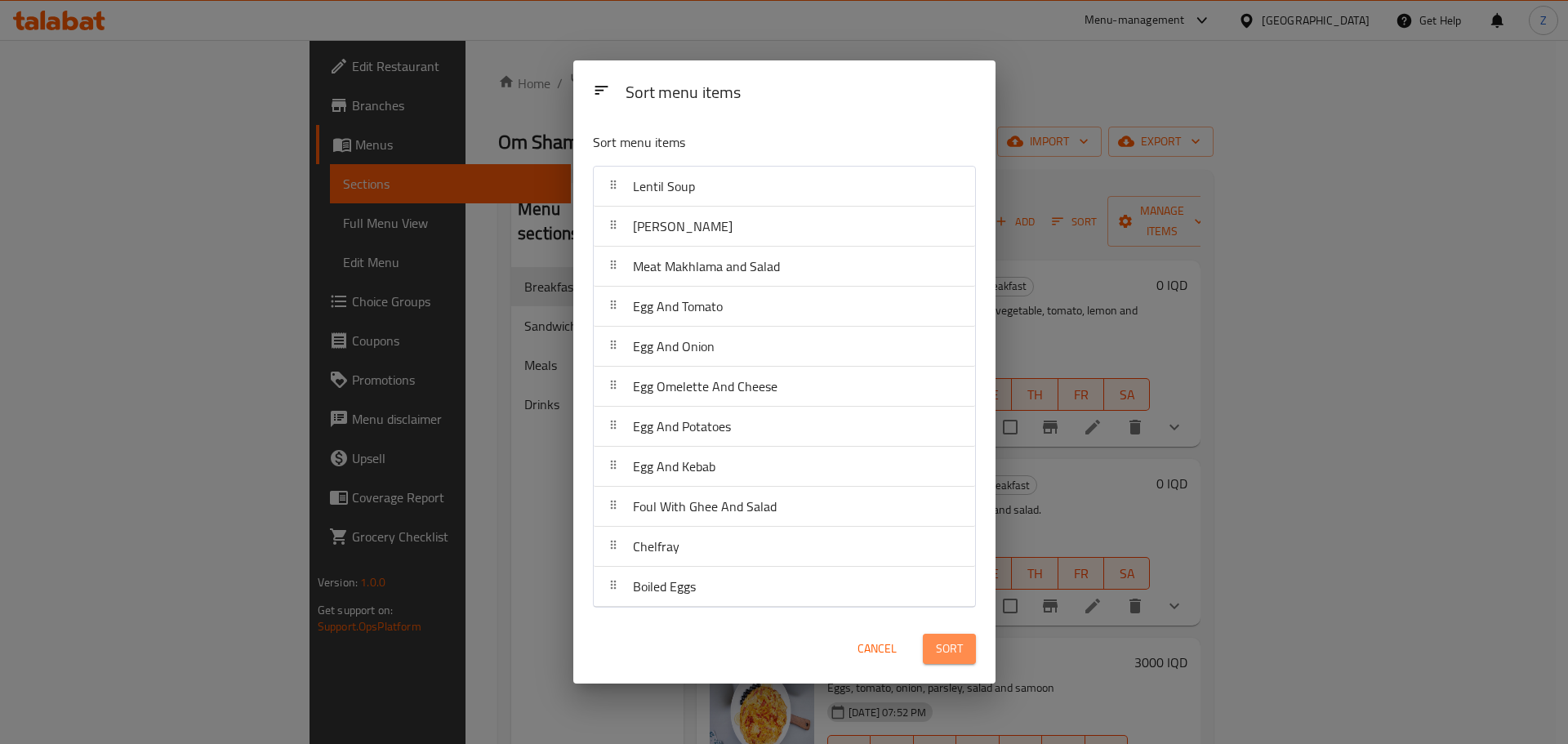
click at [949, 637] on button "Sort" at bounding box center [949, 649] width 53 height 30
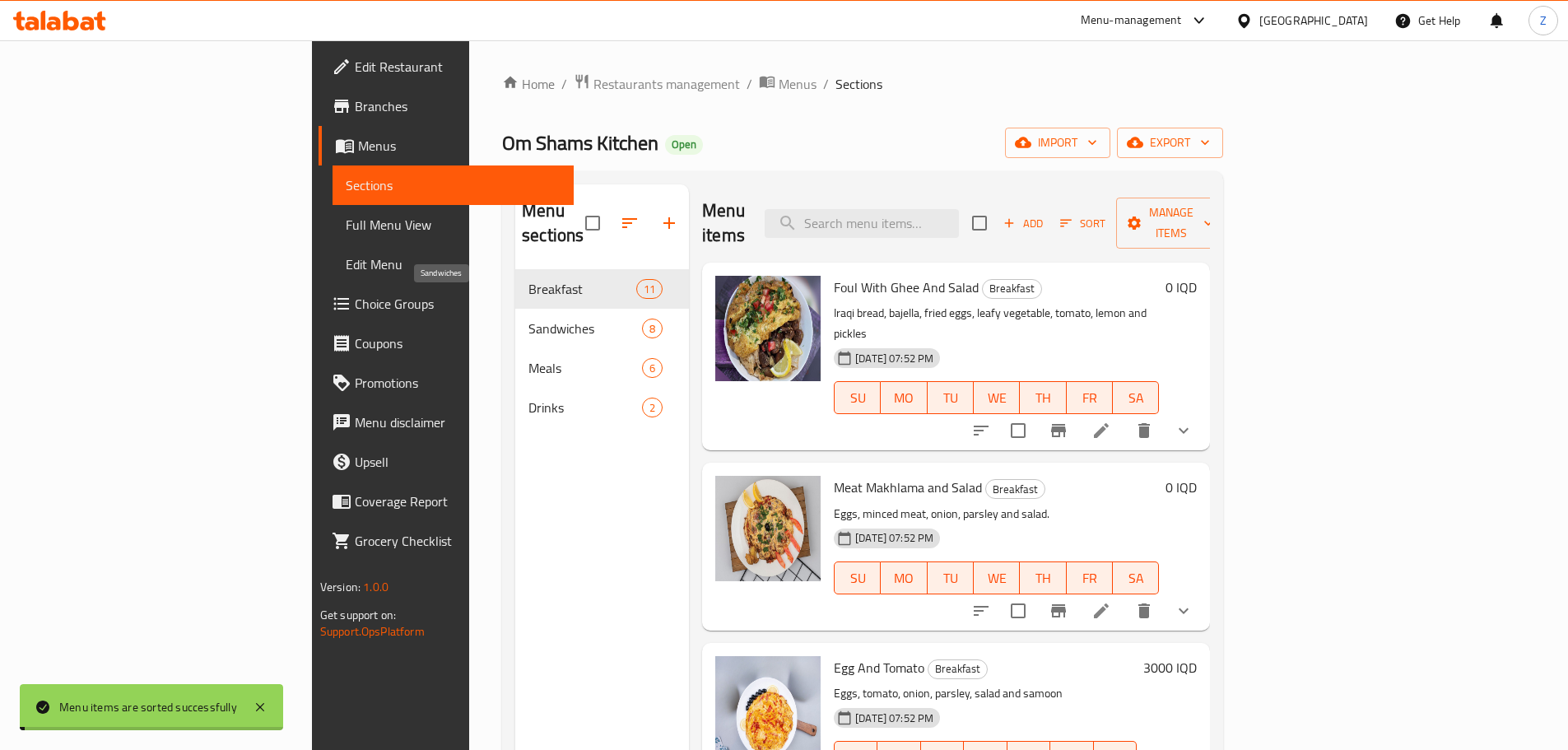
click at [529, 318] on span "Sandwiches" at bounding box center [585, 327] width 114 height 20
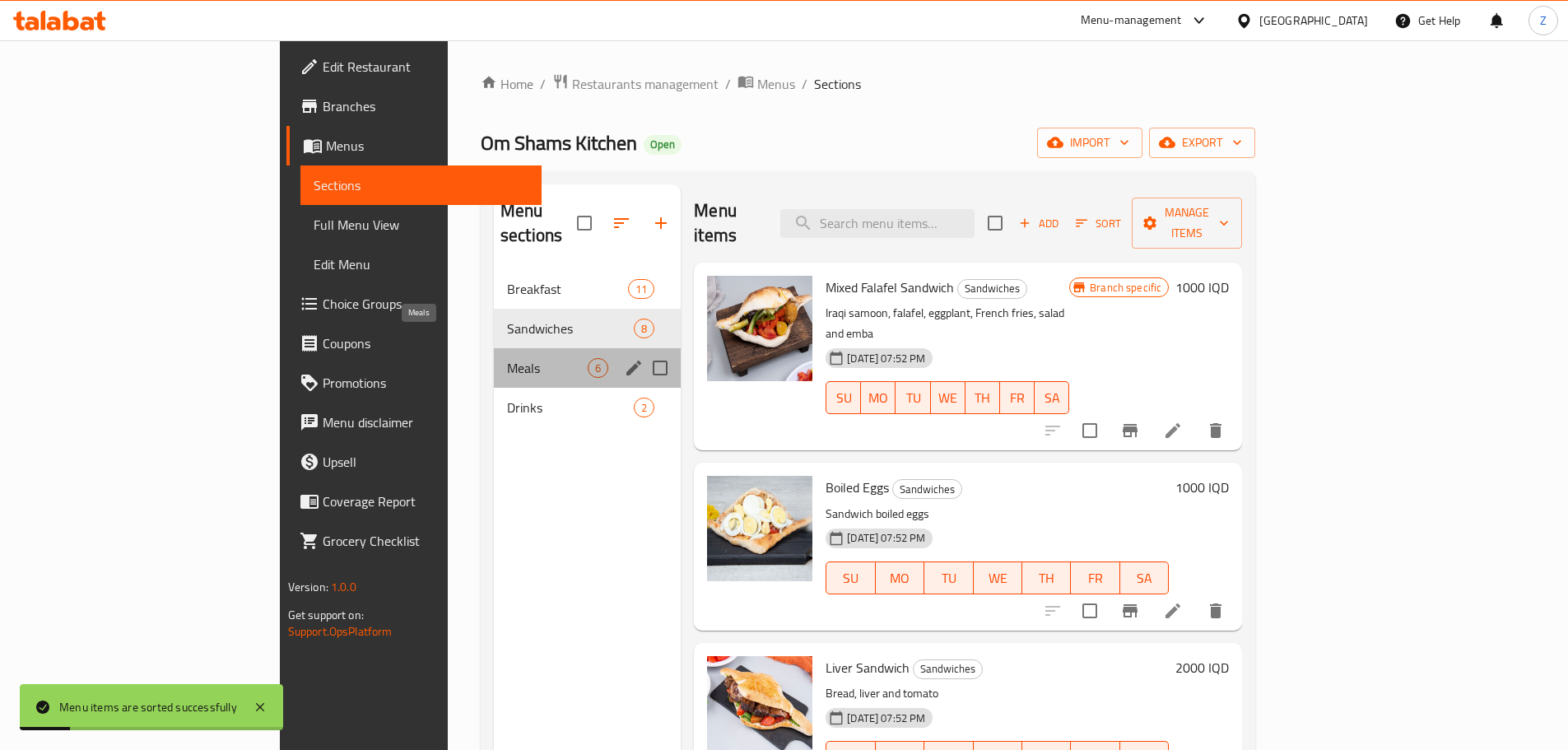
click at [507, 358] on span "Meals" at bounding box center [548, 367] width 81 height 20
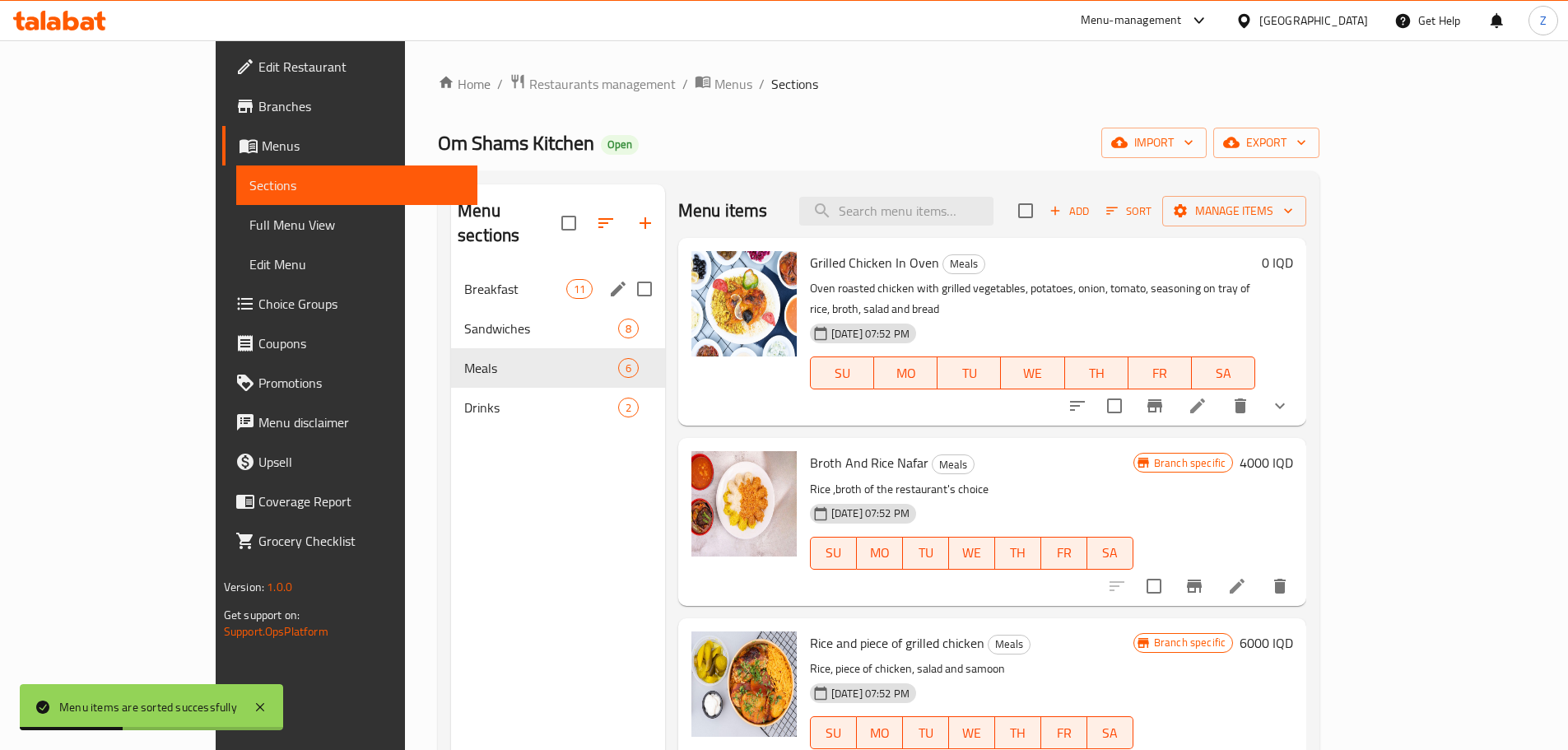
click at [472, 279] on div "Breakfast 11" at bounding box center [557, 289] width 214 height 40
